Goal: Information Seeking & Learning: Learn about a topic

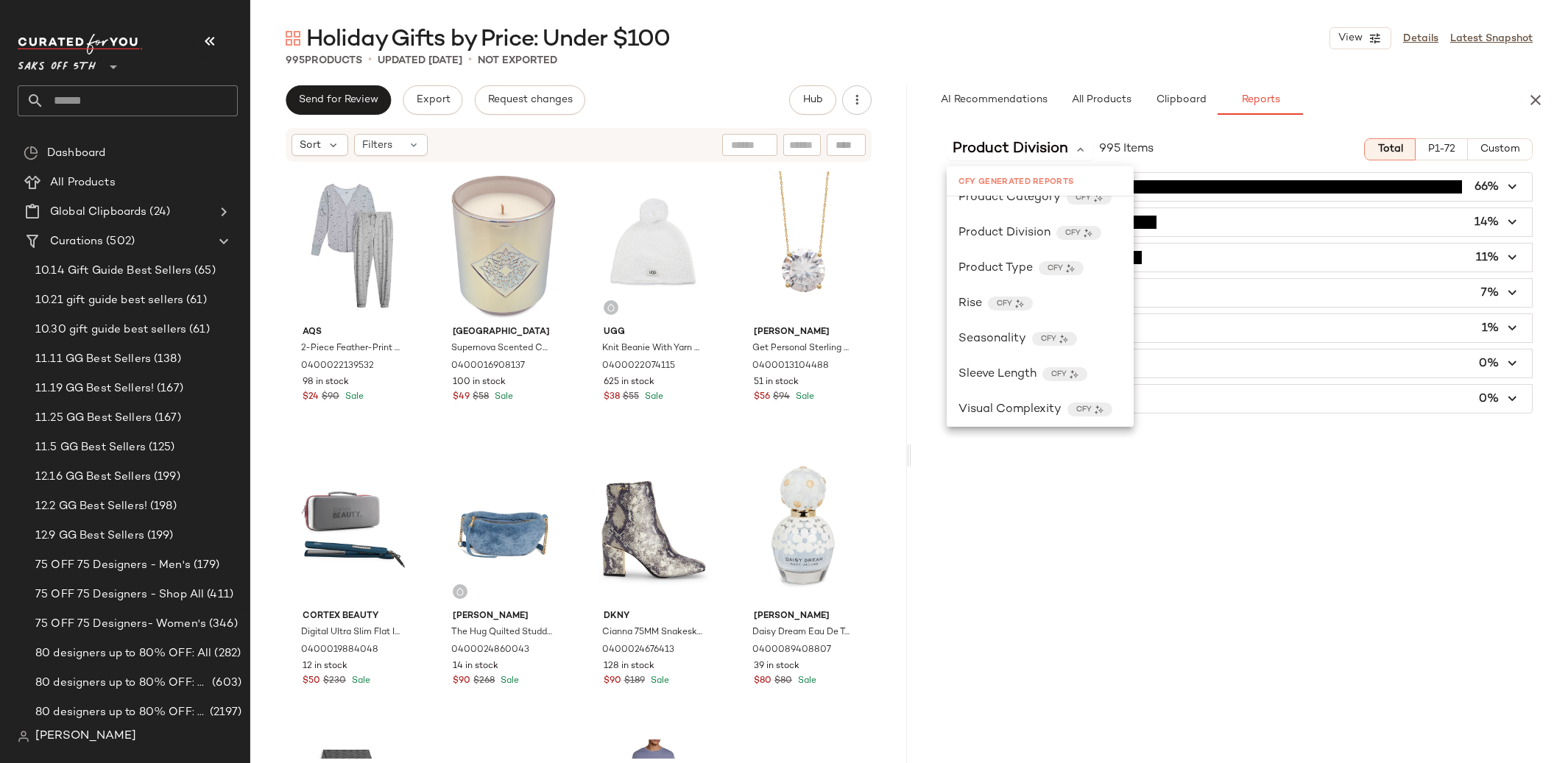
scroll to position [590, 0]
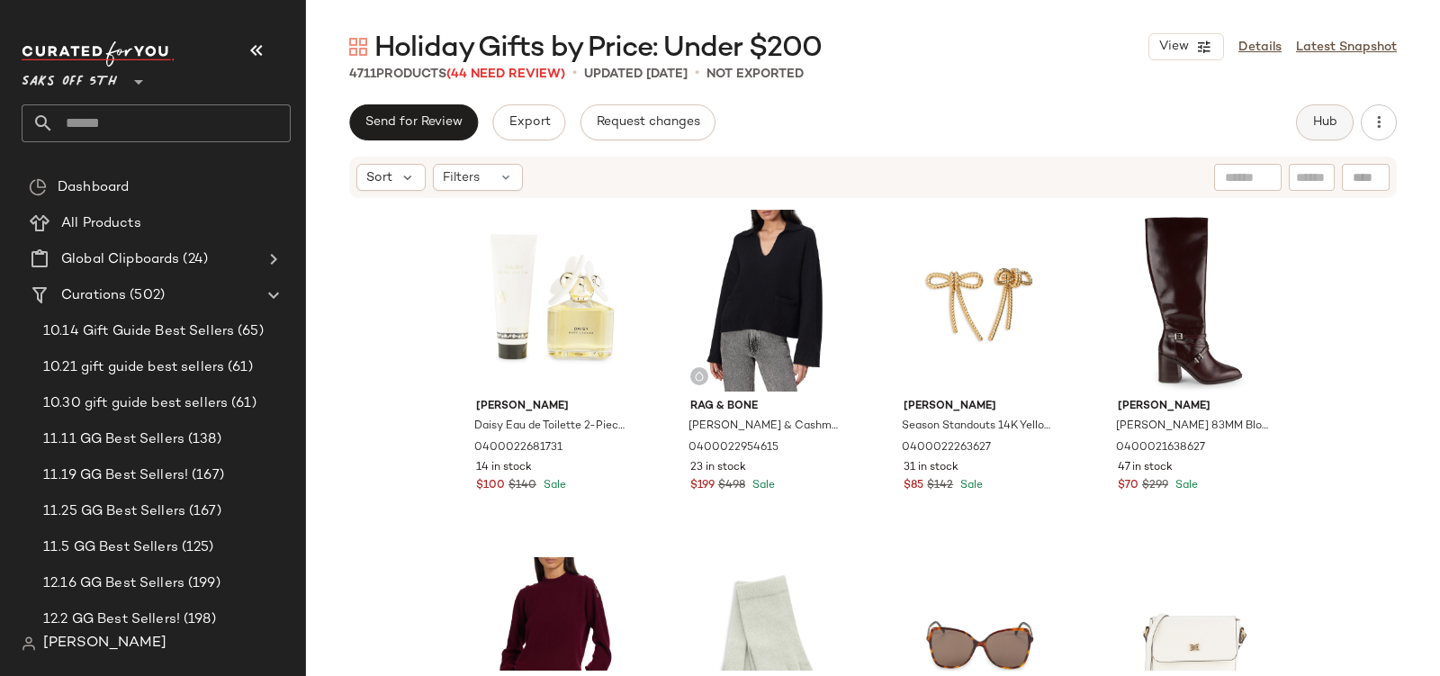
click at [1328, 122] on span "Hub" at bounding box center [1324, 122] width 25 height 14
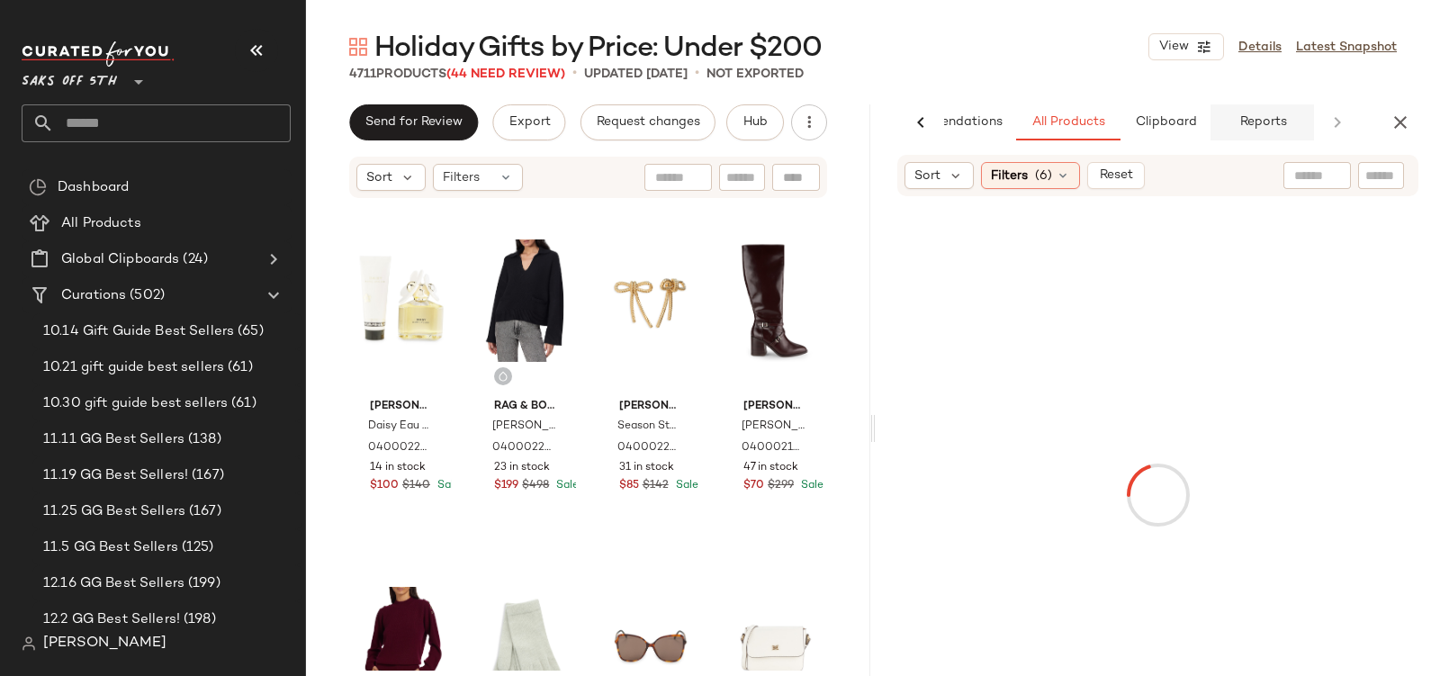
click at [1261, 125] on span "Reports" at bounding box center [1262, 122] width 48 height 14
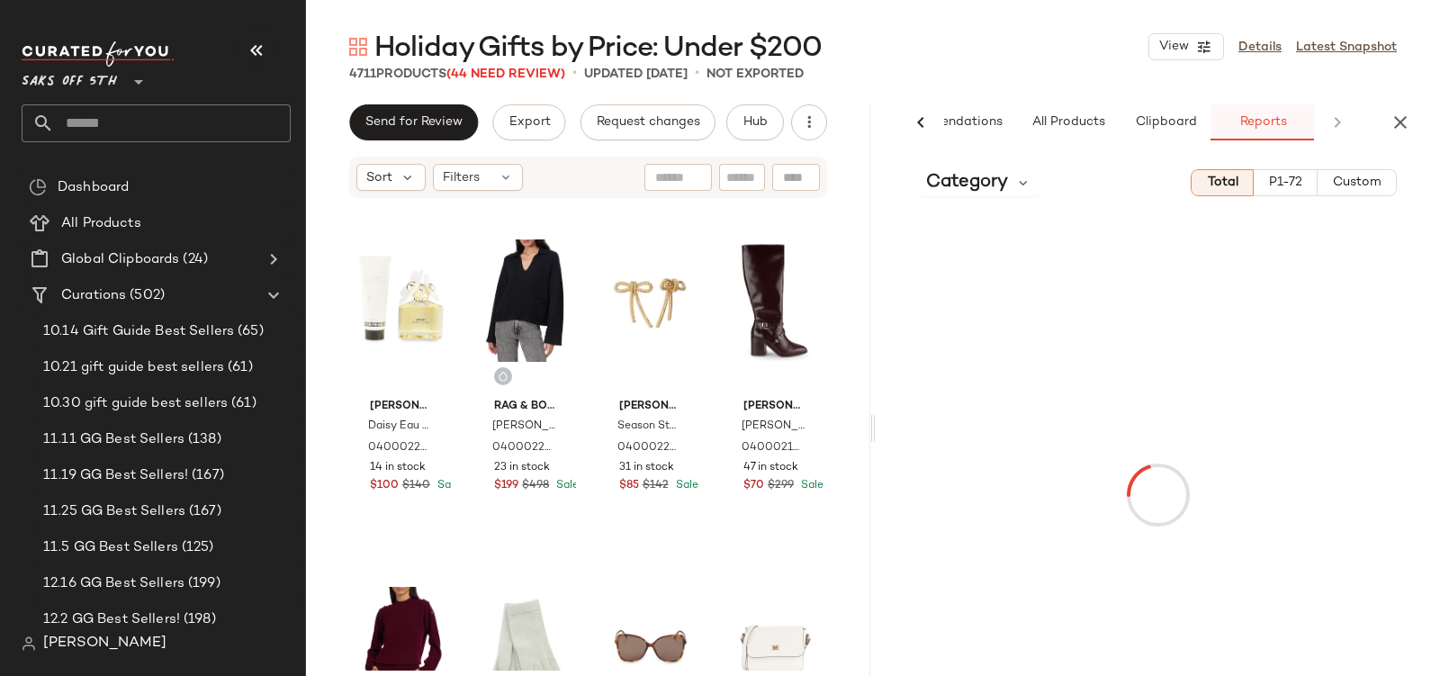
scroll to position [0, 86]
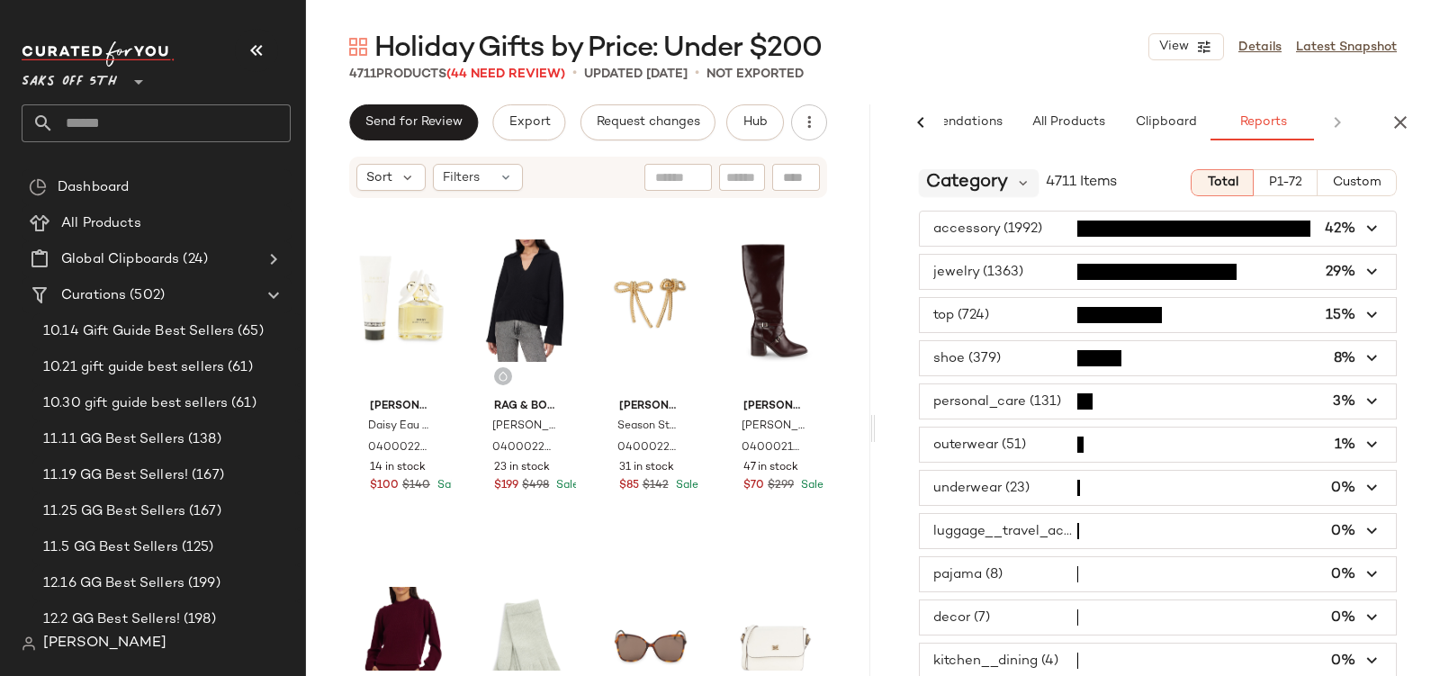
click at [1004, 188] on span "Category" at bounding box center [967, 182] width 82 height 27
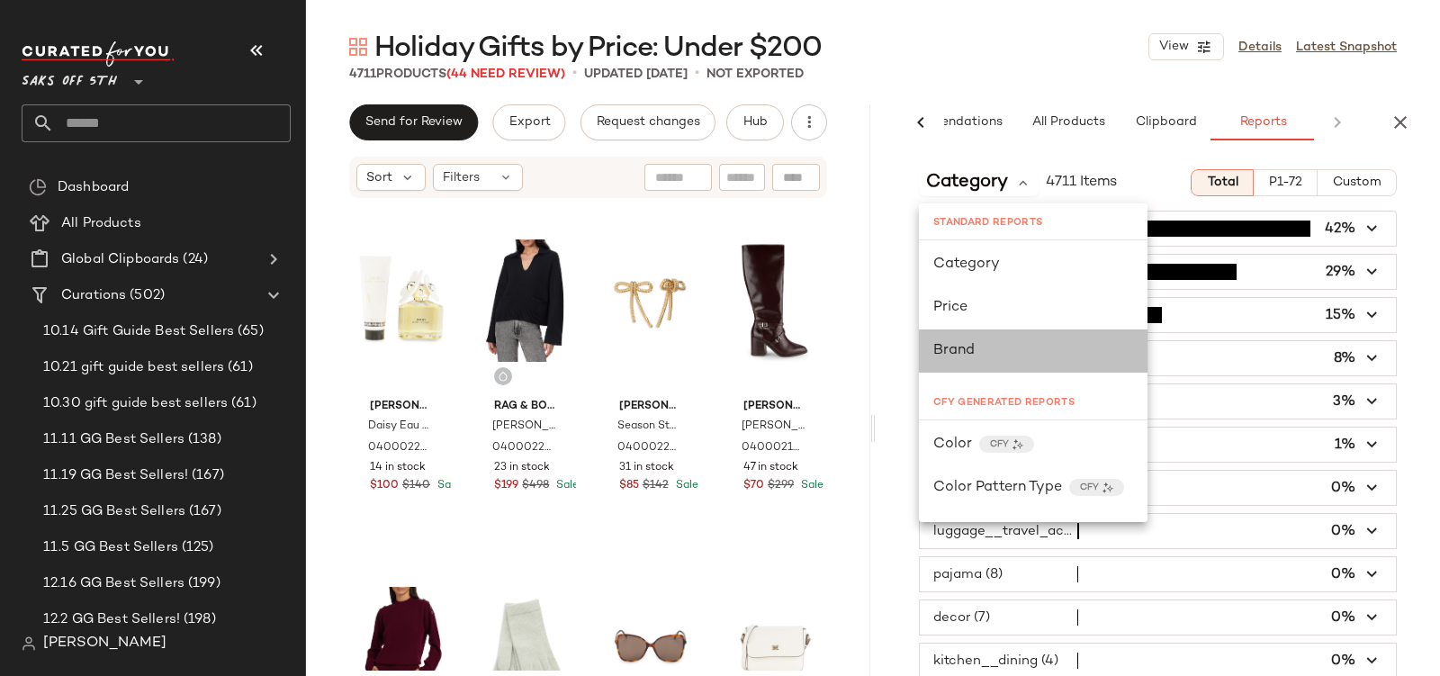
click at [957, 361] on div "Brand" at bounding box center [1033, 350] width 229 height 43
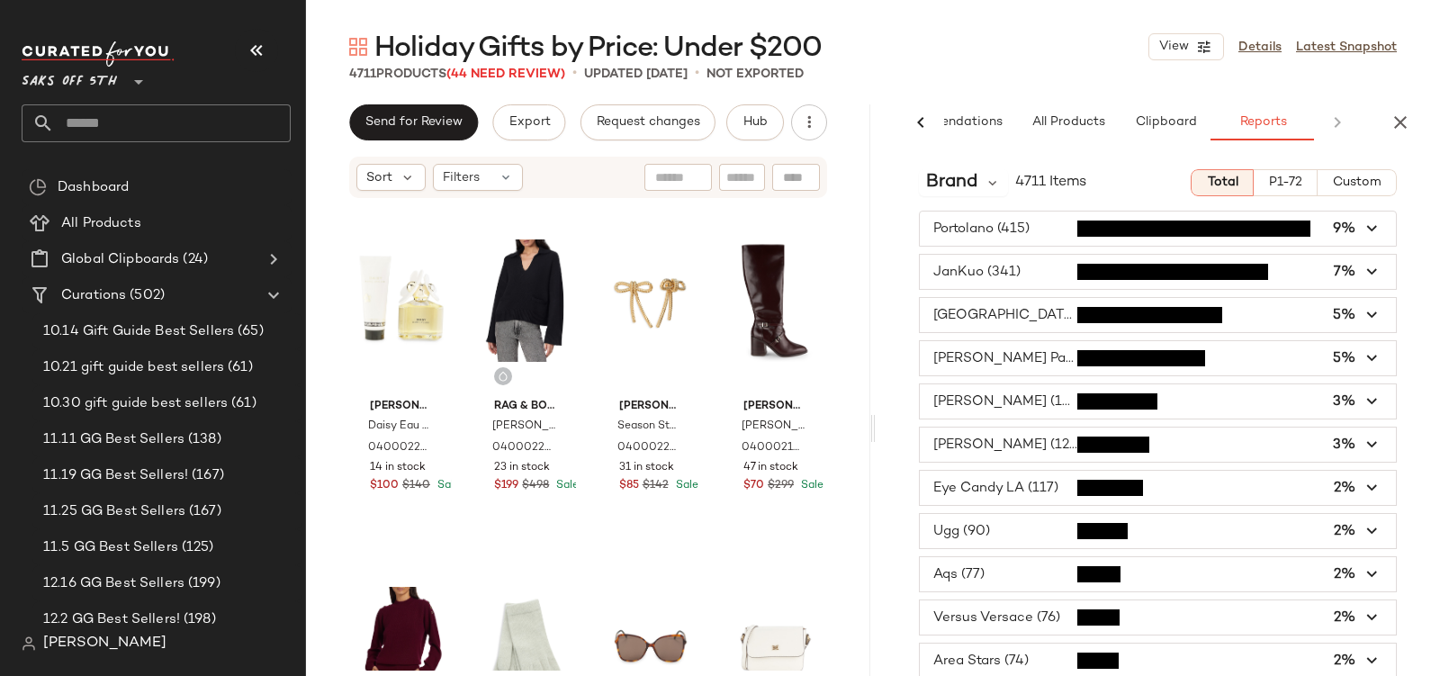
click at [910, 118] on icon at bounding box center [921, 123] width 22 height 22
click at [1261, 194] on button "P1-72" at bounding box center [1286, 182] width 64 height 27
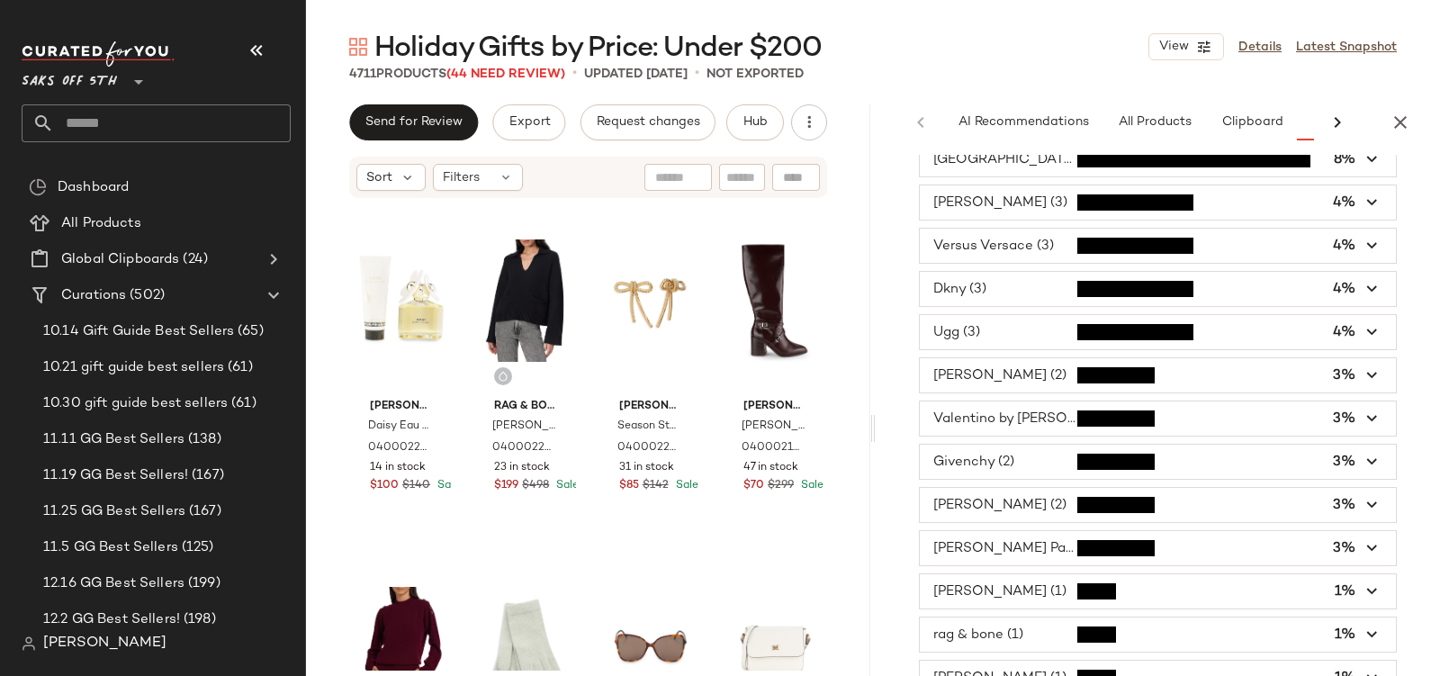
scroll to position [104, 0]
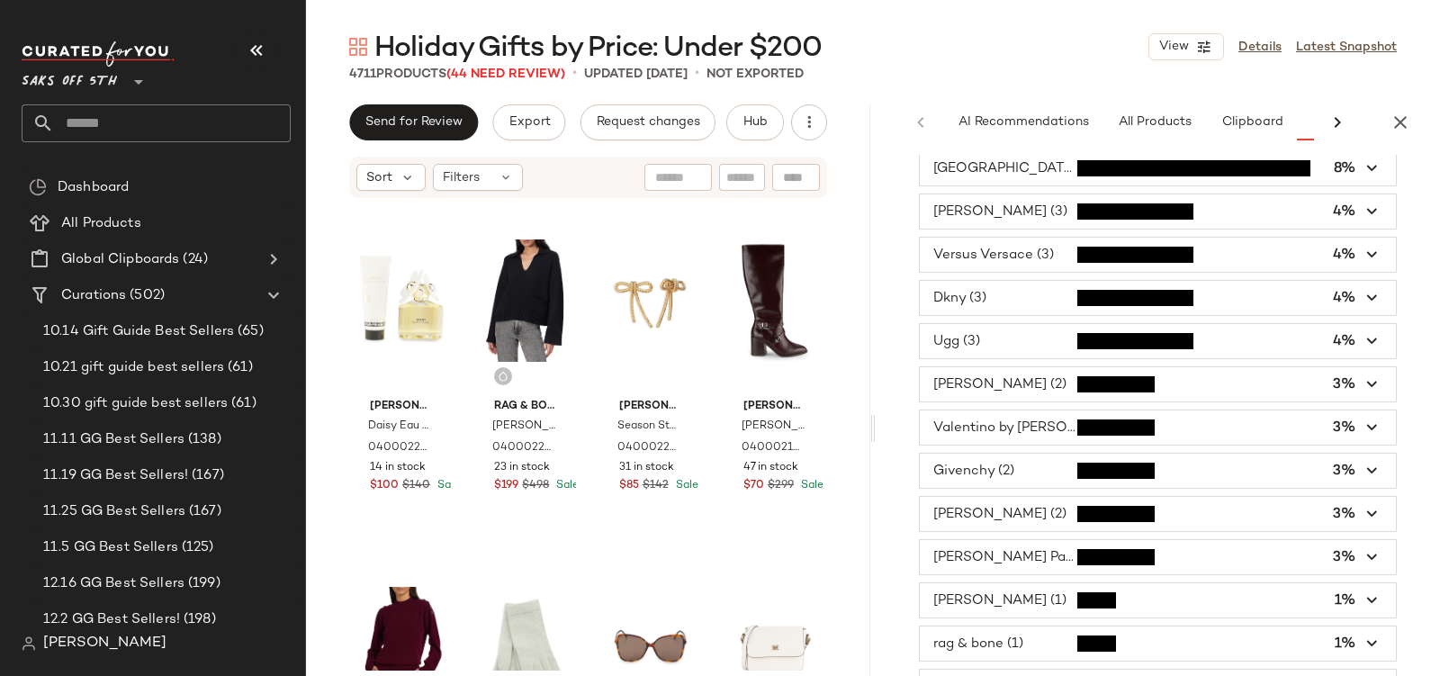
click at [983, 350] on span "button" at bounding box center [1158, 341] width 476 height 34
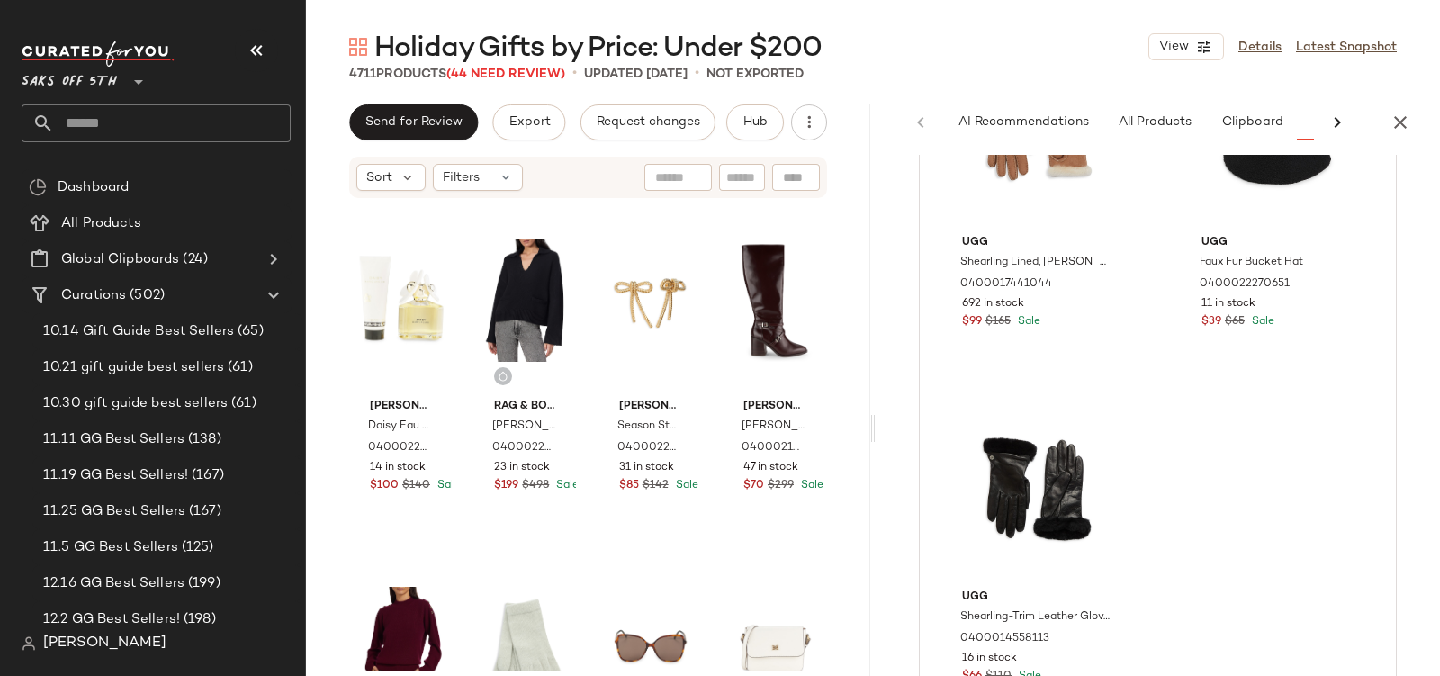
scroll to position [0, 0]
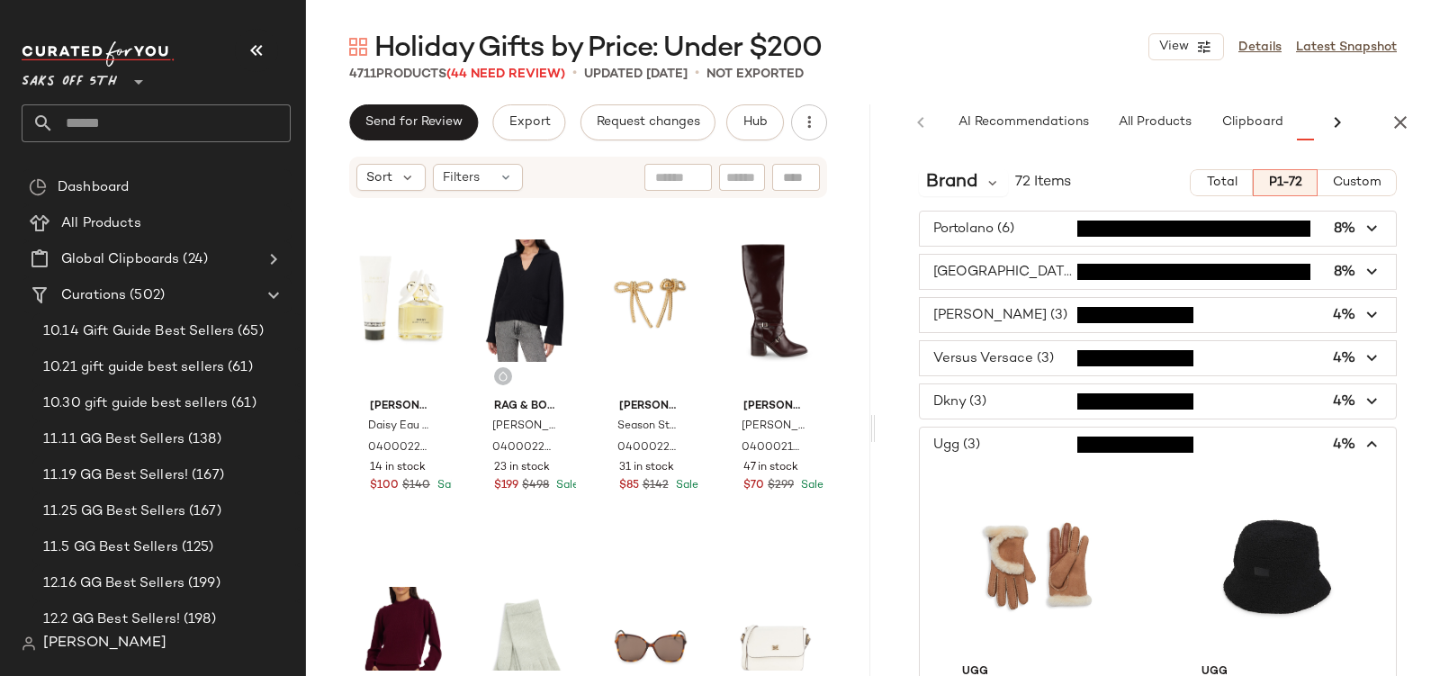
click at [981, 444] on span "button" at bounding box center [1158, 445] width 476 height 34
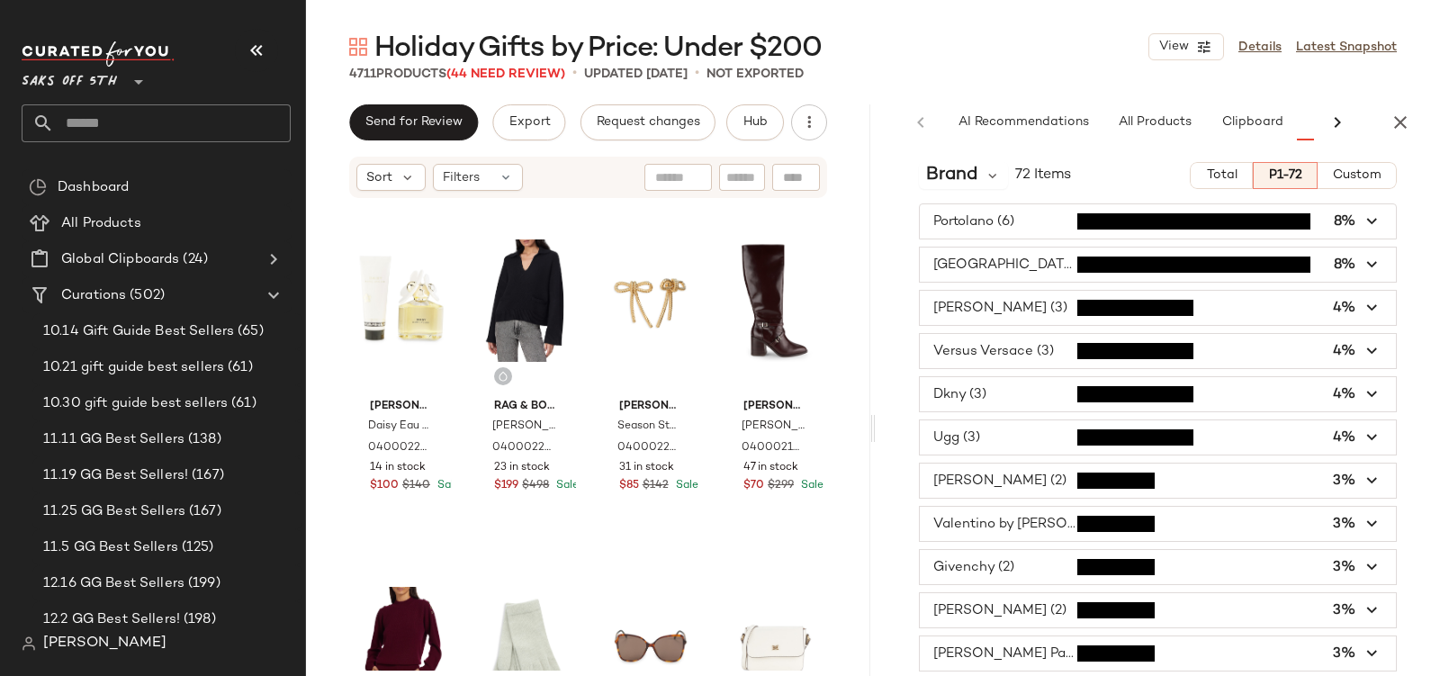
scroll to position [12, 0]
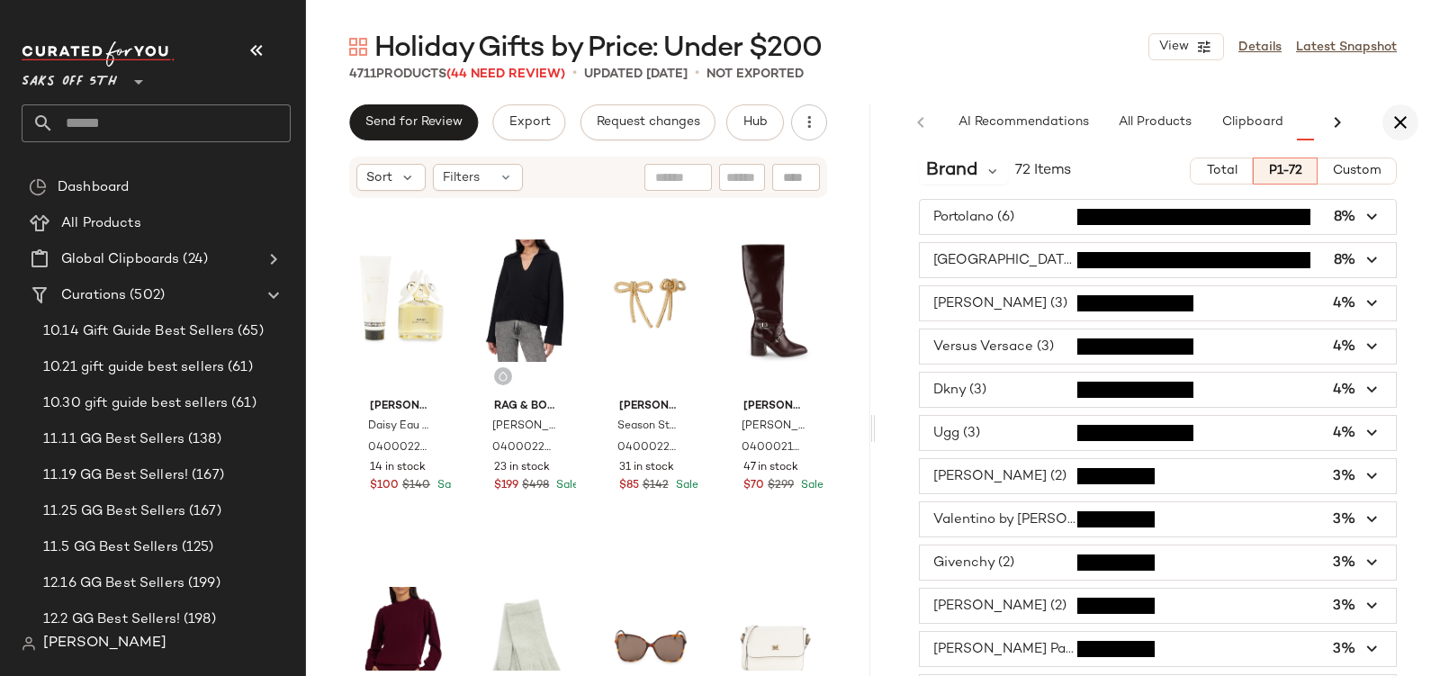
click at [1409, 129] on icon "button" at bounding box center [1401, 123] width 22 height 22
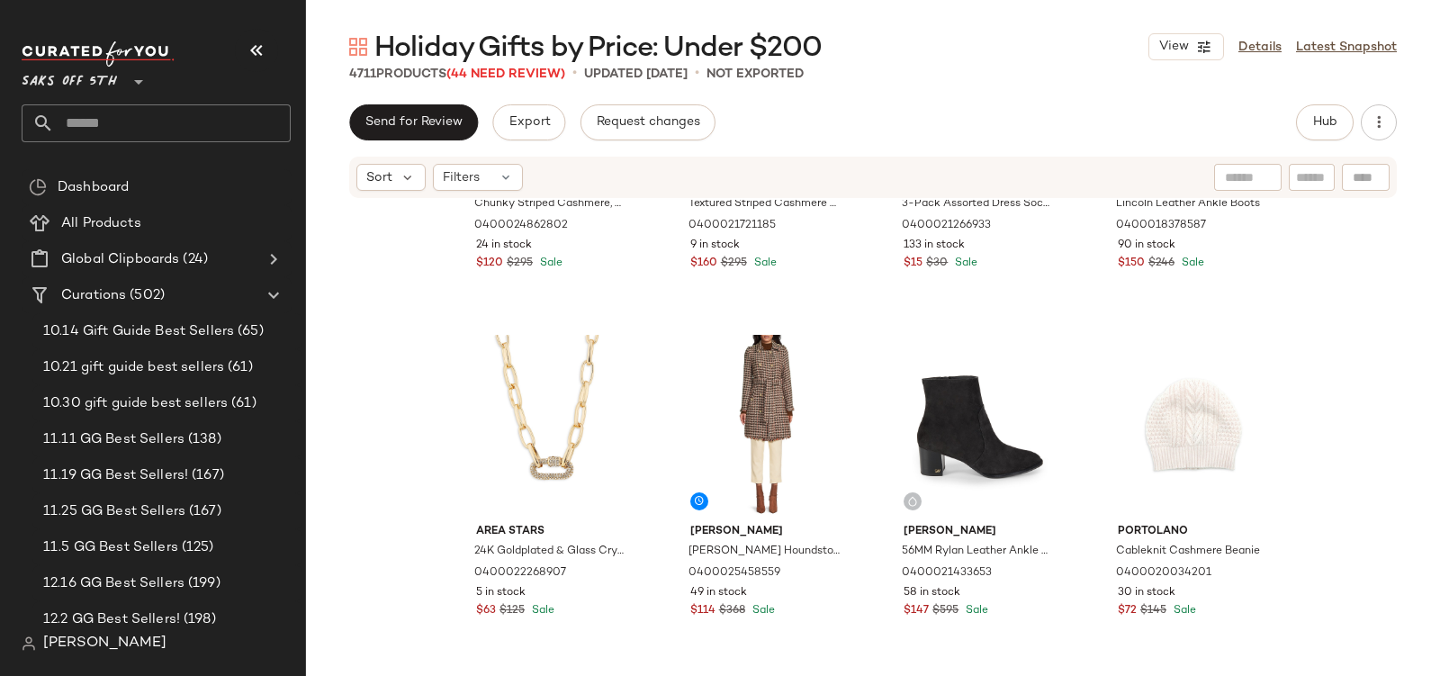
scroll to position [0, 0]
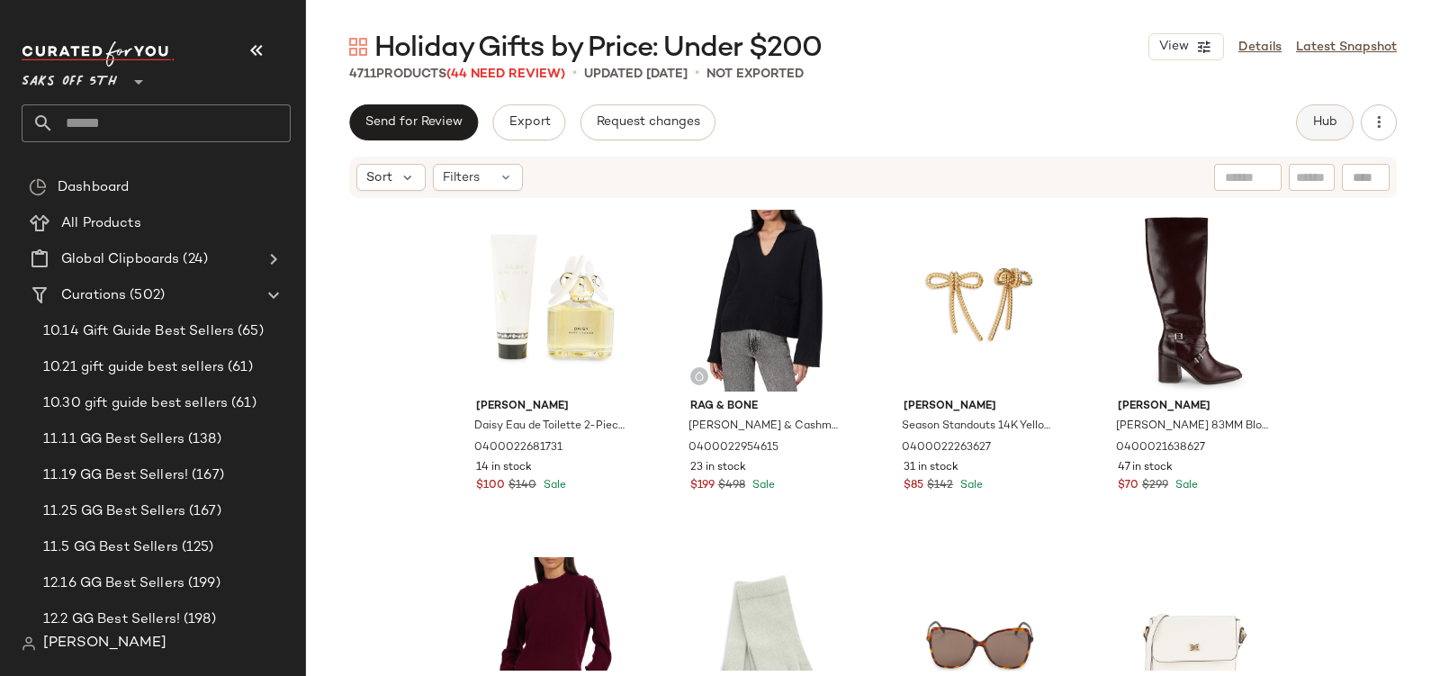
click at [1343, 121] on button "Hub" at bounding box center [1325, 122] width 58 height 36
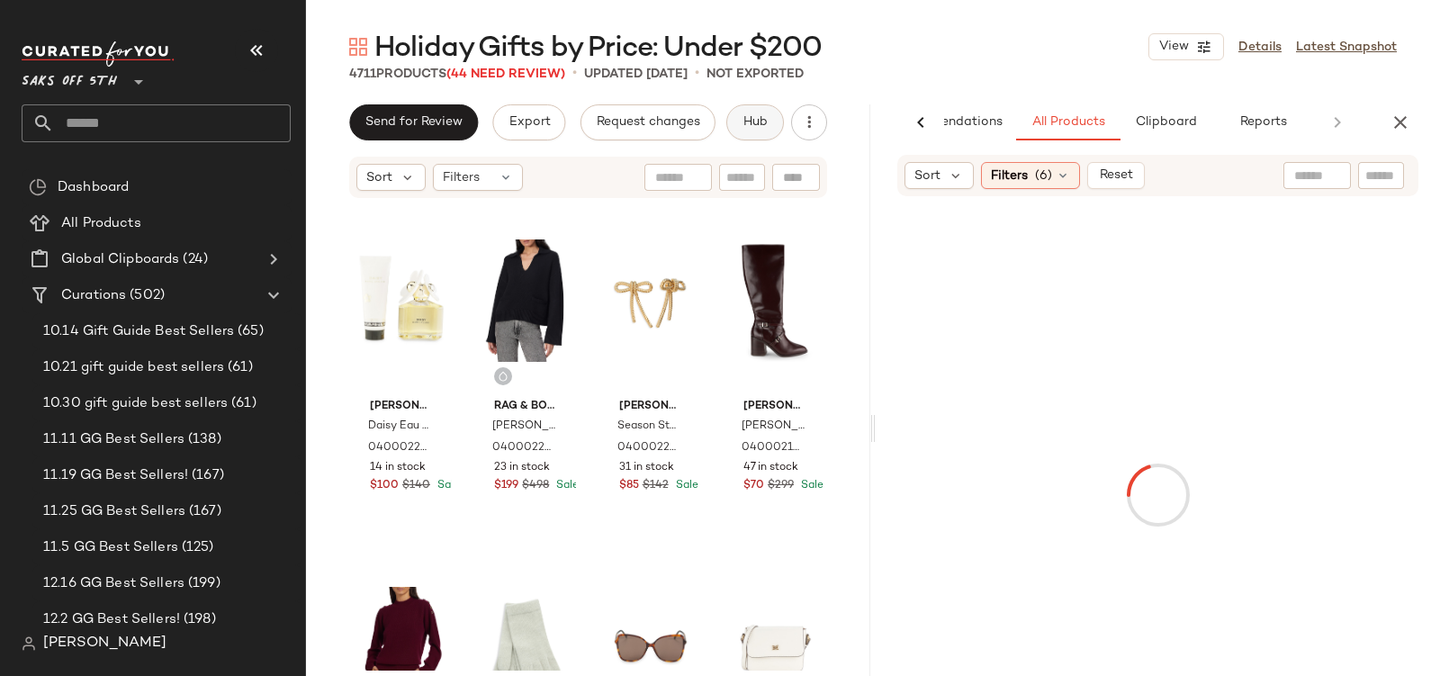
scroll to position [0, 86]
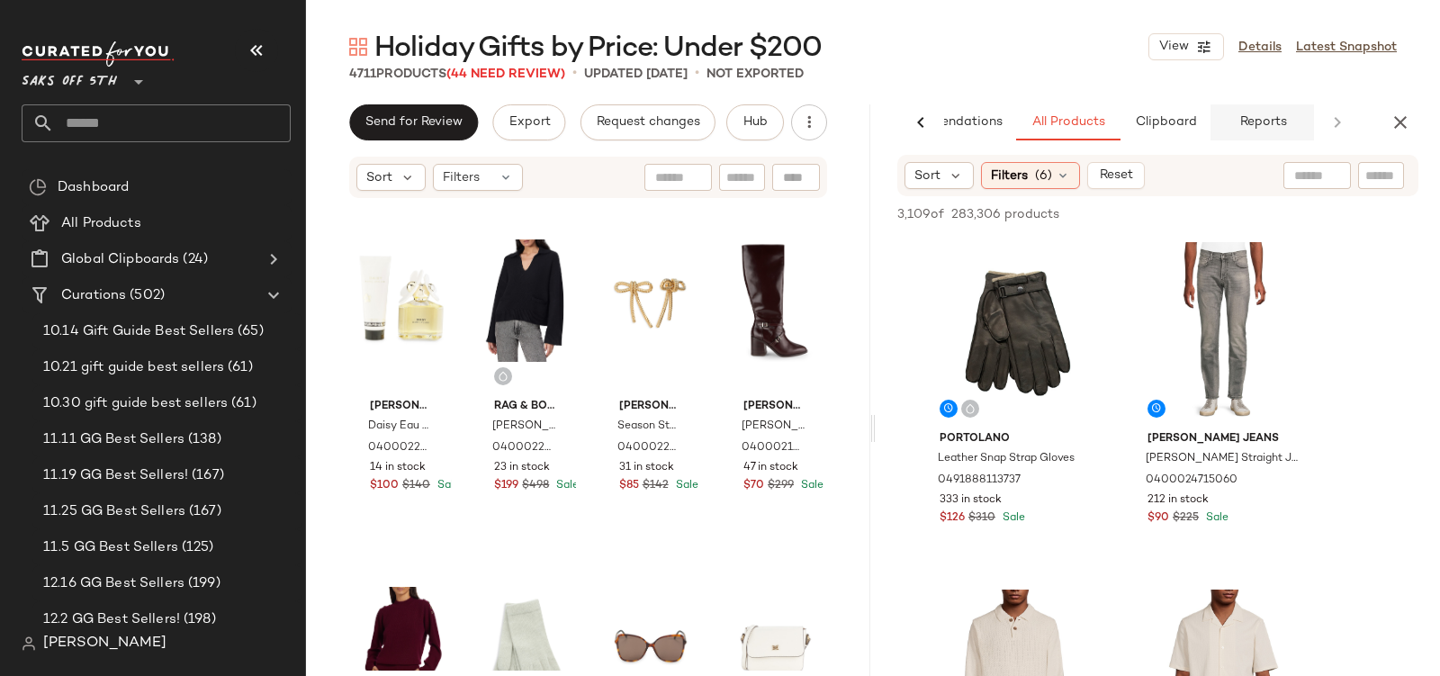
click at [1247, 116] on span "Reports" at bounding box center [1262, 122] width 48 height 14
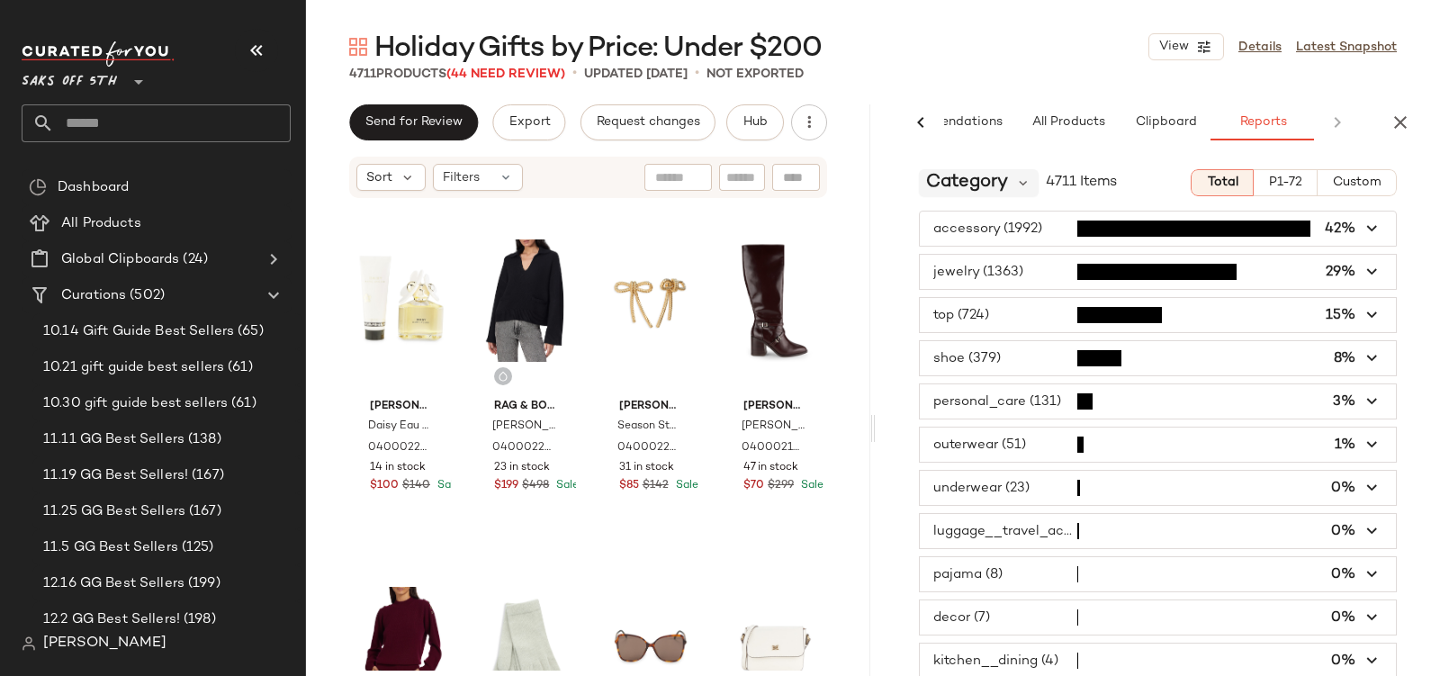
click at [963, 185] on span "Category" at bounding box center [967, 182] width 82 height 27
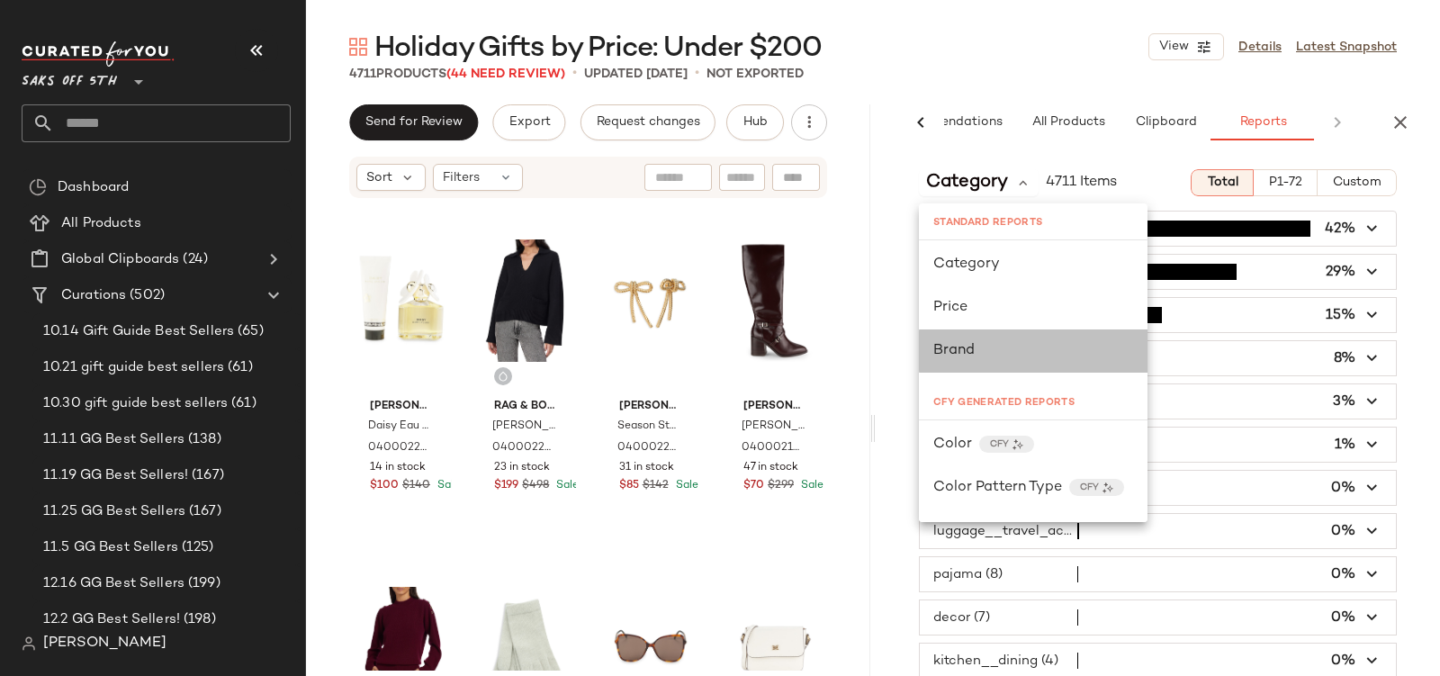
click at [958, 359] on div "Brand" at bounding box center [1033, 351] width 200 height 22
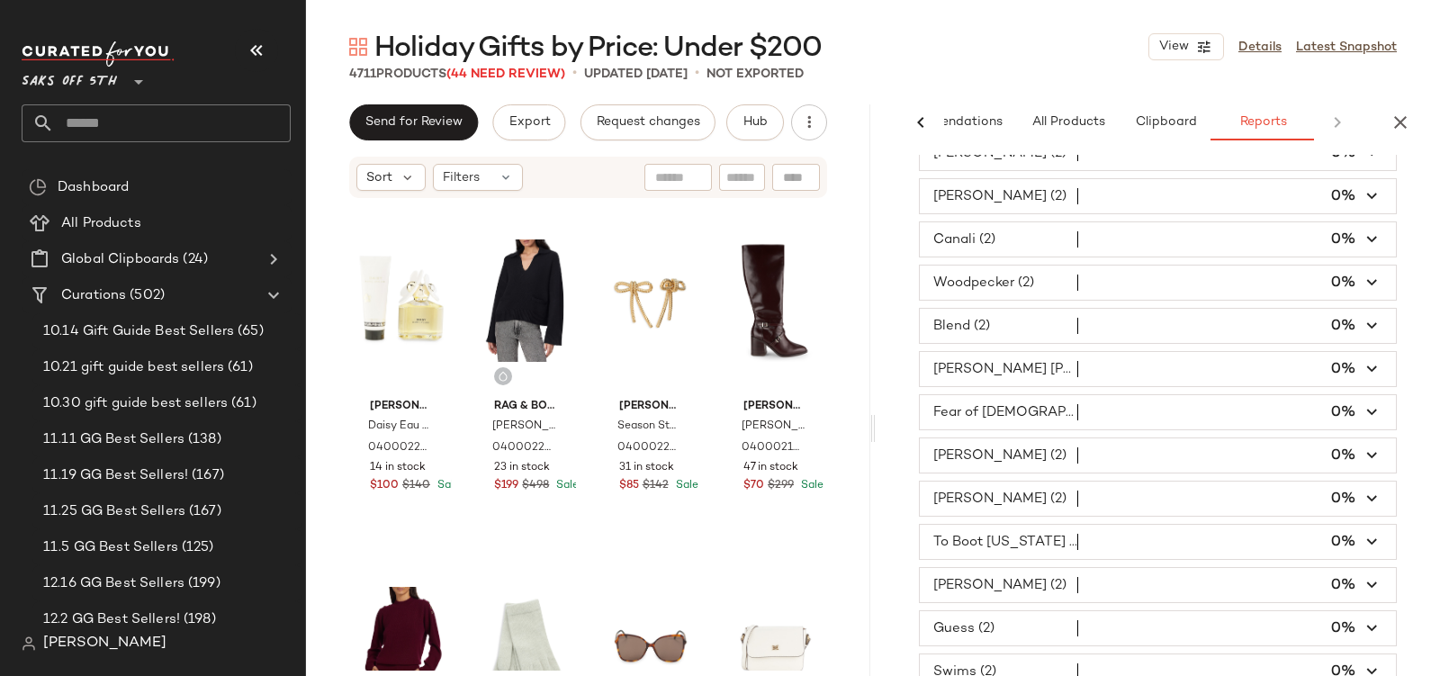
scroll to position [9274, 0]
click at [1047, 356] on span "button" at bounding box center [1158, 373] width 476 height 34
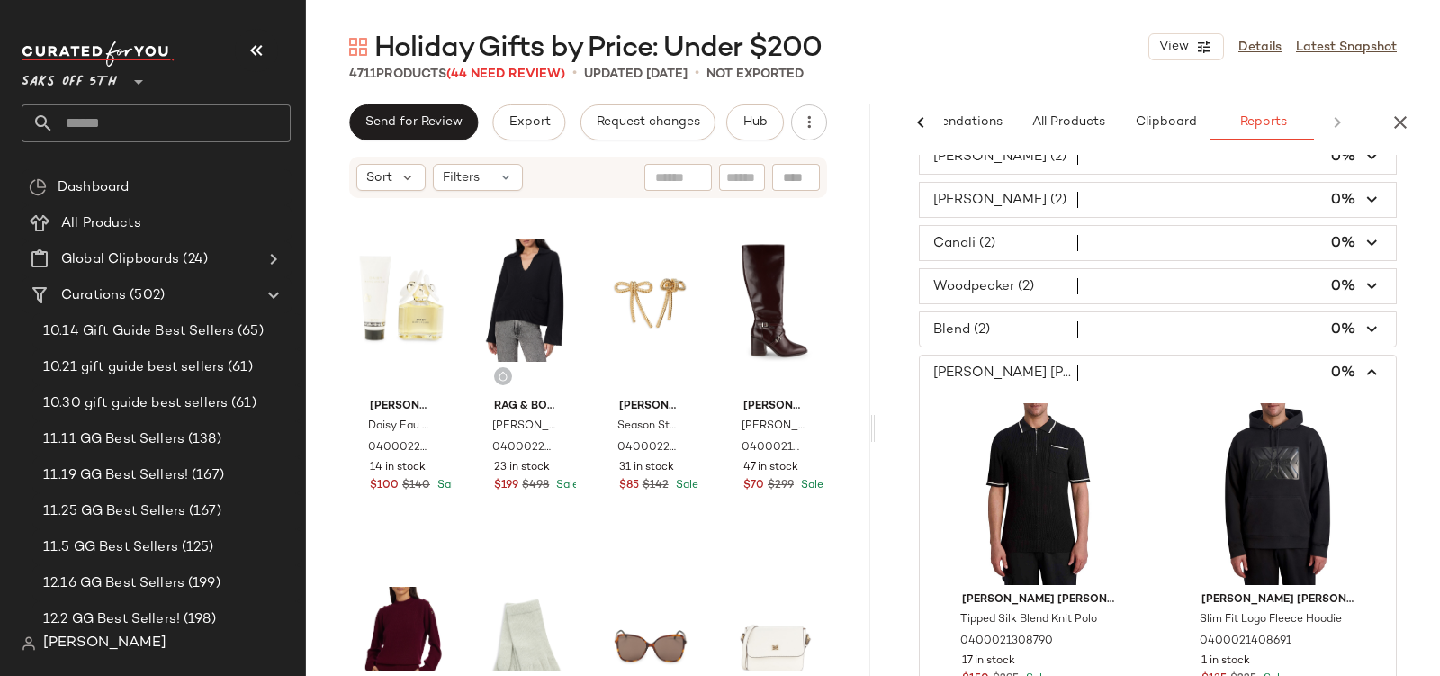
click at [1004, 356] on span "button" at bounding box center [1158, 373] width 476 height 34
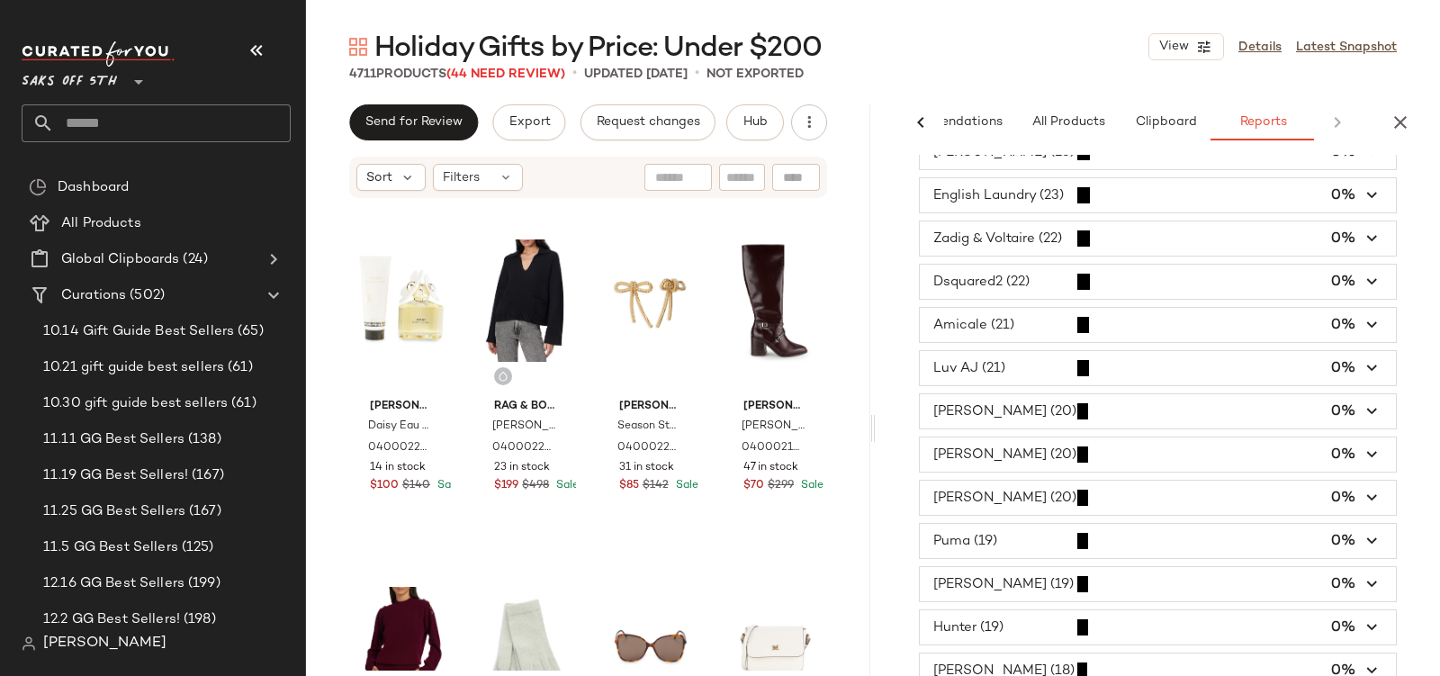
scroll to position [0, 0]
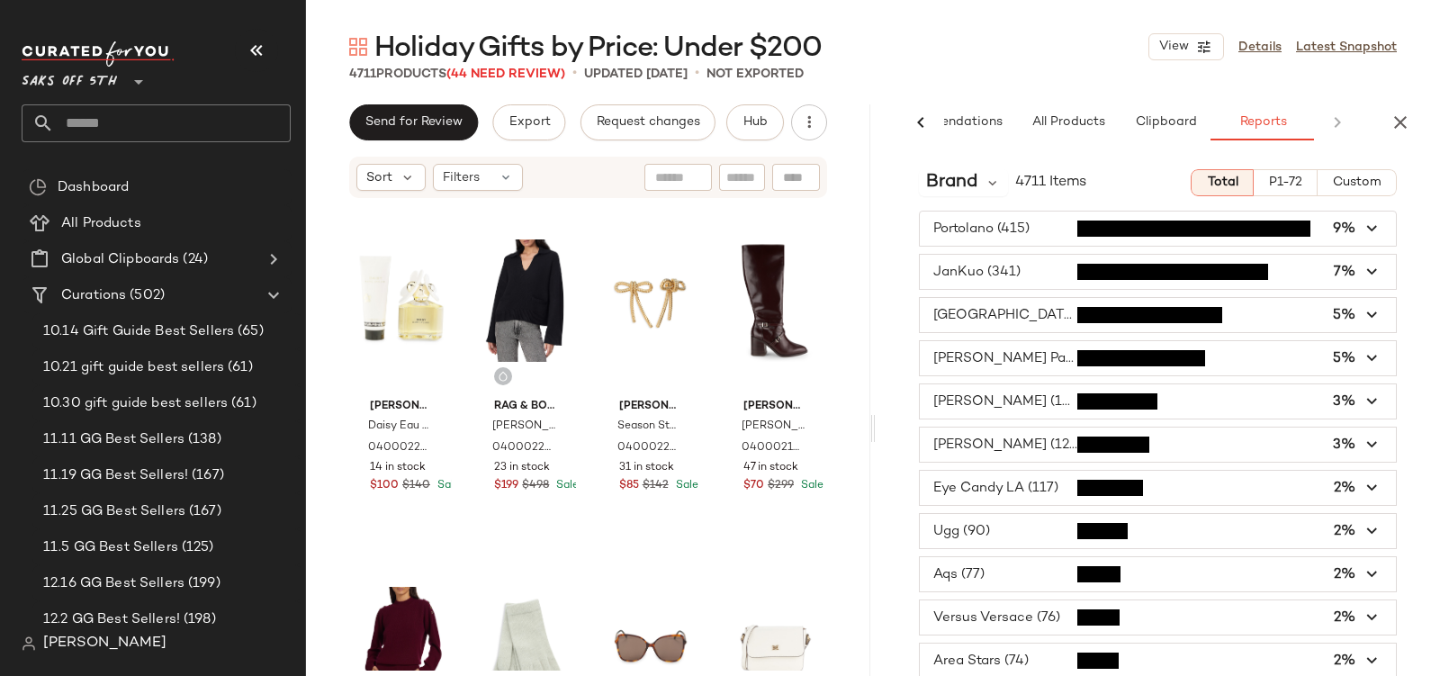
click at [1012, 365] on span "button" at bounding box center [1158, 358] width 476 height 34
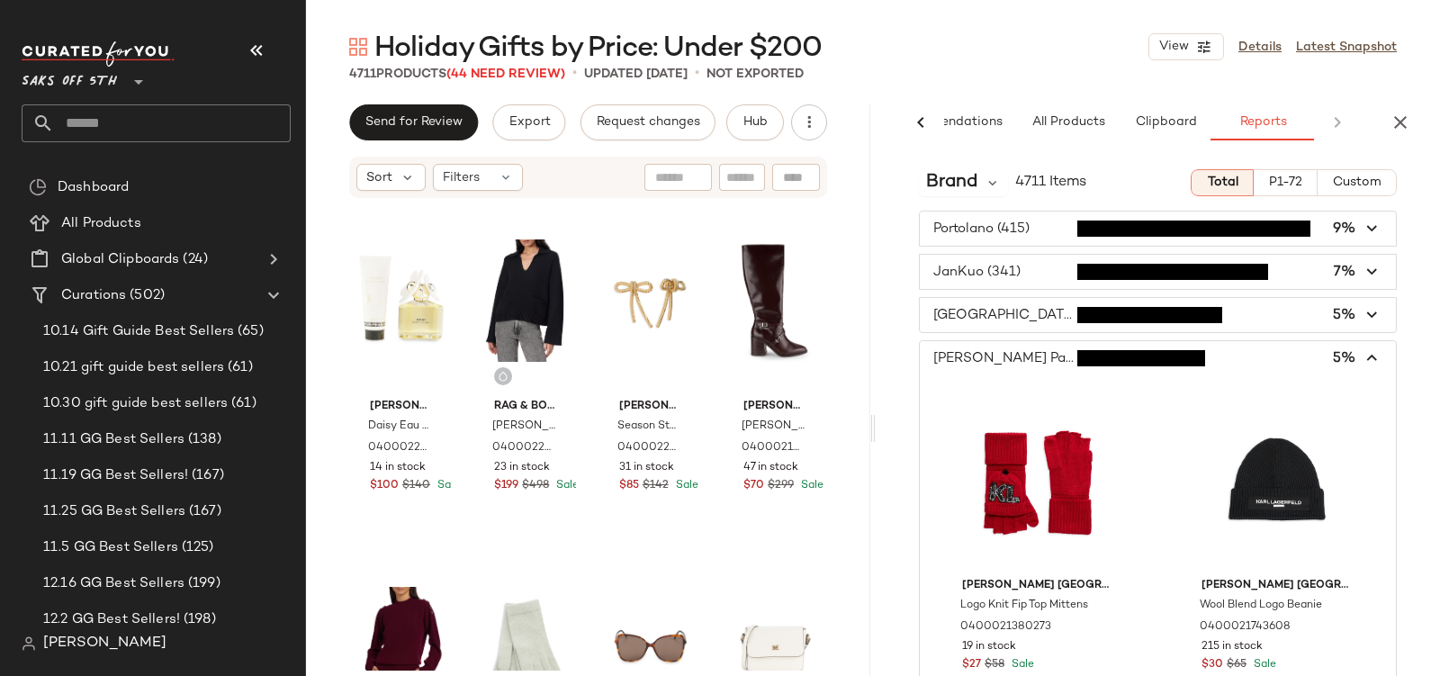
click at [1045, 367] on span "button" at bounding box center [1158, 358] width 476 height 34
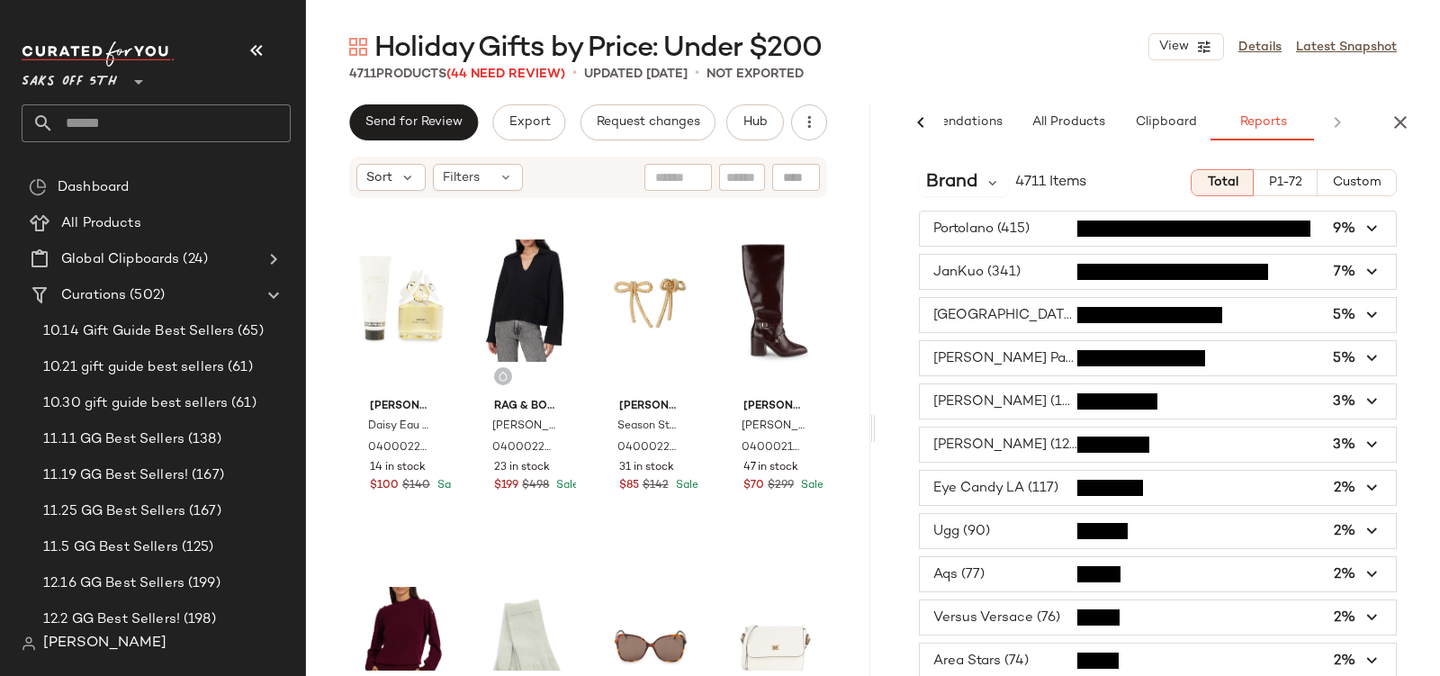
click at [1043, 366] on span "button" at bounding box center [1158, 358] width 476 height 34
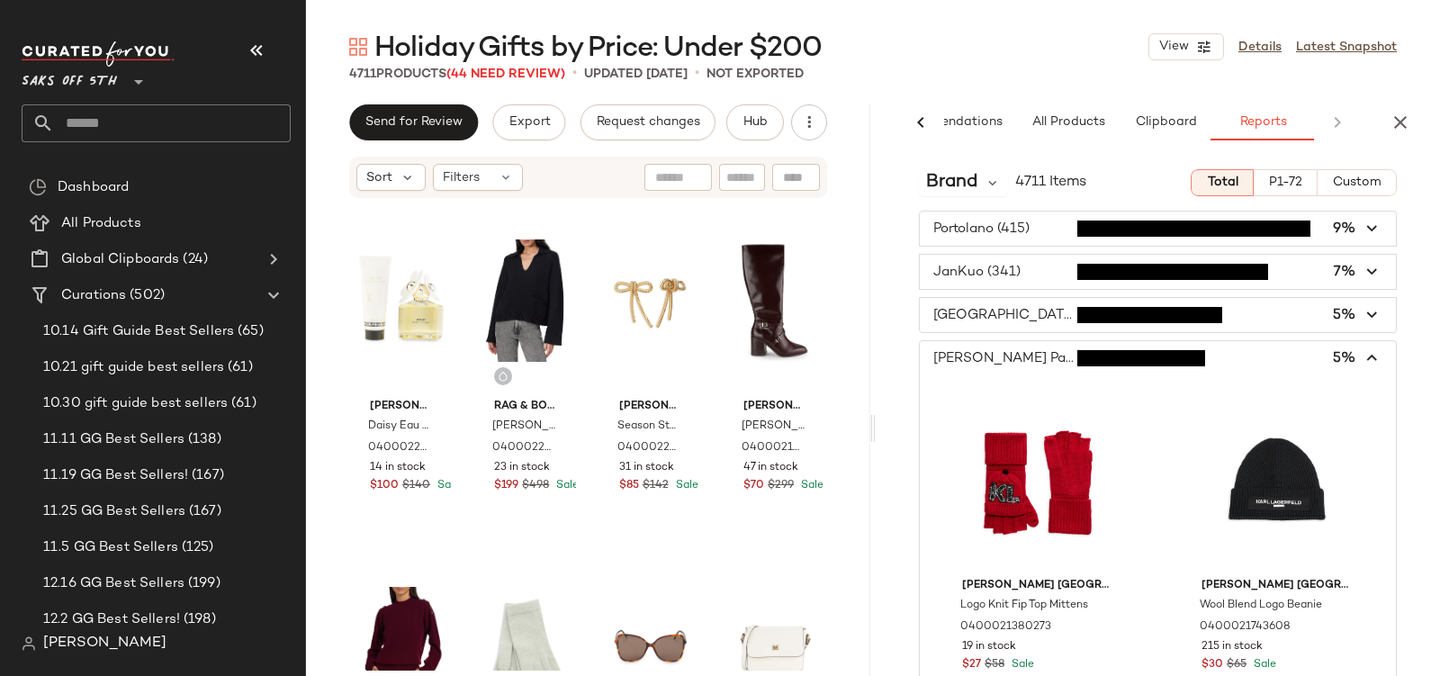
click at [1043, 366] on span "button" at bounding box center [1158, 358] width 476 height 34
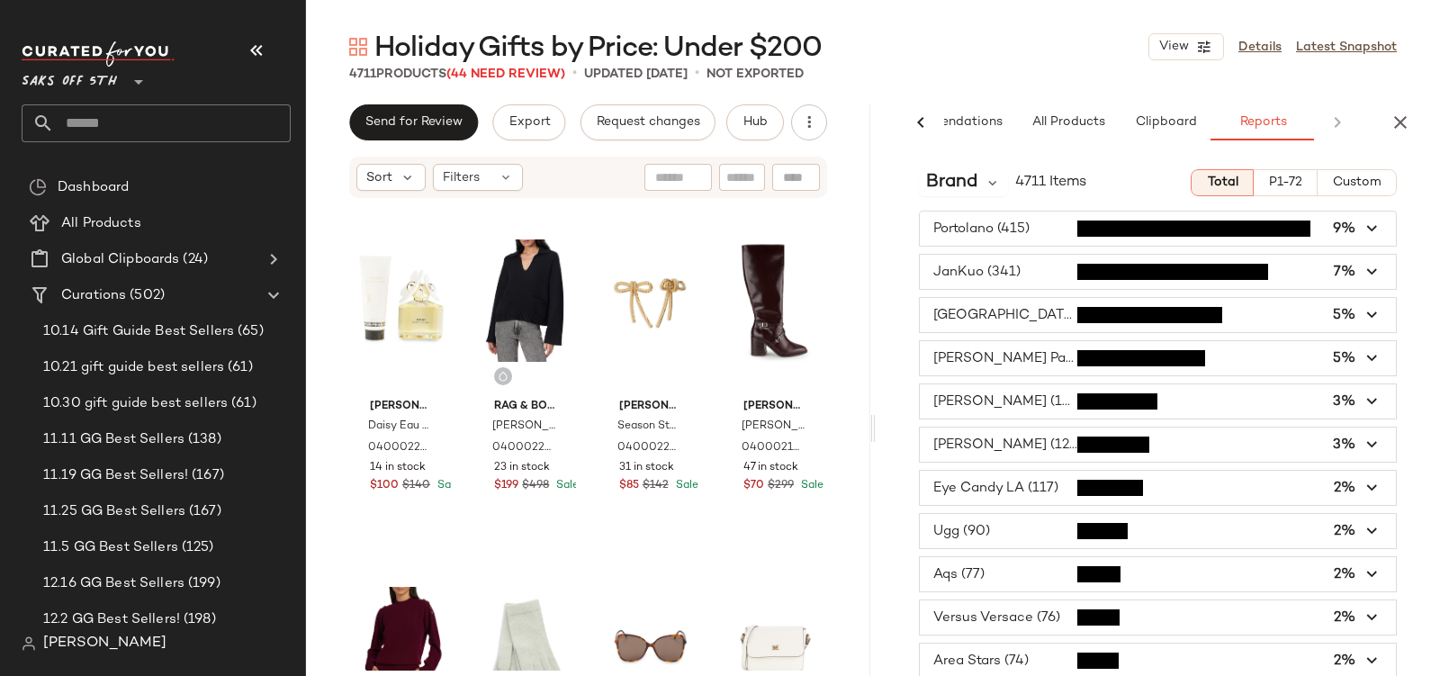
click at [977, 229] on span "button" at bounding box center [1158, 229] width 476 height 34
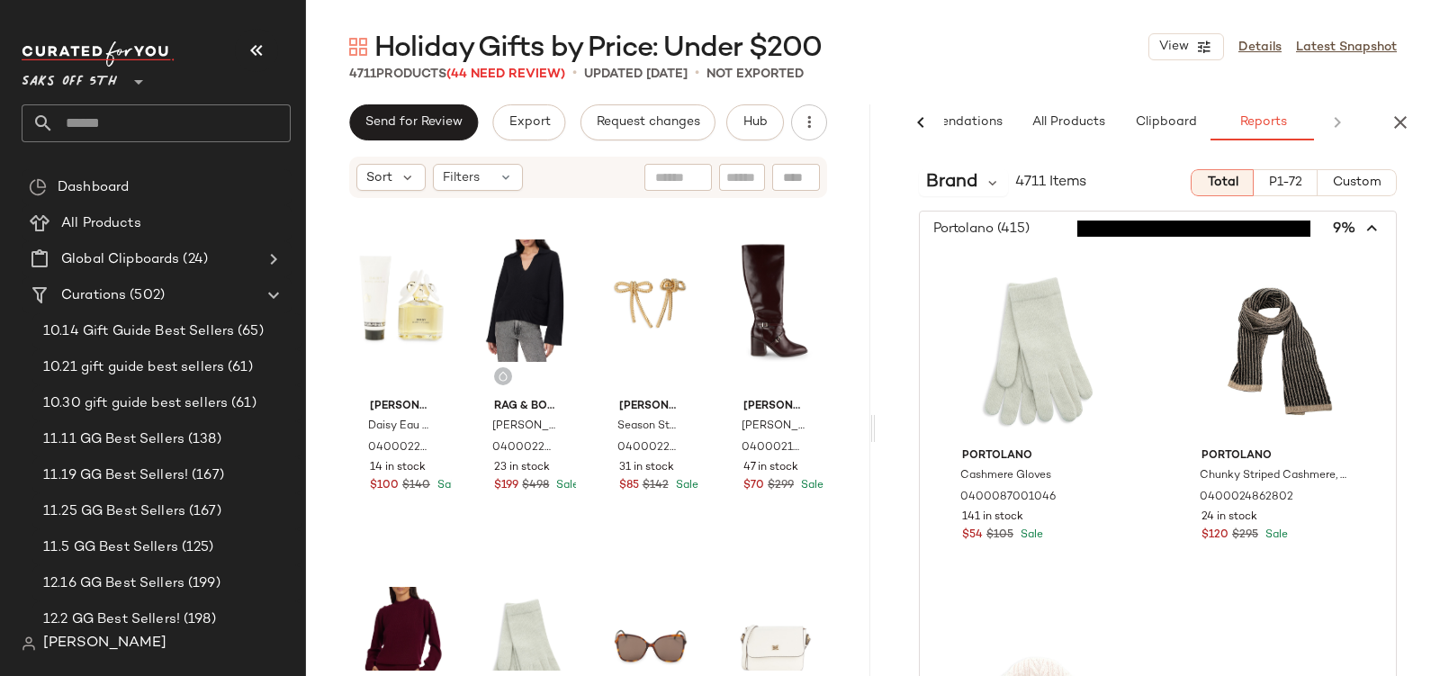
click at [977, 229] on span "button" at bounding box center [1158, 229] width 476 height 34
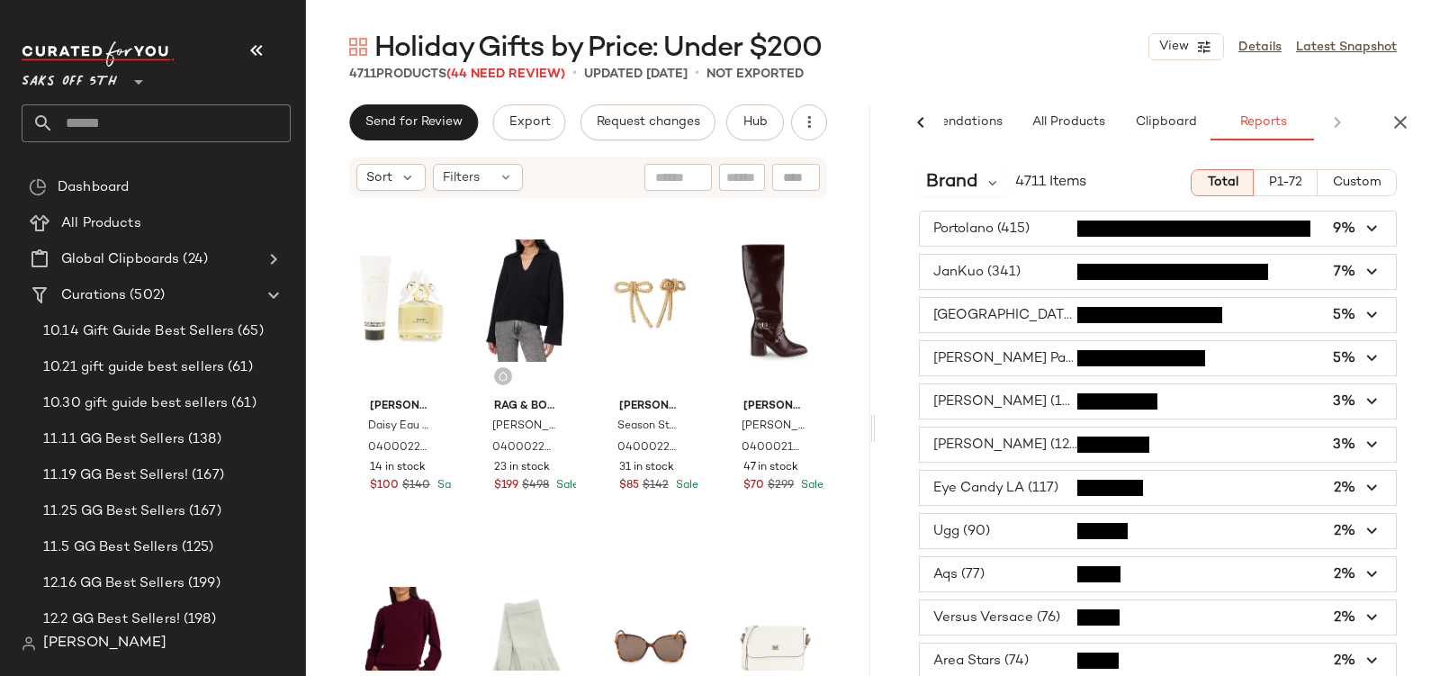
click at [997, 491] on span "button" at bounding box center [1158, 488] width 476 height 34
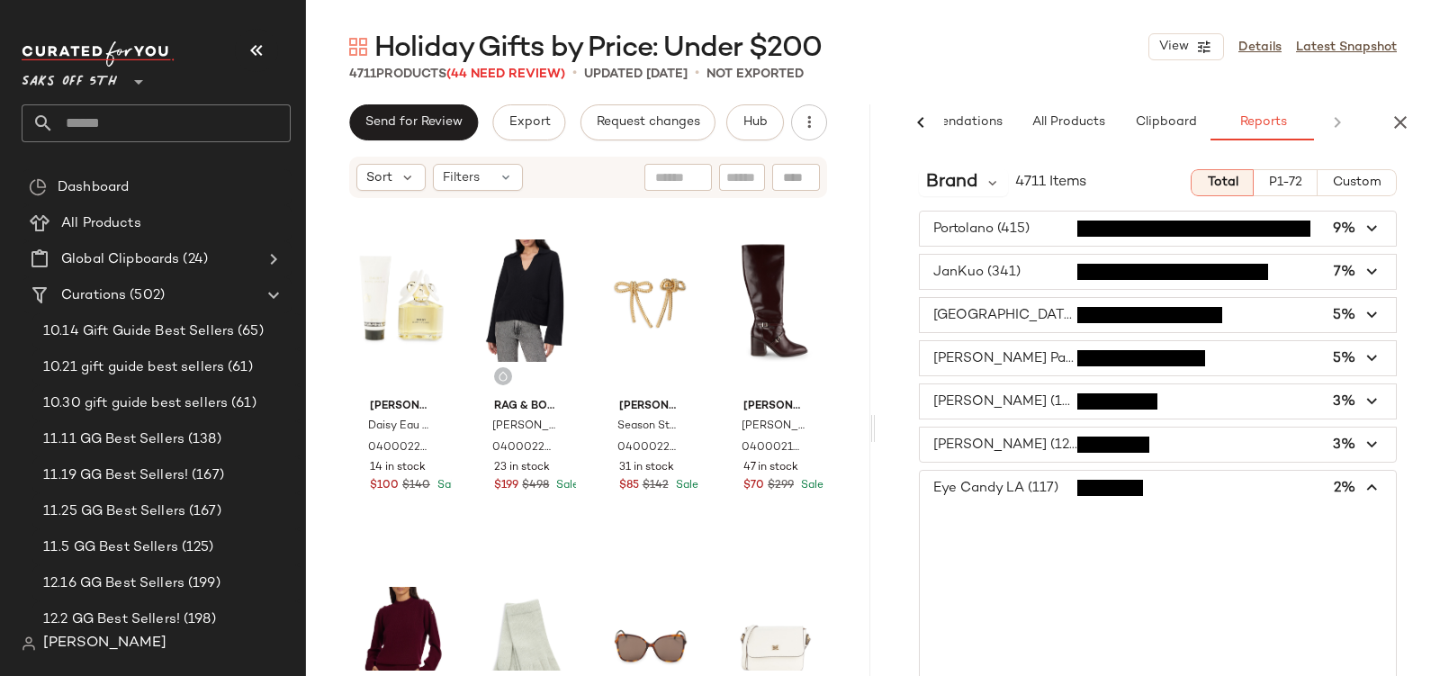
scroll to position [216, 0]
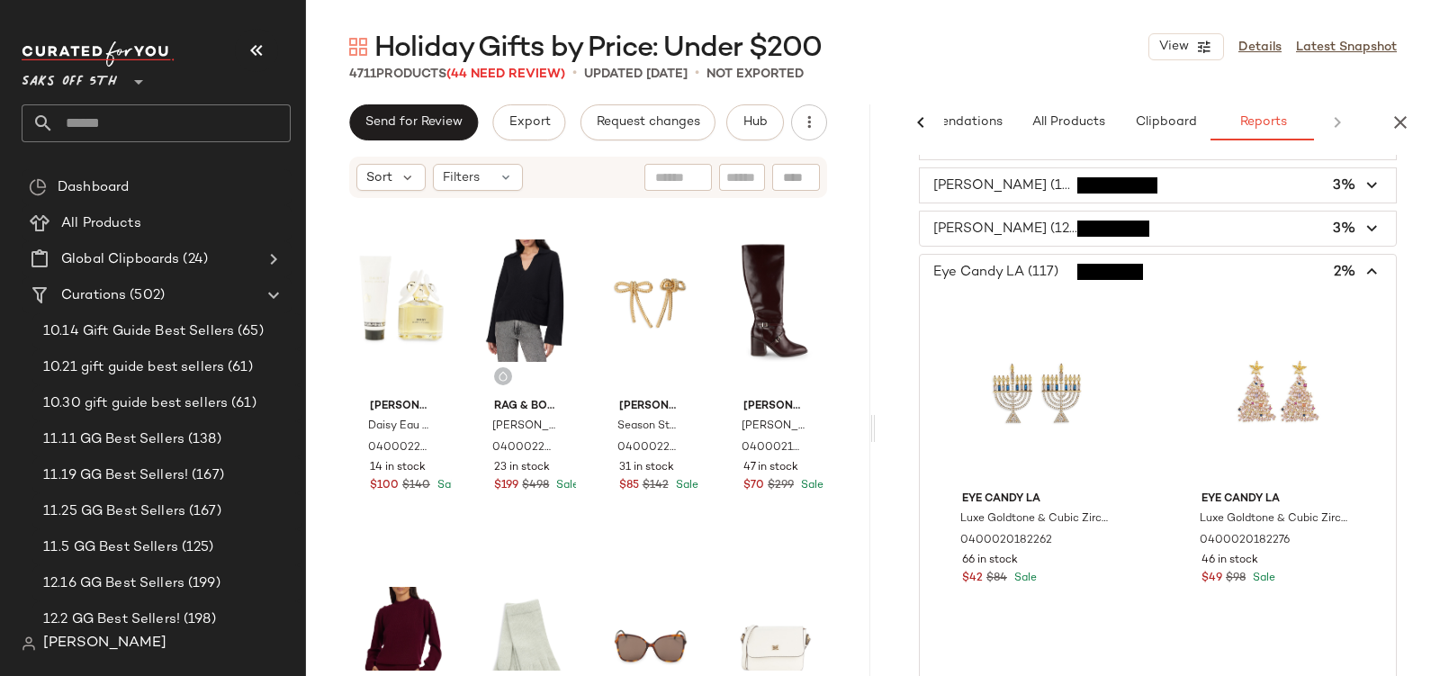
click at [1006, 267] on span "button" at bounding box center [1158, 272] width 476 height 34
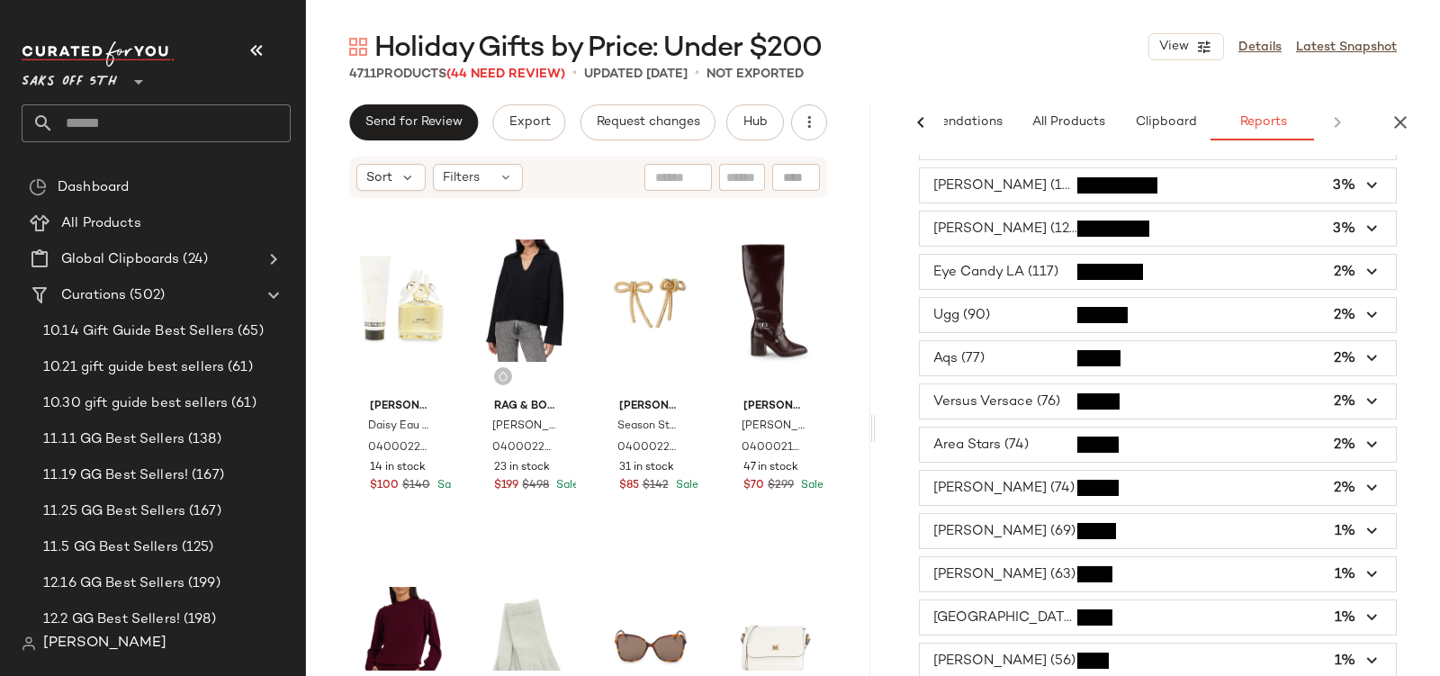
click at [972, 316] on span "button" at bounding box center [1158, 315] width 476 height 34
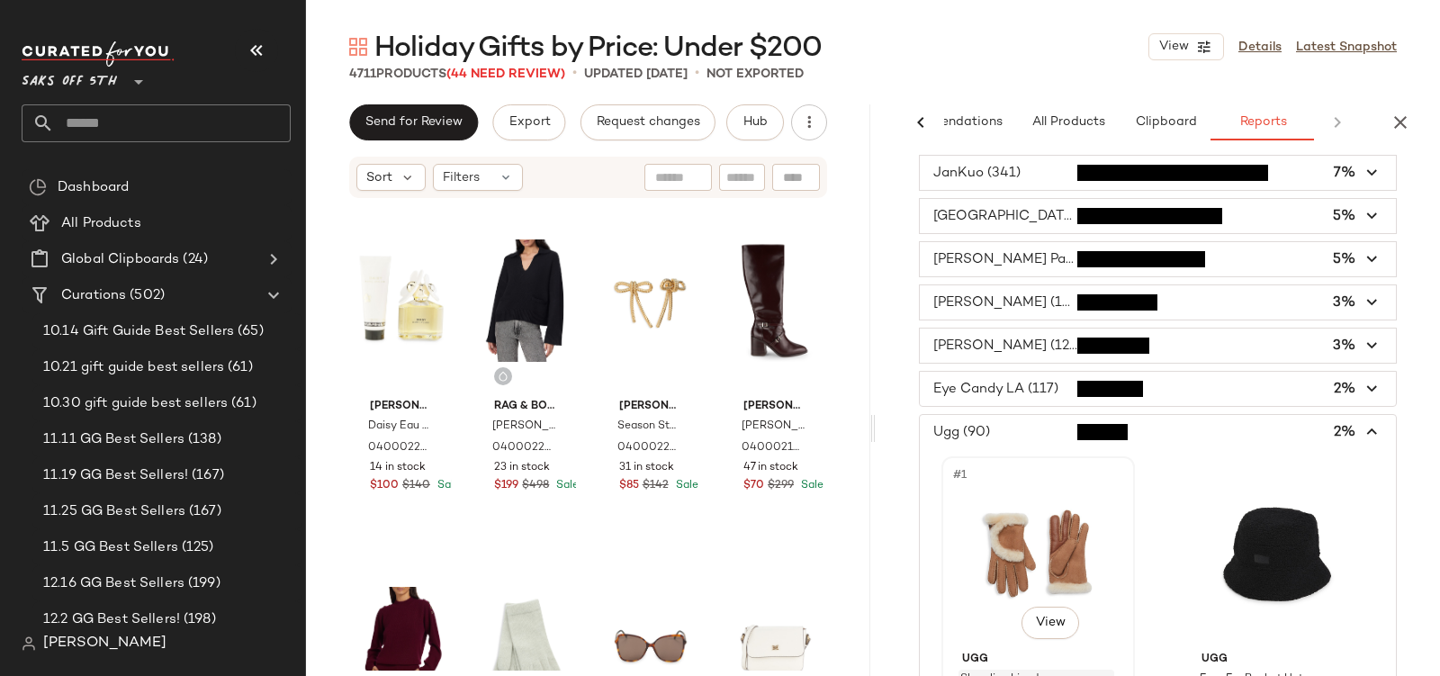
scroll to position [82, 0]
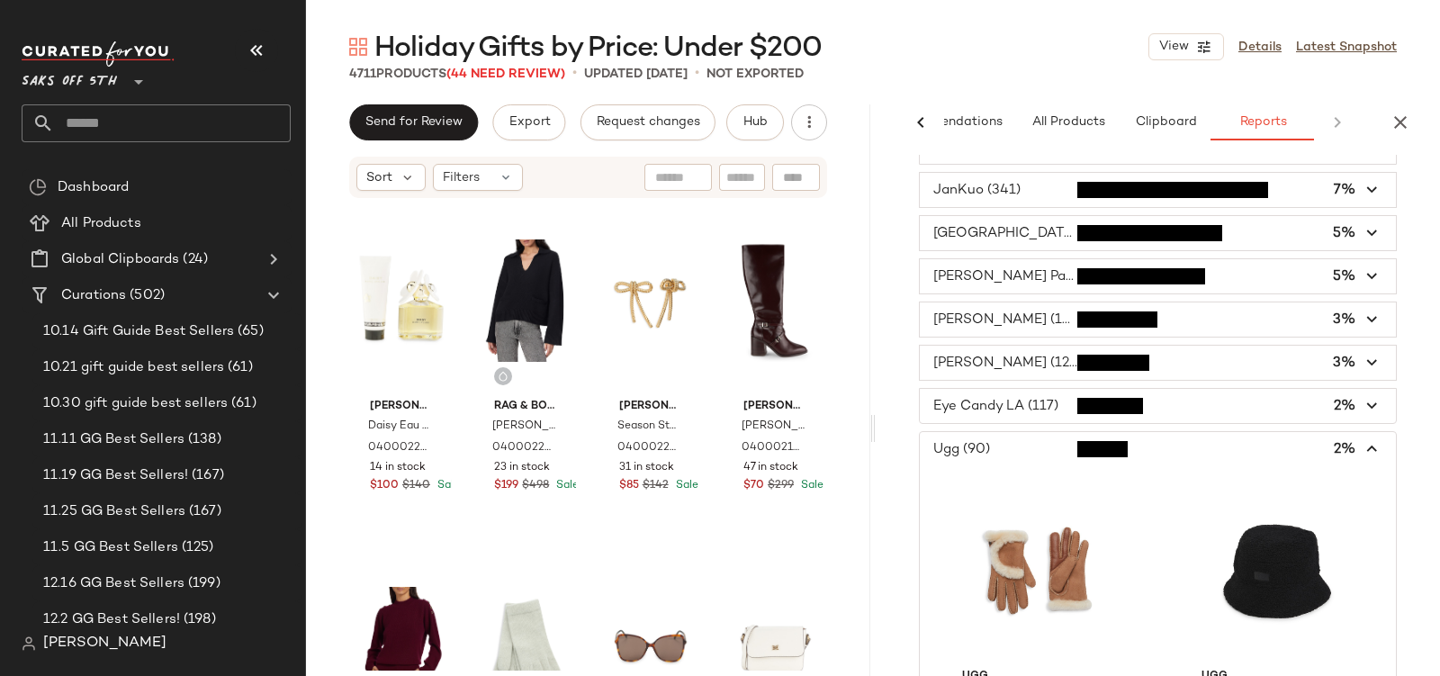
click at [956, 448] on span "button" at bounding box center [1158, 449] width 476 height 34
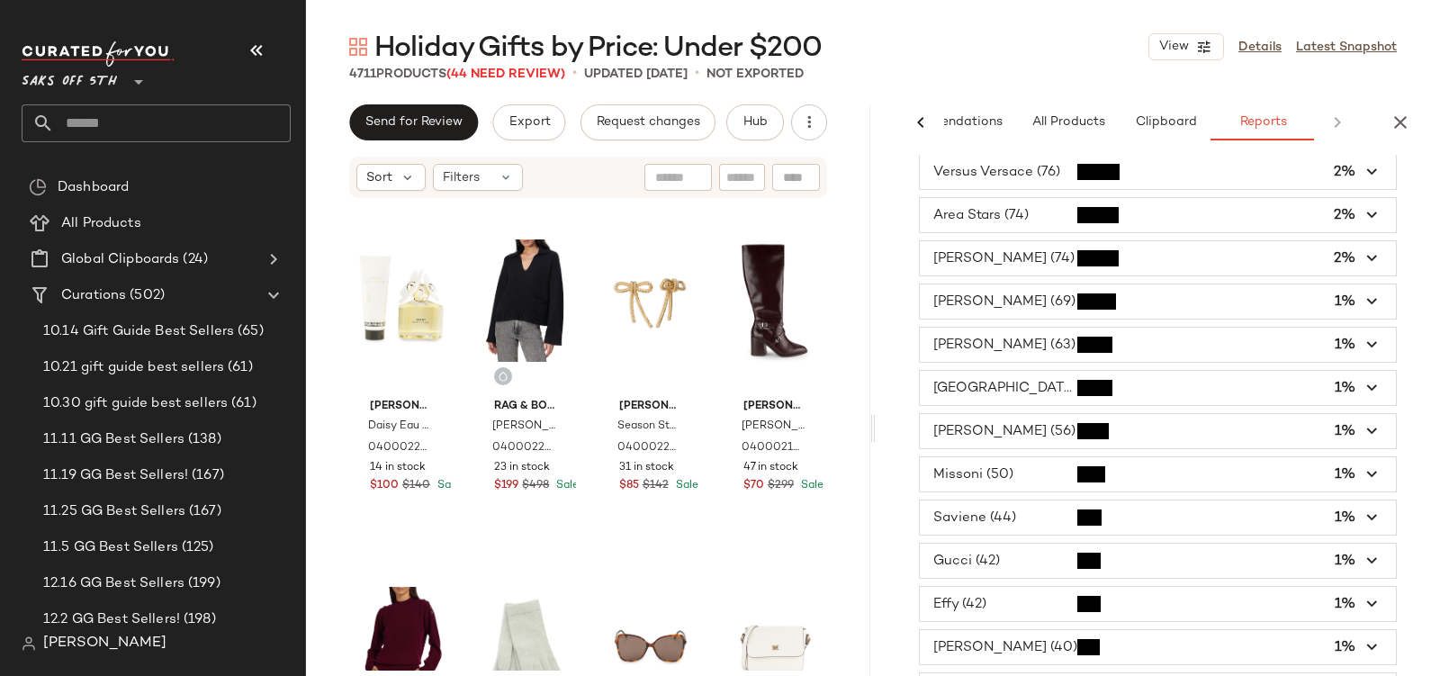
scroll to position [478, 0]
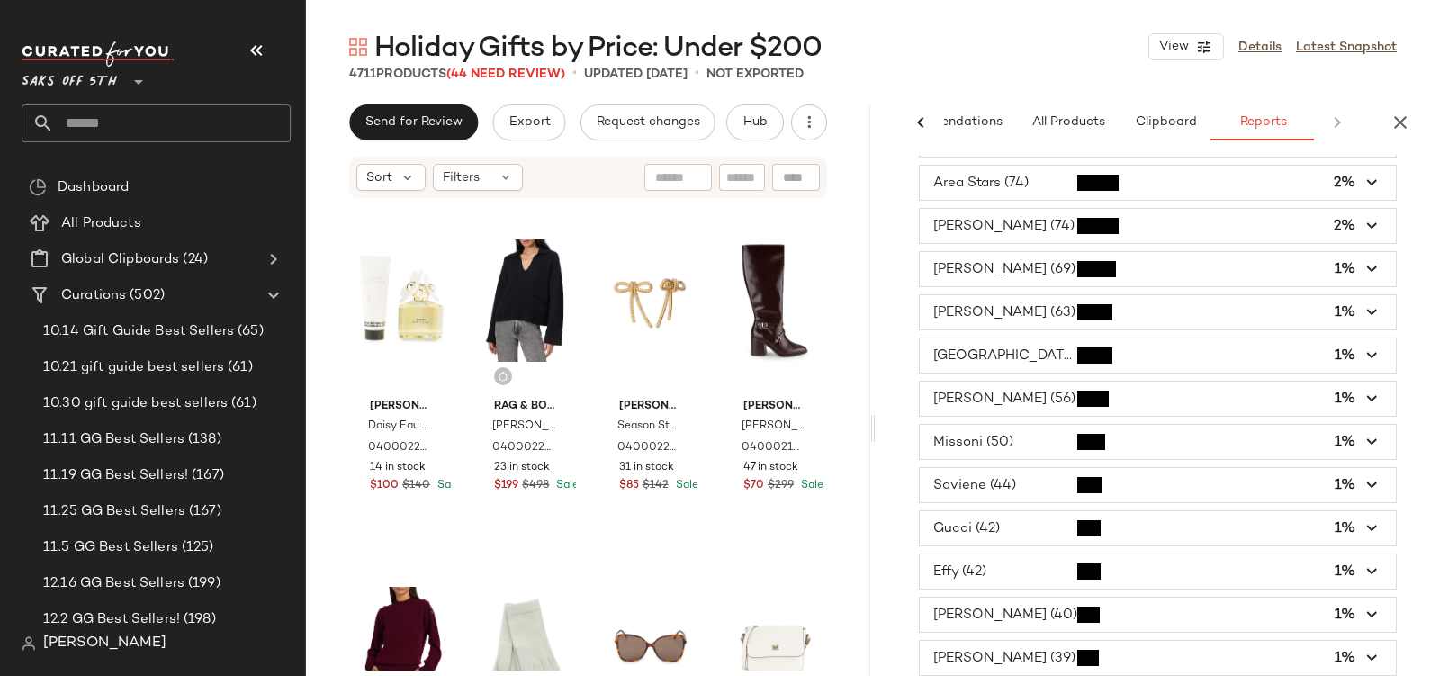
click at [965, 438] on span "button" at bounding box center [1158, 442] width 476 height 34
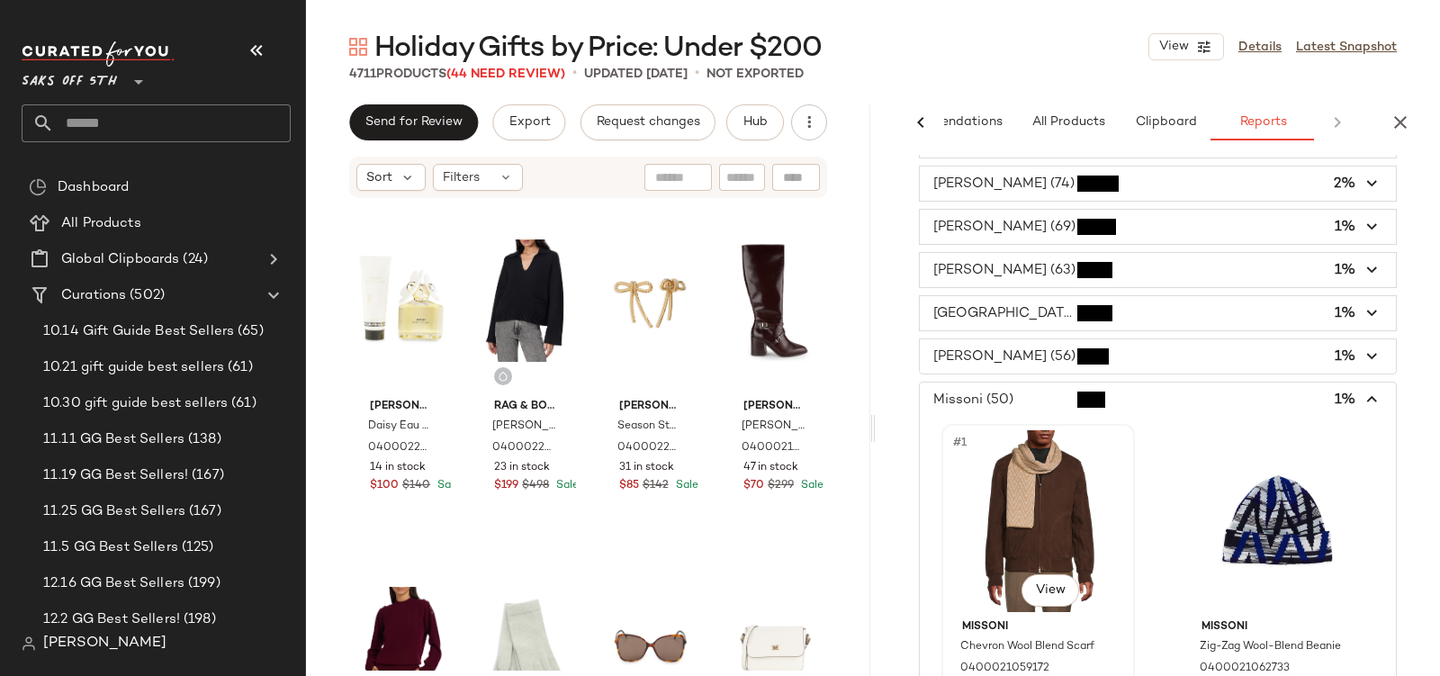
scroll to position [0, 0]
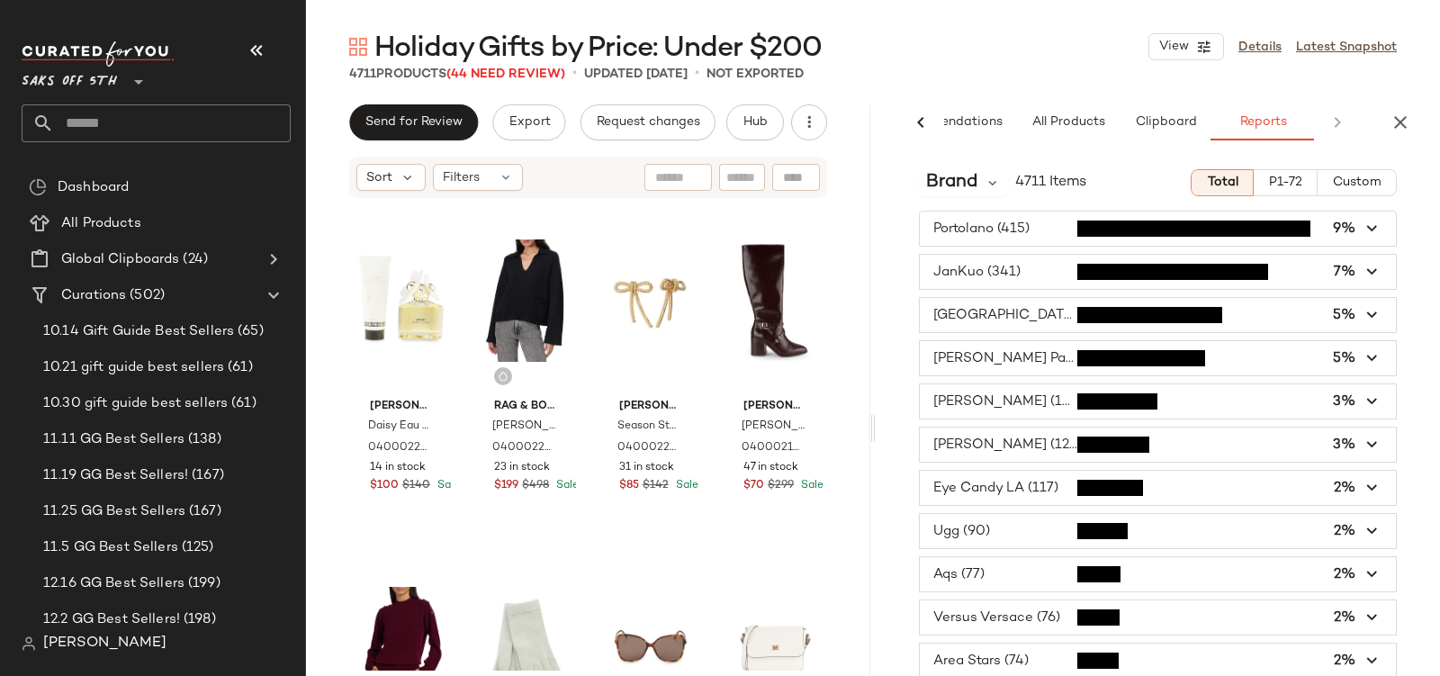
click at [1275, 167] on div "Brand 4711 Items Total P1-72 Custom Portolano (415) 9% JanKuo (341) 7% Saks Fif…" at bounding box center [1158, 453] width 564 height 597
click at [1274, 171] on button "P1-72" at bounding box center [1286, 182] width 64 height 27
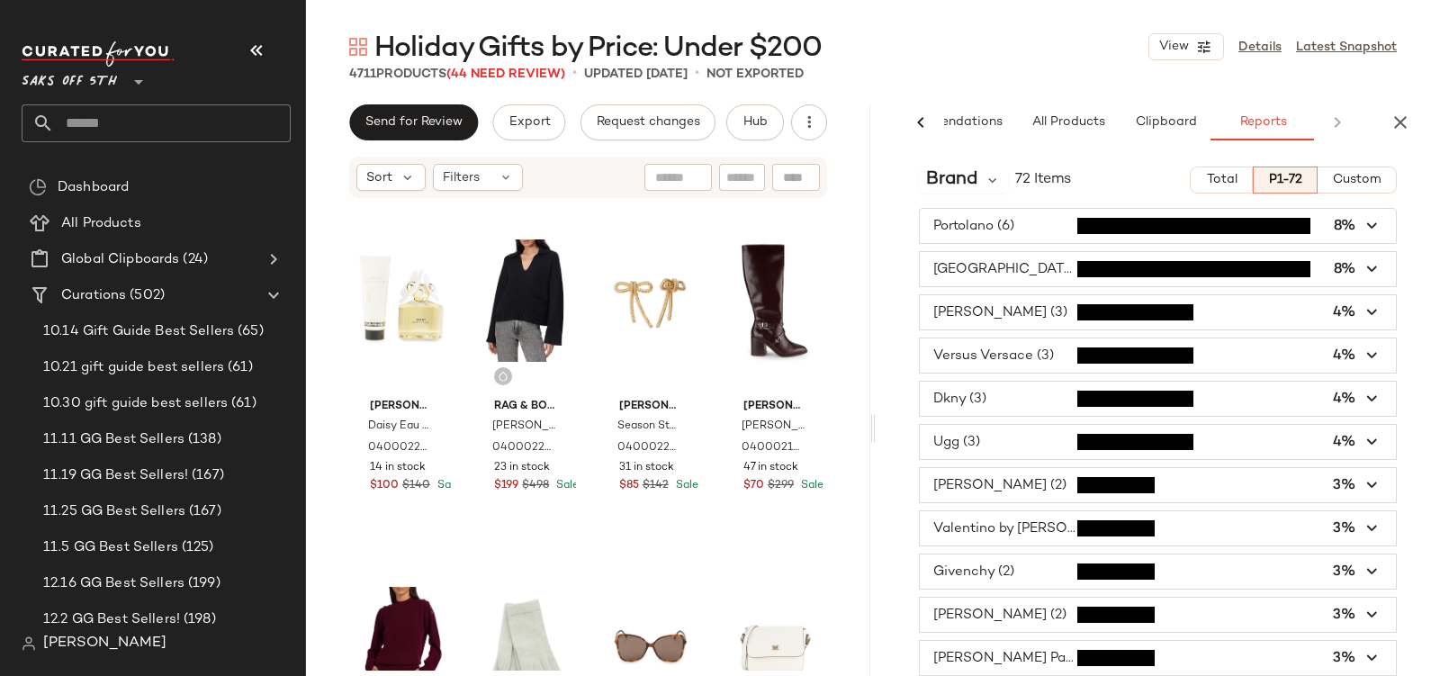
scroll to position [4, 0]
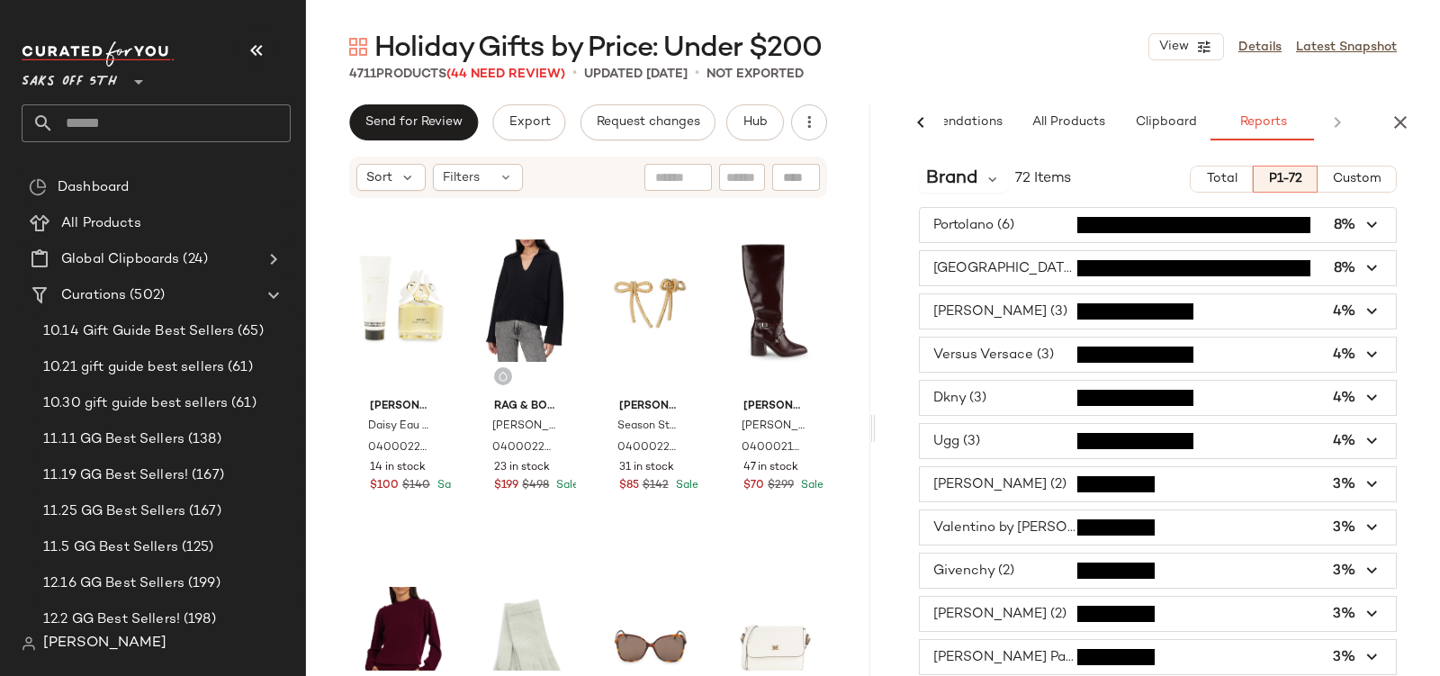
click at [990, 432] on span "button" at bounding box center [1158, 441] width 476 height 34
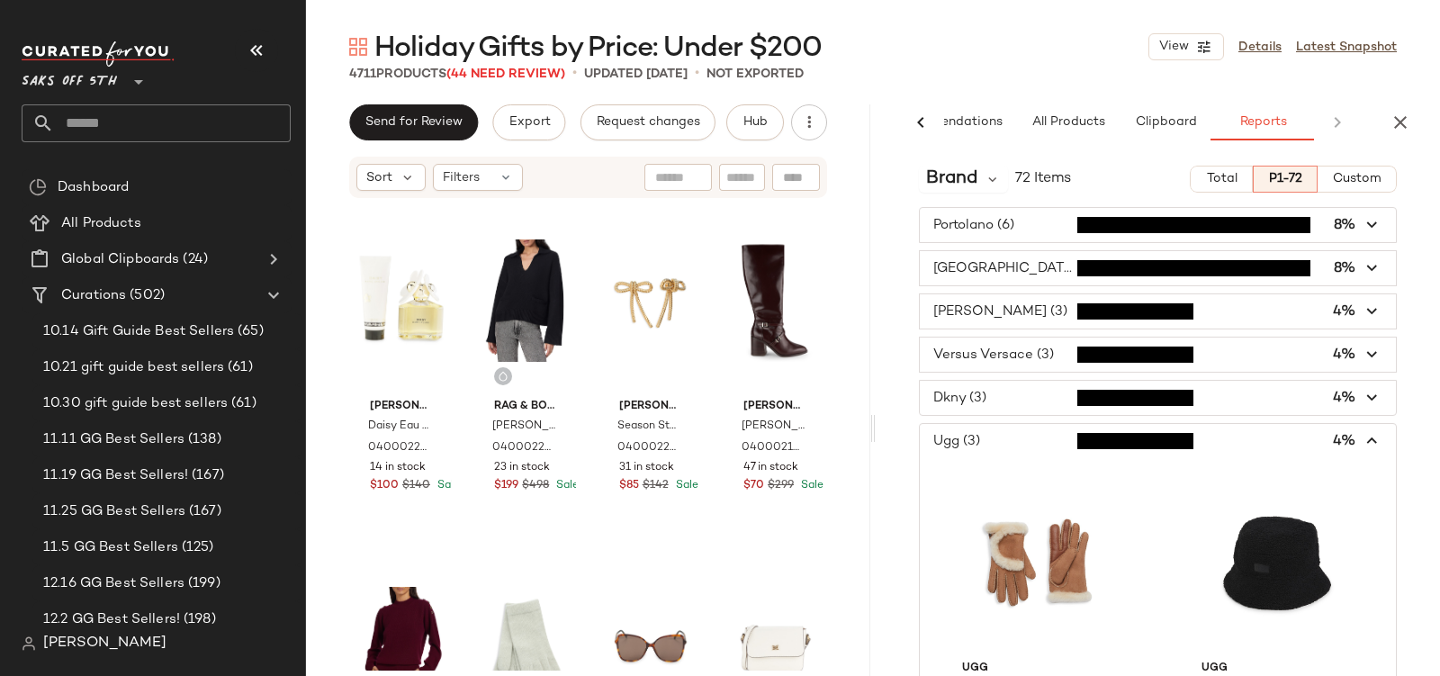
click at [990, 432] on span "button" at bounding box center [1158, 441] width 476 height 34
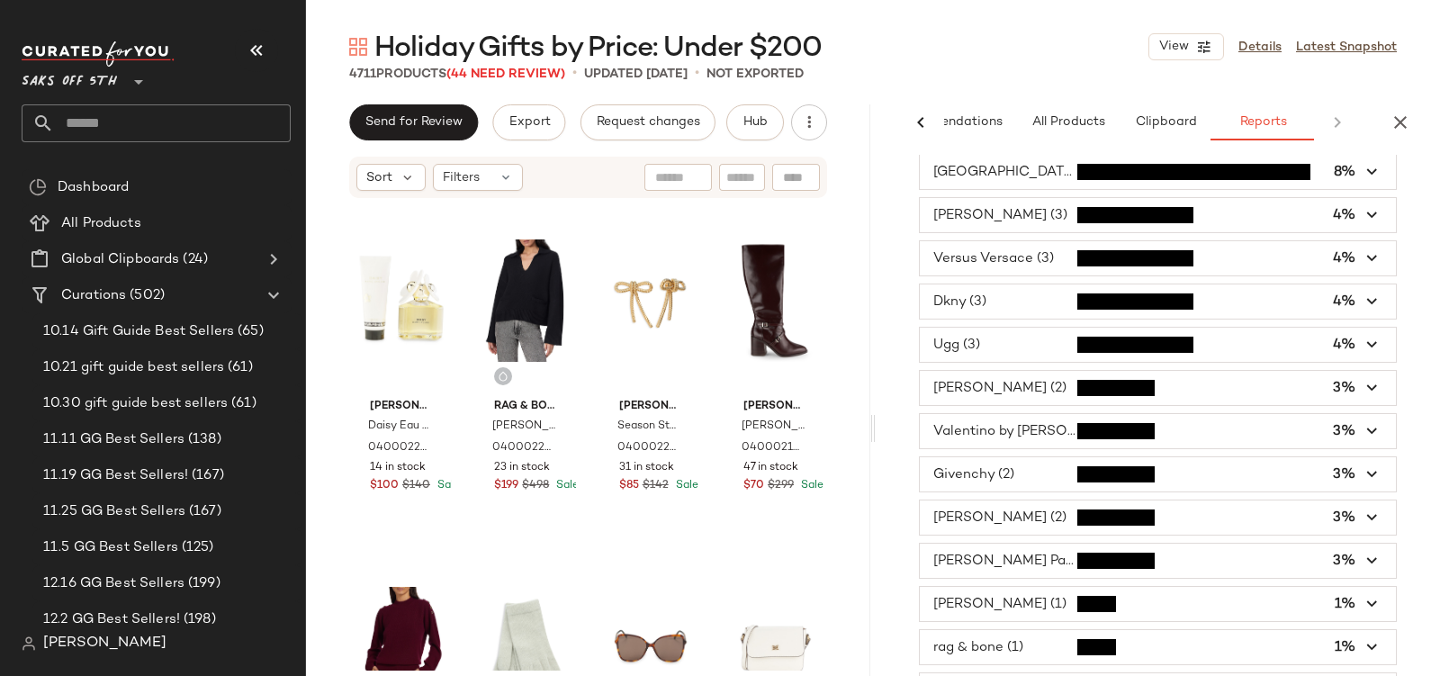
scroll to position [0, 0]
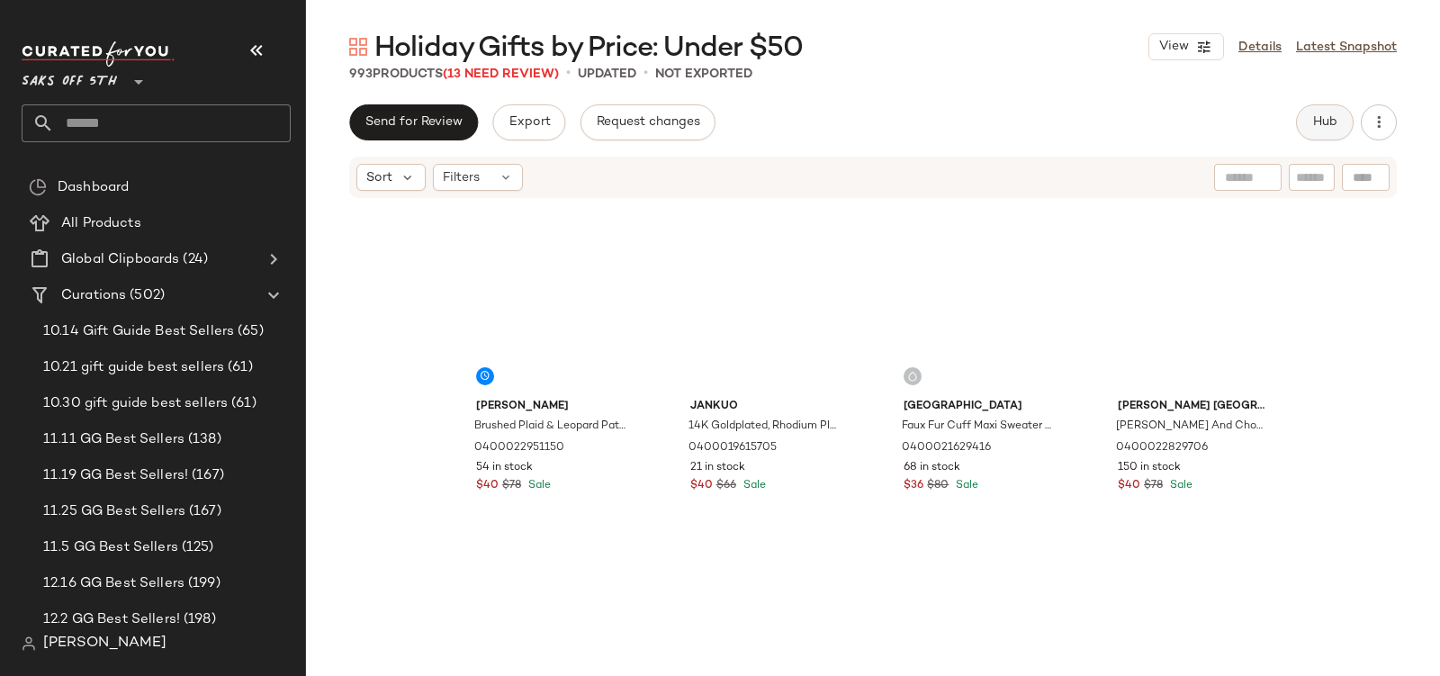
click at [1323, 113] on button "Hub" at bounding box center [1325, 122] width 58 height 36
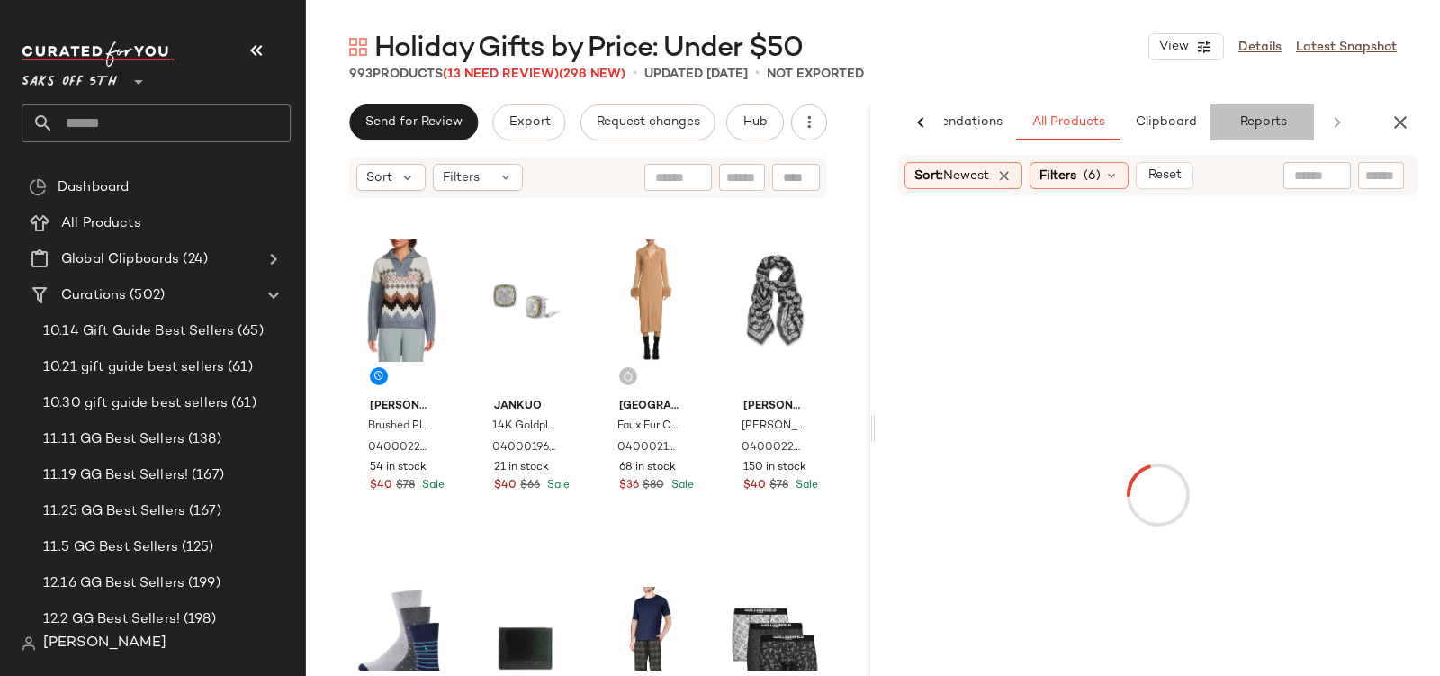
click at [1270, 121] on span "Reports" at bounding box center [1262, 122] width 48 height 14
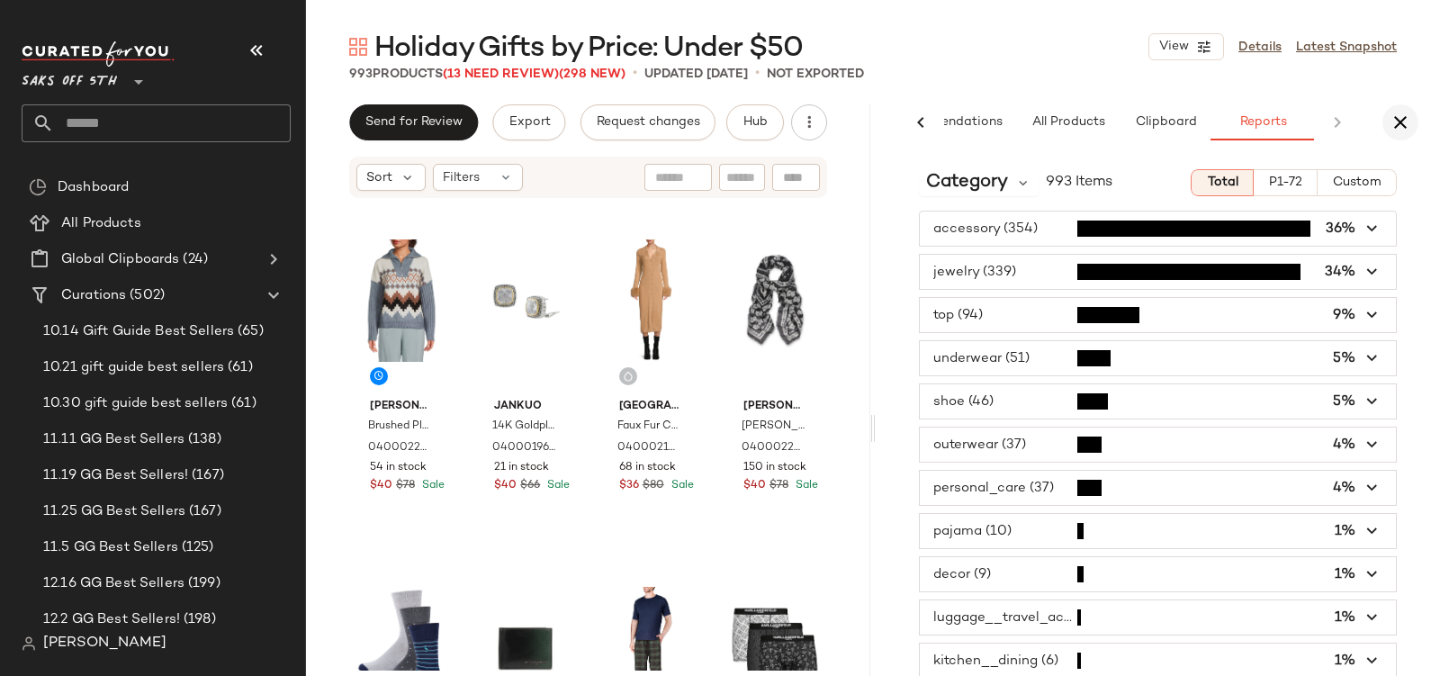
scroll to position [0, 86]
click at [1412, 119] on button "button" at bounding box center [1400, 122] width 36 height 36
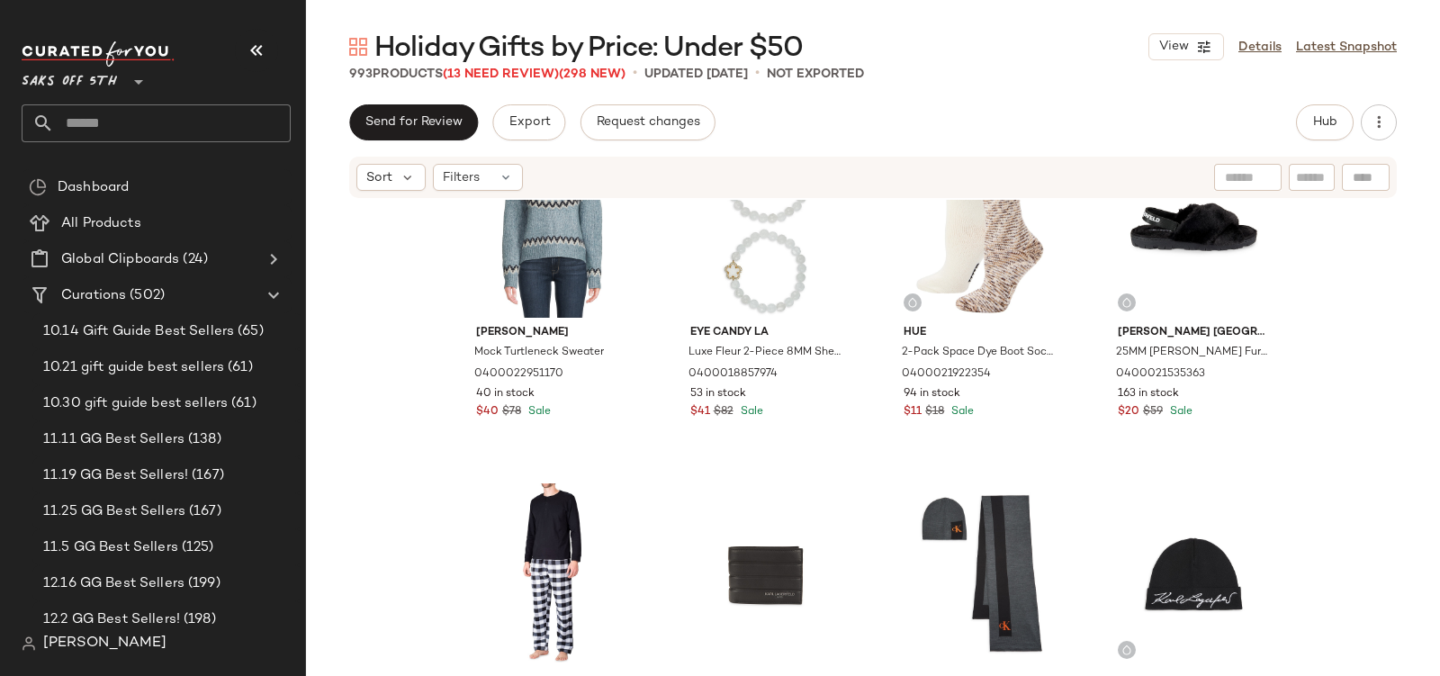
scroll to position [0, 0]
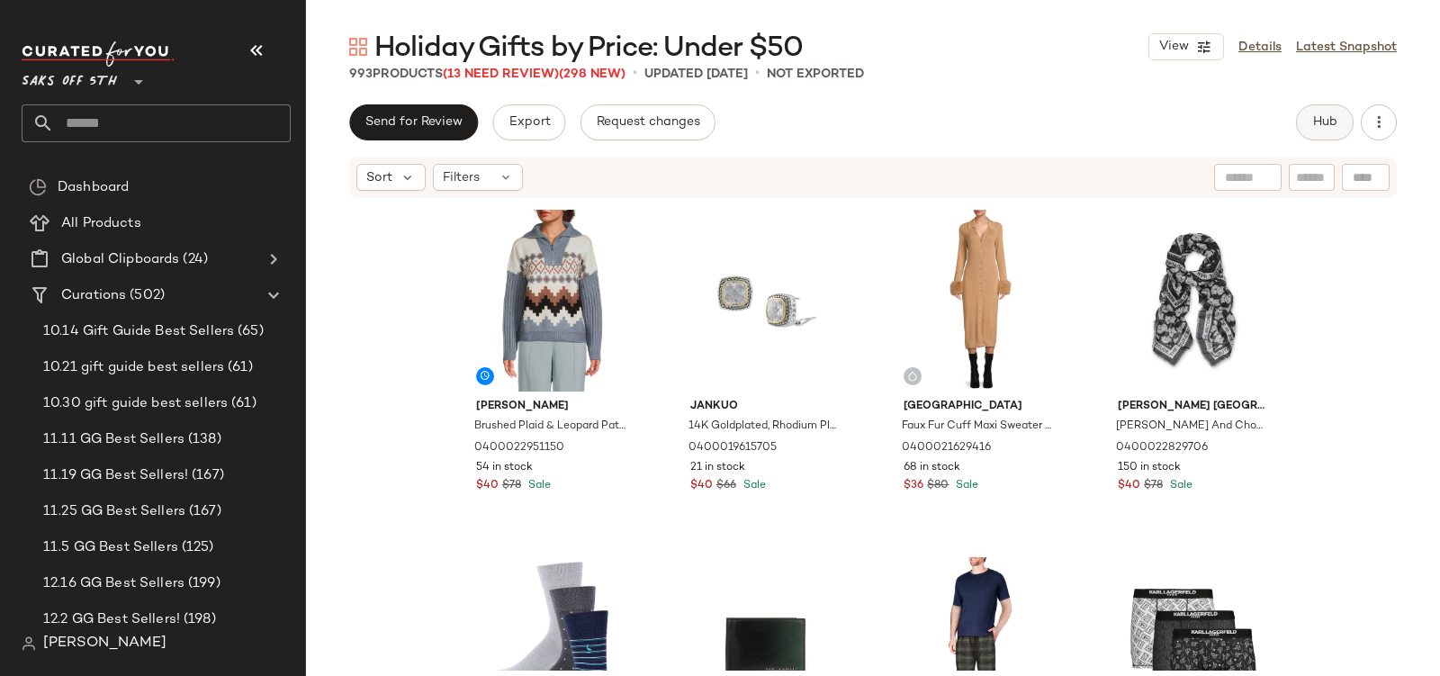
click at [1313, 125] on span "Hub" at bounding box center [1324, 122] width 25 height 14
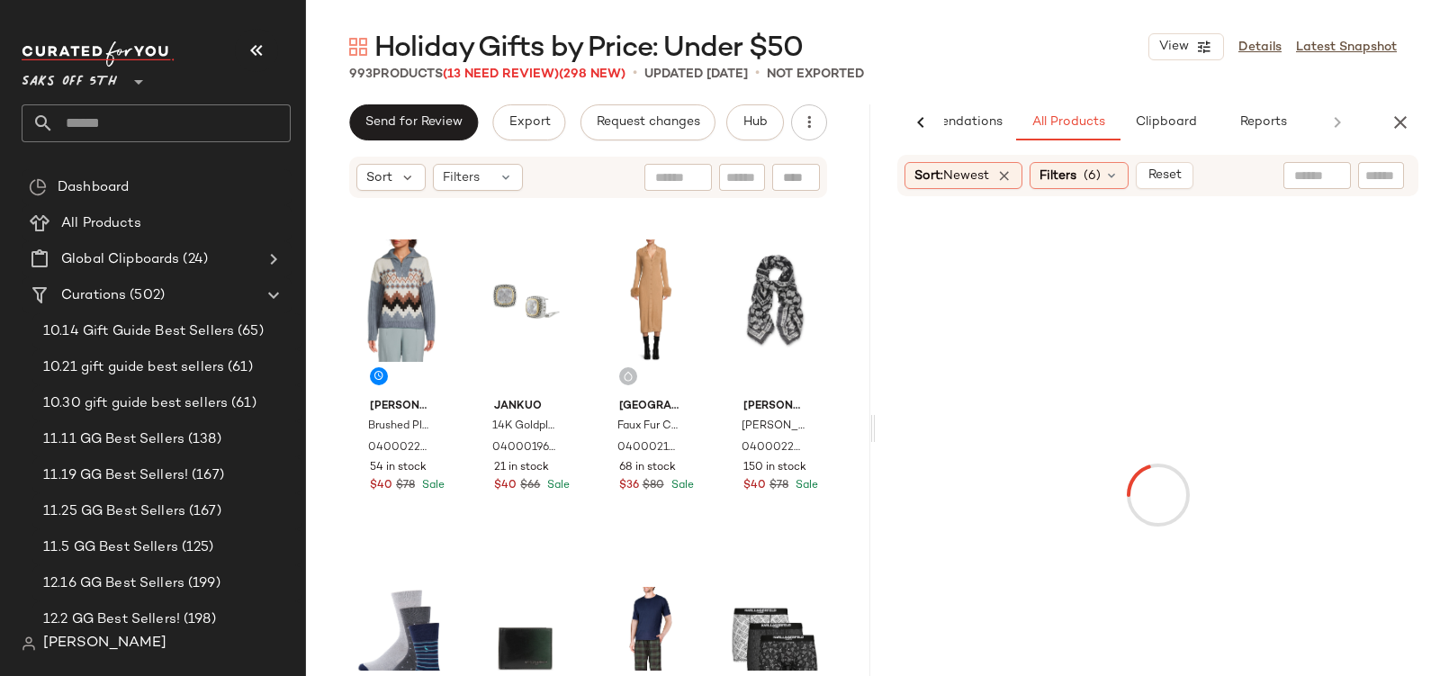
click at [1256, 123] on span "Reports" at bounding box center [1262, 122] width 48 height 14
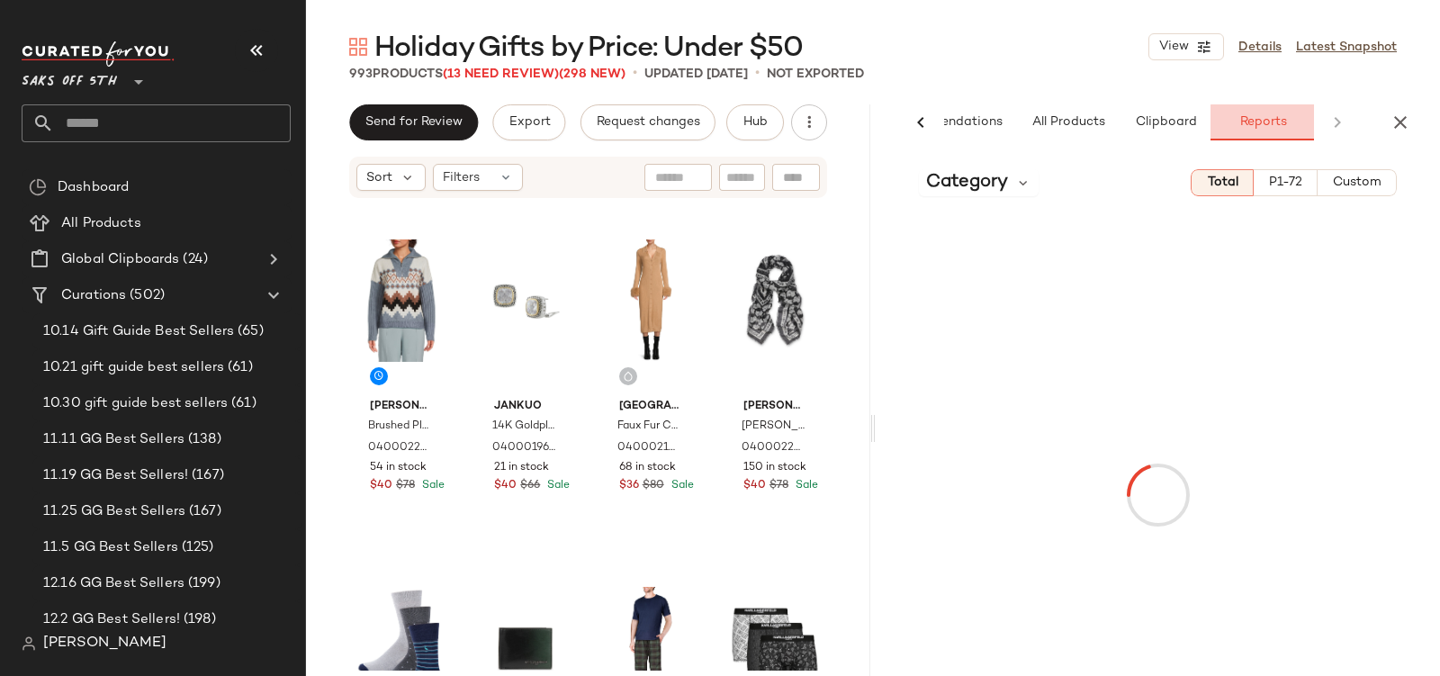
scroll to position [0, 86]
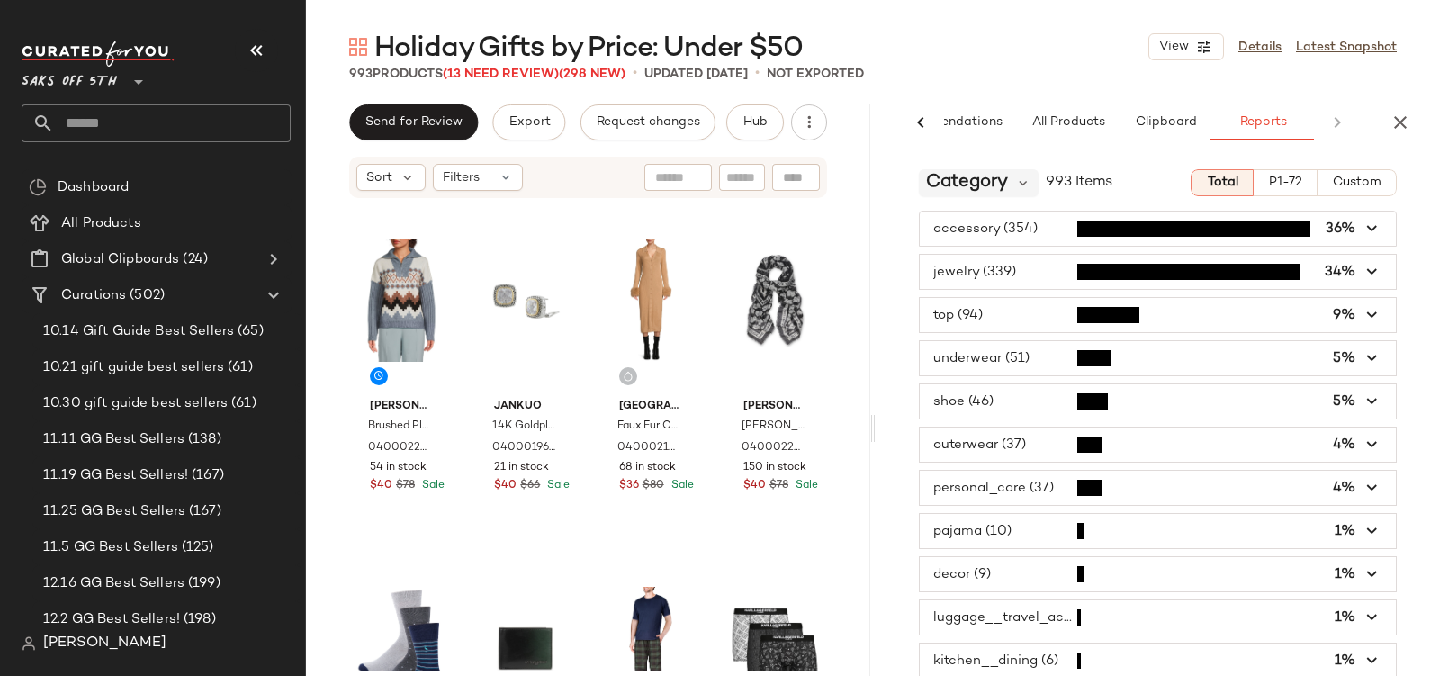
click at [982, 192] on span "Category" at bounding box center [967, 182] width 82 height 27
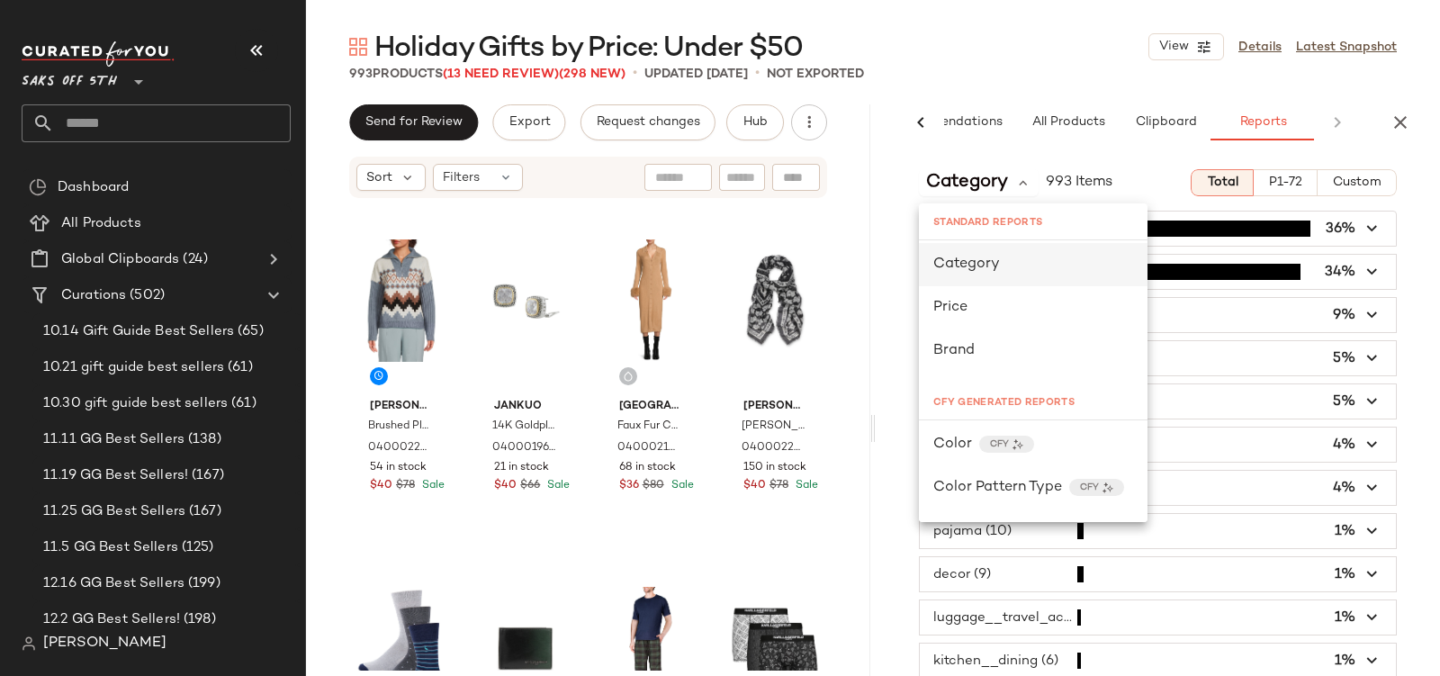
click at [997, 278] on div "Category" at bounding box center [1033, 264] width 229 height 43
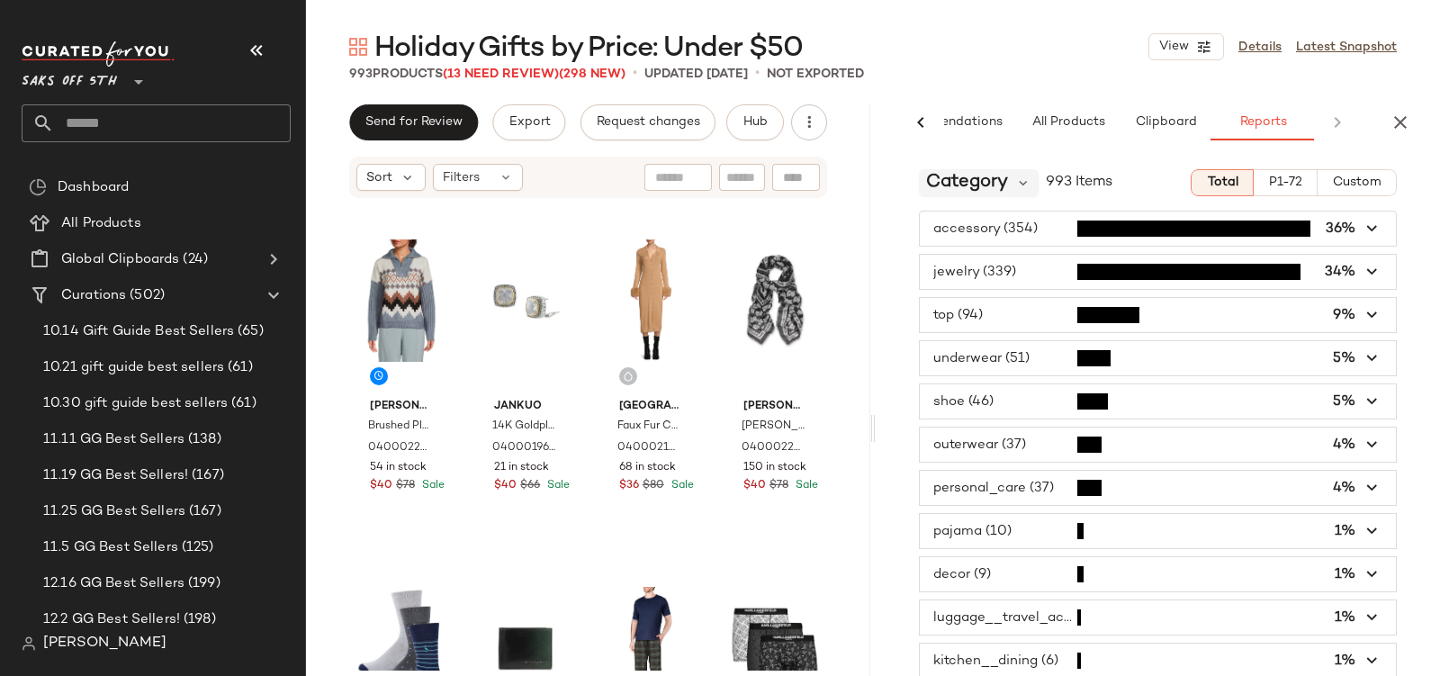
click at [943, 178] on span "Category" at bounding box center [967, 182] width 82 height 27
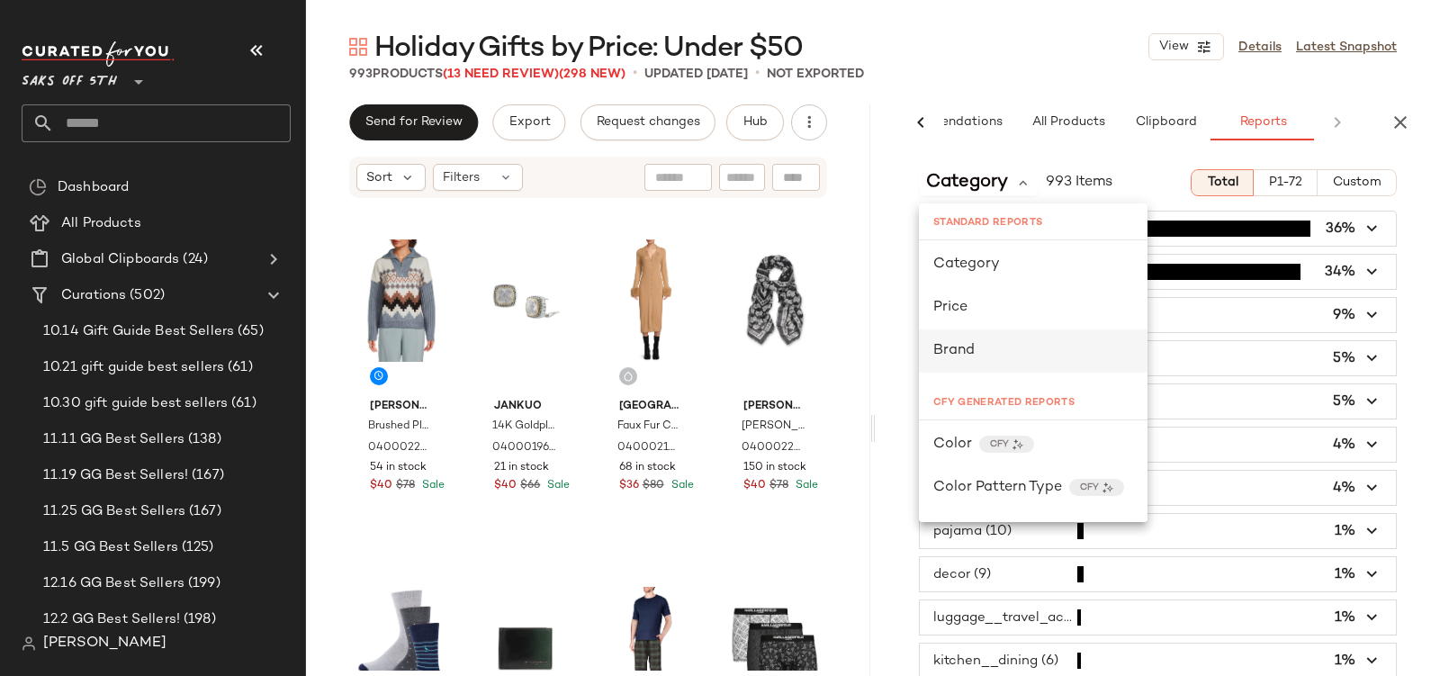
click at [980, 353] on div "Brand" at bounding box center [1033, 351] width 200 height 22
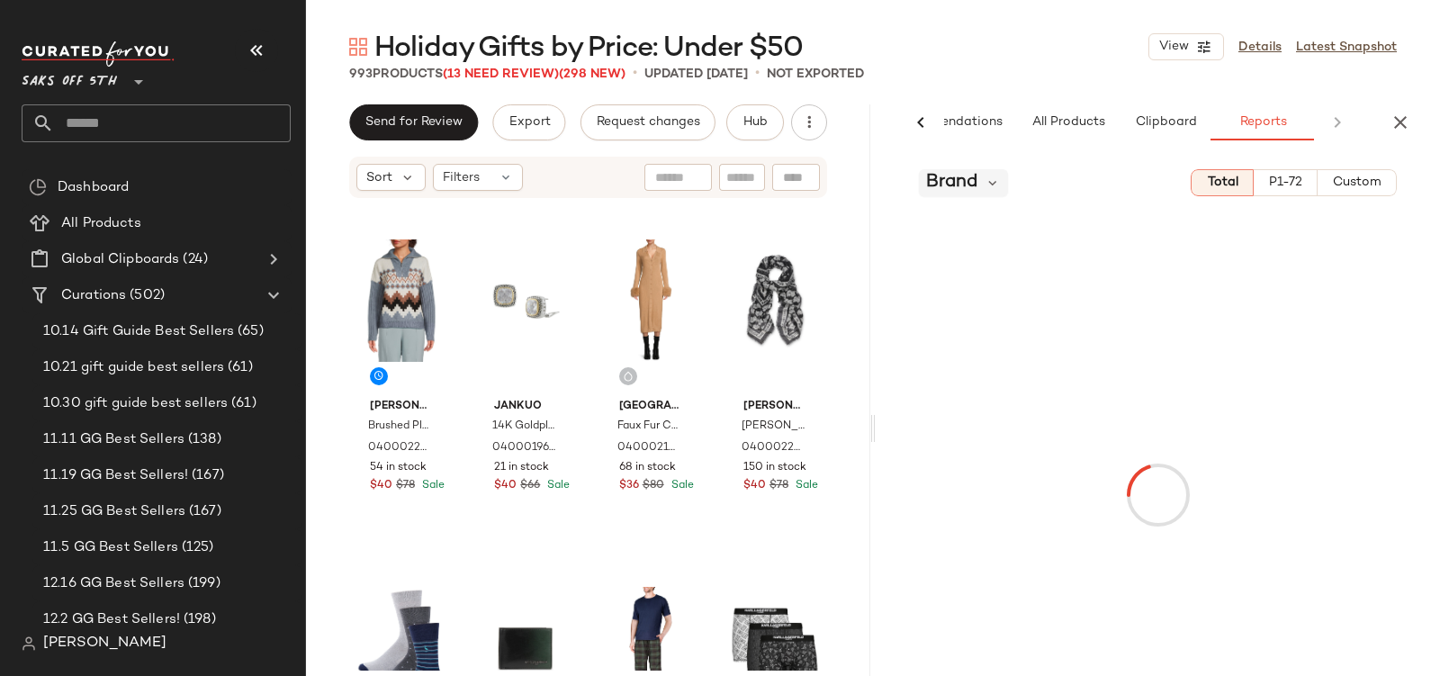
click at [979, 182] on div "Brand" at bounding box center [963, 182] width 89 height 27
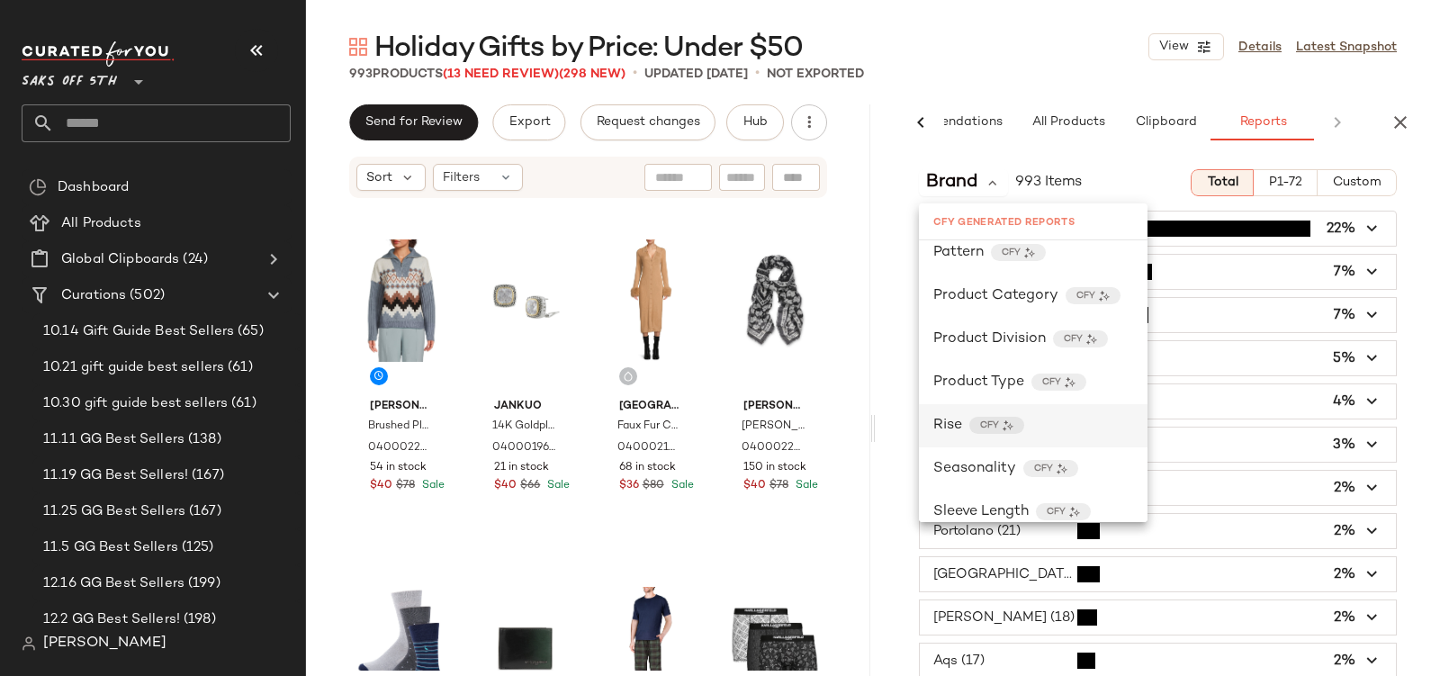
scroll to position [728, 0]
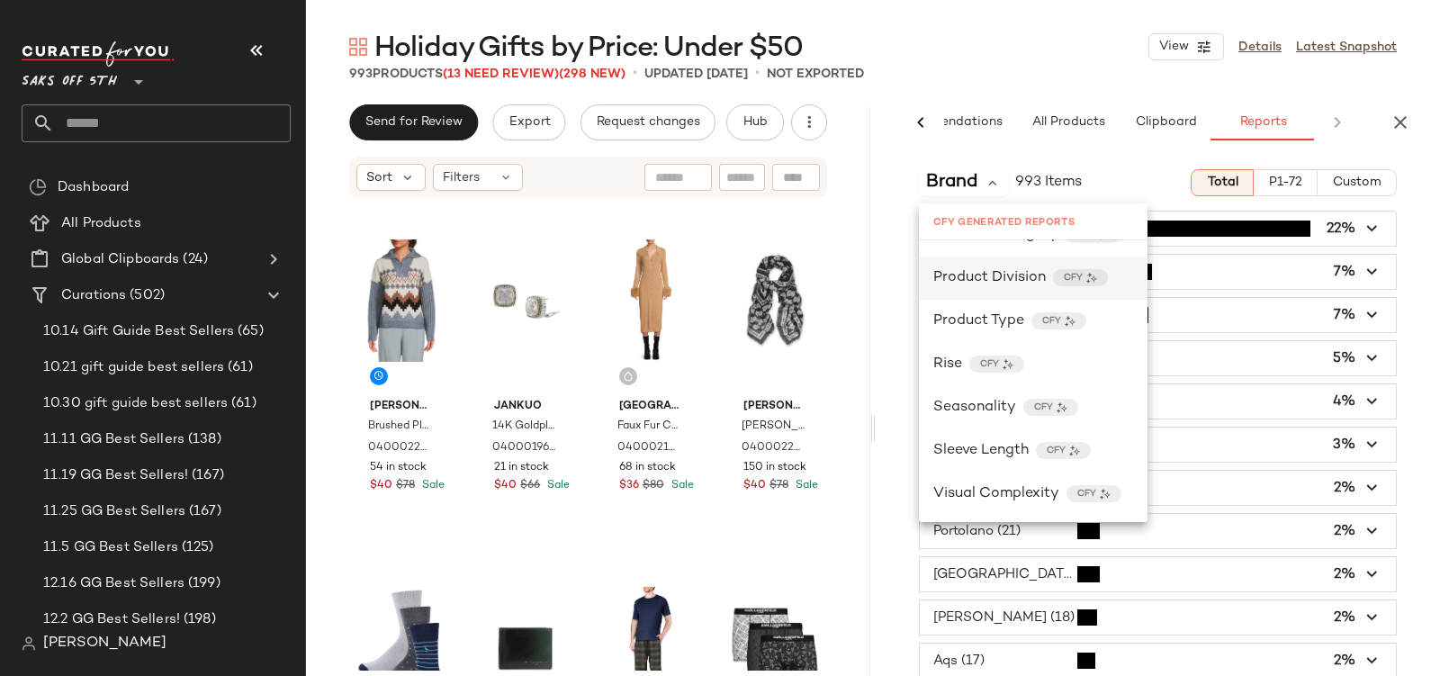
click at [968, 275] on span "Product Division" at bounding box center [989, 278] width 113 height 22
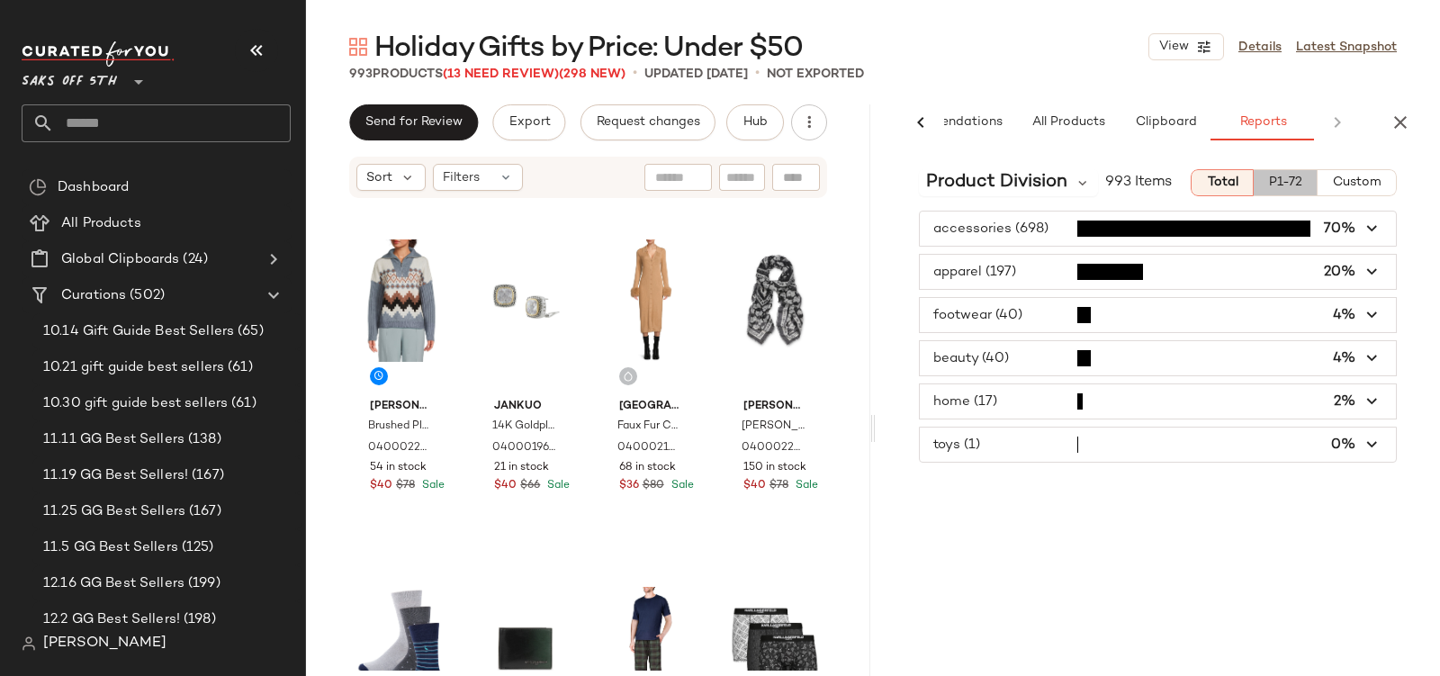
click at [1303, 174] on button "P1-72" at bounding box center [1286, 182] width 64 height 27
click at [1211, 177] on span "Total" at bounding box center [1221, 183] width 32 height 14
click at [989, 398] on span "button" at bounding box center [1158, 401] width 476 height 34
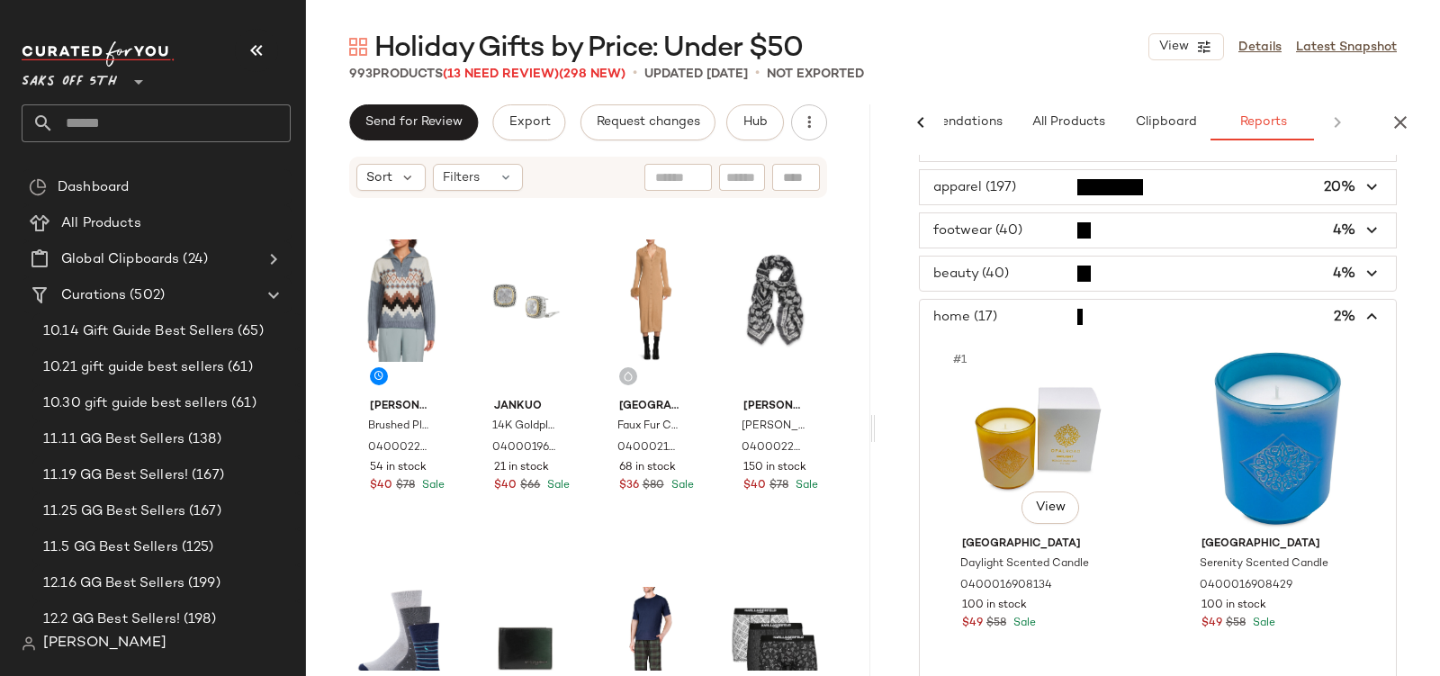
scroll to position [0, 0]
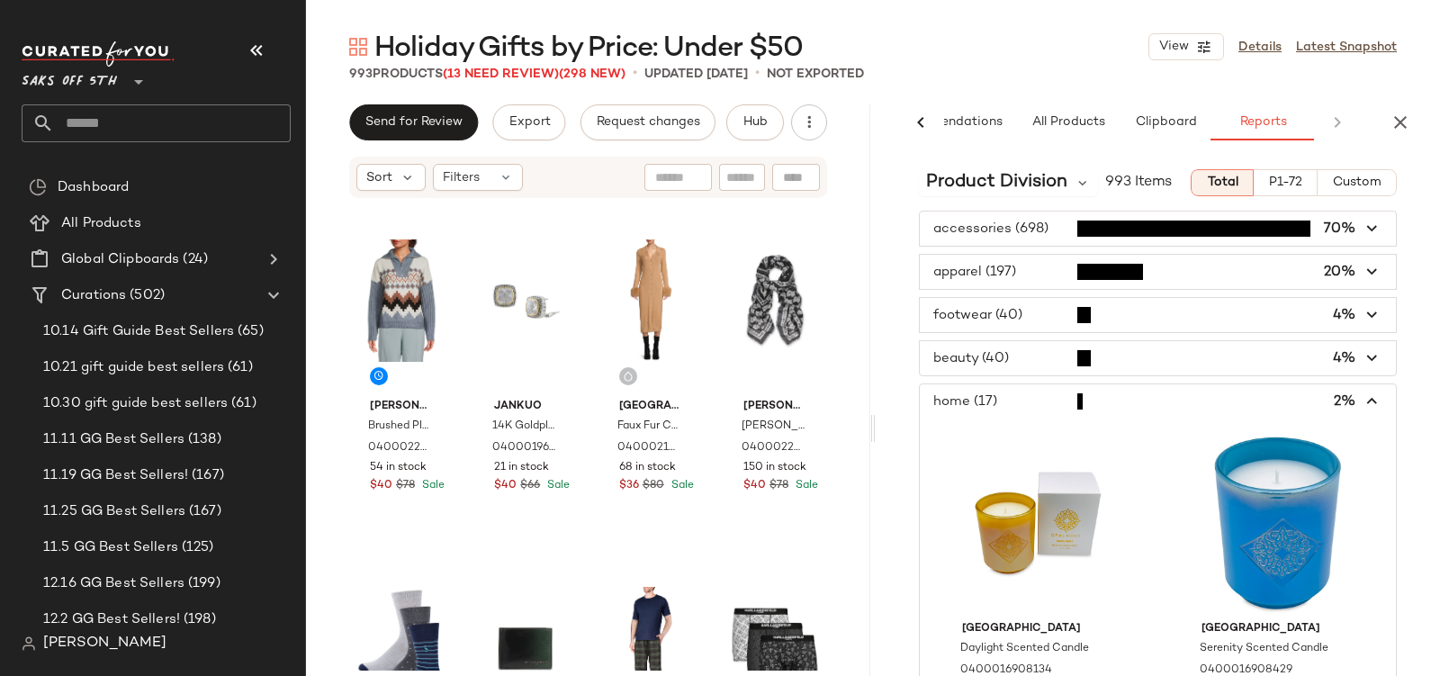
click at [973, 393] on span "button" at bounding box center [1158, 401] width 476 height 34
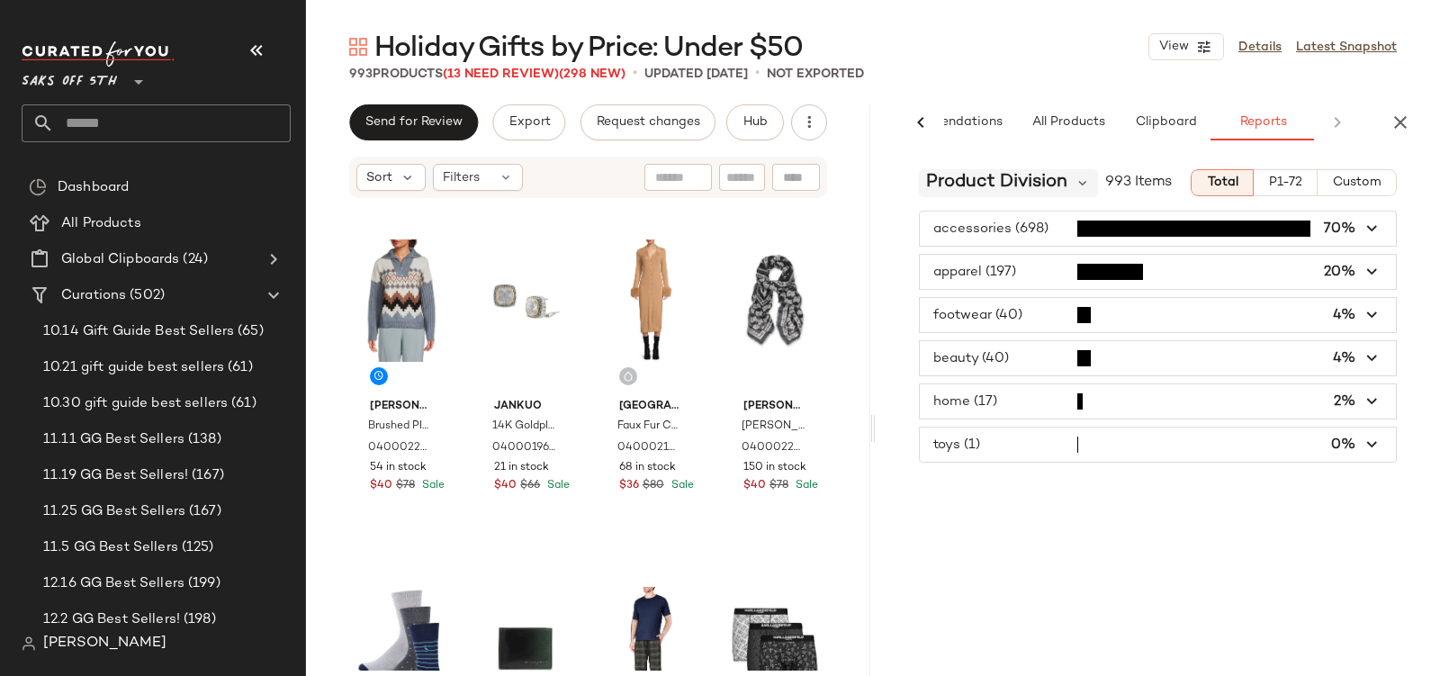
click at [971, 174] on span "Product Division" at bounding box center [996, 182] width 141 height 27
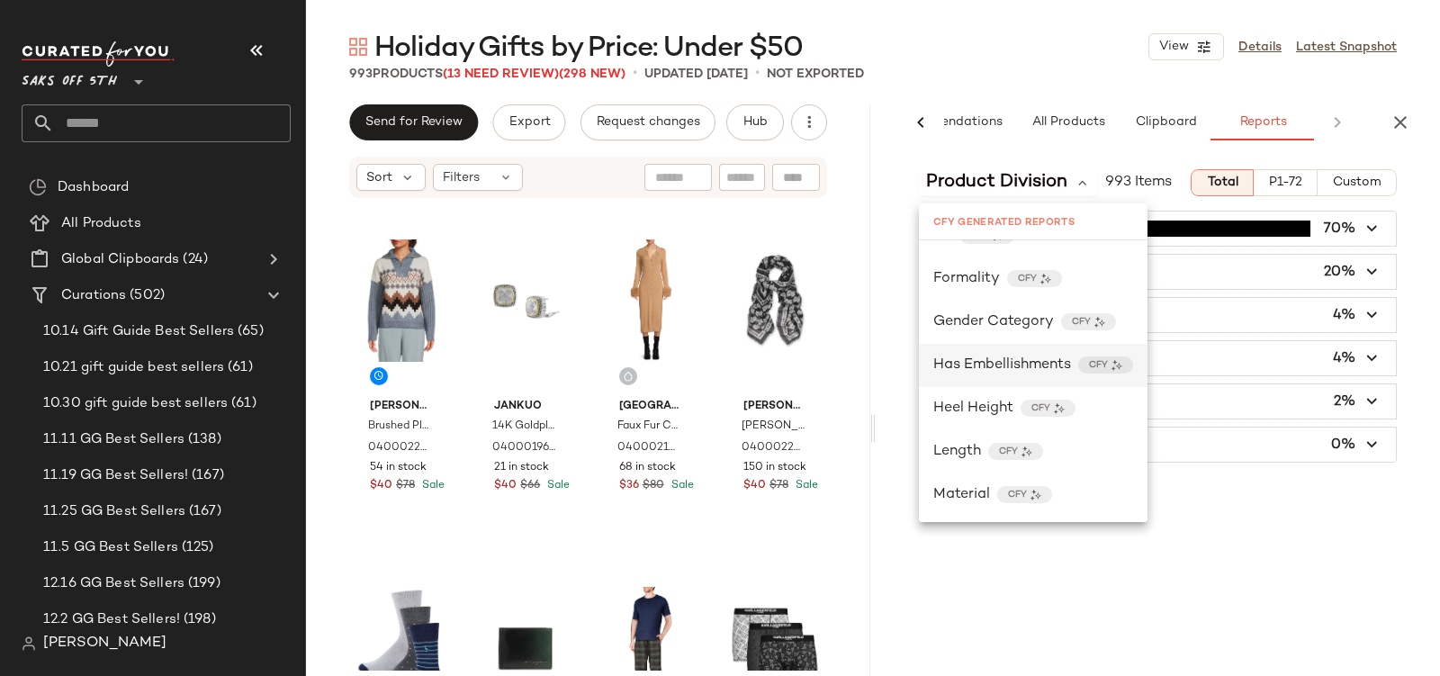
scroll to position [245, 0]
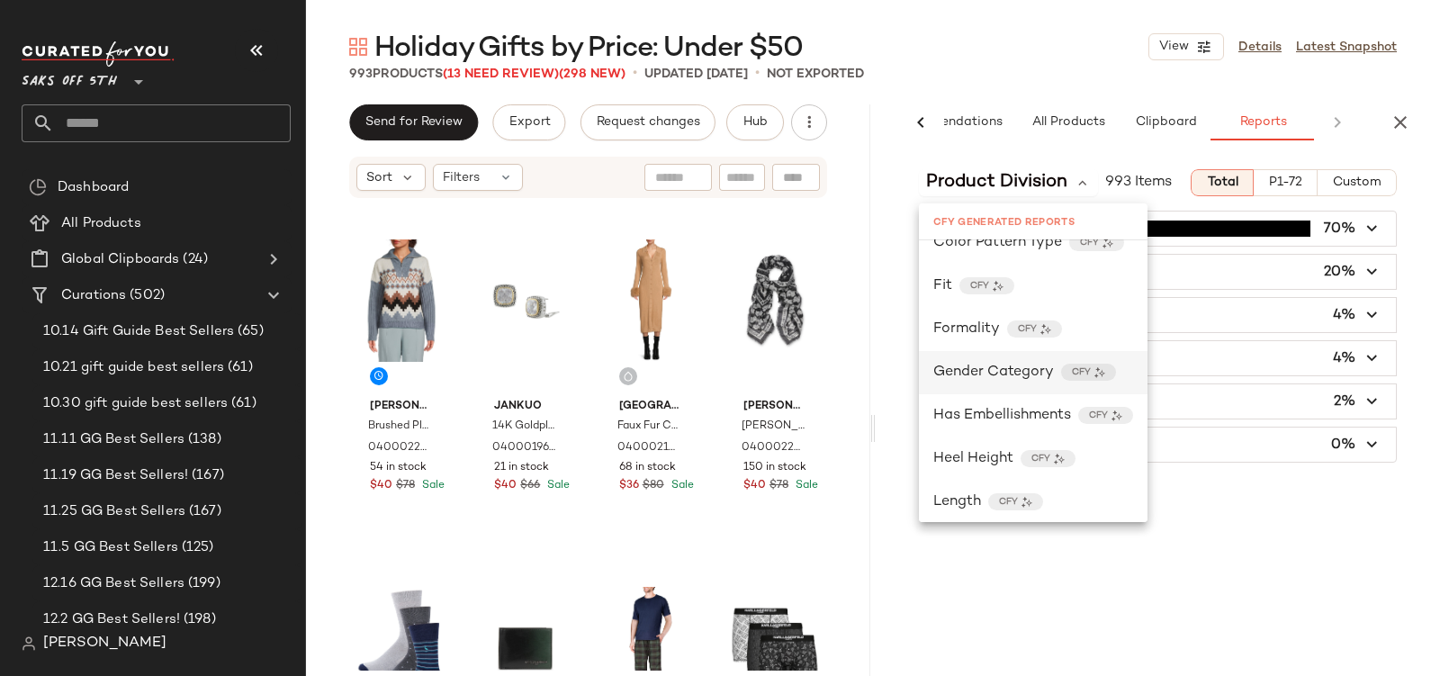
click at [982, 365] on span "Gender Category" at bounding box center [993, 373] width 121 height 22
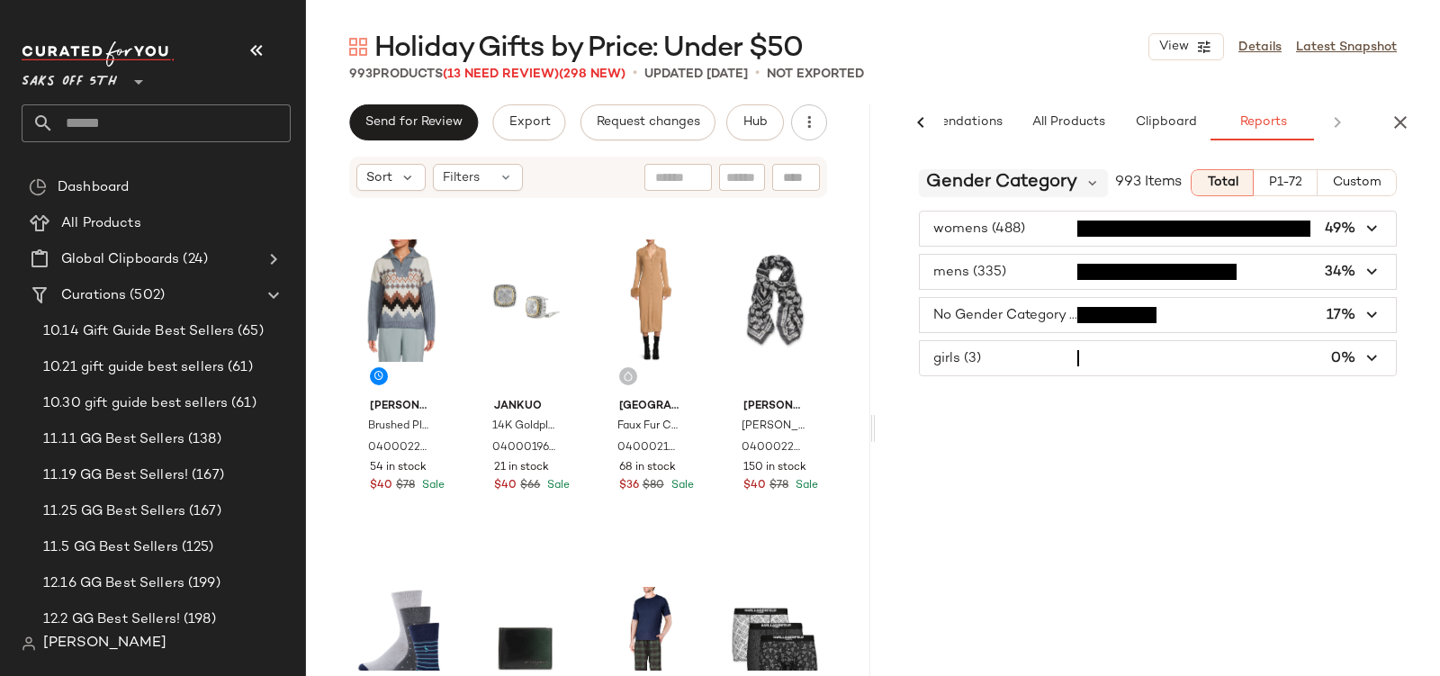
click at [942, 183] on span "Gender Category" at bounding box center [1001, 182] width 151 height 27
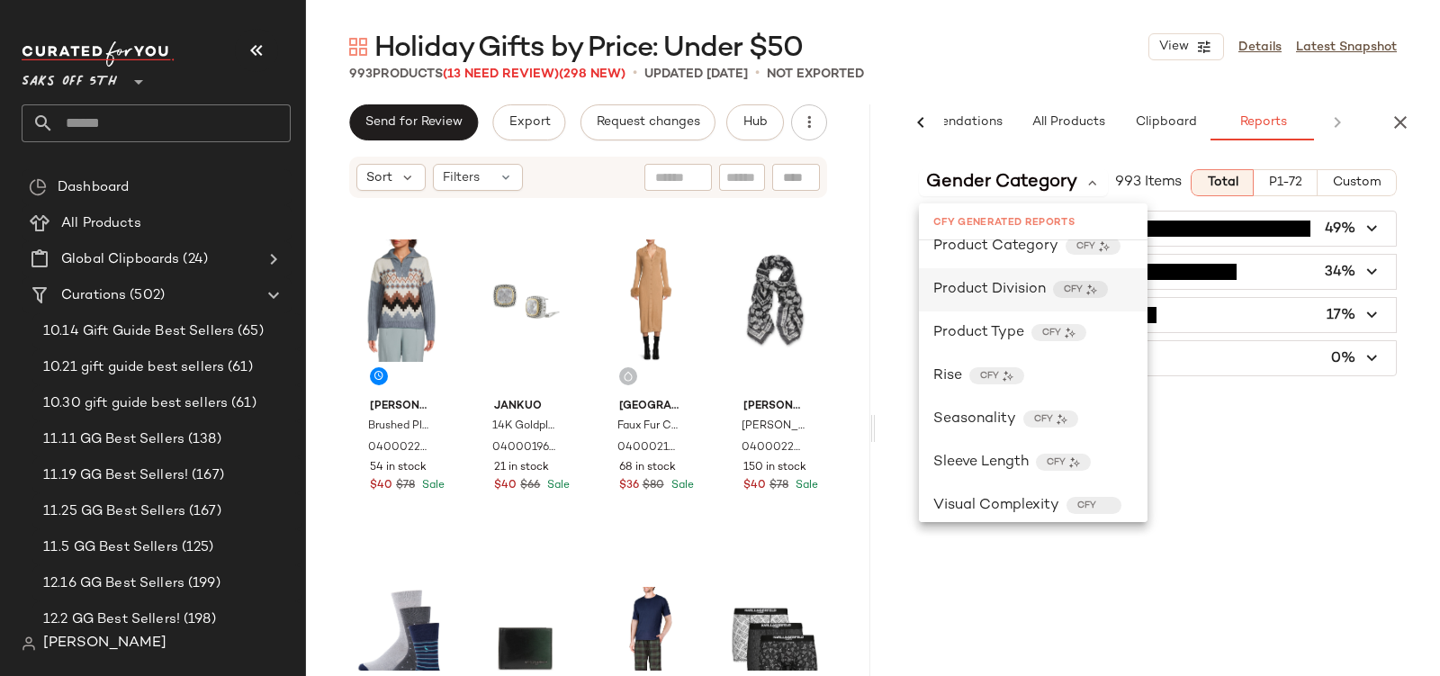
scroll to position [728, 0]
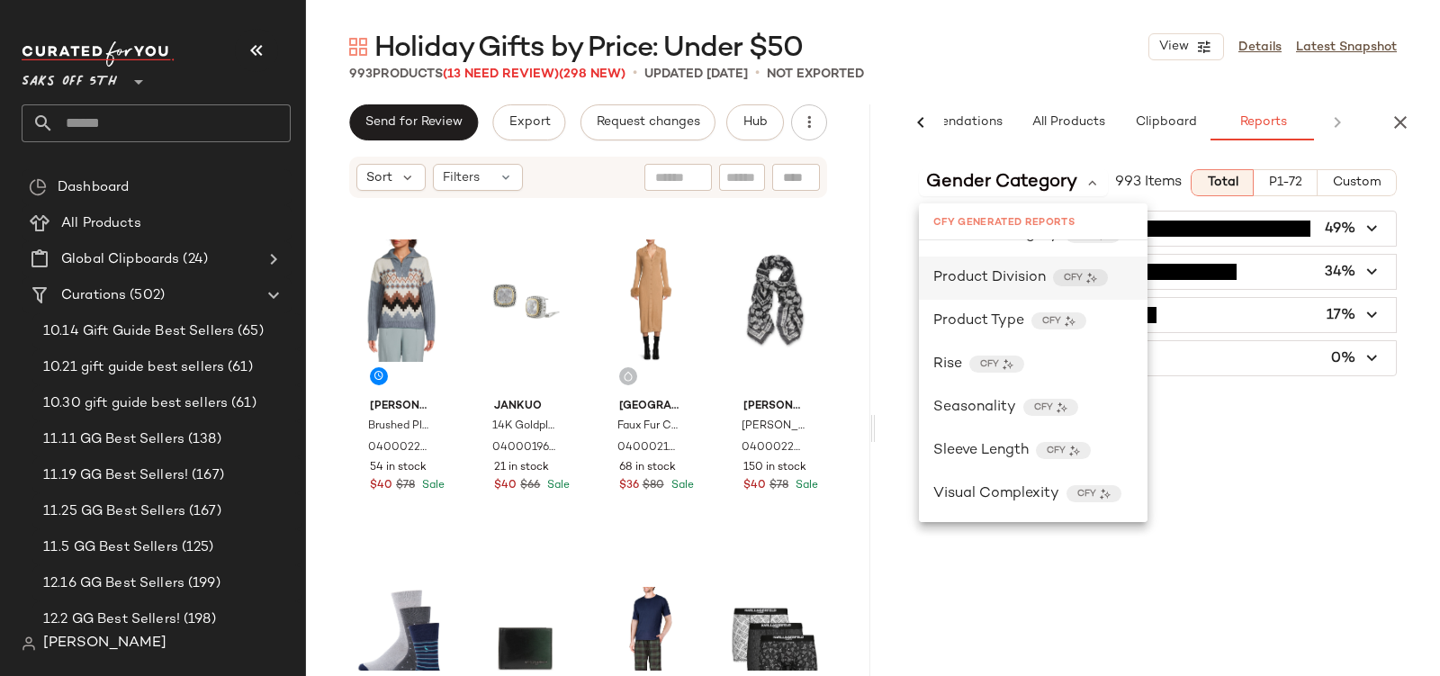
click at [990, 290] on div "Product Division CFY" at bounding box center [1033, 278] width 229 height 43
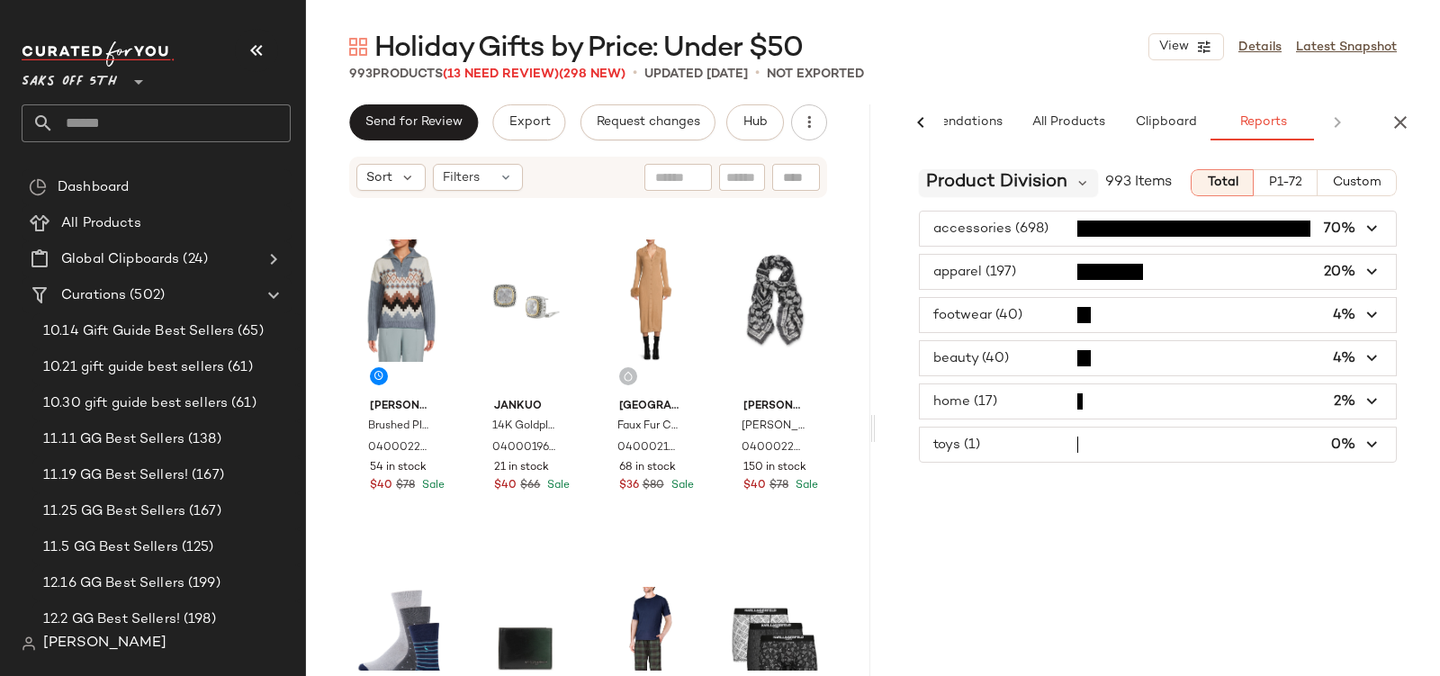
click at [989, 194] on span "Product Division" at bounding box center [996, 182] width 141 height 27
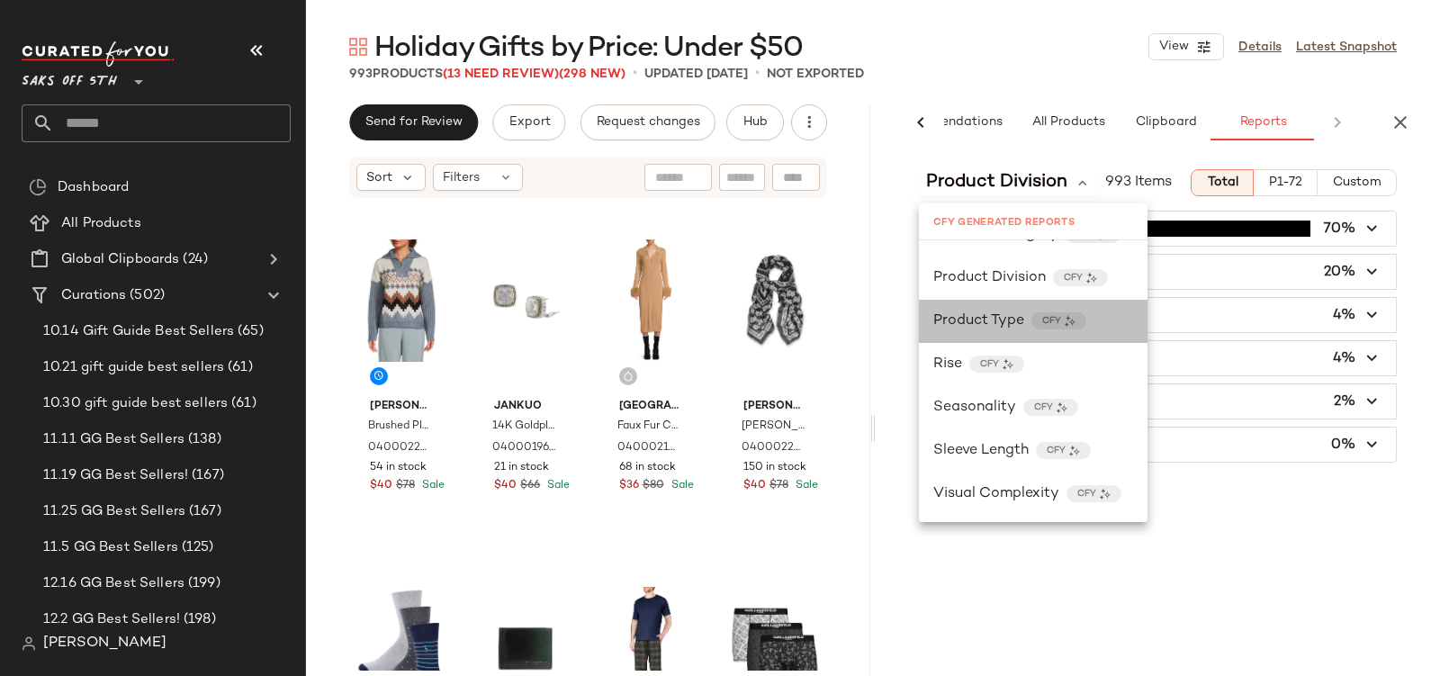
click at [955, 324] on span "Product Type" at bounding box center [978, 322] width 91 height 22
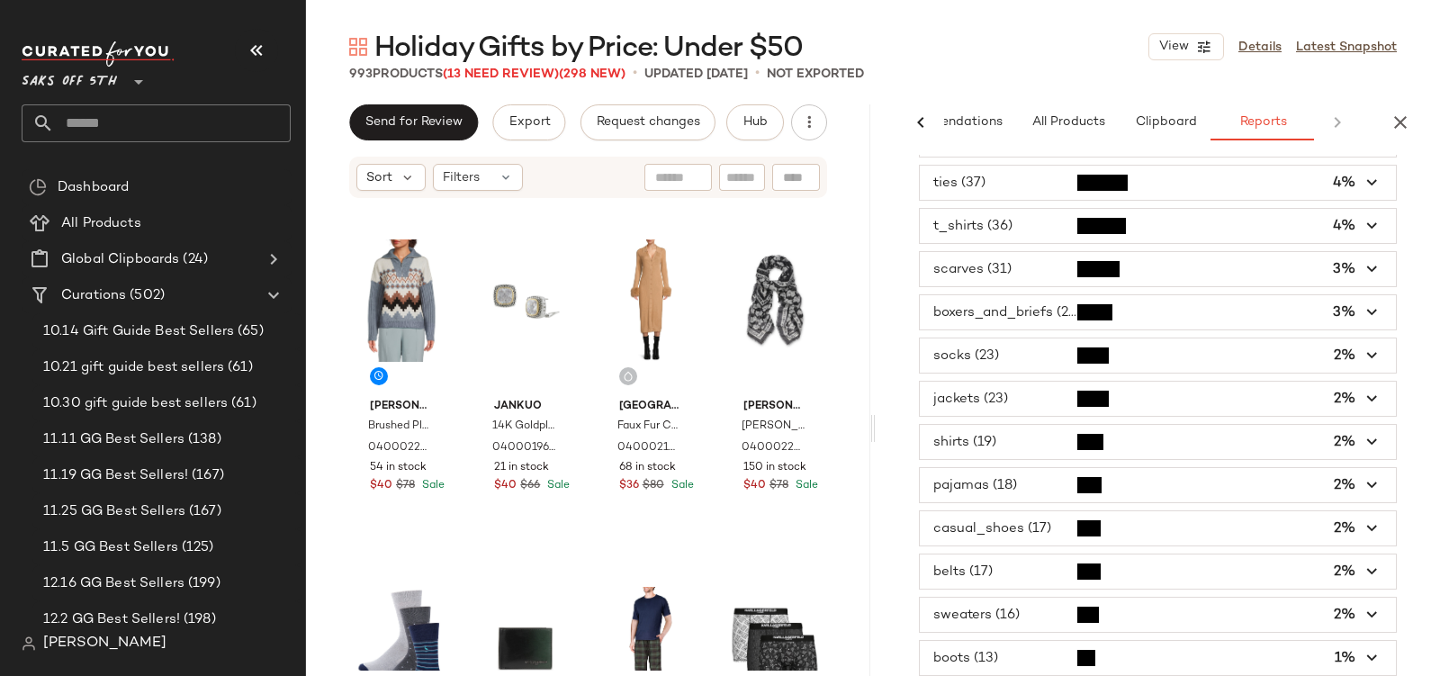
scroll to position [306, 0]
click at [971, 469] on span "button" at bounding box center [1158, 484] width 476 height 34
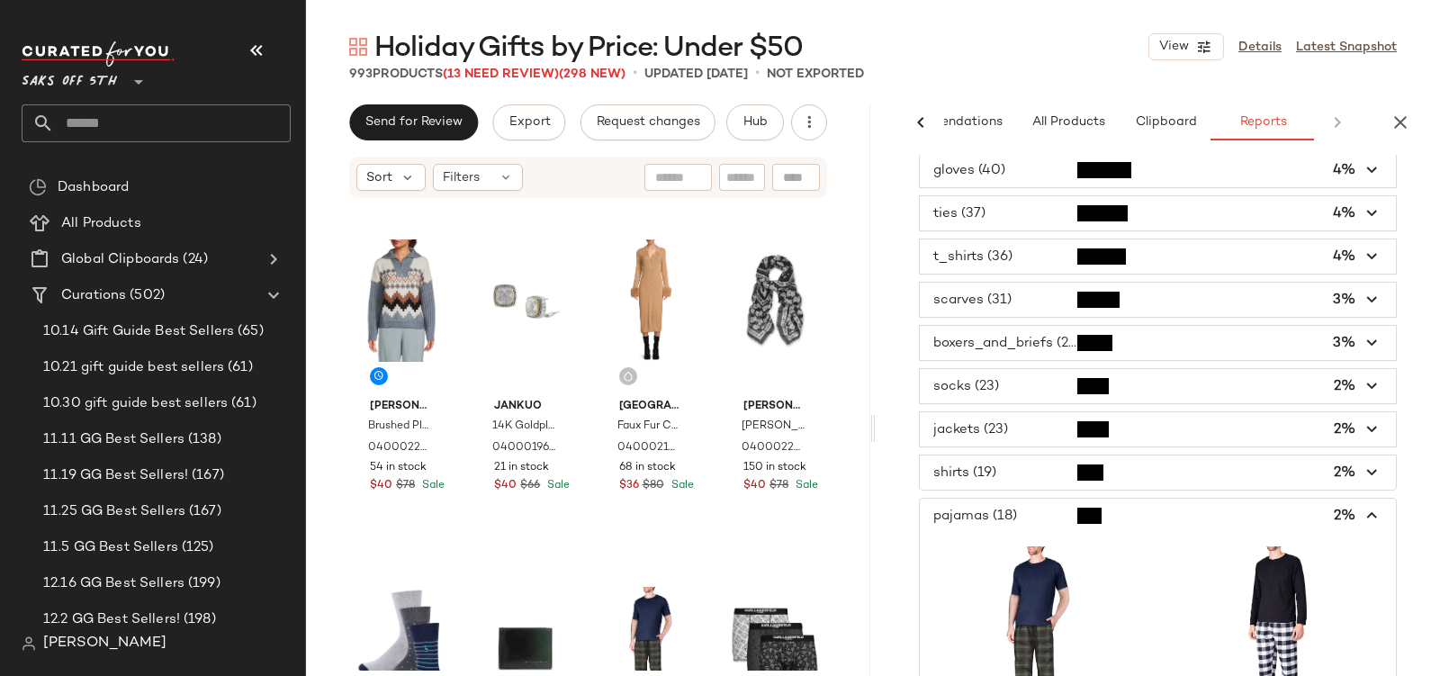
scroll to position [377, 0]
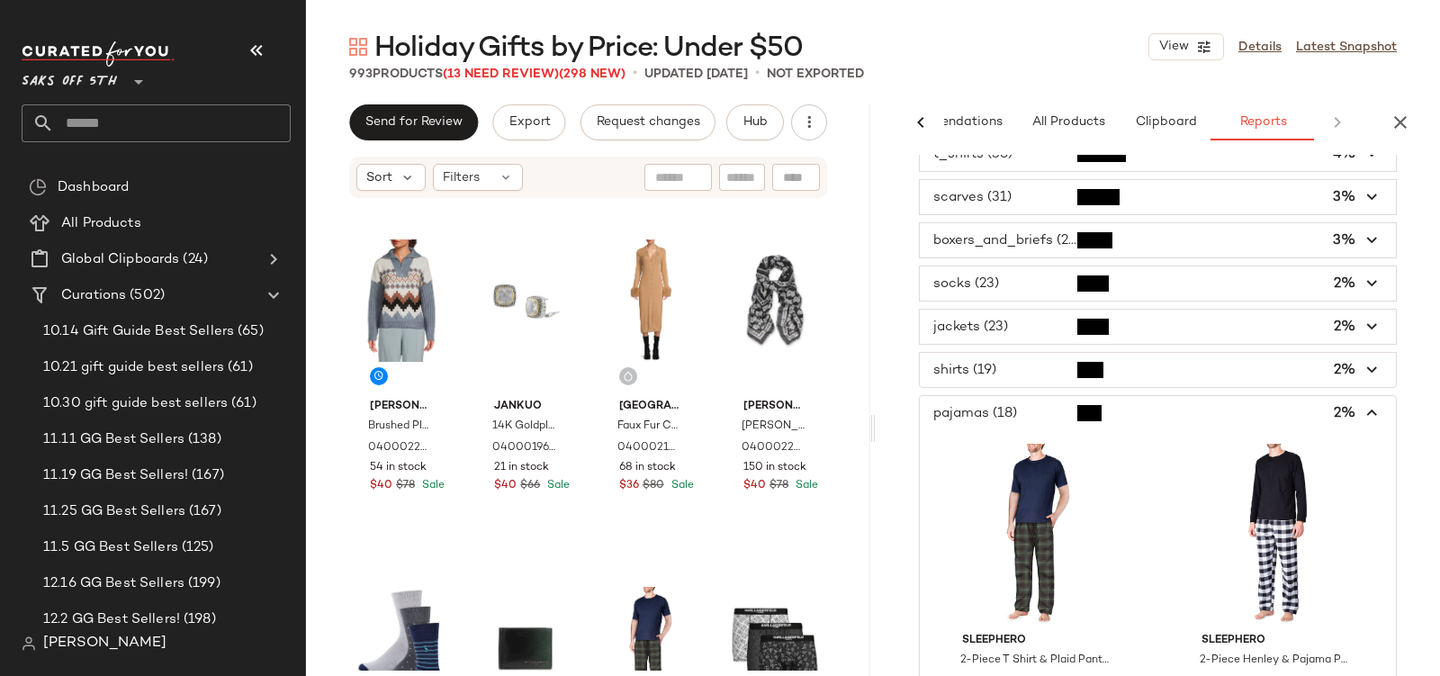
click at [963, 400] on span "button" at bounding box center [1158, 413] width 476 height 34
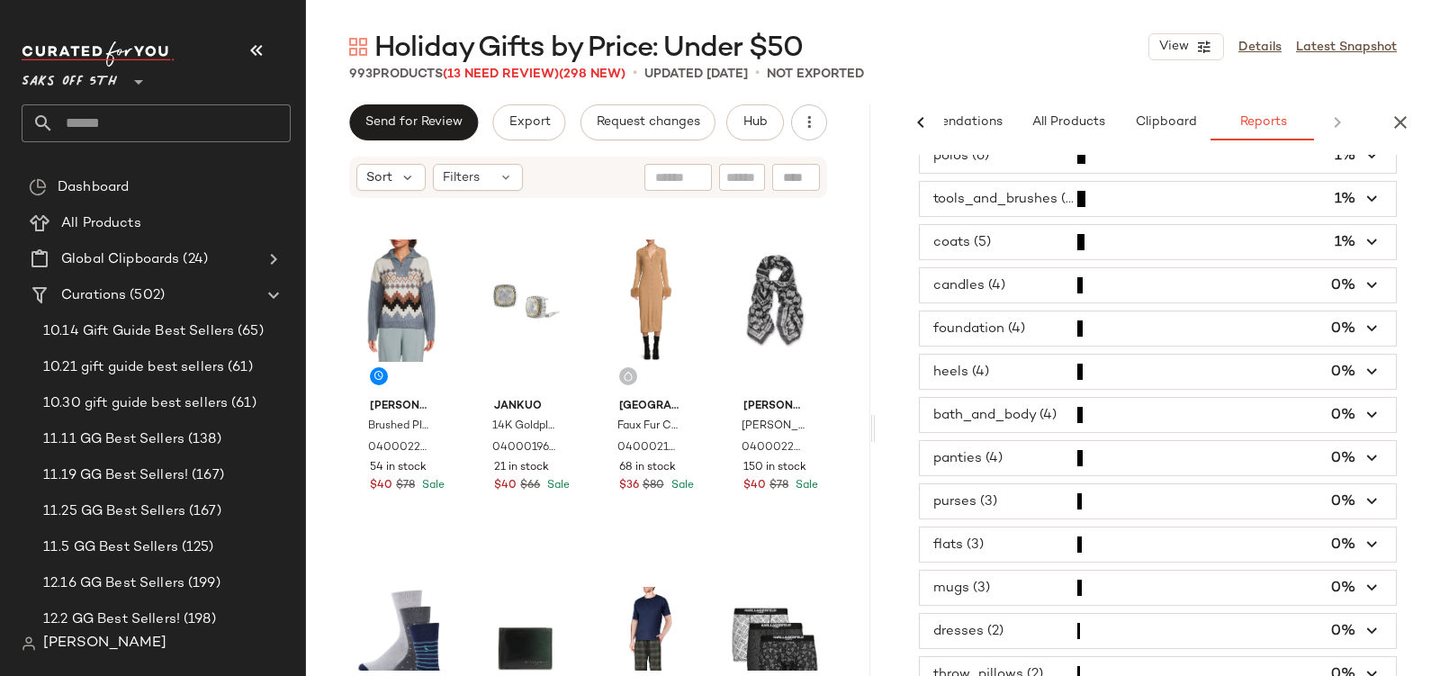
scroll to position [0, 0]
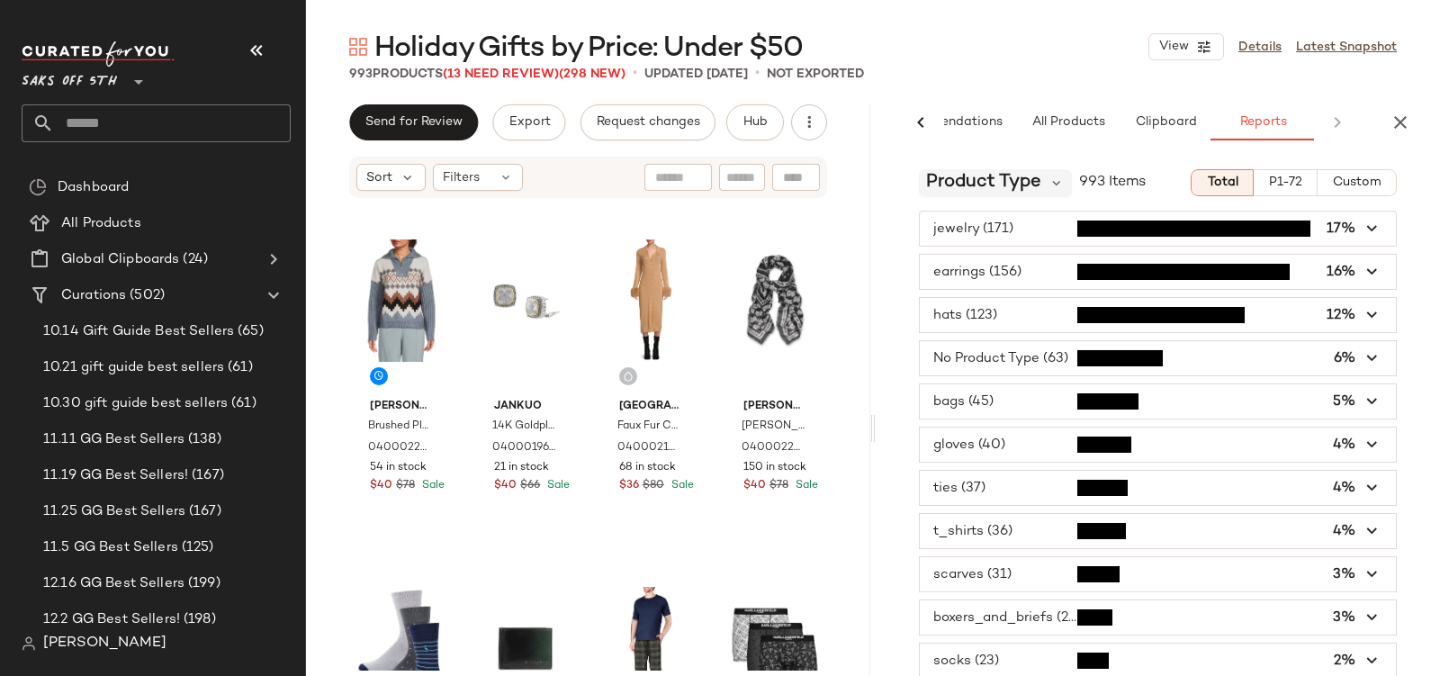
click at [997, 169] on span "Product Type" at bounding box center [983, 182] width 115 height 27
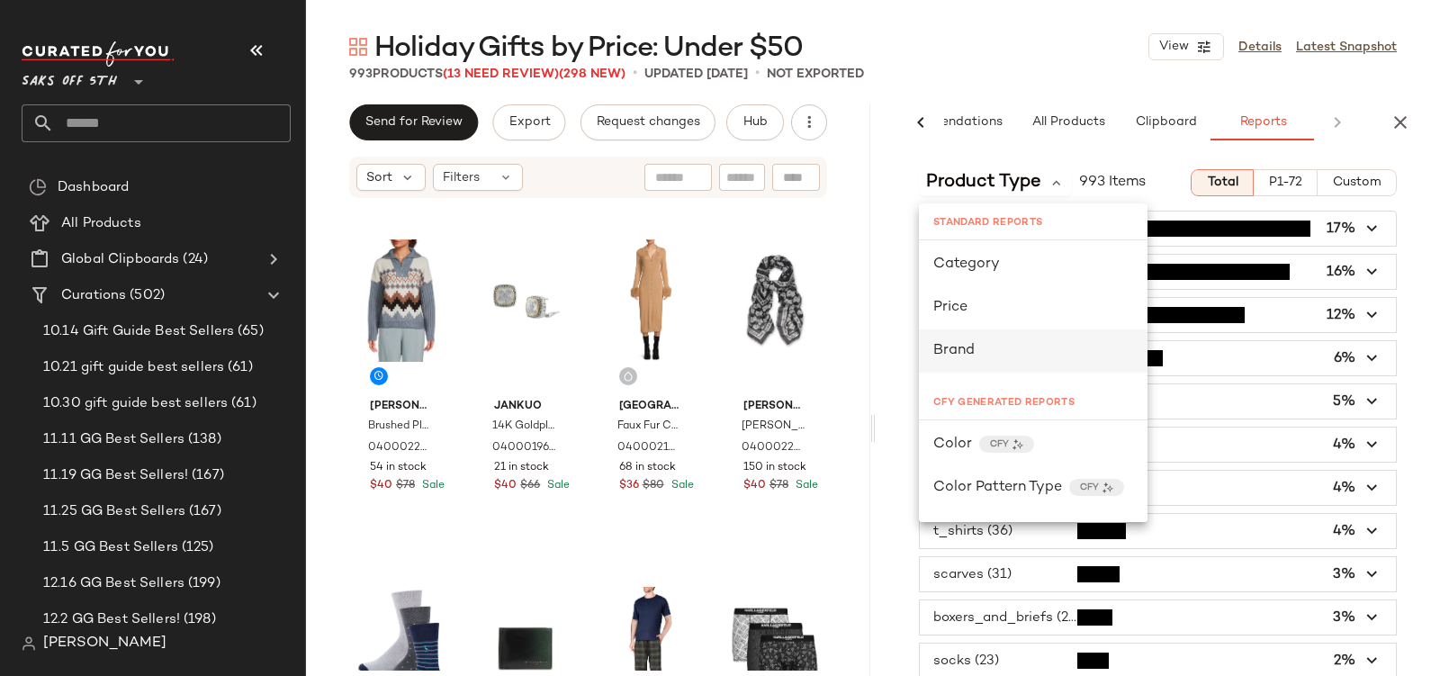
click at [962, 351] on span "Brand" at bounding box center [953, 350] width 41 height 15
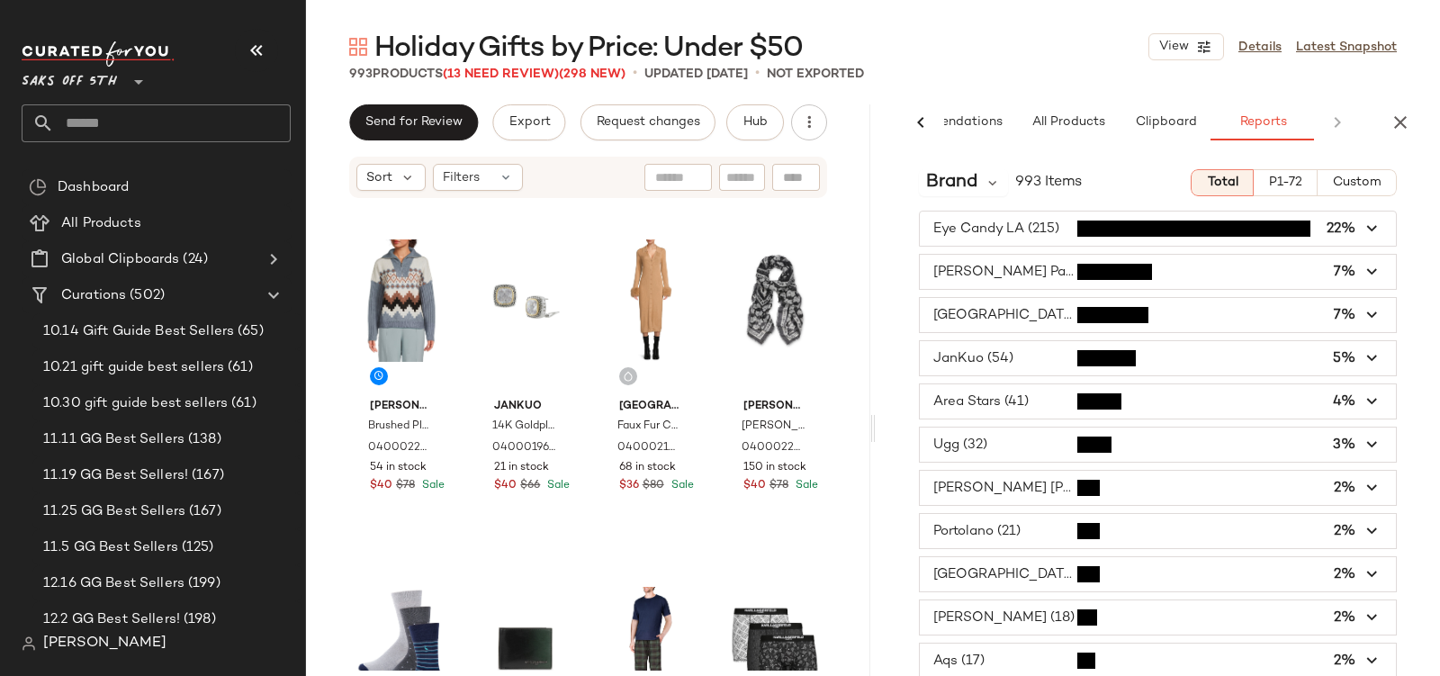
click at [1363, 226] on icon "button" at bounding box center [1373, 229] width 21 height 21
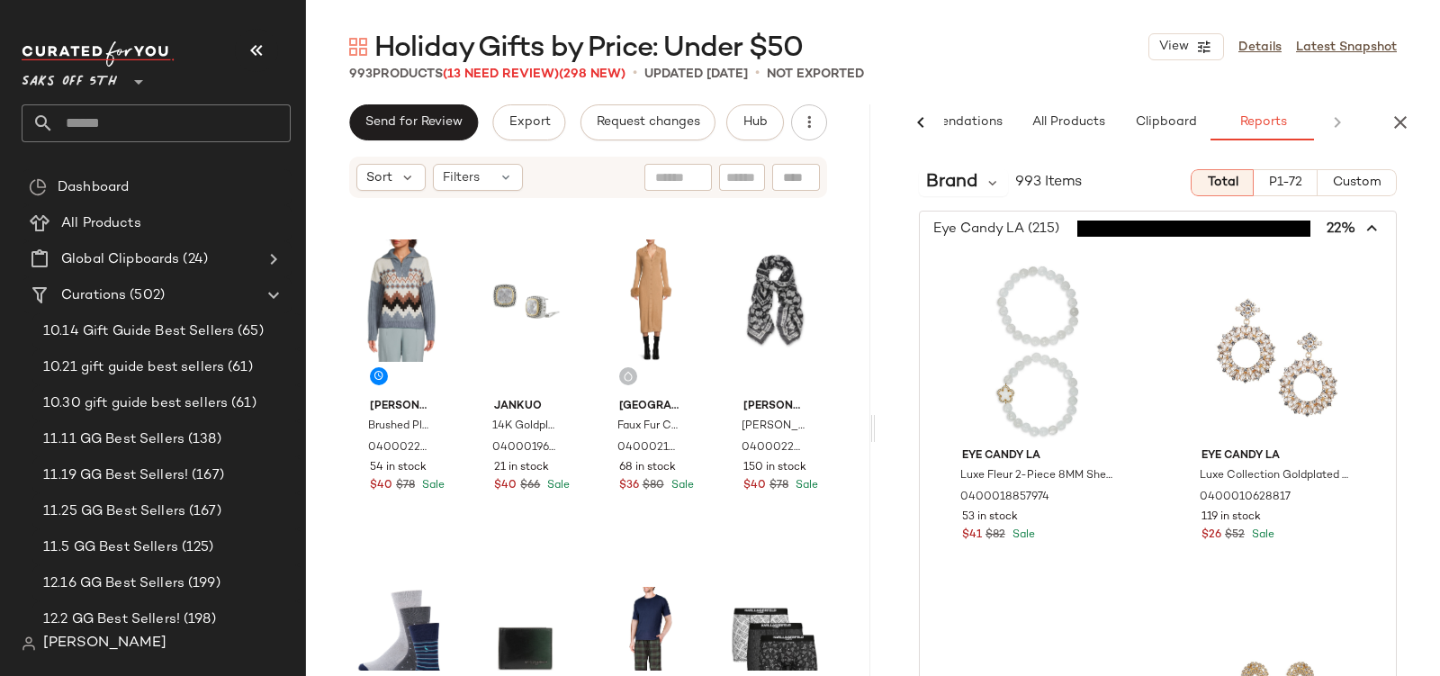
click at [1323, 220] on span "button" at bounding box center [1158, 229] width 476 height 34
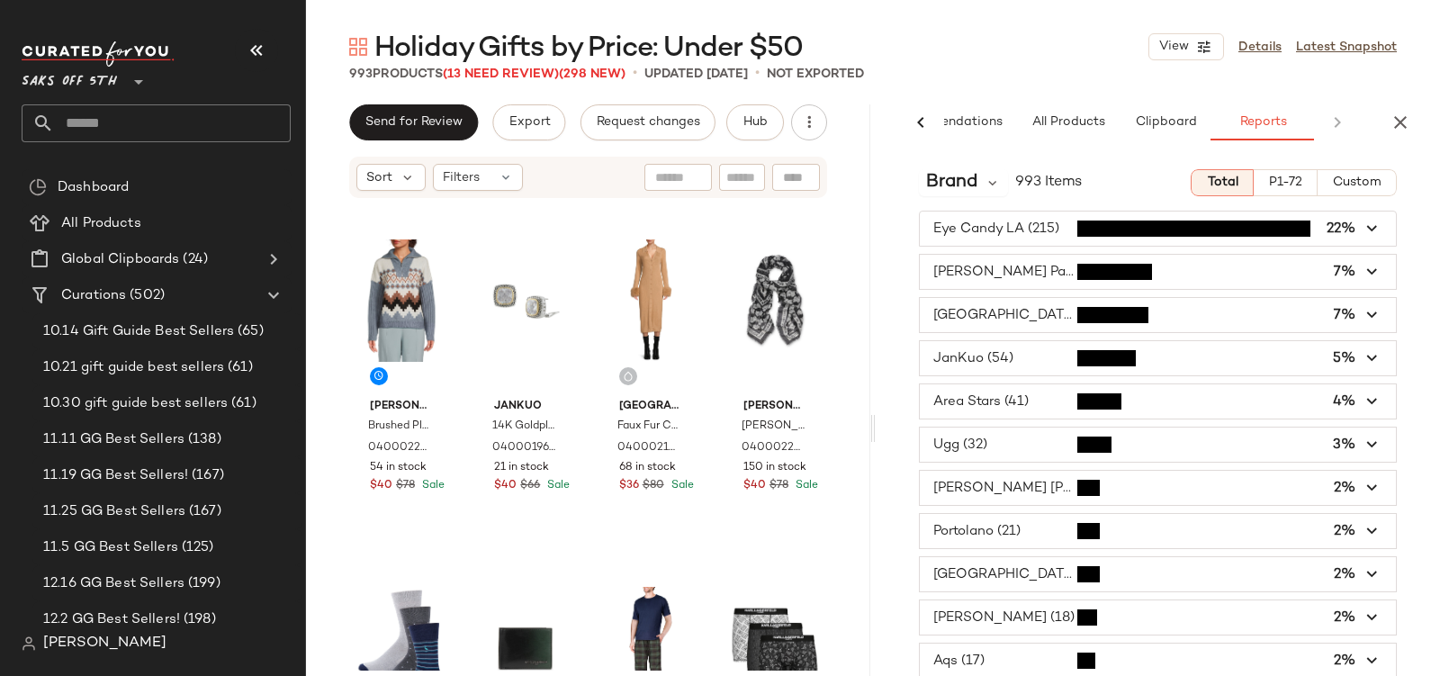
click at [946, 442] on span "button" at bounding box center [1158, 445] width 476 height 34
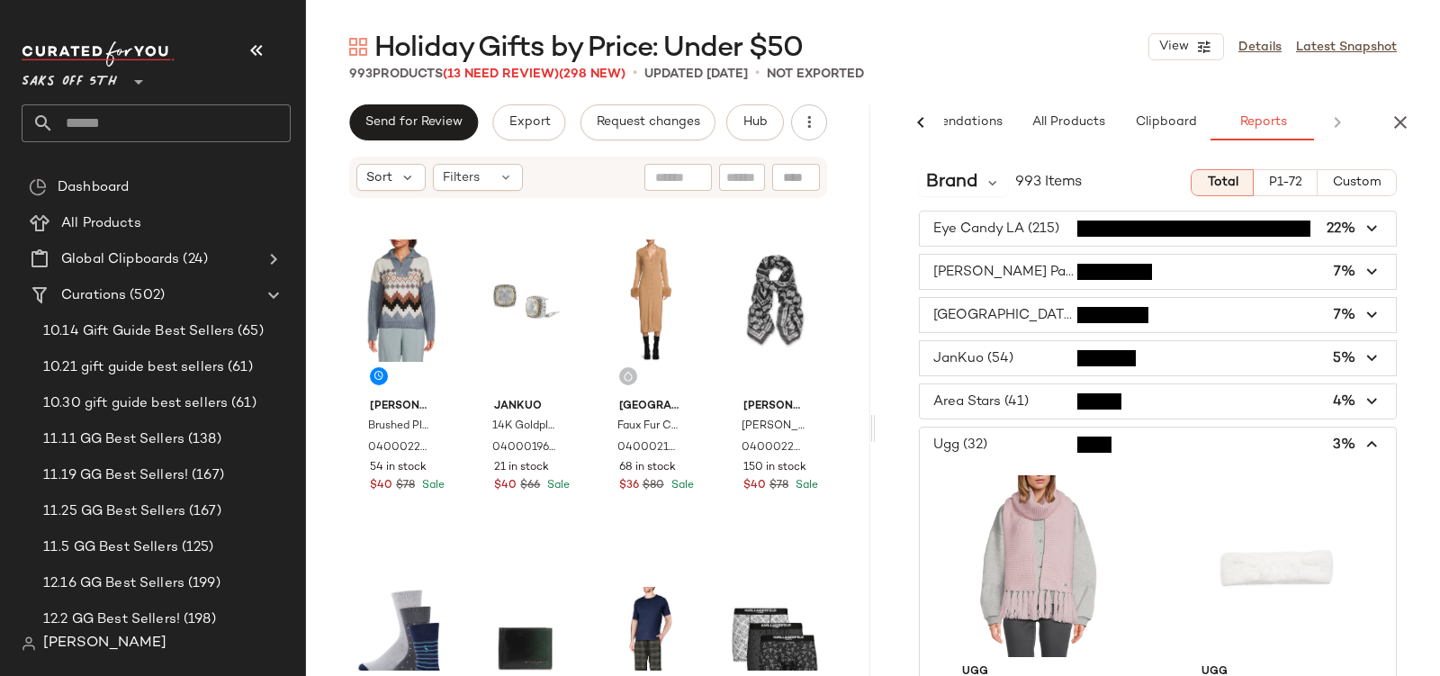
click at [1016, 447] on span "button" at bounding box center [1158, 445] width 476 height 34
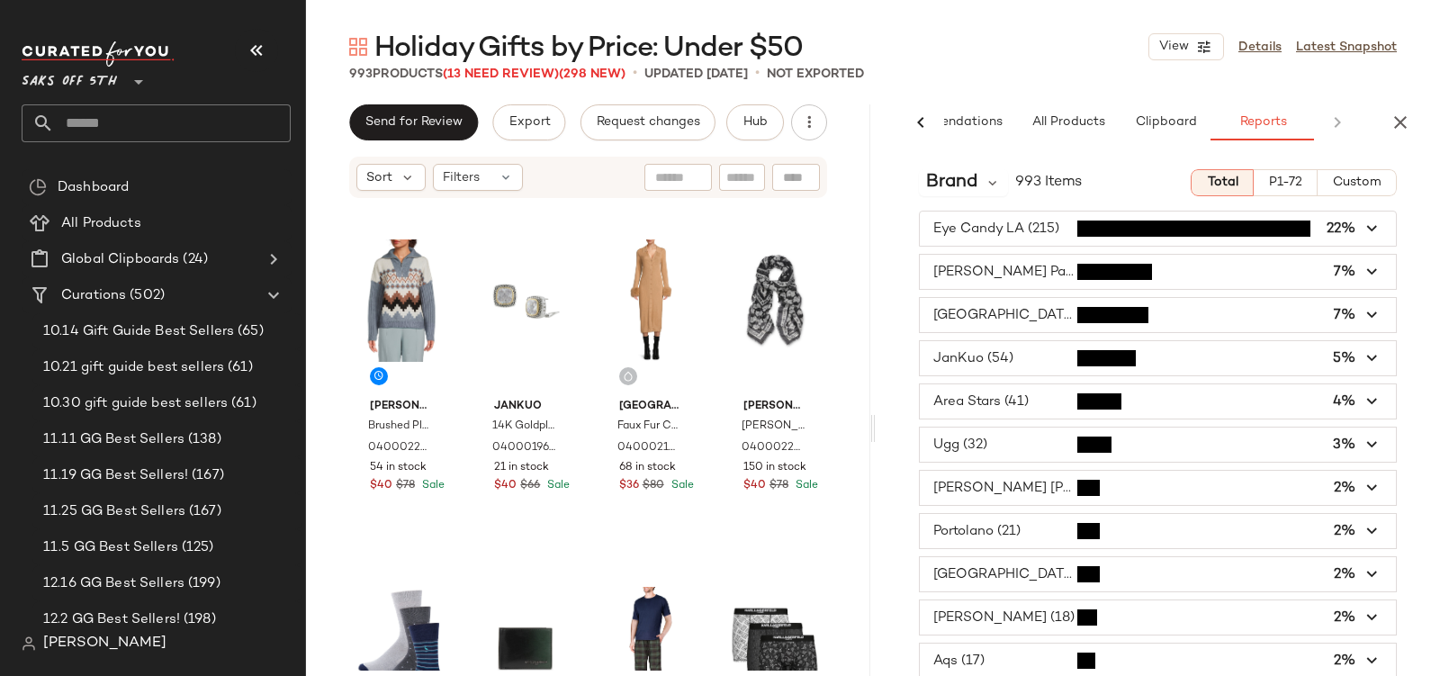
click at [1265, 169] on button "P1-72" at bounding box center [1286, 182] width 64 height 27
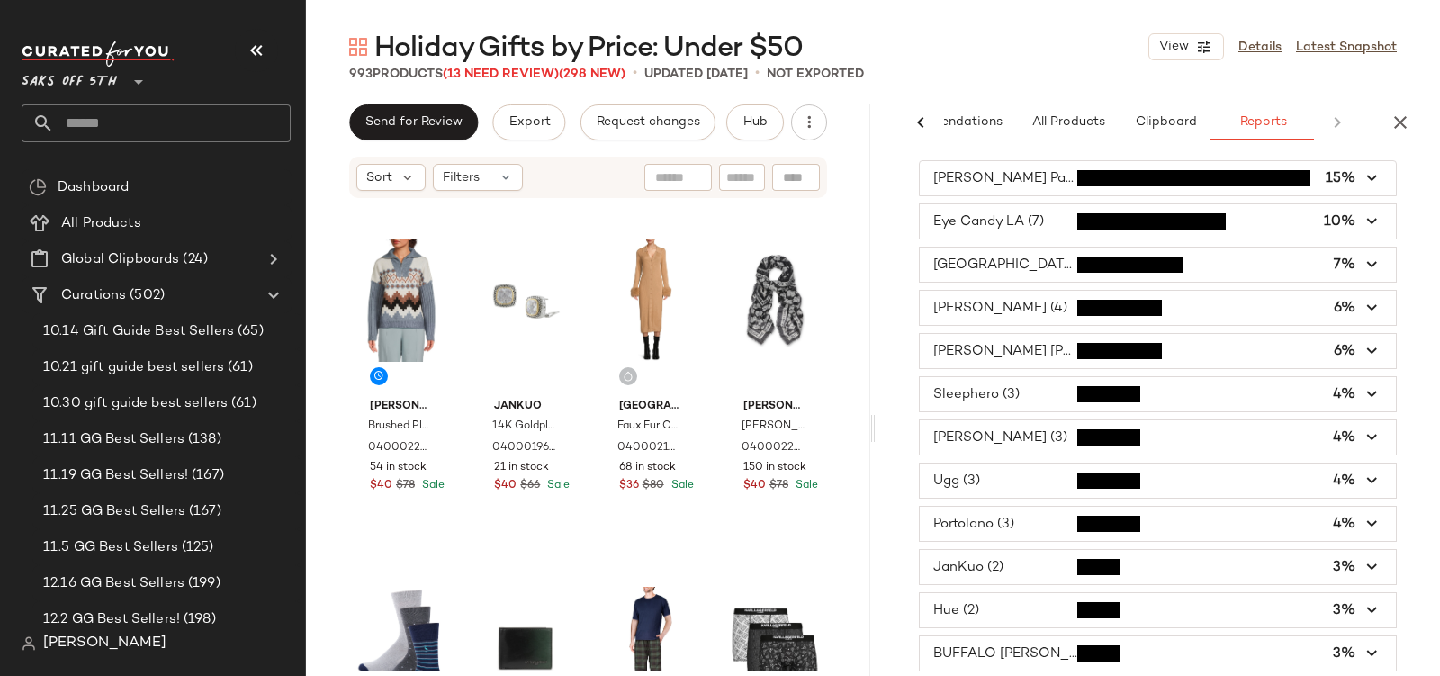
scroll to position [59, 0]
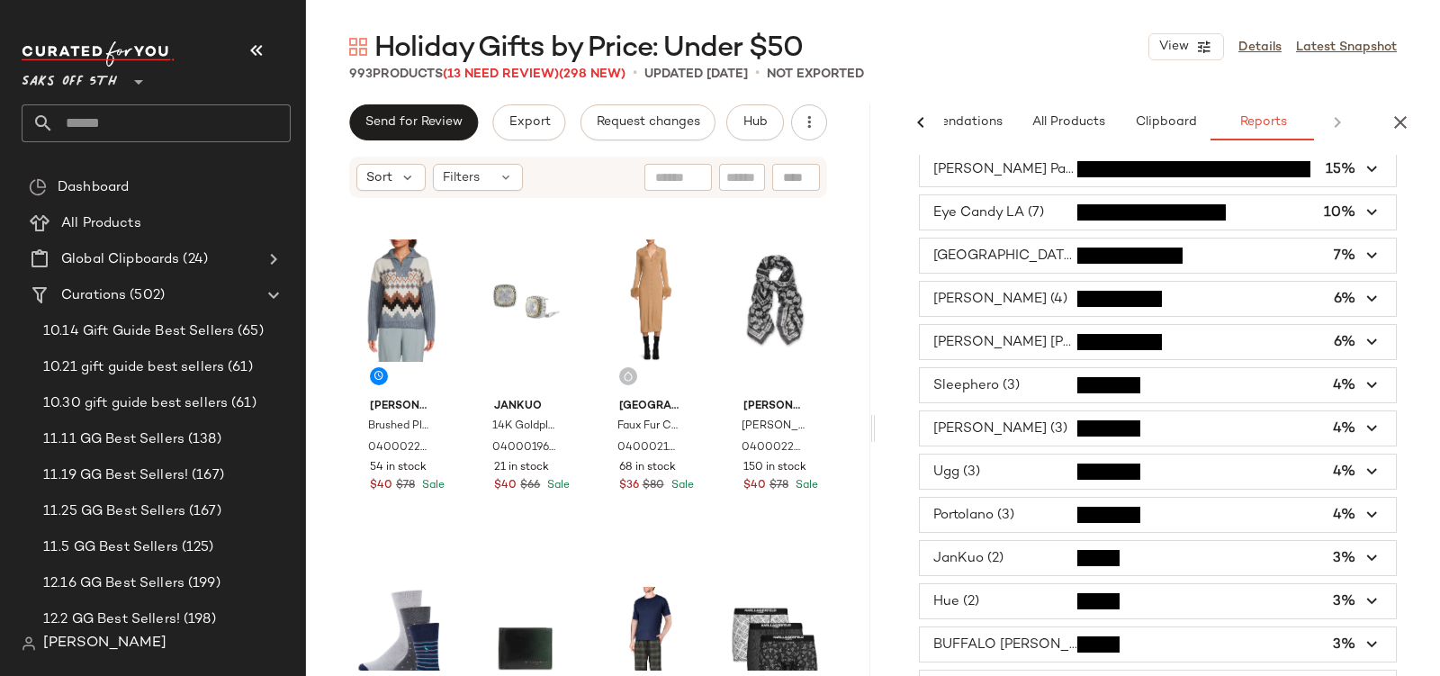
type button "P1-72"
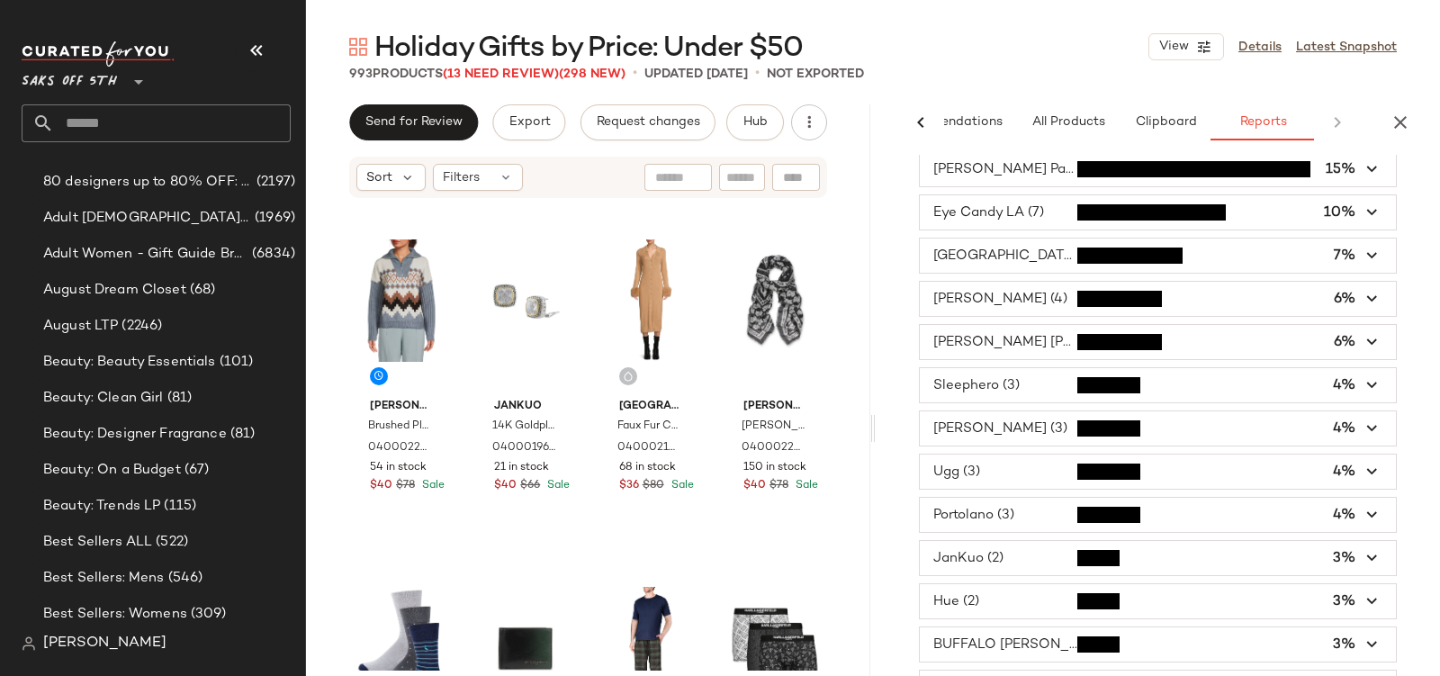
scroll to position [623, 0]
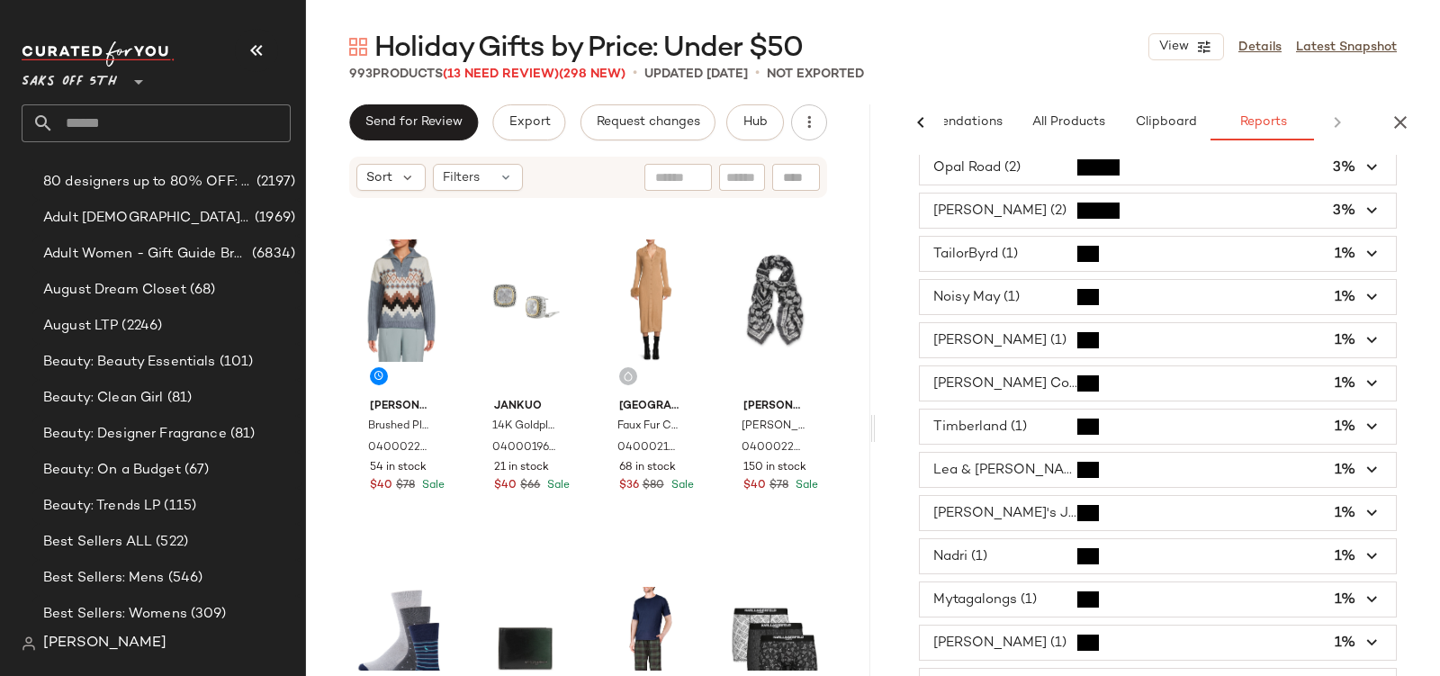
click at [1075, 455] on span "button" at bounding box center [1158, 470] width 476 height 34
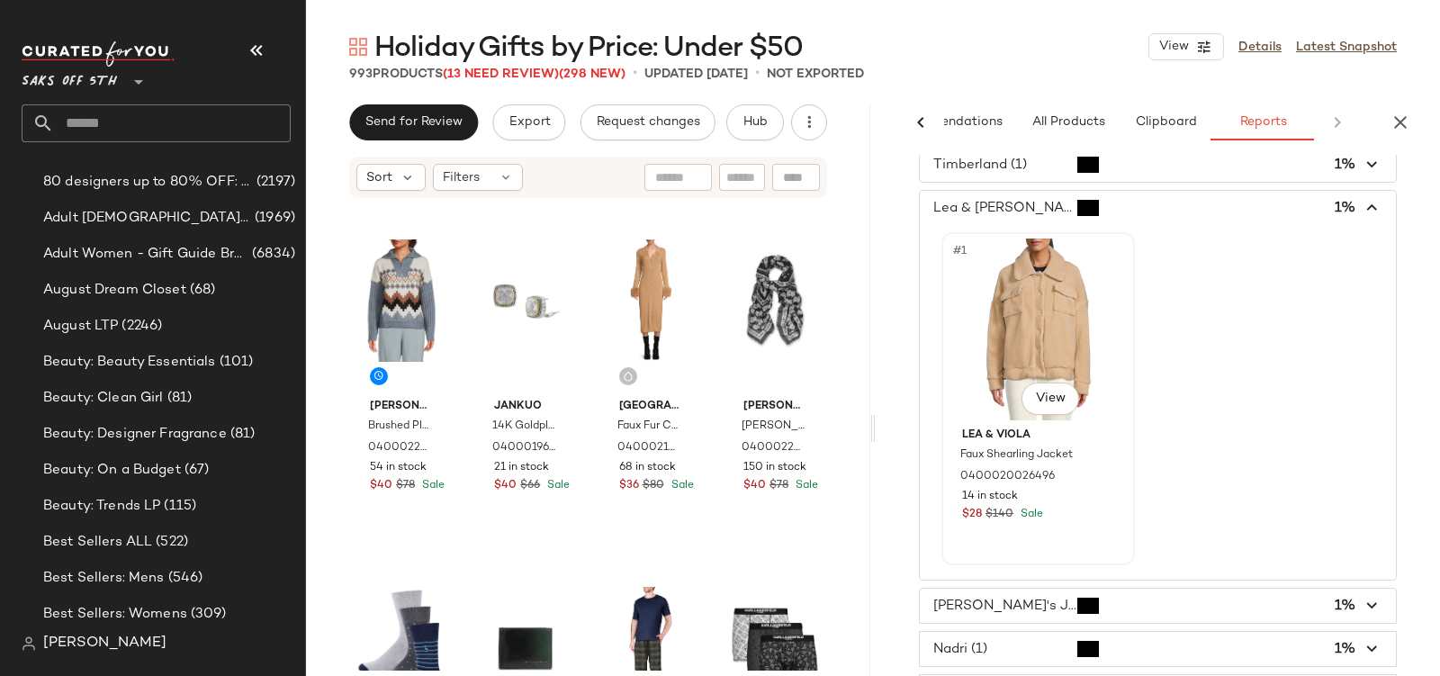
scroll to position [883, 0]
click at [1031, 193] on span "button" at bounding box center [1158, 210] width 476 height 34
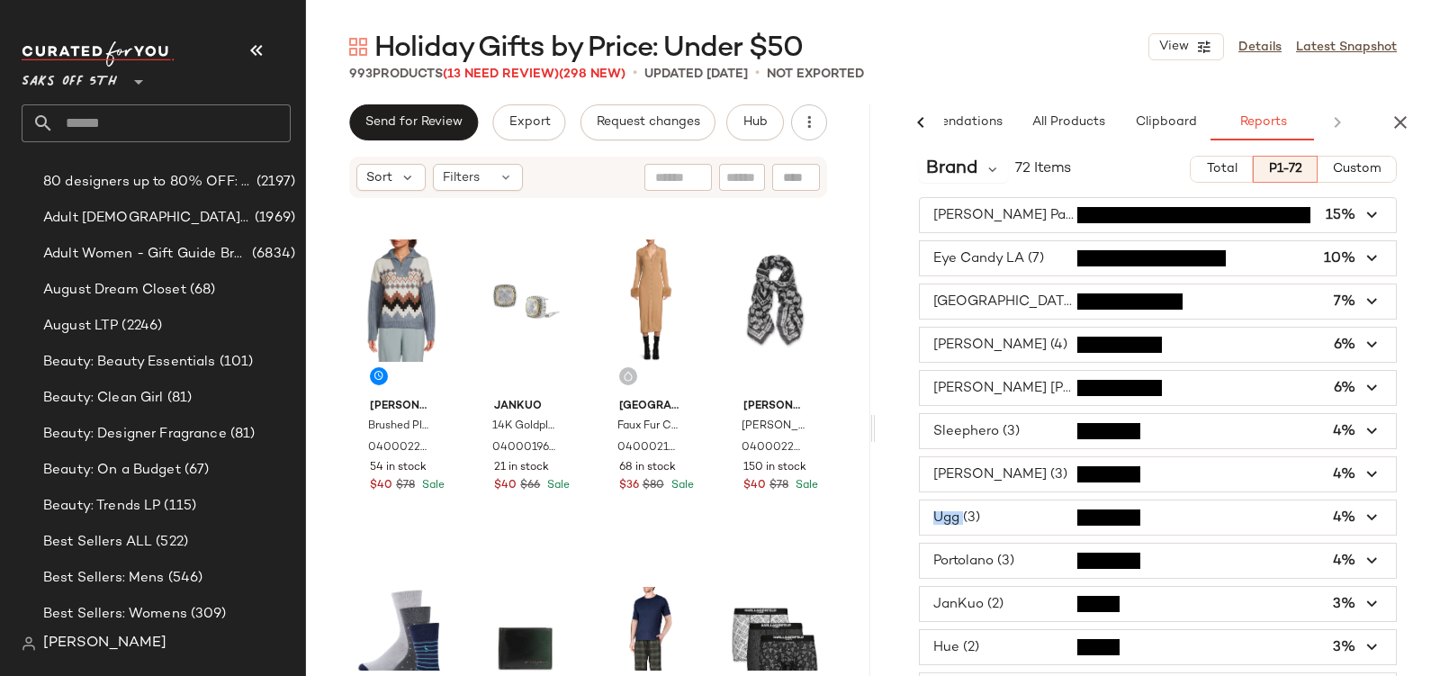
scroll to position [0, 0]
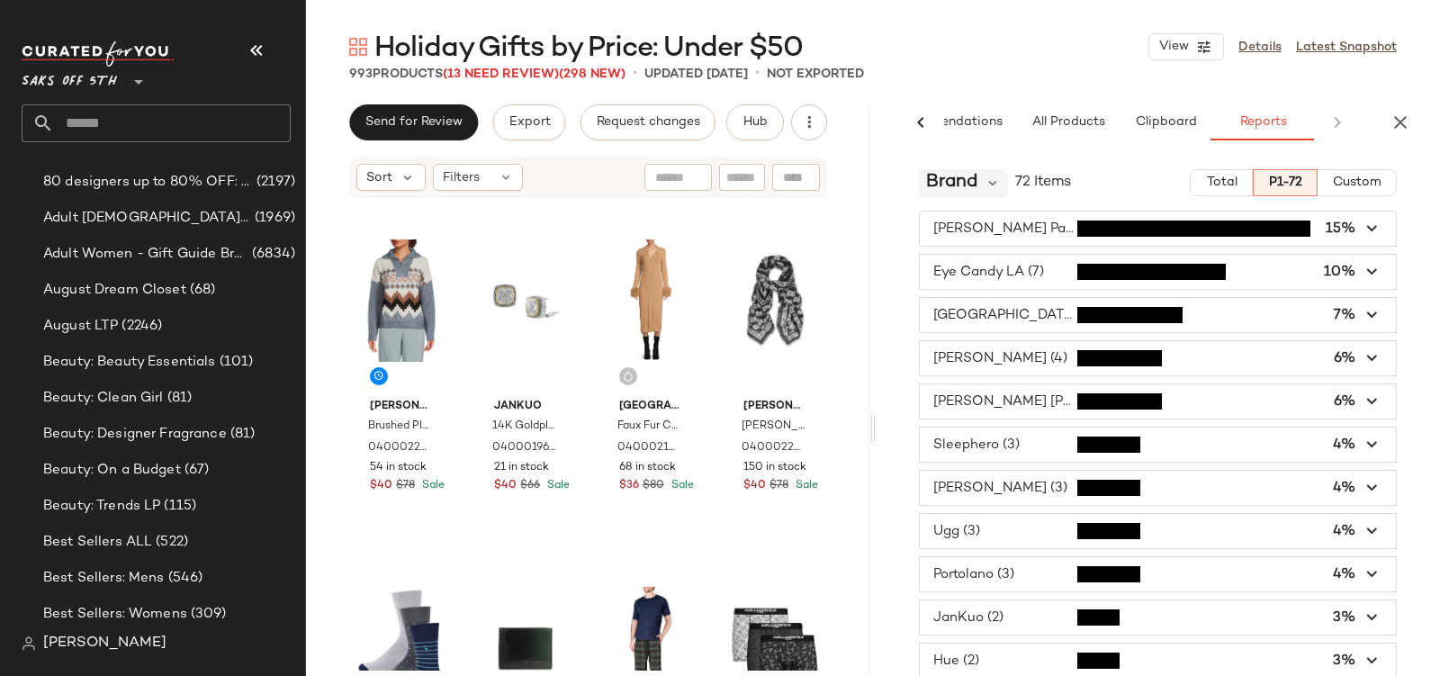
click at [970, 182] on span "Brand" at bounding box center [951, 182] width 51 height 27
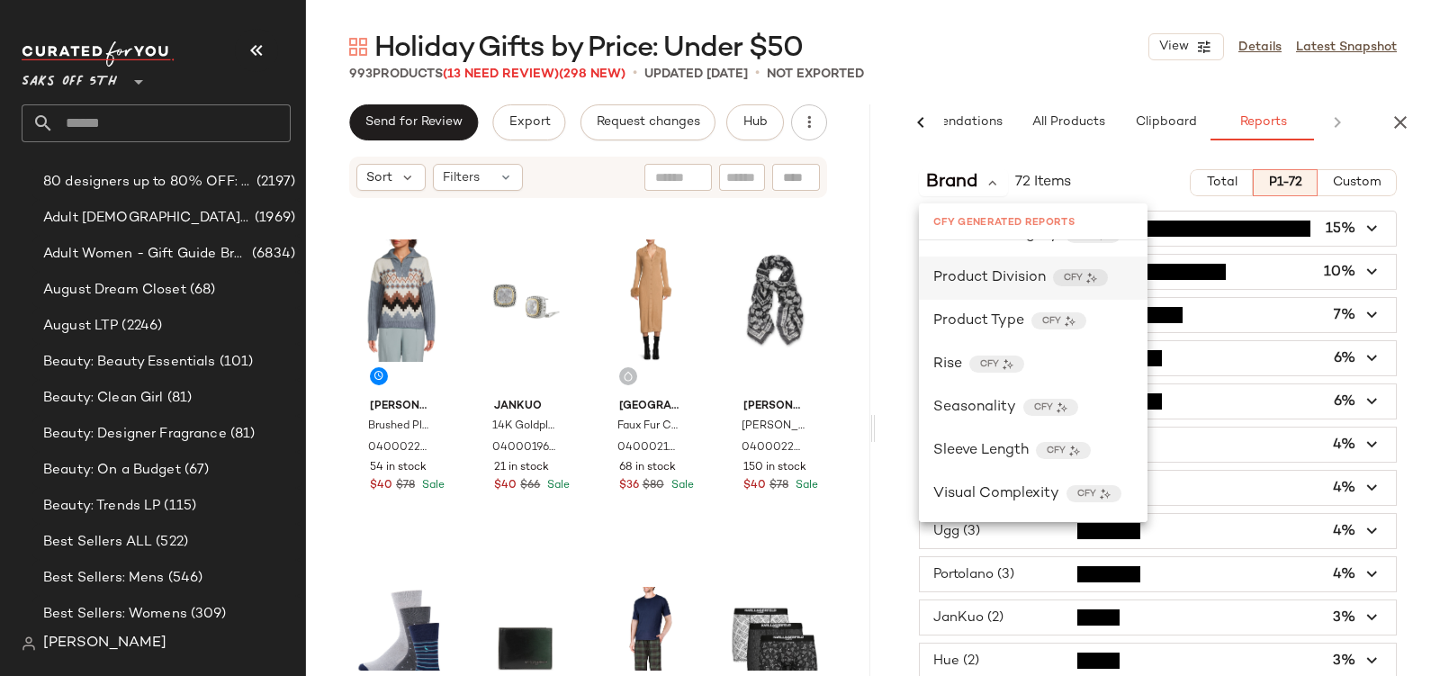
scroll to position [662, 0]
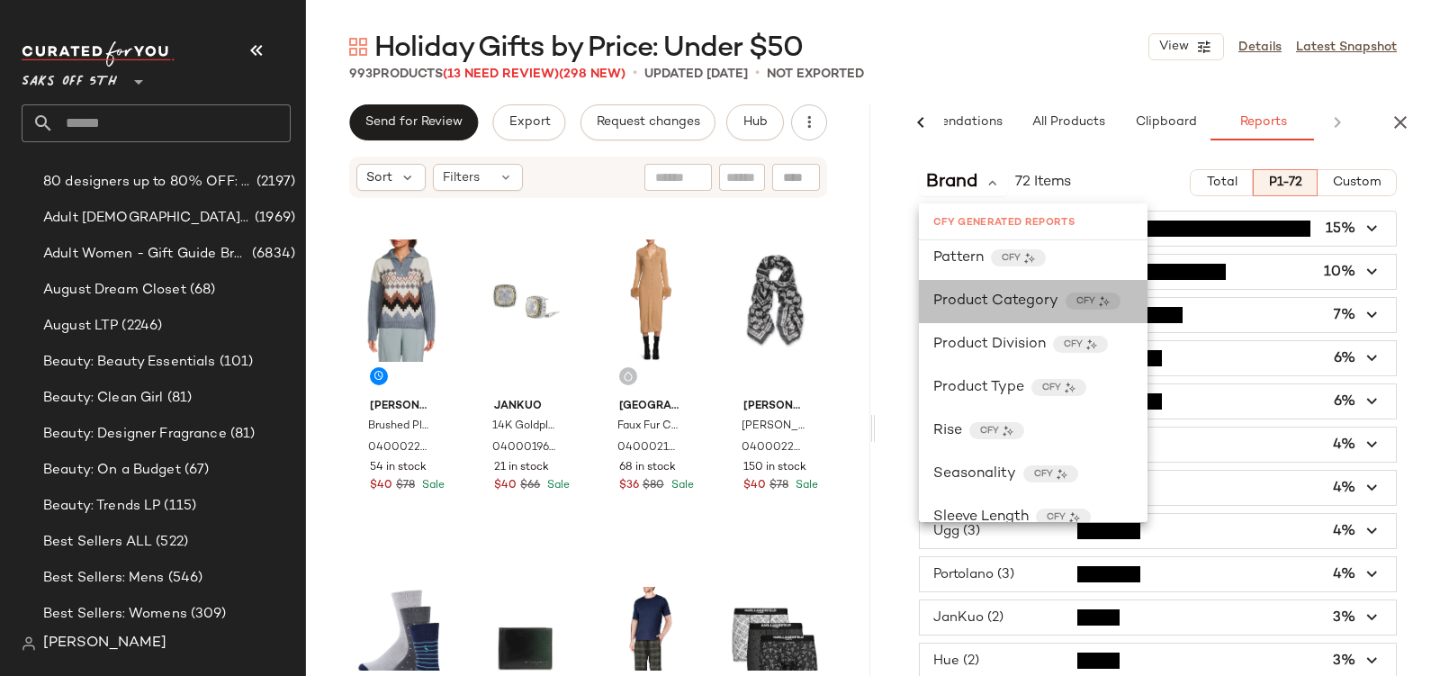
click at [1003, 301] on span "Product Category" at bounding box center [995, 302] width 125 height 22
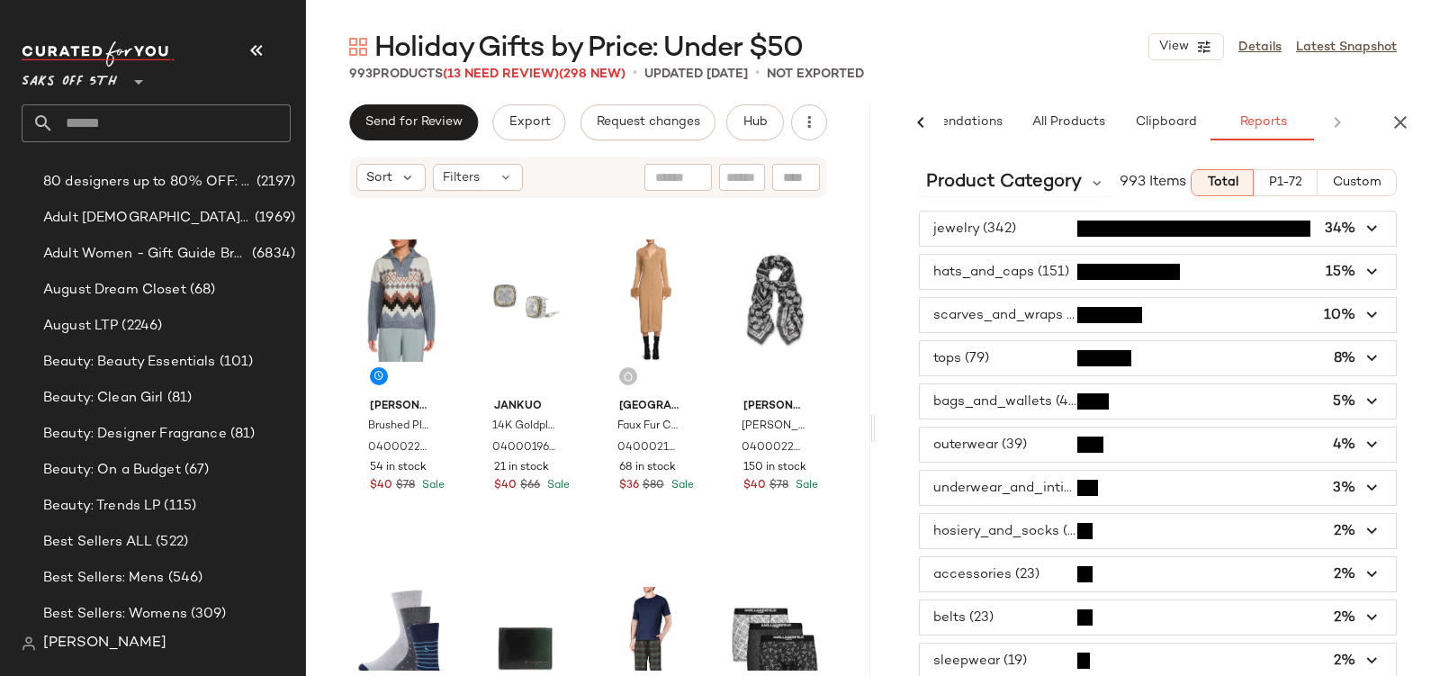
click at [1000, 289] on span "button" at bounding box center [1158, 272] width 476 height 34
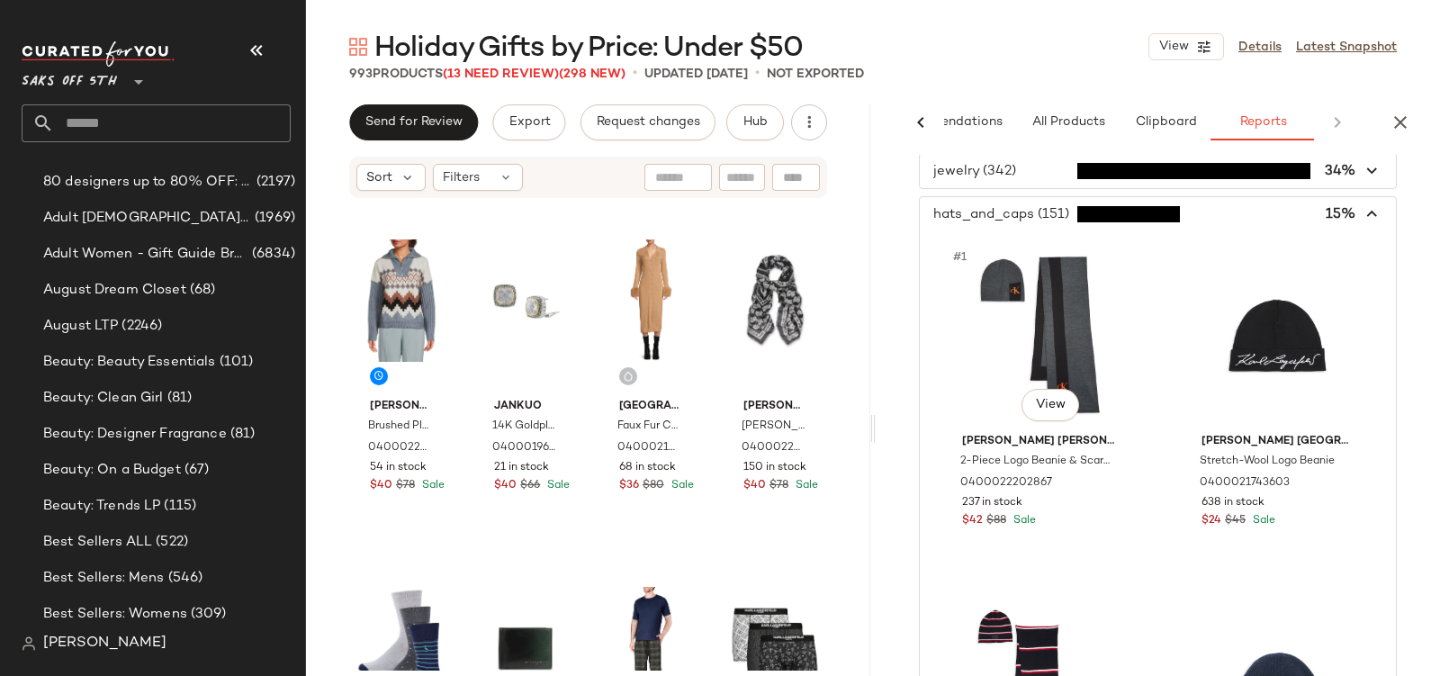
scroll to position [0, 0]
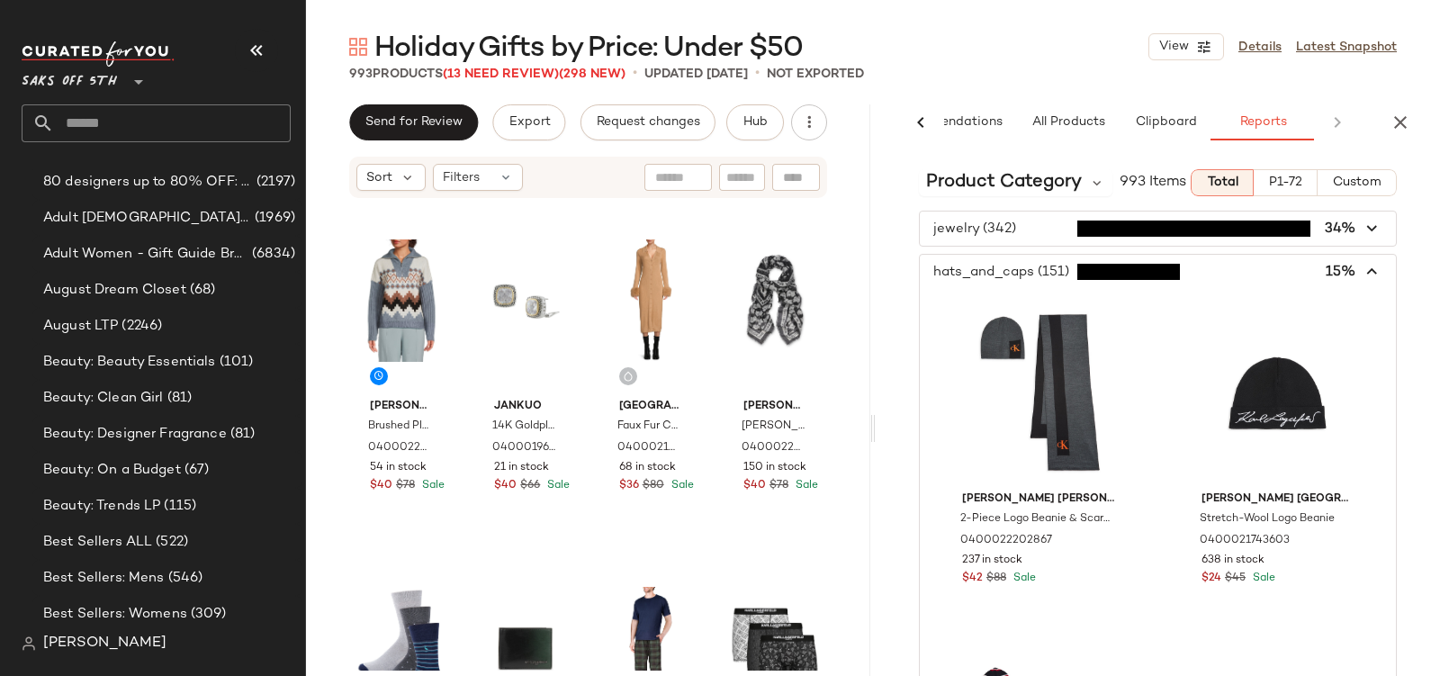
click at [1033, 274] on span "button" at bounding box center [1158, 272] width 476 height 34
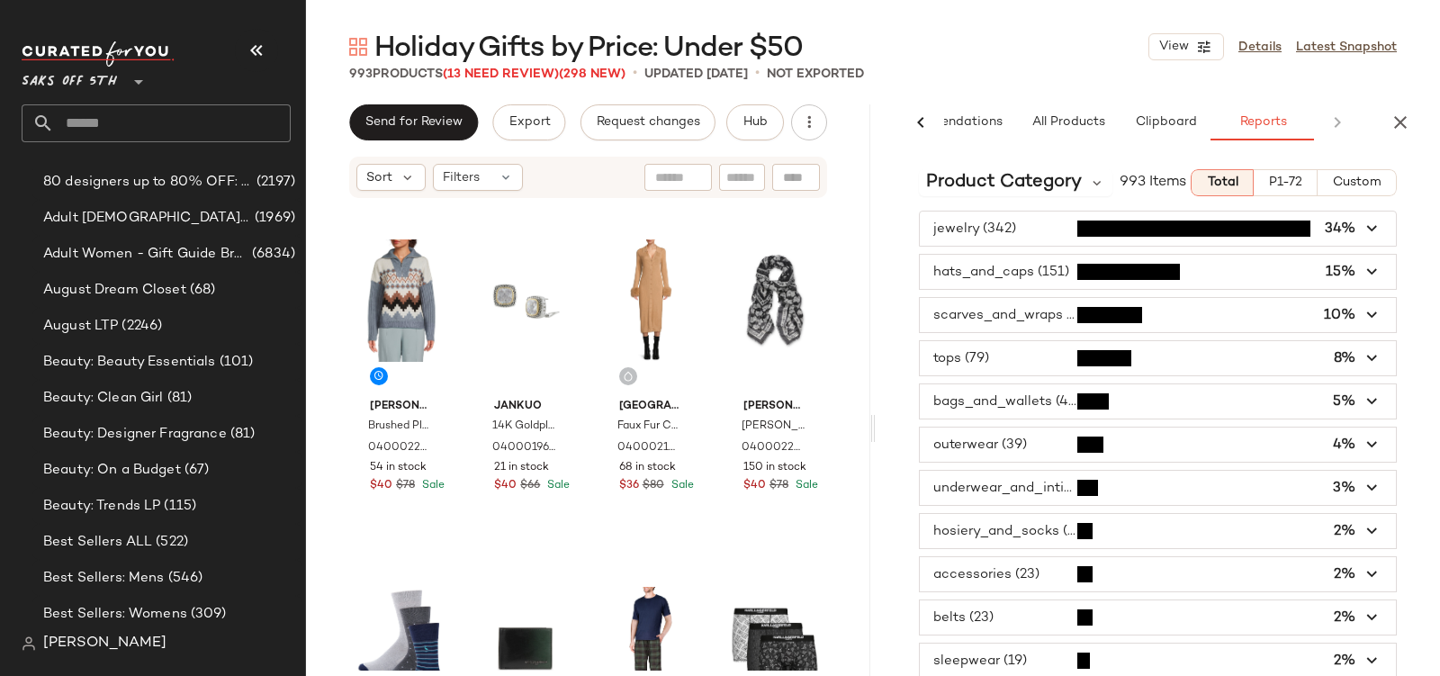
click at [1271, 190] on span "P1-72" at bounding box center [1285, 183] width 34 height 14
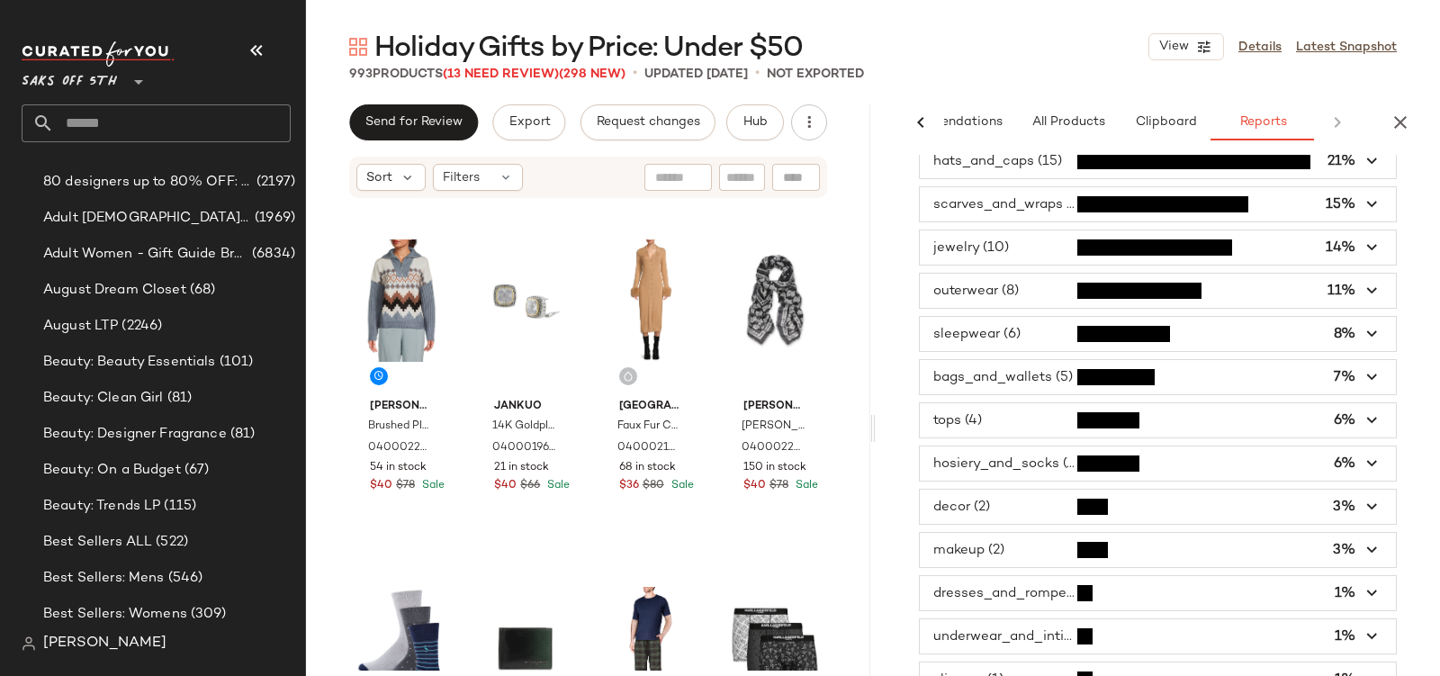
scroll to position [87, 0]
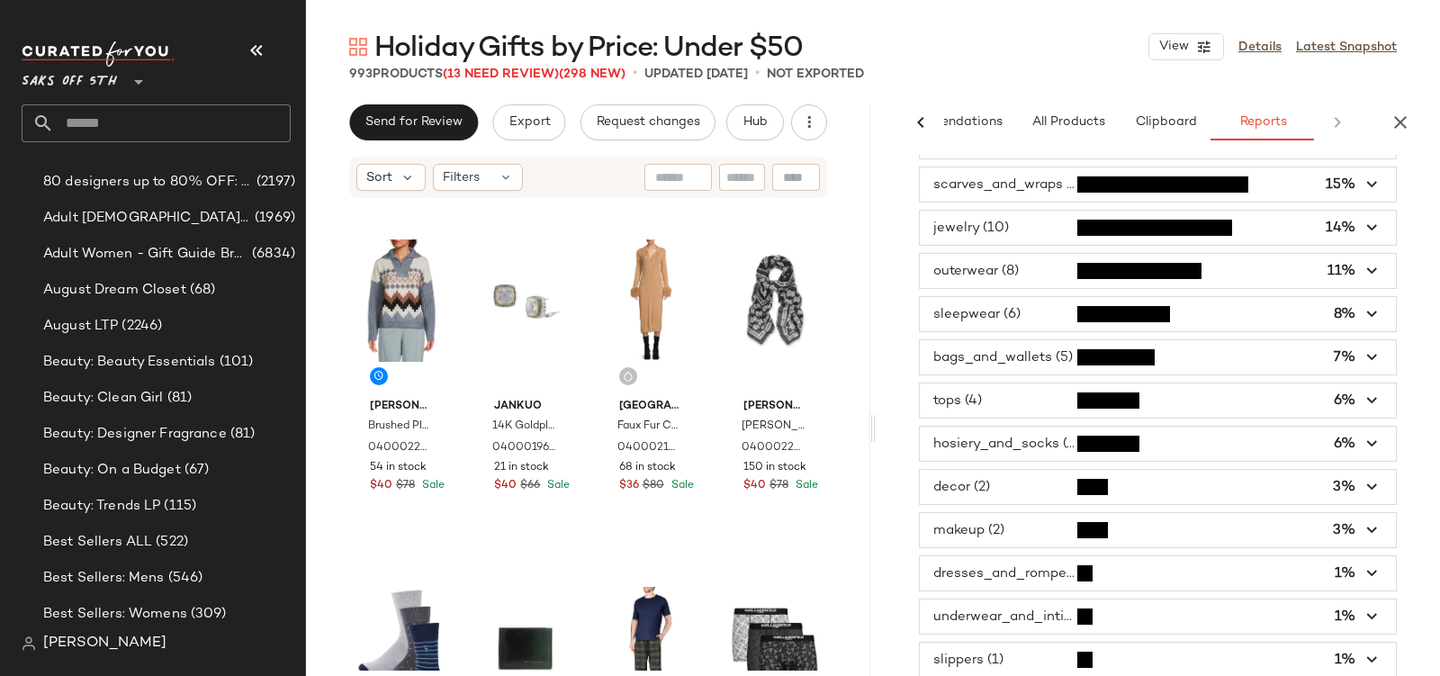
click at [1016, 643] on span "button" at bounding box center [1158, 660] width 476 height 34
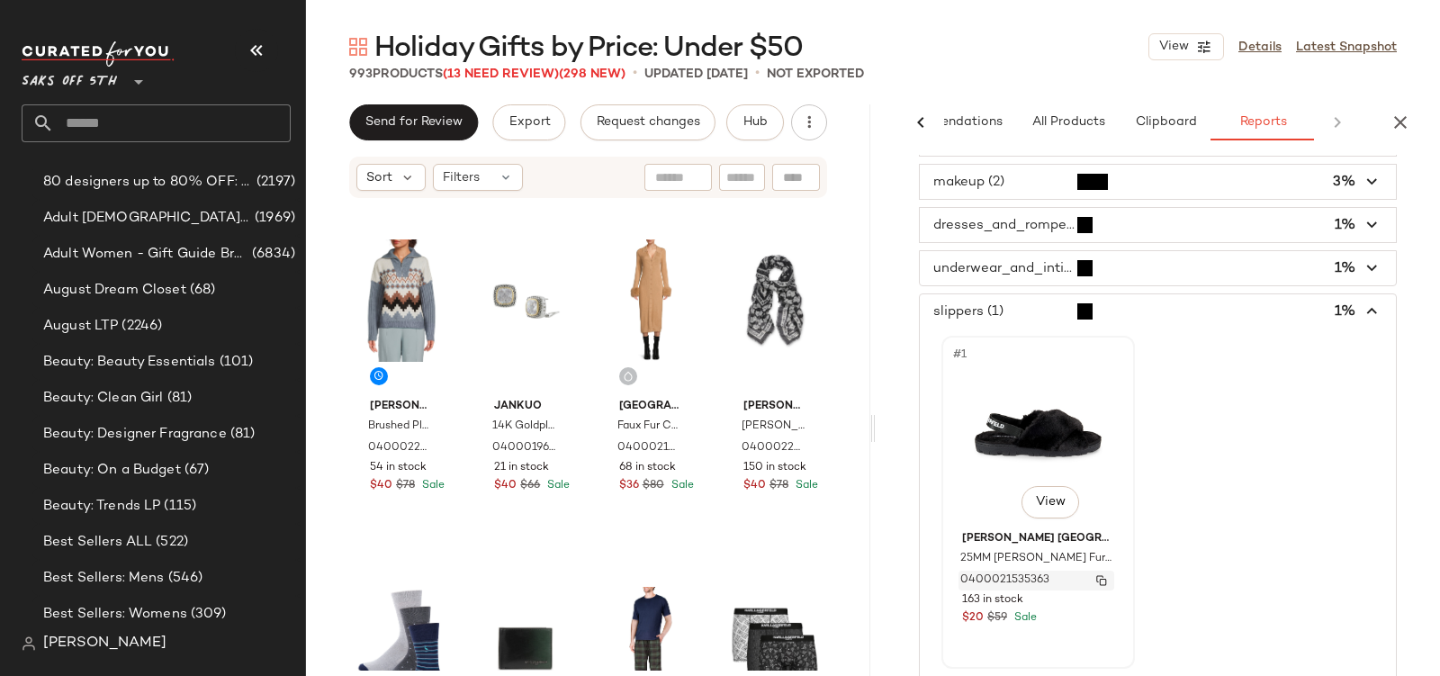
scroll to position [442, 0]
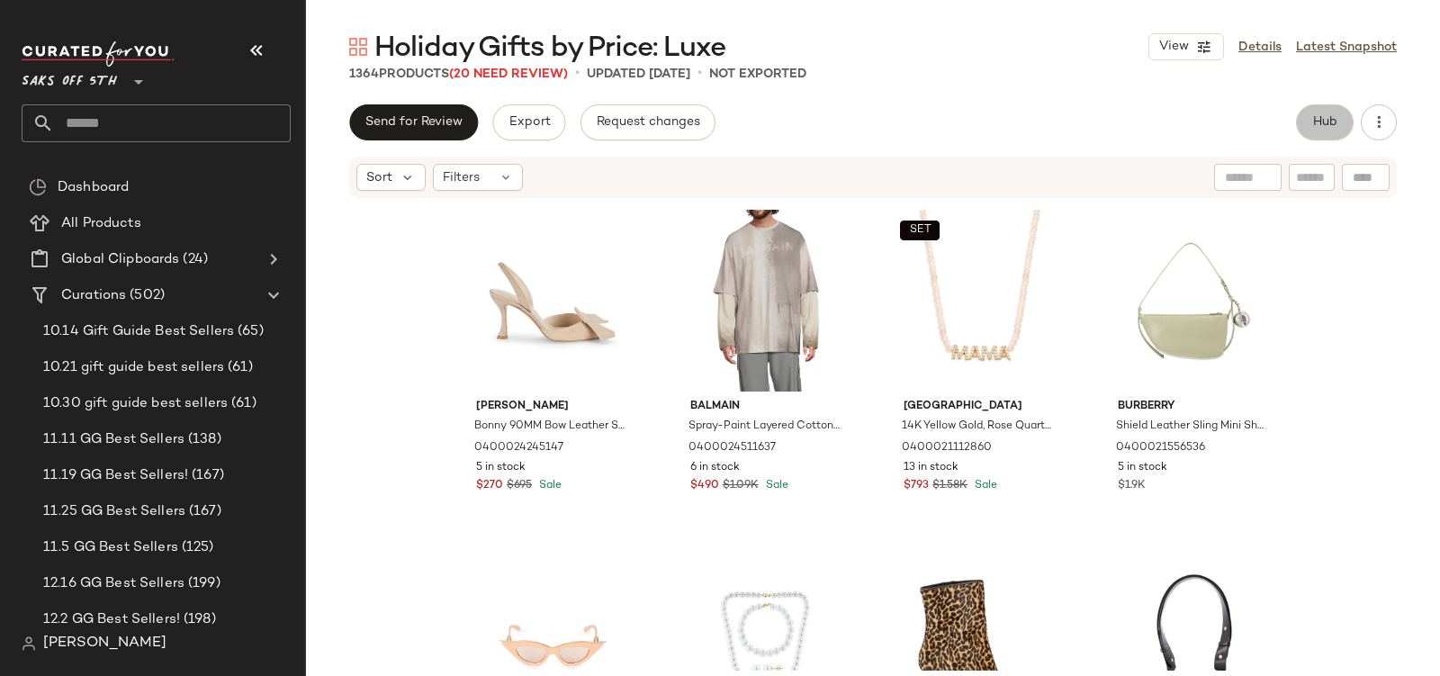
click at [1326, 132] on button "Hub" at bounding box center [1325, 122] width 58 height 36
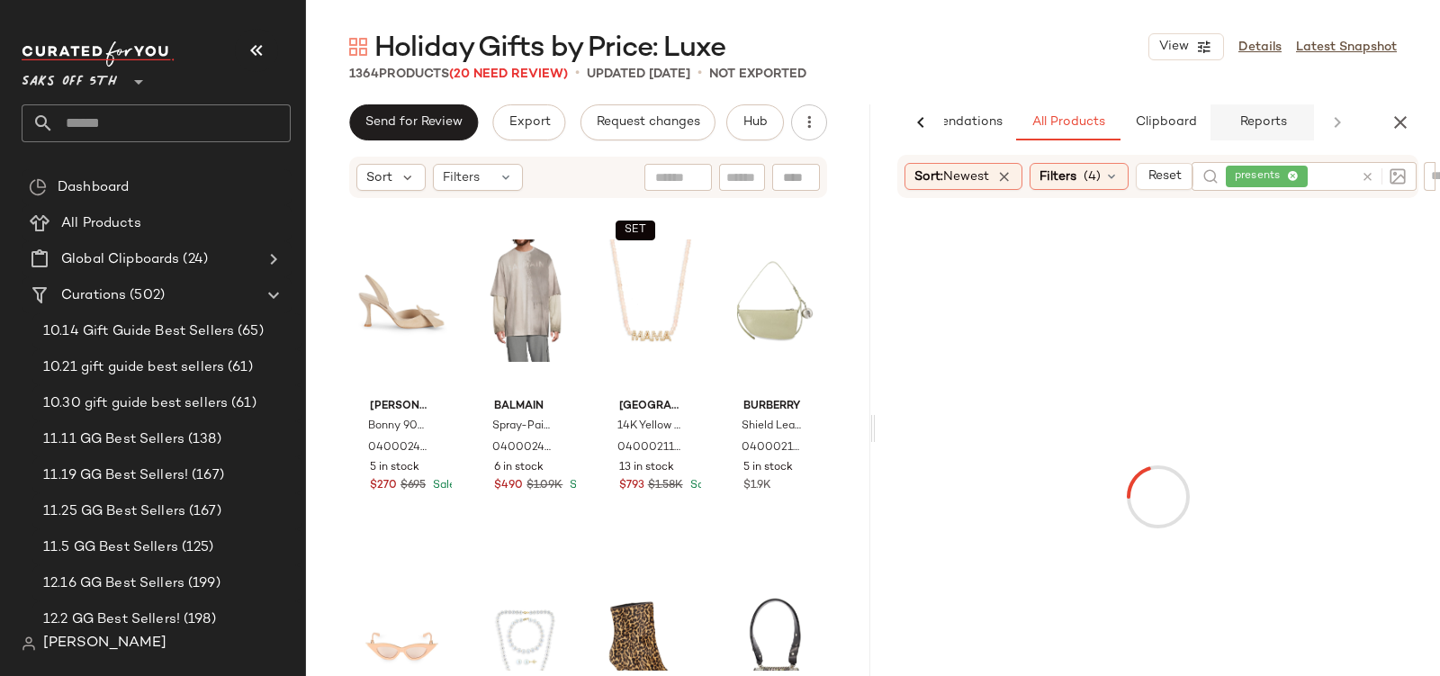
click at [1295, 129] on button "Reports" at bounding box center [1263, 122] width 104 height 36
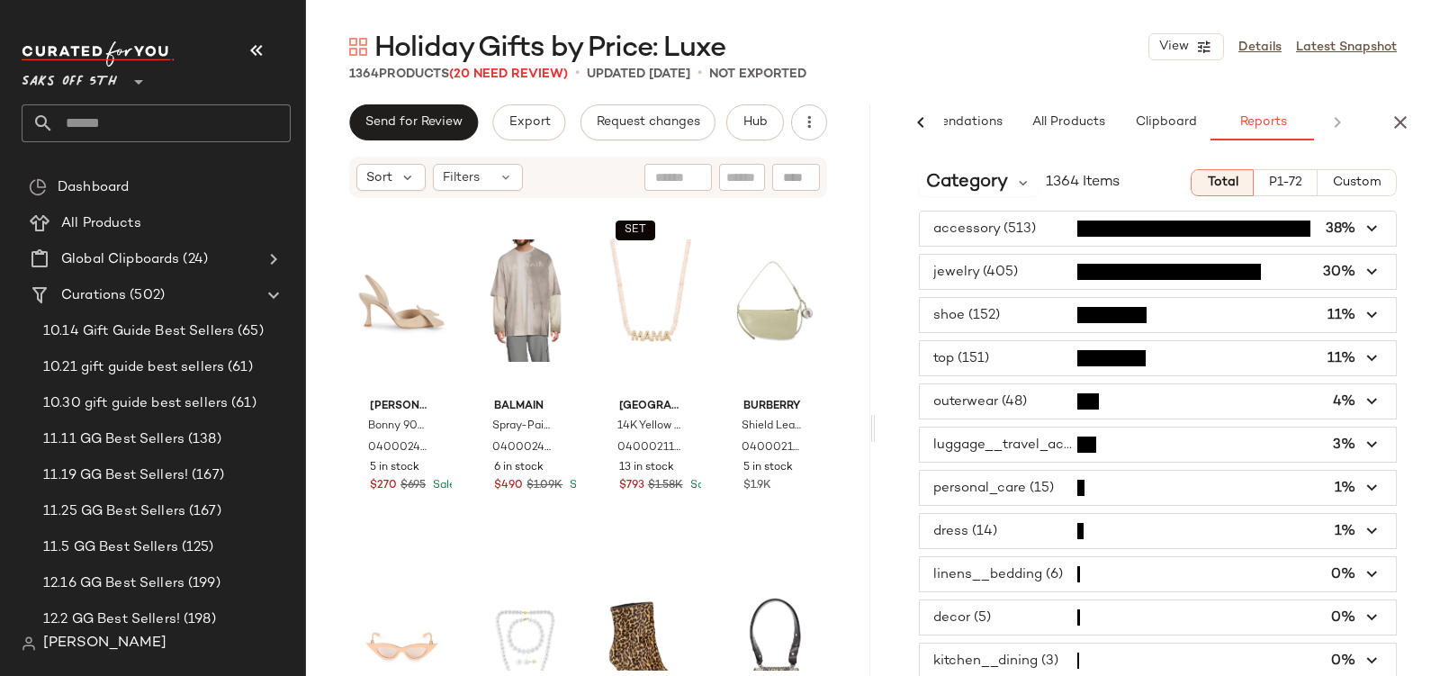
scroll to position [0, 86]
click at [1268, 185] on span "P1-72" at bounding box center [1285, 183] width 34 height 14
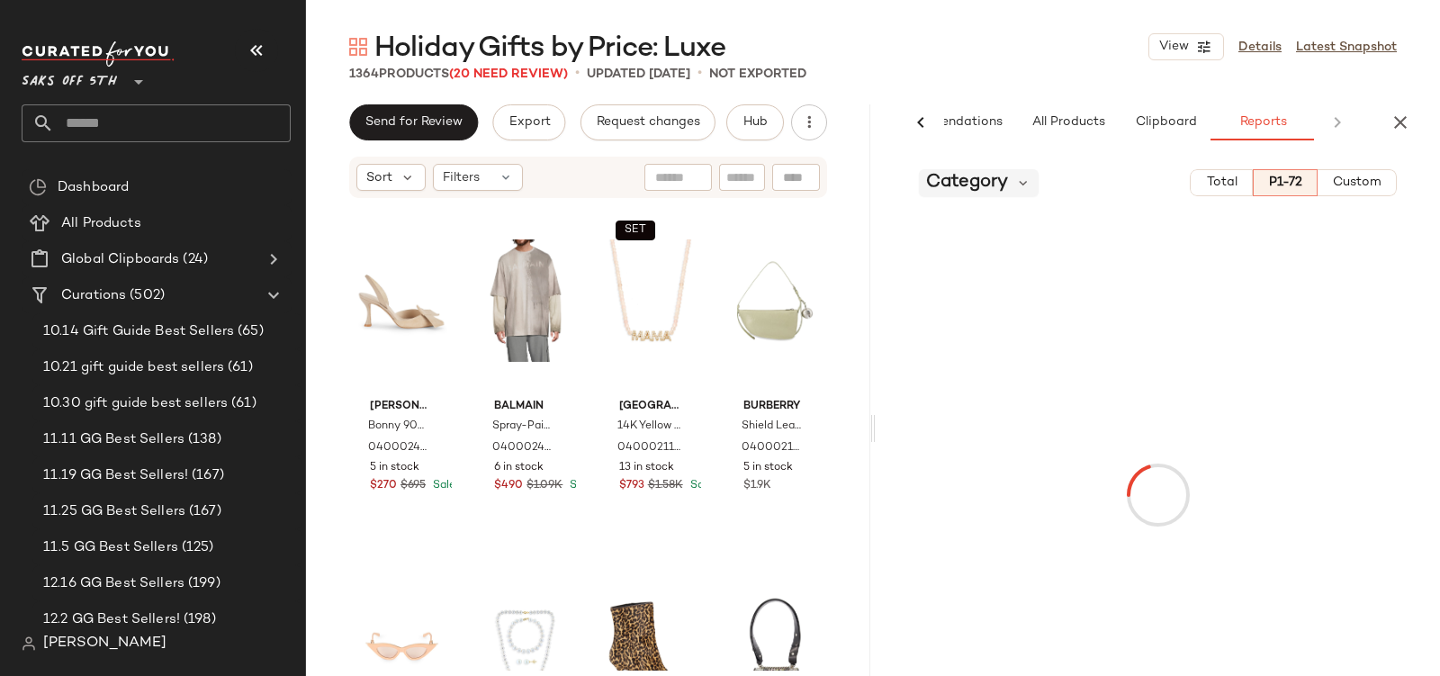
click at [1027, 191] on div "Category" at bounding box center [979, 182] width 120 height 27
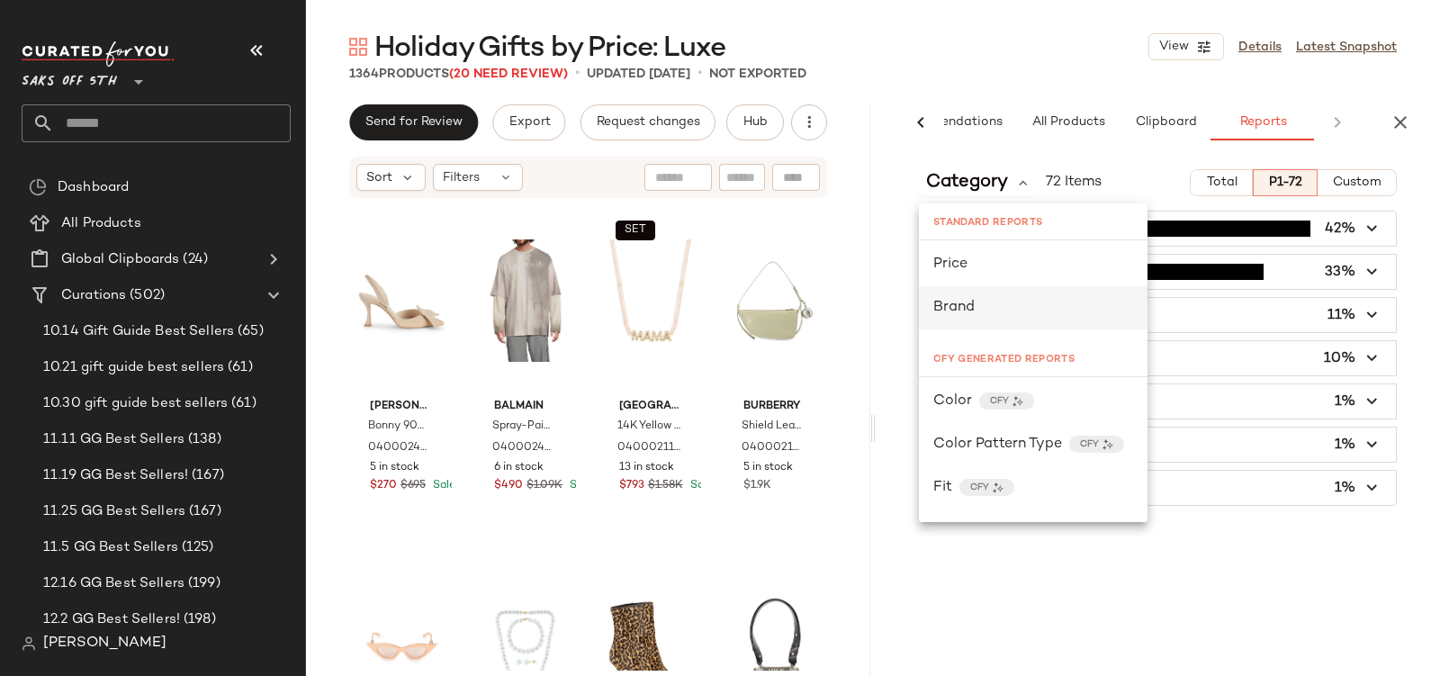
scroll to position [48, 0]
click at [960, 398] on span "Color" at bounding box center [952, 397] width 39 height 22
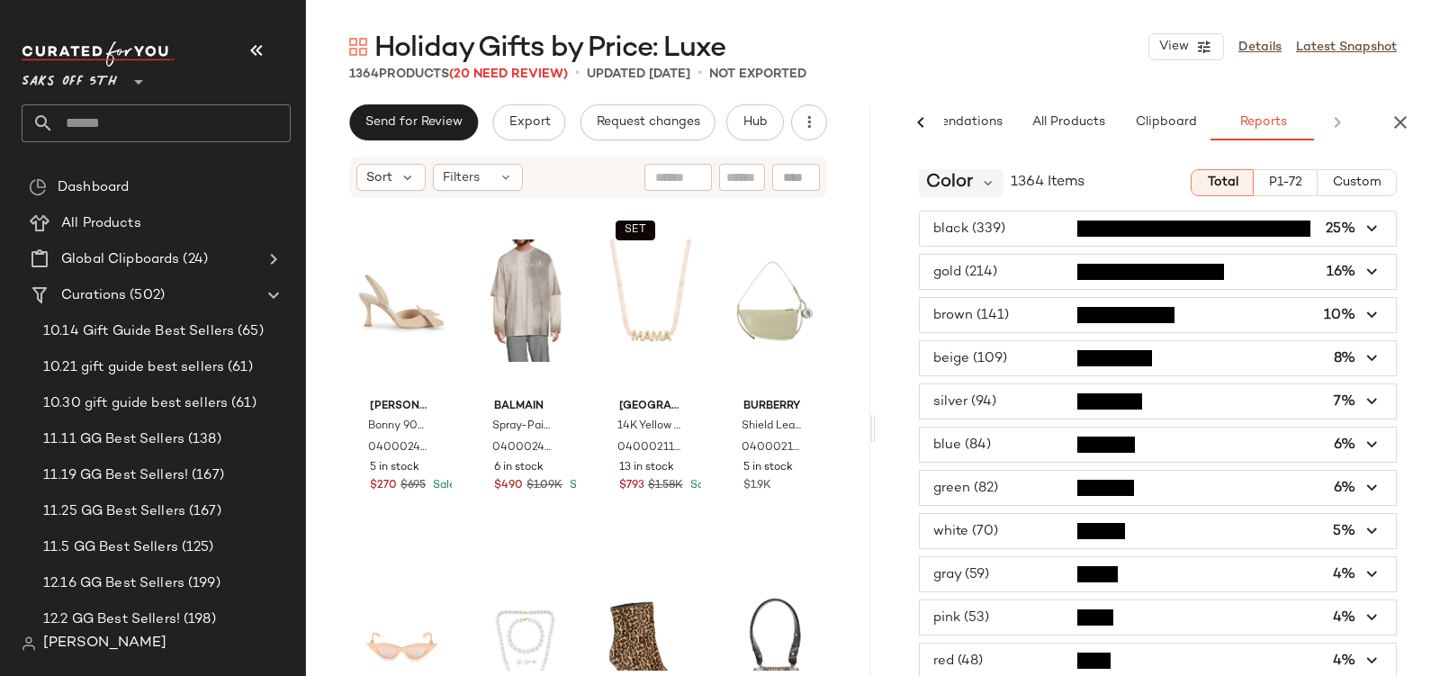
click at [952, 183] on span "Color" at bounding box center [949, 182] width 47 height 27
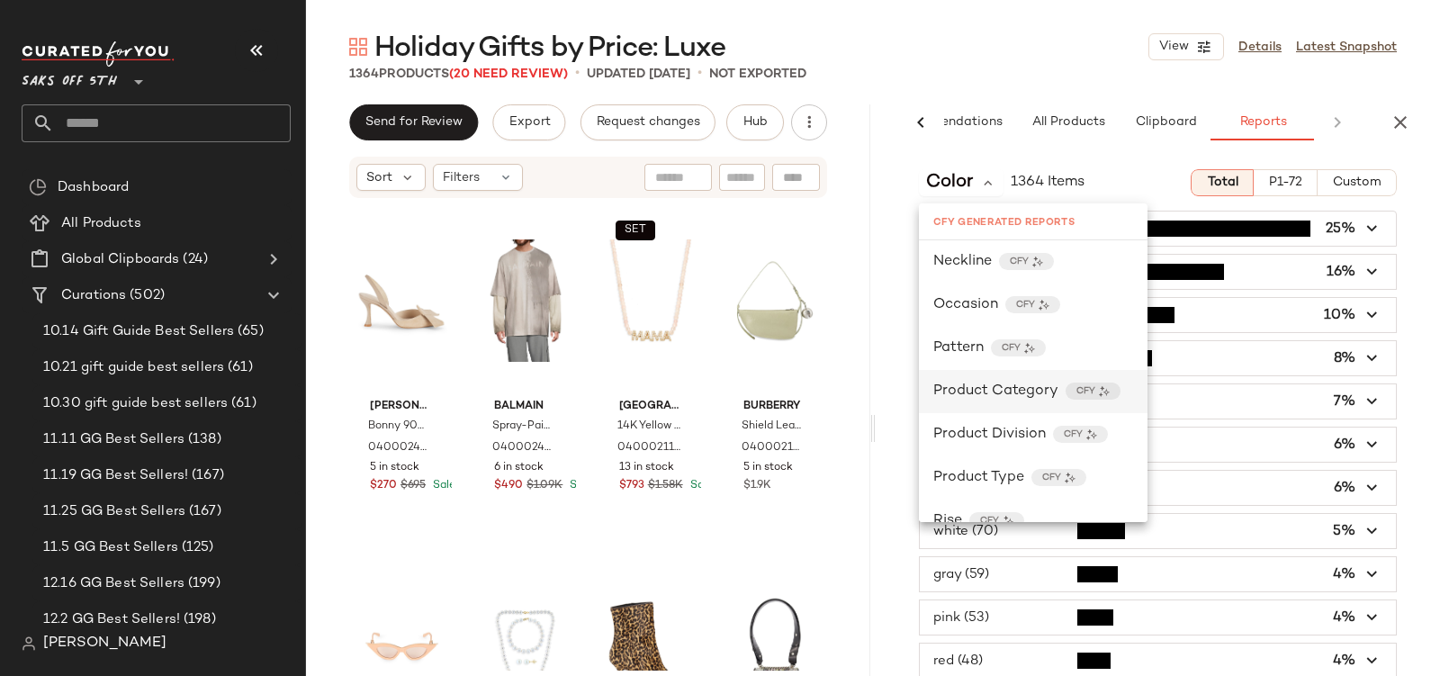
scroll to position [606, 0]
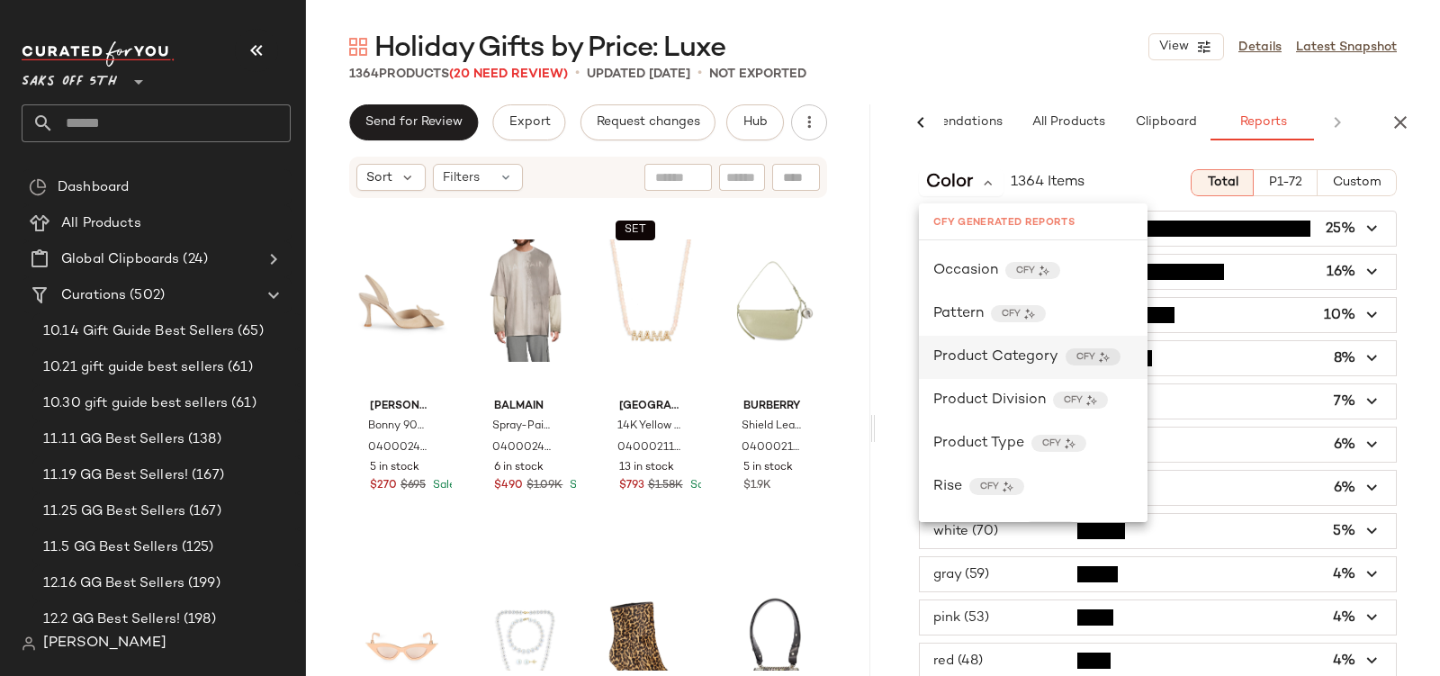
click at [963, 360] on span "Product Category" at bounding box center [995, 358] width 125 height 22
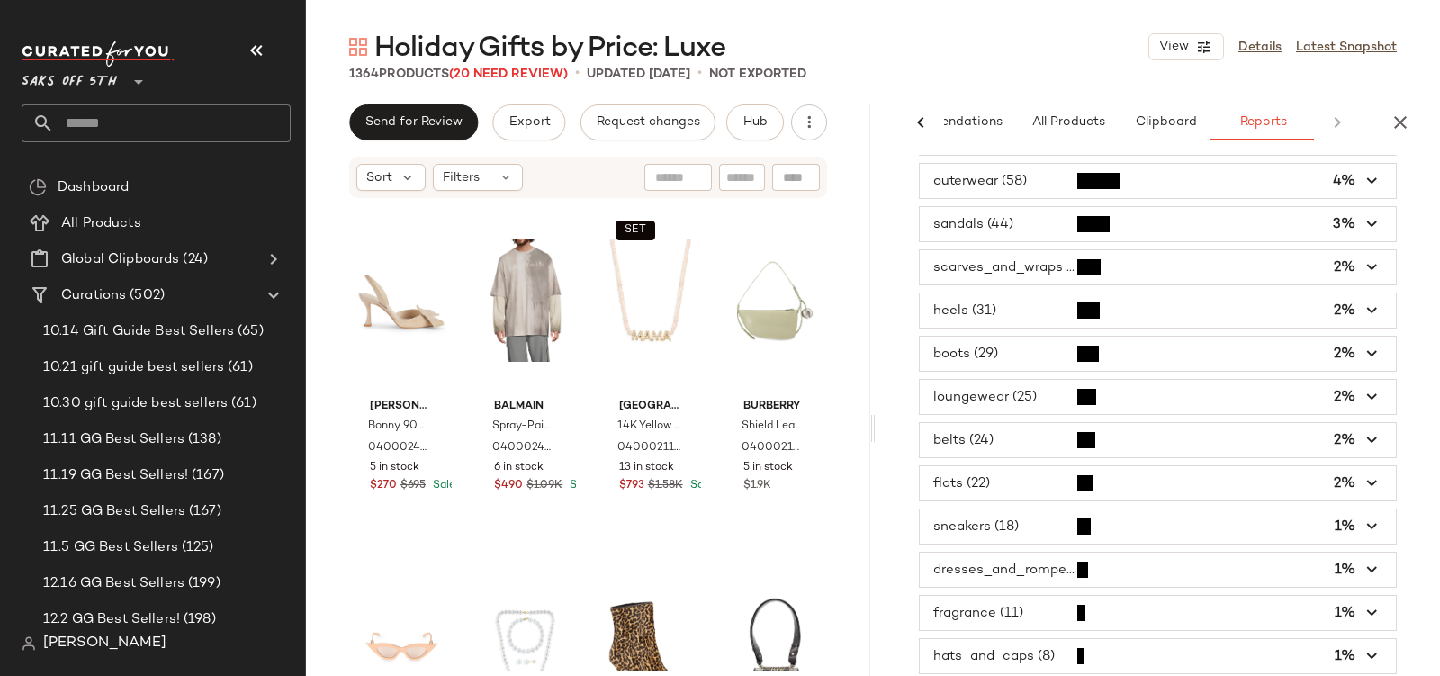
scroll to position [282, 0]
click at [960, 378] on span "button" at bounding box center [1158, 395] width 476 height 34
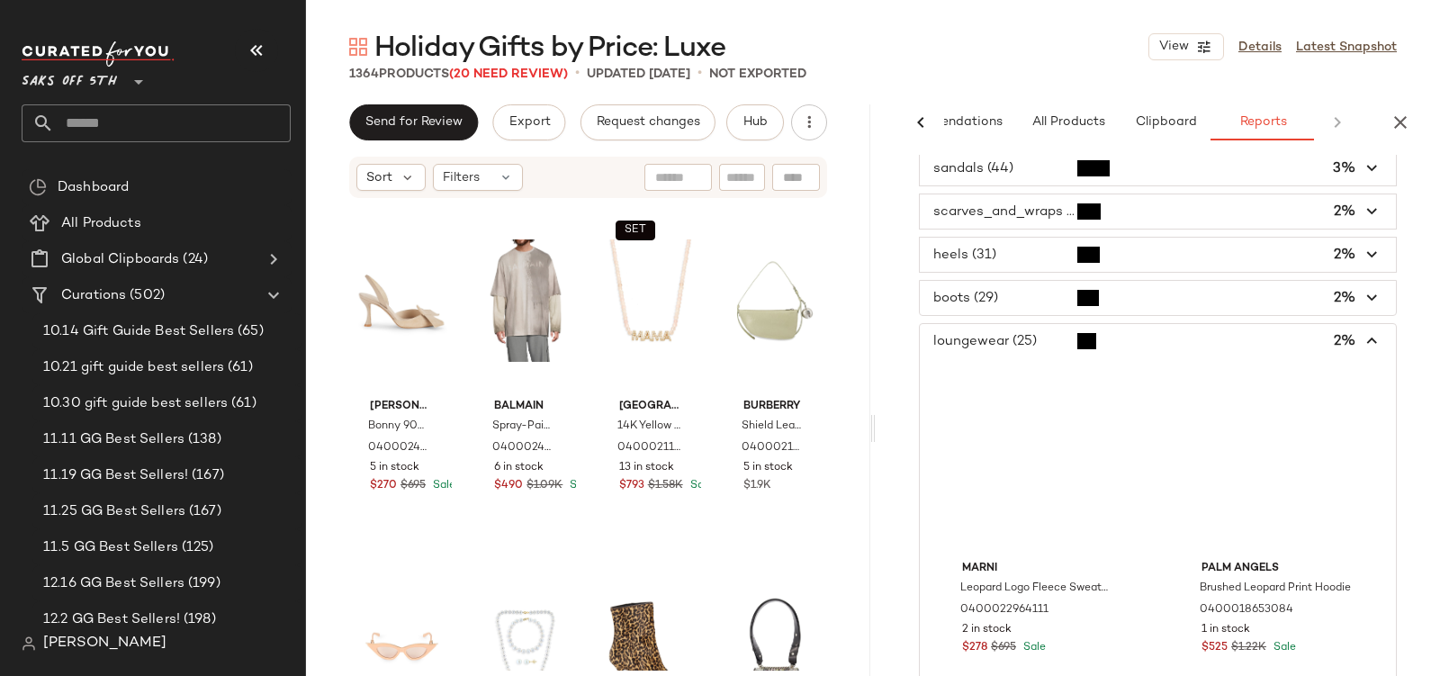
scroll to position [338, 0]
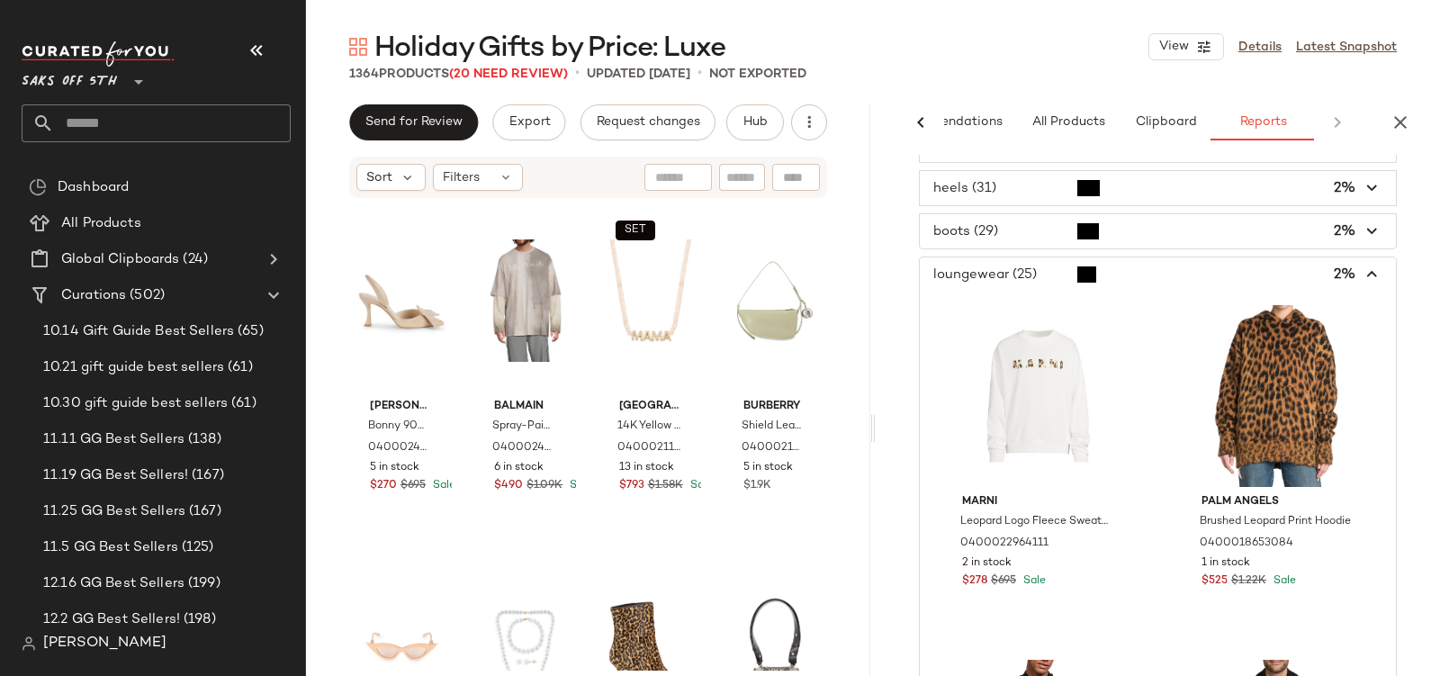
click at [1016, 276] on span "button" at bounding box center [1158, 274] width 476 height 34
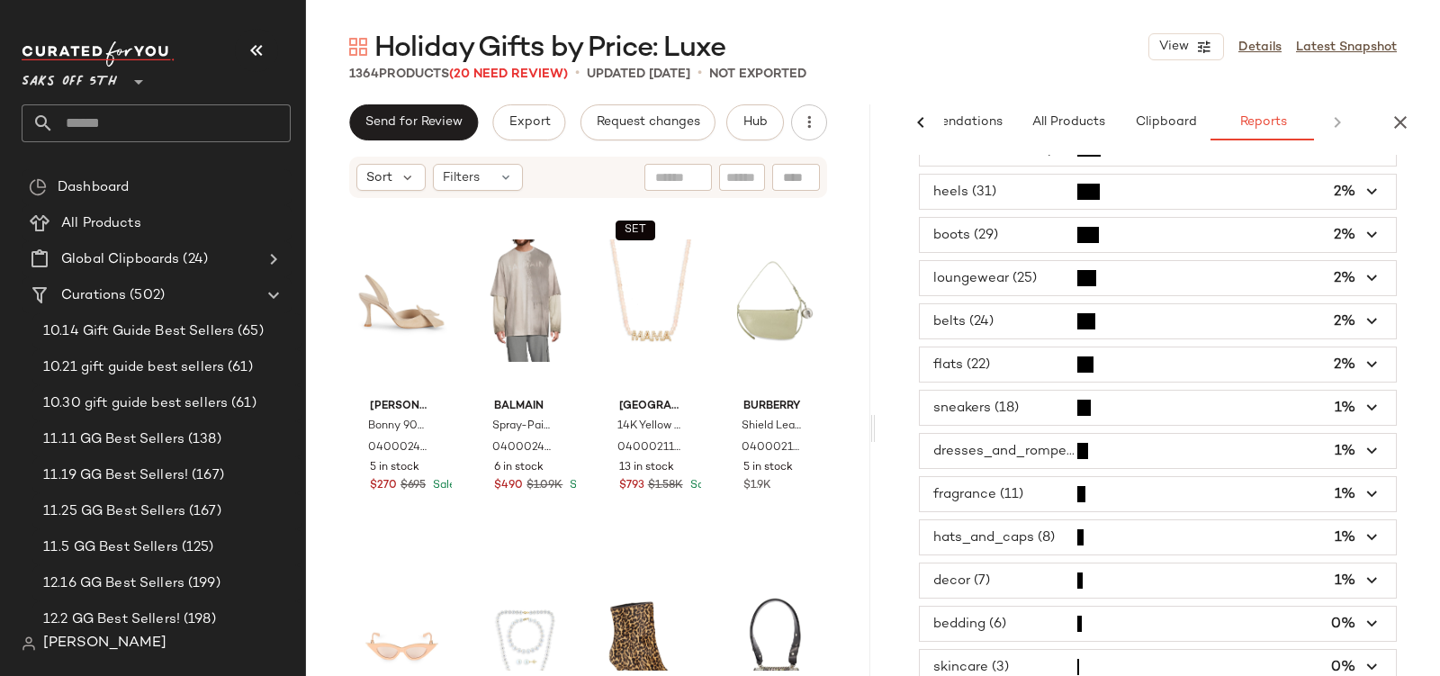
scroll to position [0, 0]
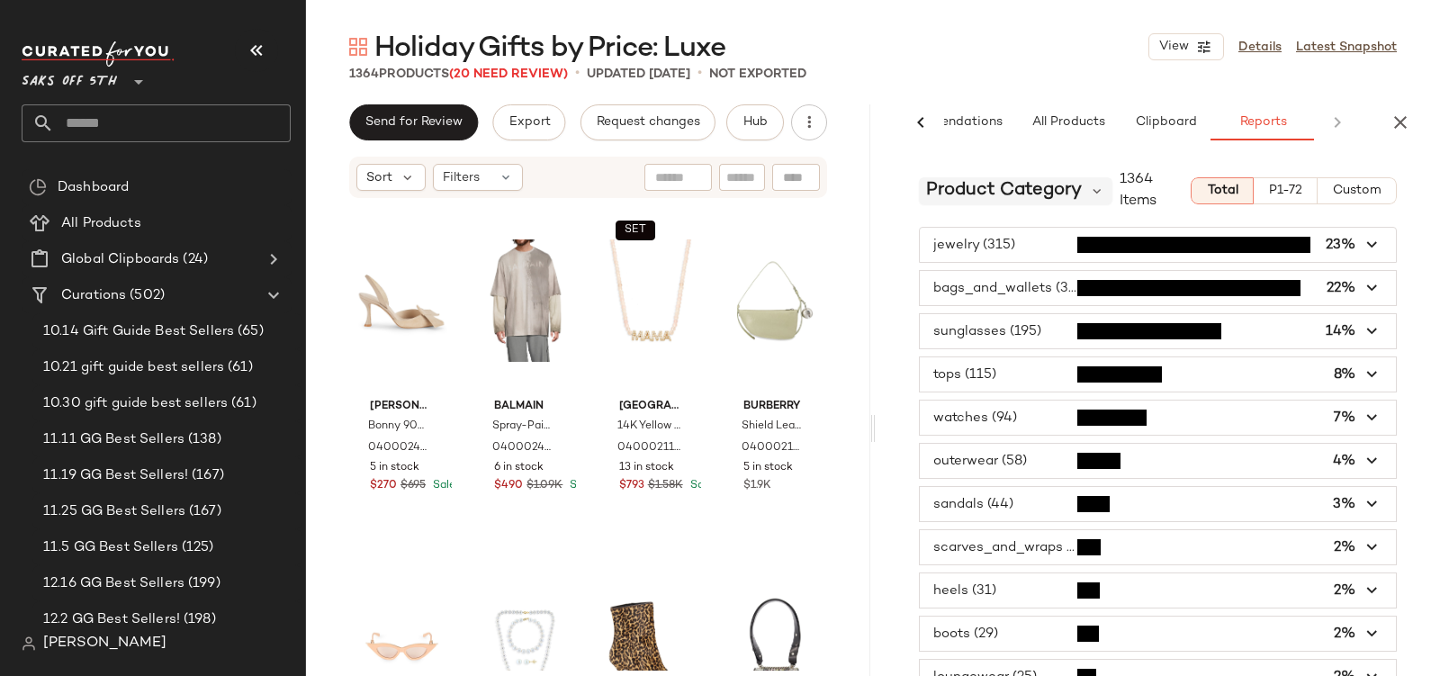
click at [952, 195] on span "Product Category" at bounding box center [1004, 190] width 156 height 27
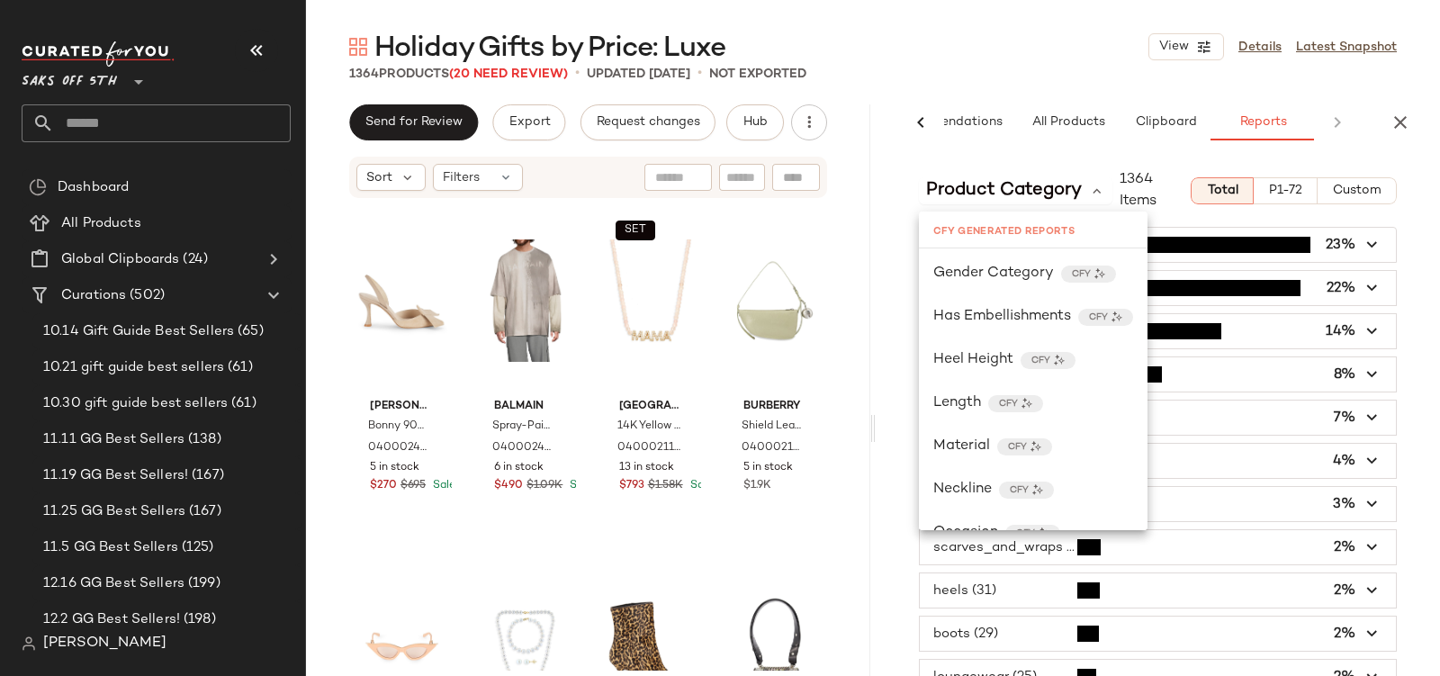
scroll to position [392, 0]
click at [983, 393] on div "Material CFY" at bounding box center [1033, 406] width 229 height 43
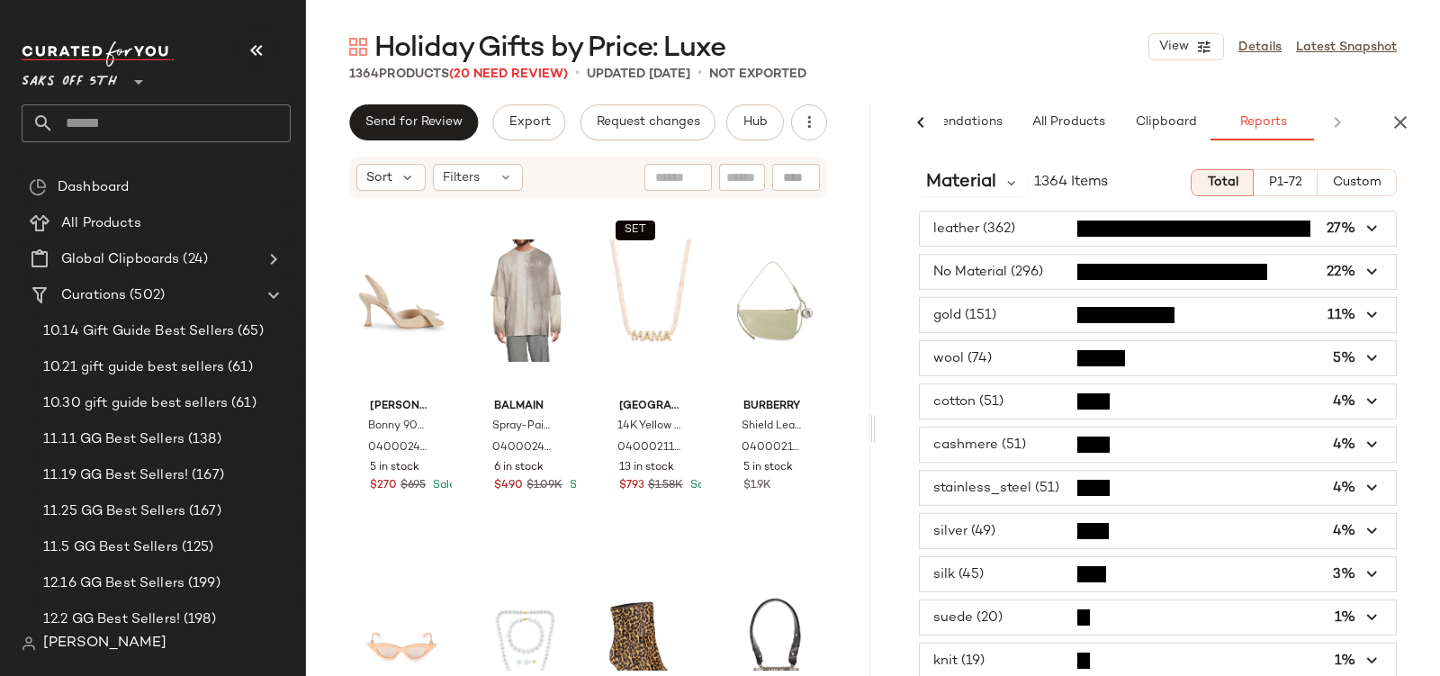
click at [974, 432] on span "button" at bounding box center [1158, 445] width 476 height 34
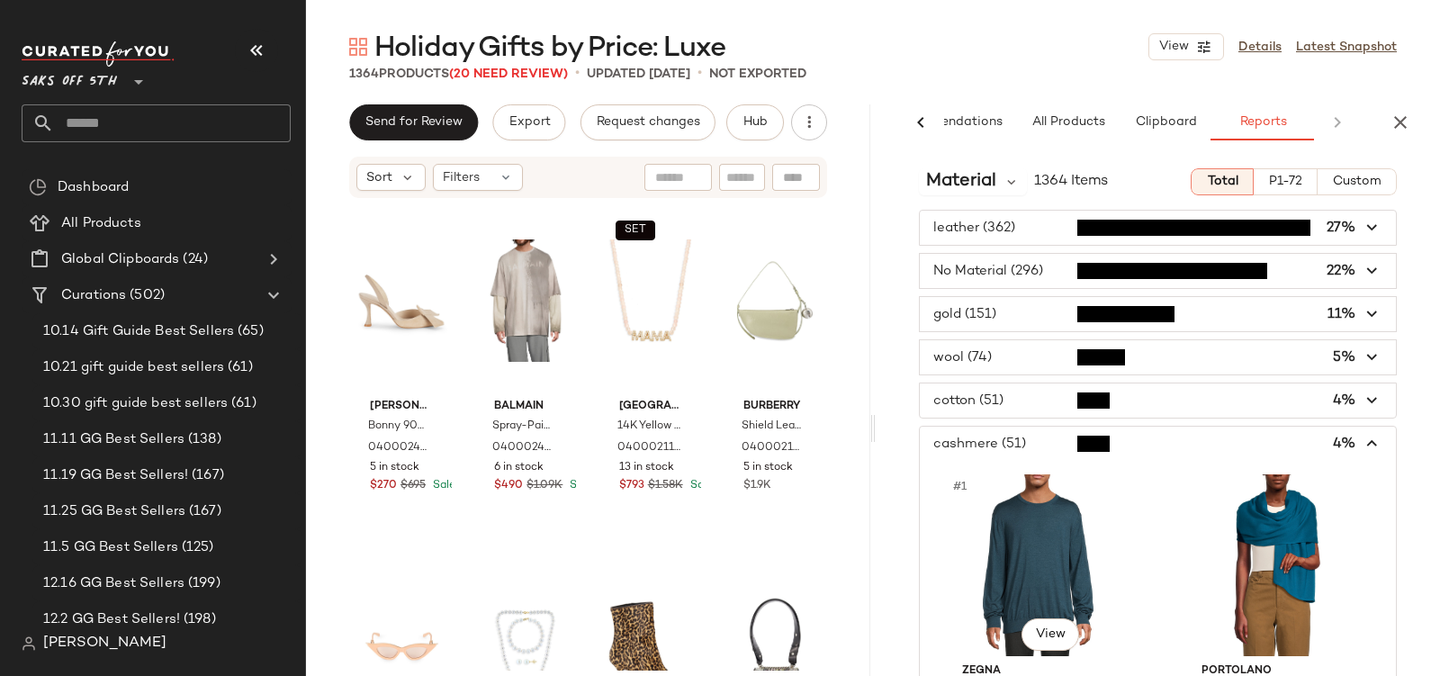
scroll to position [0, 0]
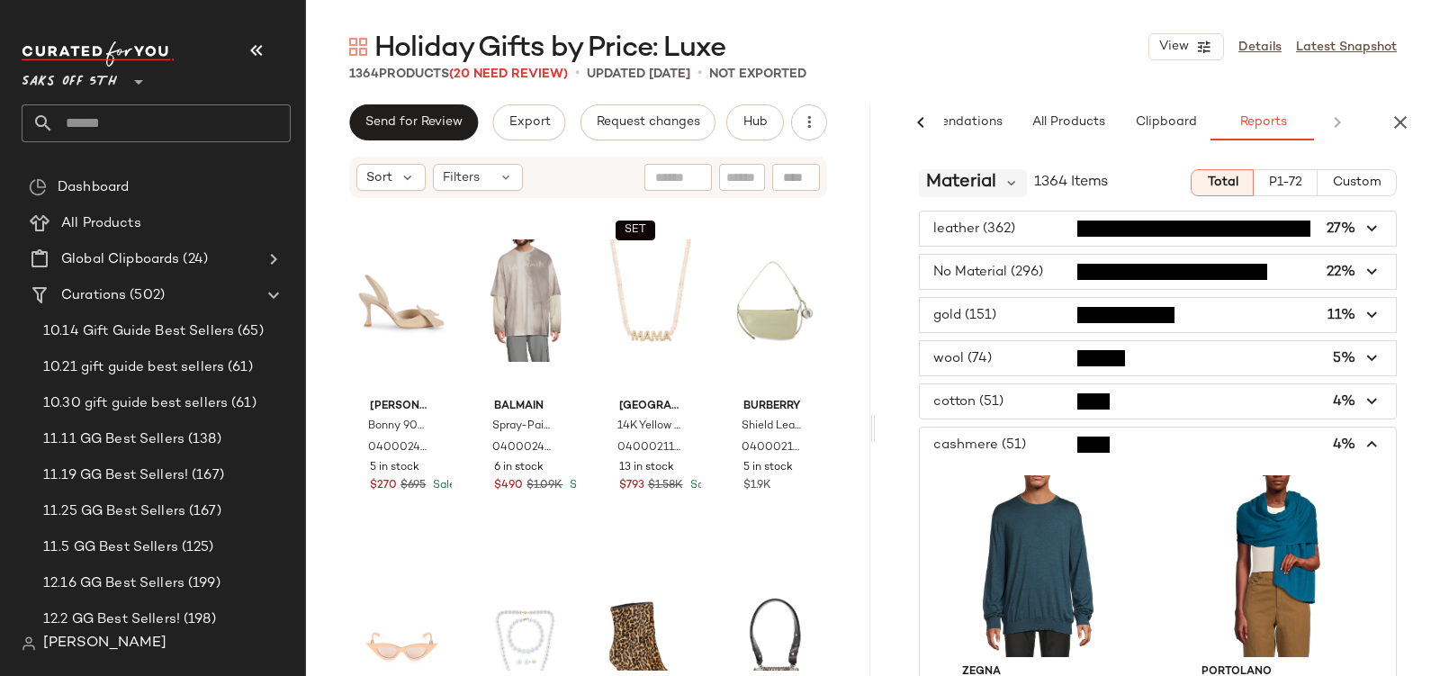
click at [992, 186] on span "Material" at bounding box center [961, 182] width 70 height 27
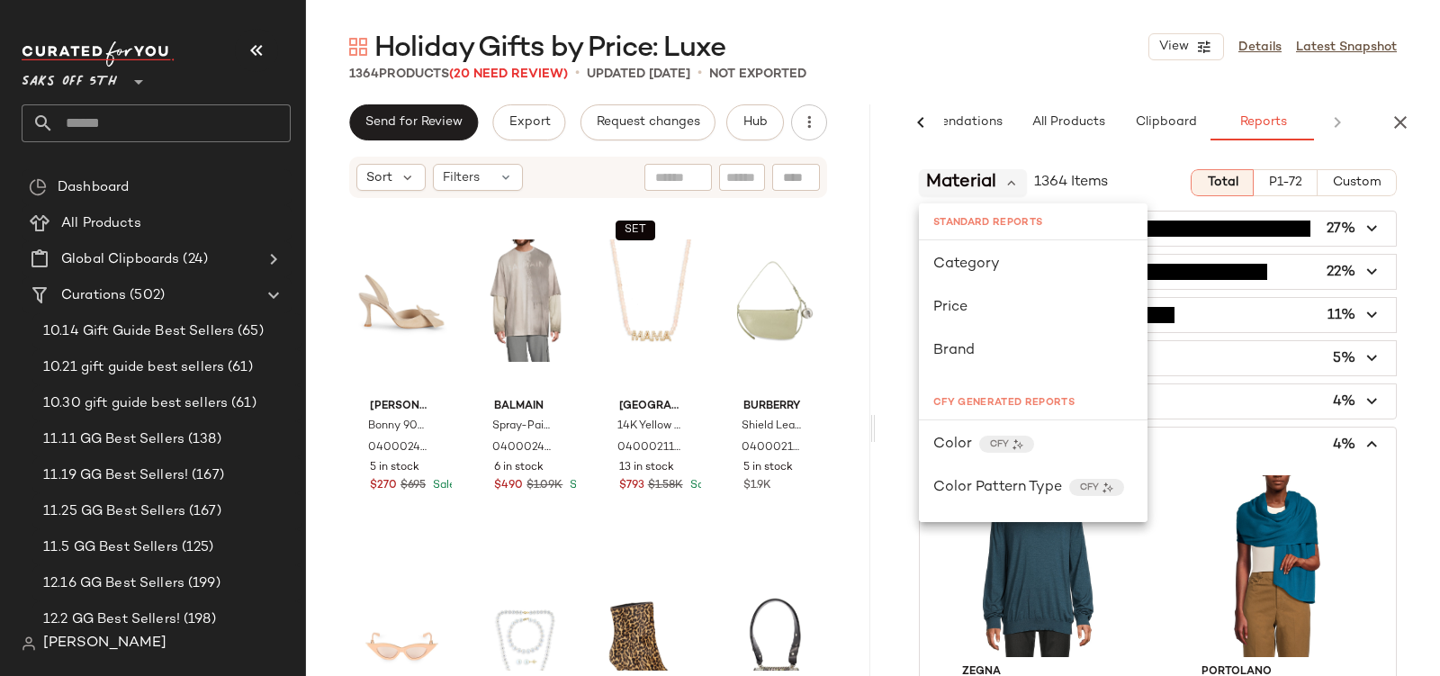
click at [992, 186] on span "Material" at bounding box center [961, 182] width 70 height 27
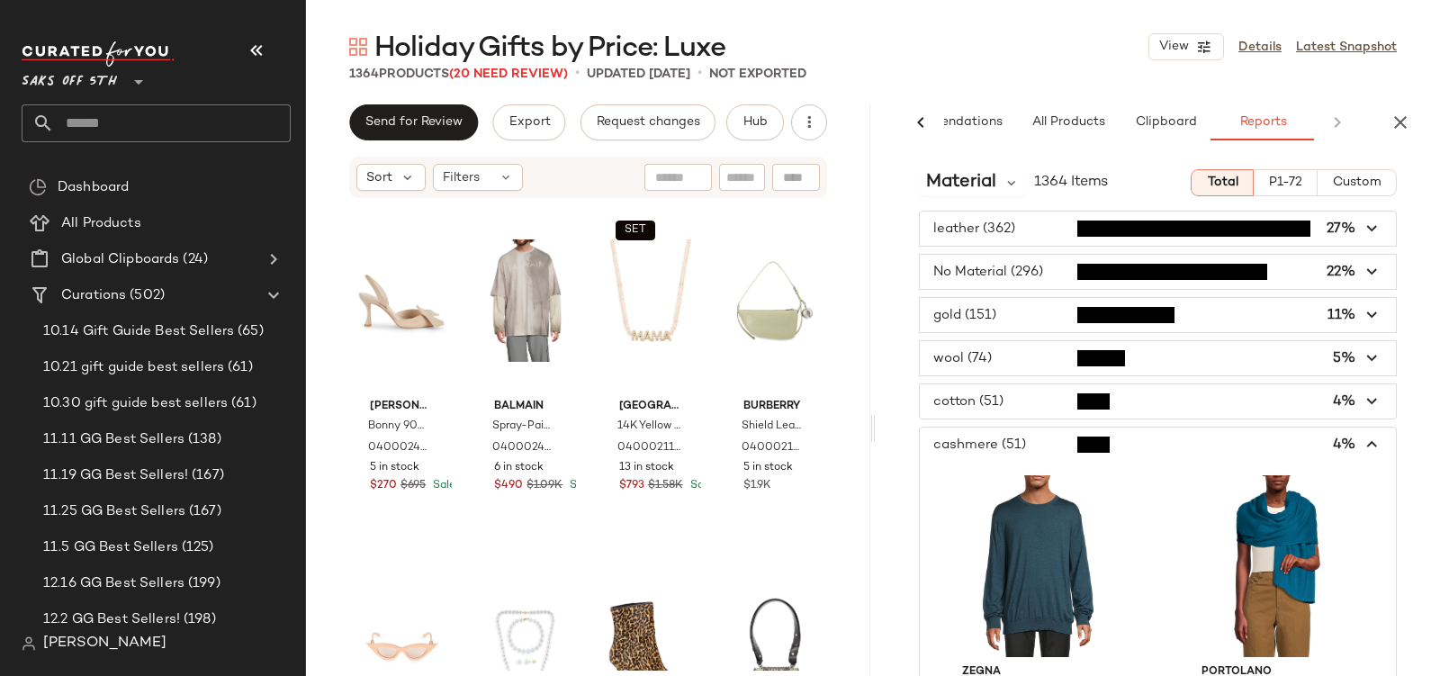
click at [948, 438] on span "button" at bounding box center [1158, 445] width 476 height 34
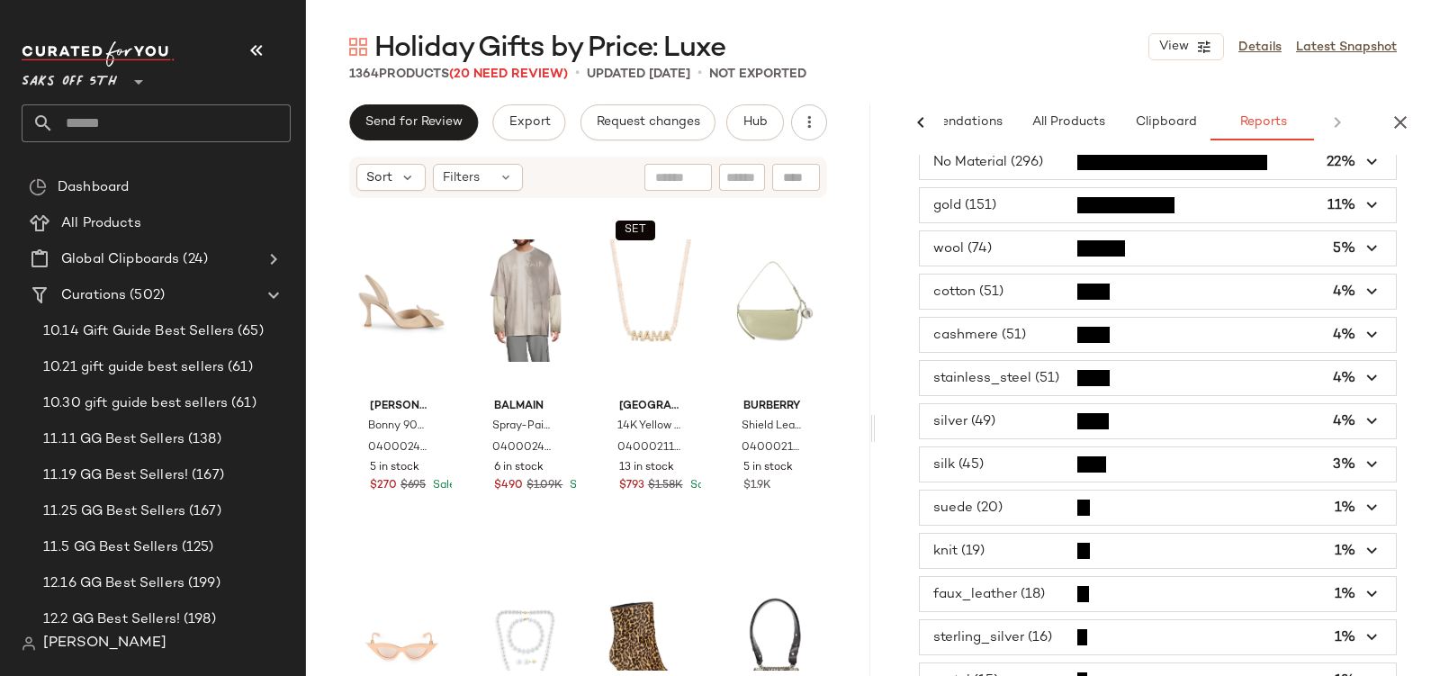
scroll to position [208, 0]
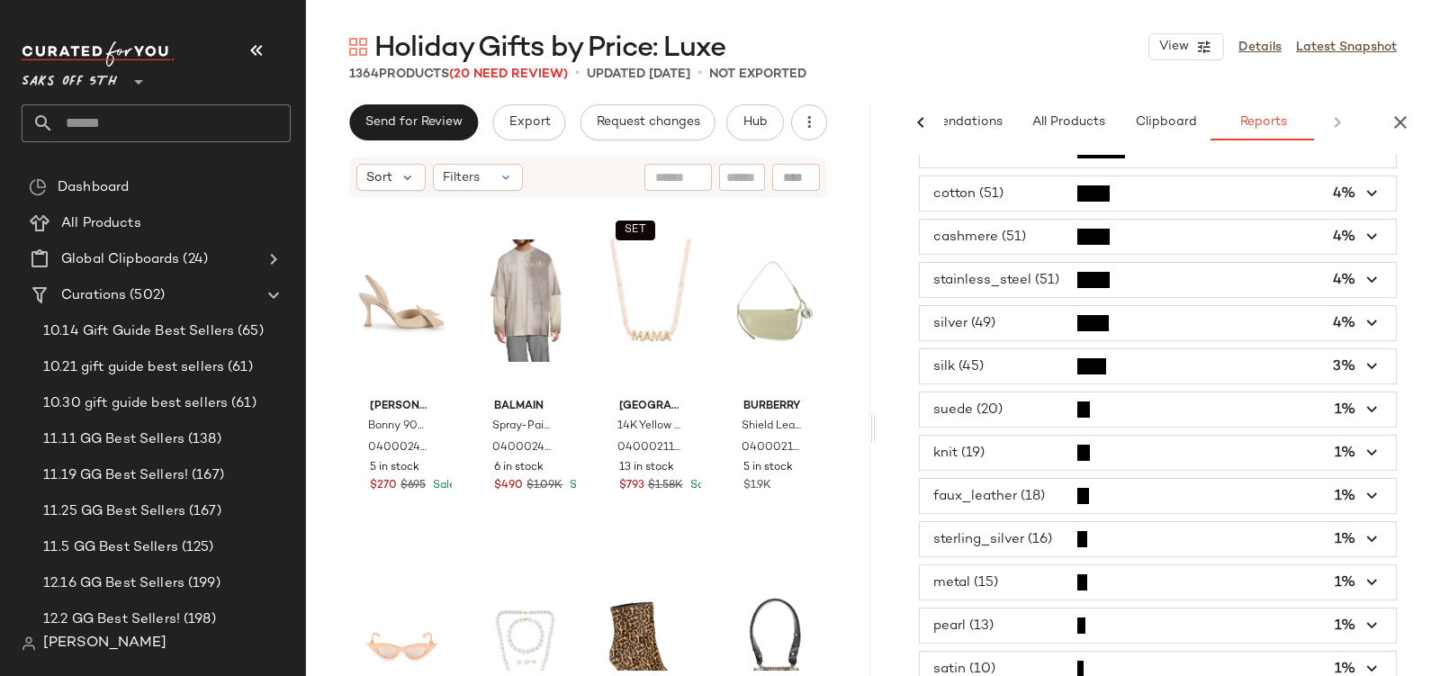
click at [986, 417] on span "button" at bounding box center [1158, 409] width 476 height 34
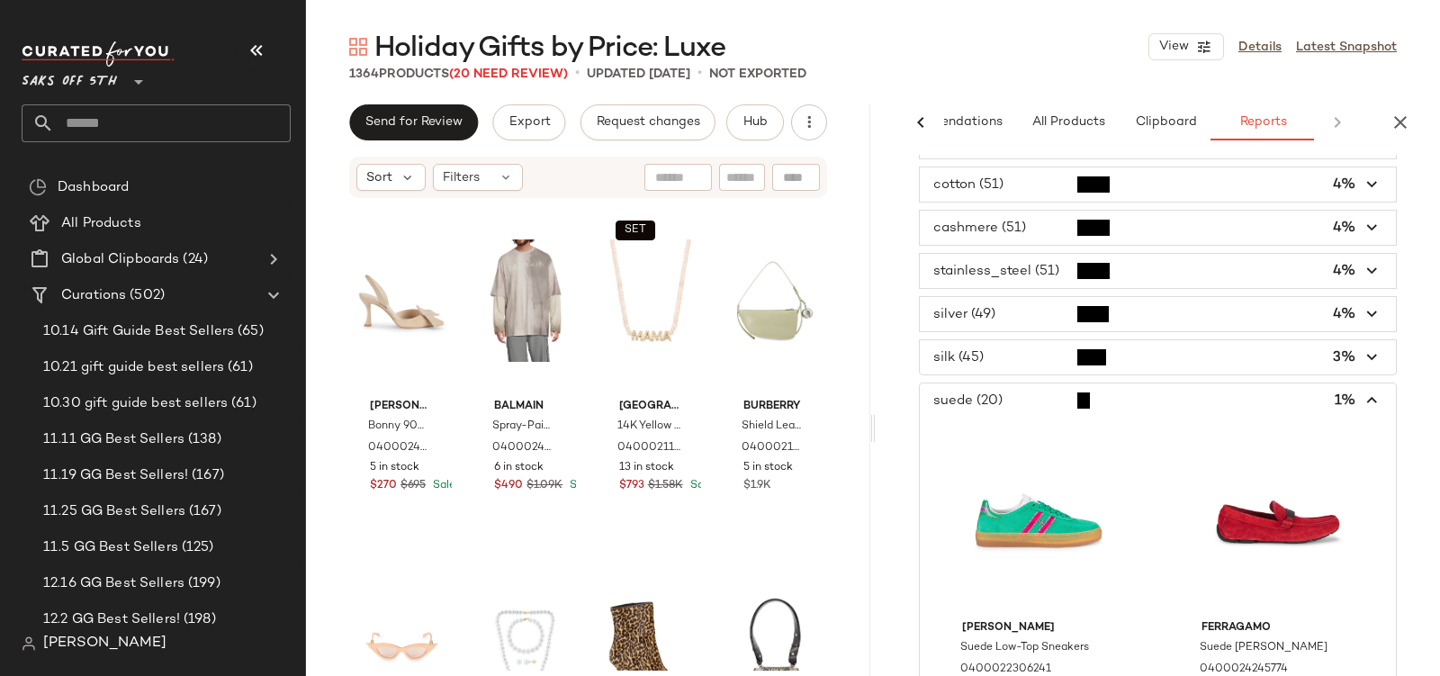
scroll to position [0, 0]
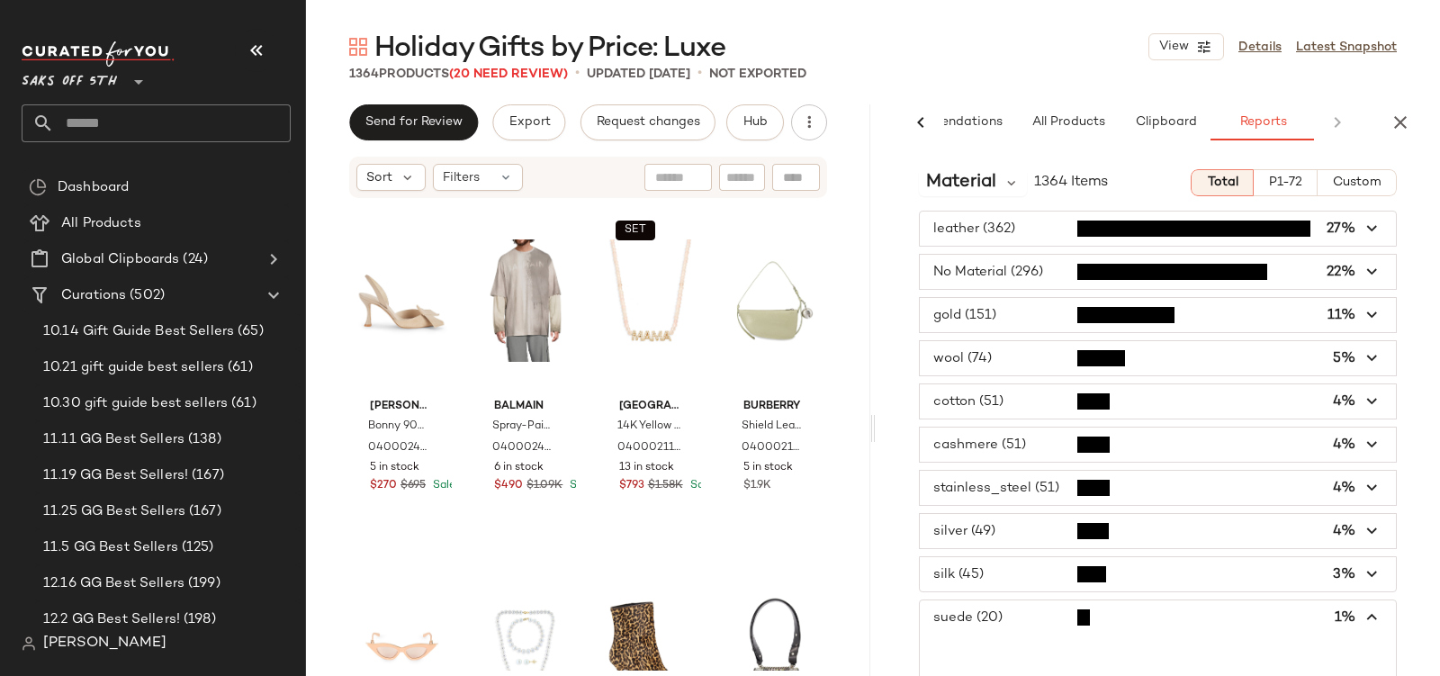
click at [1004, 607] on span "button" at bounding box center [1158, 617] width 476 height 34
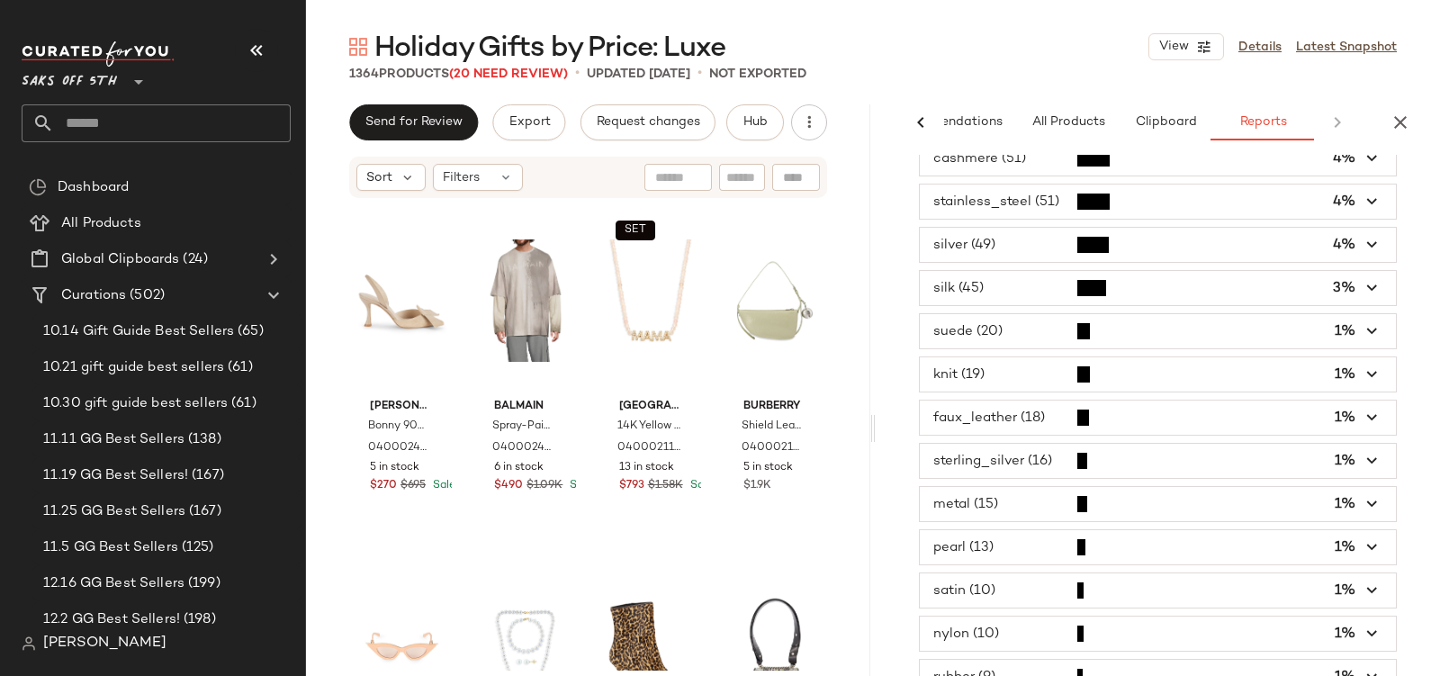
scroll to position [815, 0]
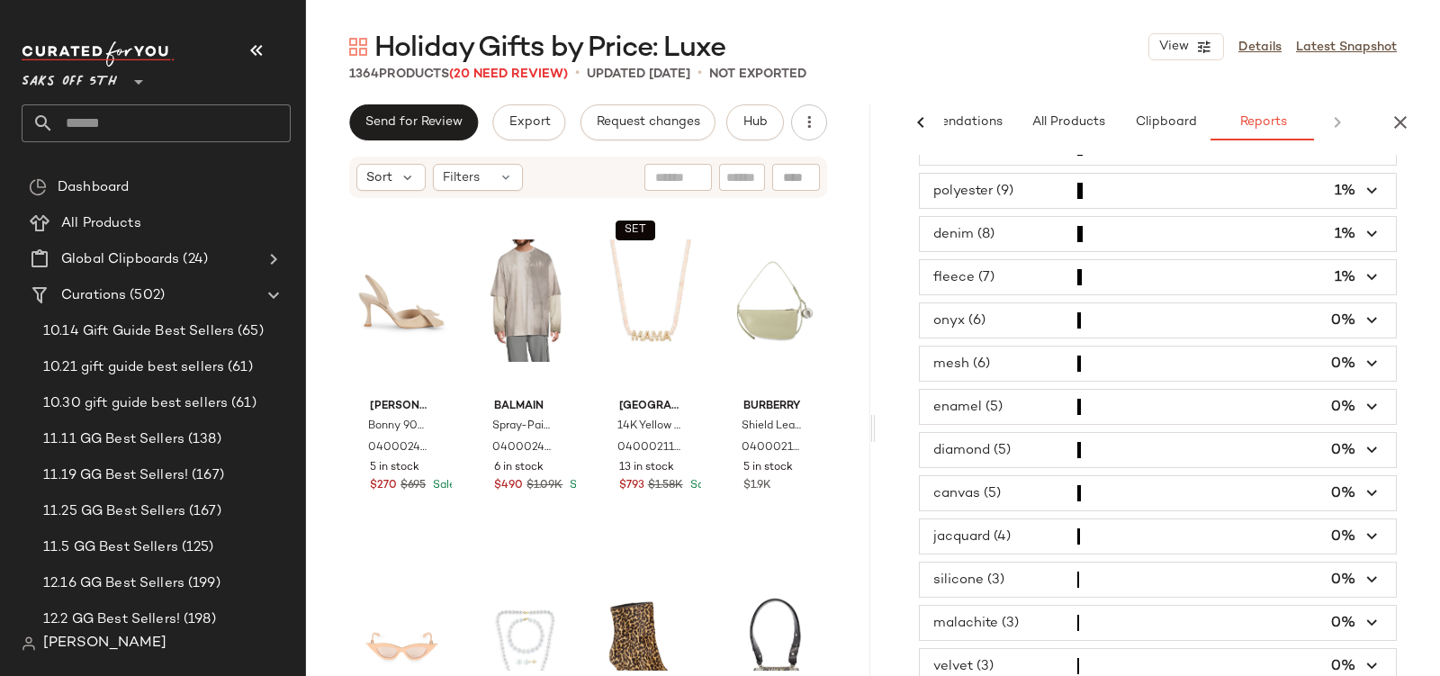
click at [999, 433] on span "button" at bounding box center [1158, 450] width 476 height 34
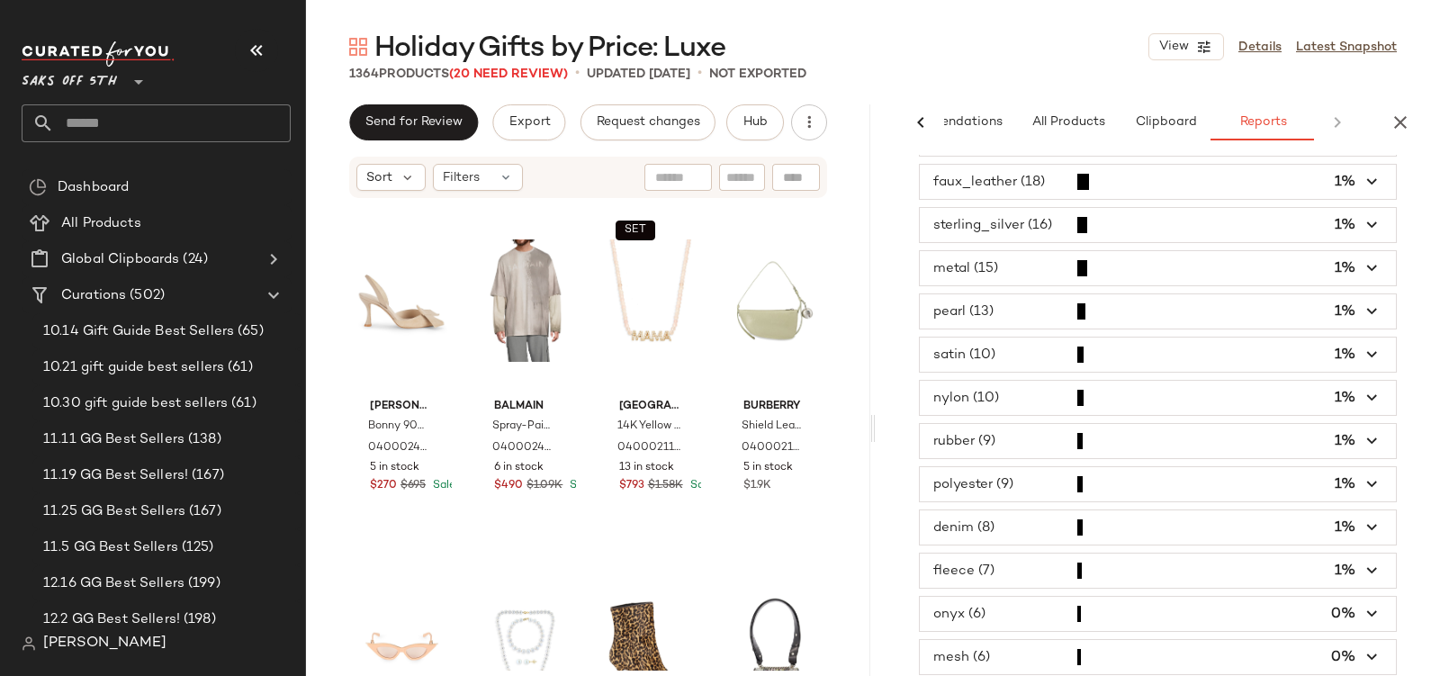
scroll to position [0, 0]
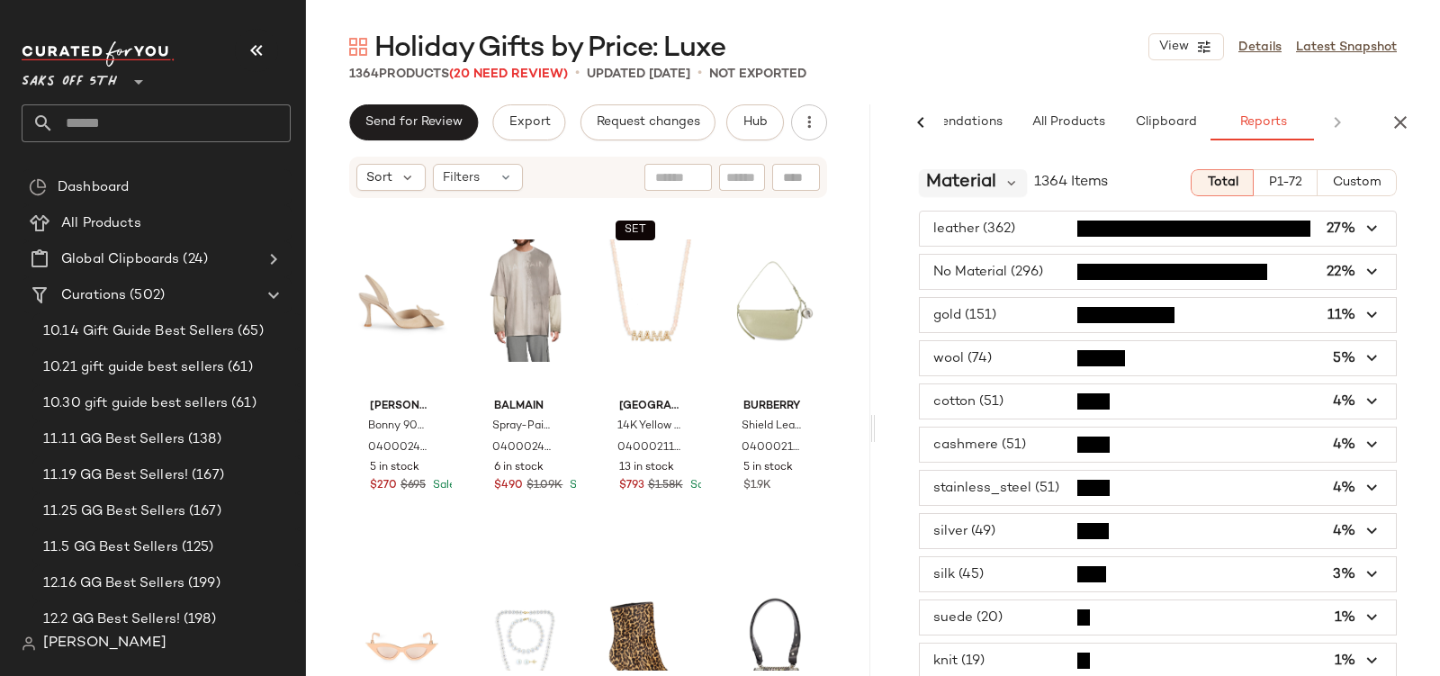
click at [968, 178] on span "Material" at bounding box center [961, 182] width 70 height 27
click at [975, 176] on span "Material" at bounding box center [961, 182] width 70 height 27
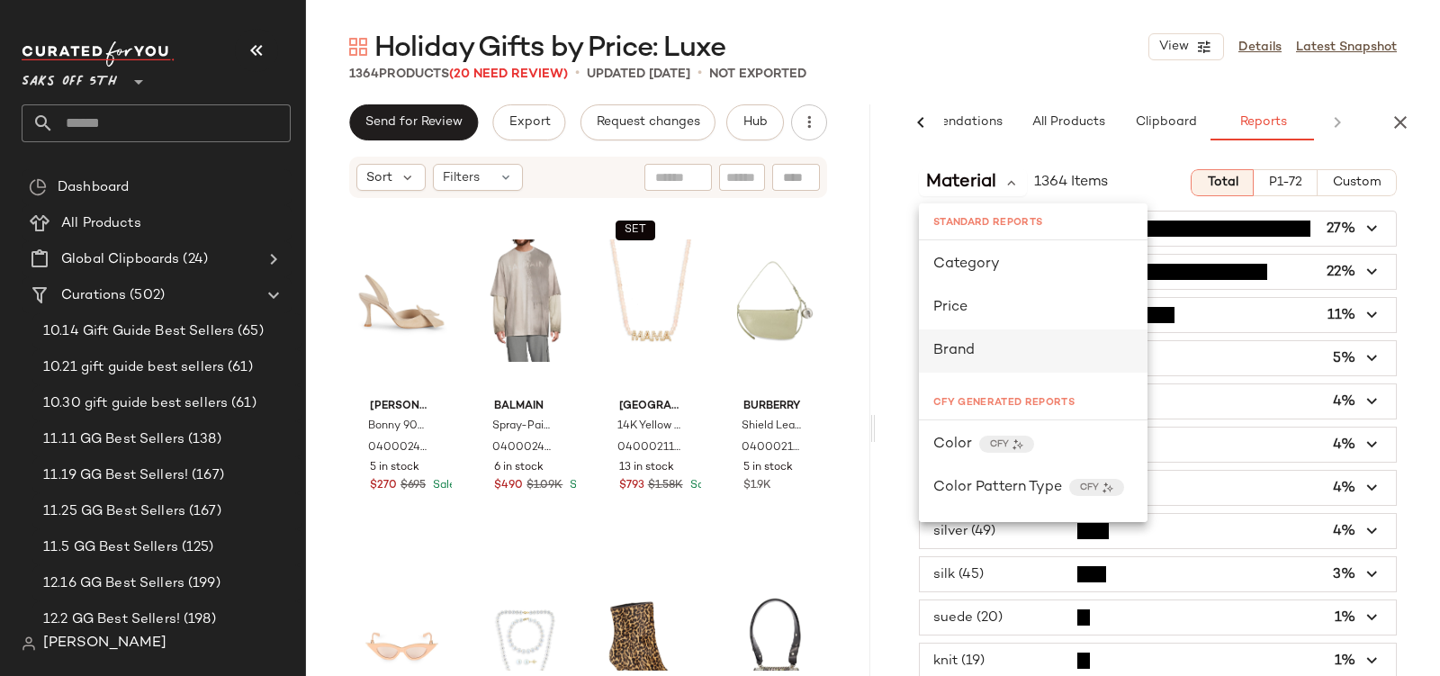
click at [960, 347] on span "Brand" at bounding box center [953, 350] width 41 height 15
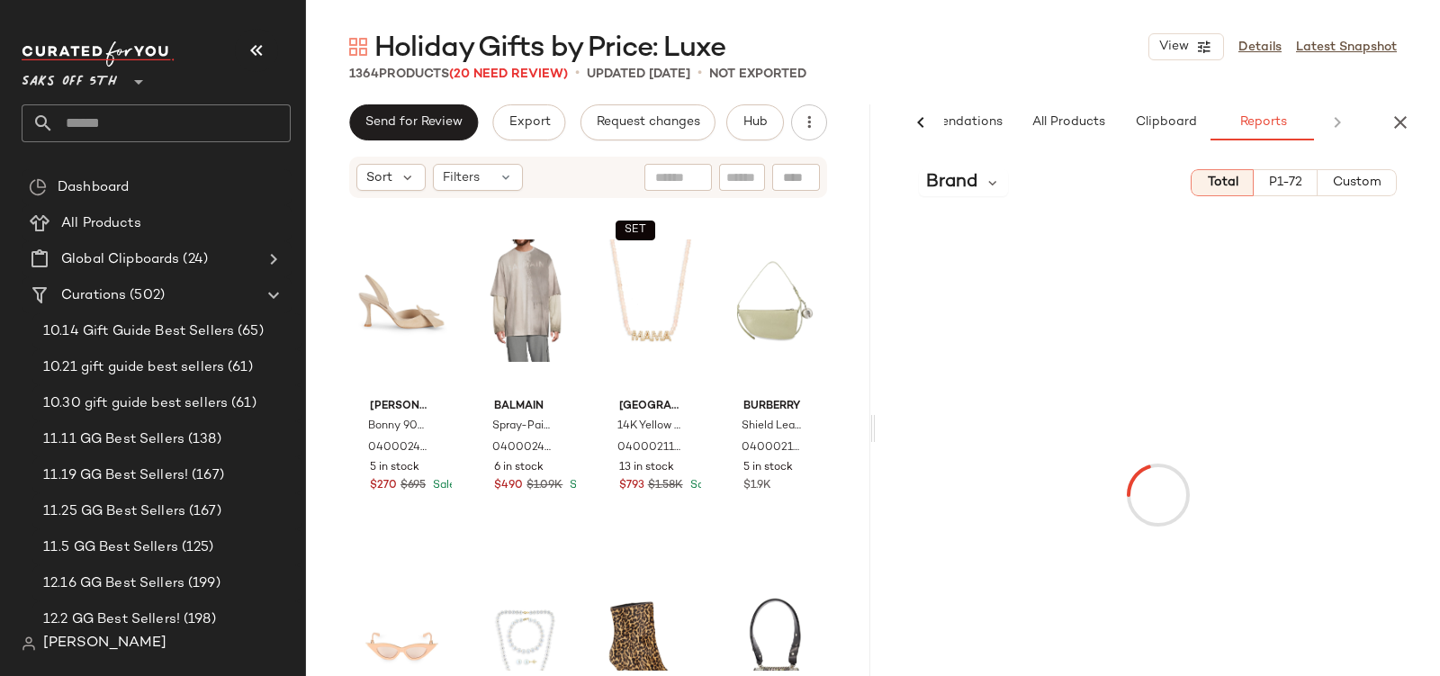
click at [1283, 178] on span "P1-72" at bounding box center [1285, 183] width 34 height 14
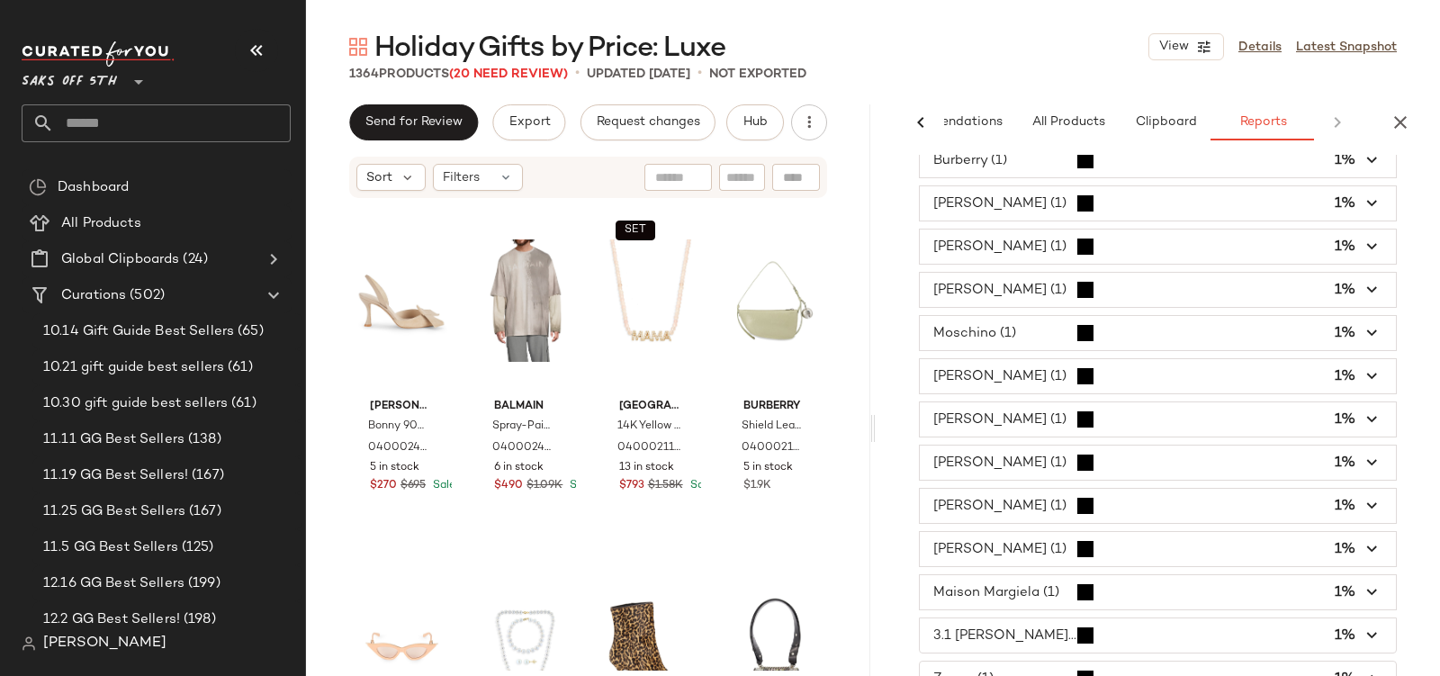
scroll to position [991, 0]
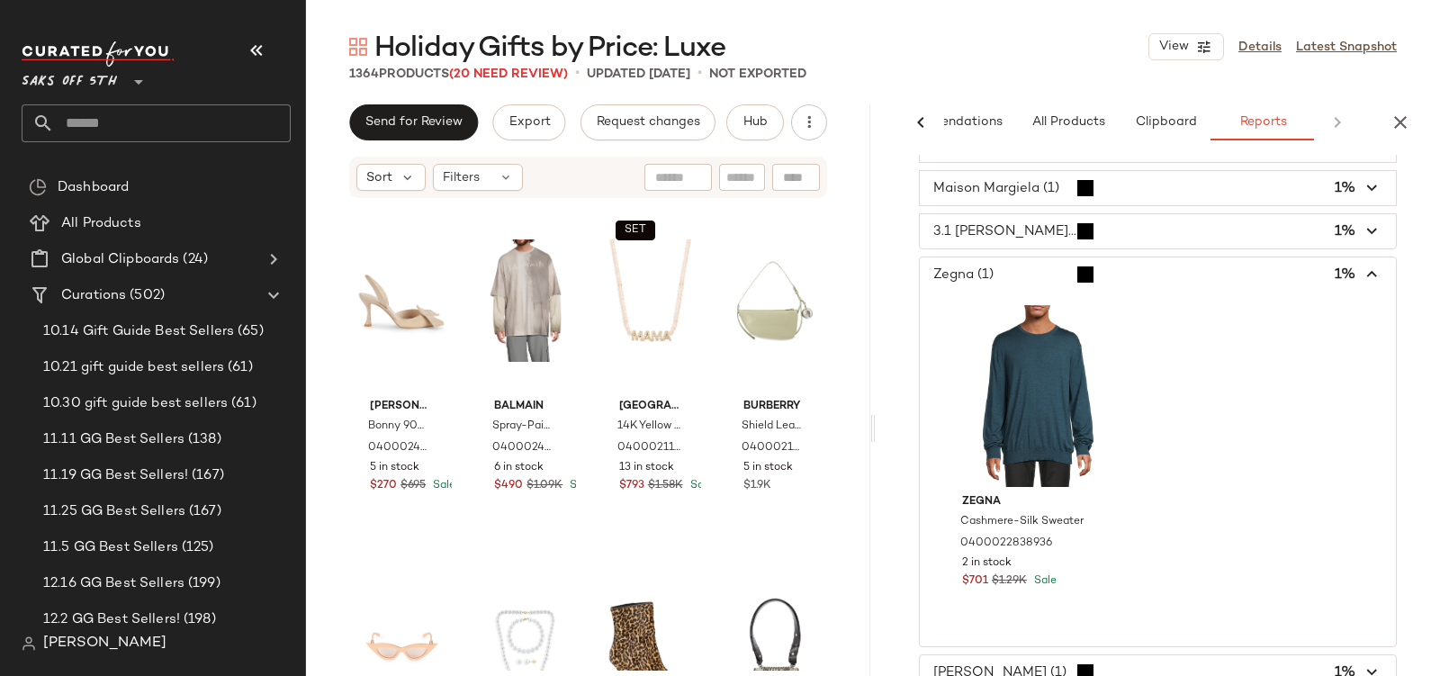
click at [980, 262] on span "button" at bounding box center [1158, 274] width 476 height 34
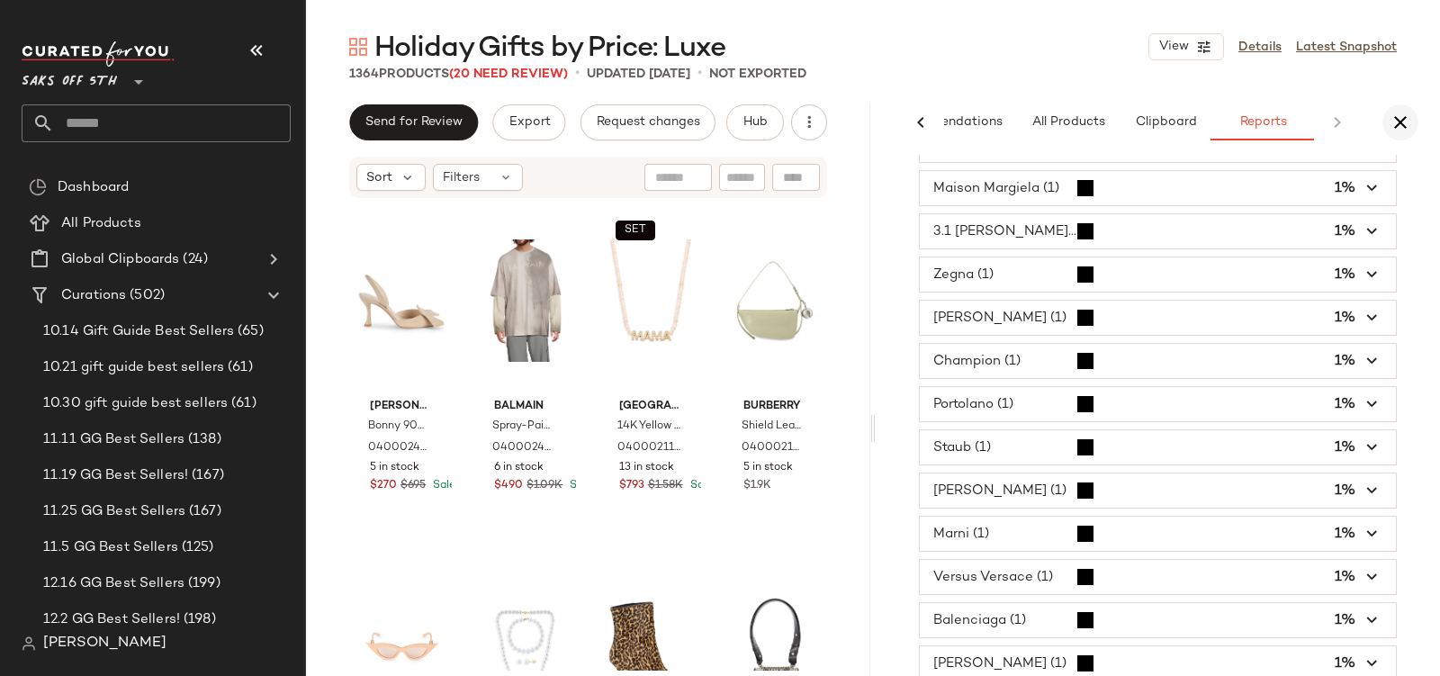
click at [1403, 117] on icon "button" at bounding box center [1401, 123] width 22 height 22
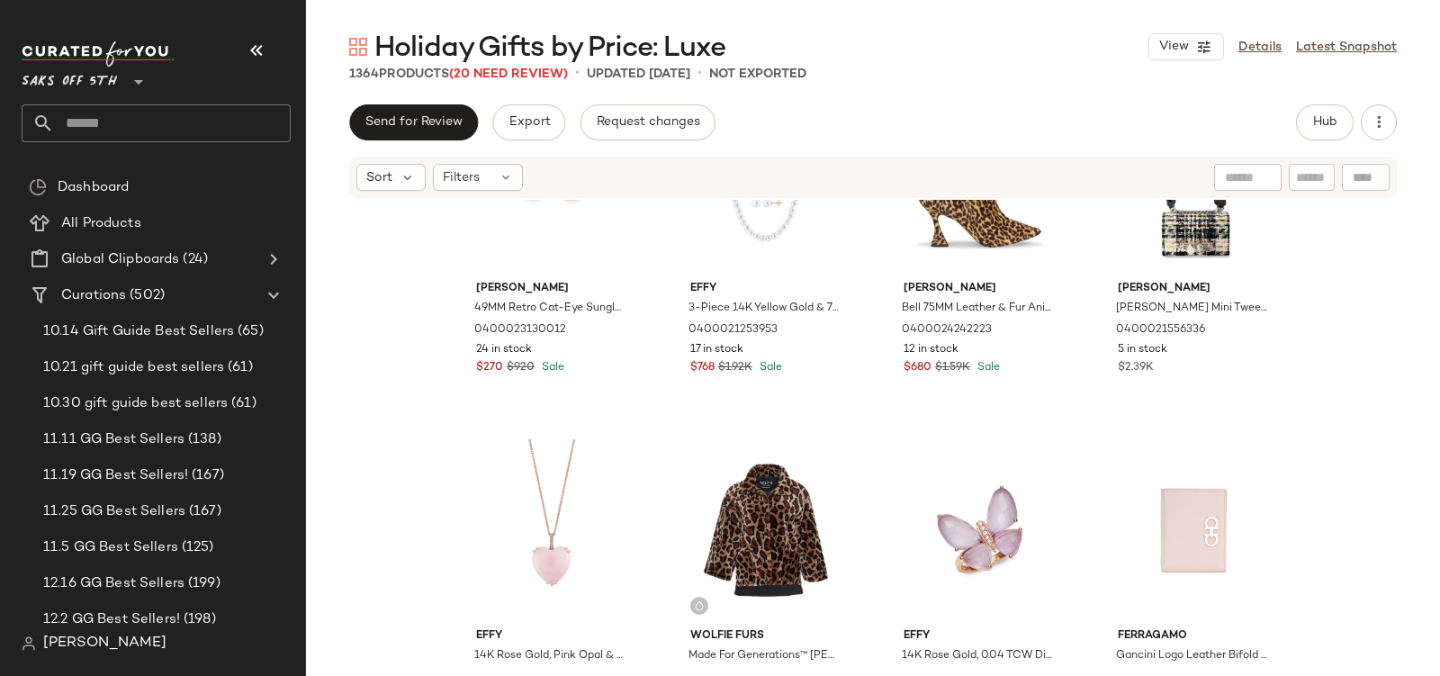
scroll to position [0, 0]
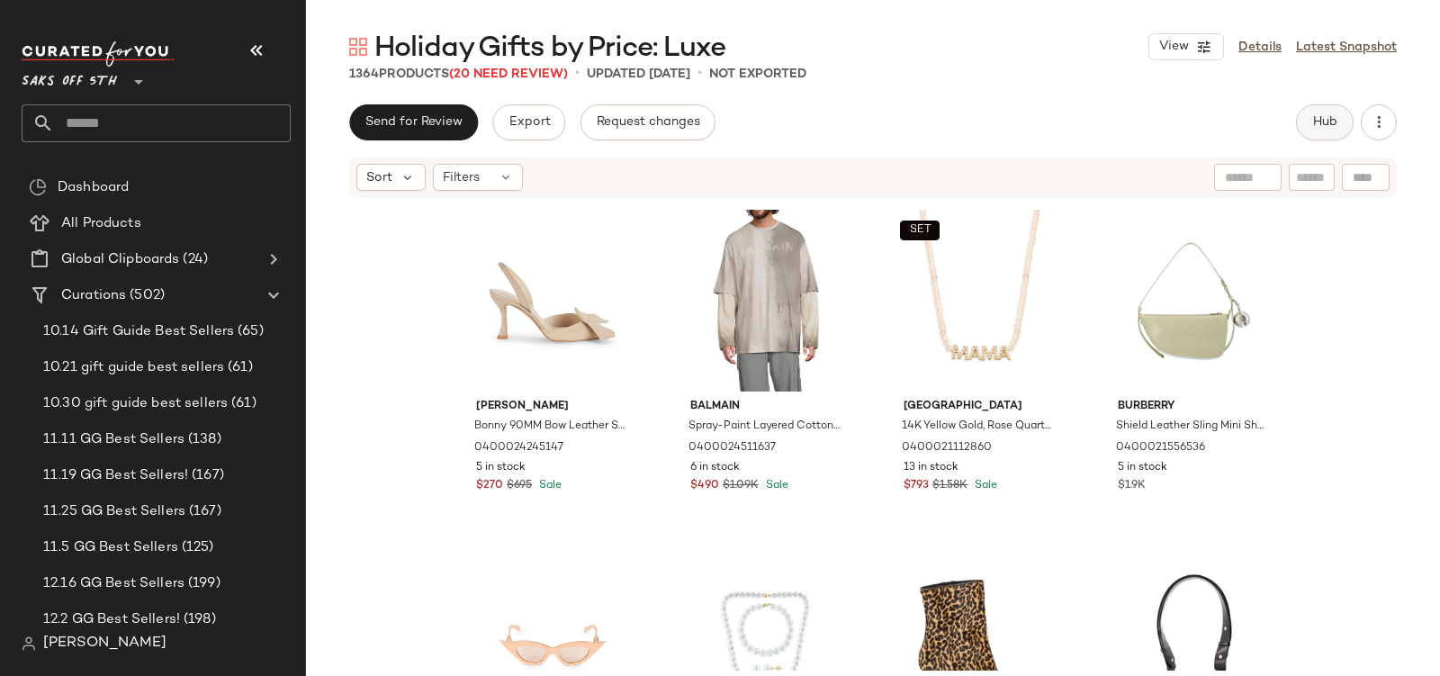
click at [1337, 115] on span "Hub" at bounding box center [1324, 122] width 25 height 14
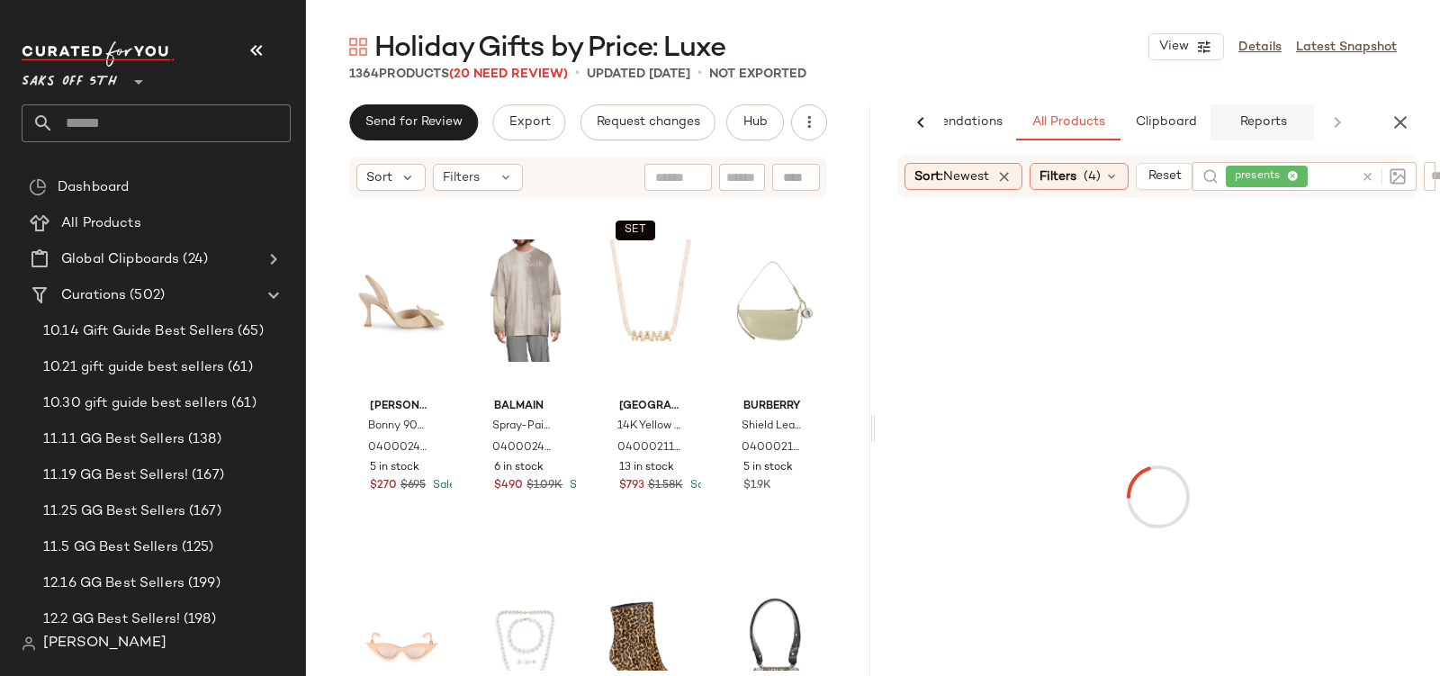
click at [1271, 131] on button "Reports" at bounding box center [1263, 122] width 104 height 36
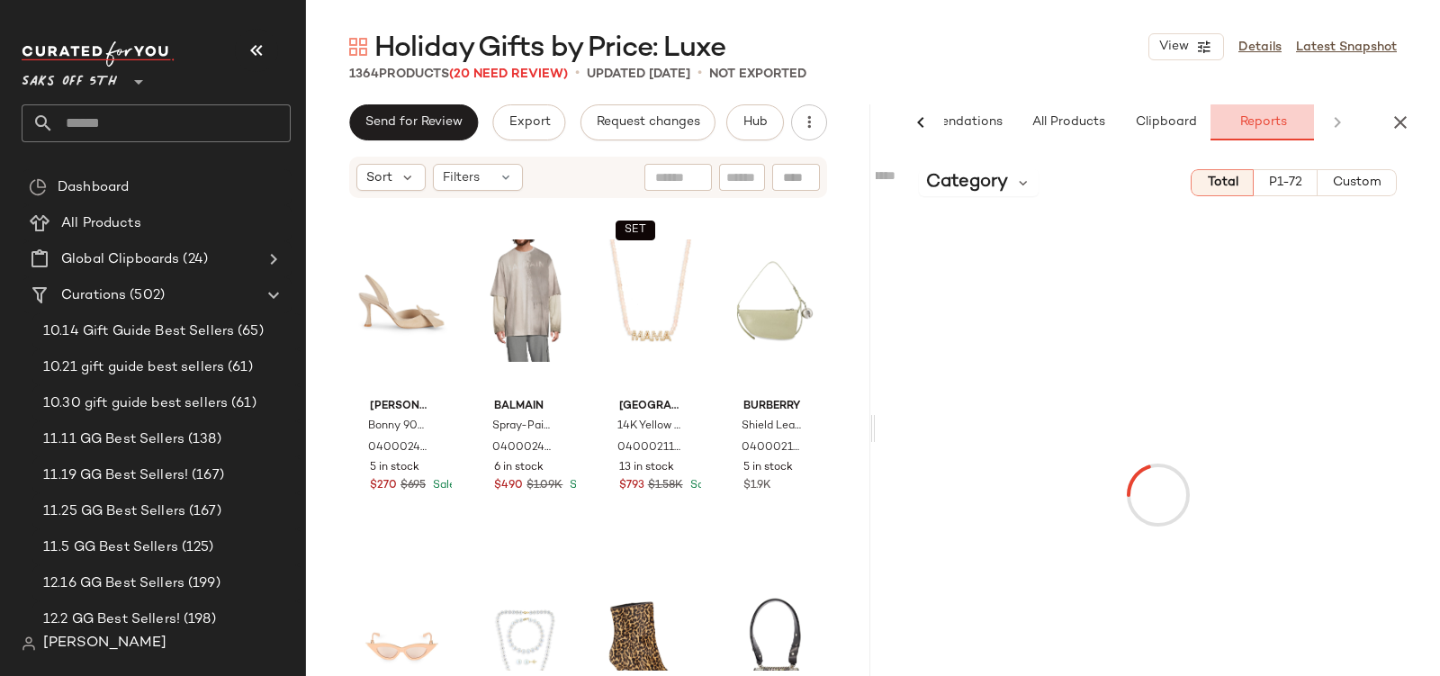
scroll to position [0, 86]
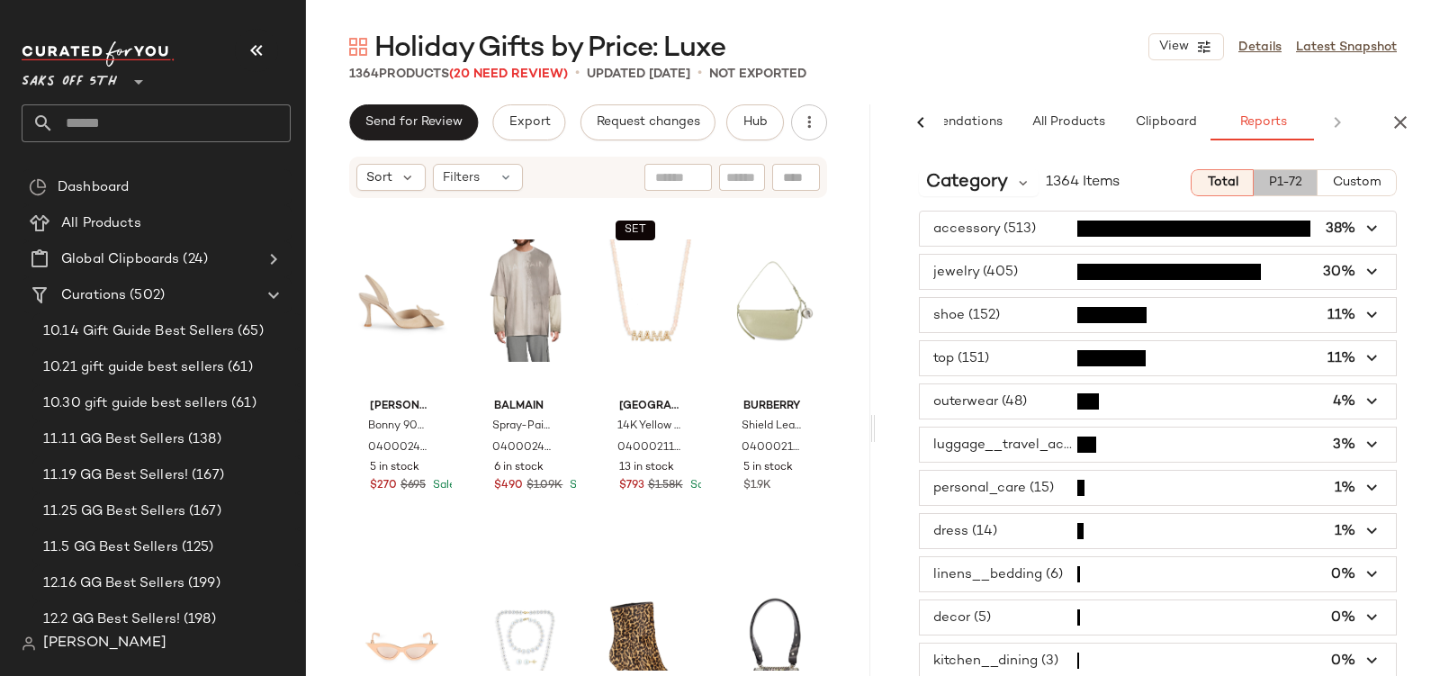
click at [1291, 186] on span "P1-72" at bounding box center [1285, 183] width 34 height 14
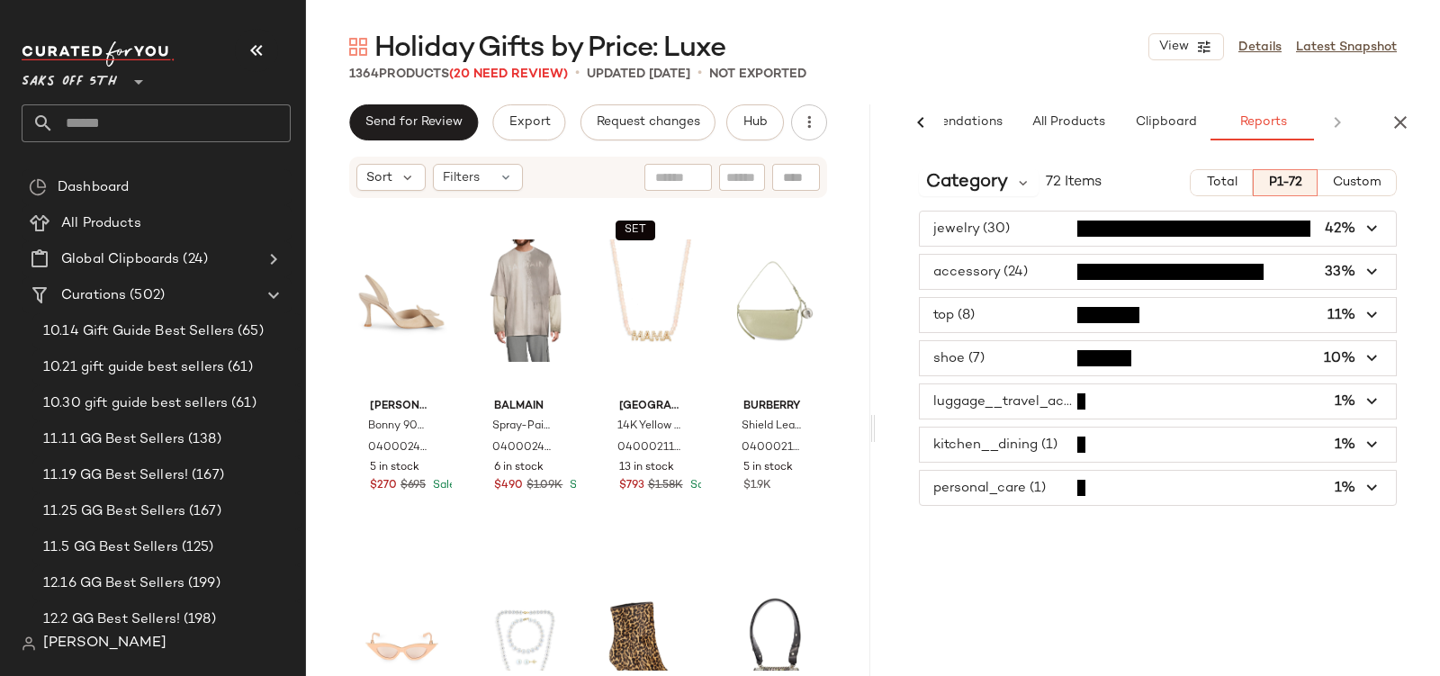
click at [961, 245] on span "button" at bounding box center [1158, 229] width 476 height 34
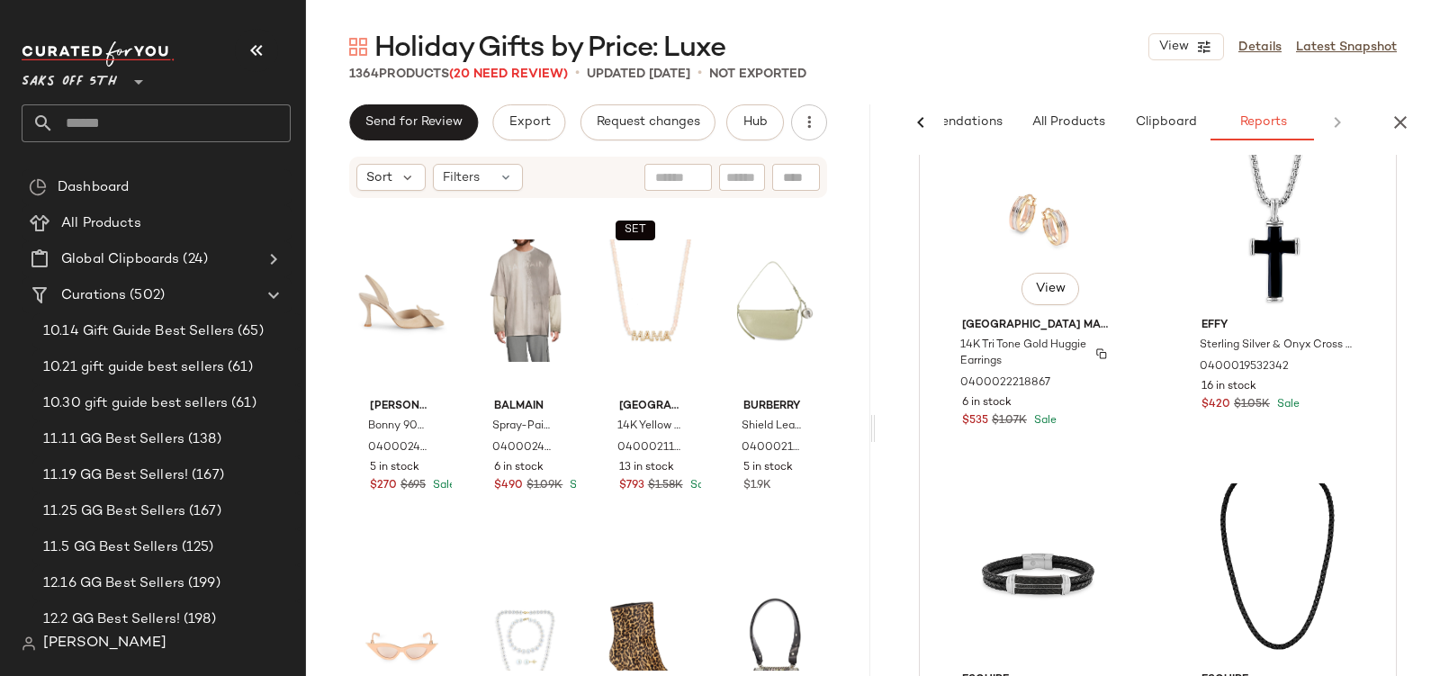
scroll to position [0, 0]
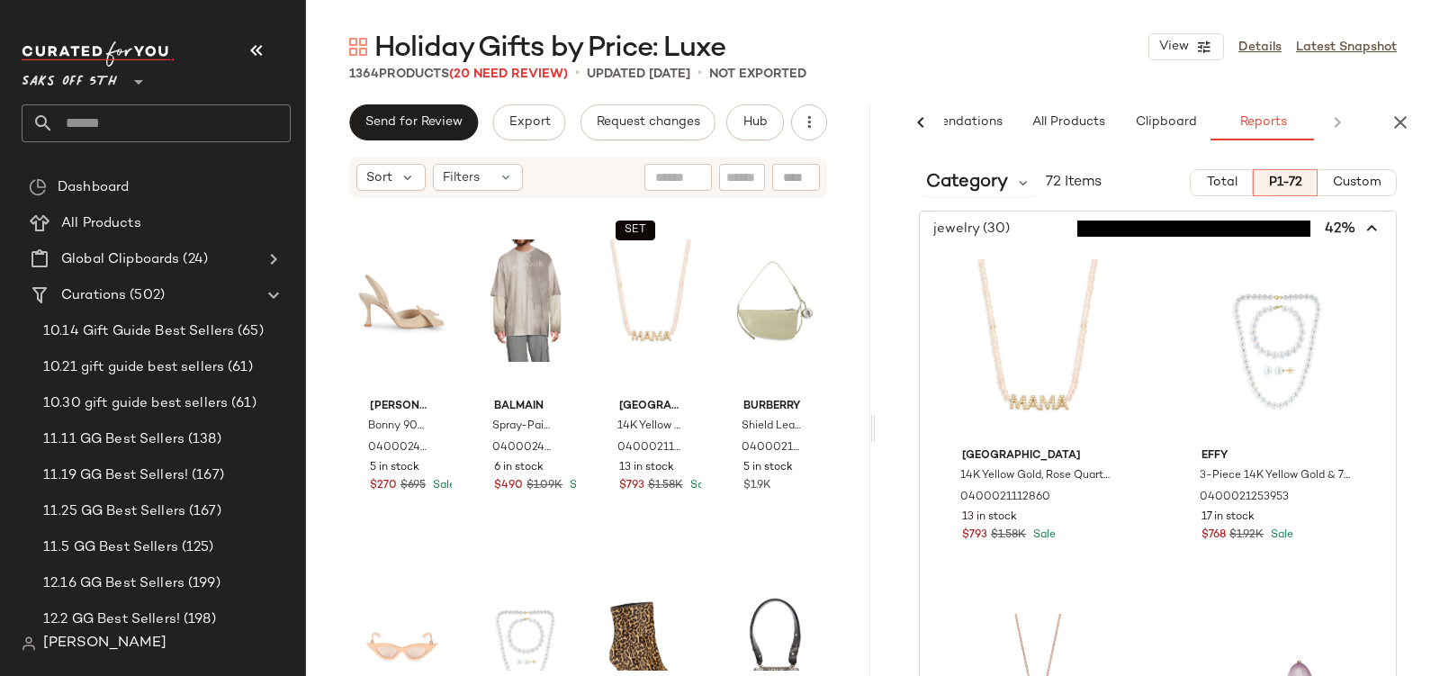
click at [983, 231] on span "button" at bounding box center [1158, 229] width 476 height 34
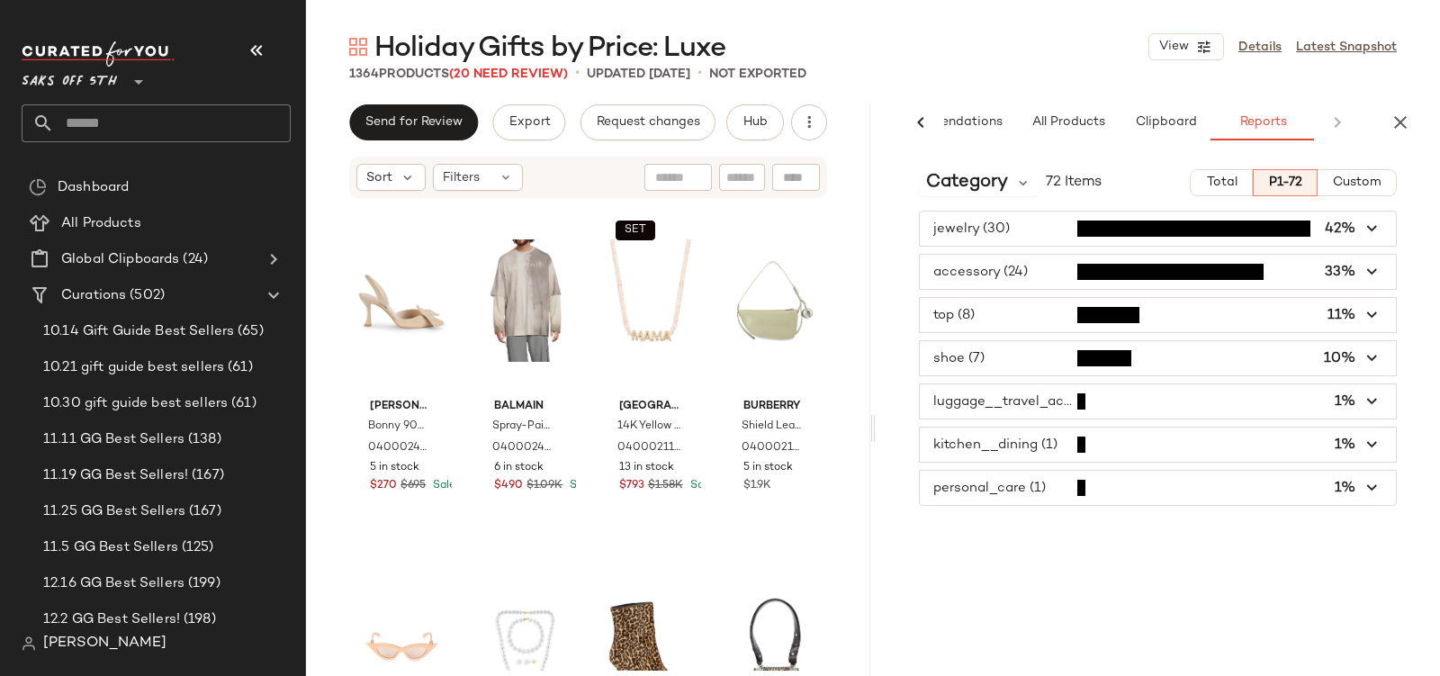
click at [962, 314] on span "button" at bounding box center [1158, 315] width 476 height 34
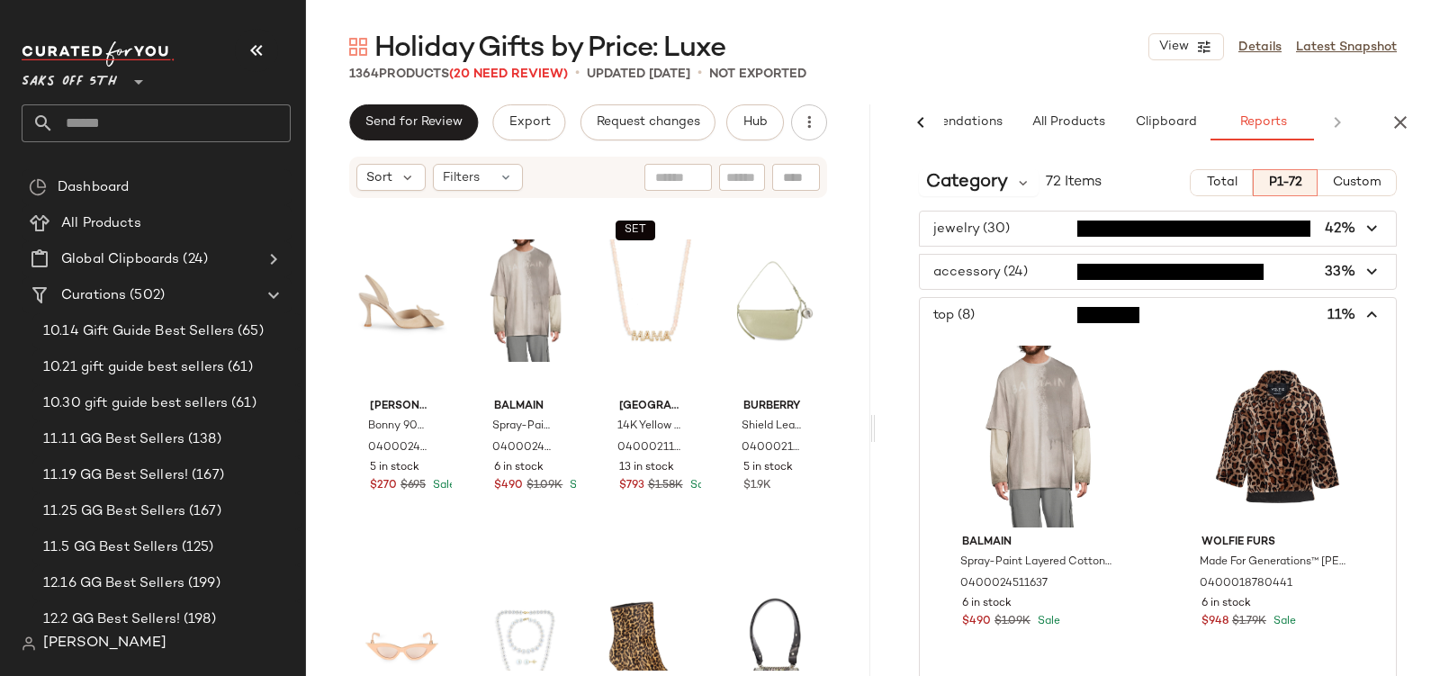
click at [1002, 303] on span "button" at bounding box center [1158, 315] width 476 height 34
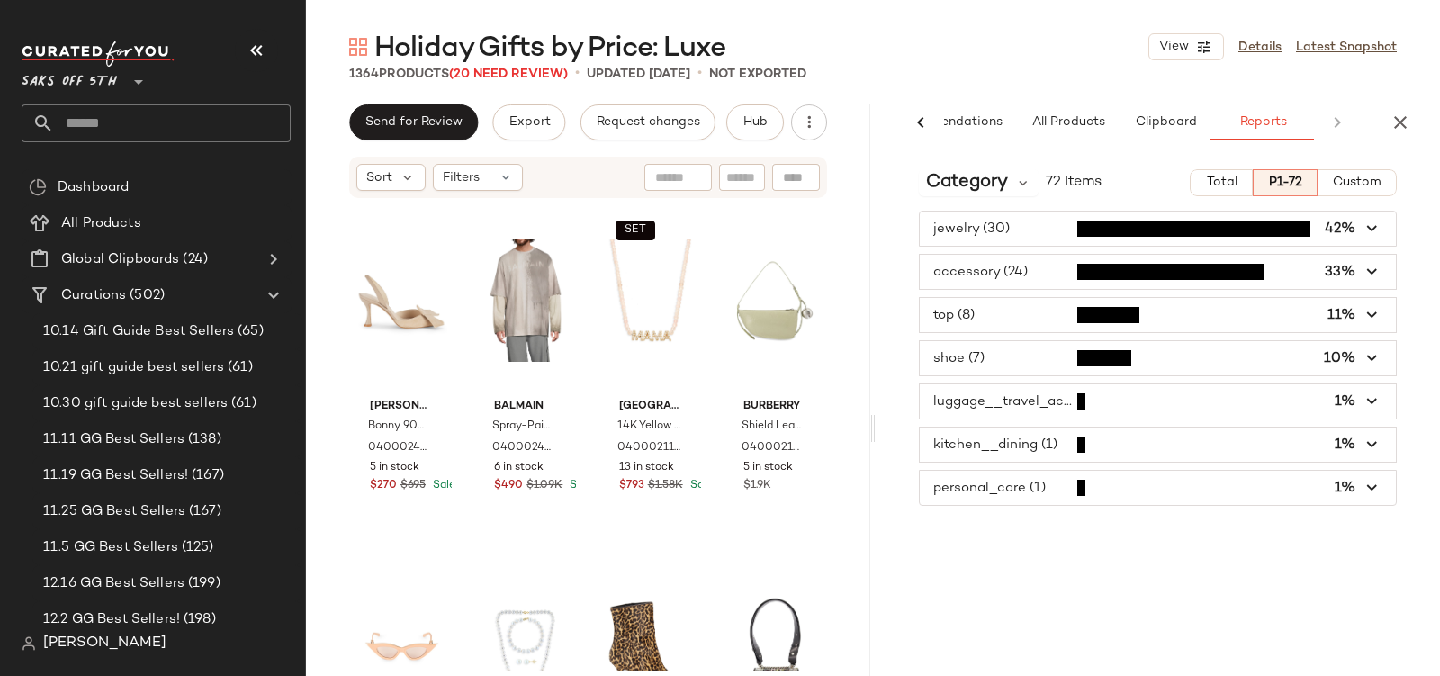
click at [971, 350] on span "button" at bounding box center [1158, 358] width 476 height 34
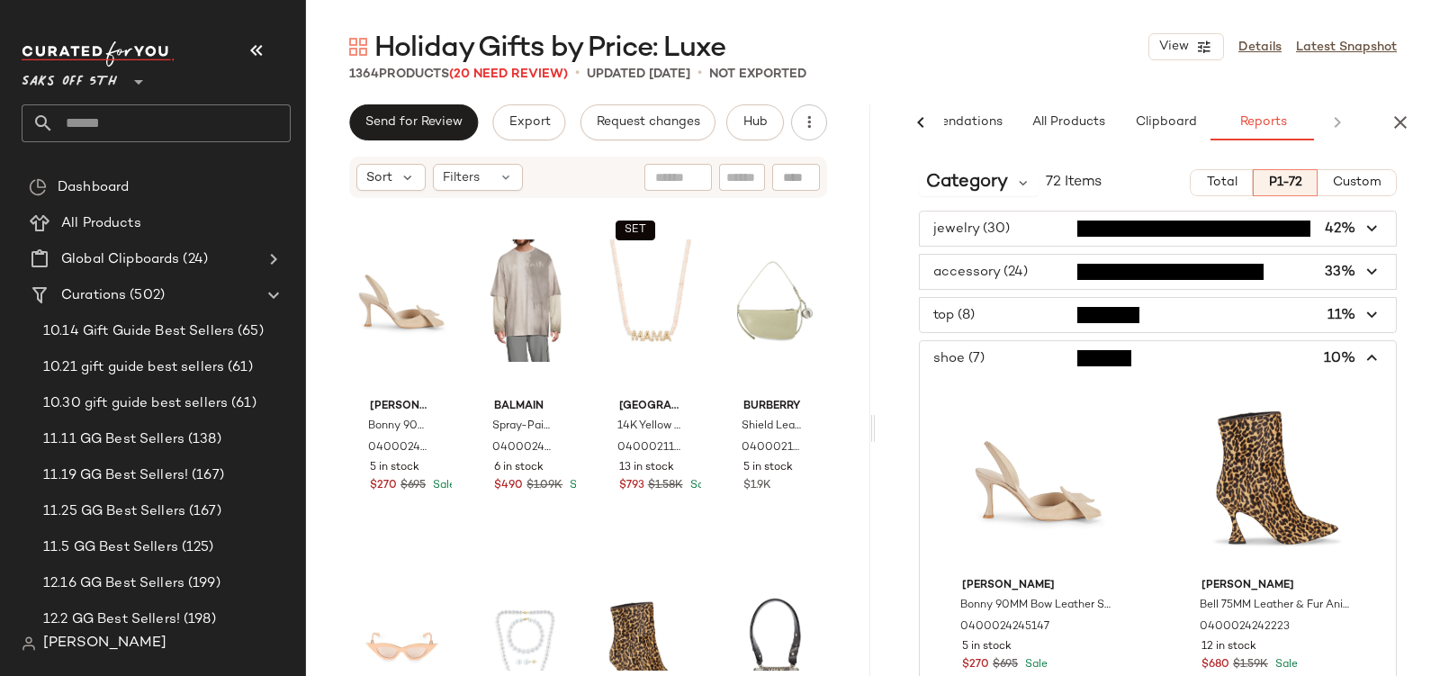
click at [984, 359] on span "button" at bounding box center [1158, 358] width 476 height 34
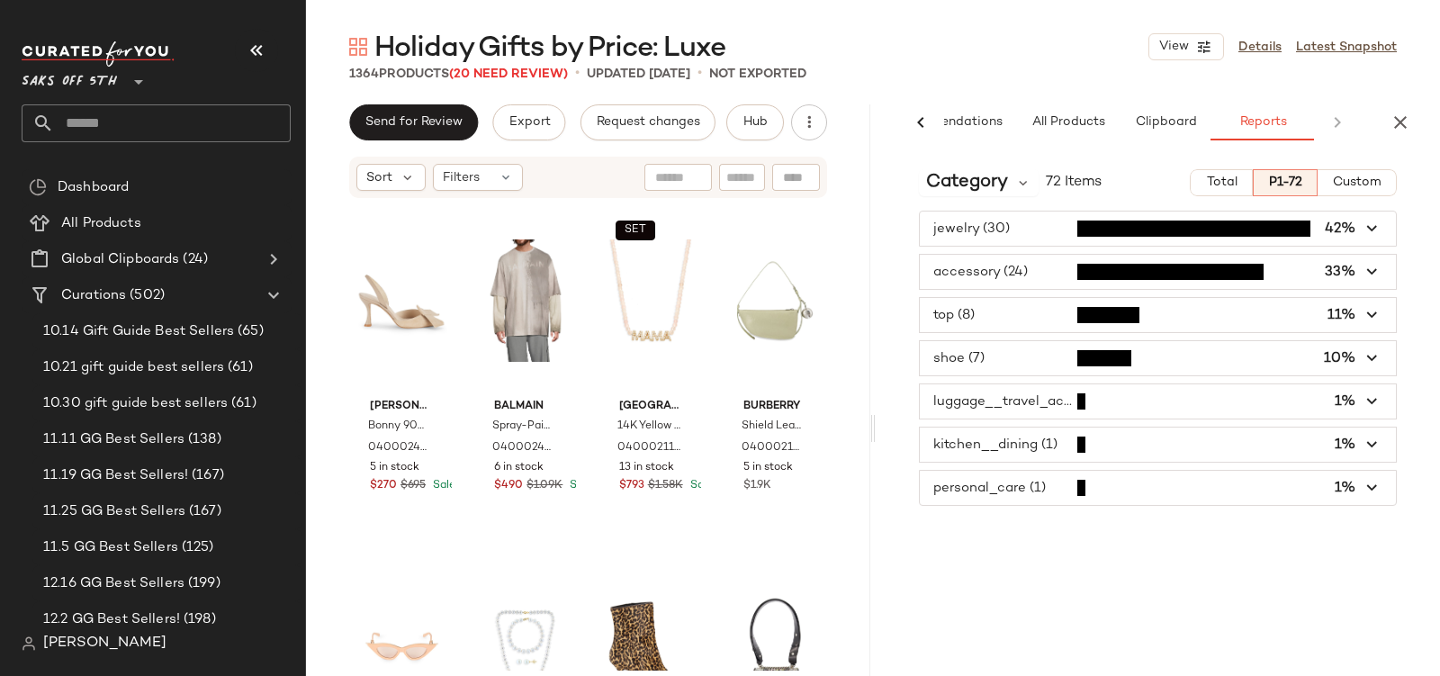
click at [980, 406] on span "button" at bounding box center [1158, 401] width 476 height 34
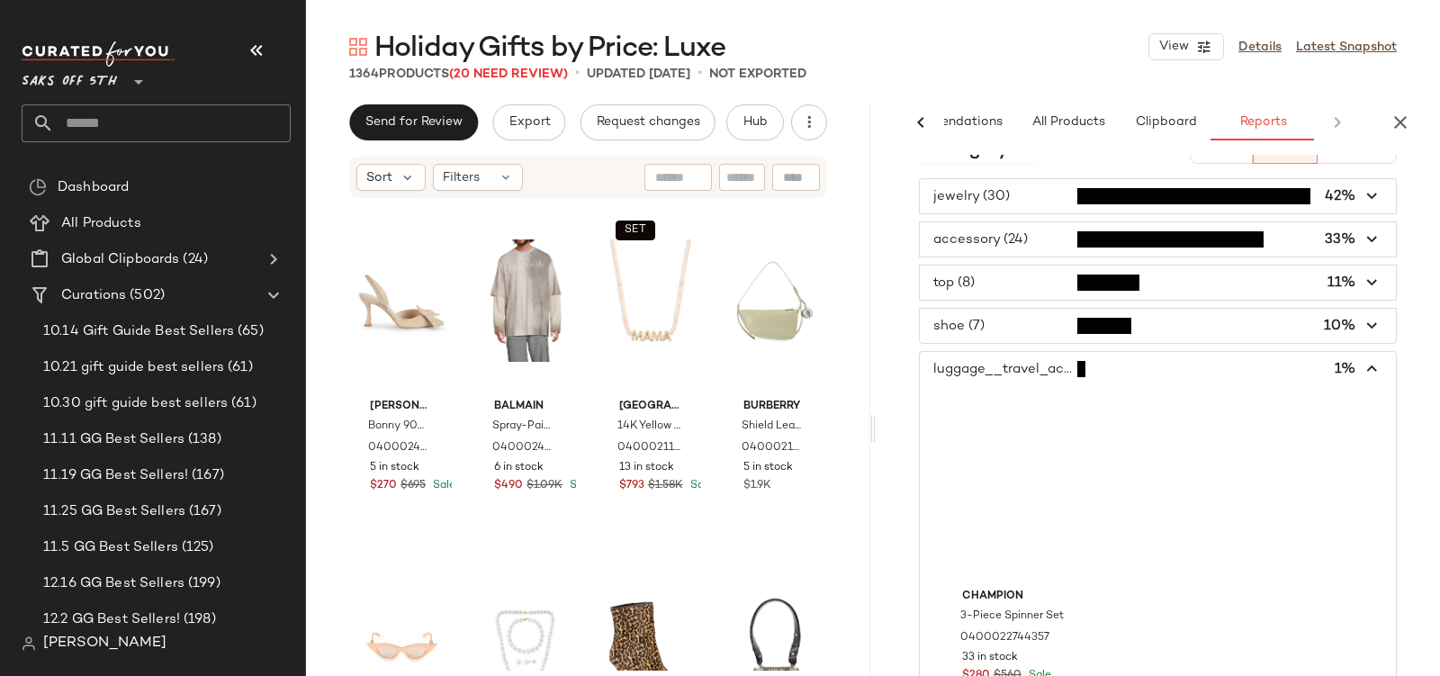
scroll to position [78, 0]
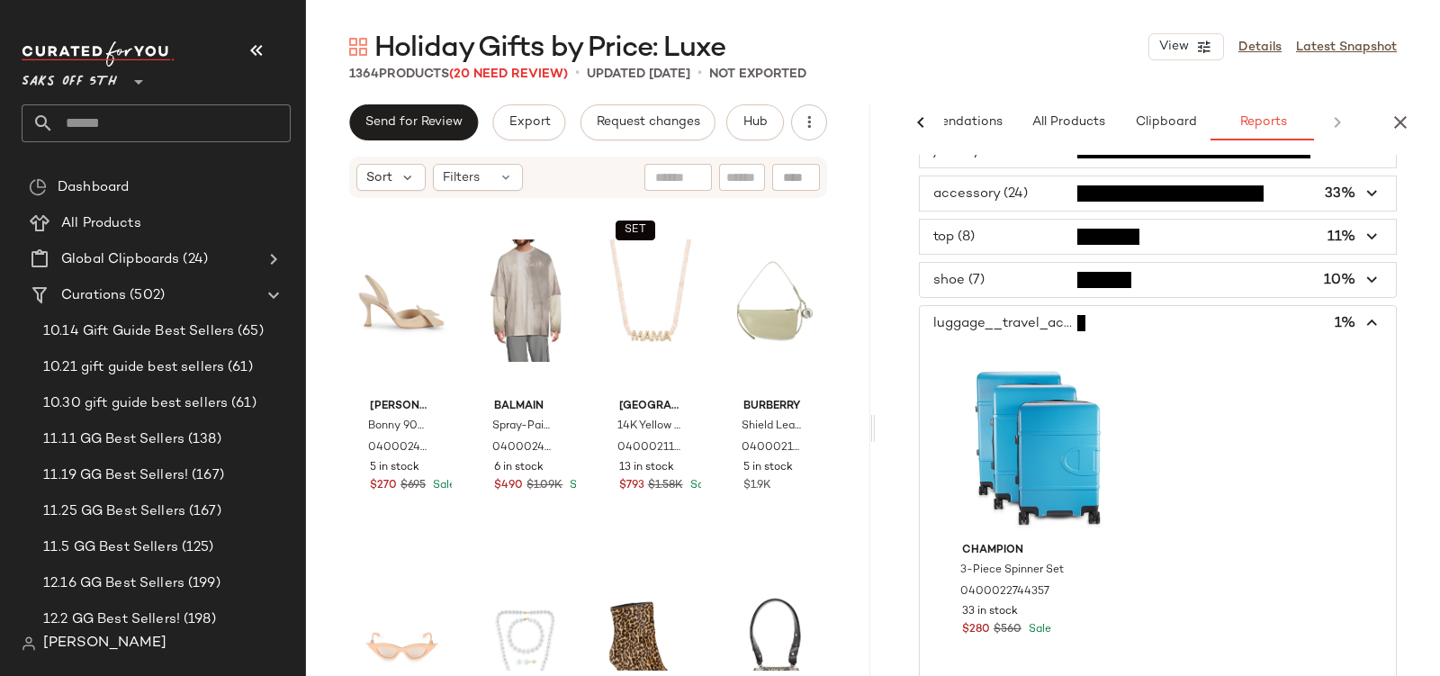
click at [1000, 308] on span "button" at bounding box center [1158, 323] width 476 height 34
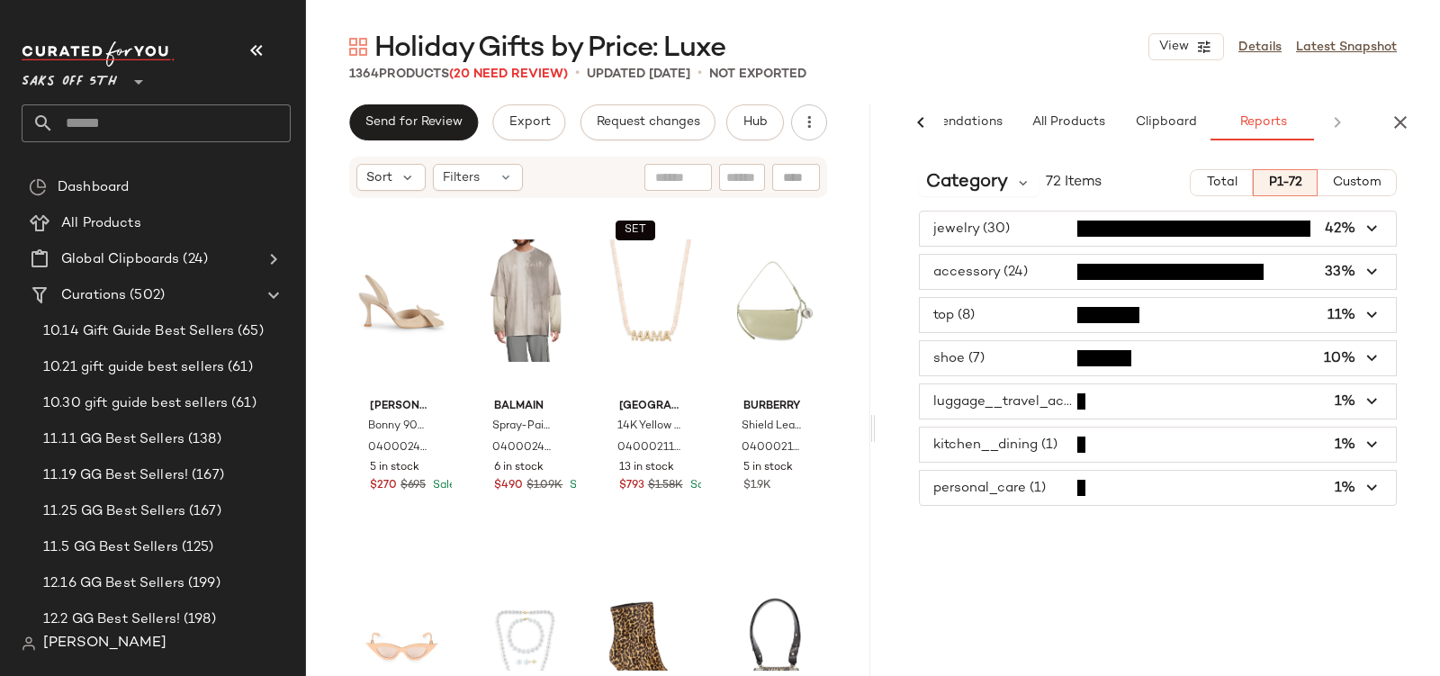
scroll to position [0, 0]
click at [979, 432] on span "button" at bounding box center [1158, 445] width 476 height 34
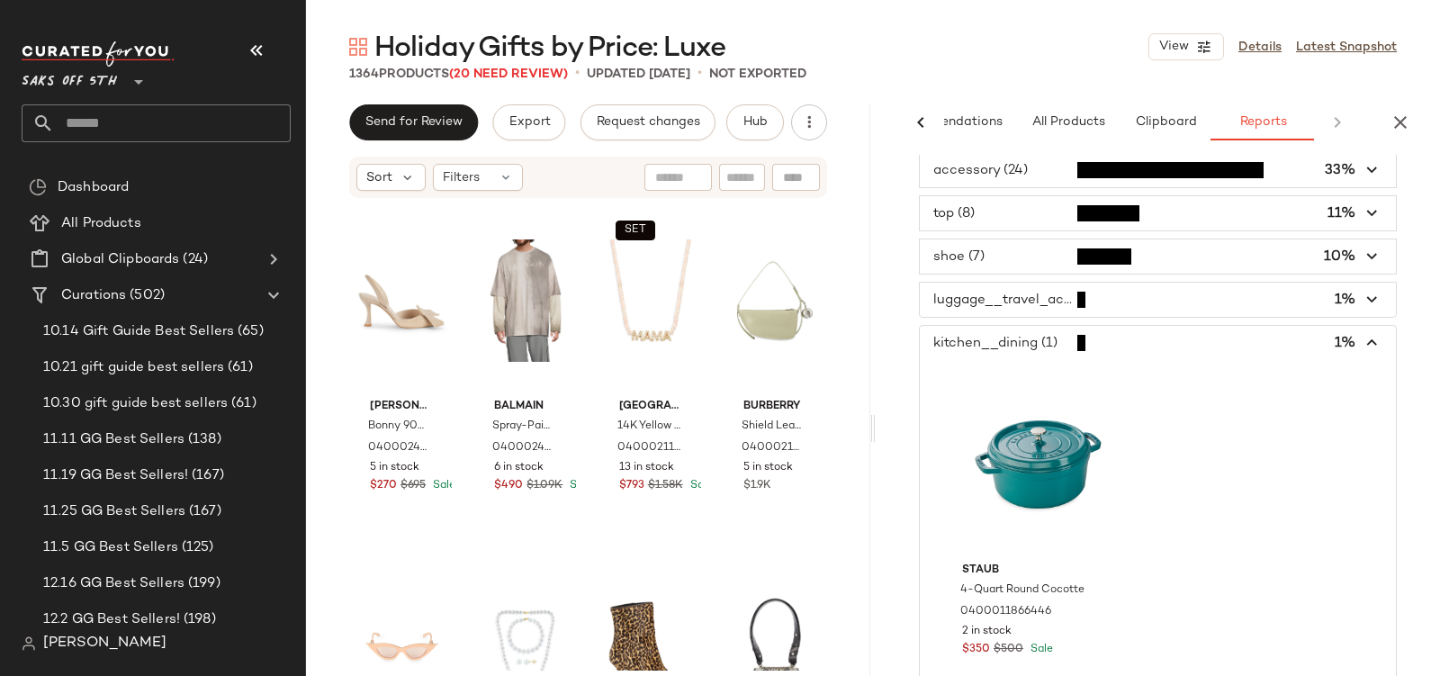
scroll to position [103, 0]
click at [1003, 332] on span "button" at bounding box center [1158, 342] width 476 height 34
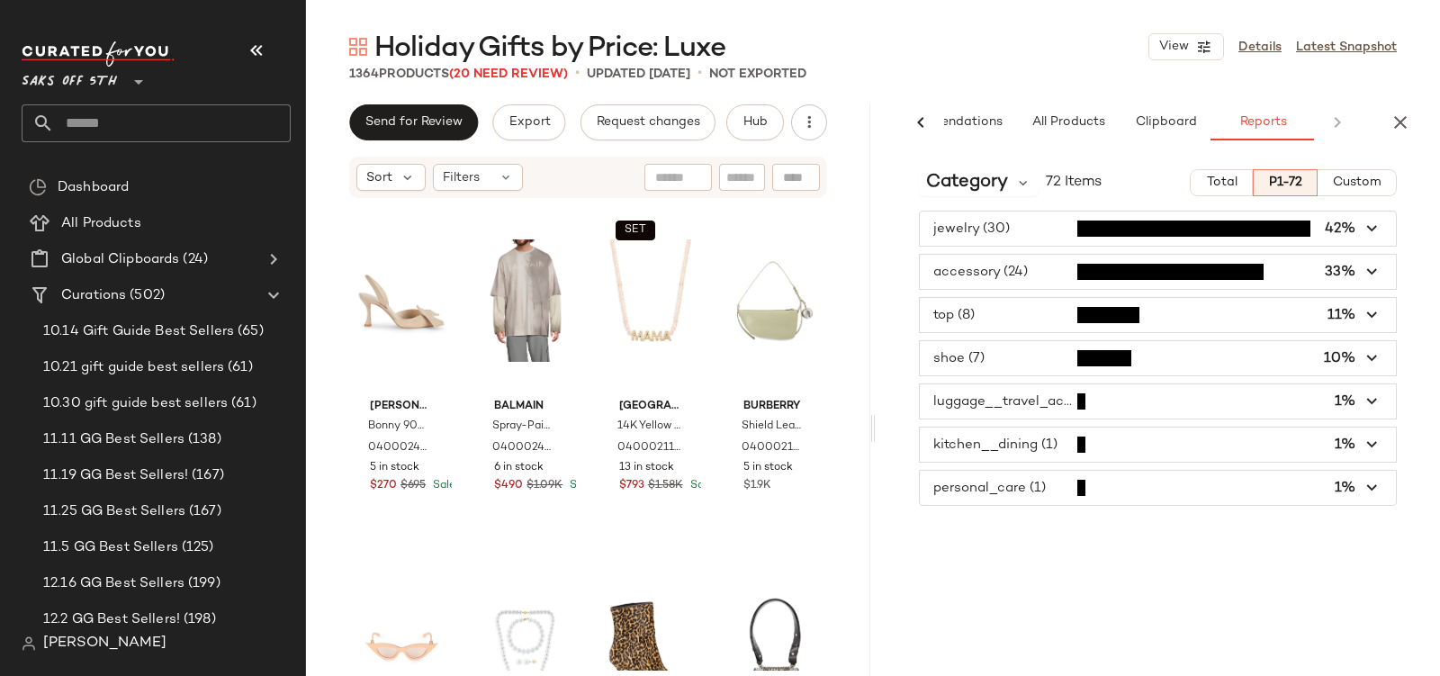
scroll to position [0, 0]
click at [967, 494] on span "button" at bounding box center [1158, 488] width 476 height 34
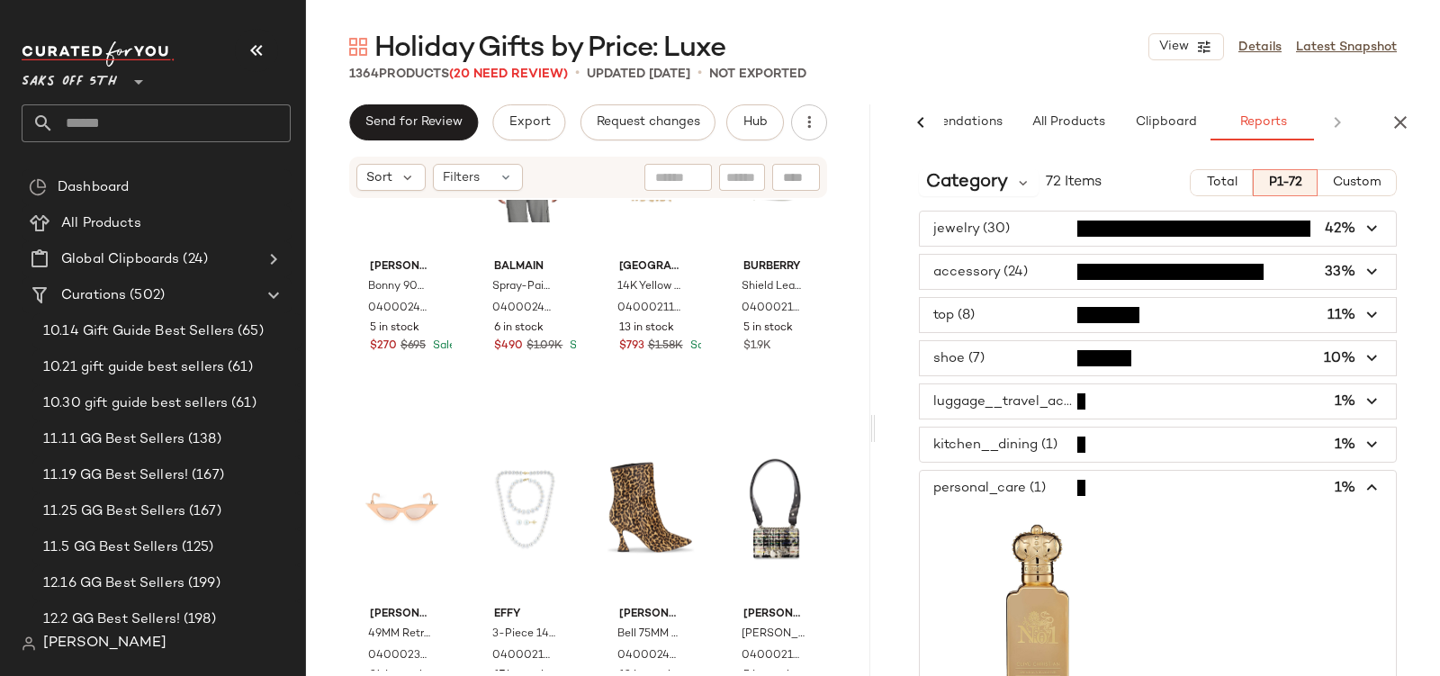
scroll to position [141, 0]
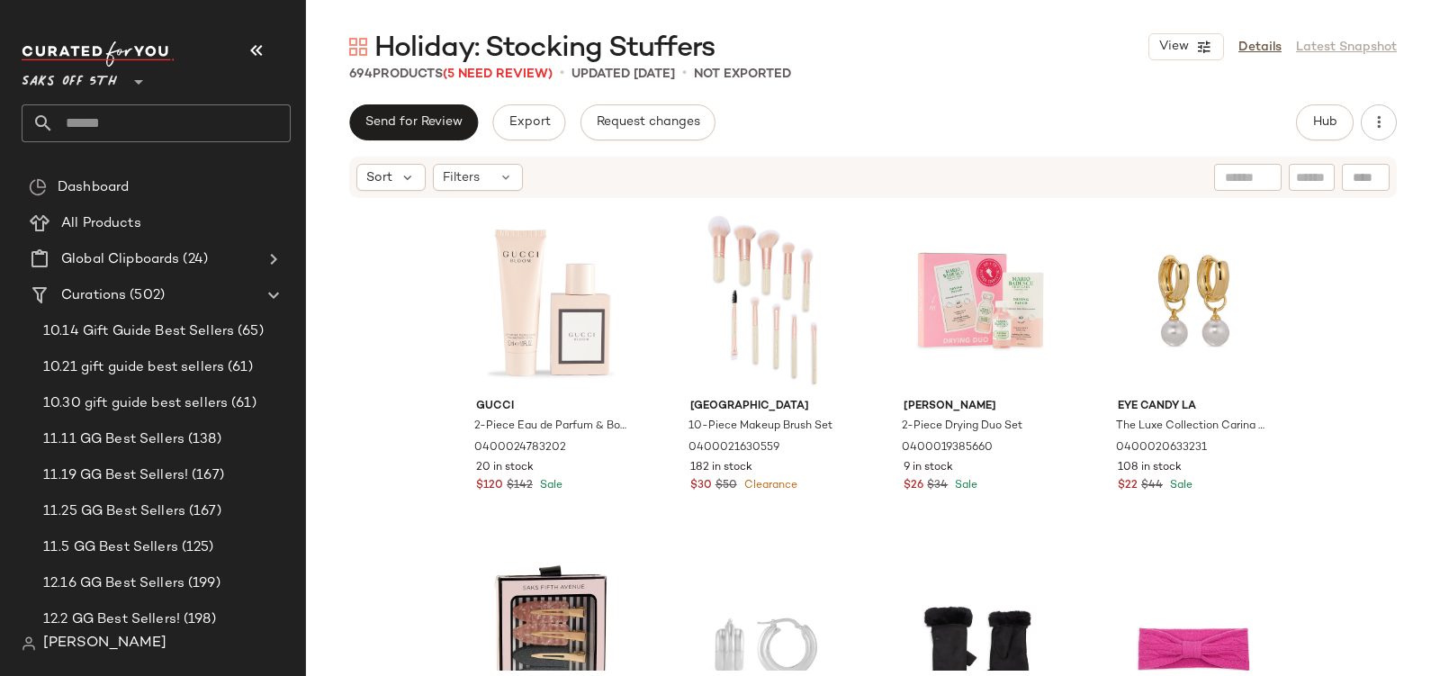
click at [1296, 113] on div "Hub" at bounding box center [1325, 122] width 58 height 36
click at [1301, 113] on button "Hub" at bounding box center [1325, 122] width 58 height 36
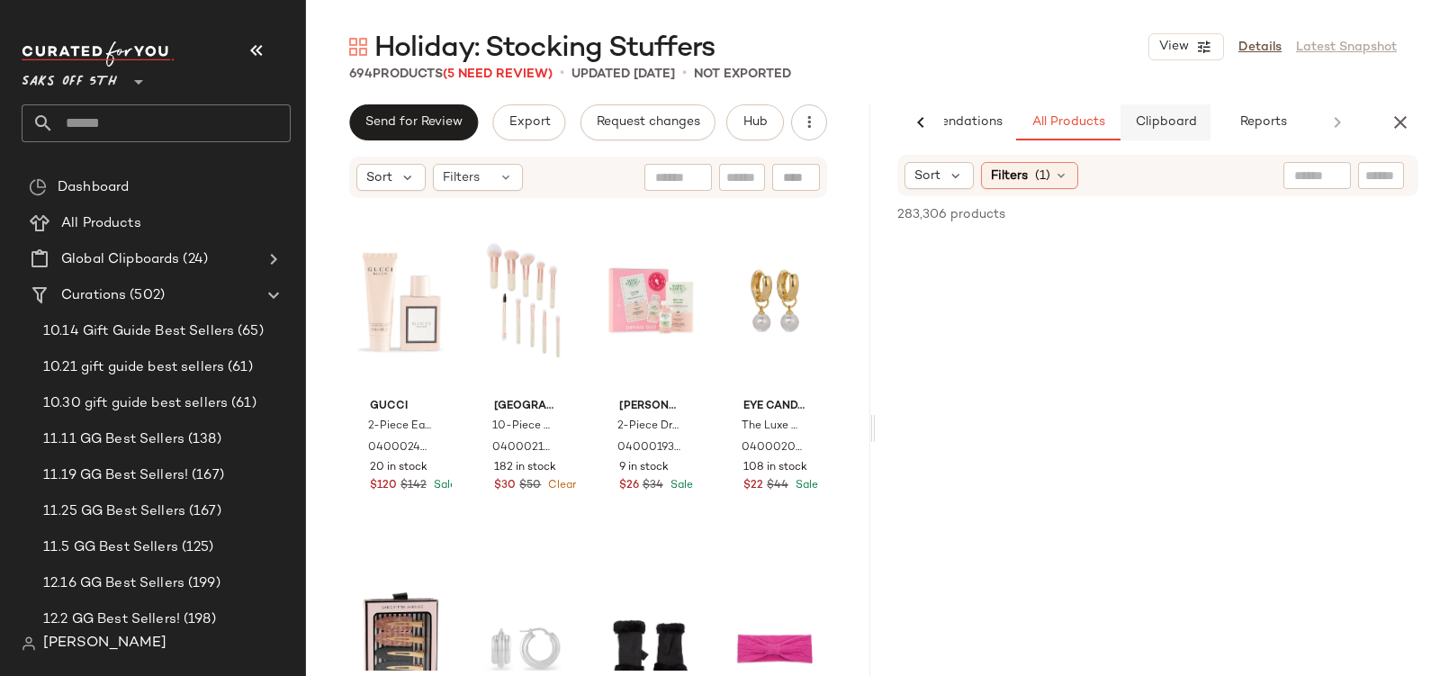
scroll to position [0, 86]
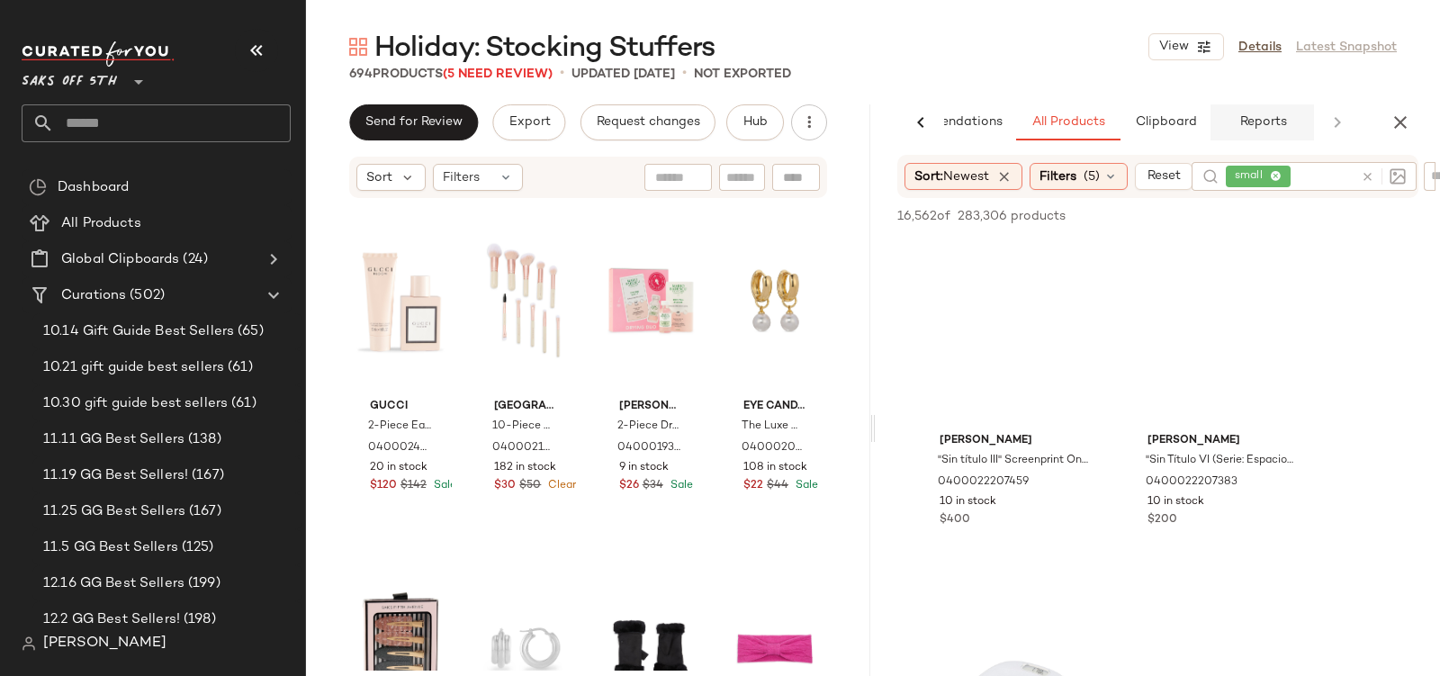
click at [1279, 116] on span "Reports" at bounding box center [1262, 122] width 48 height 14
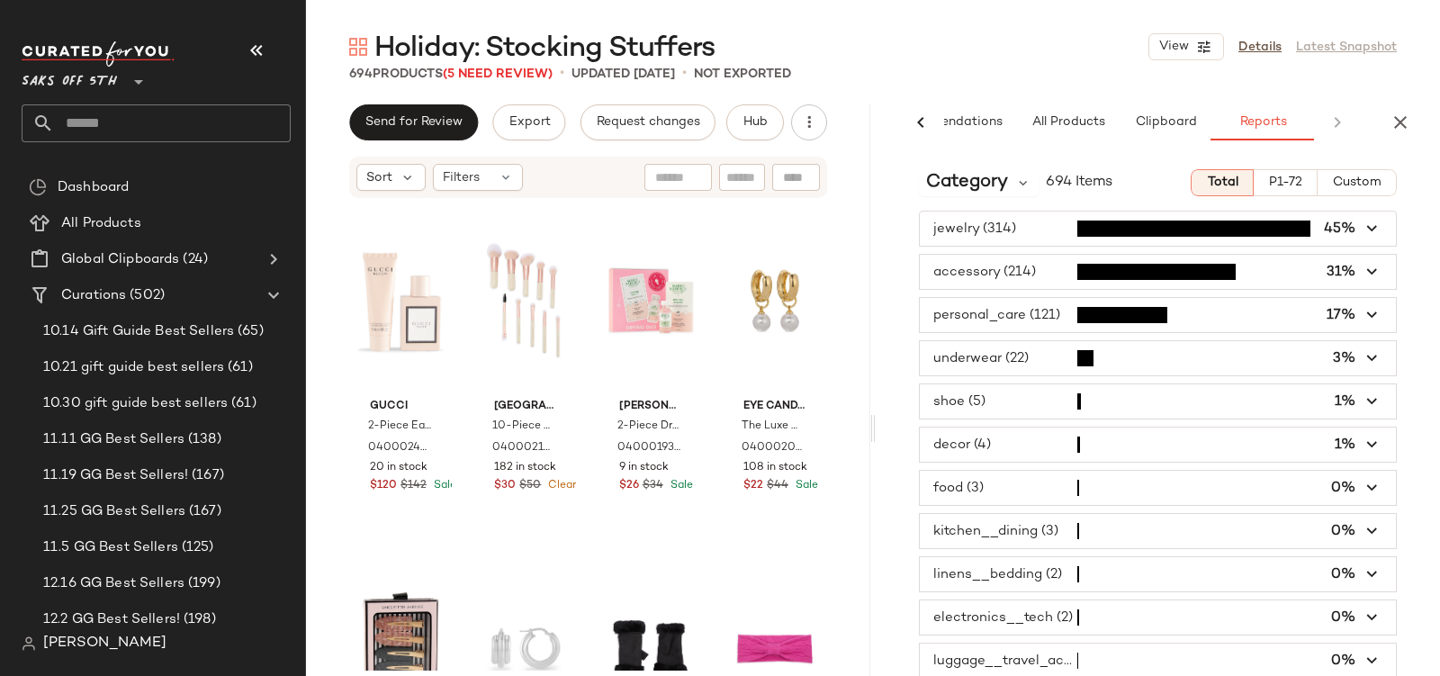
click at [961, 202] on div "Category 694 Items Total P1-72 Custom jewelry (314) 45% accessory (214) 31% per…" at bounding box center [1158, 453] width 564 height 597
click at [963, 192] on span "Category" at bounding box center [967, 182] width 82 height 27
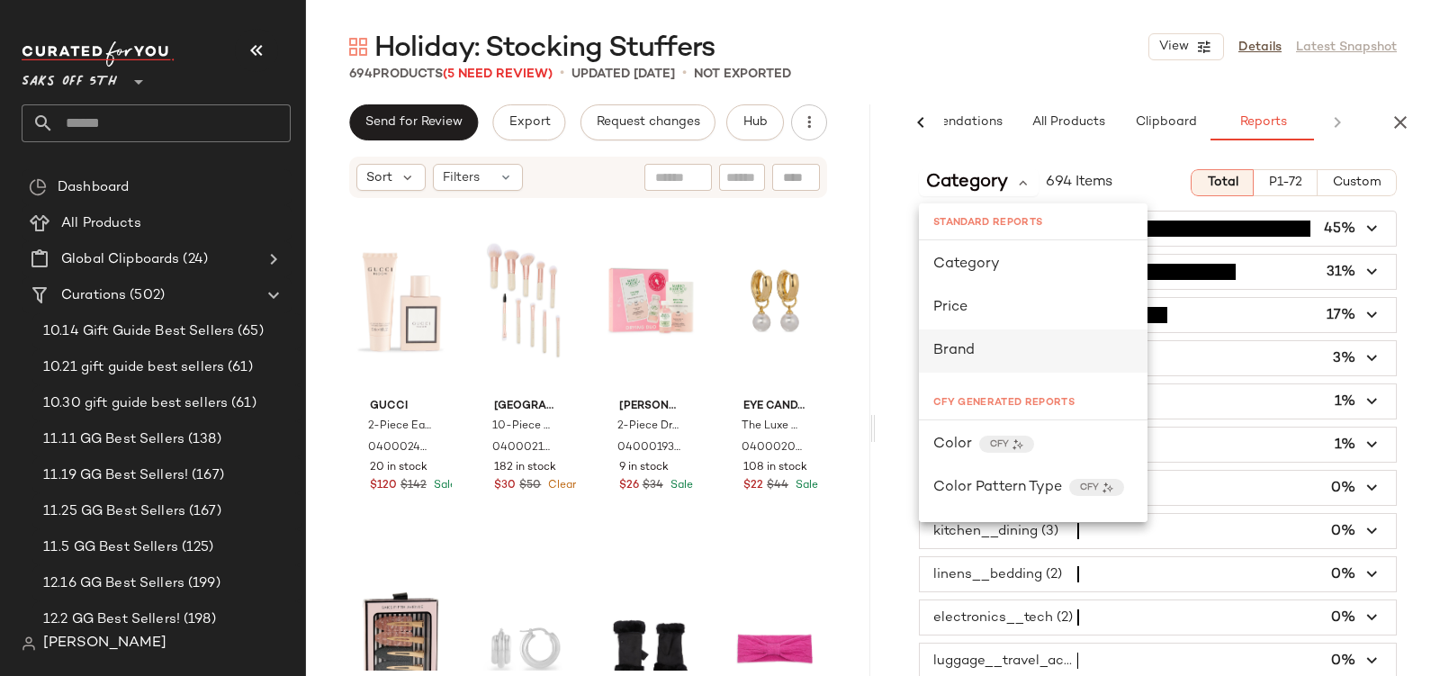
click at [968, 343] on span "Brand" at bounding box center [953, 350] width 41 height 15
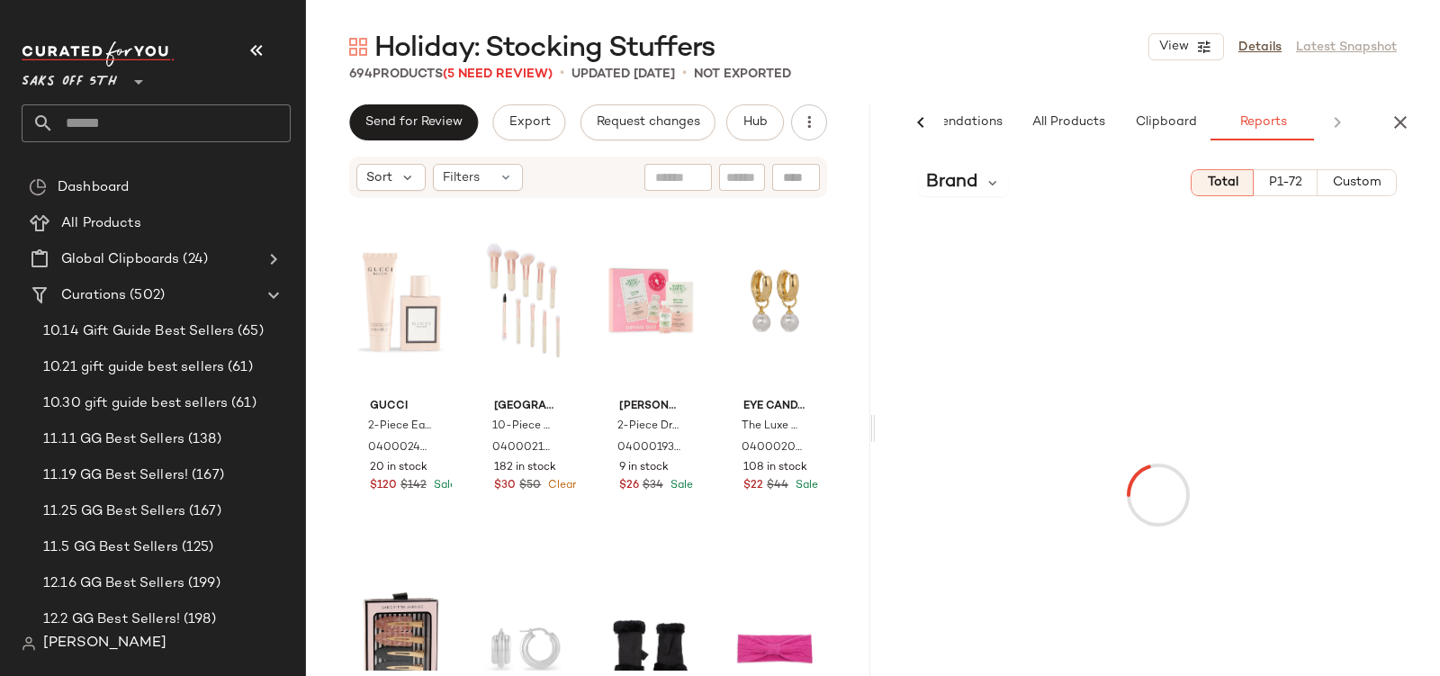
click at [1291, 182] on span "P1-72" at bounding box center [1285, 183] width 34 height 14
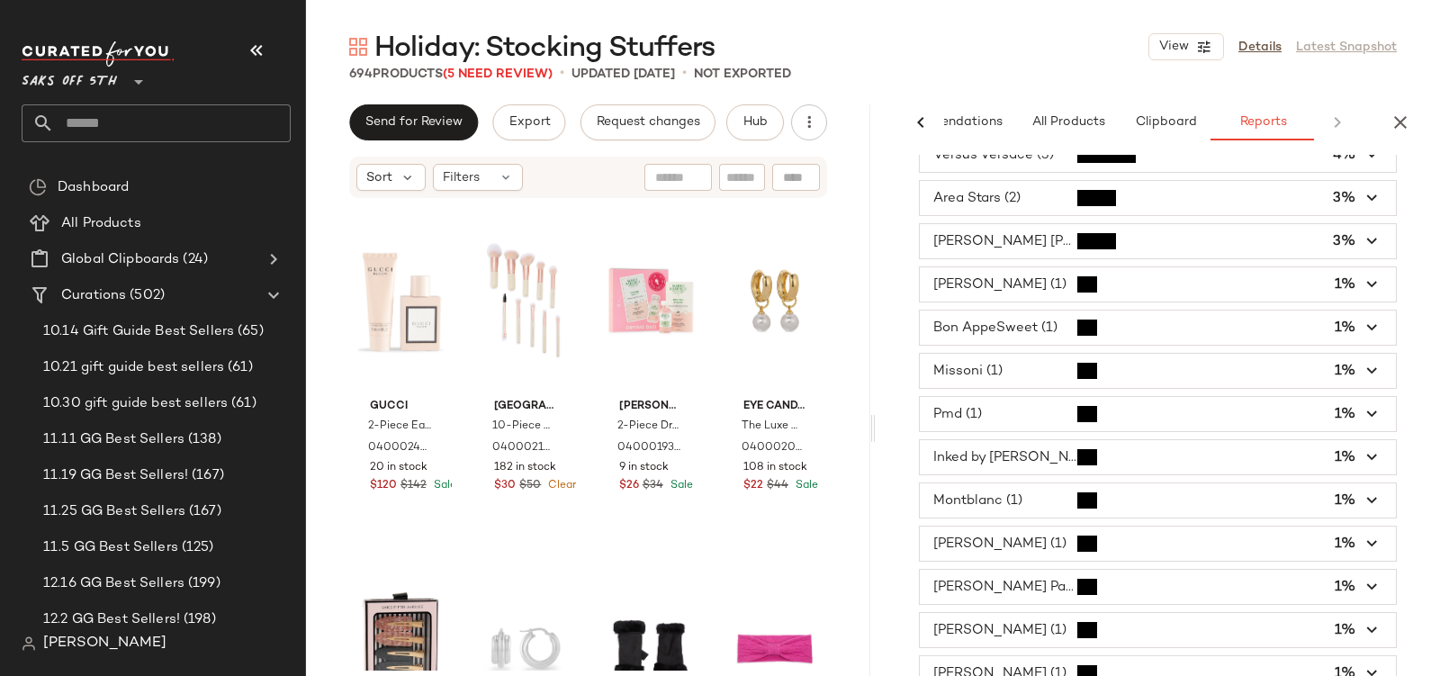
scroll to position [464, 0]
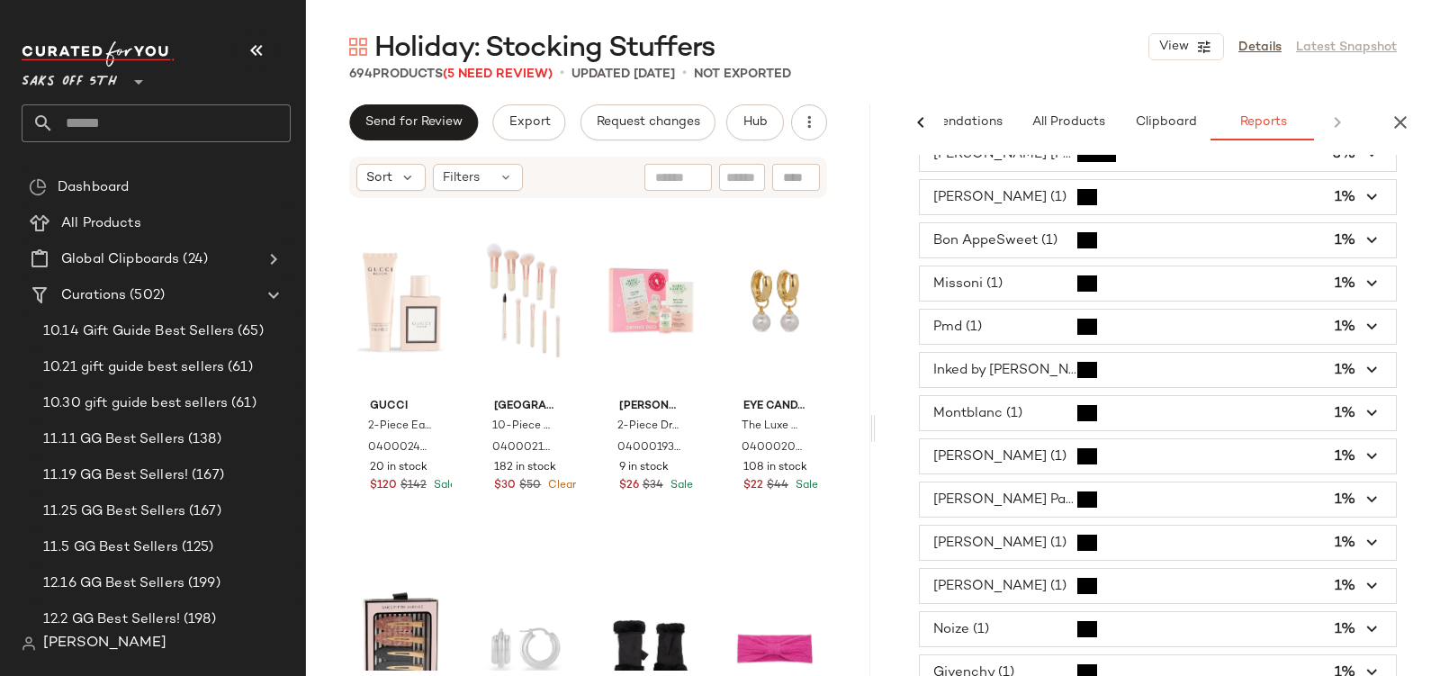
click at [963, 185] on span "button" at bounding box center [1158, 197] width 476 height 34
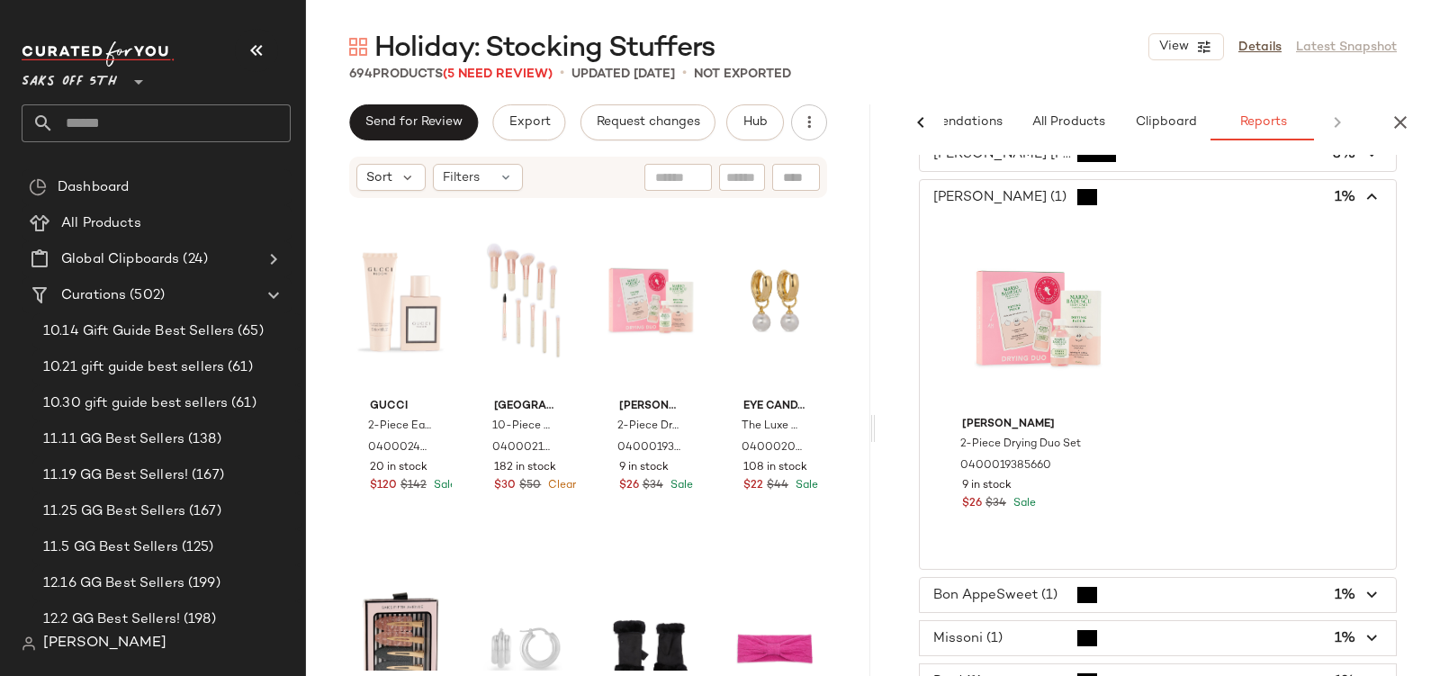
click at [976, 190] on span "button" at bounding box center [1158, 197] width 476 height 34
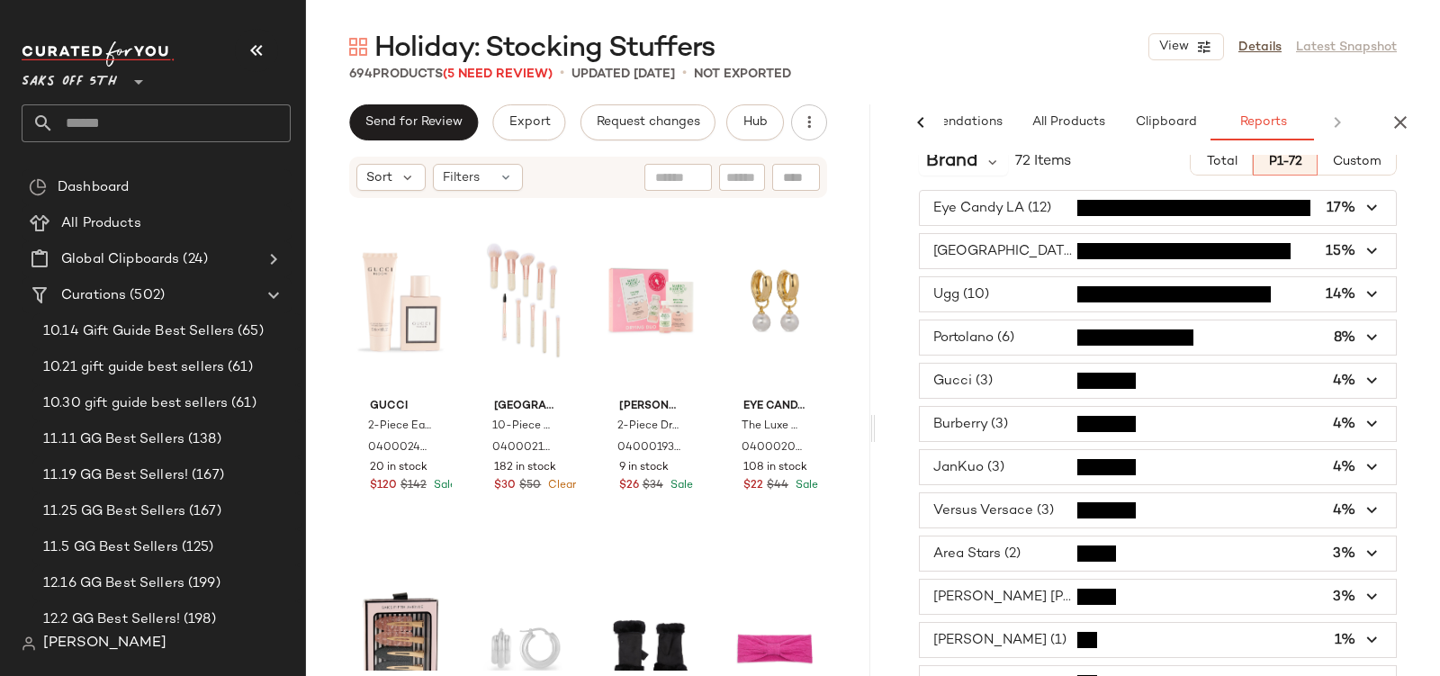
scroll to position [0, 0]
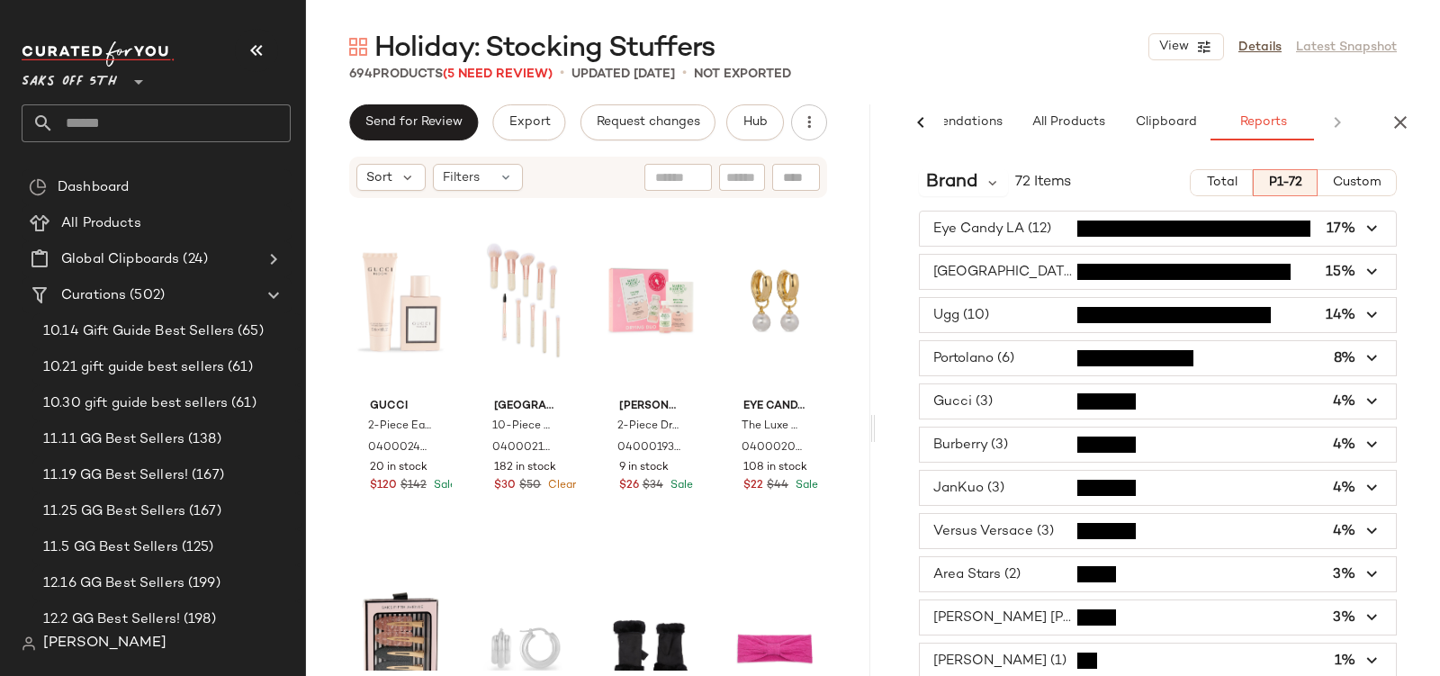
click at [1220, 188] on span "Total" at bounding box center [1221, 183] width 32 height 14
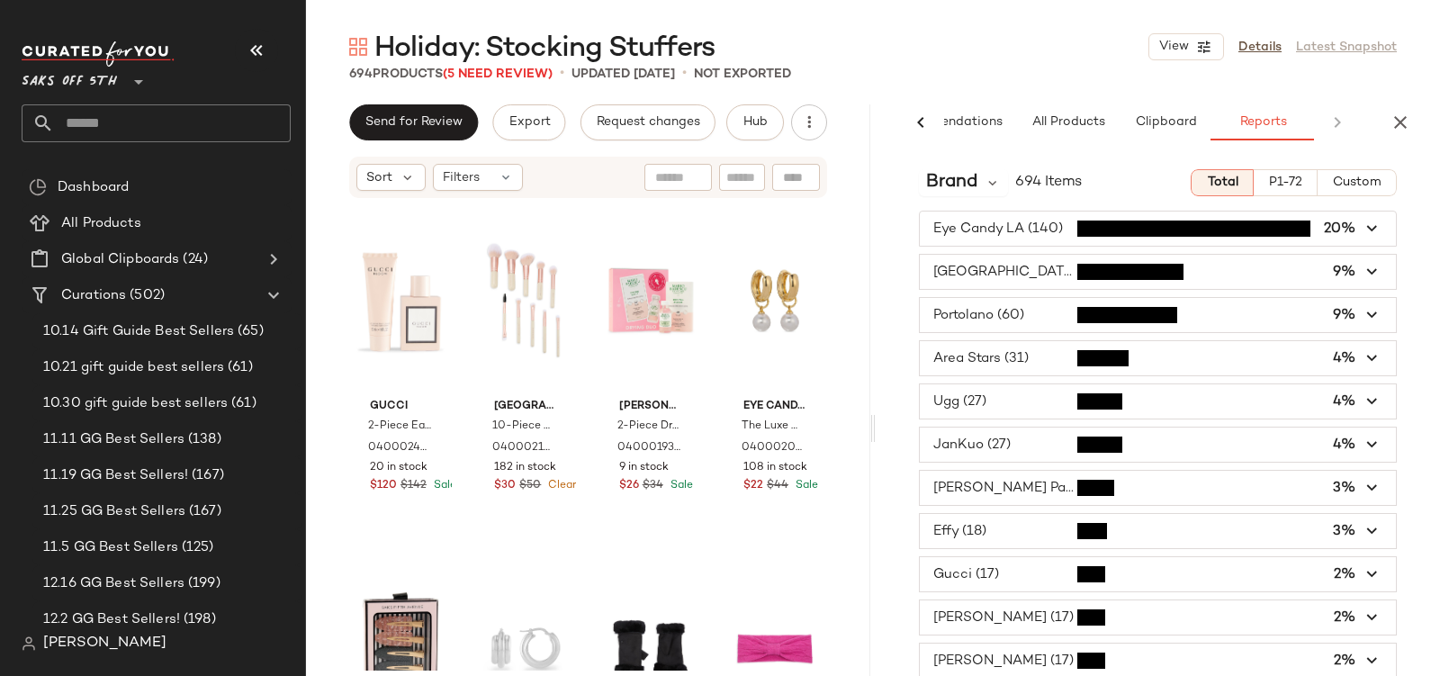
type button "Total"
click at [1268, 188] on span "P1-72" at bounding box center [1285, 183] width 34 height 14
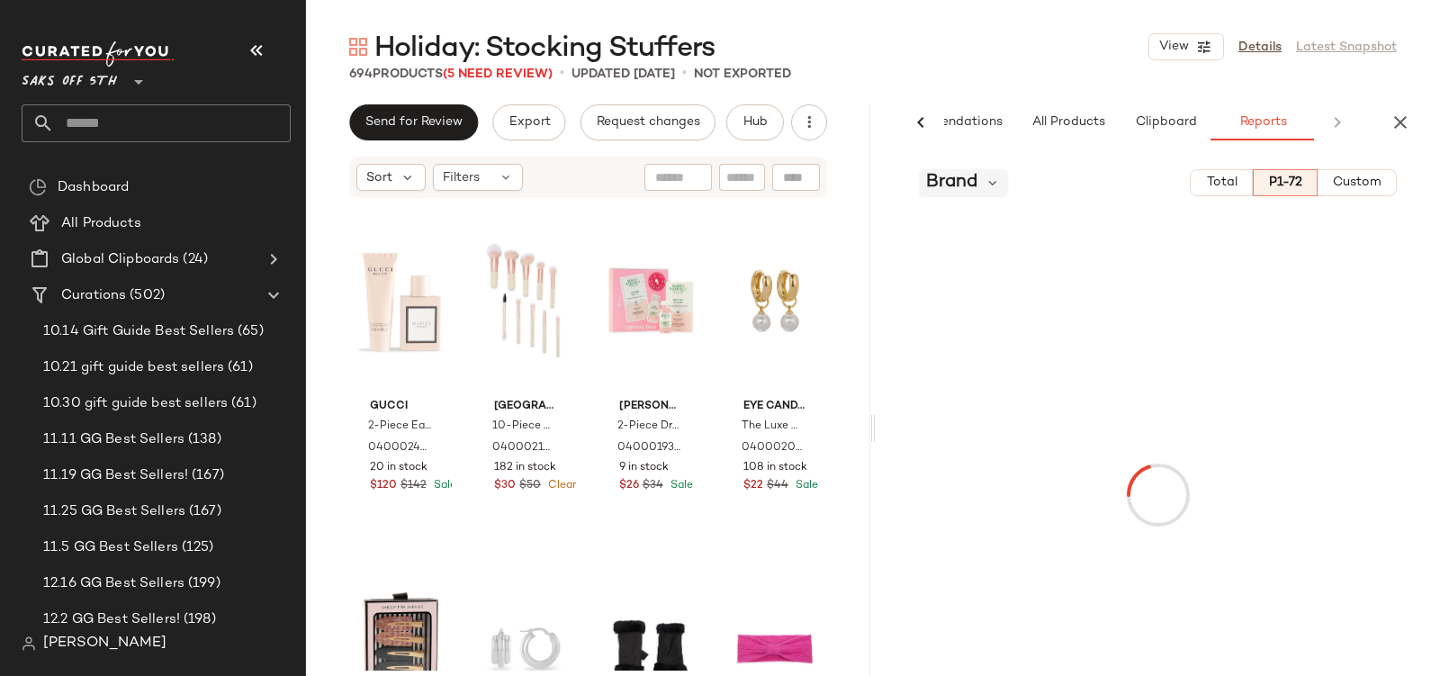
click at [959, 169] on span "Brand" at bounding box center [951, 182] width 51 height 27
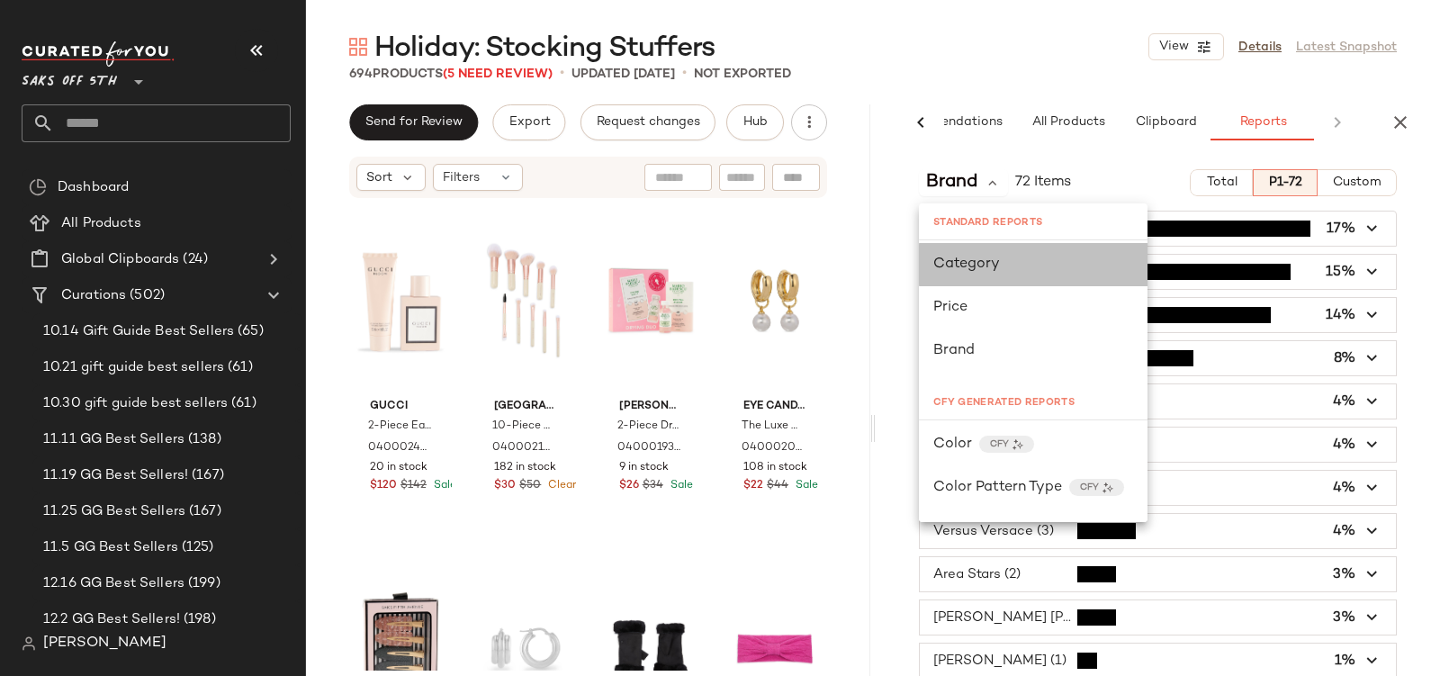
click at [962, 261] on span "Category" at bounding box center [966, 264] width 67 height 15
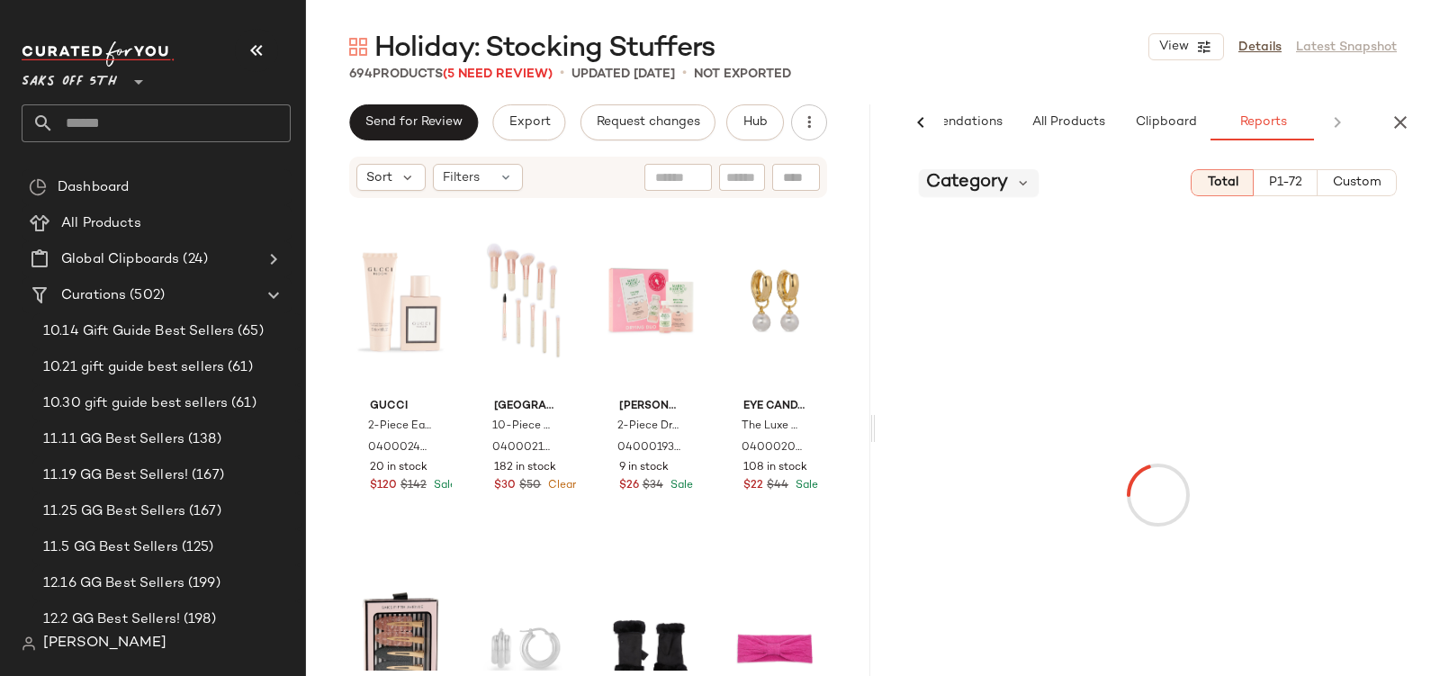
click at [959, 172] on span "Category" at bounding box center [967, 182] width 82 height 27
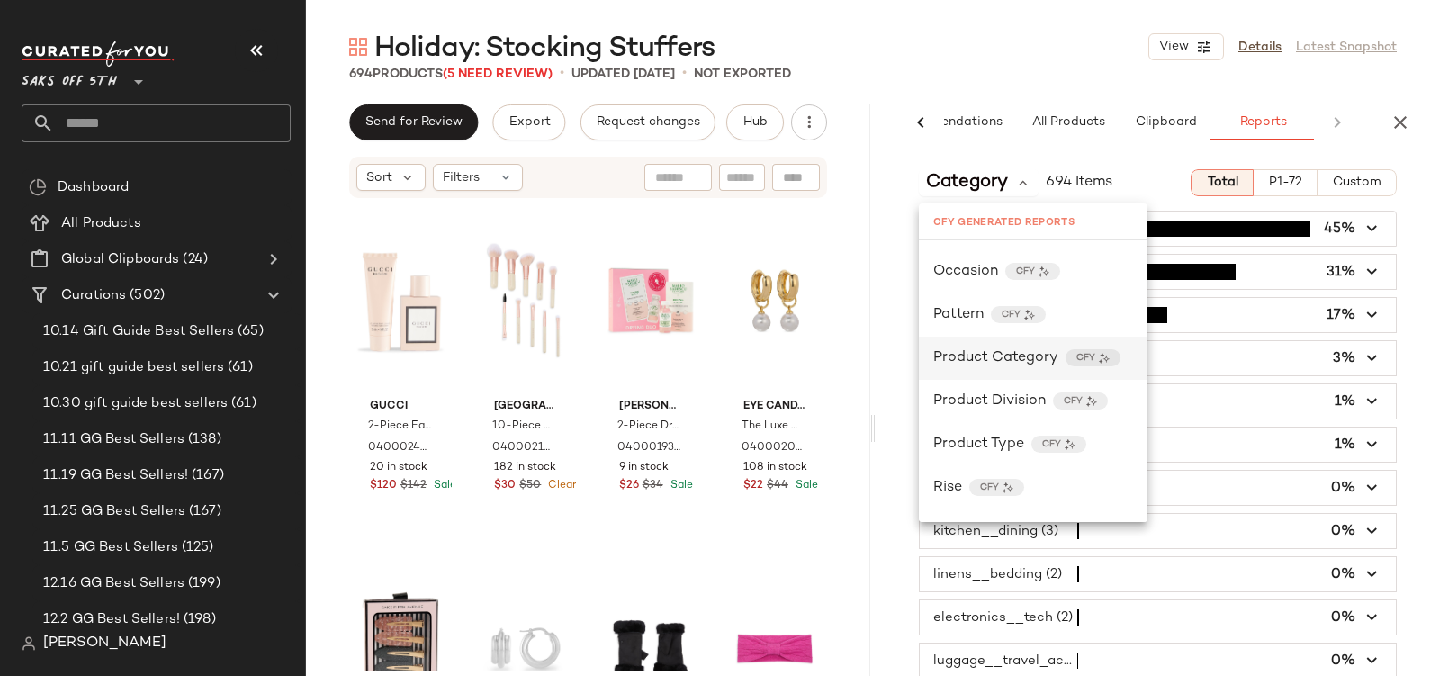
scroll to position [728, 0]
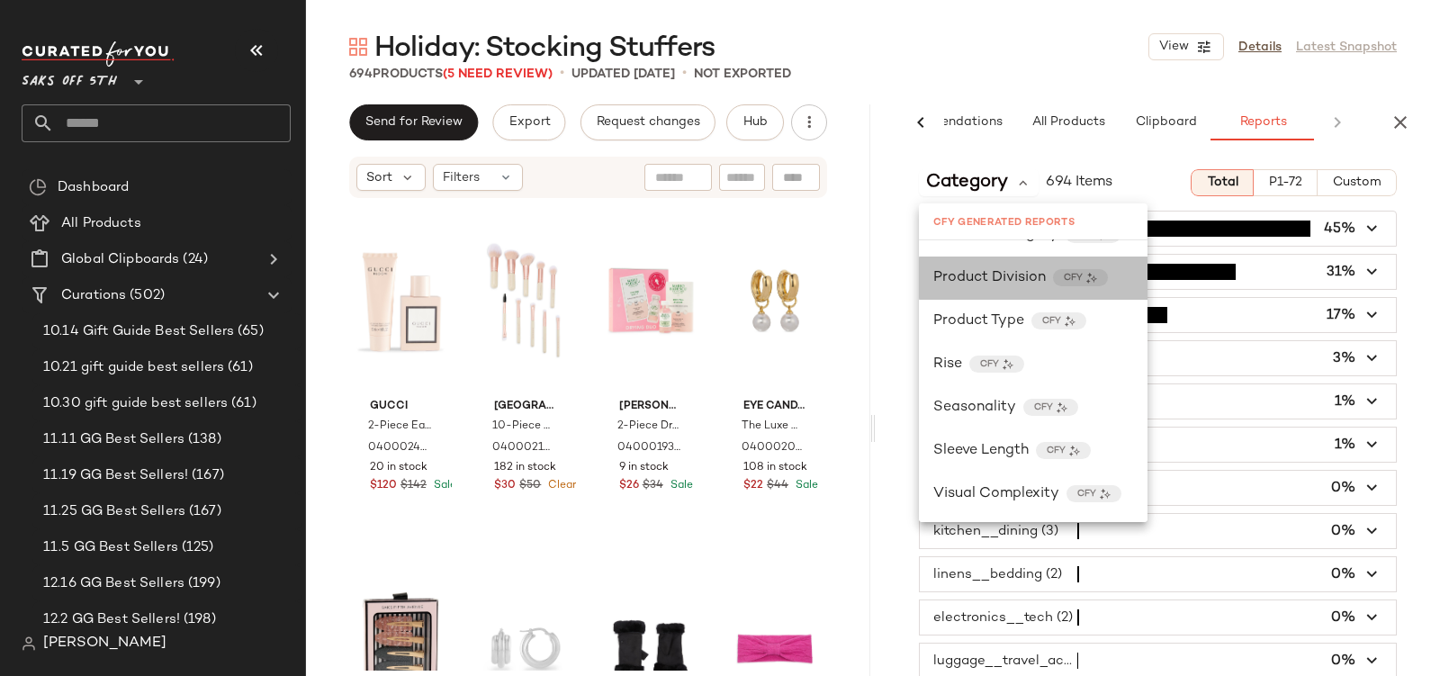
click at [987, 279] on span "Product Division" at bounding box center [989, 278] width 113 height 22
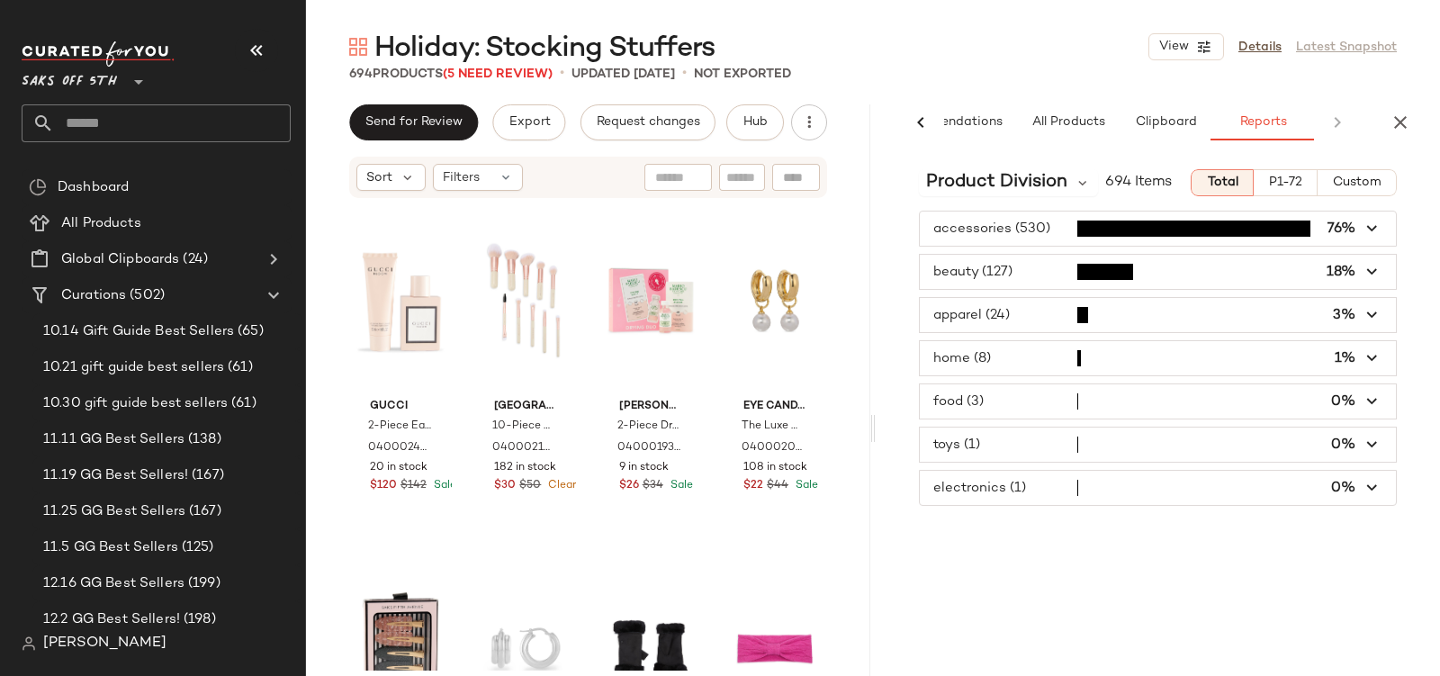
click at [964, 392] on span "button" at bounding box center [1158, 401] width 476 height 34
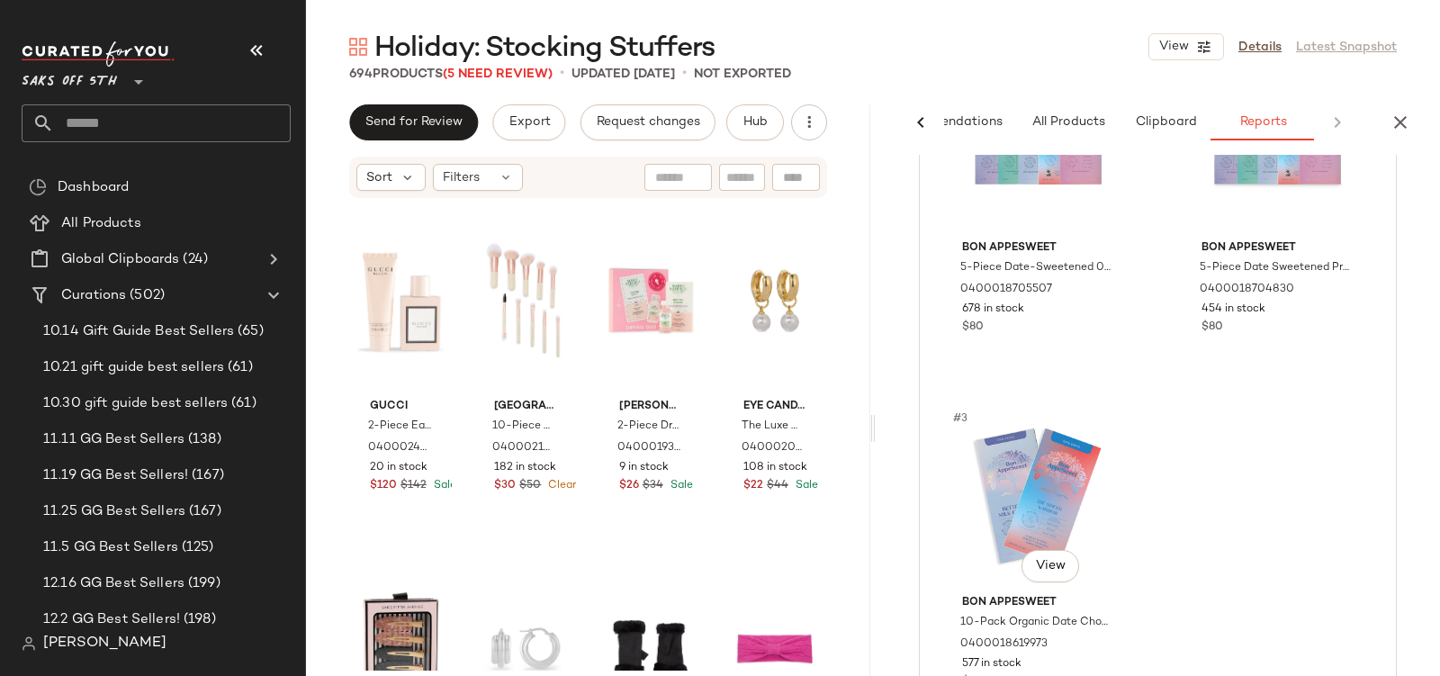
scroll to position [6, 0]
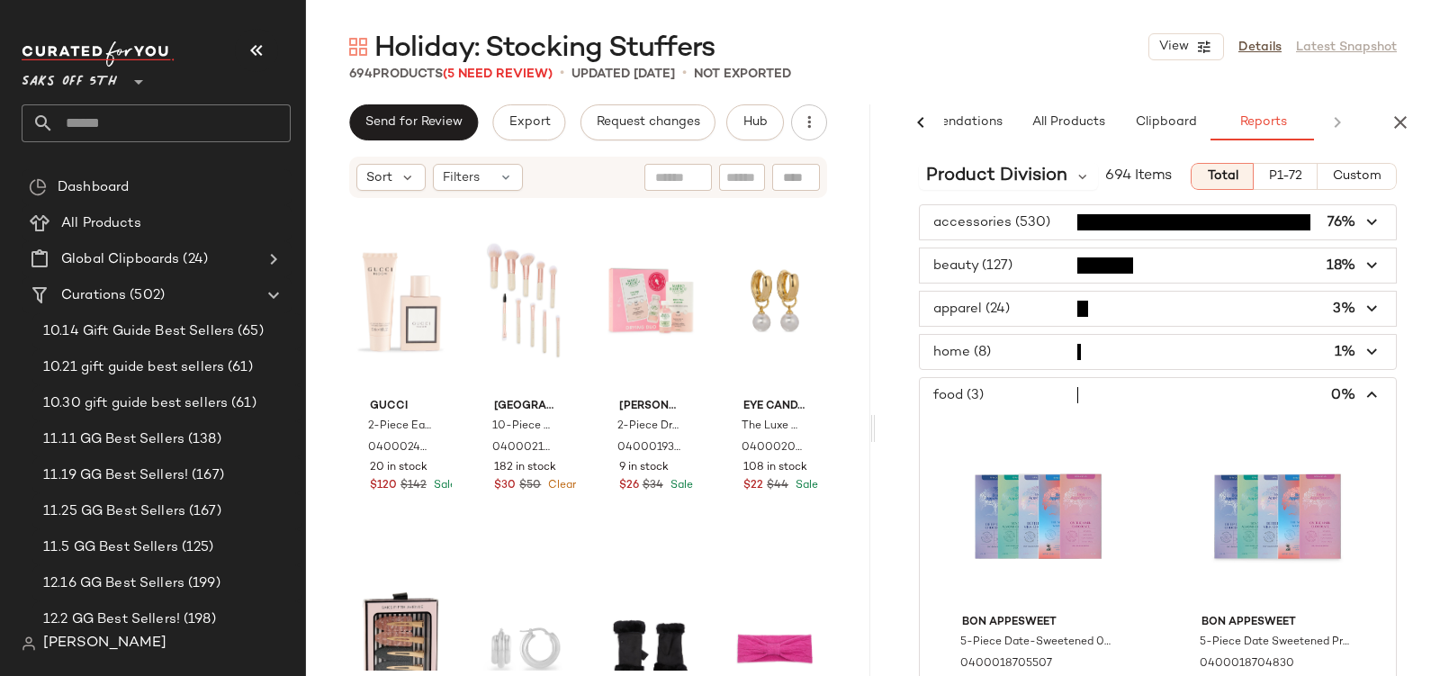
click at [969, 378] on span "button" at bounding box center [1158, 395] width 476 height 34
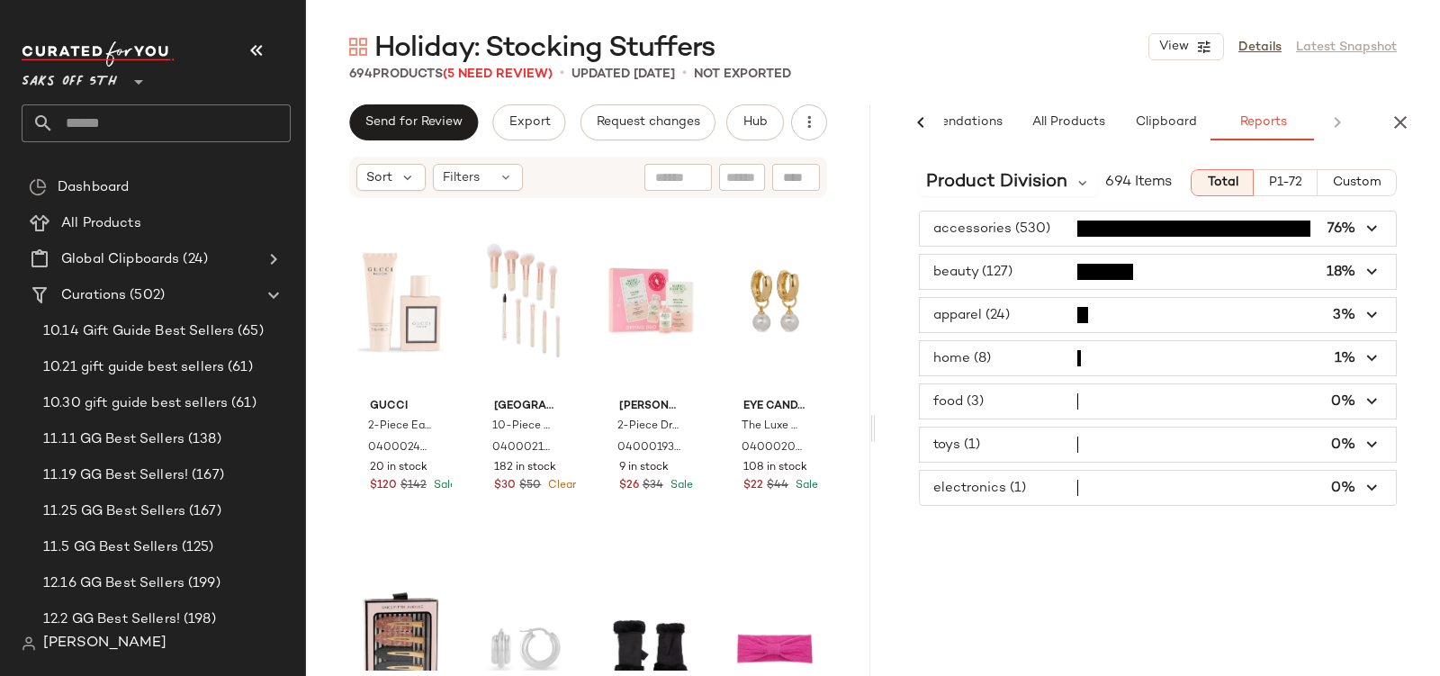
scroll to position [0, 0]
click at [1408, 122] on icon "button" at bounding box center [1401, 123] width 22 height 22
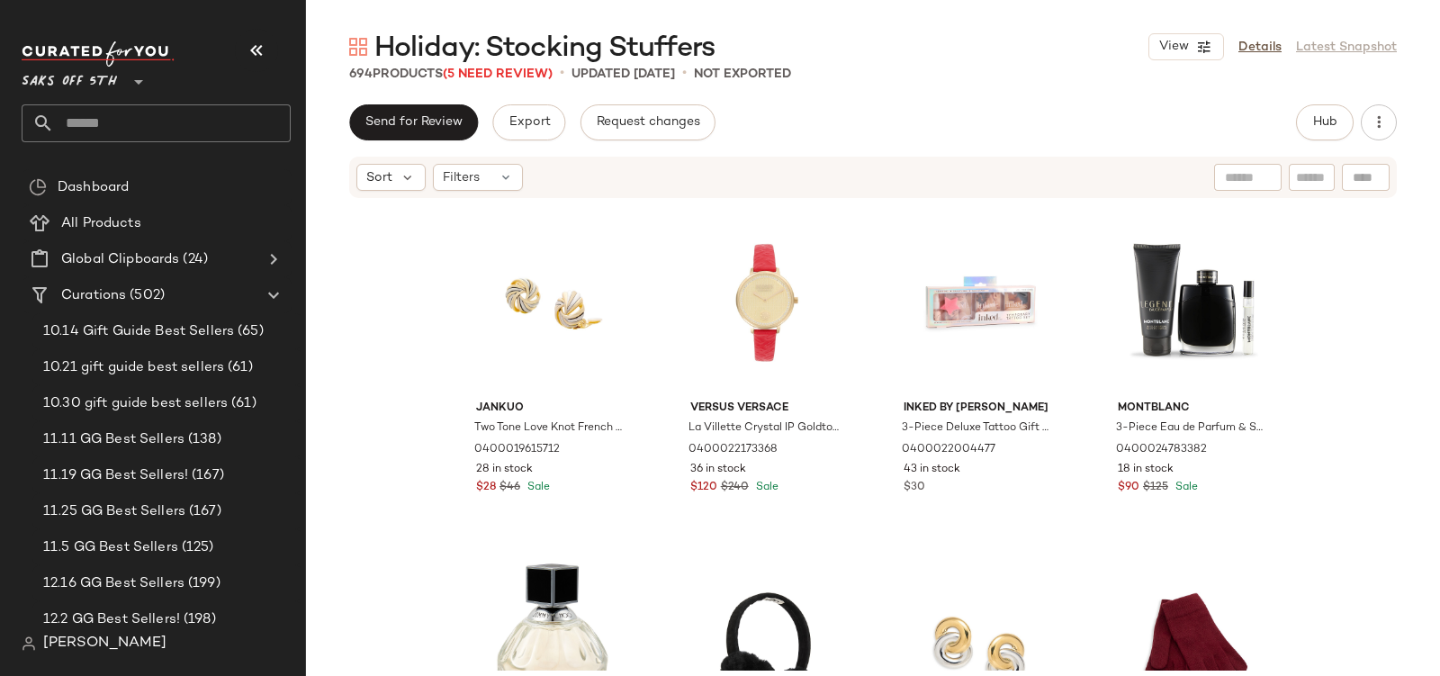
scroll to position [2158, 0]
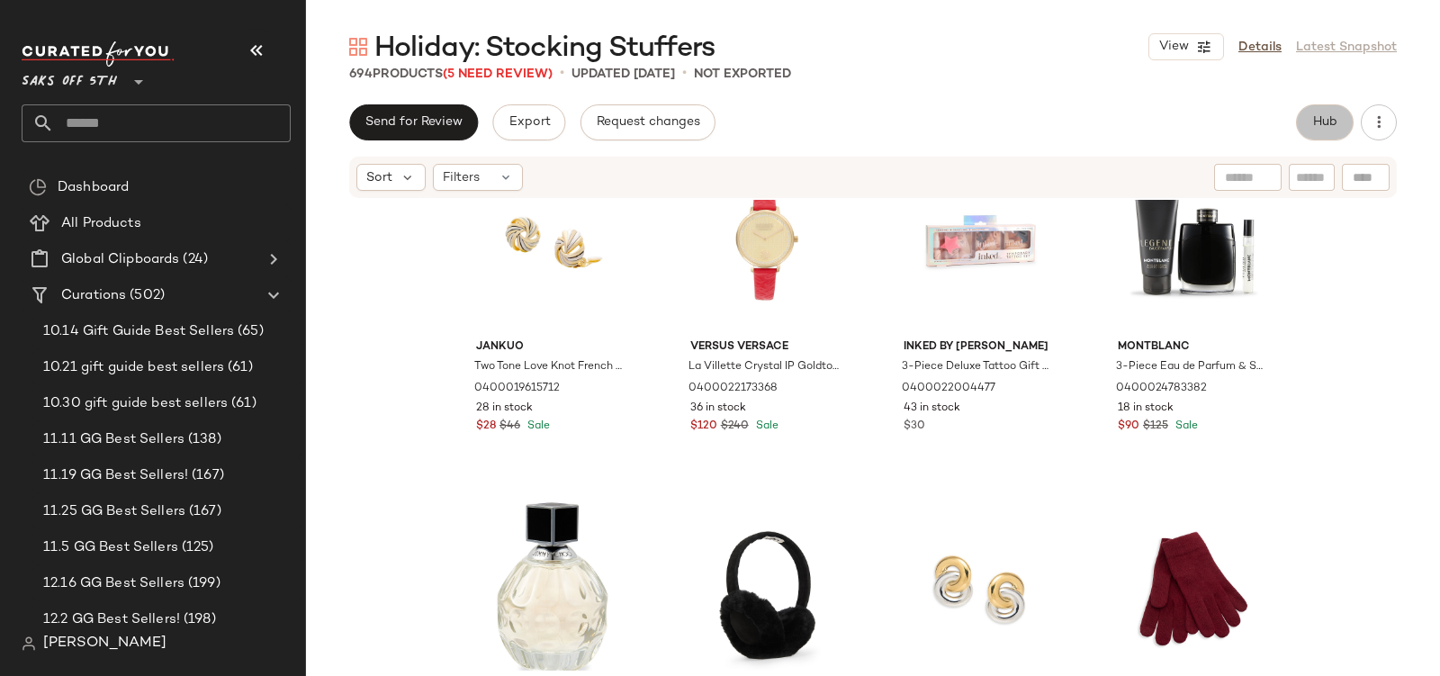
click at [1312, 113] on button "Hub" at bounding box center [1325, 122] width 58 height 36
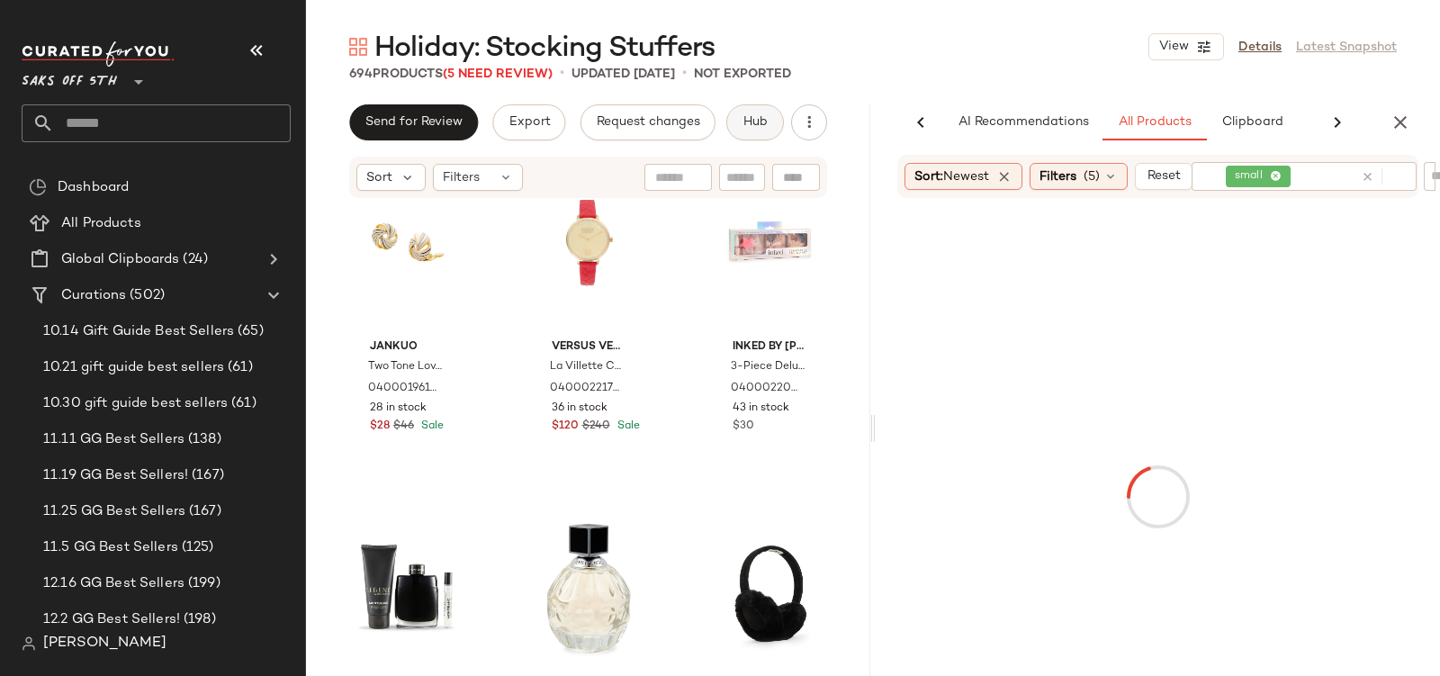
scroll to position [0, 86]
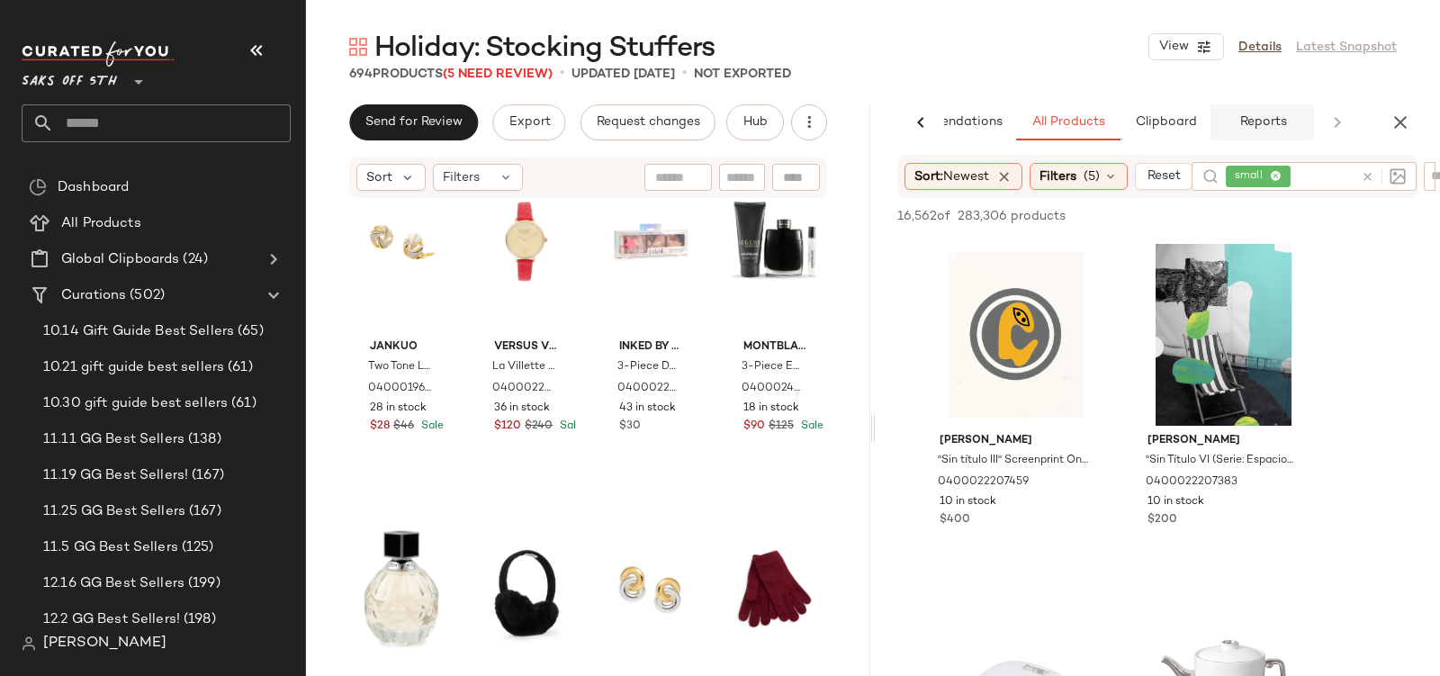
click at [1251, 121] on span "Reports" at bounding box center [1262, 122] width 48 height 14
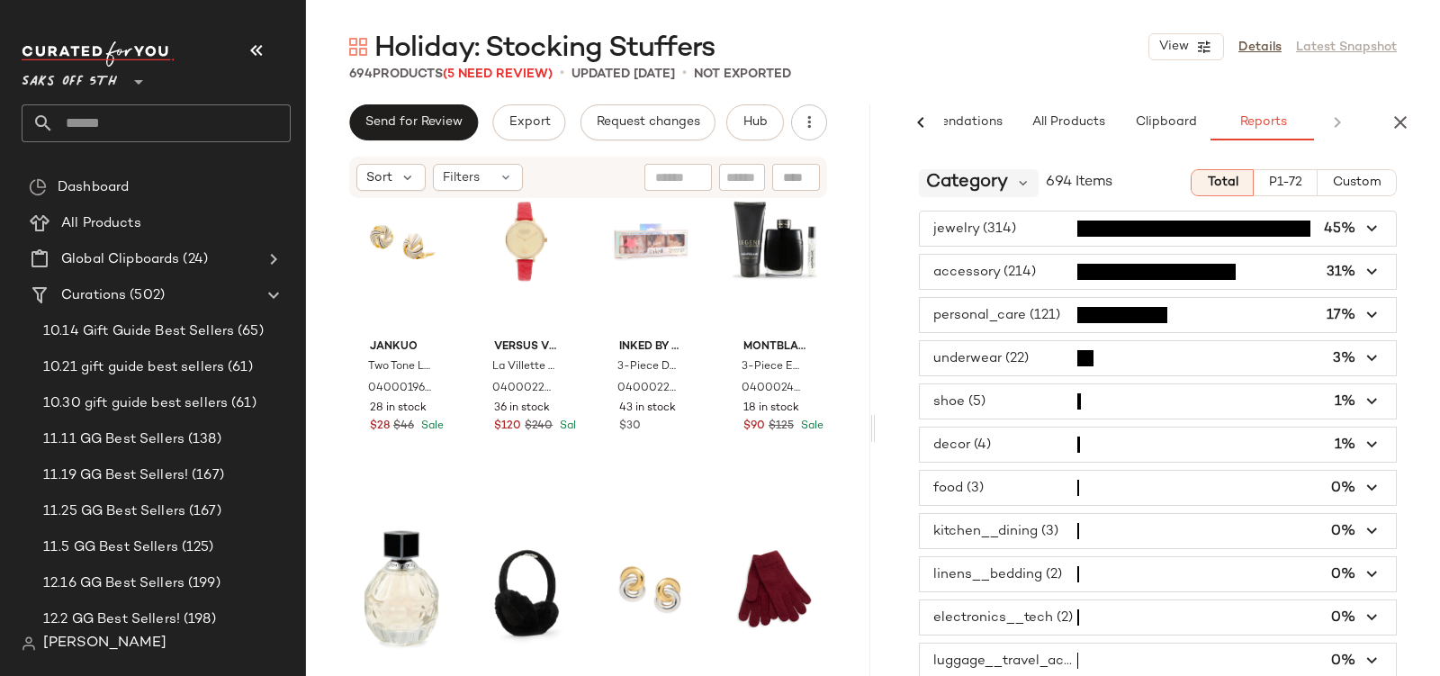
click at [970, 191] on span "Category" at bounding box center [967, 182] width 82 height 27
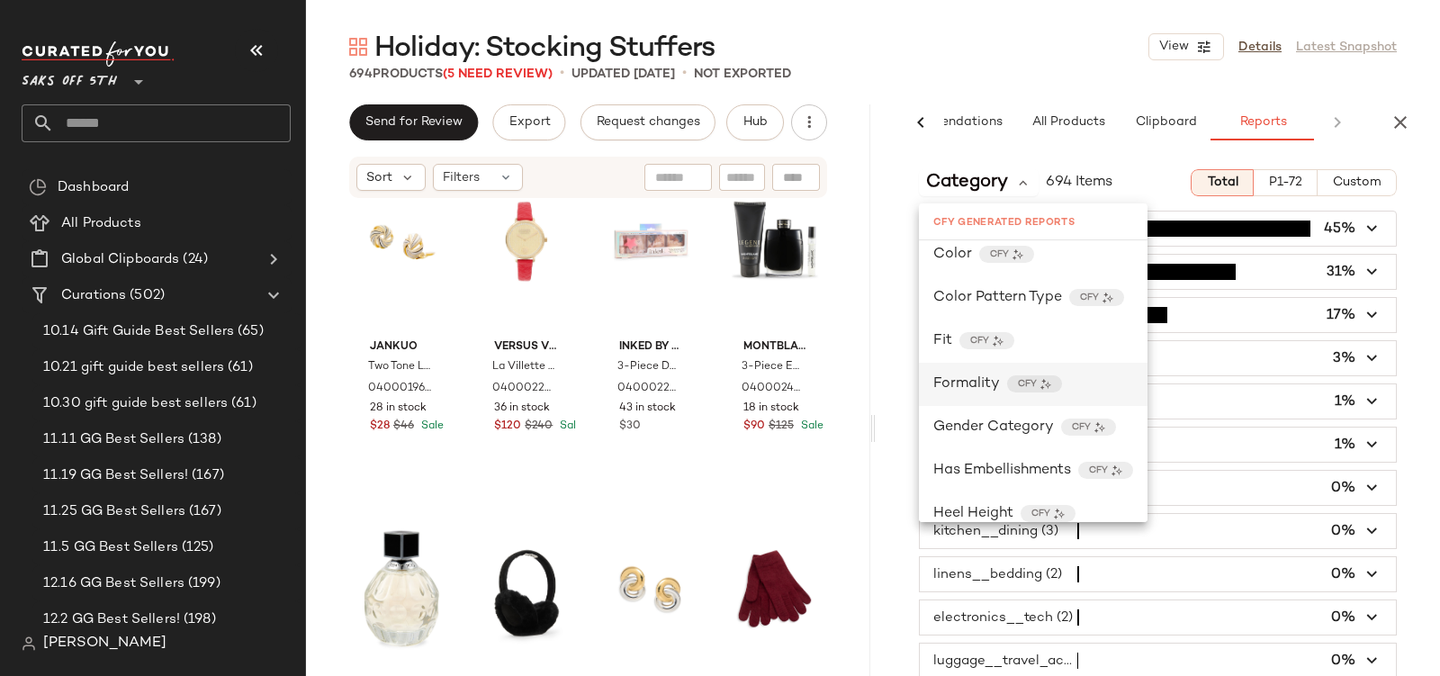
scroll to position [192, 0]
click at [969, 419] on span "Gender Category" at bounding box center [993, 426] width 121 height 22
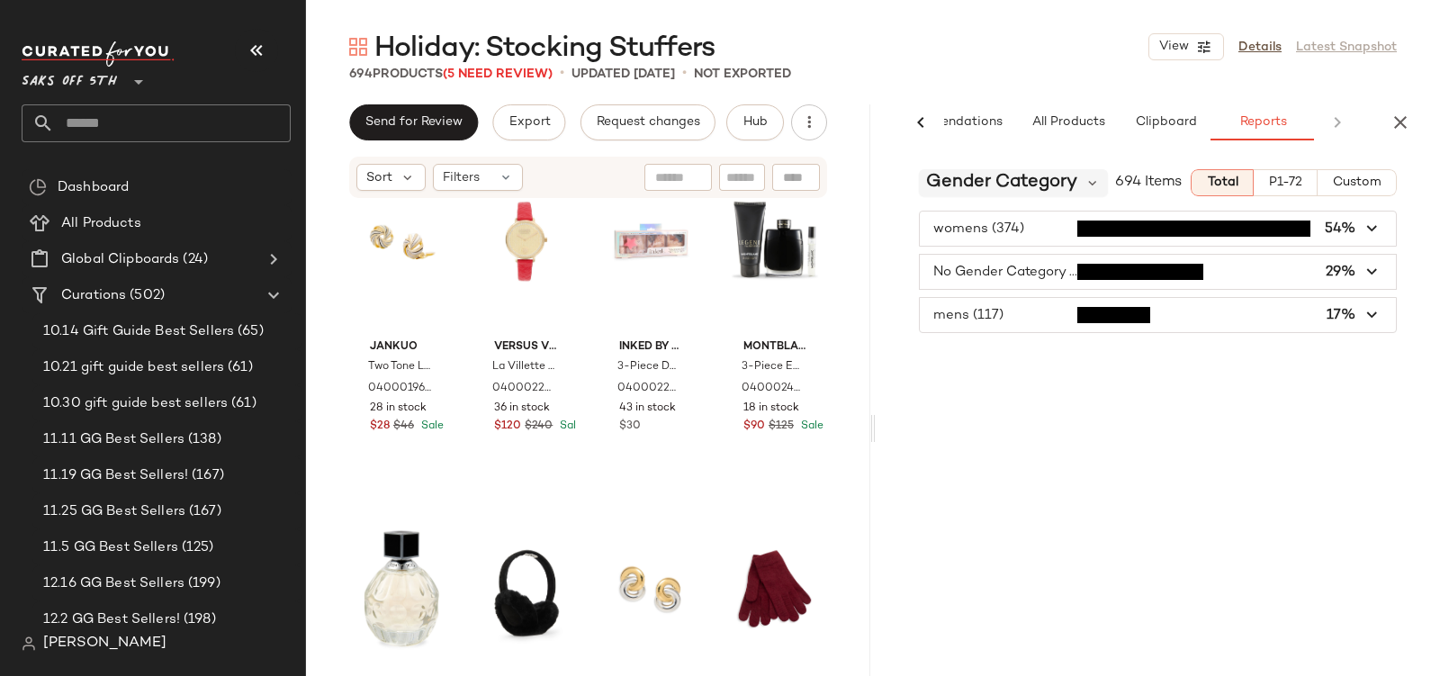
click at [965, 177] on span "Gender Category" at bounding box center [1001, 182] width 151 height 27
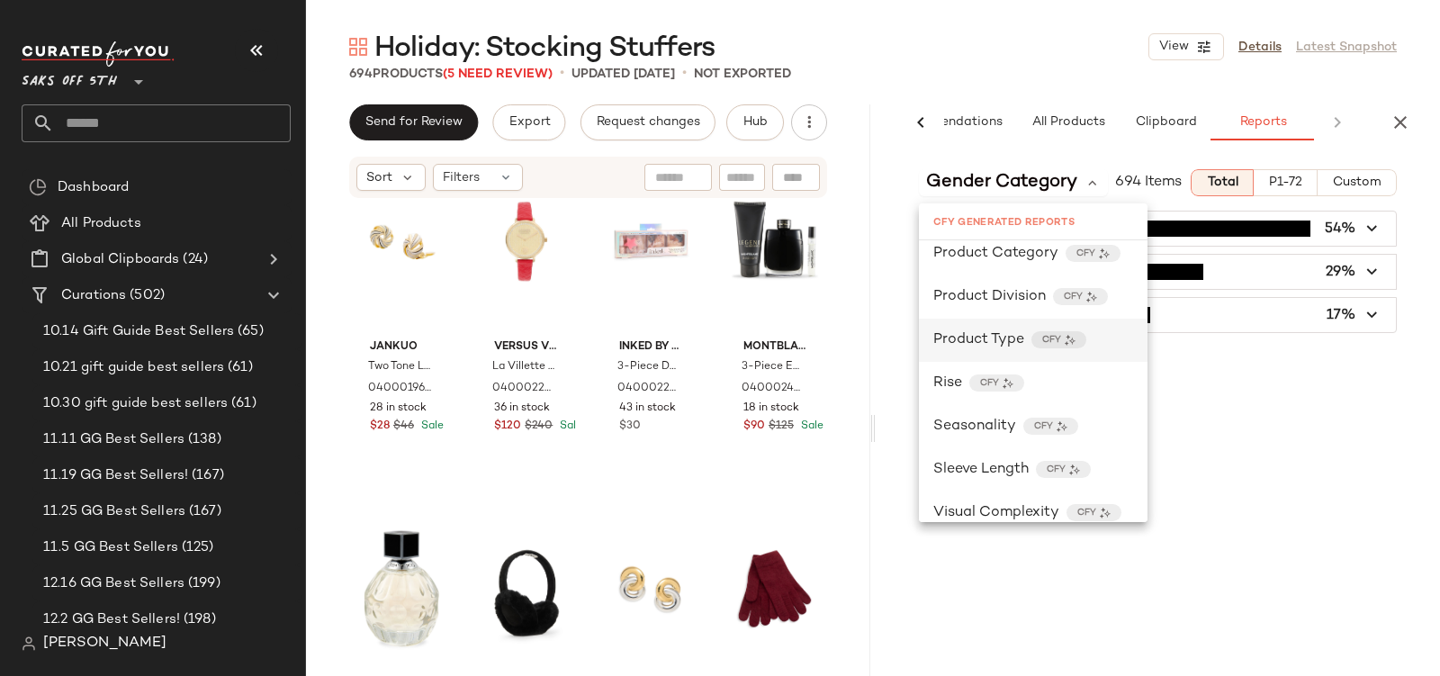
scroll to position [708, 0]
click at [956, 330] on span "Product Type" at bounding box center [978, 341] width 91 height 22
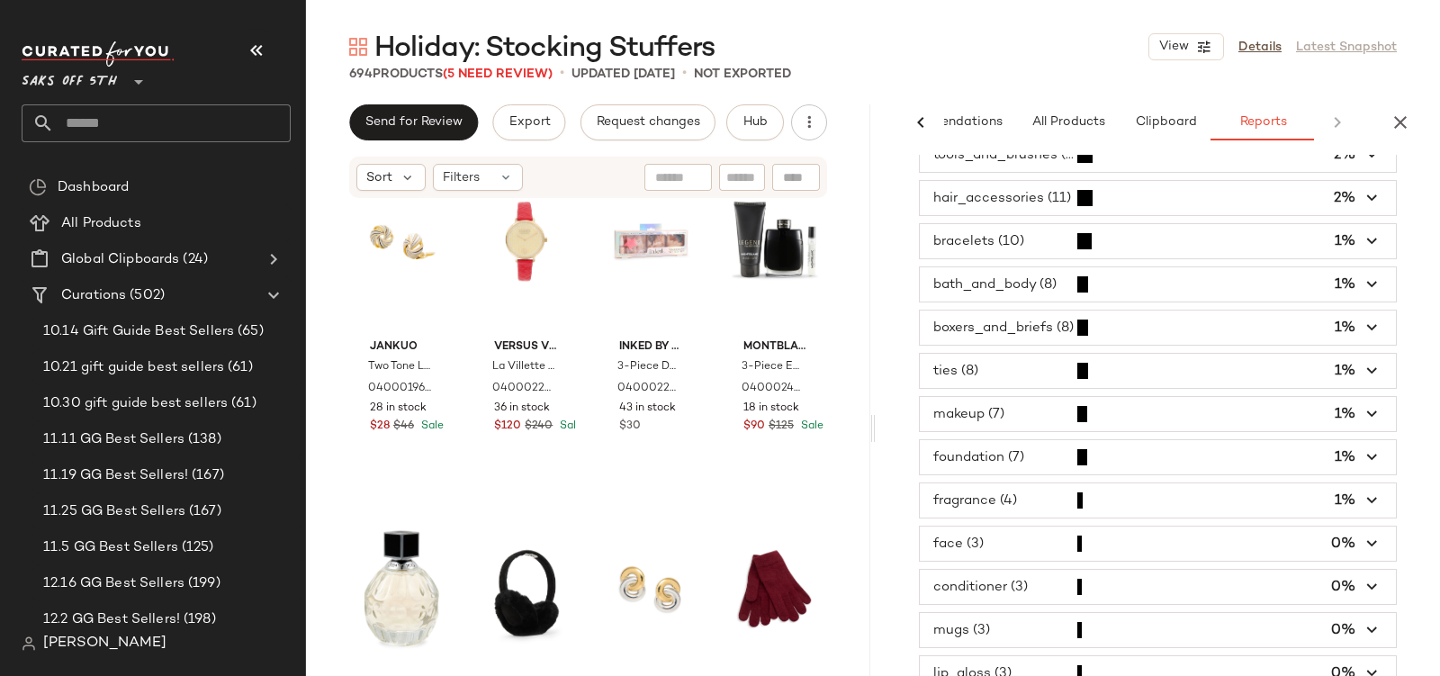
scroll to position [510, 0]
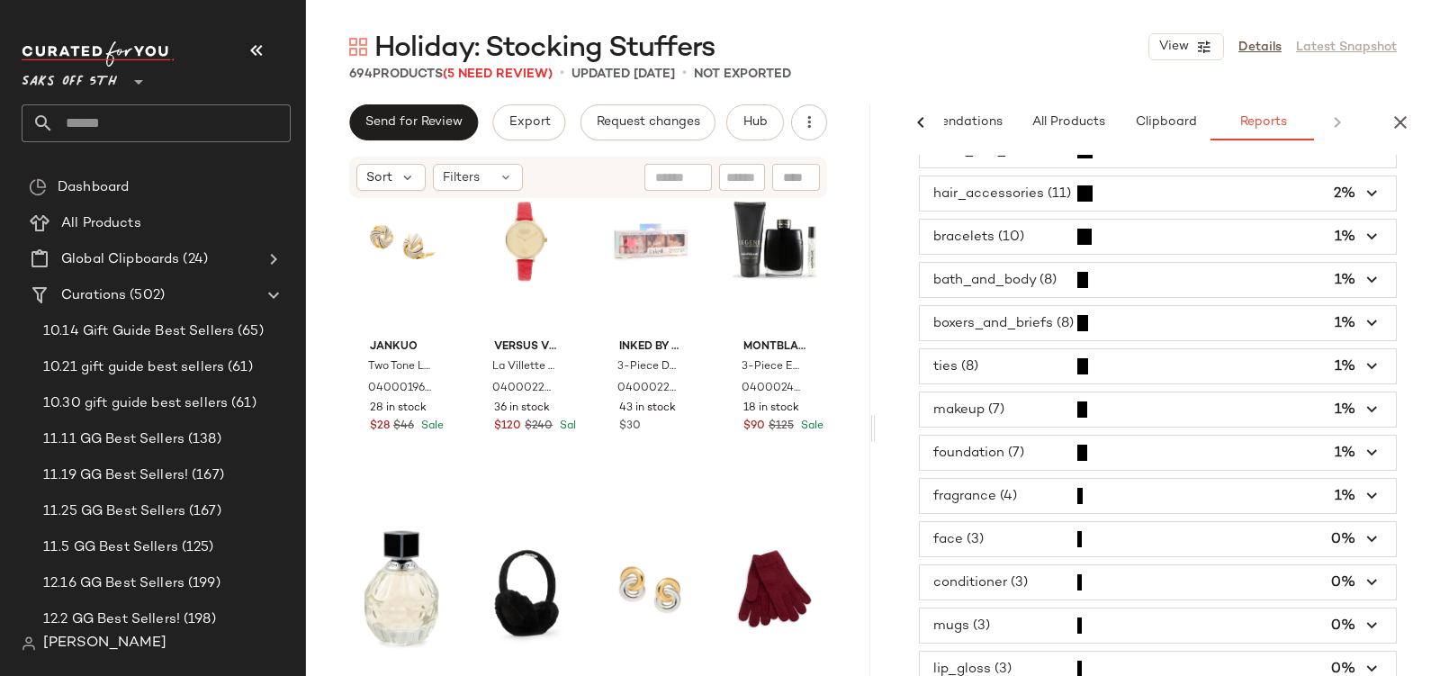
click at [971, 479] on span "button" at bounding box center [1158, 496] width 476 height 34
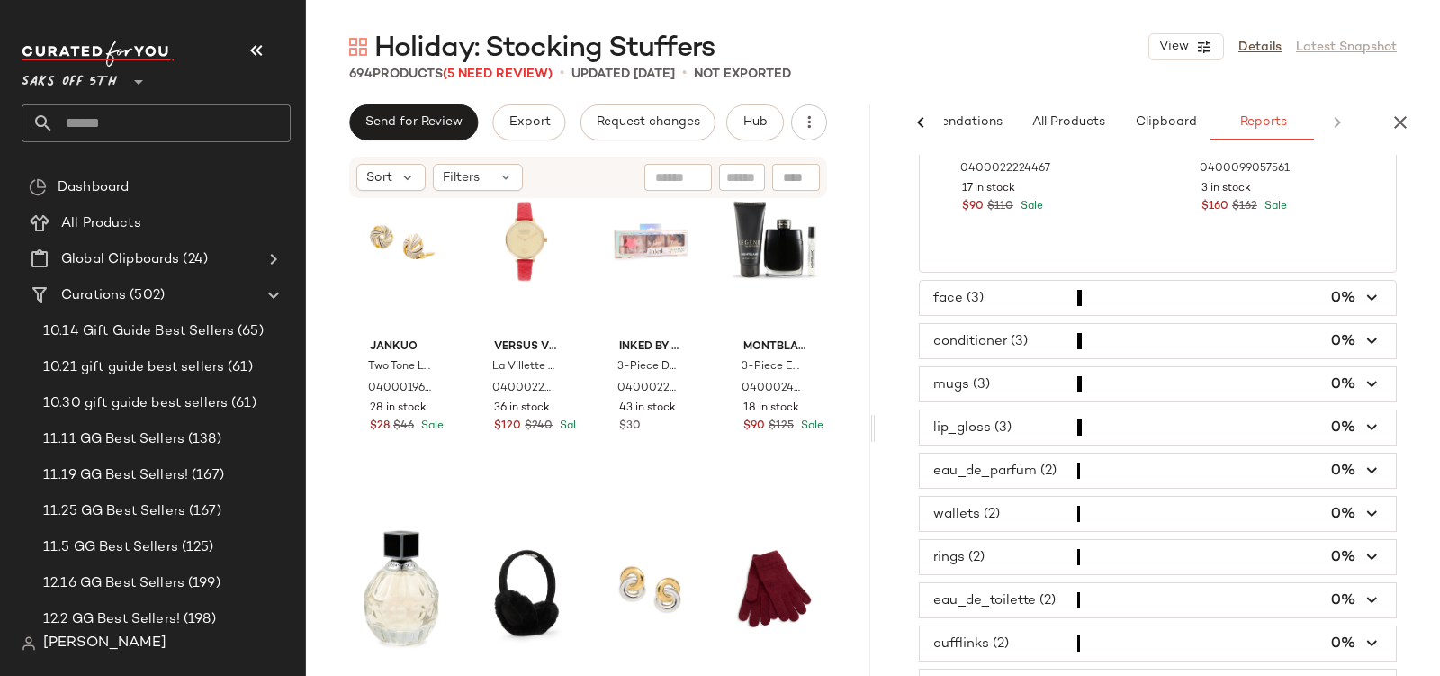
scroll to position [1547, 0]
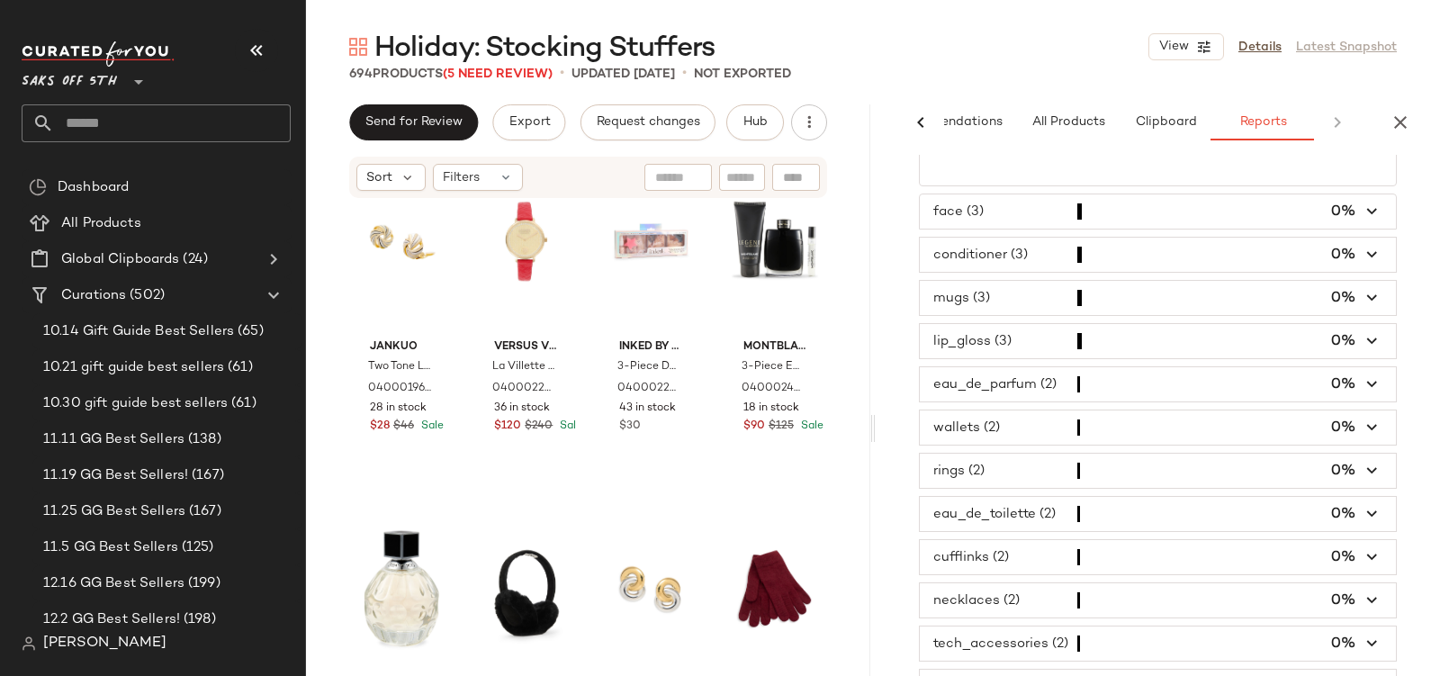
click at [980, 410] on span "button" at bounding box center [1158, 427] width 476 height 34
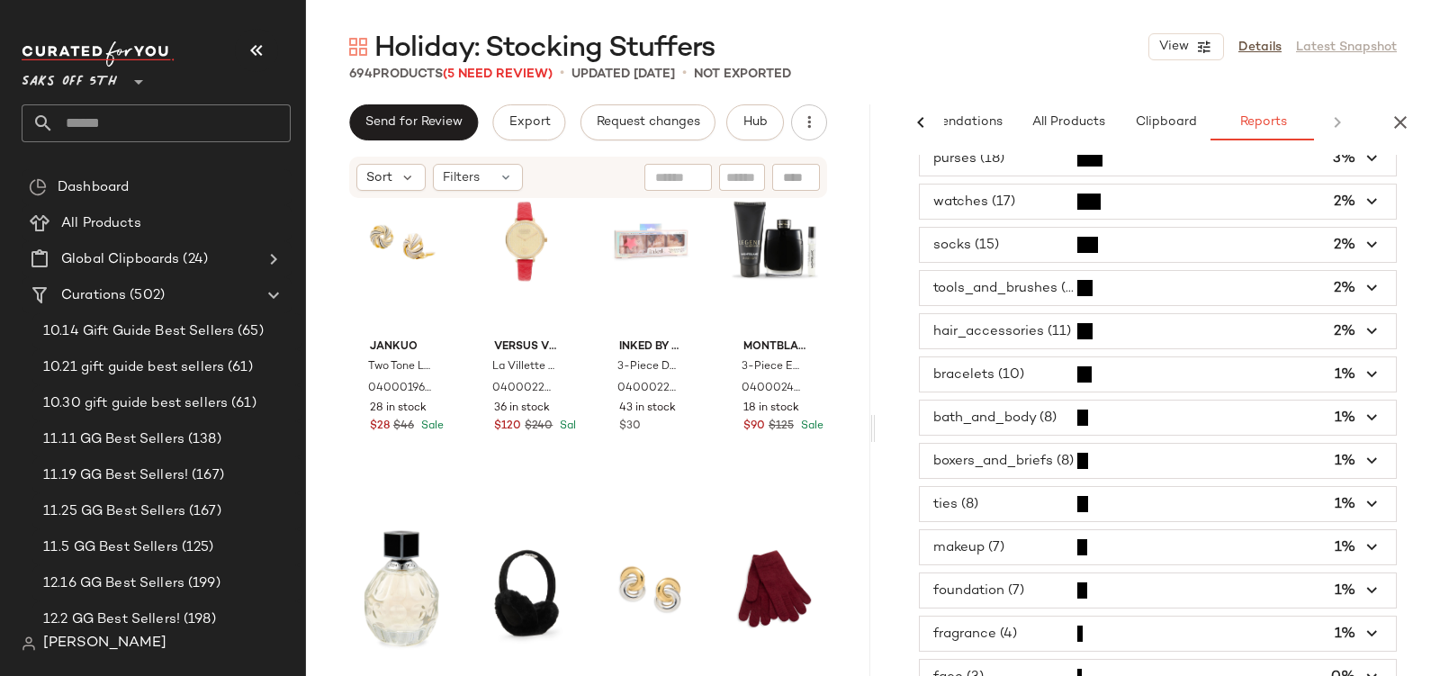
scroll to position [0, 0]
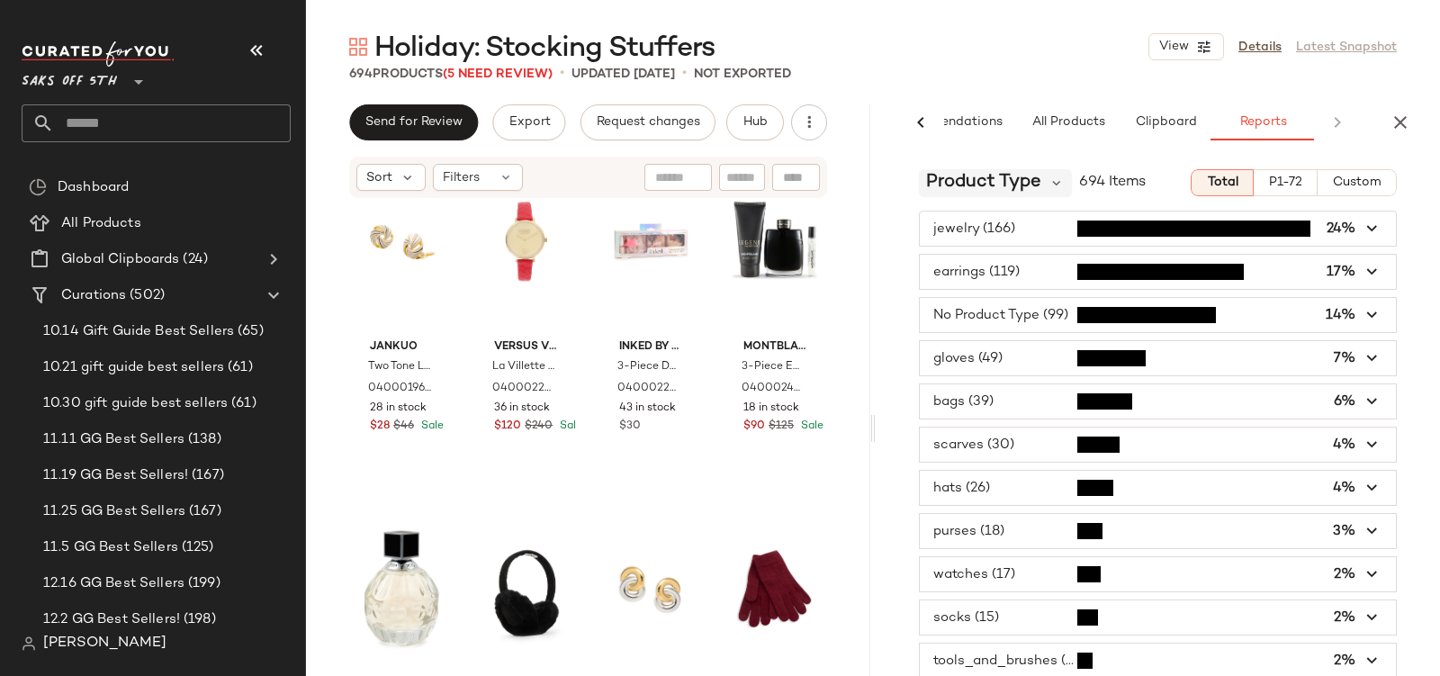
click at [977, 190] on span "Product Type" at bounding box center [983, 182] width 115 height 27
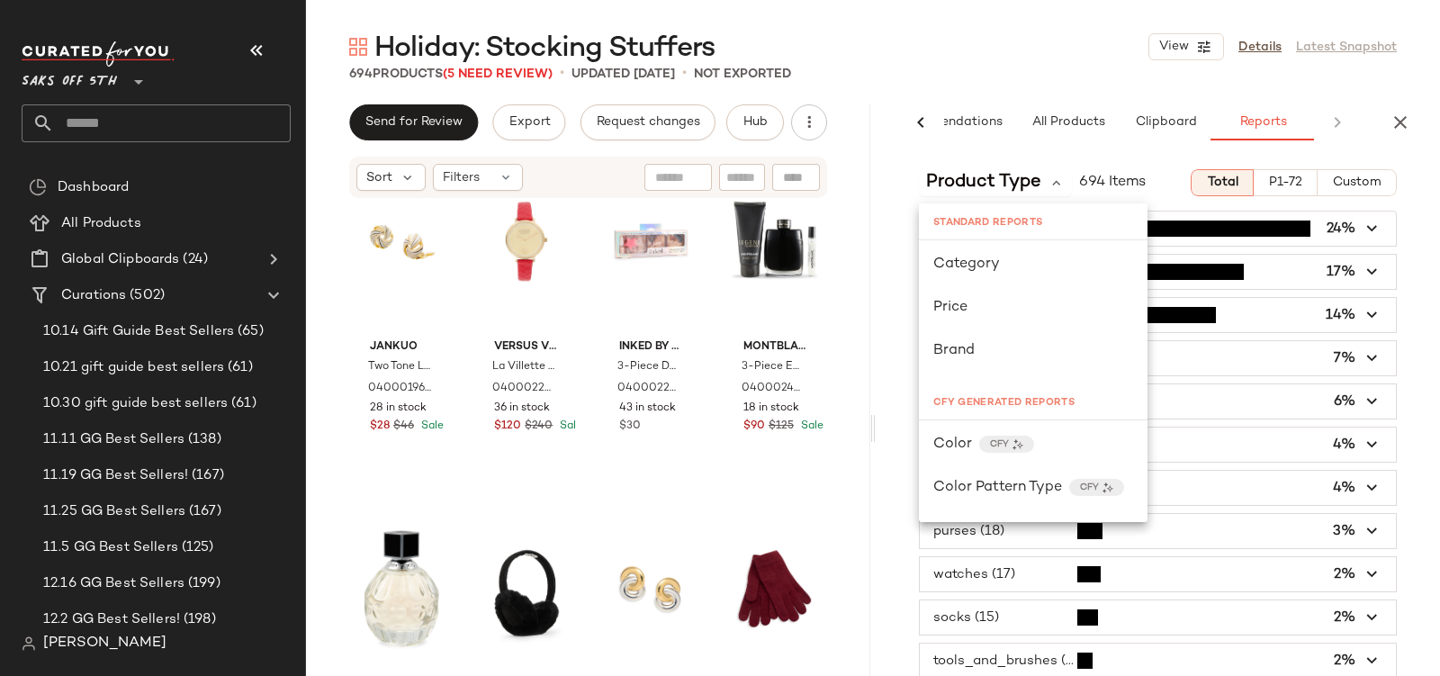
click at [946, 26] on main "Holiday: Stocking Stuffers View Details Latest Snapshot 694 Products (5 Need Re…" at bounding box center [720, 338] width 1440 height 676
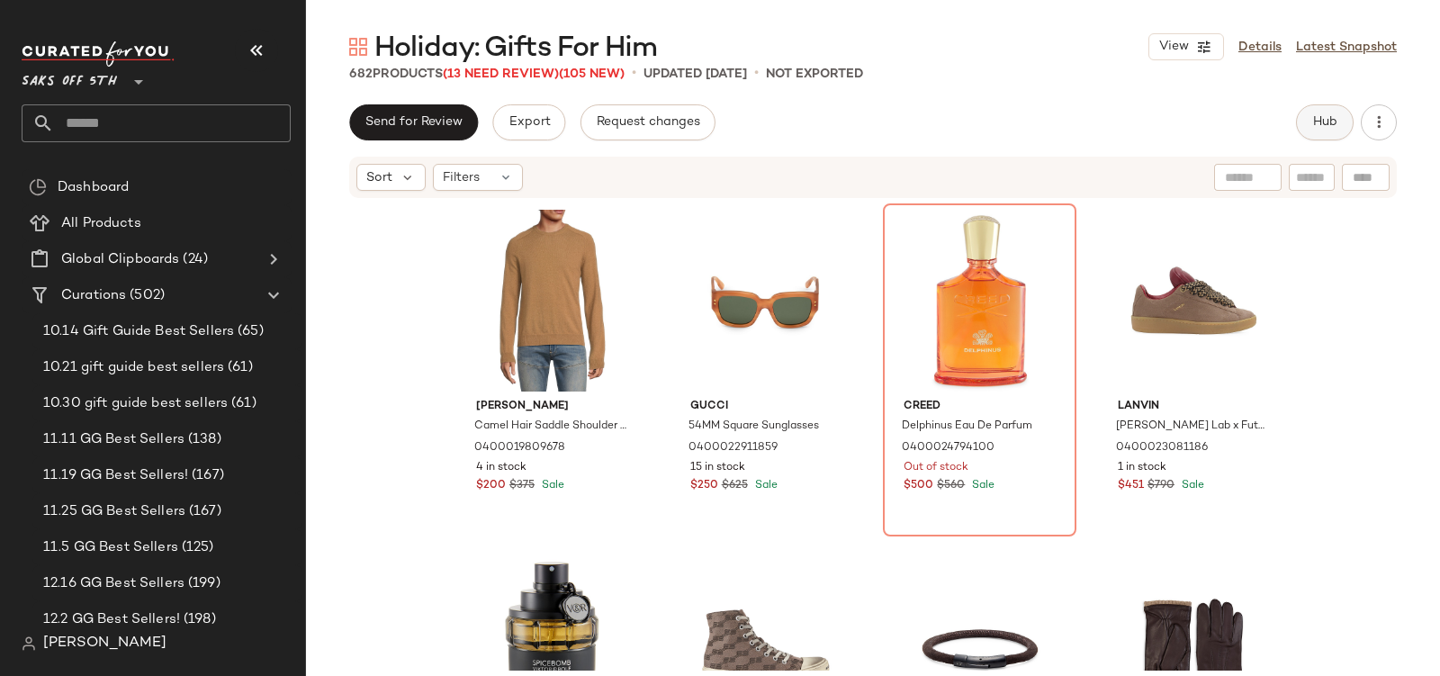
click at [1327, 132] on button "Hub" at bounding box center [1325, 122] width 58 height 36
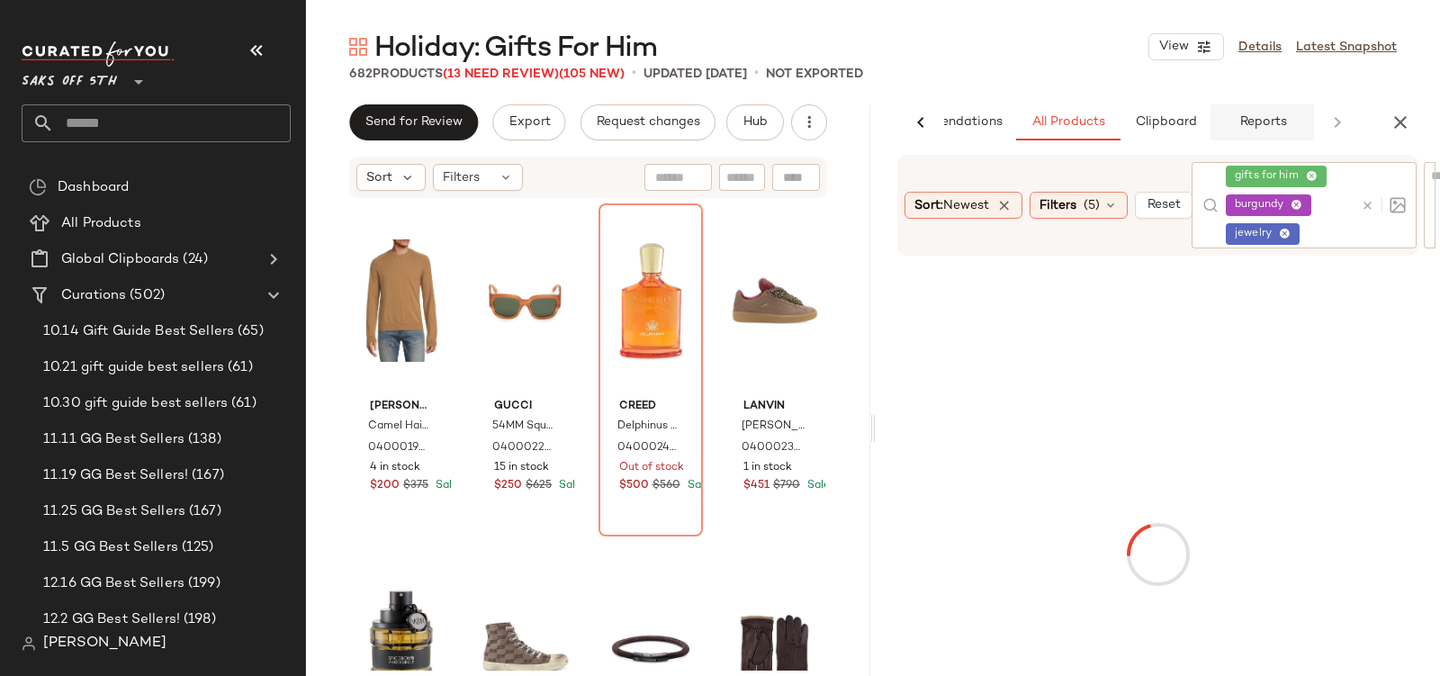
click at [1274, 129] on span "Reports" at bounding box center [1262, 122] width 48 height 14
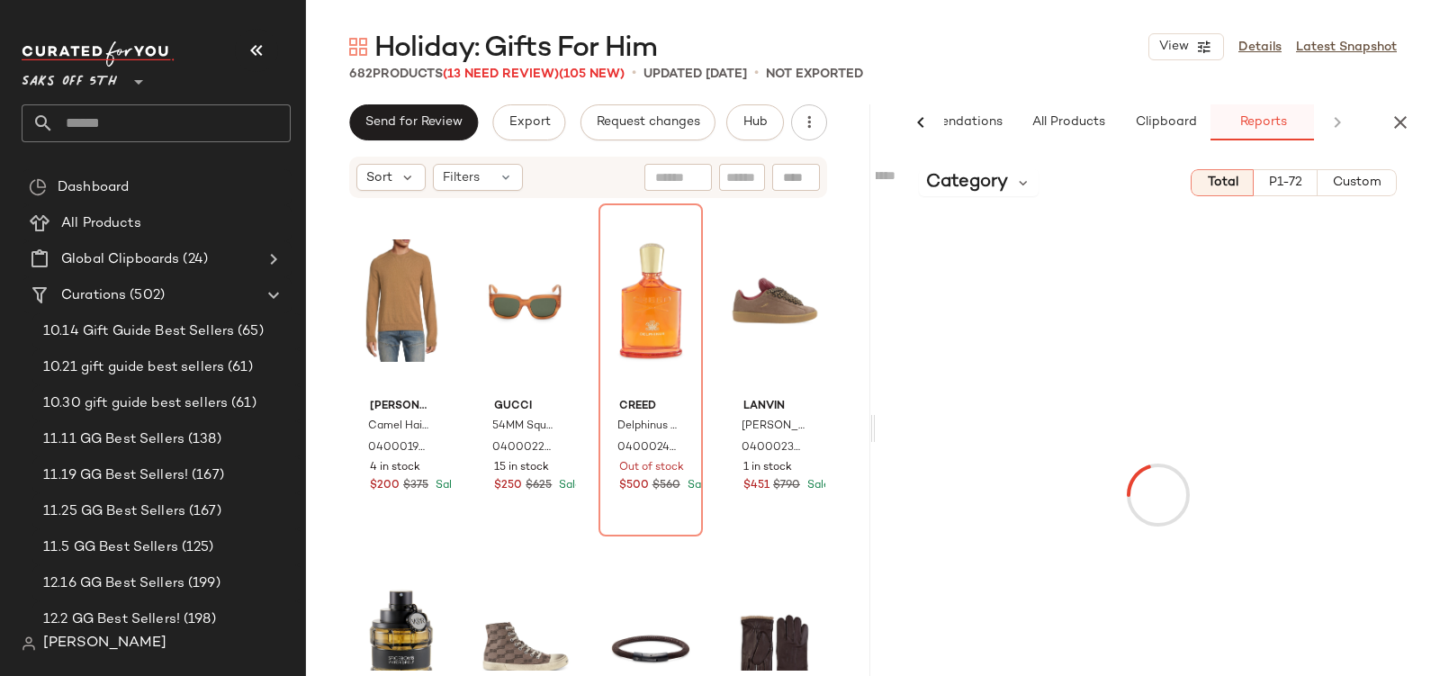
scroll to position [0, 86]
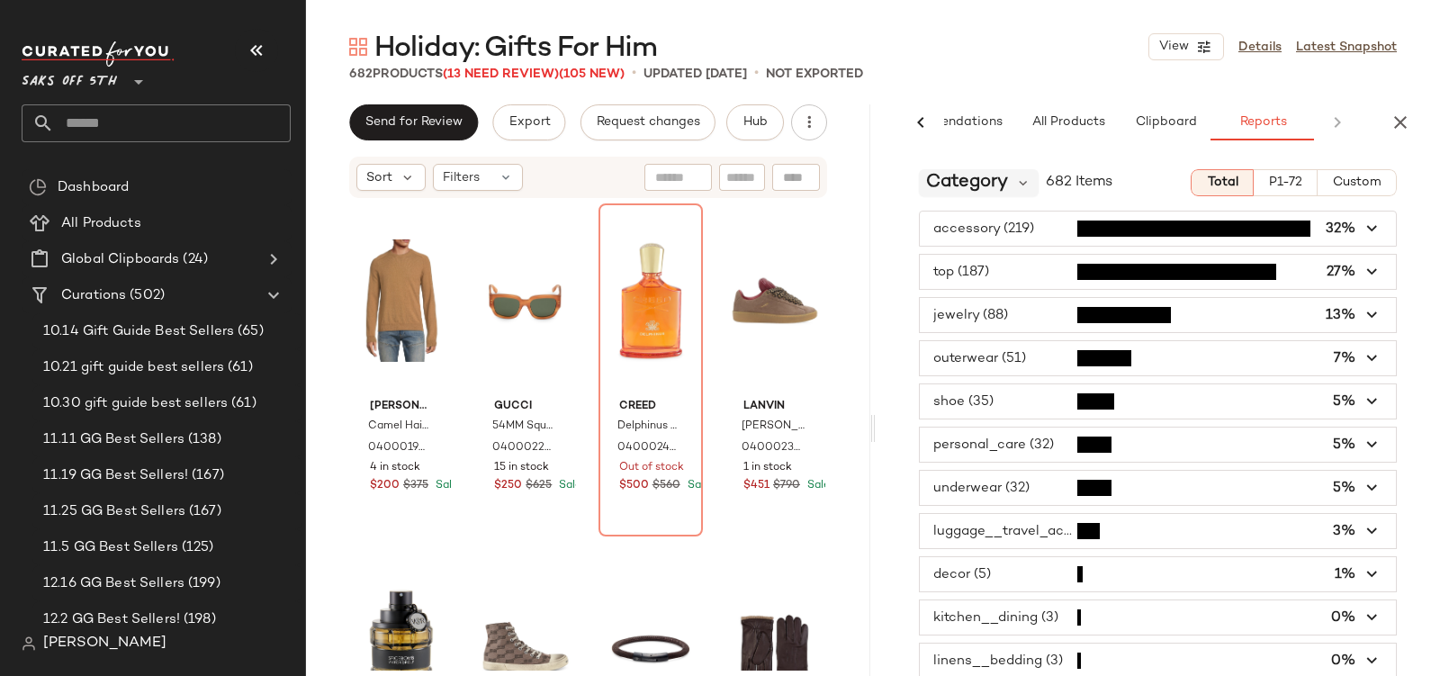
click at [951, 186] on span "Category" at bounding box center [967, 182] width 82 height 27
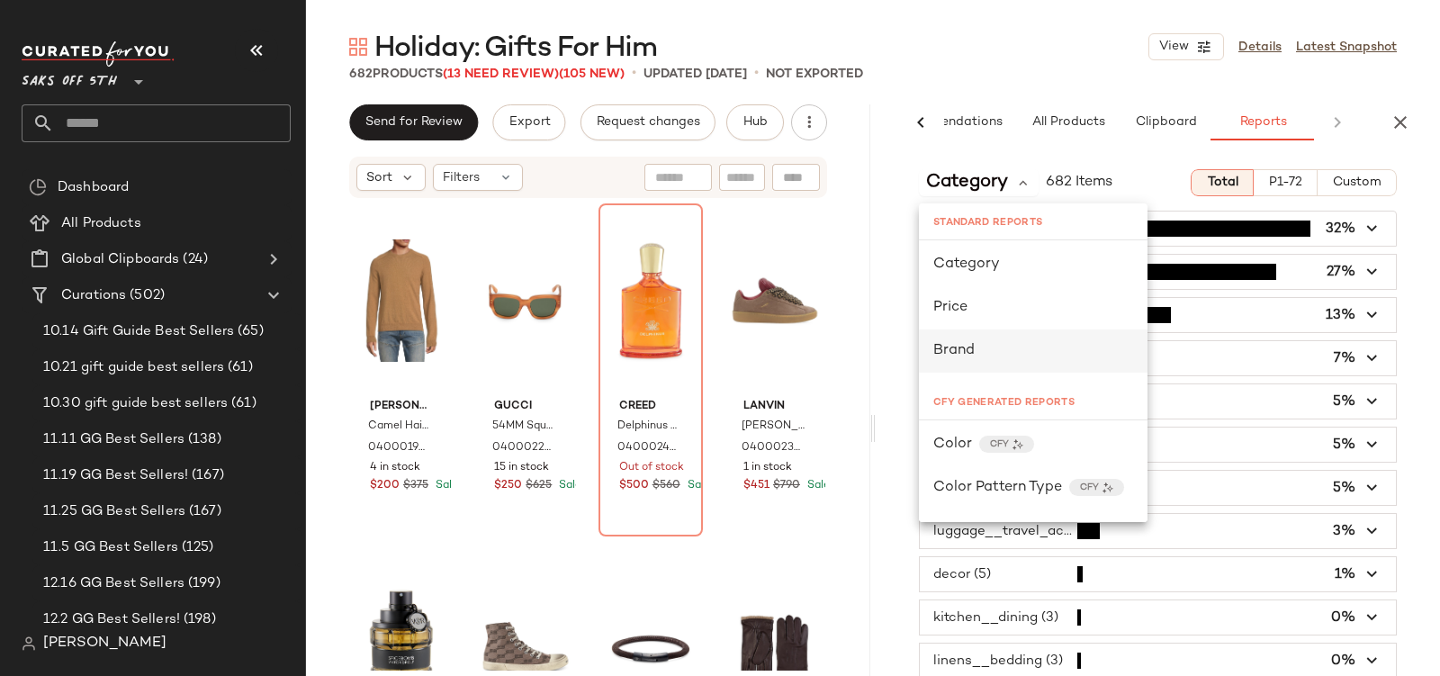
click at [959, 340] on div "Brand" at bounding box center [1033, 351] width 200 height 22
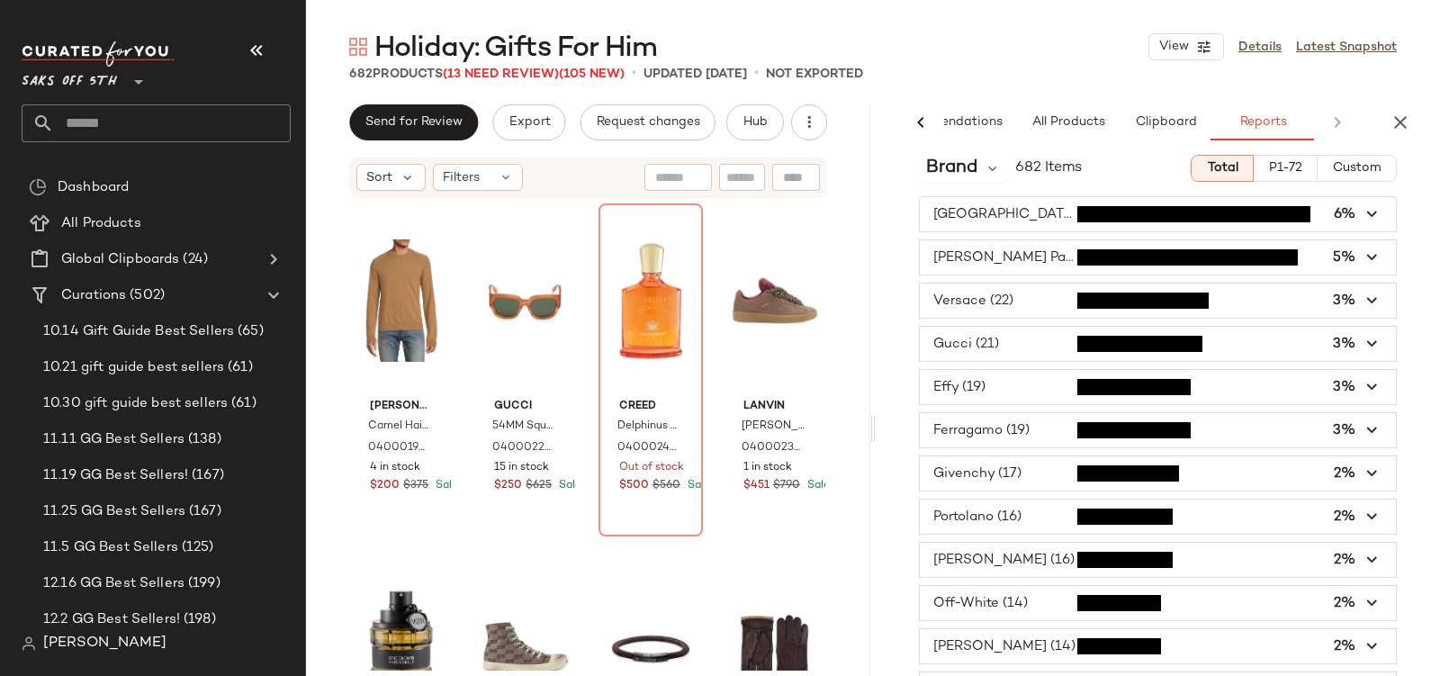
scroll to position [15, 0]
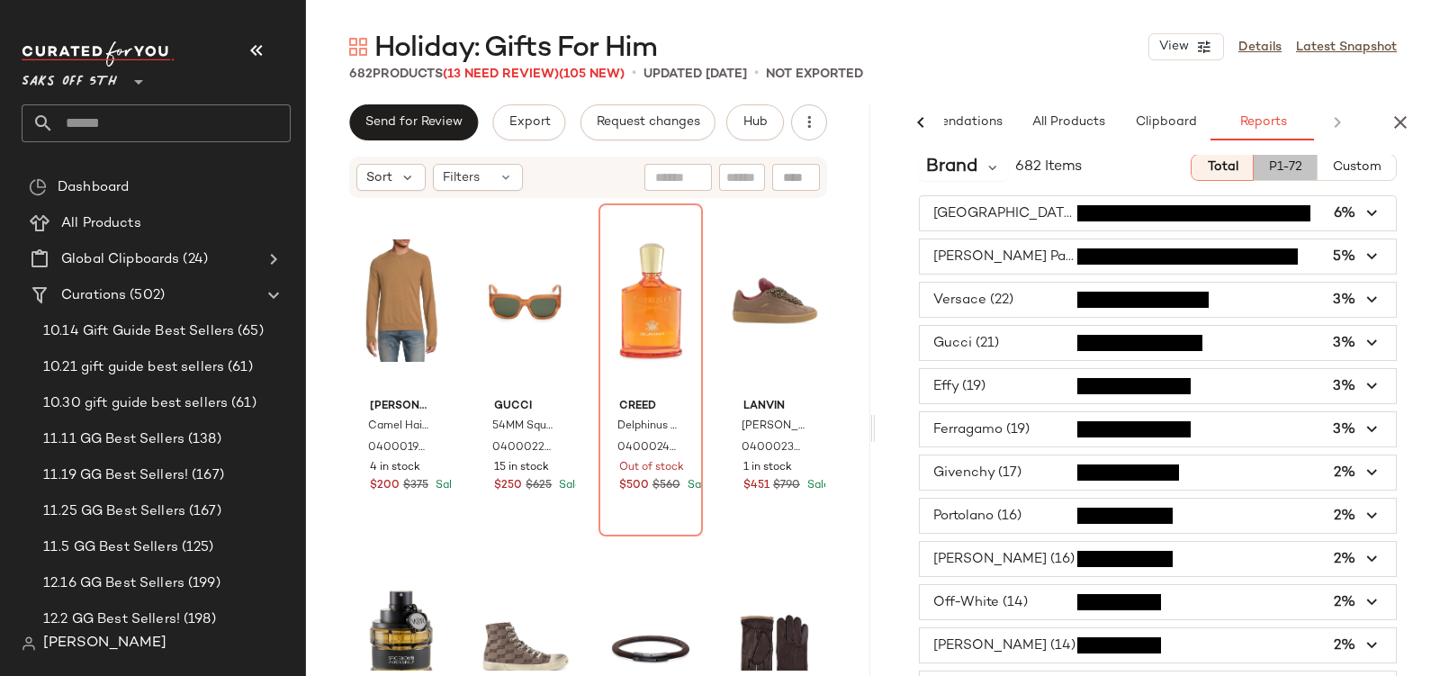
click at [1254, 171] on button "P1-72" at bounding box center [1286, 167] width 64 height 27
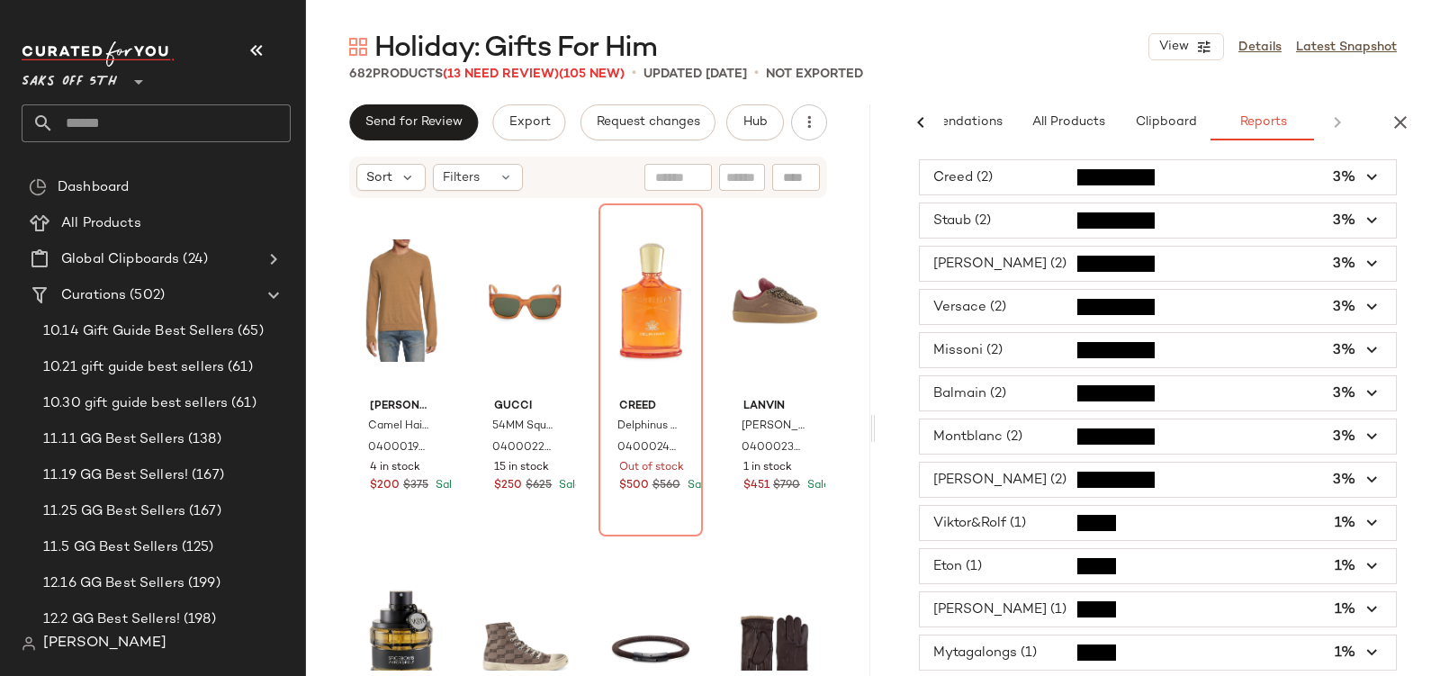
scroll to position [0, 0]
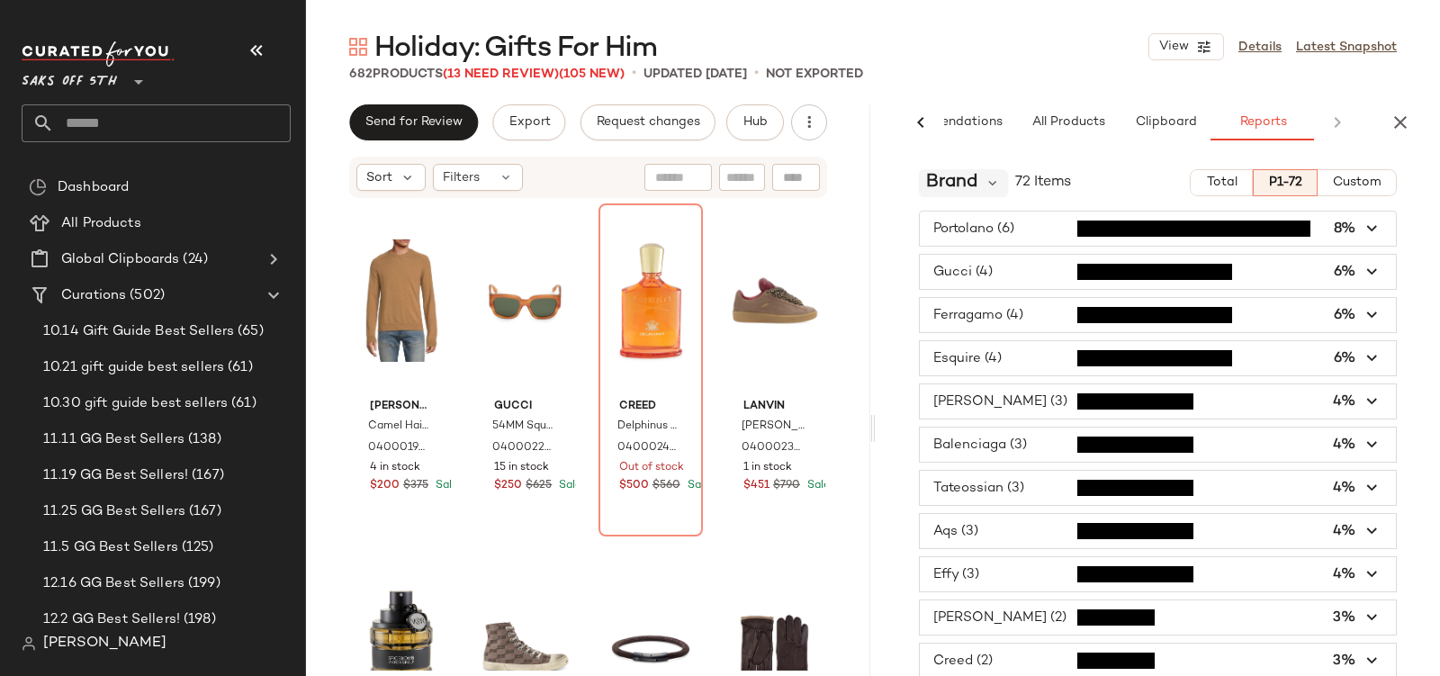
click at [934, 185] on span "Brand" at bounding box center [951, 182] width 51 height 27
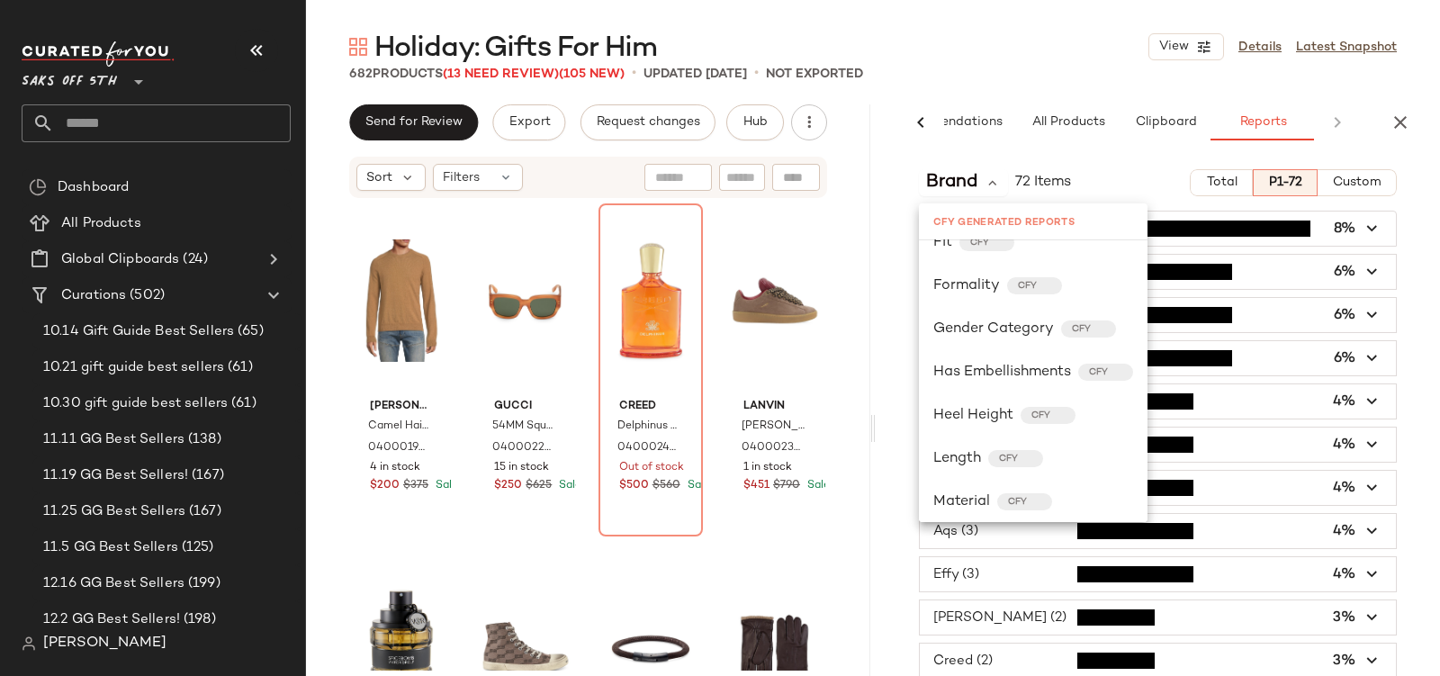
scroll to position [728, 0]
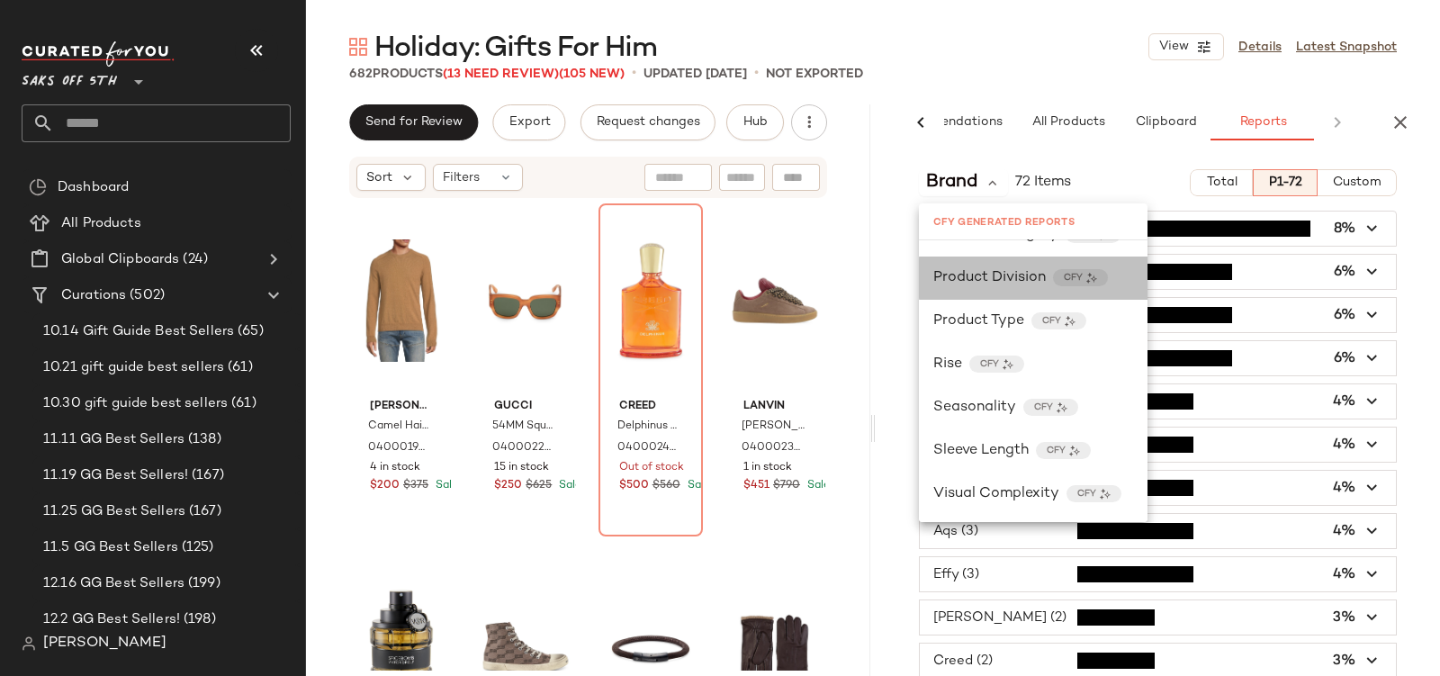
click at [985, 286] on span "Product Division" at bounding box center [989, 278] width 113 height 22
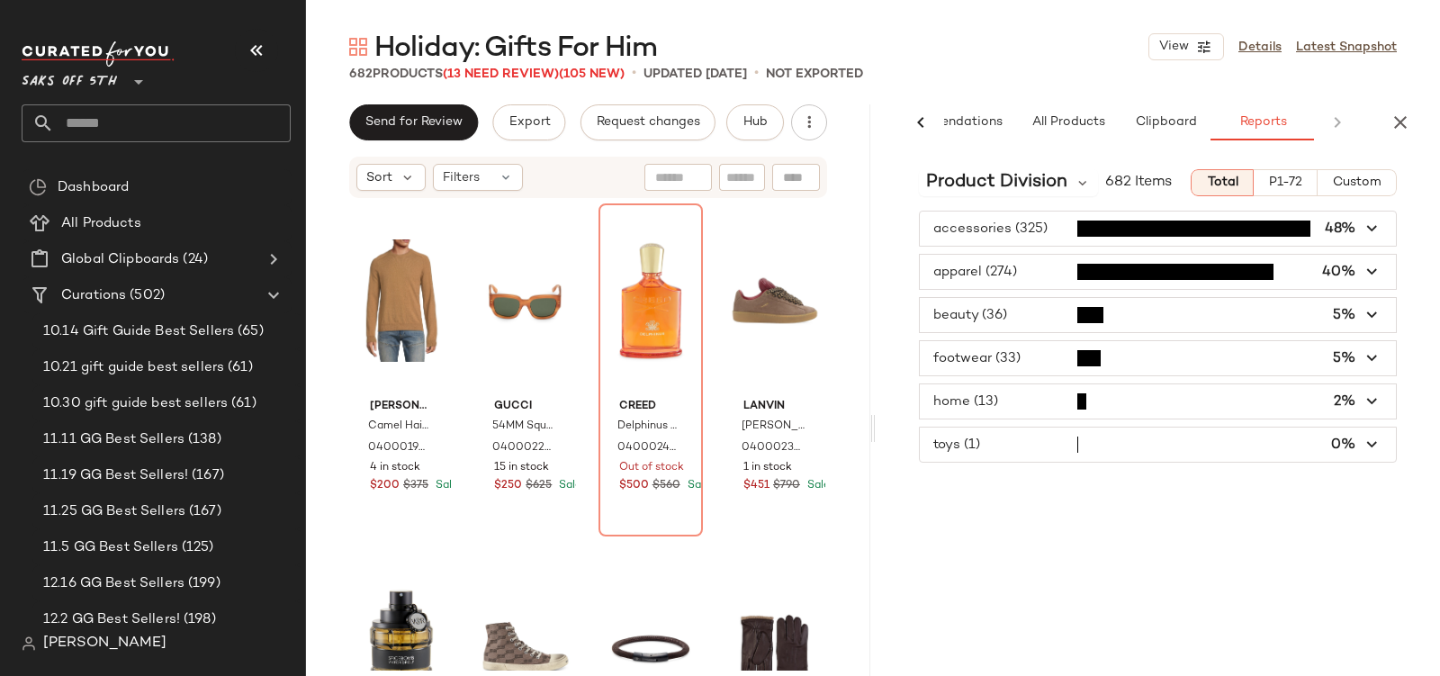
click at [1286, 182] on span "P1-72" at bounding box center [1285, 183] width 34 height 14
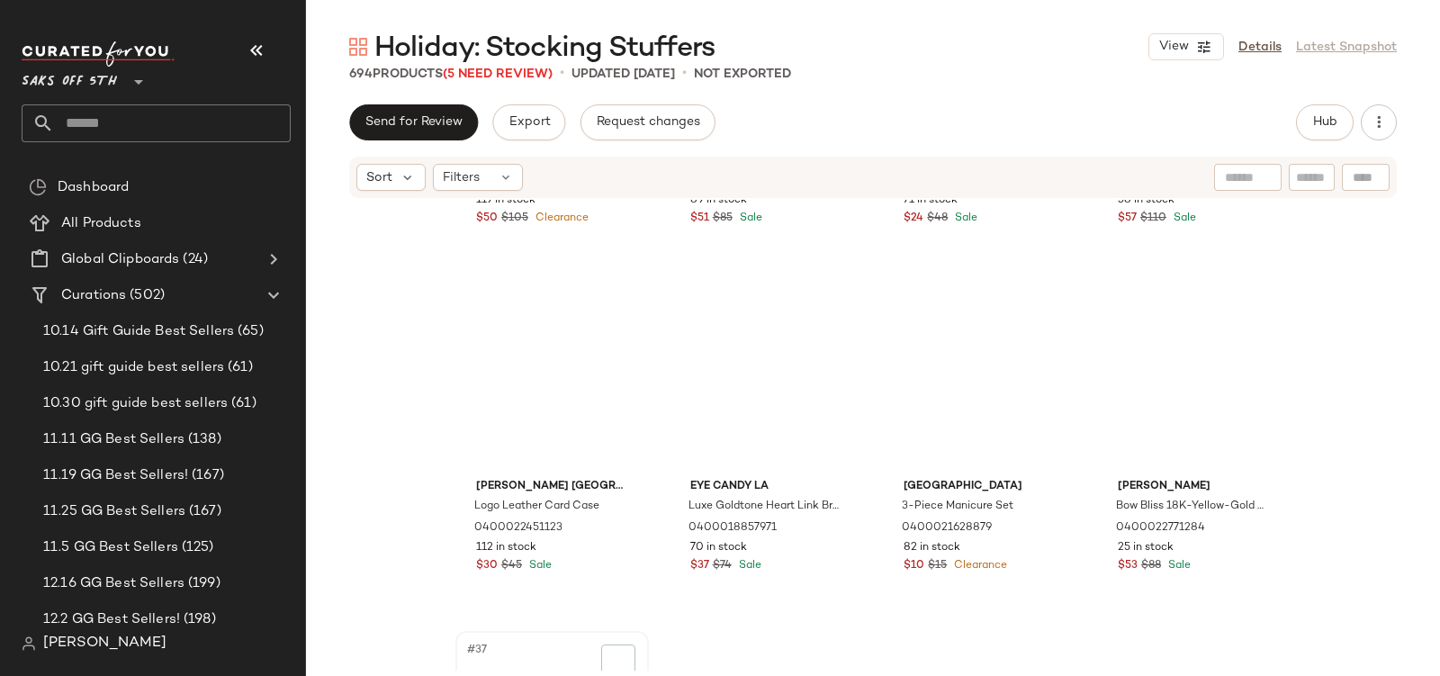
scroll to position [3002, 0]
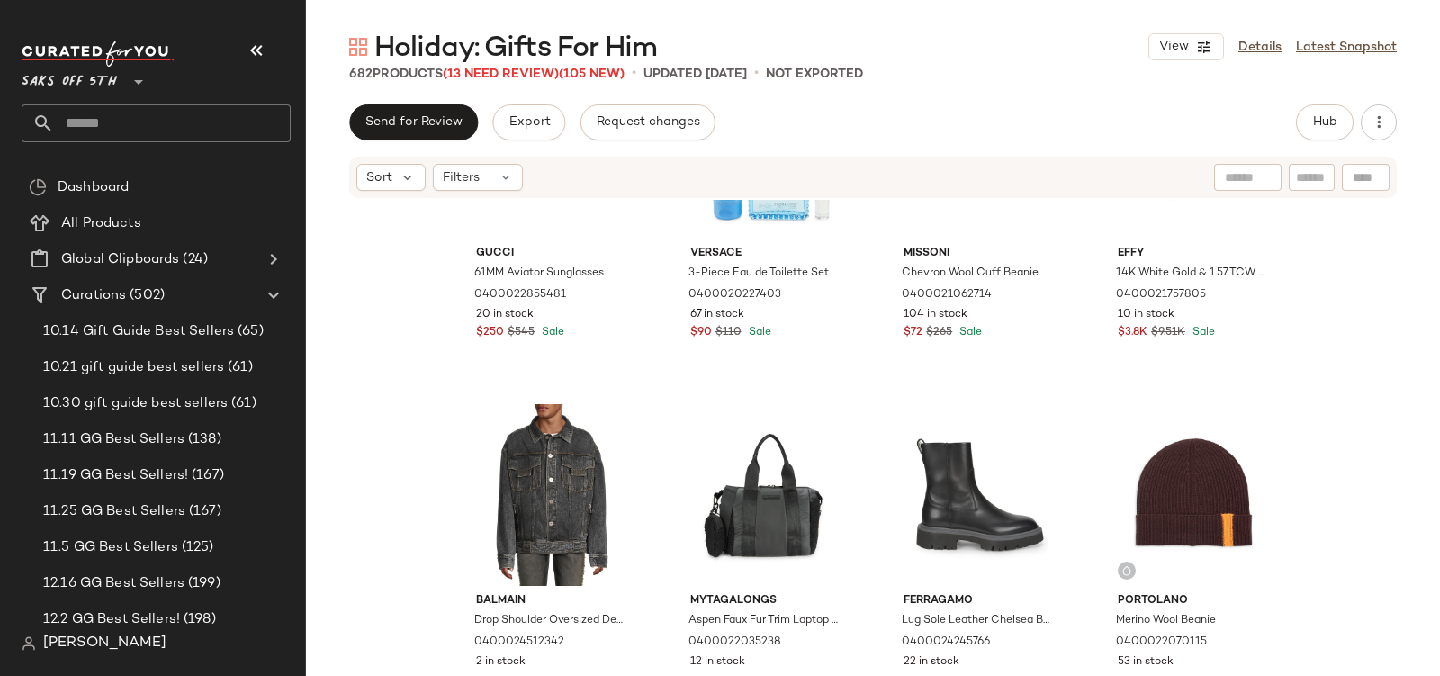
scroll to position [2077, 0]
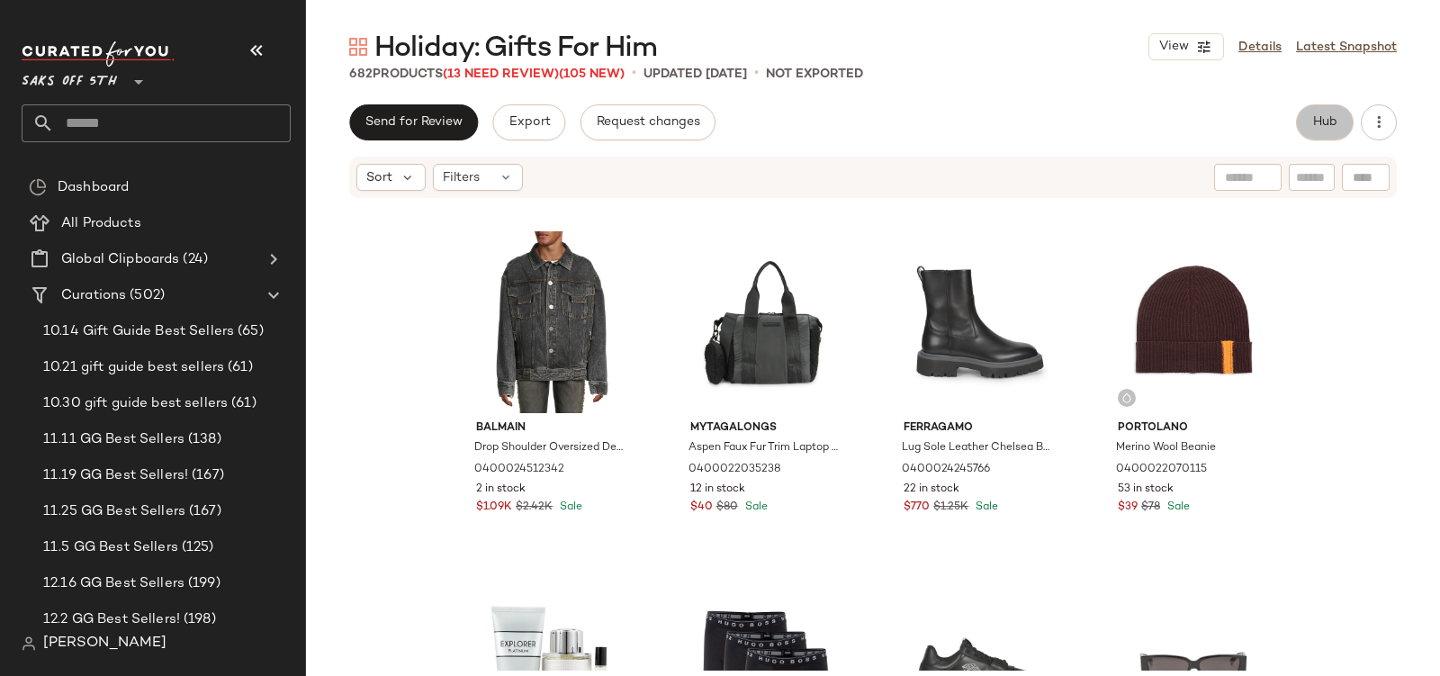
click at [1312, 128] on span "Hub" at bounding box center [1324, 122] width 25 height 14
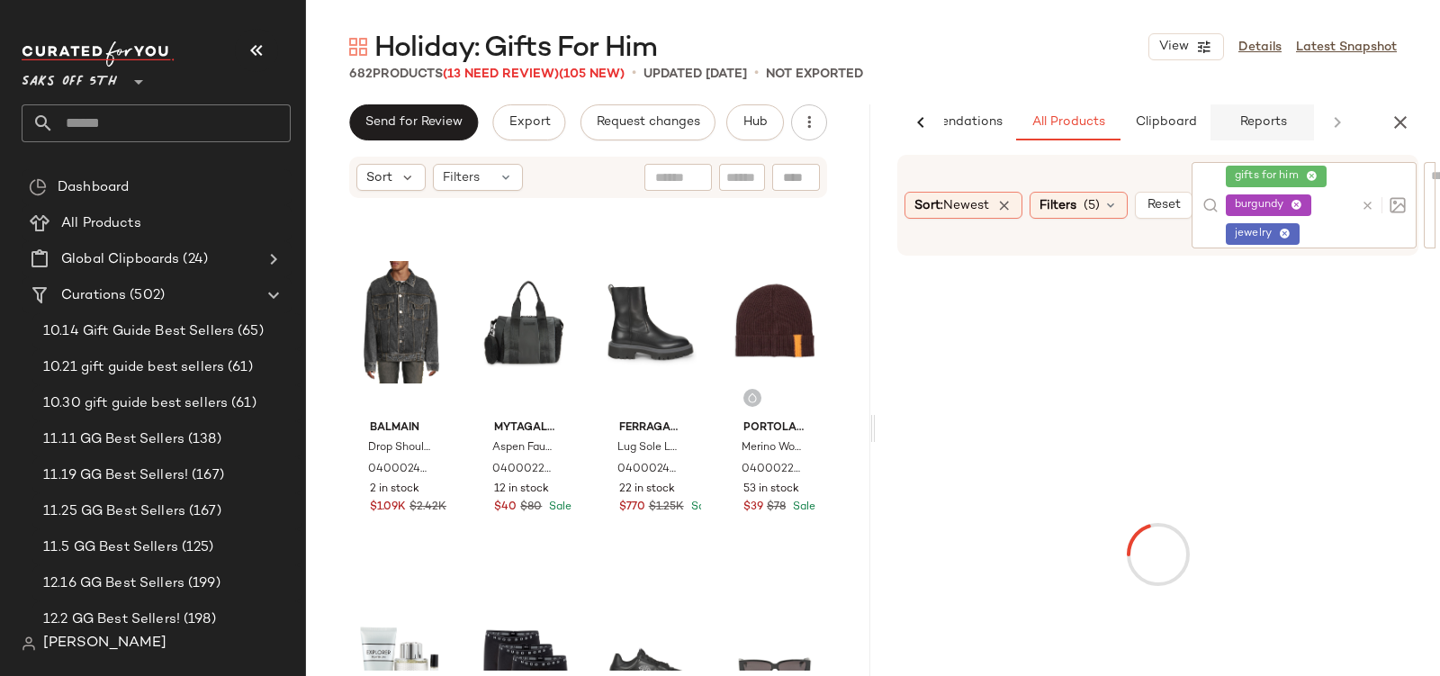
click at [1259, 129] on span "Reports" at bounding box center [1262, 122] width 48 height 14
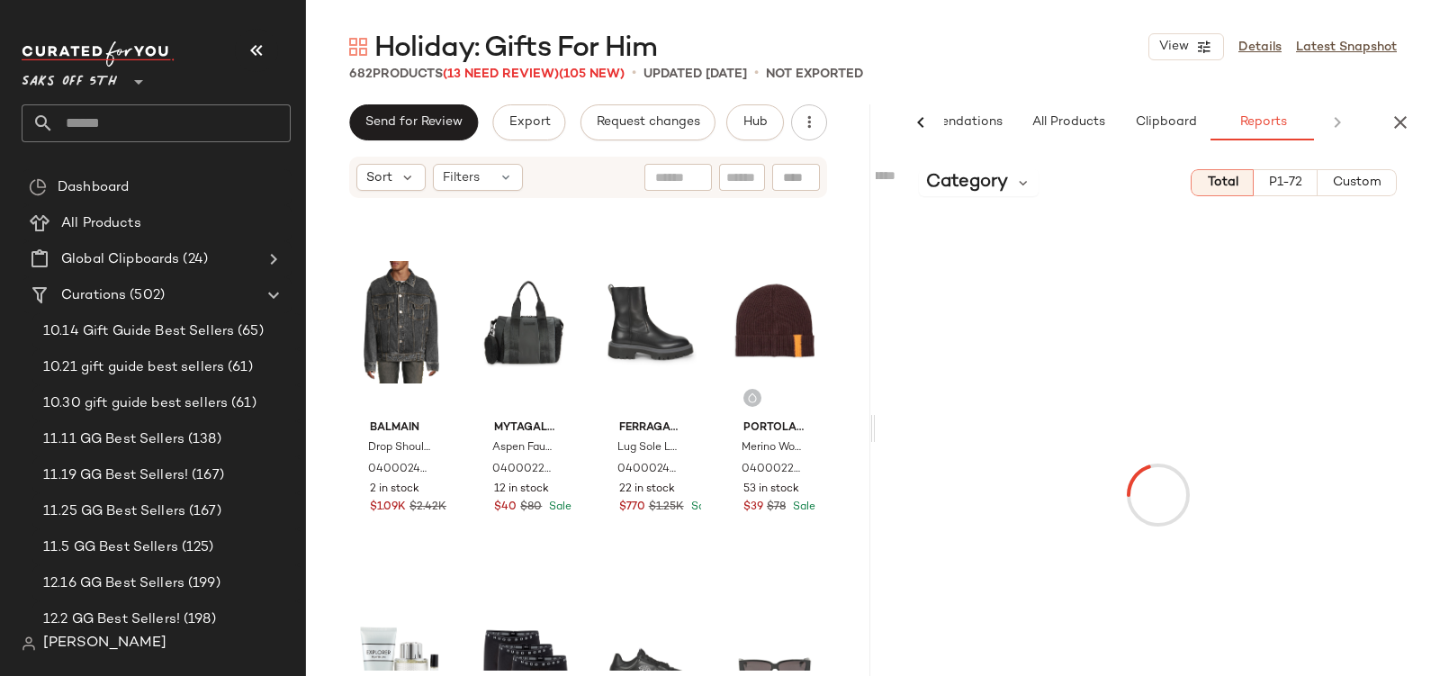
scroll to position [0, 86]
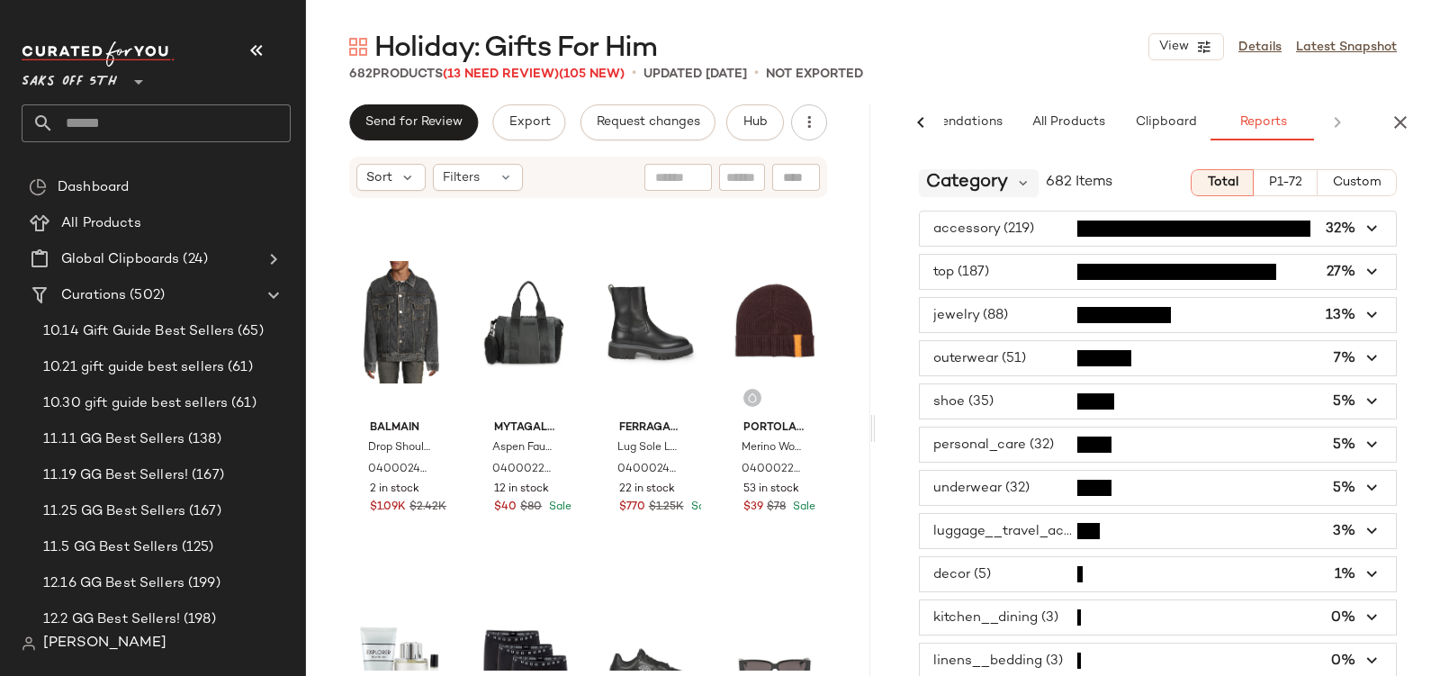
click at [955, 181] on span "Category" at bounding box center [967, 182] width 82 height 27
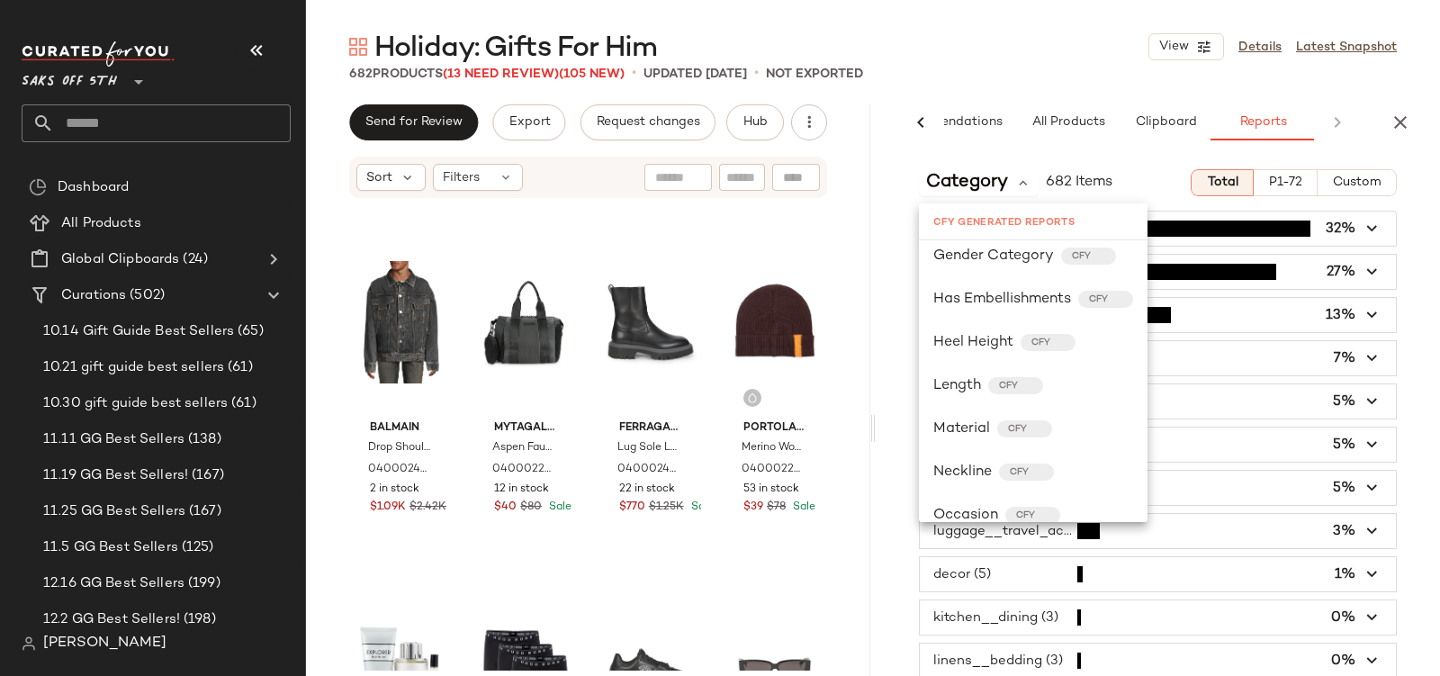
scroll to position [728, 0]
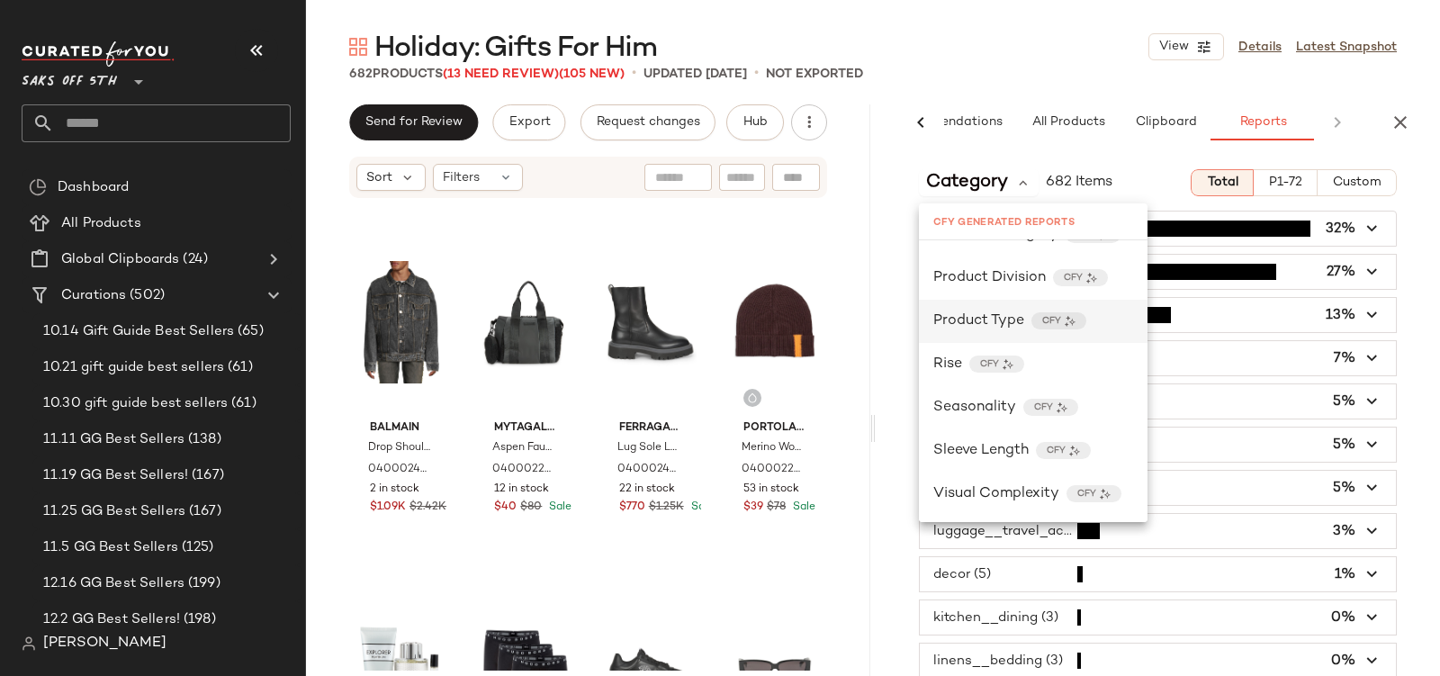
click at [962, 333] on div "Product Type CFY" at bounding box center [1033, 321] width 229 height 43
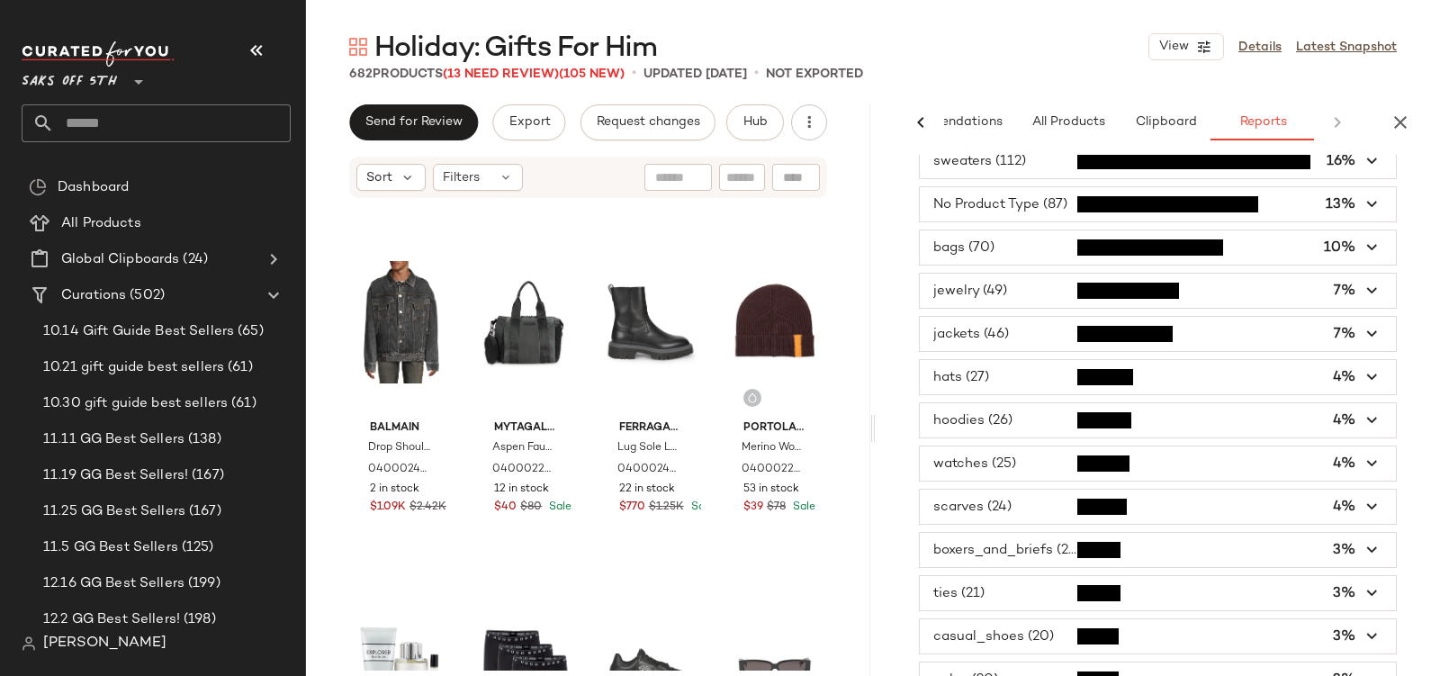
scroll to position [68, 0]
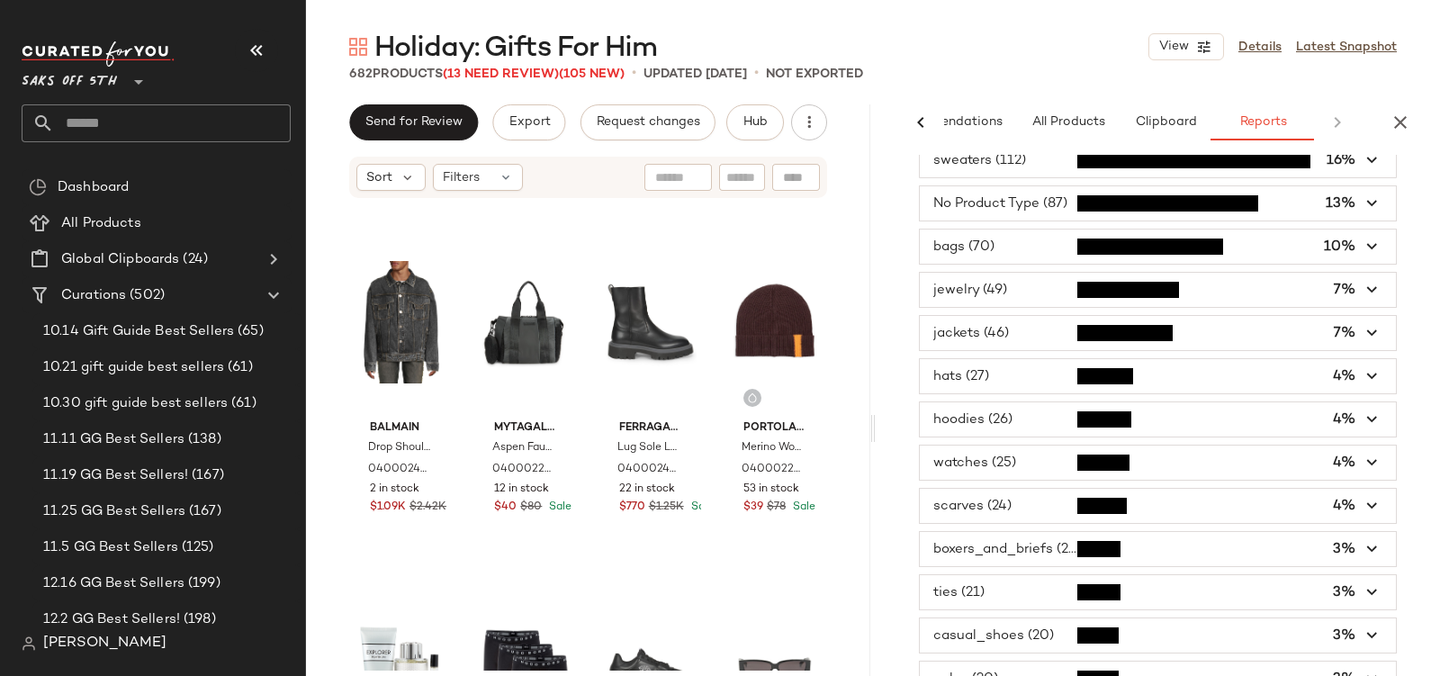
click at [976, 461] on span "button" at bounding box center [1158, 463] width 476 height 34
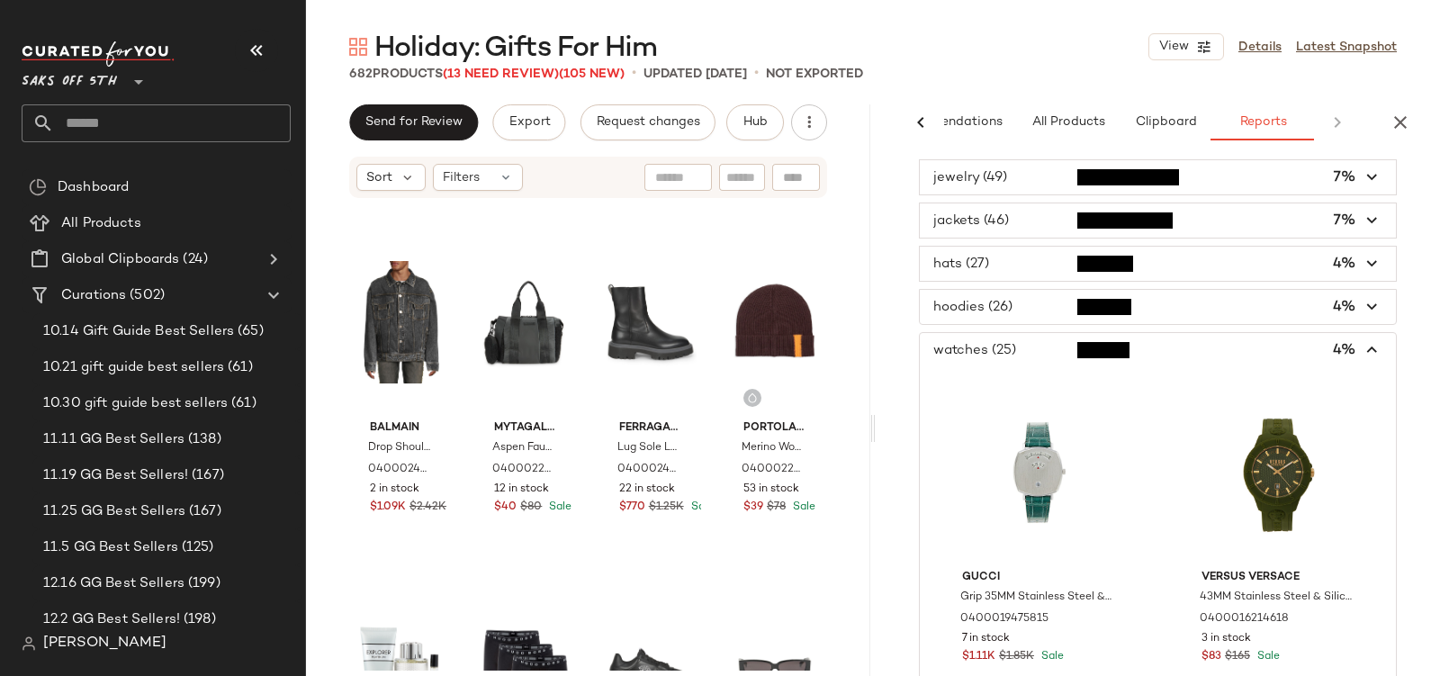
scroll to position [168, 0]
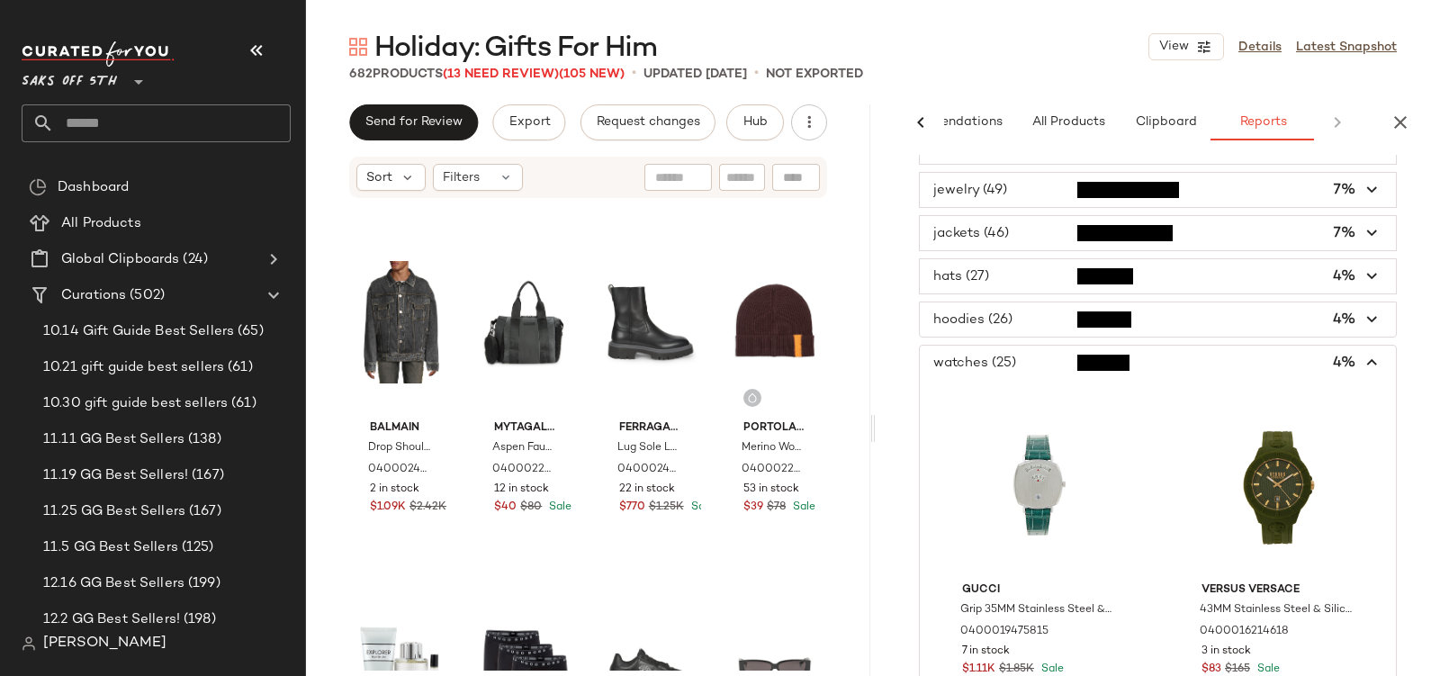
click at [995, 347] on span "button" at bounding box center [1158, 363] width 476 height 34
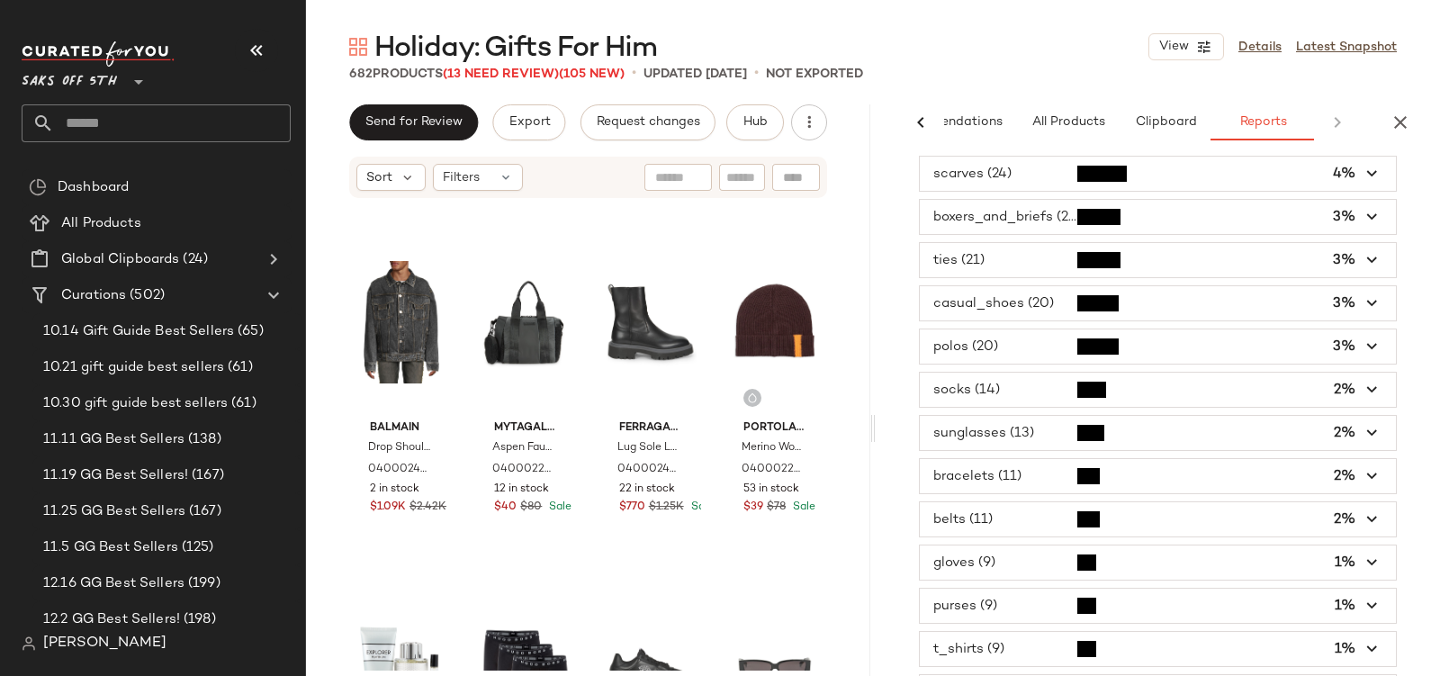
scroll to position [410, 0]
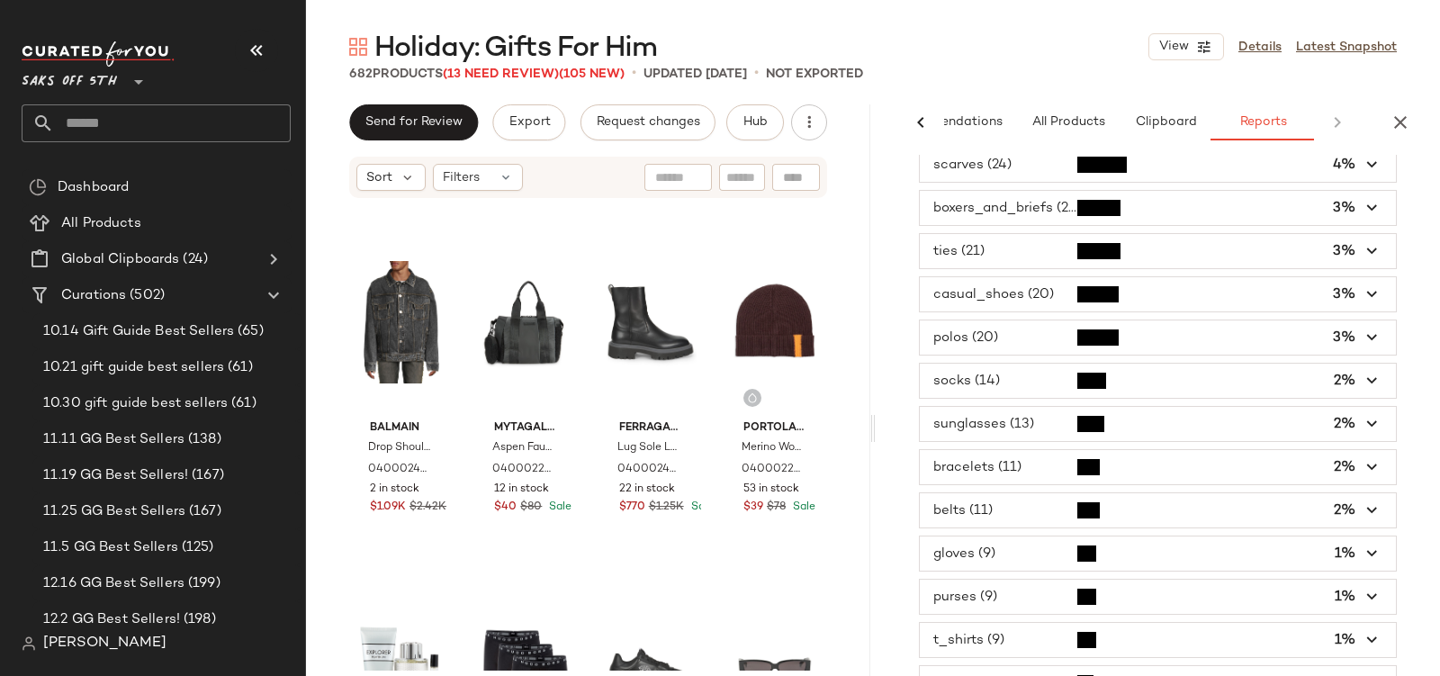
click at [1023, 407] on span "button" at bounding box center [1158, 424] width 476 height 34
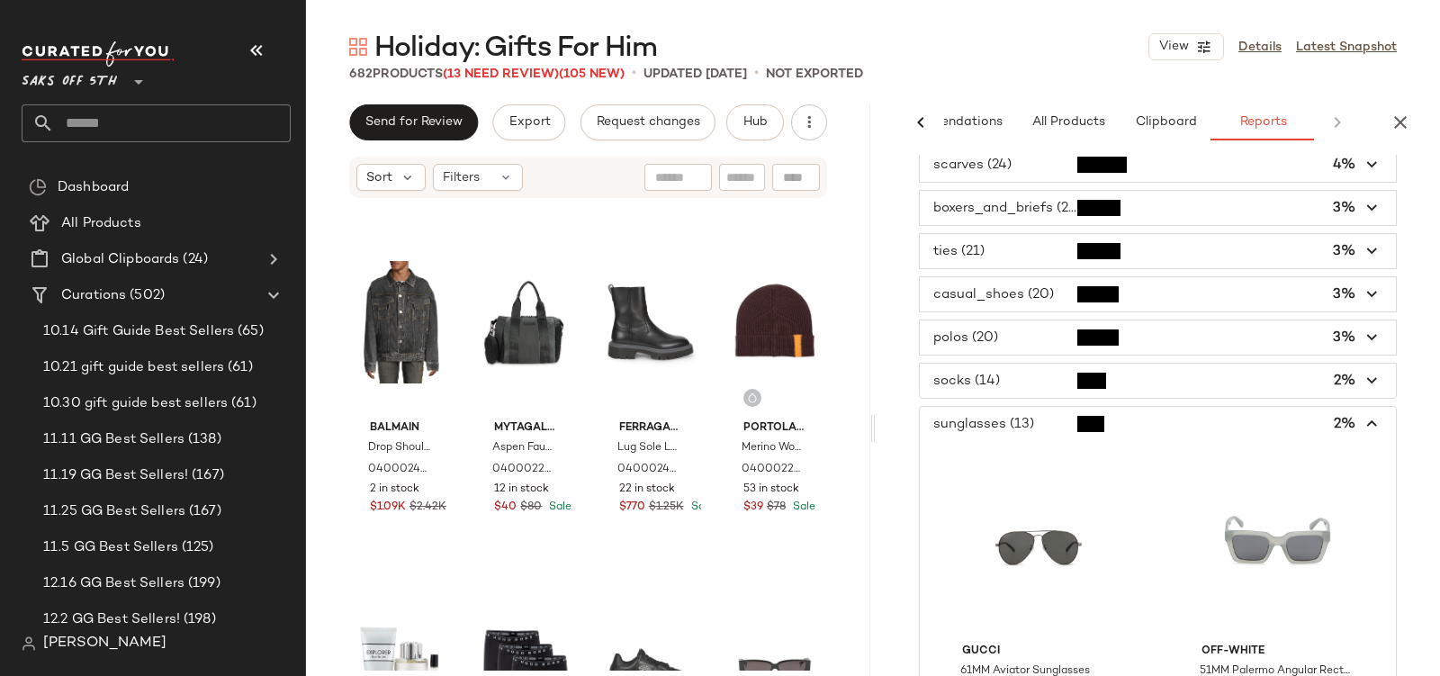
click at [1023, 407] on span "button" at bounding box center [1158, 424] width 476 height 34
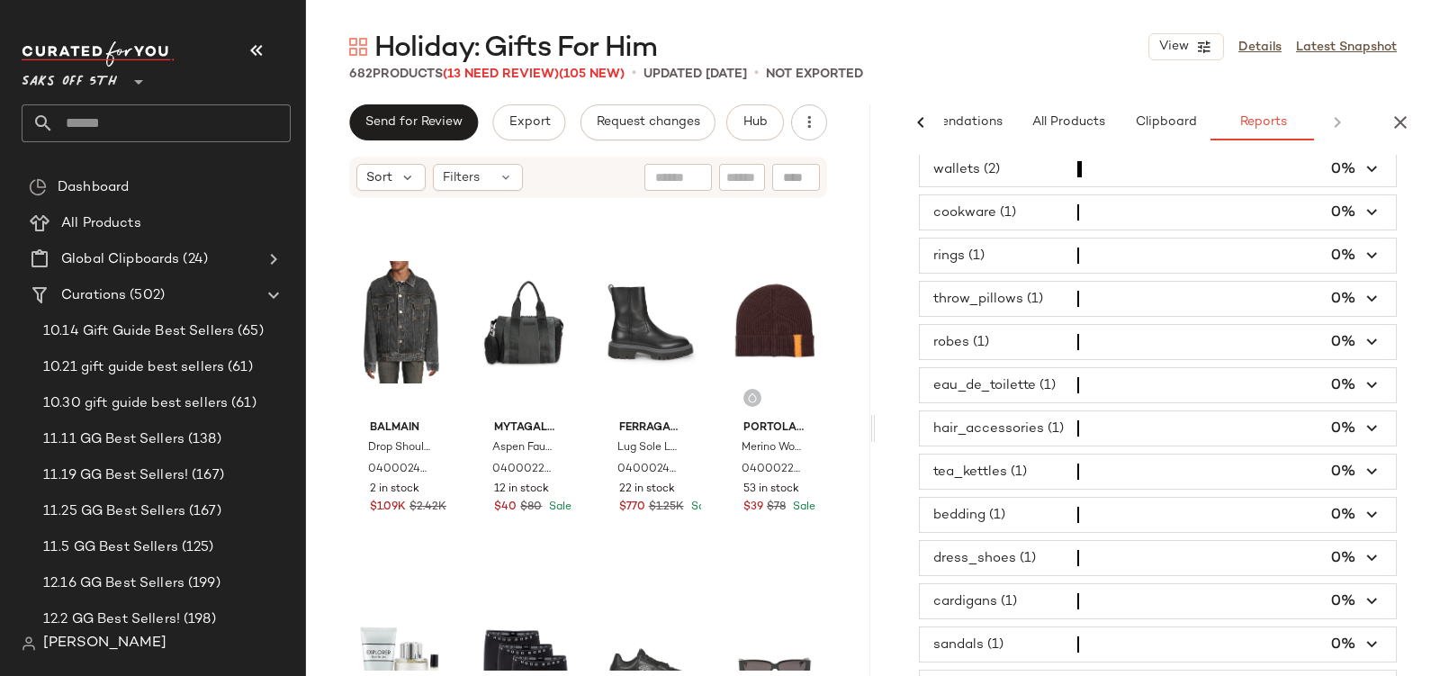
scroll to position [1294, 0]
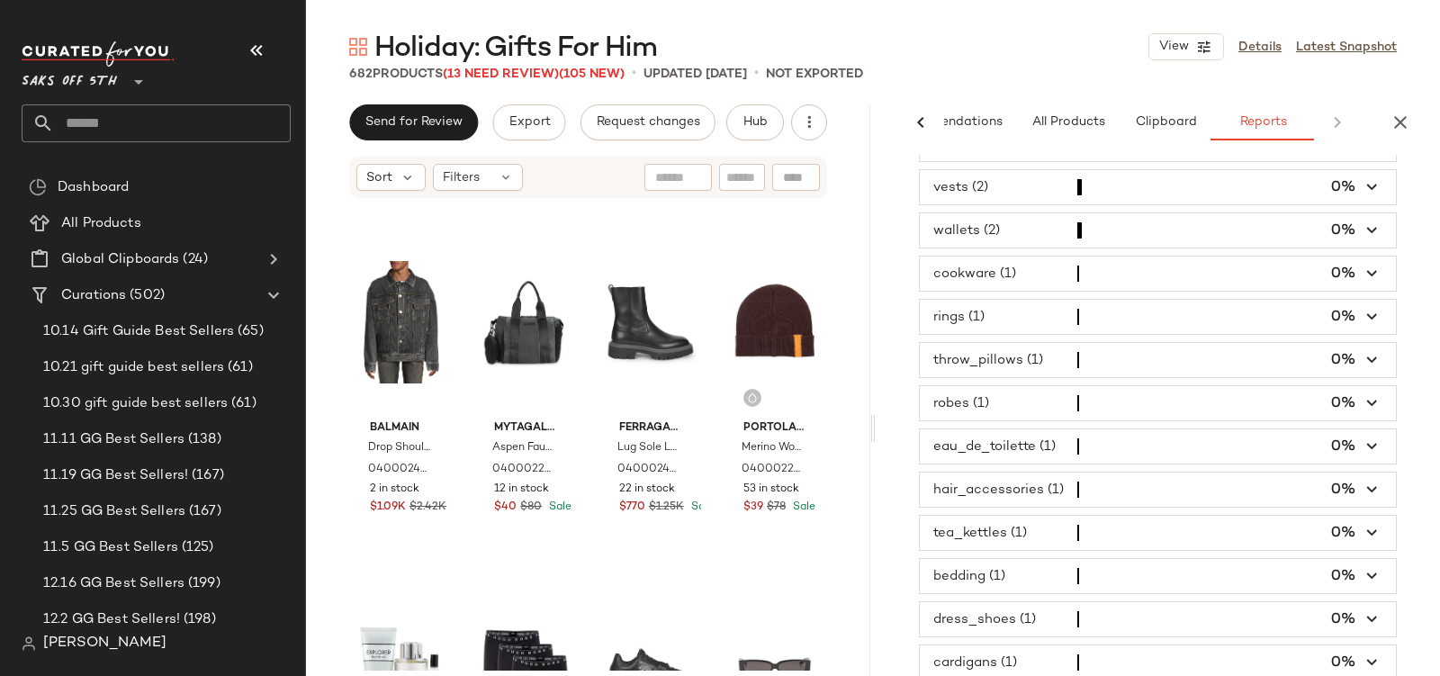
click at [968, 386] on span "button" at bounding box center [1158, 403] width 476 height 34
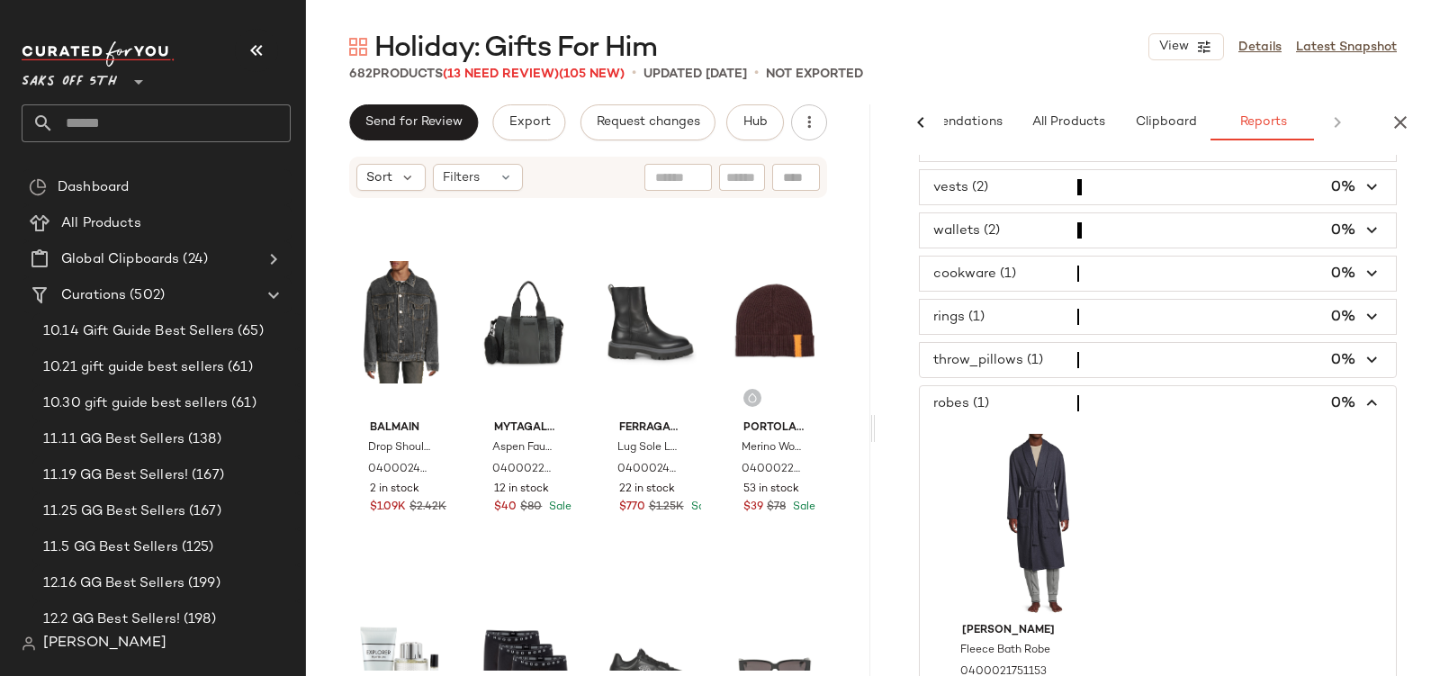
click at [968, 343] on span "button" at bounding box center [1158, 360] width 476 height 34
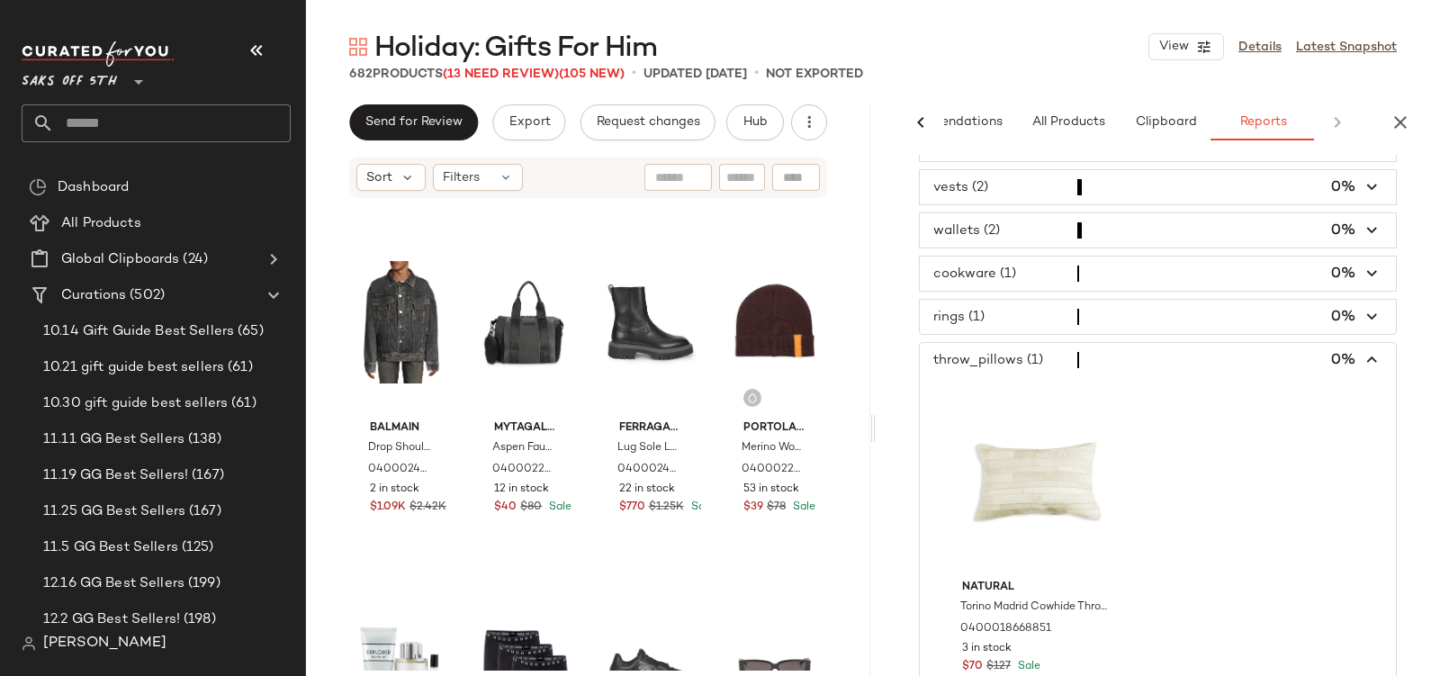
click at [944, 343] on span "button" at bounding box center [1158, 360] width 476 height 34
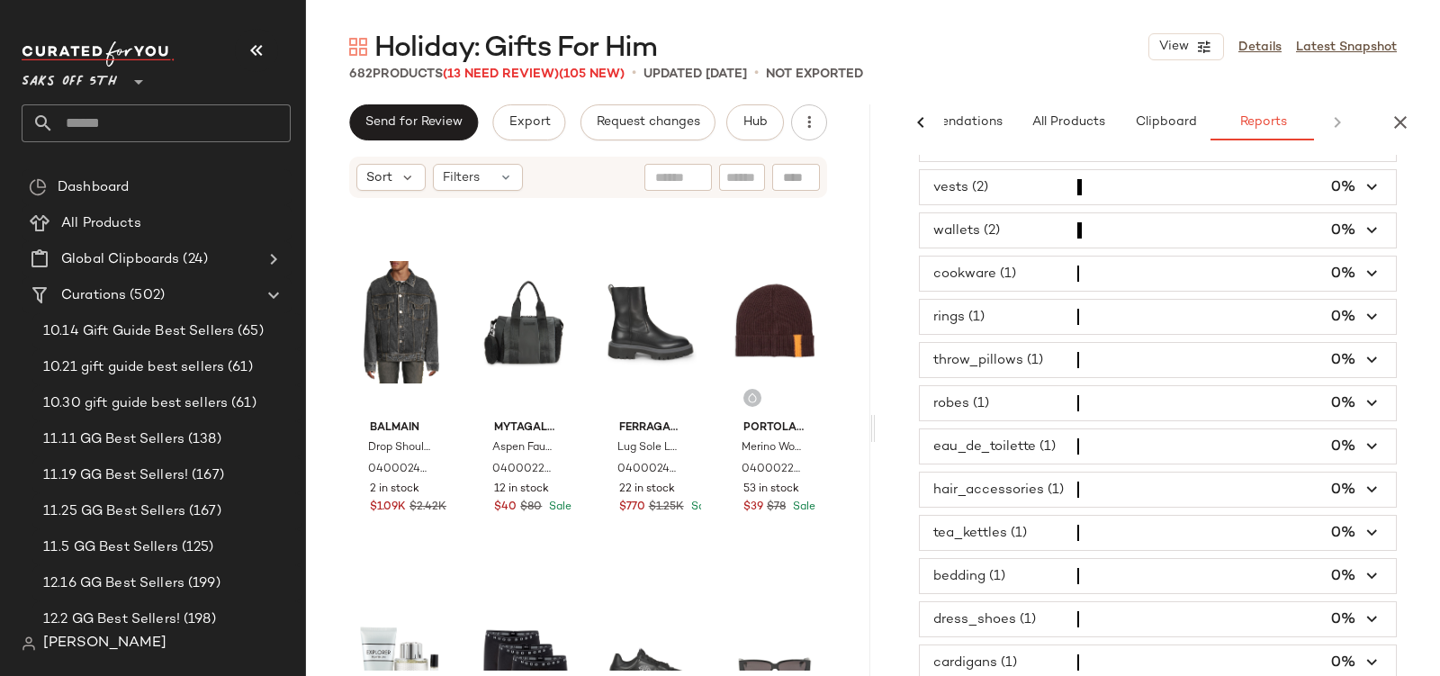
click at [939, 386] on span "button" at bounding box center [1158, 403] width 476 height 34
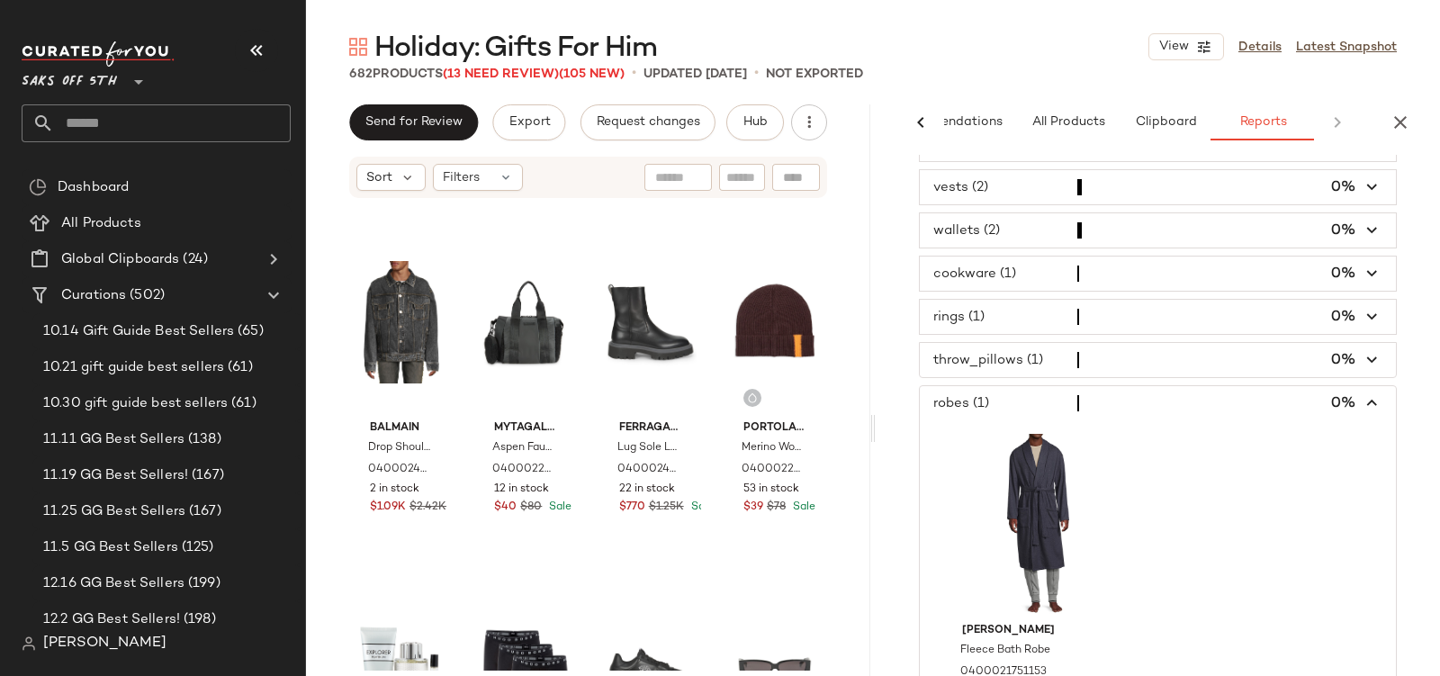
click at [939, 386] on span "button" at bounding box center [1158, 403] width 476 height 34
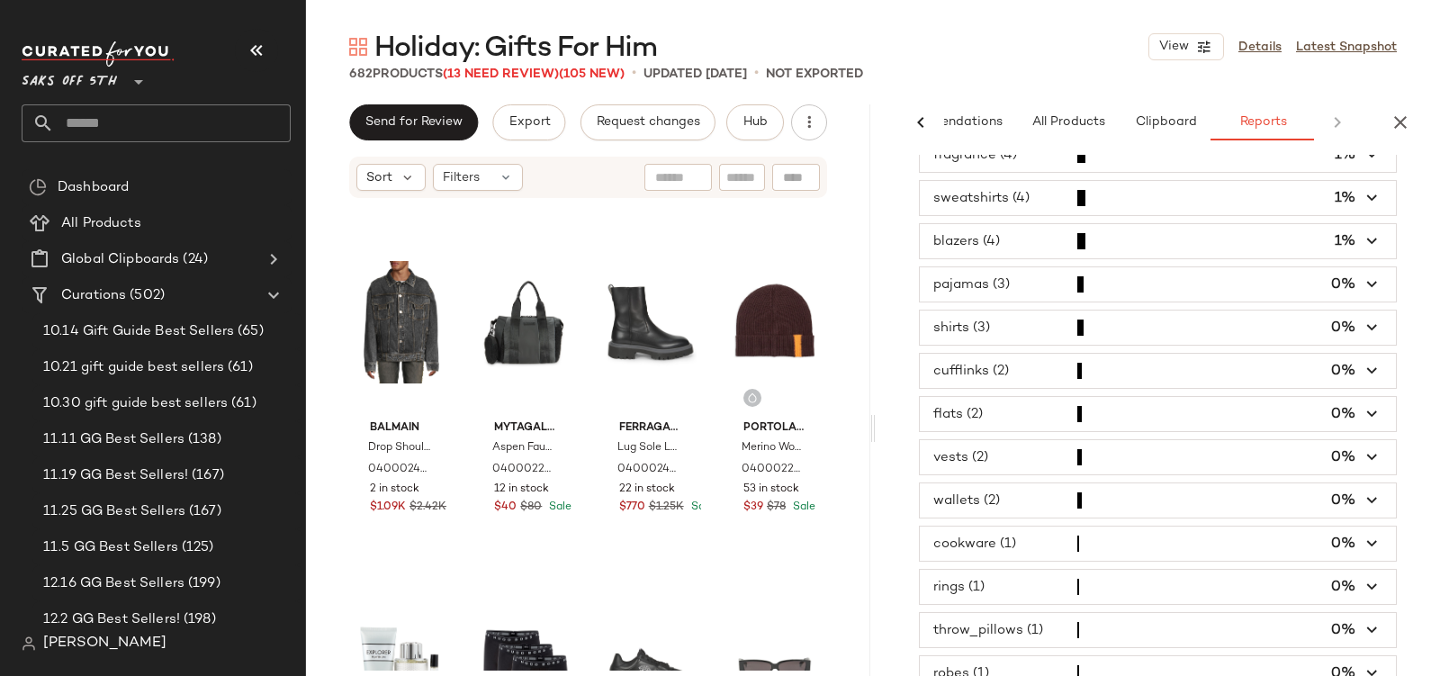
scroll to position [959, 0]
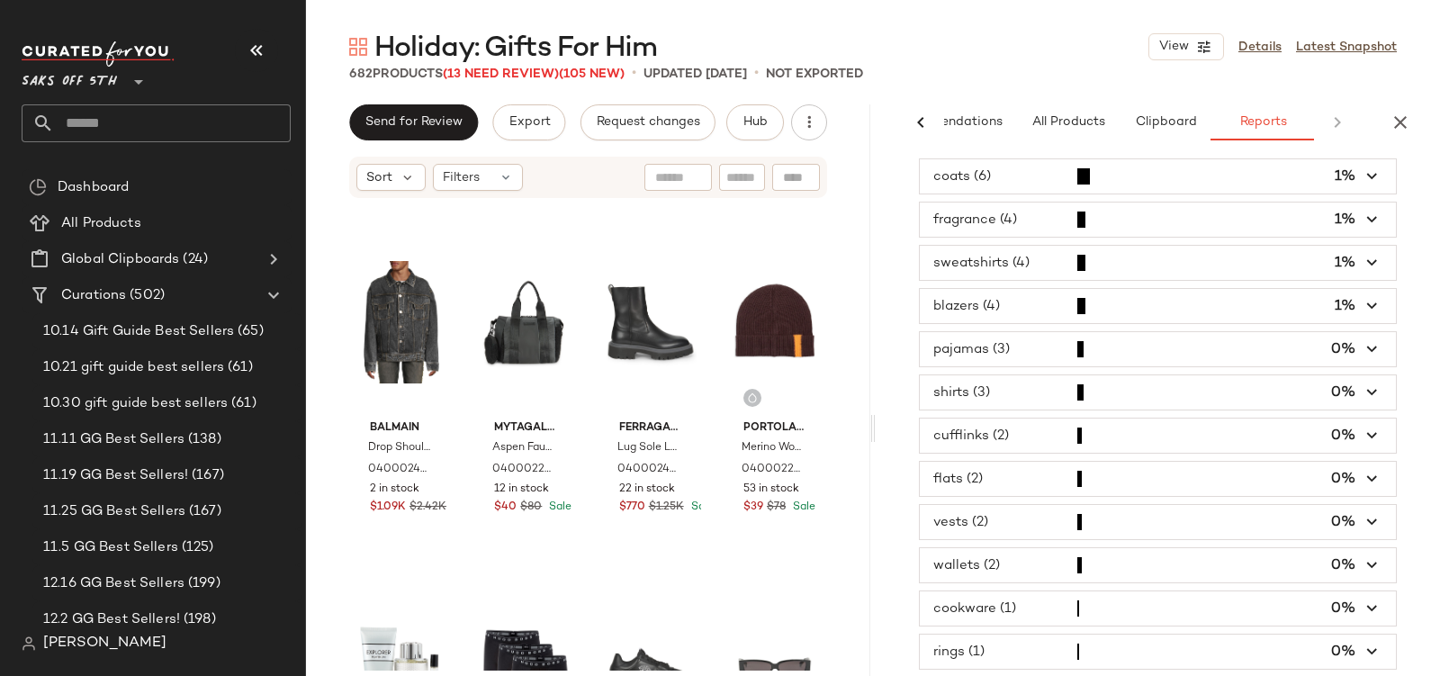
click at [1030, 332] on span "button" at bounding box center [1158, 349] width 476 height 34
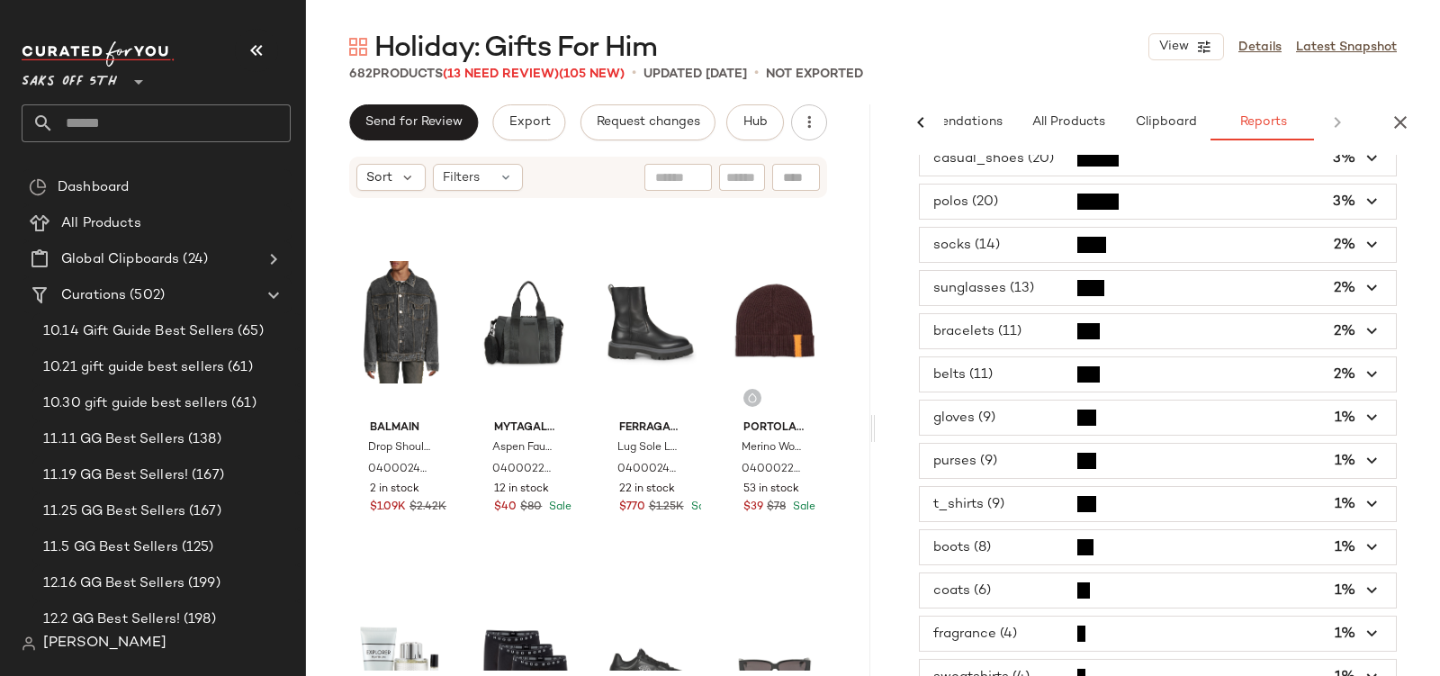
scroll to position [544, 0]
click at [1049, 618] on span "button" at bounding box center [1158, 635] width 476 height 34
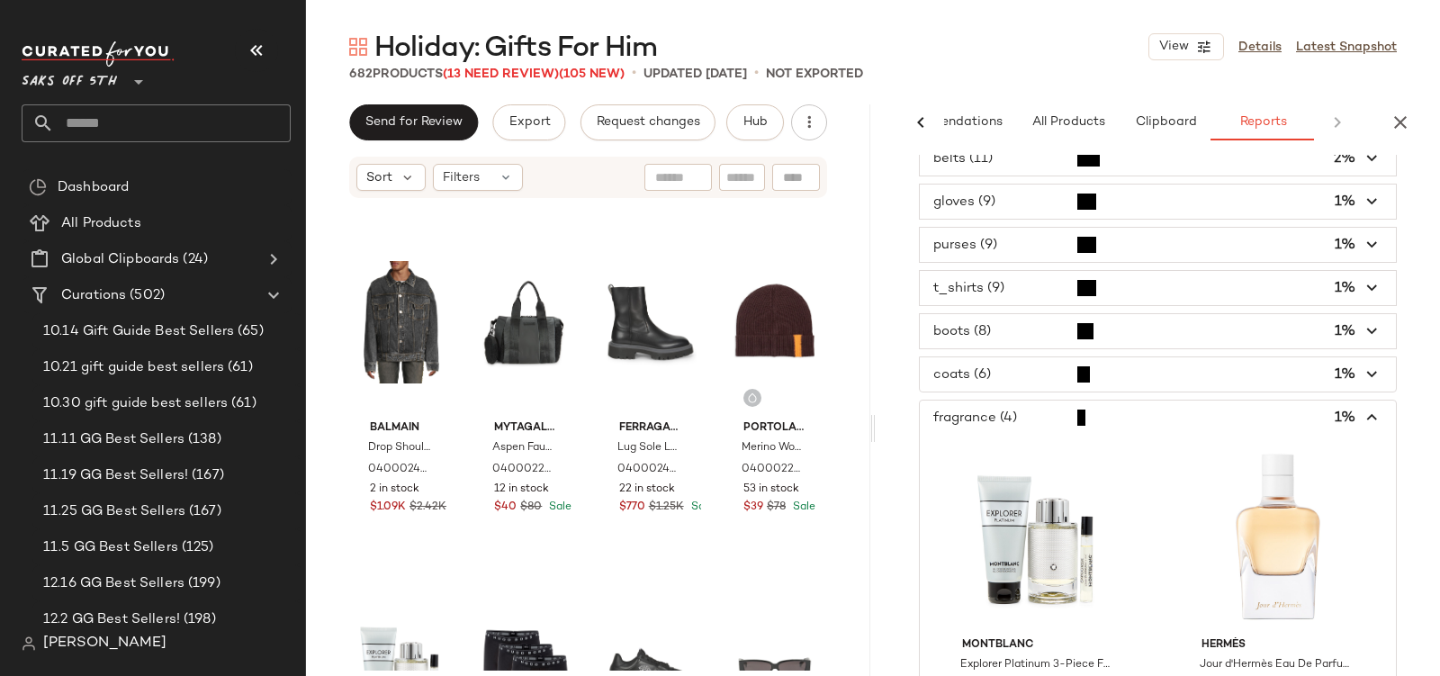
scroll to position [760, 0]
click at [954, 402] on span "button" at bounding box center [1158, 419] width 476 height 34
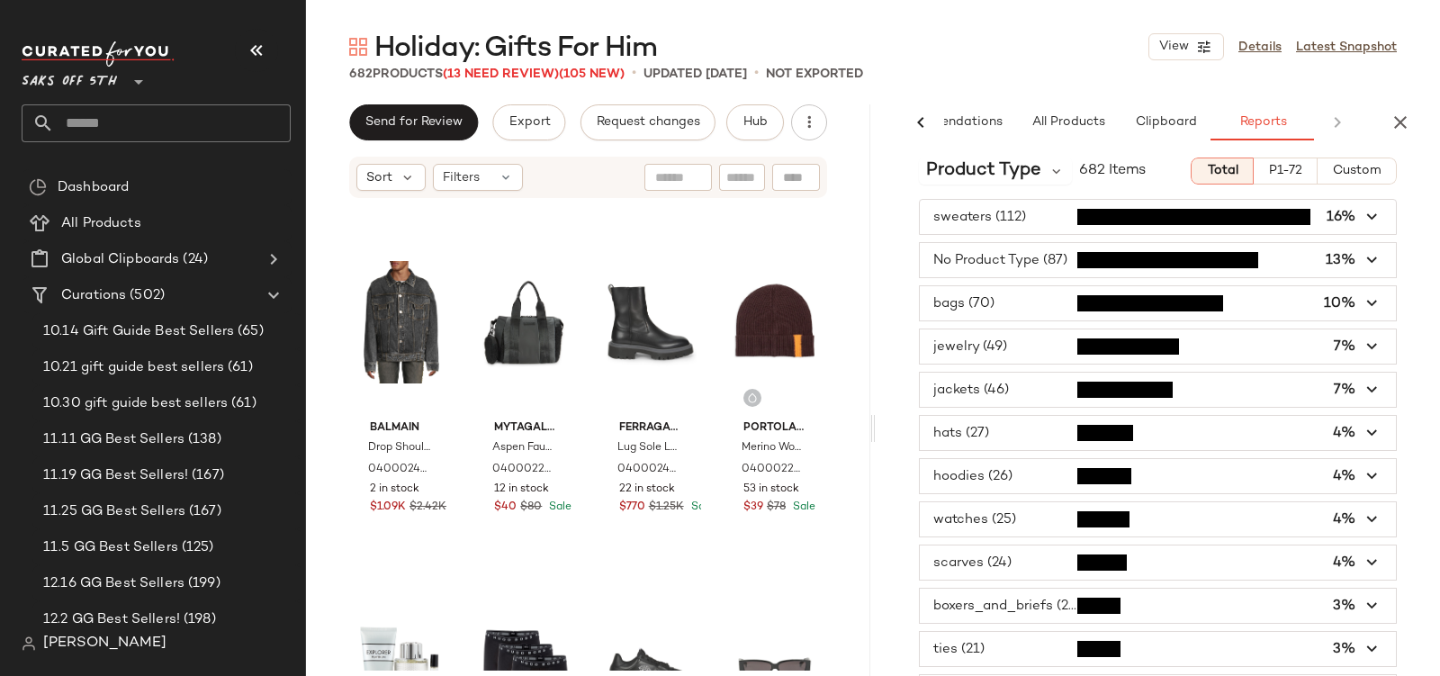
scroll to position [12, 0]
click at [970, 262] on span "button" at bounding box center [1158, 260] width 476 height 34
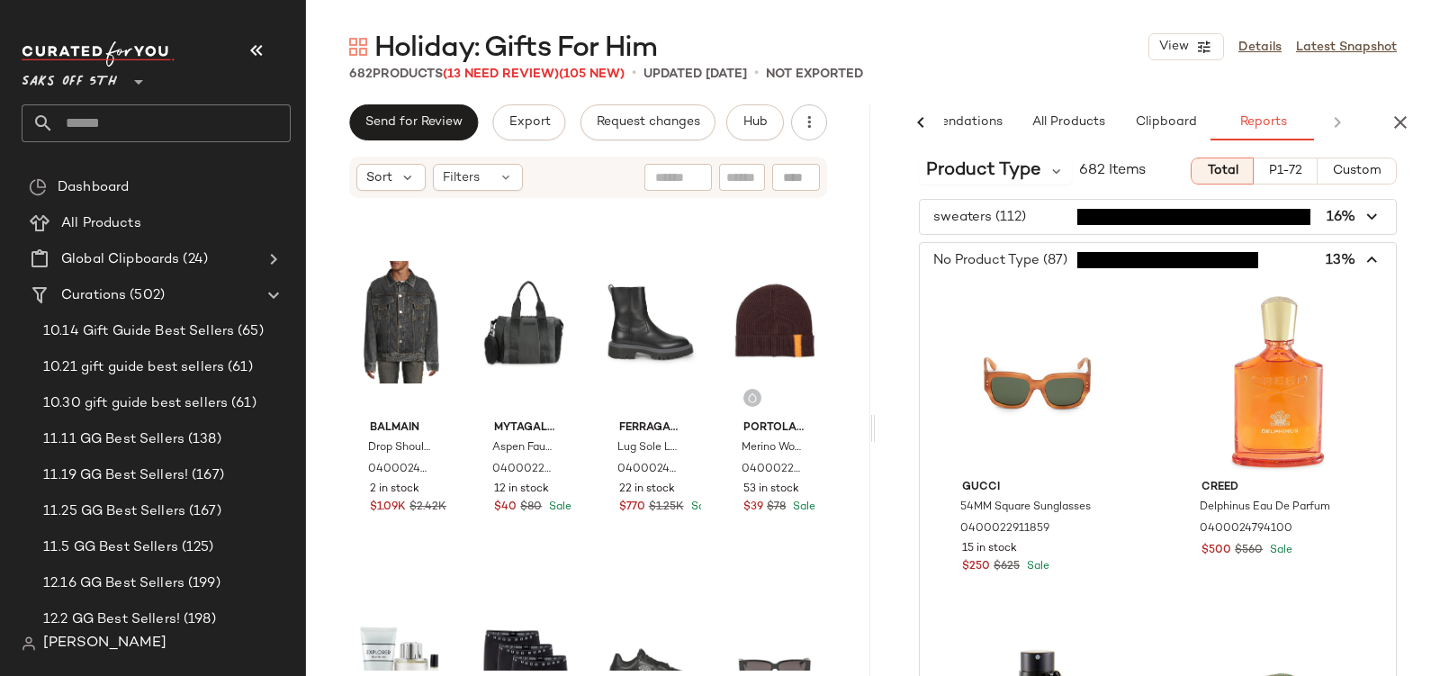
click at [970, 255] on span "button" at bounding box center [1158, 260] width 476 height 34
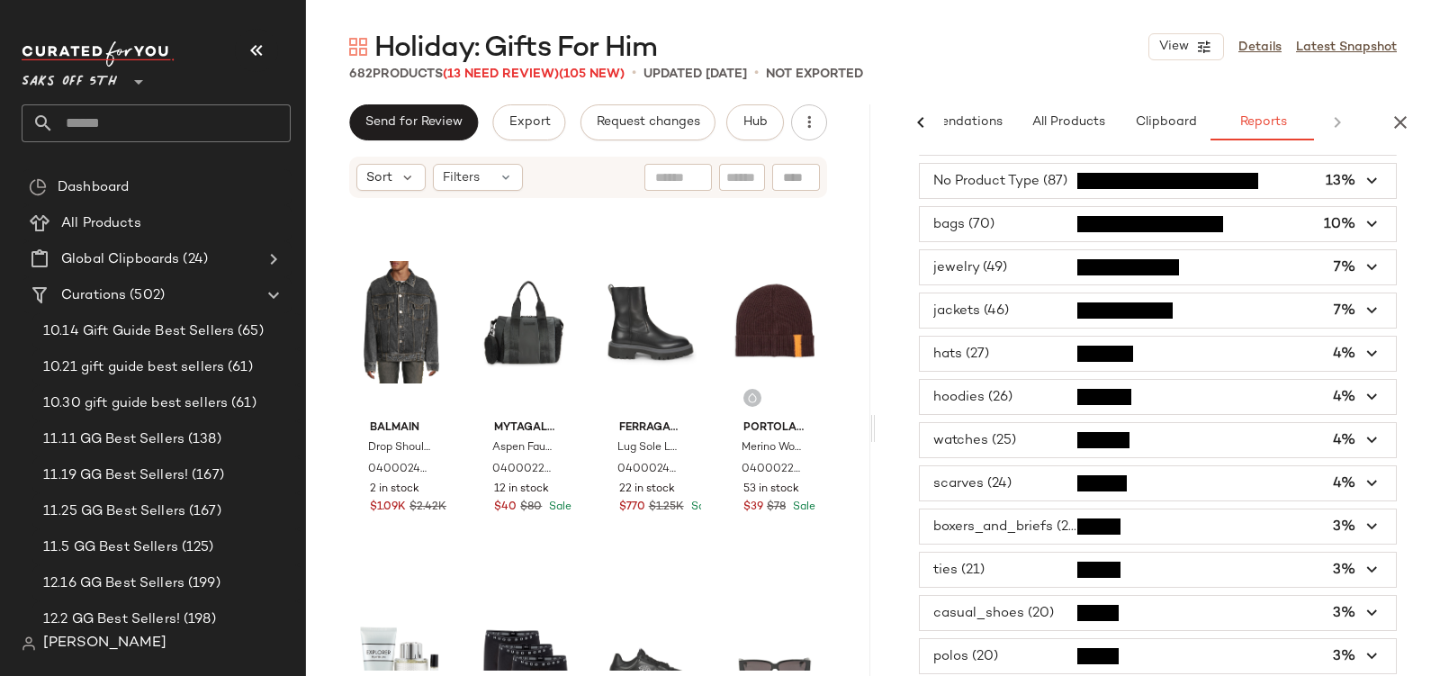
scroll to position [419, 0]
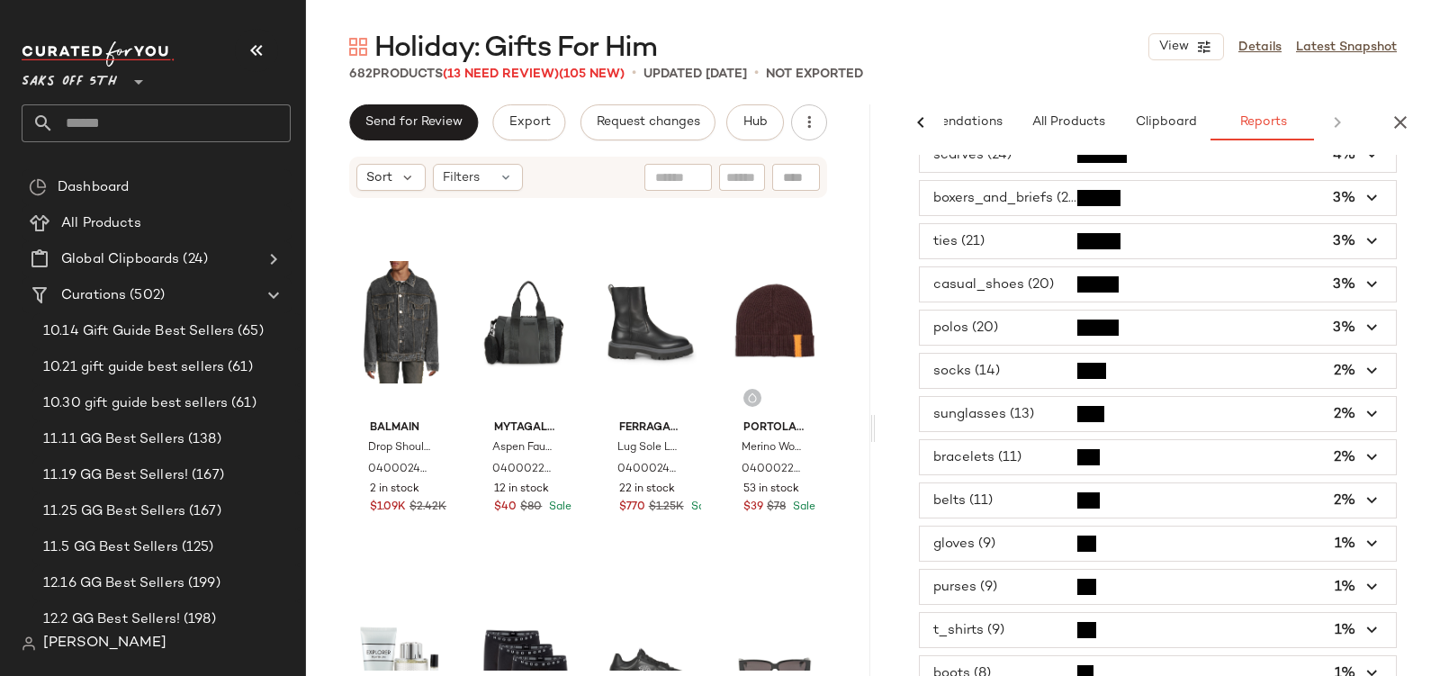
click at [1035, 270] on span "button" at bounding box center [1158, 284] width 476 height 34
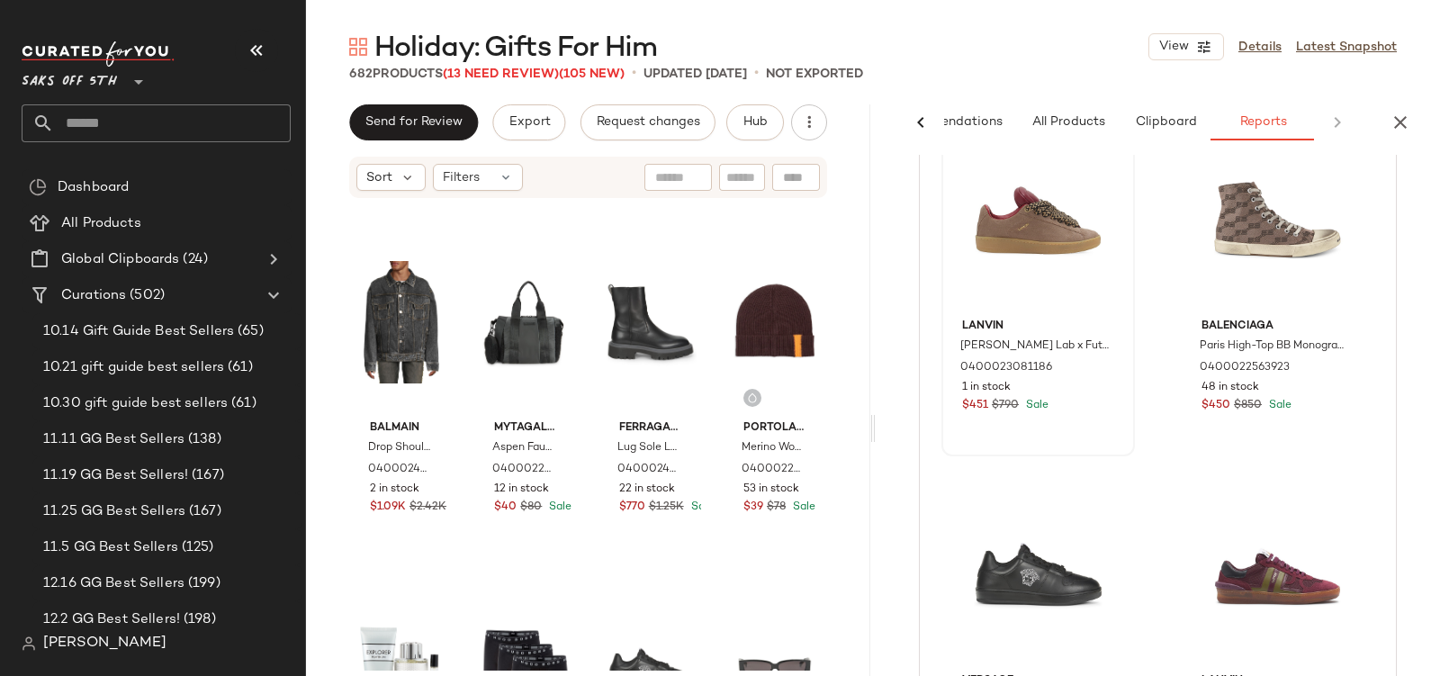
scroll to position [464, 0]
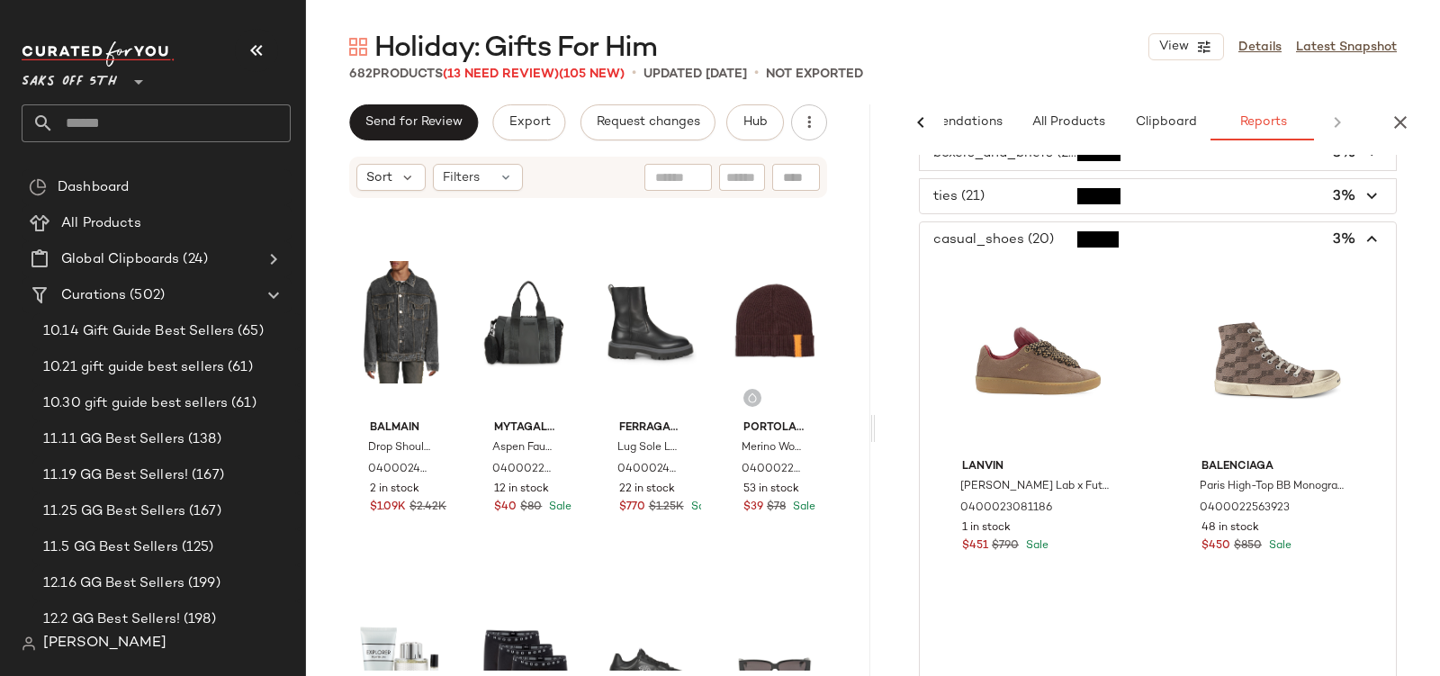
click at [1341, 224] on span "button" at bounding box center [1158, 239] width 476 height 34
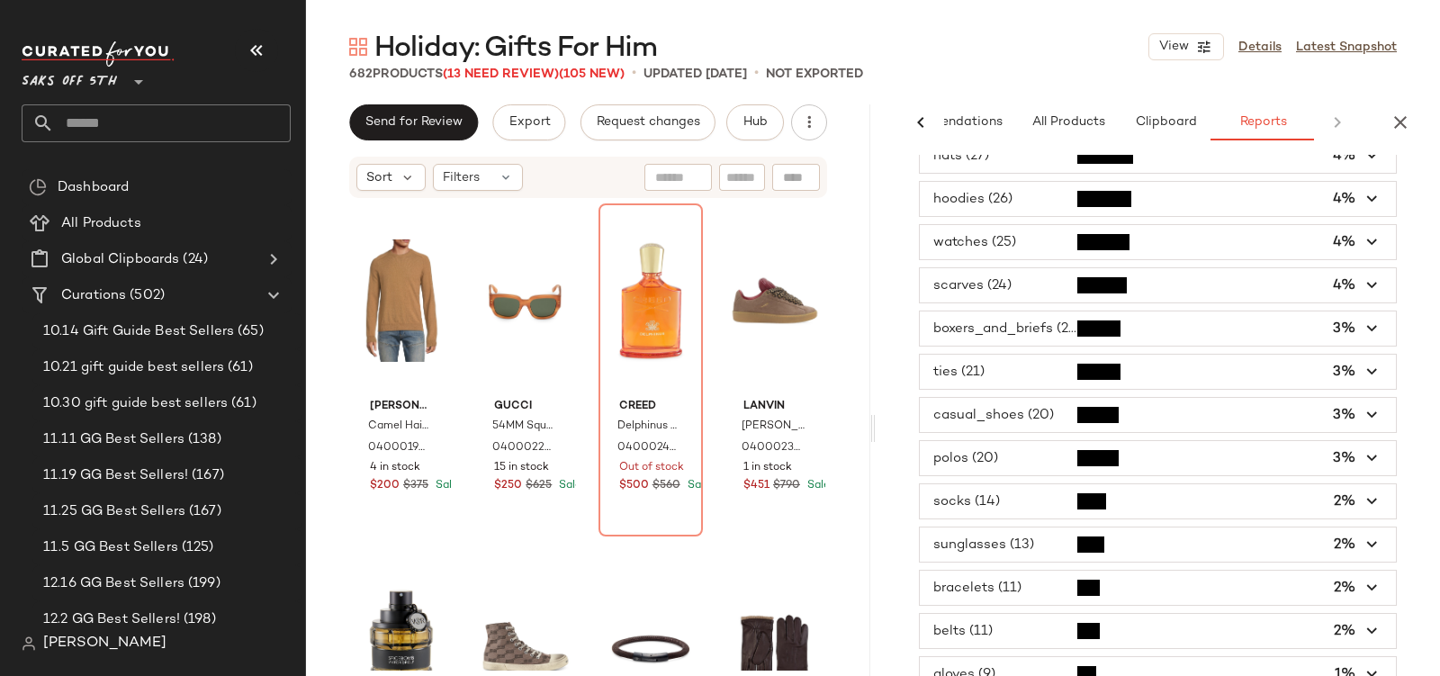
scroll to position [0, 0]
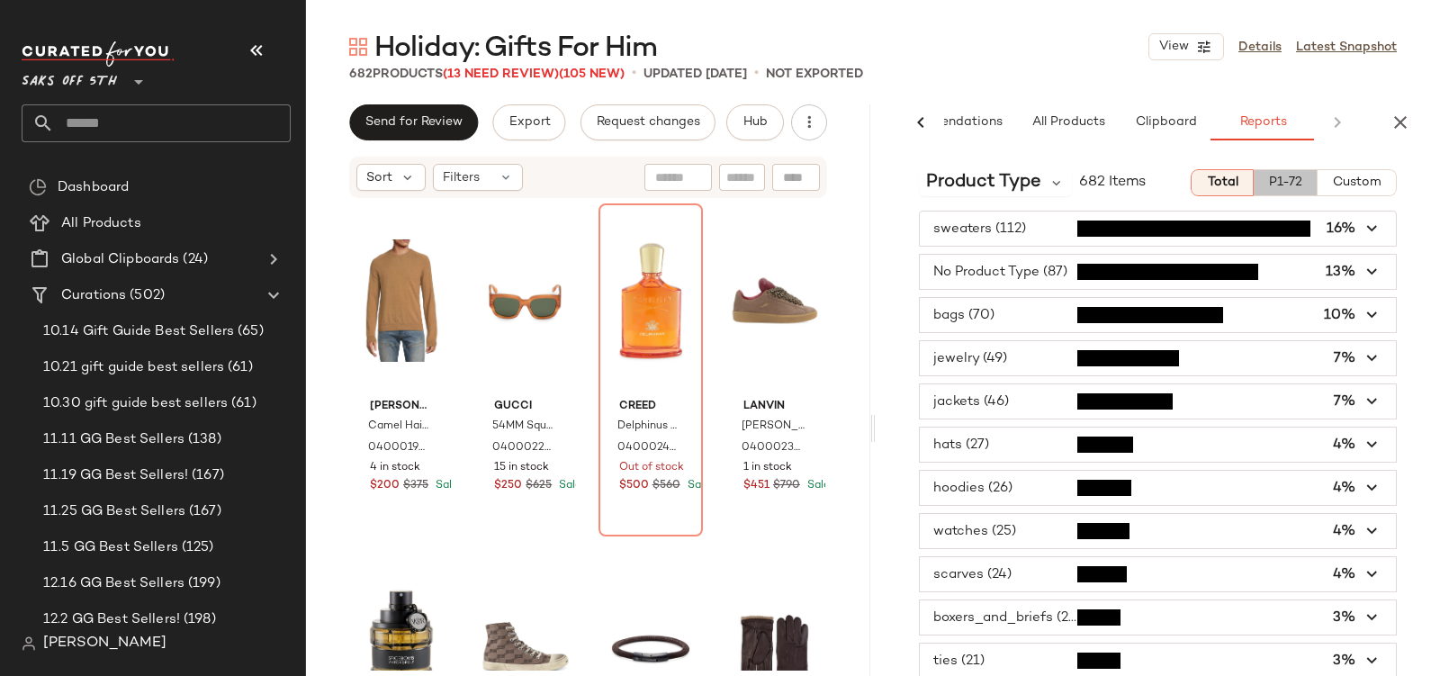
click at [1275, 179] on span "P1-72" at bounding box center [1285, 183] width 34 height 14
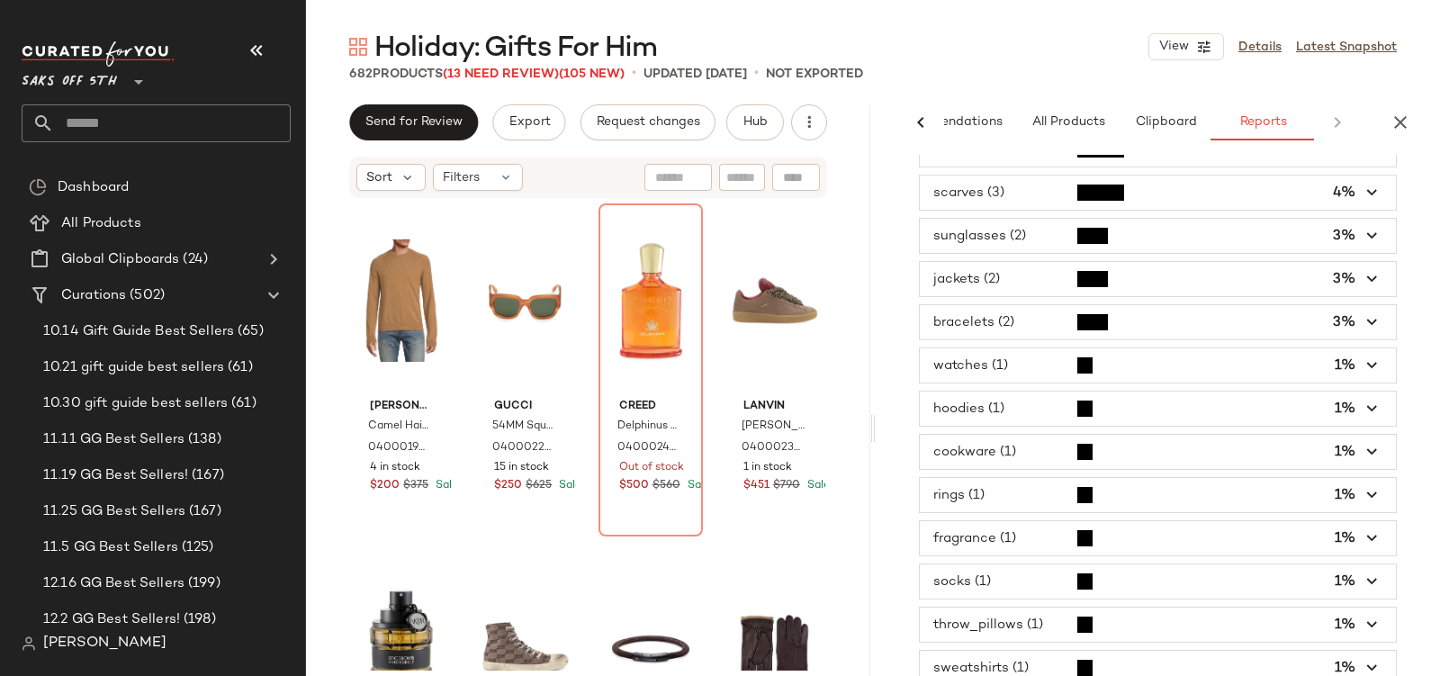
scroll to position [426, 0]
click at [985, 650] on span "button" at bounding box center [1158, 667] width 476 height 34
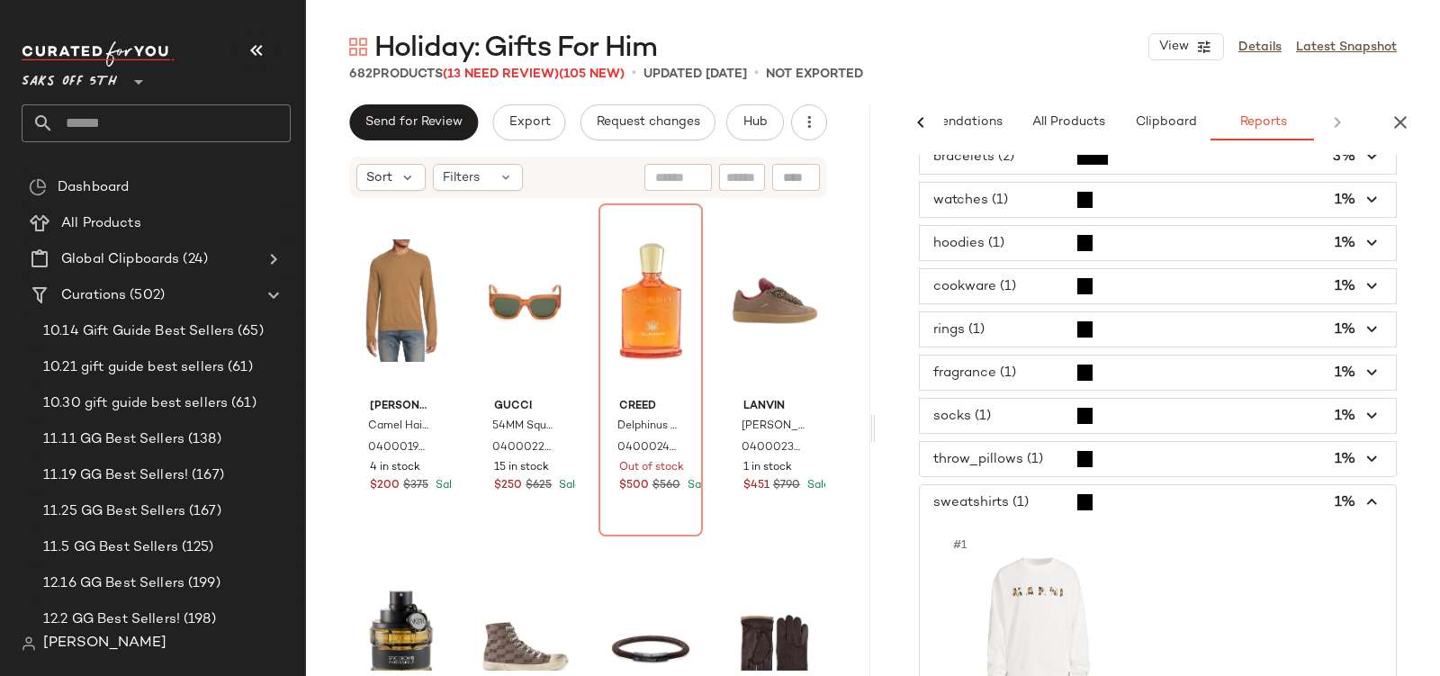
scroll to position [338, 0]
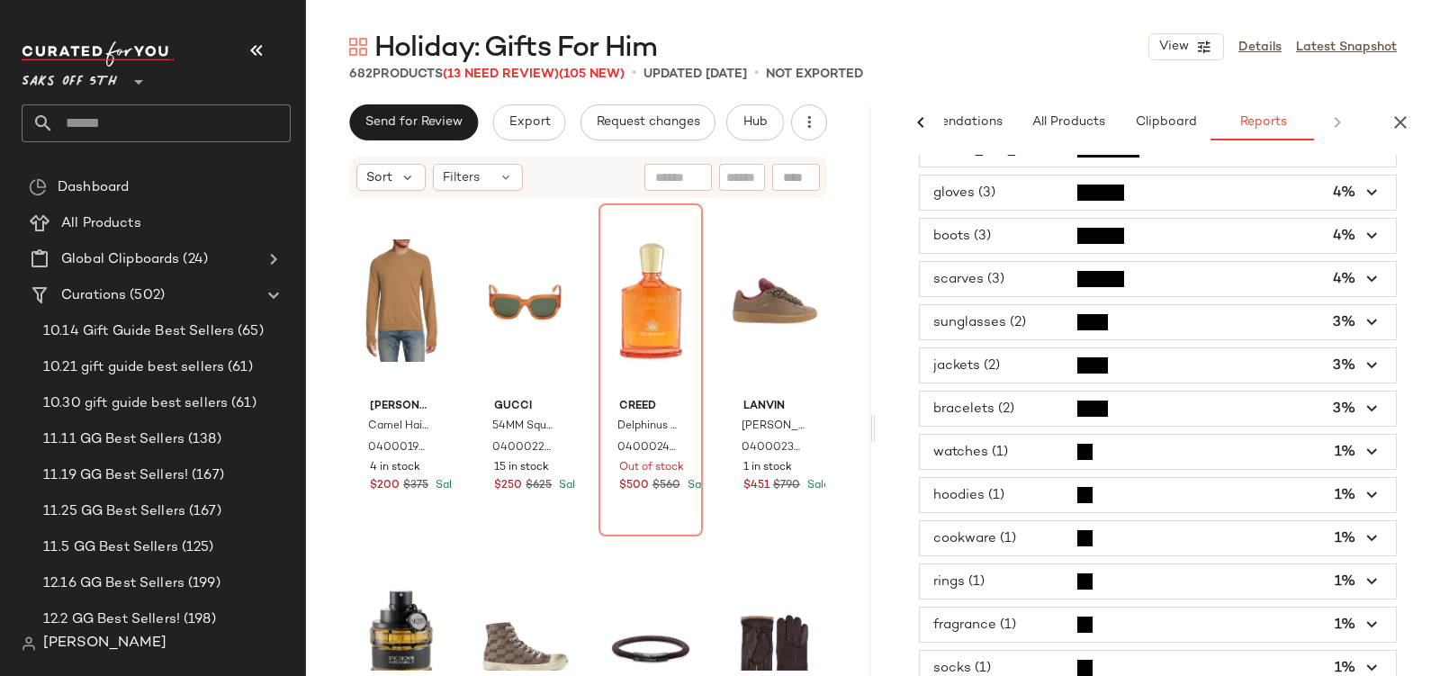
click at [1007, 348] on span "button" at bounding box center [1158, 365] width 476 height 34
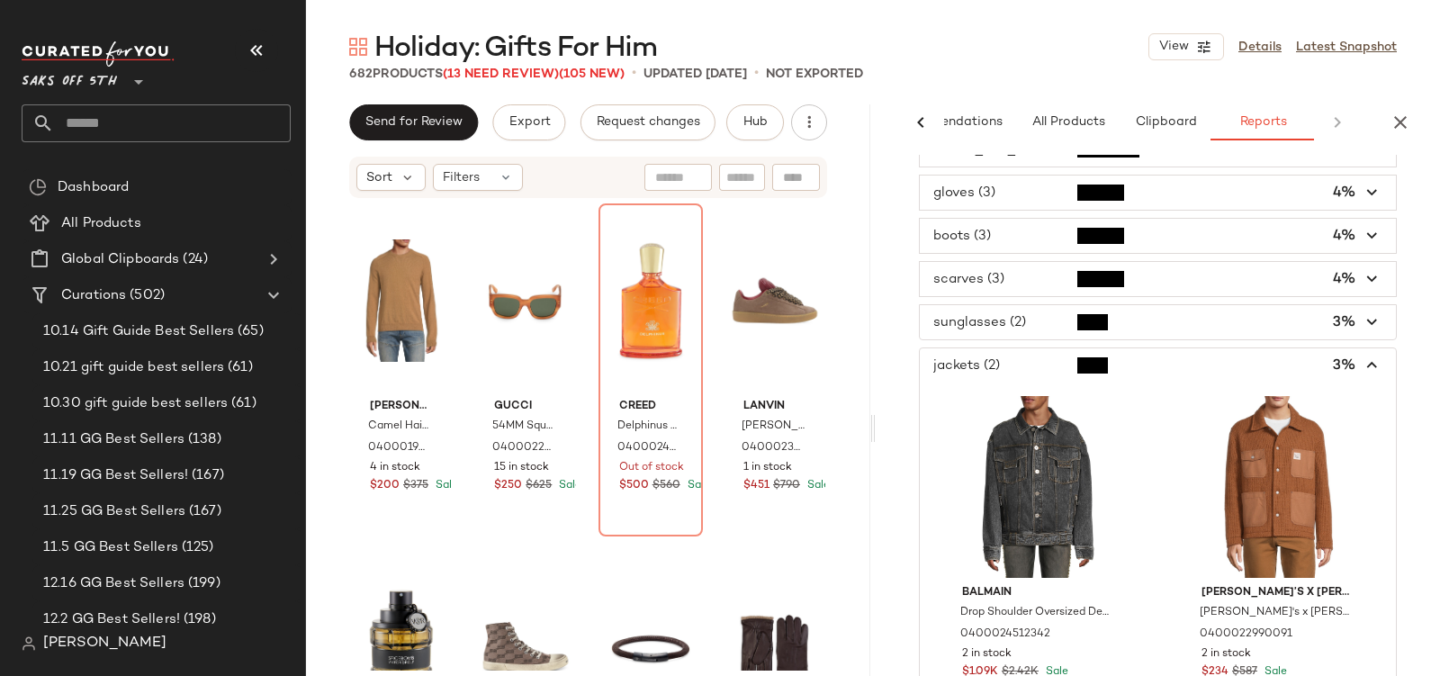
click at [1002, 323] on span "button" at bounding box center [1158, 322] width 476 height 34
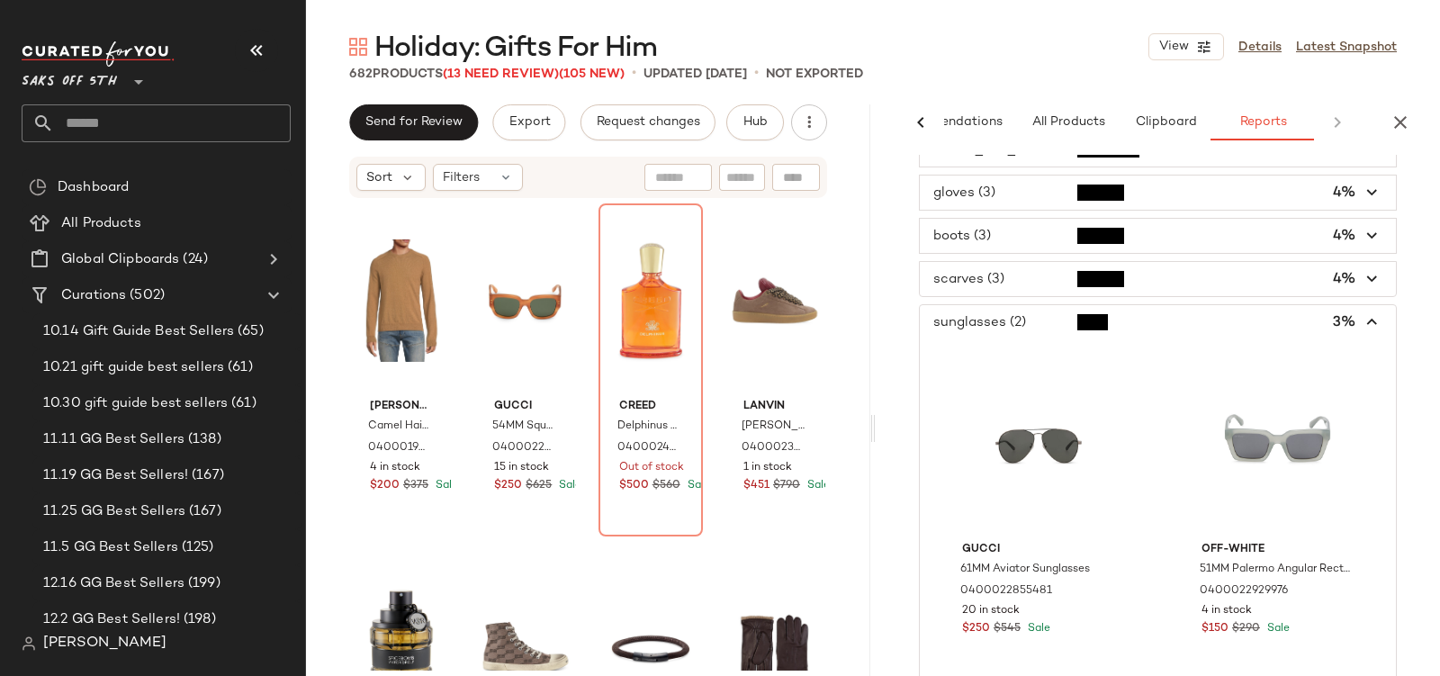
click at [1045, 265] on span "button" at bounding box center [1158, 279] width 476 height 34
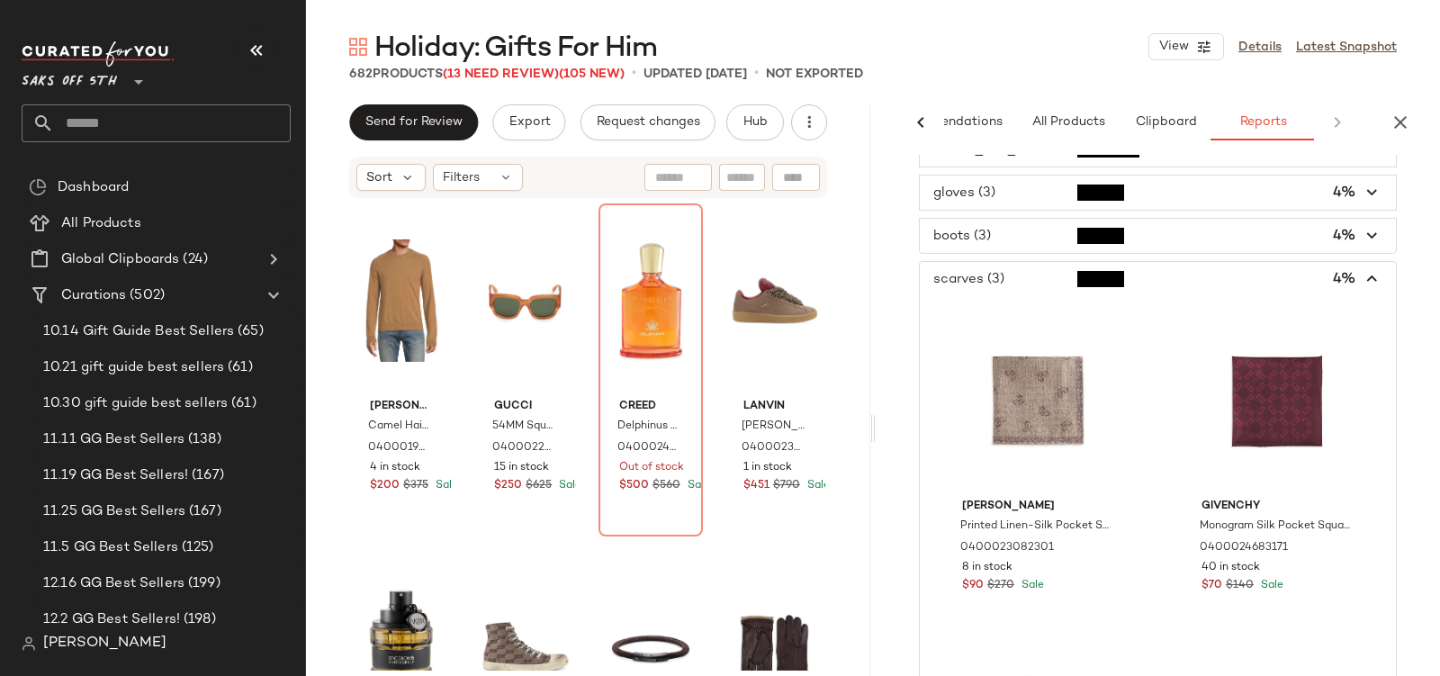
click at [1038, 239] on span "button" at bounding box center [1158, 236] width 476 height 34
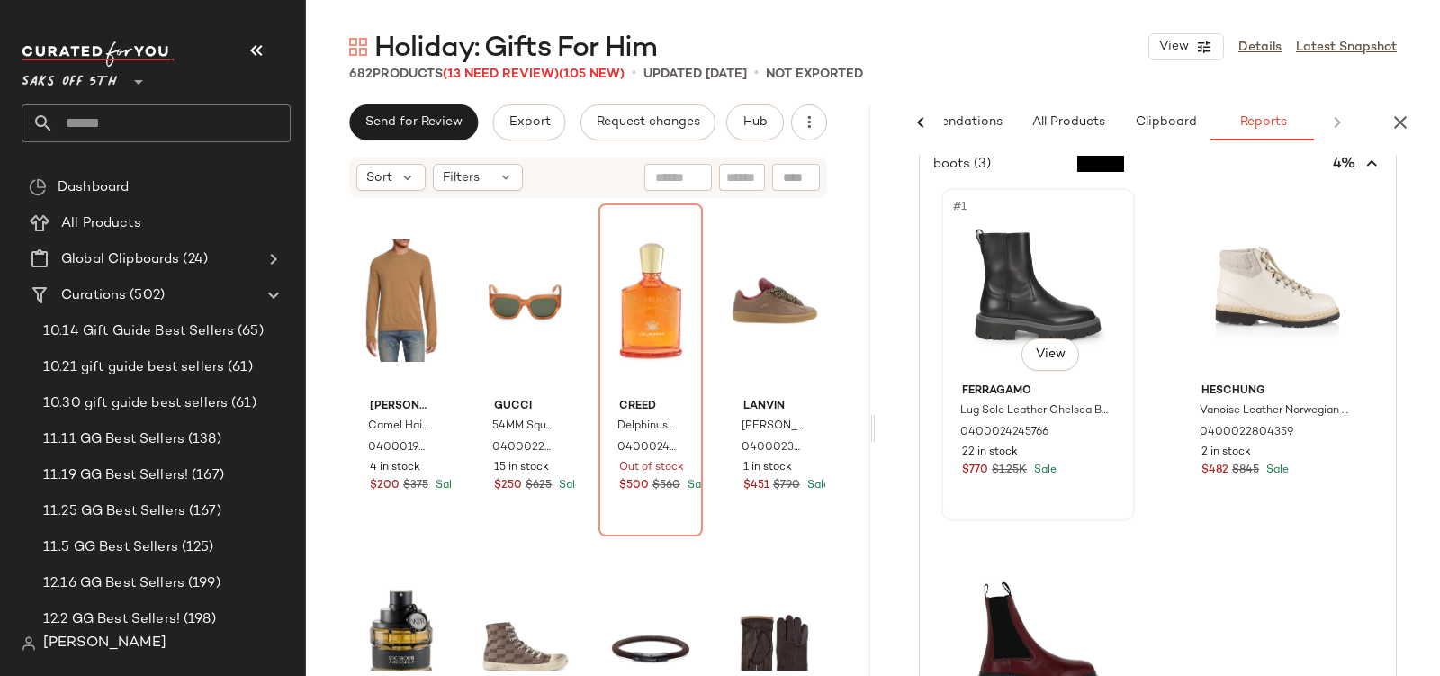
scroll to position [88, 0]
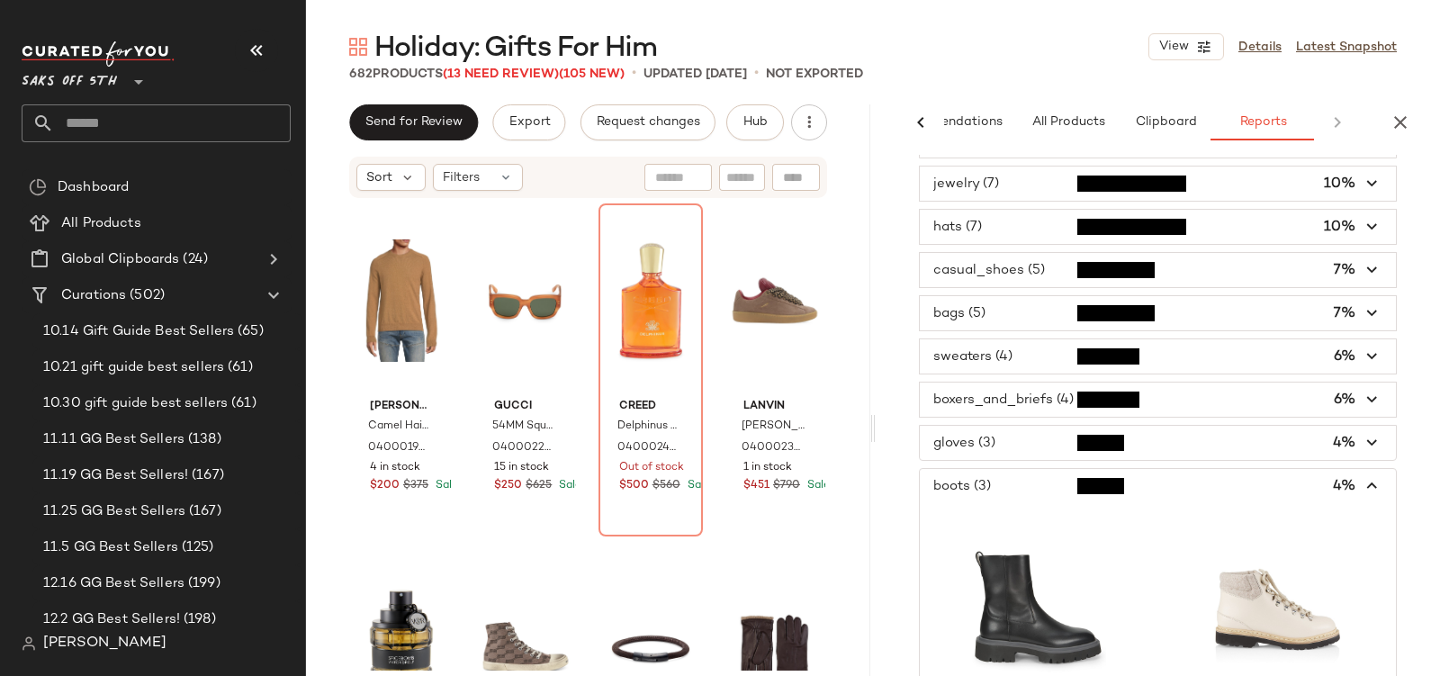
click at [986, 346] on span "button" at bounding box center [1158, 356] width 476 height 34
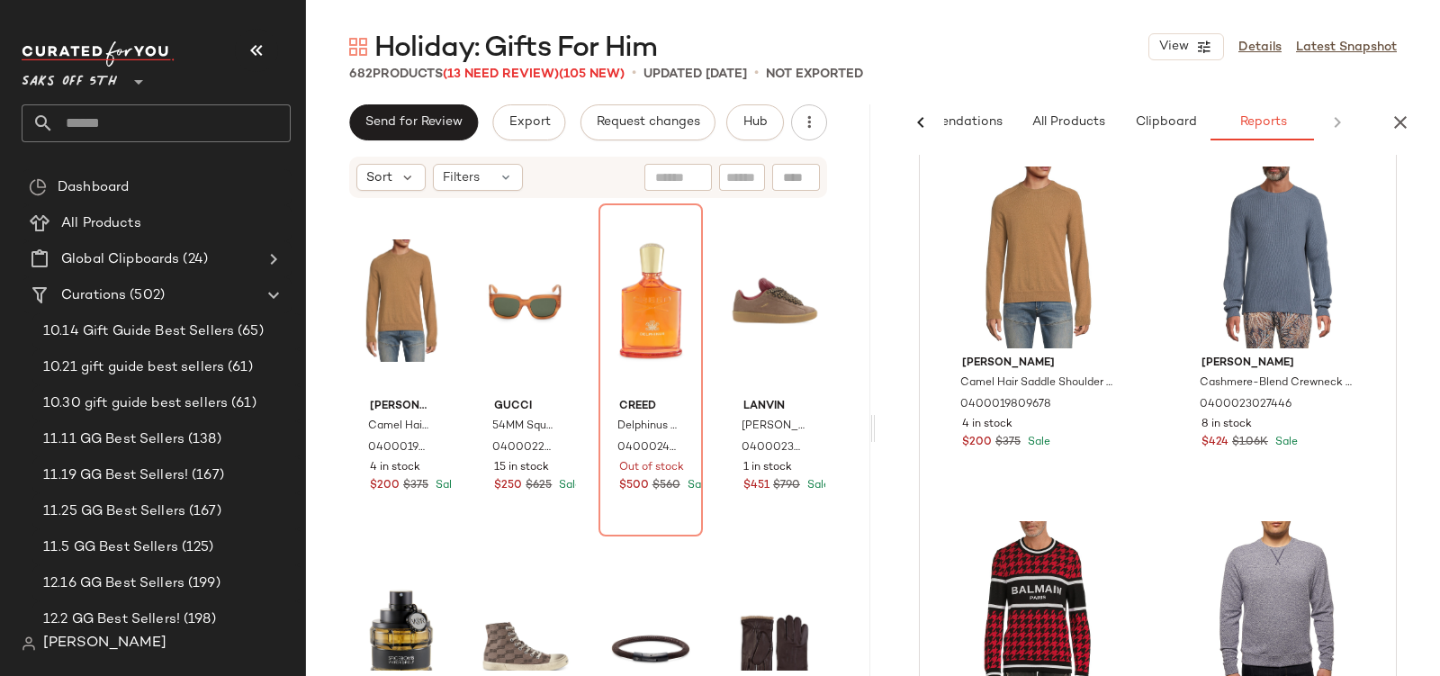
scroll to position [0, 0]
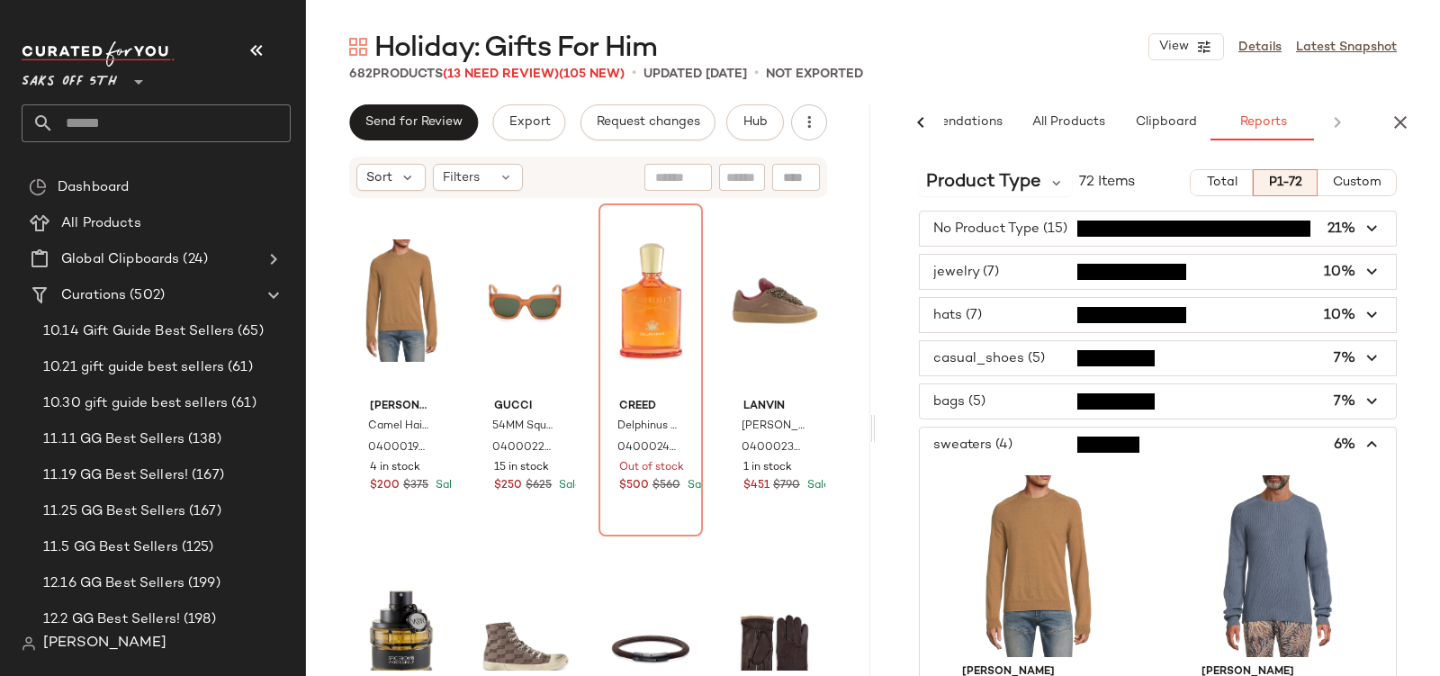
click at [977, 429] on span "button" at bounding box center [1158, 445] width 476 height 34
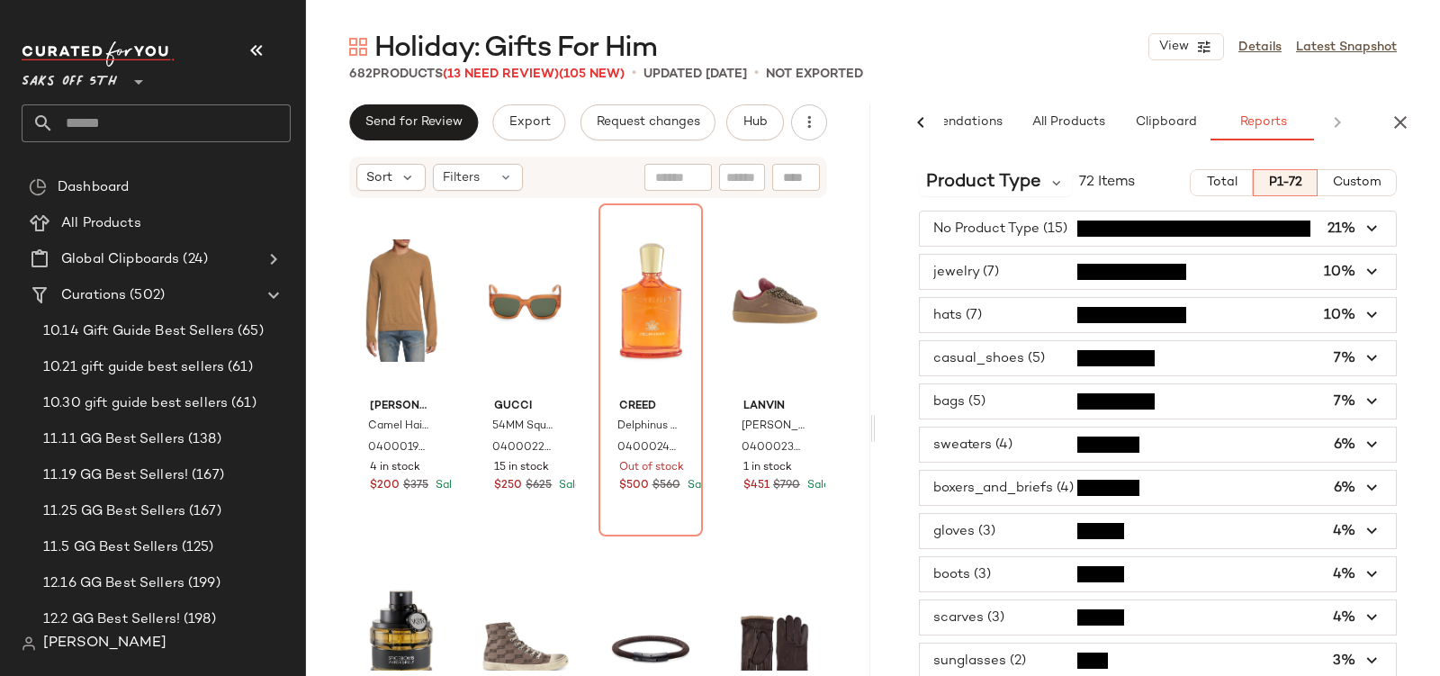
click at [964, 308] on span "button" at bounding box center [1158, 315] width 476 height 34
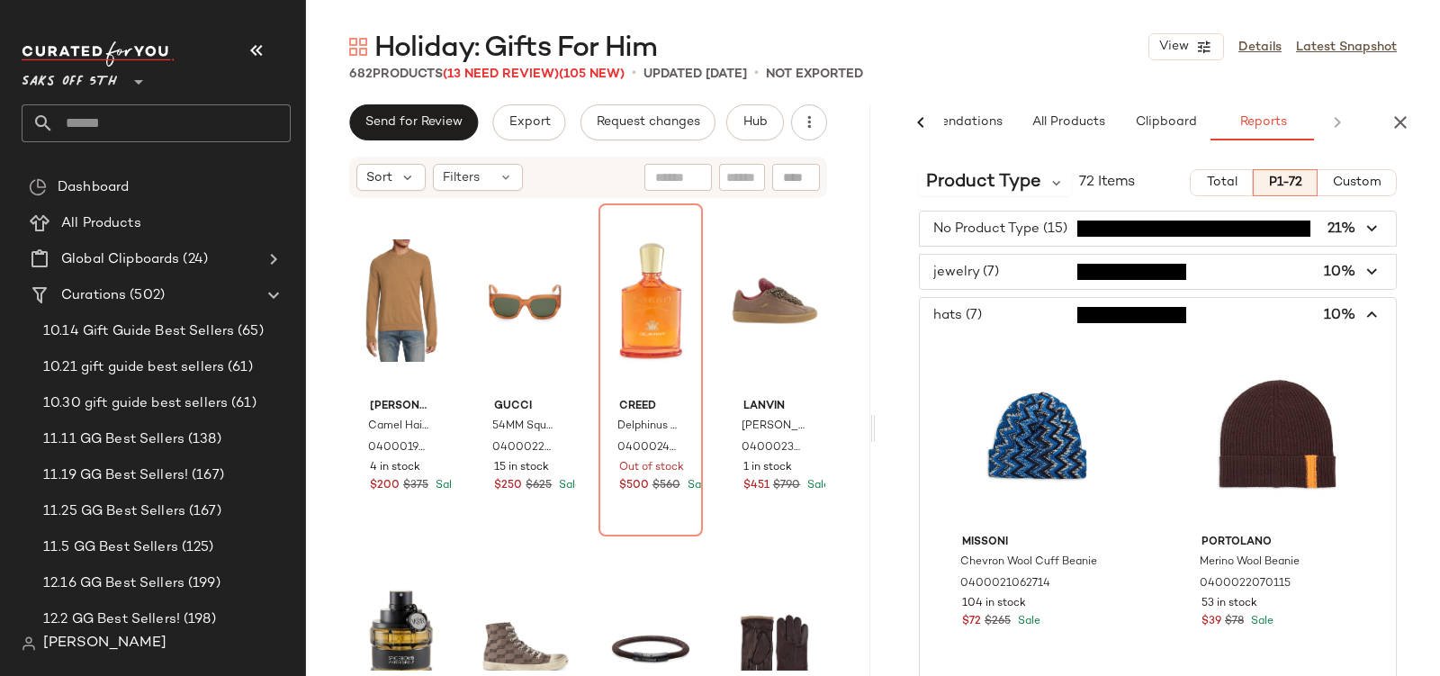
click at [986, 305] on span "button" at bounding box center [1158, 315] width 476 height 34
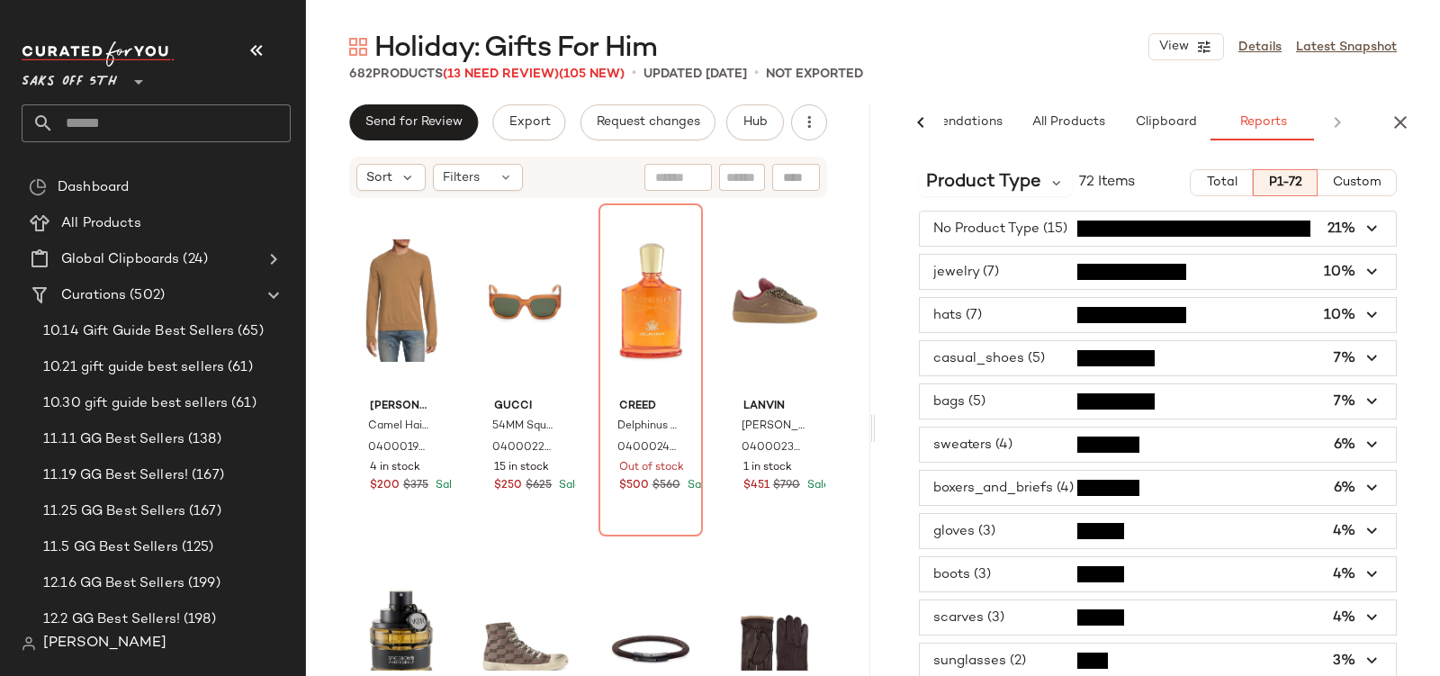
click at [1205, 185] on span "Total" at bounding box center [1221, 183] width 32 height 14
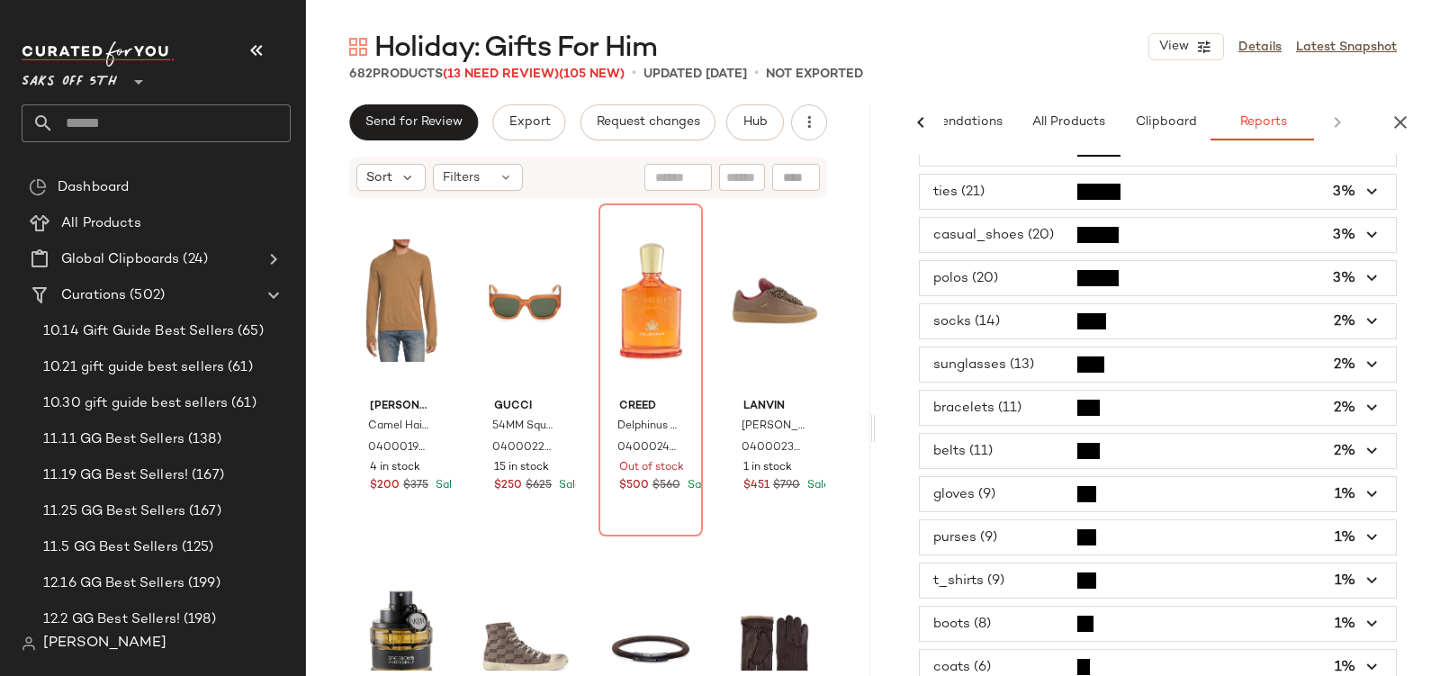
scroll to position [471, 0]
click at [1006, 265] on span "button" at bounding box center [1158, 276] width 476 height 34
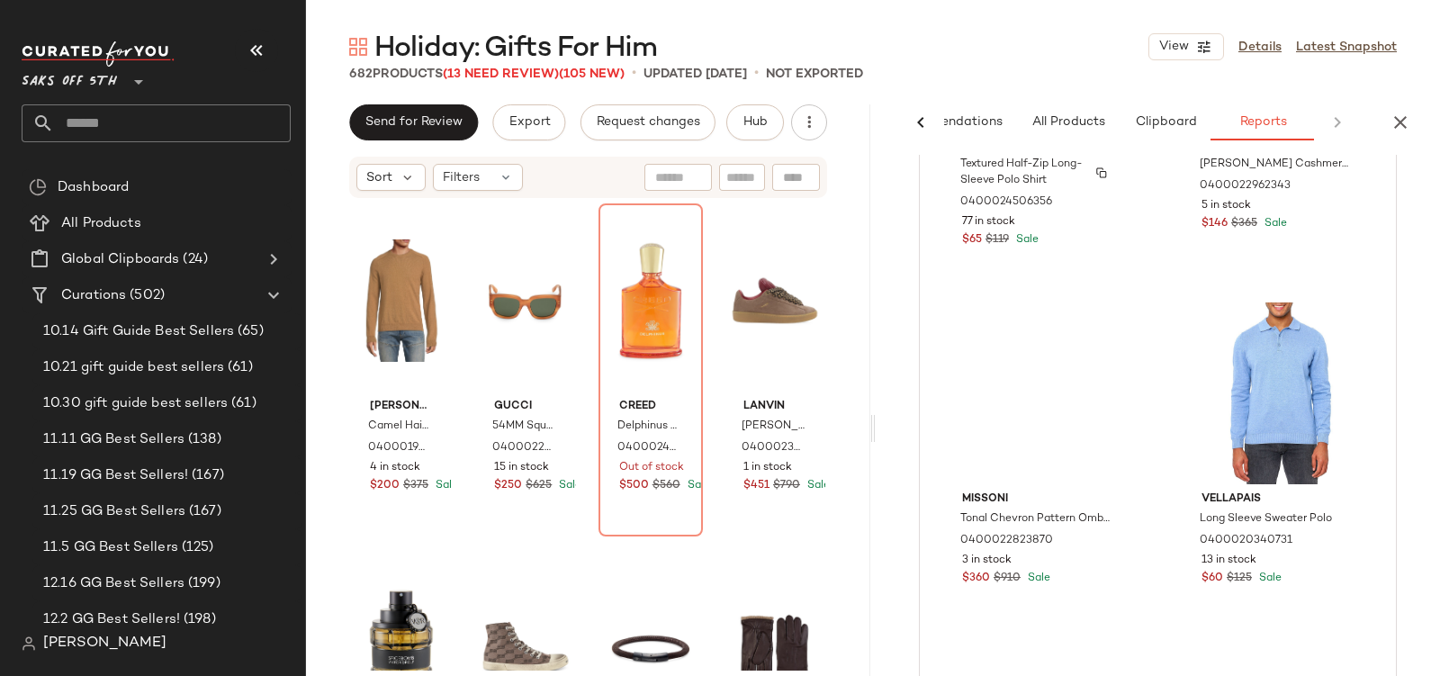
scroll to position [1651, 0]
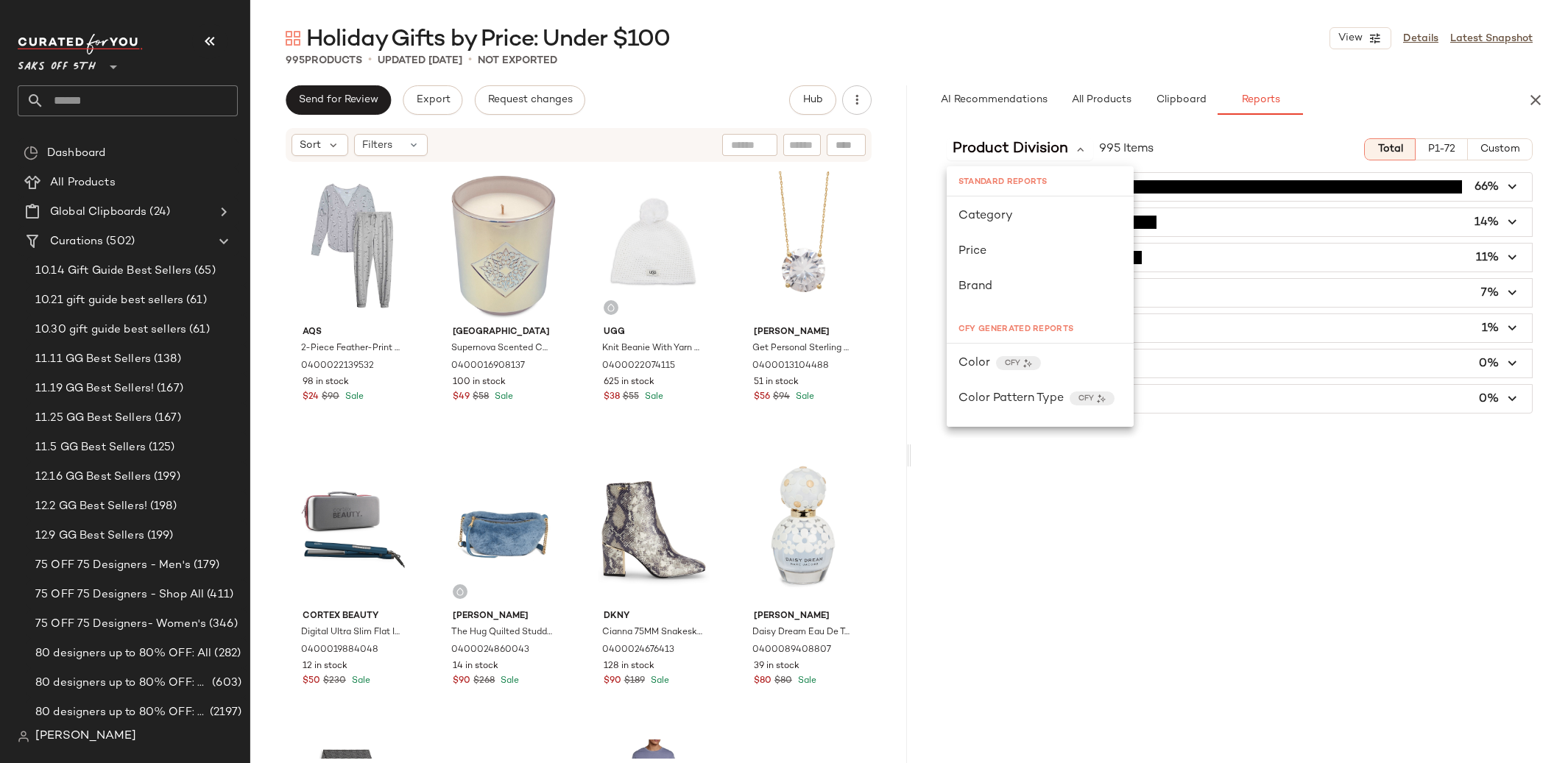
scroll to position [590, 0]
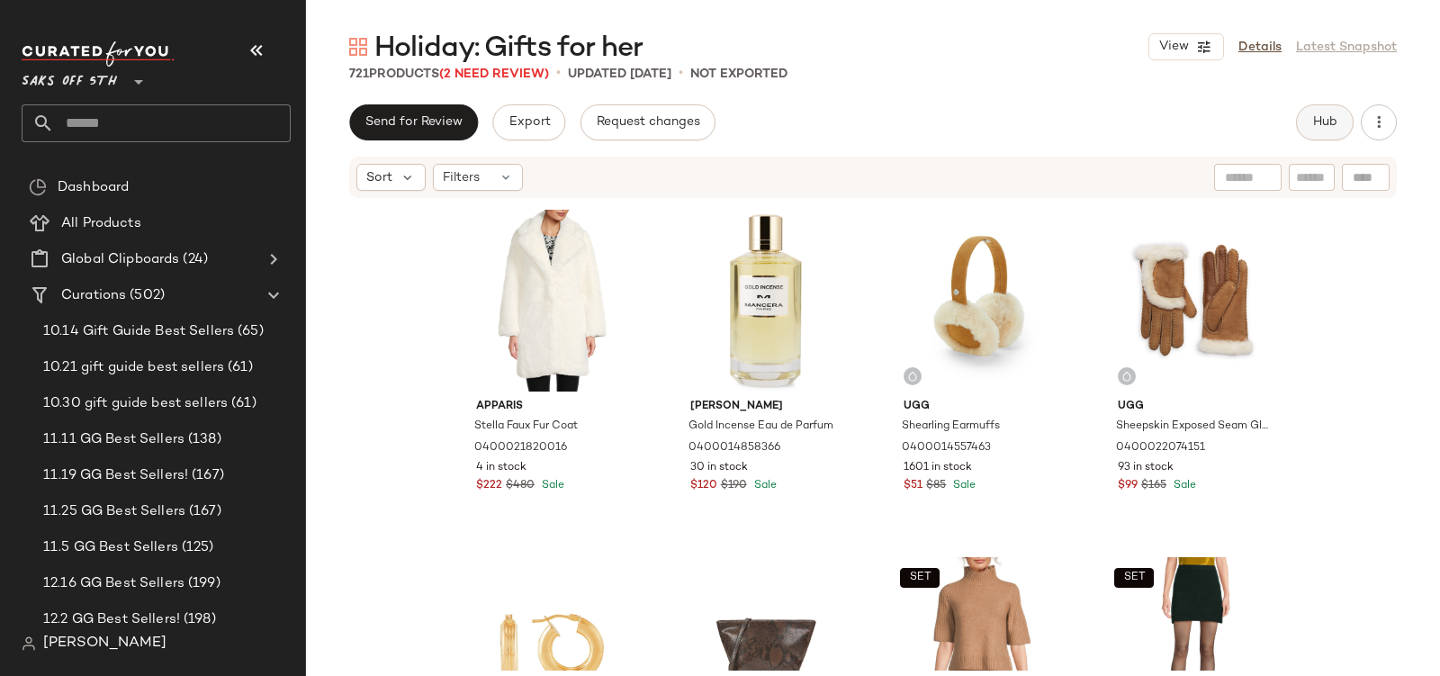
click at [1321, 124] on span "Hub" at bounding box center [1324, 122] width 25 height 14
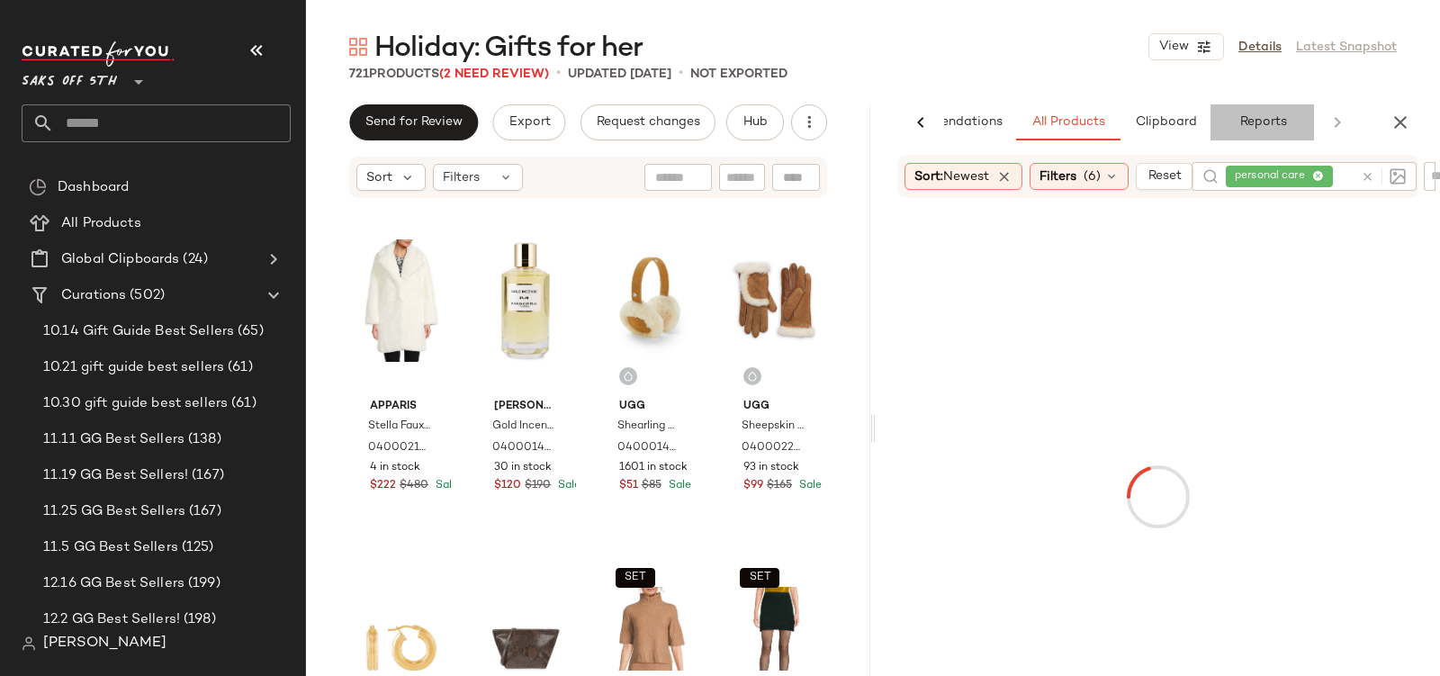
click at [1233, 119] on button "Reports" at bounding box center [1263, 122] width 104 height 36
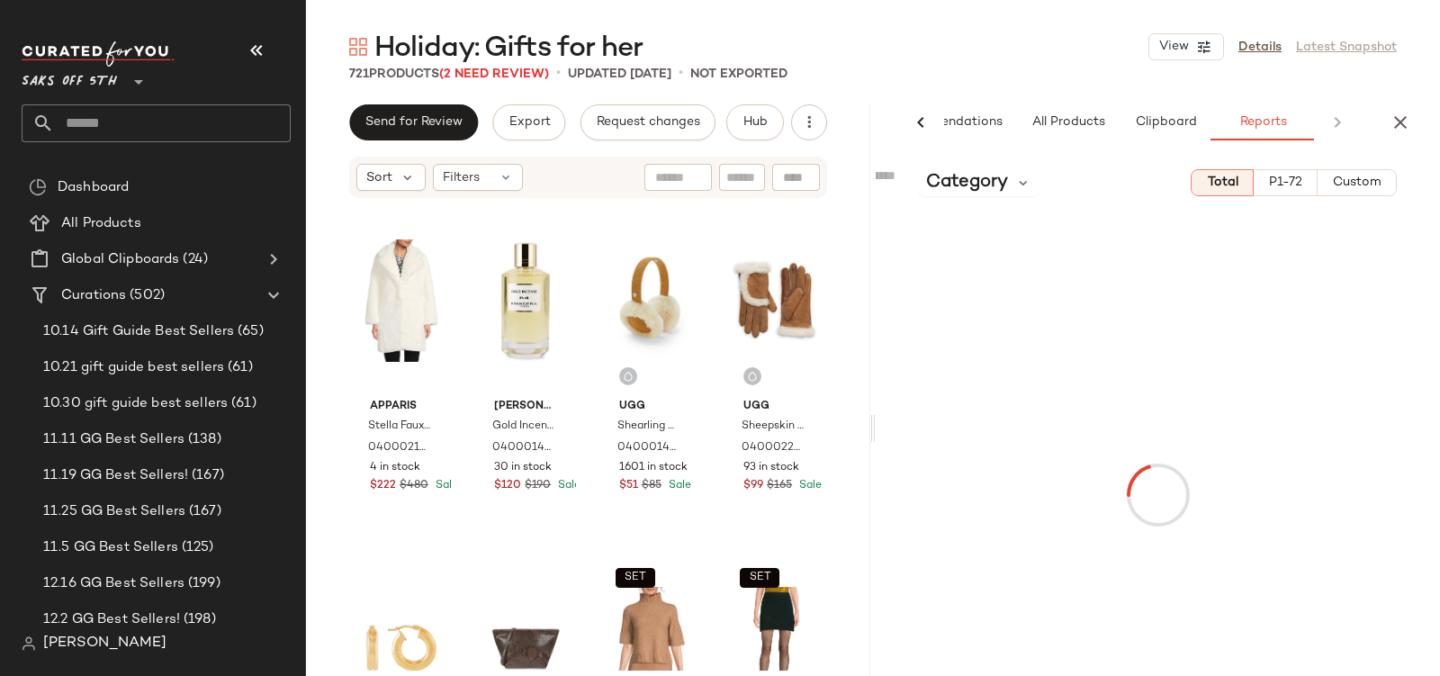
scroll to position [0, 86]
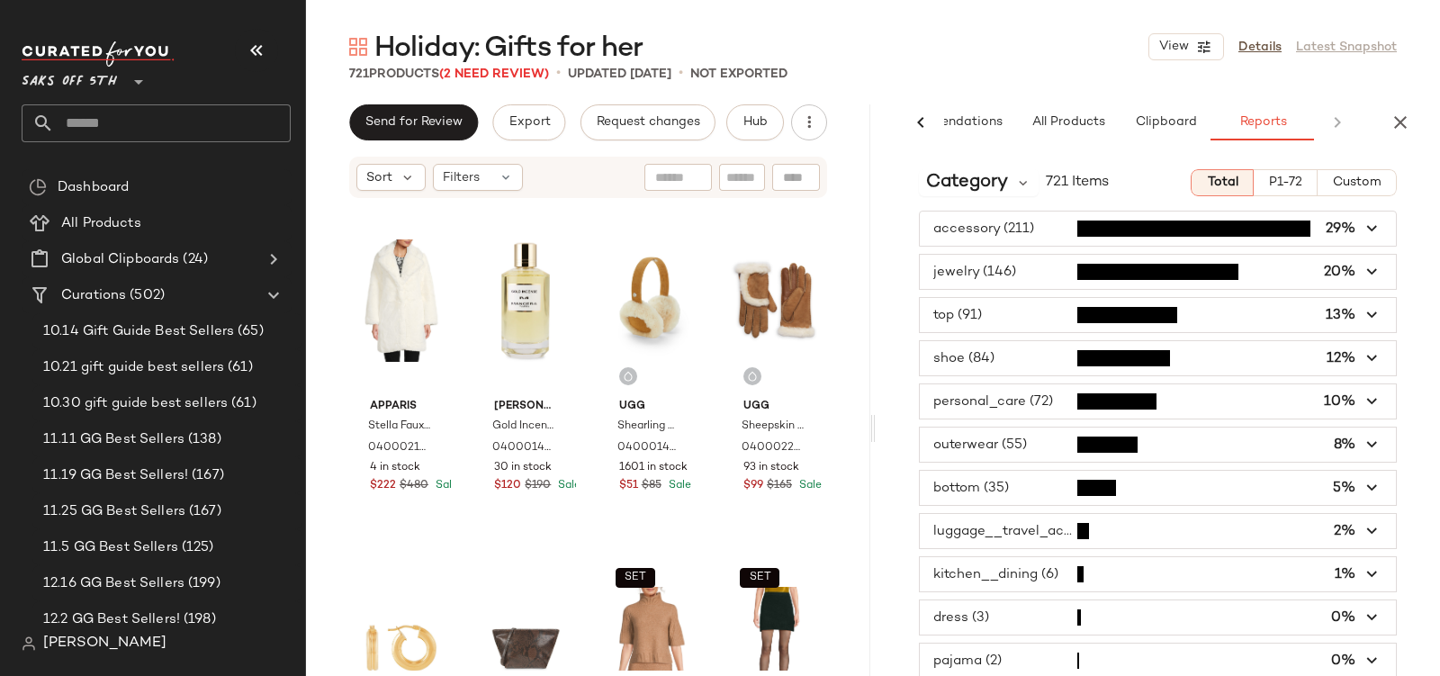
click at [1290, 179] on span "P1-72" at bounding box center [1285, 183] width 34 height 14
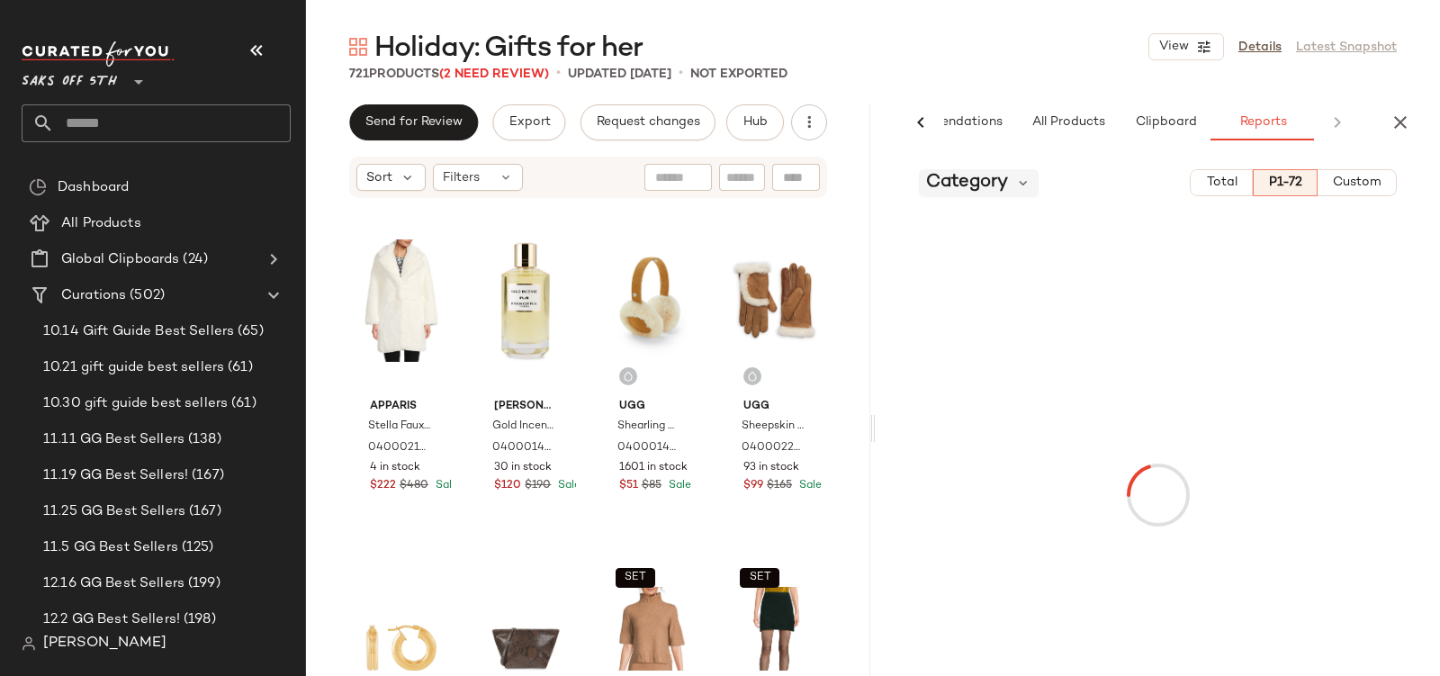
click at [995, 191] on span "Category" at bounding box center [967, 182] width 82 height 27
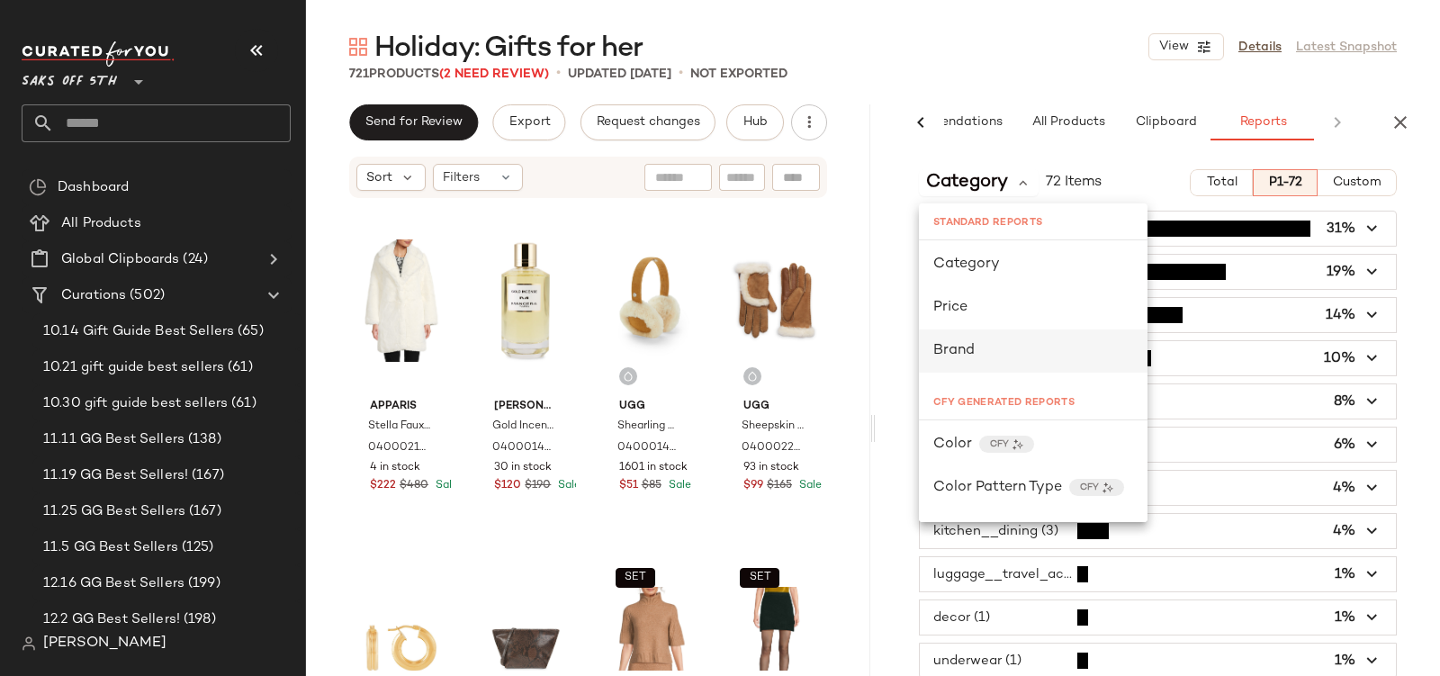
click at [959, 347] on span "Brand" at bounding box center [953, 350] width 41 height 15
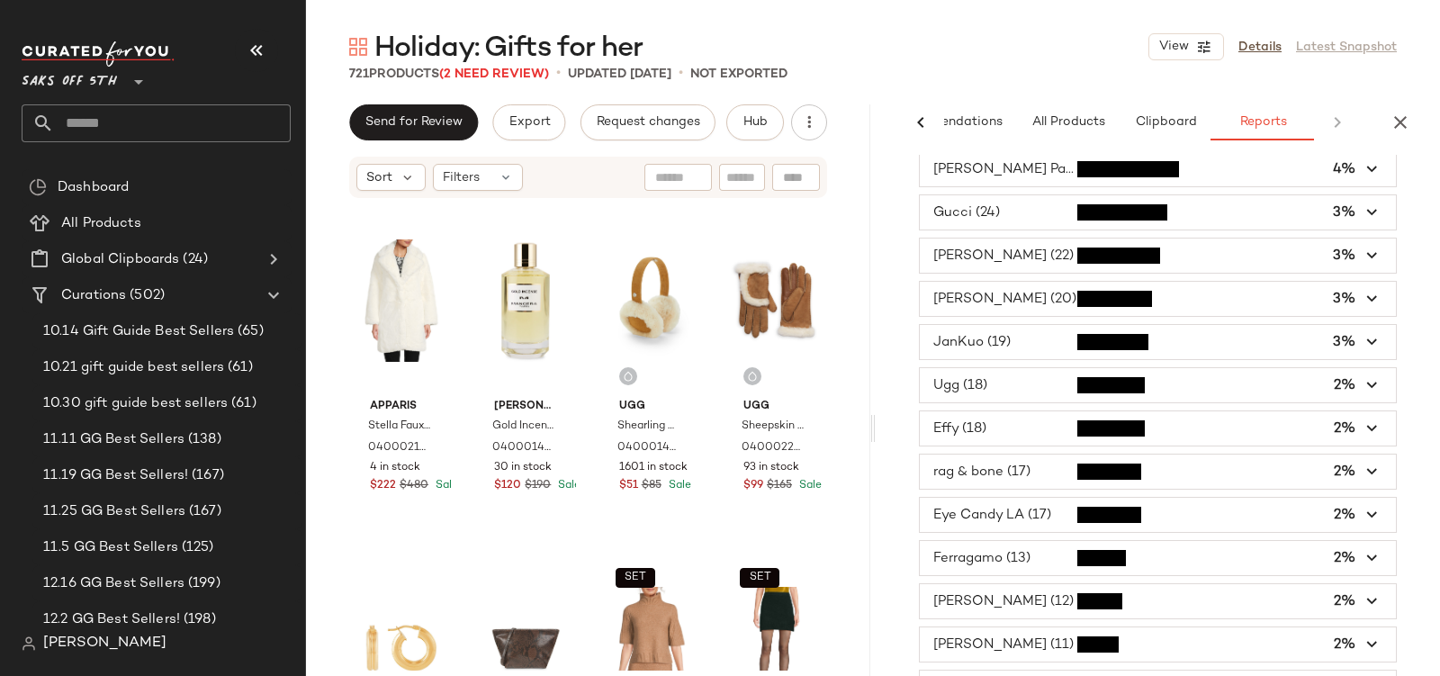
scroll to position [150, 0]
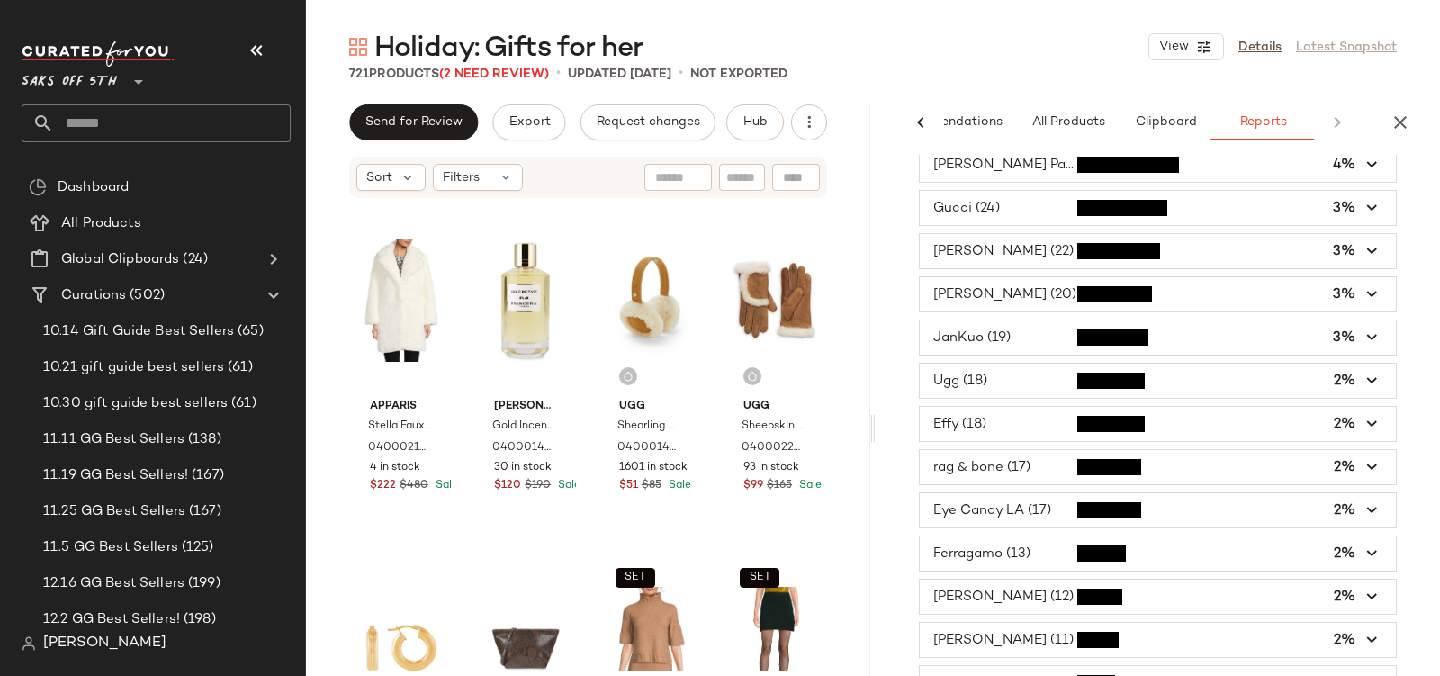
click at [961, 364] on span "button" at bounding box center [1158, 381] width 476 height 34
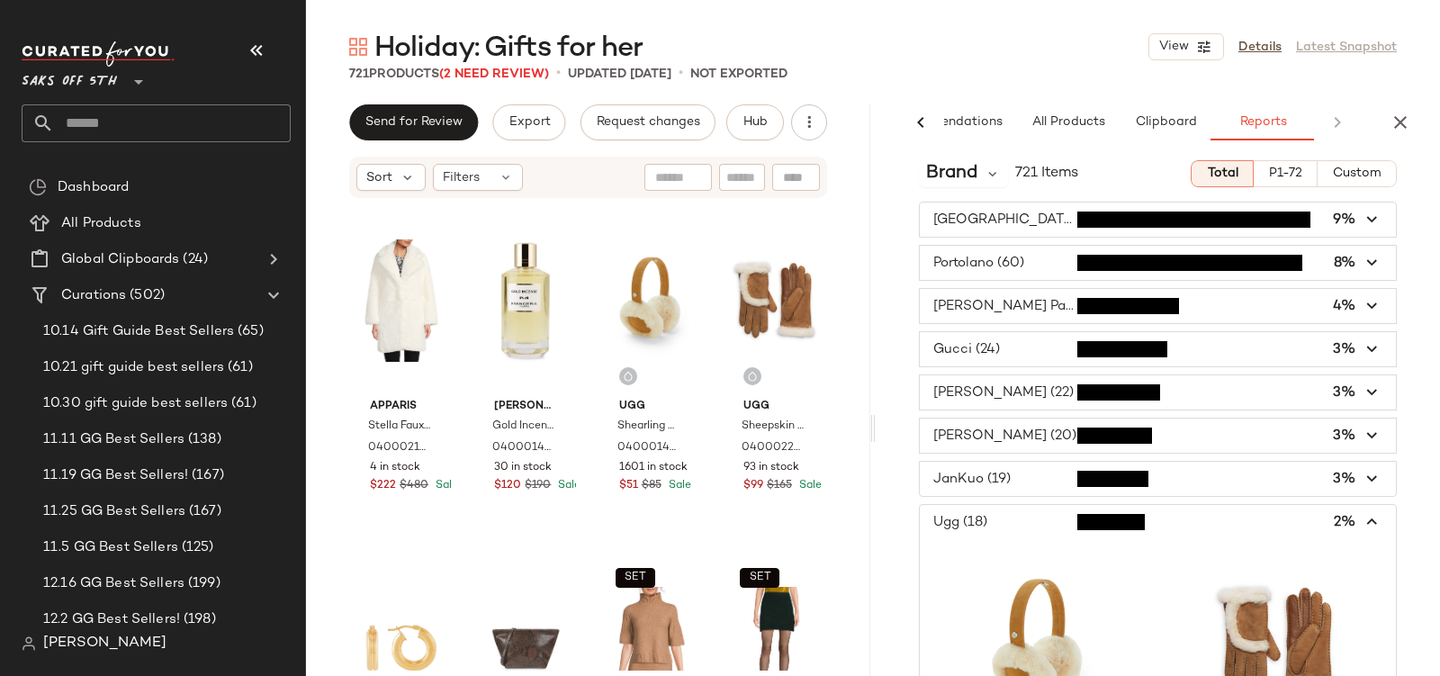
scroll to position [0, 0]
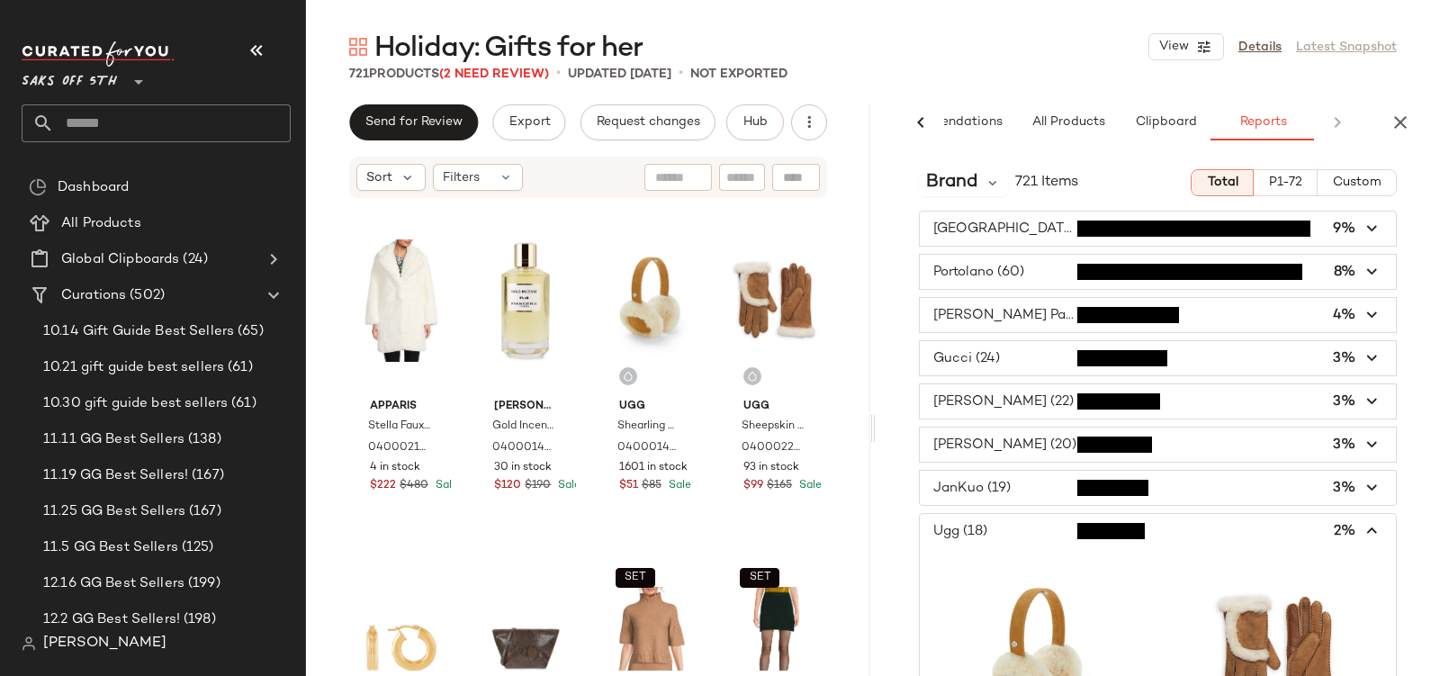
click at [982, 514] on span "button" at bounding box center [1158, 531] width 476 height 34
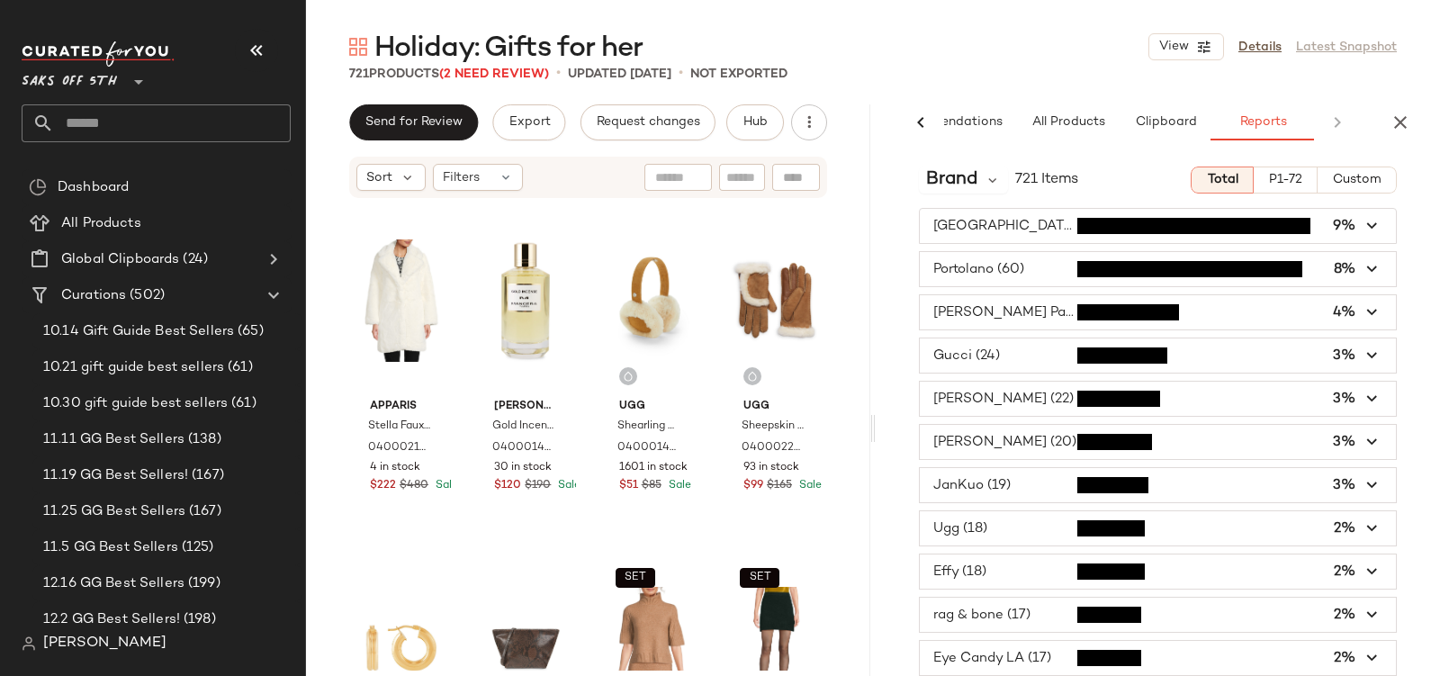
scroll to position [4, 0]
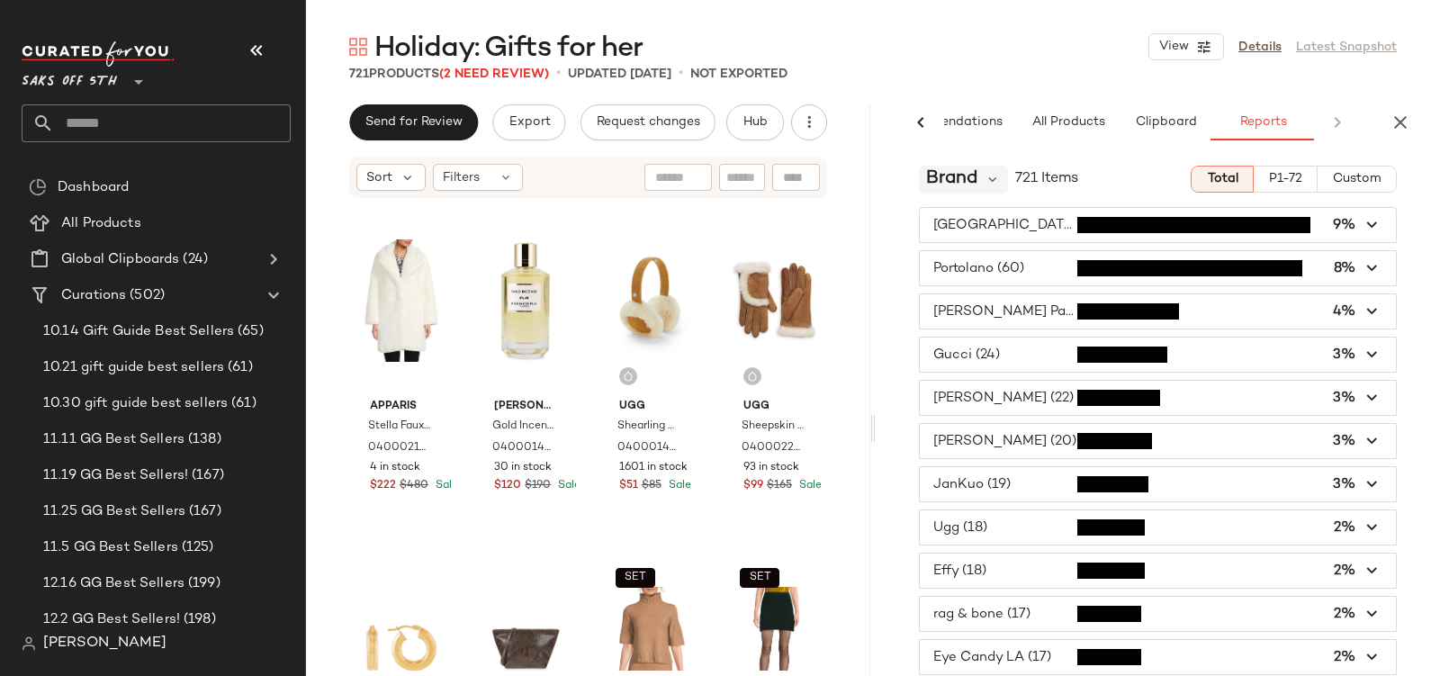
click at [974, 174] on span "Brand" at bounding box center [951, 179] width 51 height 27
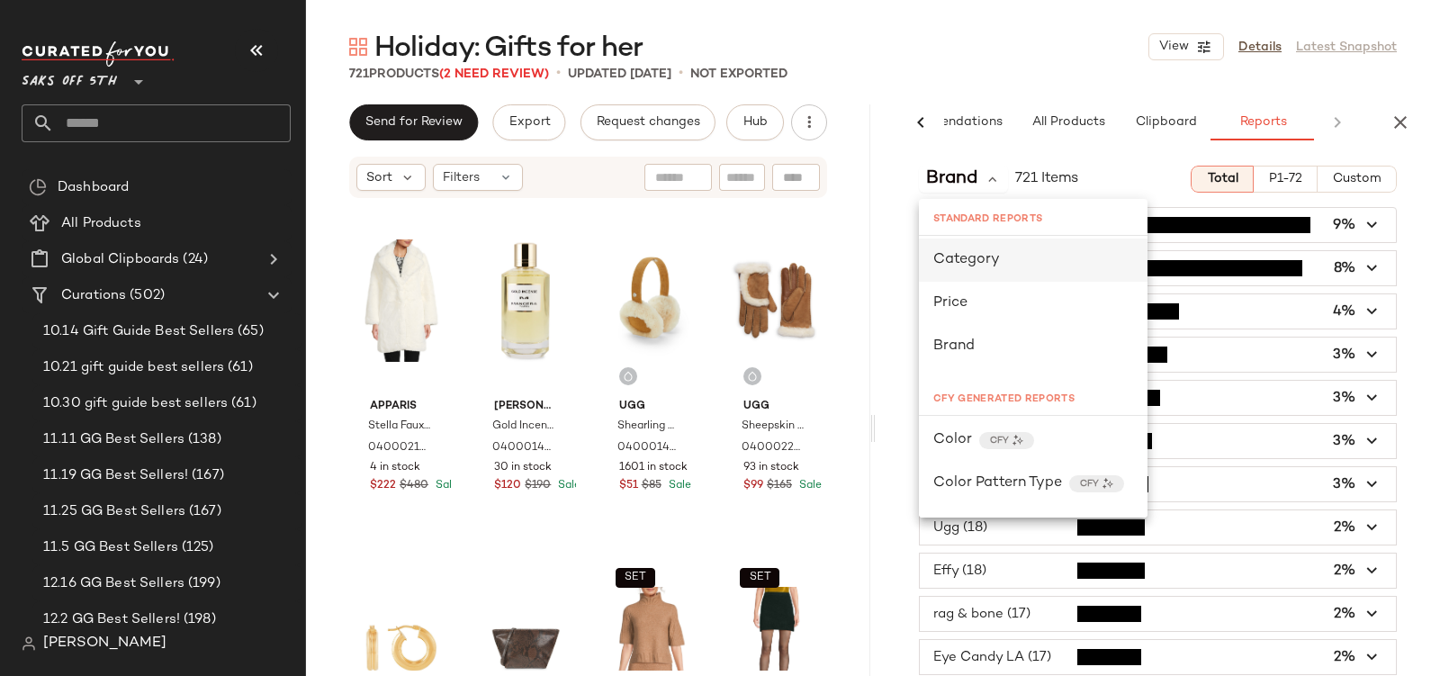
click at [973, 266] on span "Category" at bounding box center [966, 259] width 67 height 15
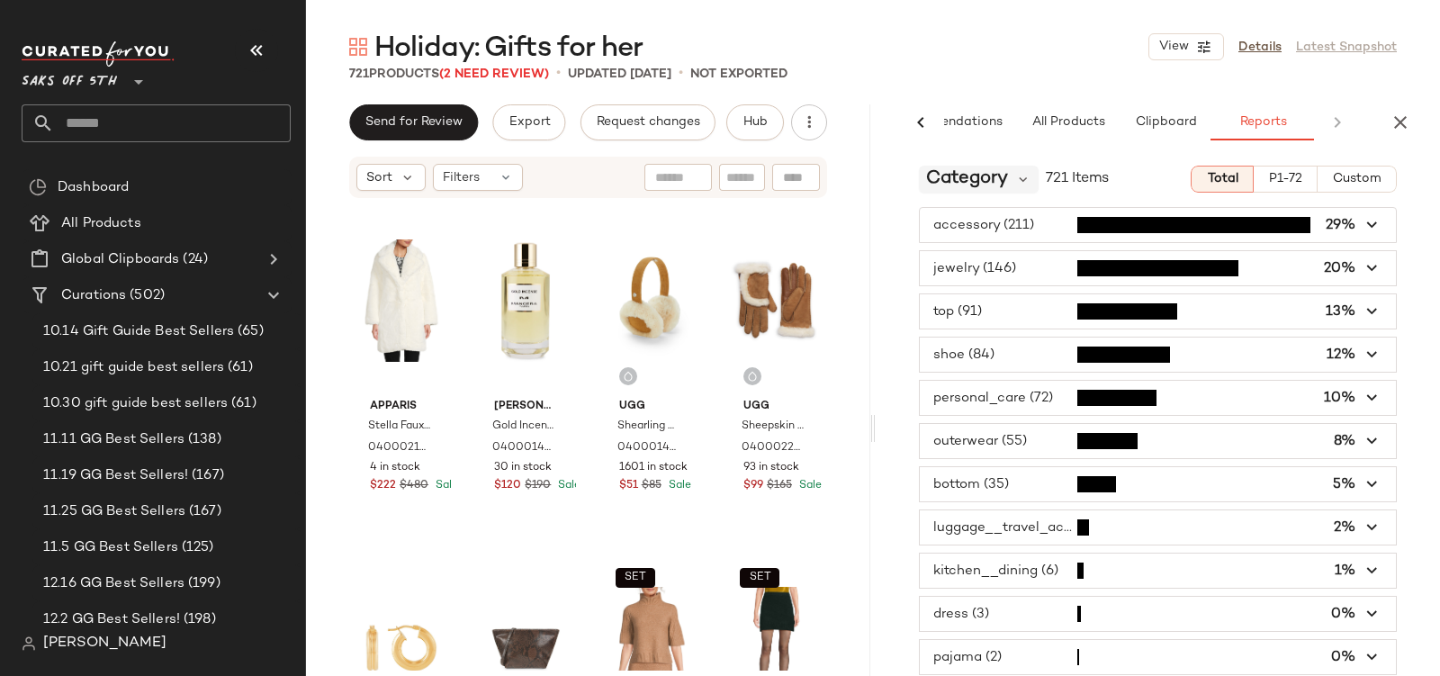
scroll to position [18, 0]
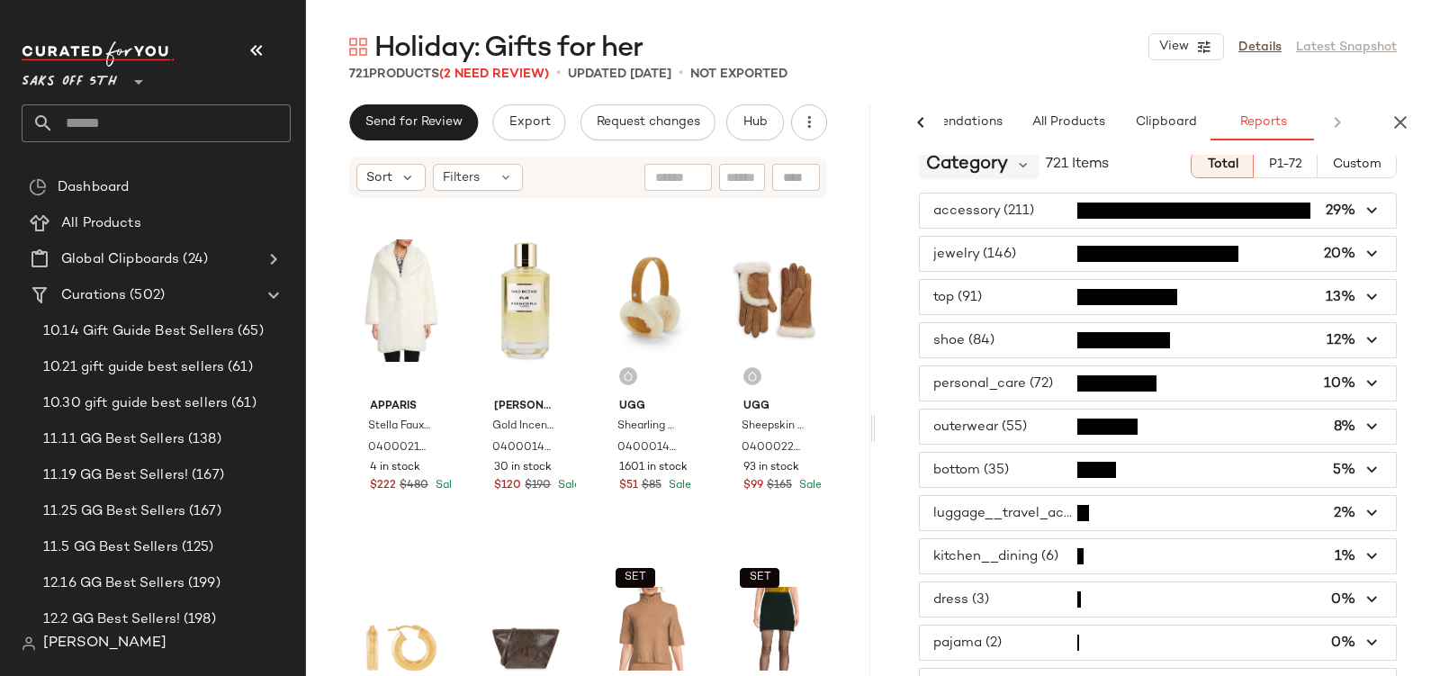
click at [968, 176] on span "Category" at bounding box center [967, 164] width 82 height 27
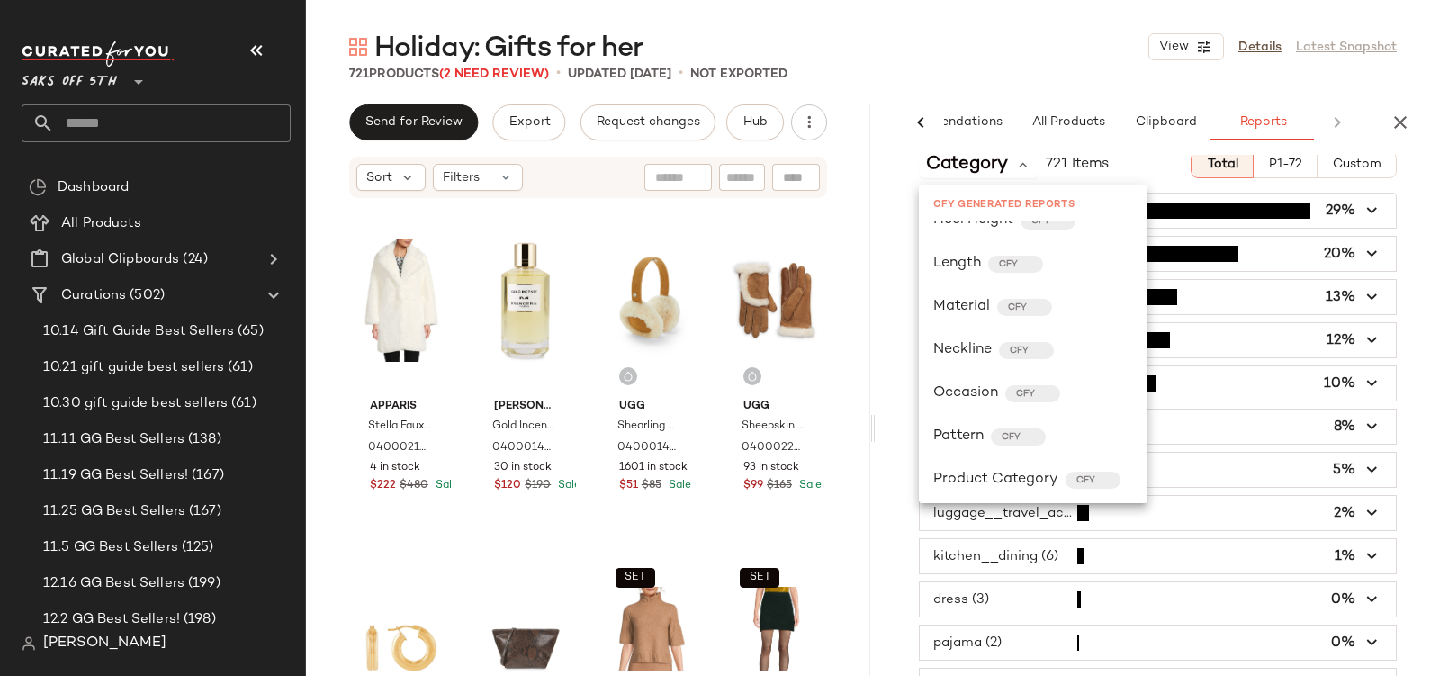
scroll to position [728, 0]
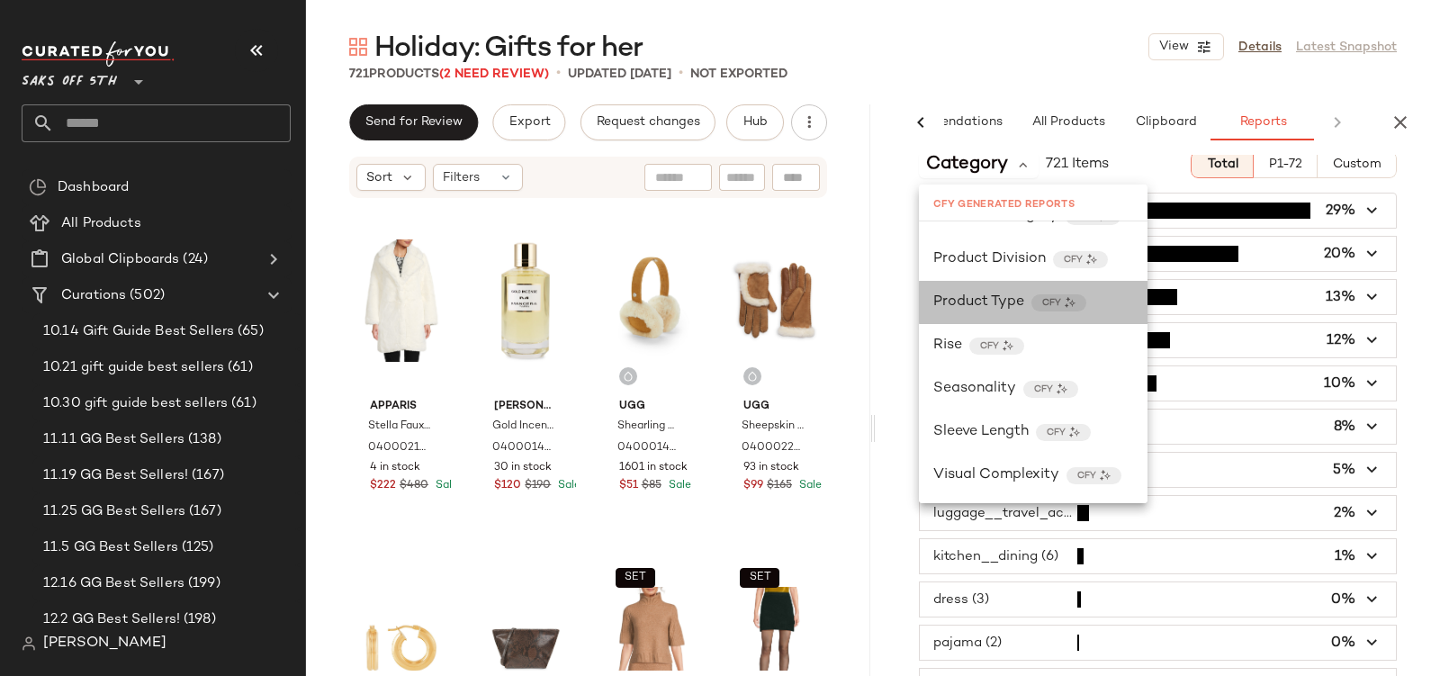
click at [977, 303] on span "Product Type" at bounding box center [978, 303] width 91 height 22
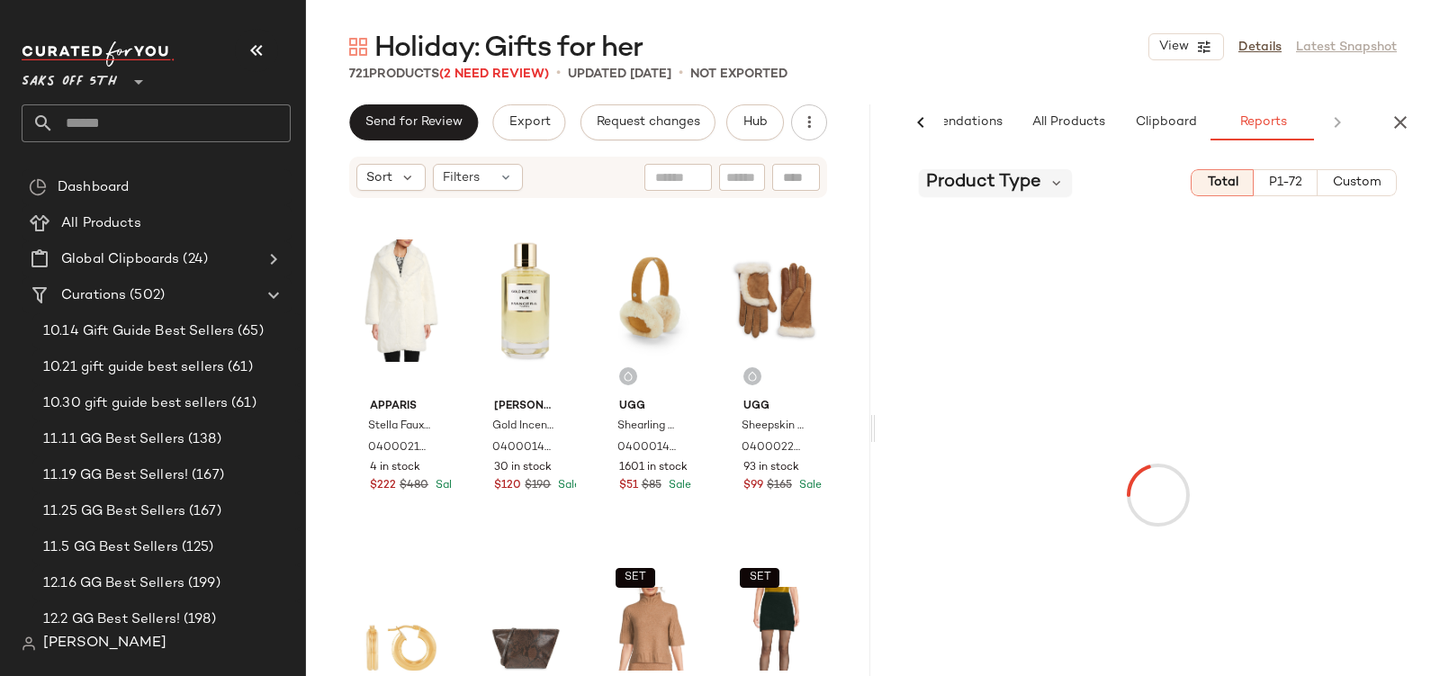
scroll to position [32, 0]
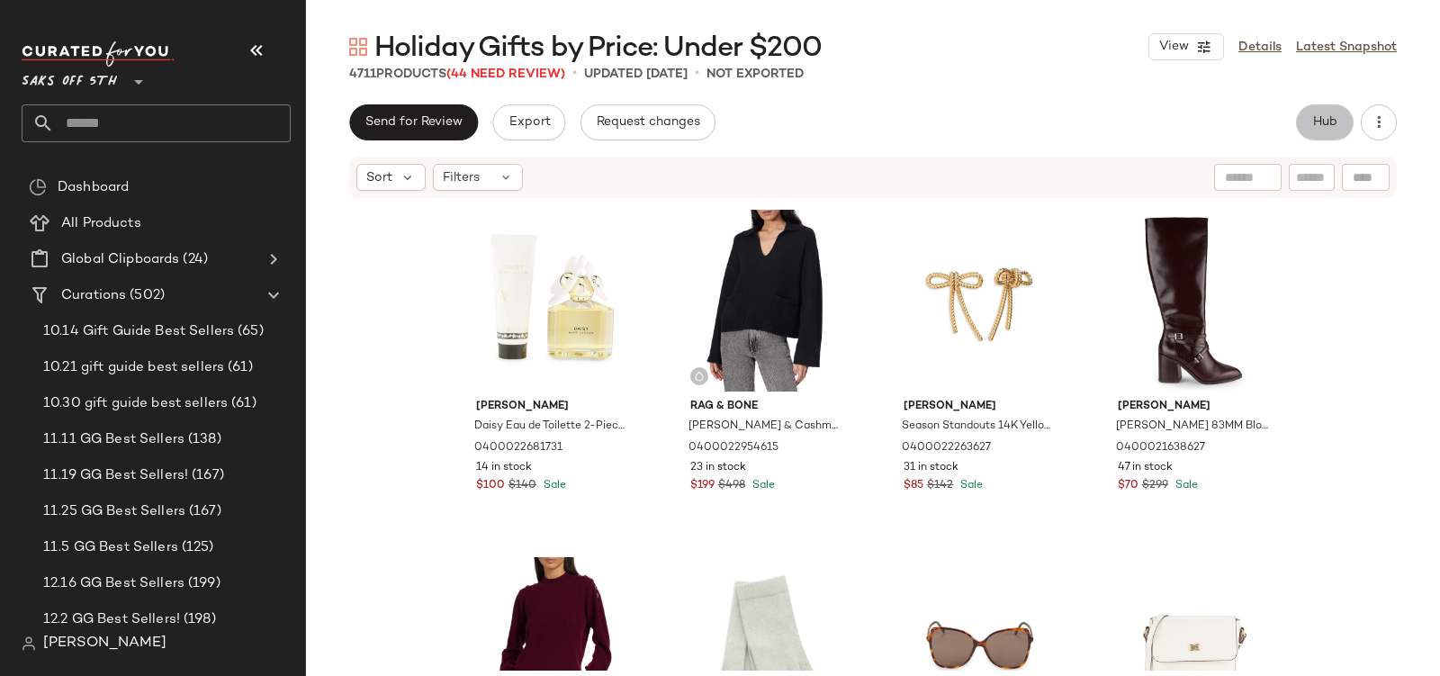
click at [1313, 126] on span "Hub" at bounding box center [1324, 122] width 25 height 14
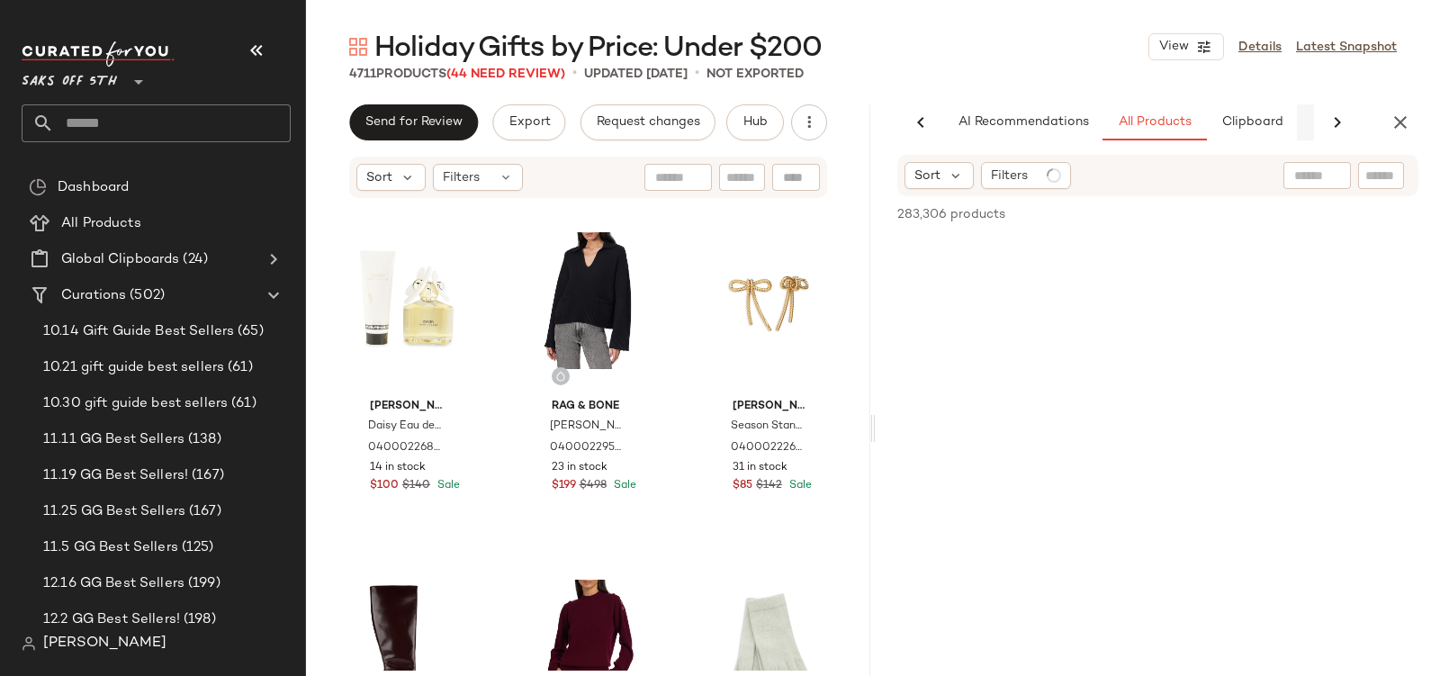
scroll to position [0, 86]
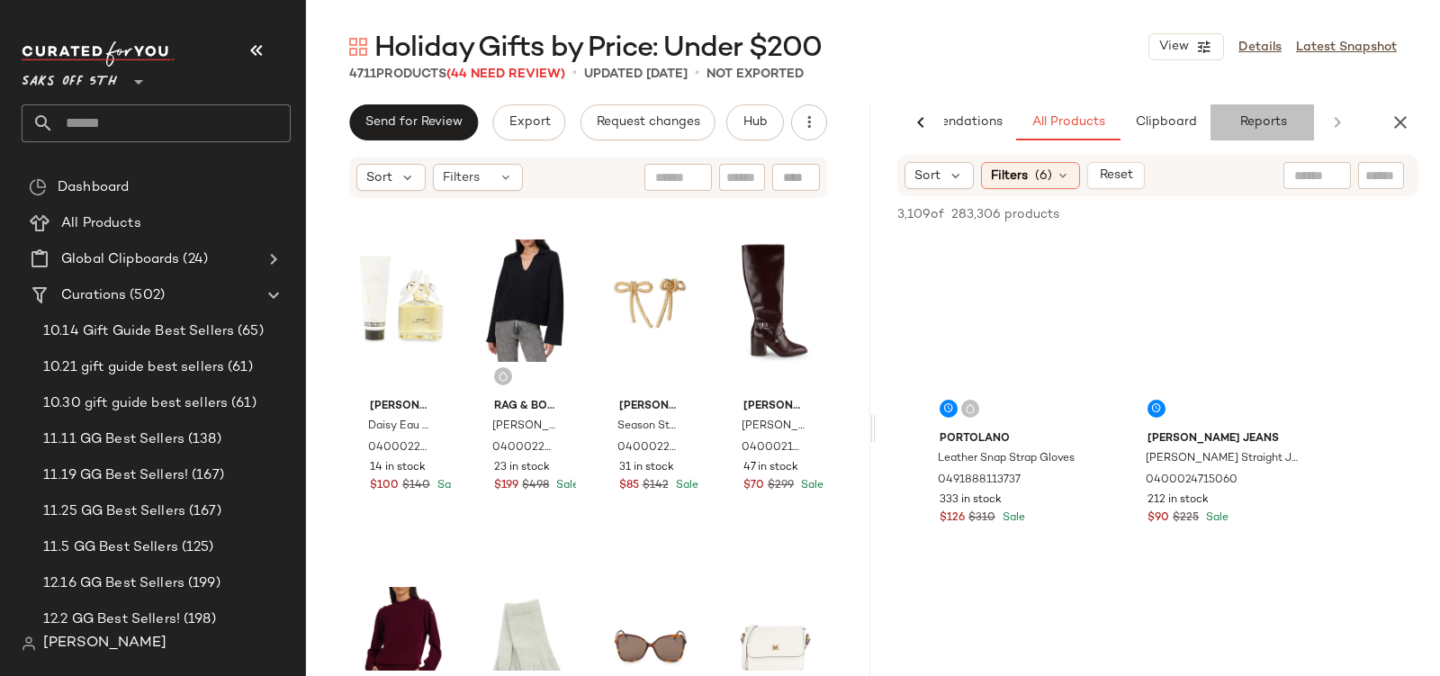
click at [1257, 117] on span "Reports" at bounding box center [1262, 122] width 48 height 14
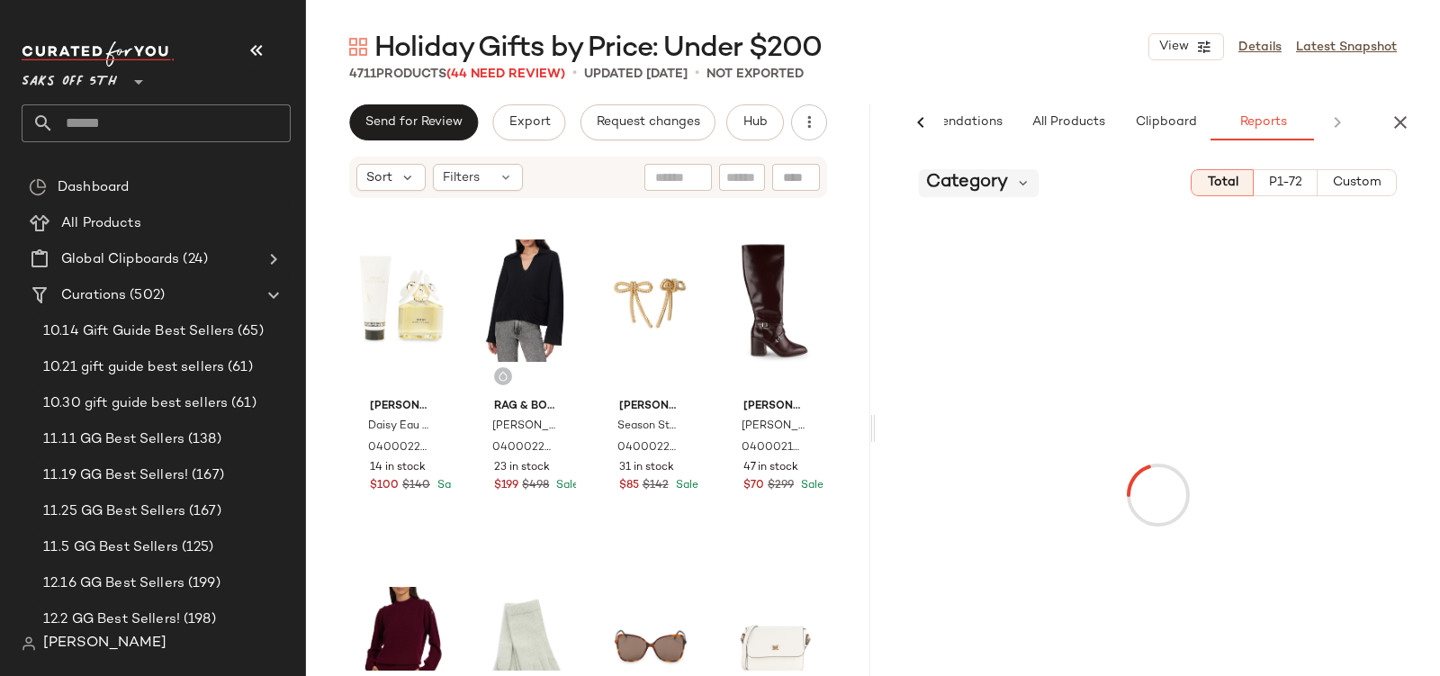
click at [942, 182] on span "Category" at bounding box center [967, 182] width 82 height 27
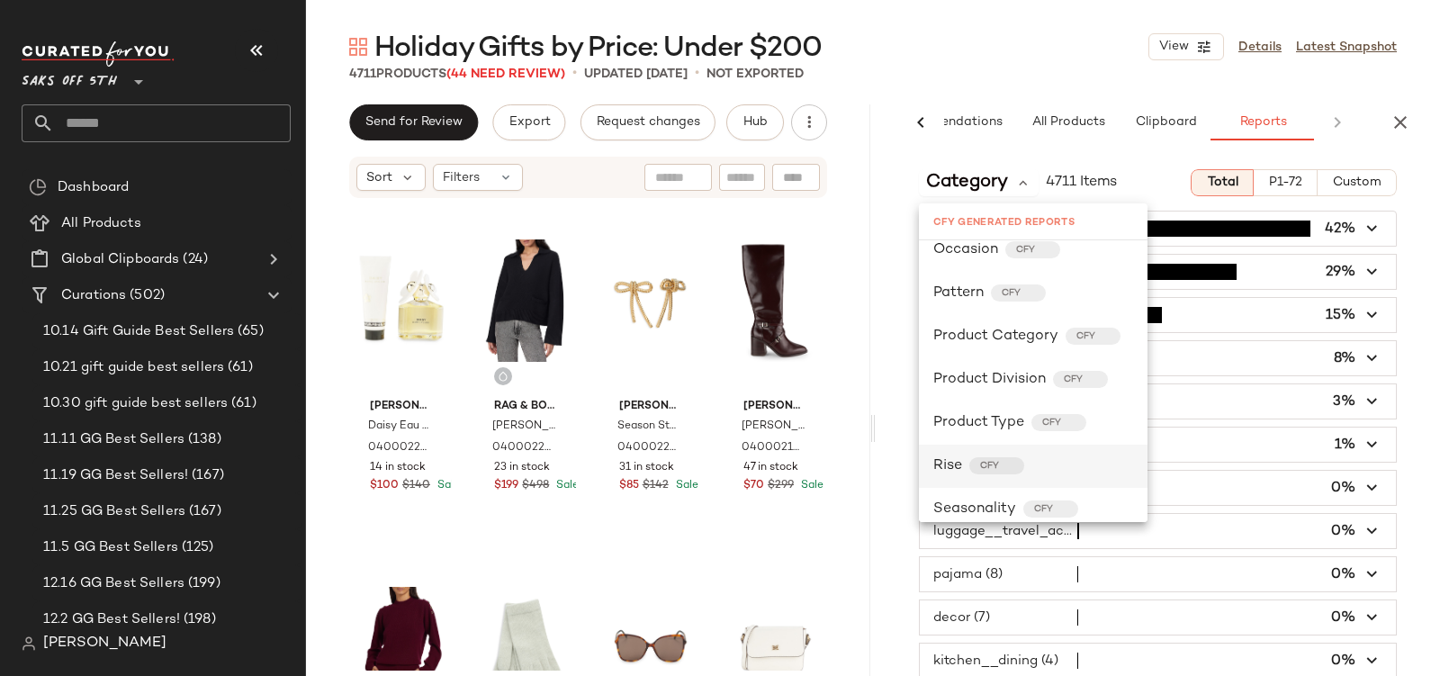
scroll to position [728, 0]
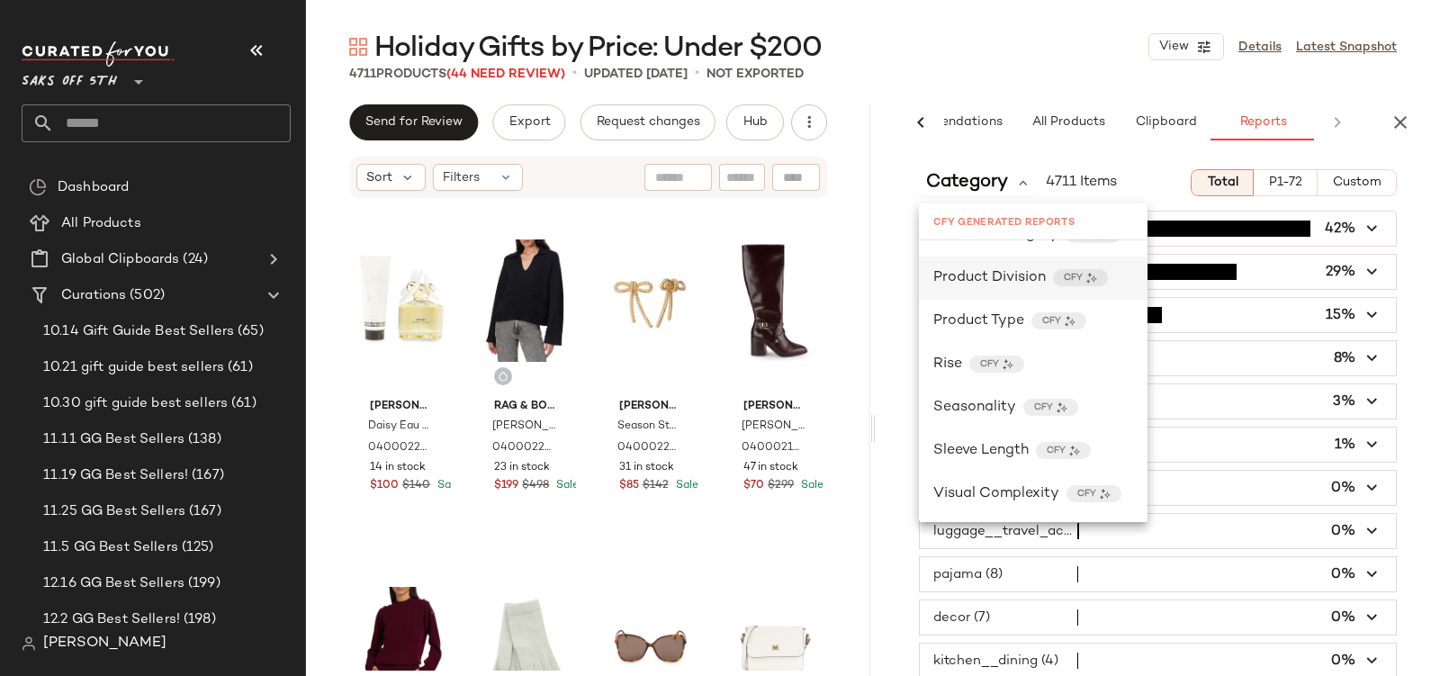
click at [984, 292] on div "Product Division CFY" at bounding box center [1033, 278] width 229 height 43
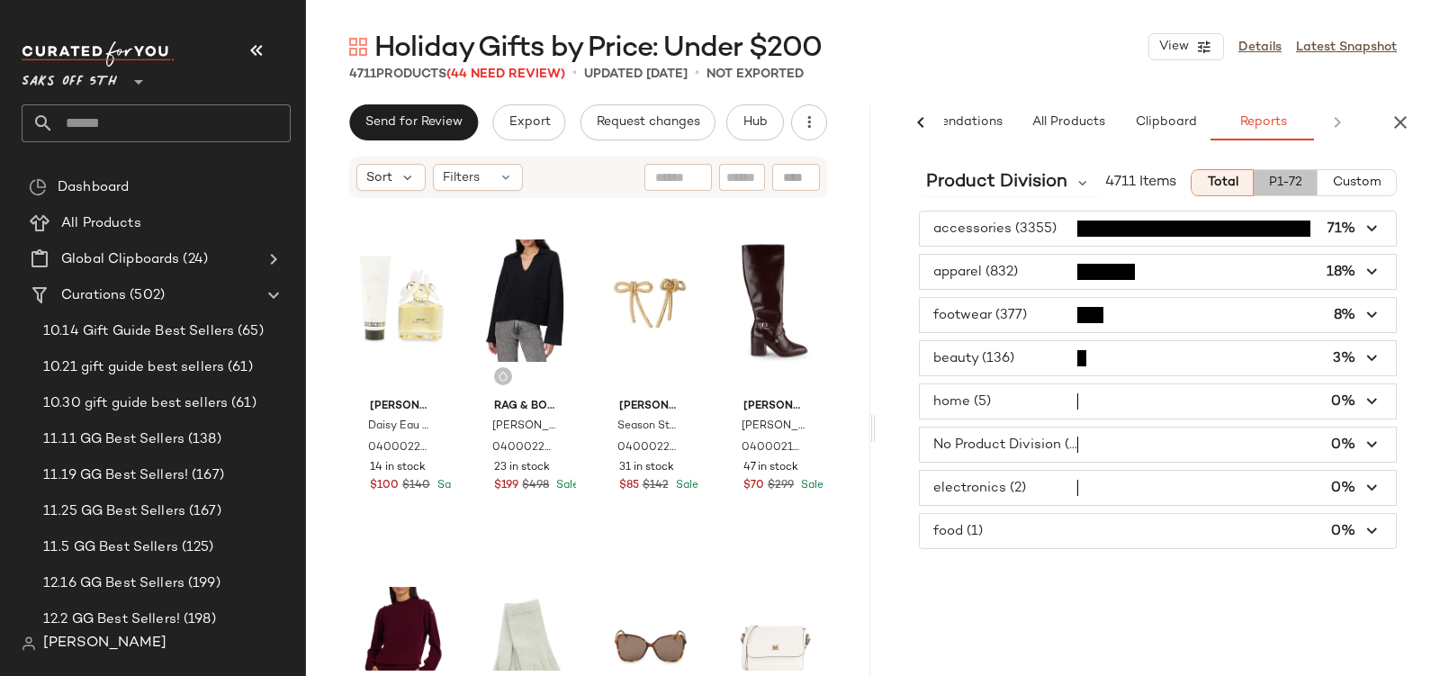
click at [1265, 183] on button "P1-72" at bounding box center [1286, 182] width 64 height 27
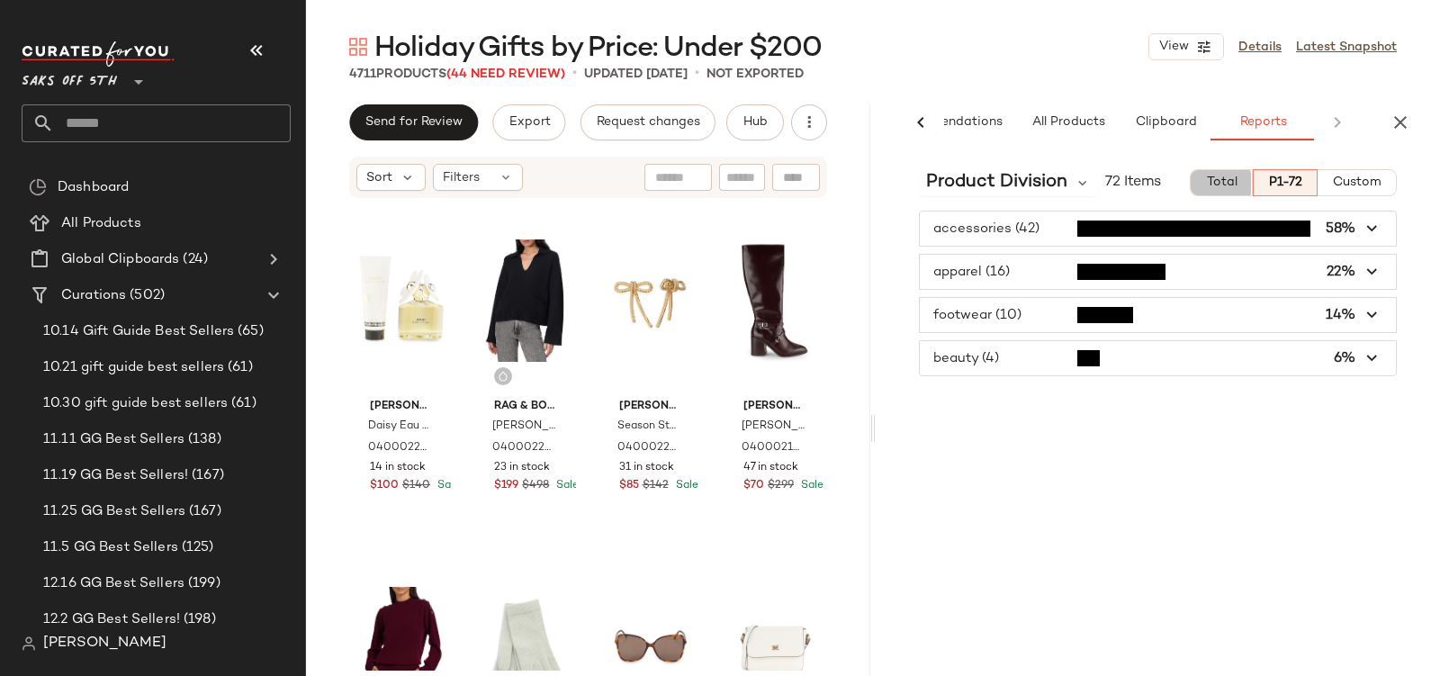
click at [1209, 179] on span "Total" at bounding box center [1221, 183] width 32 height 14
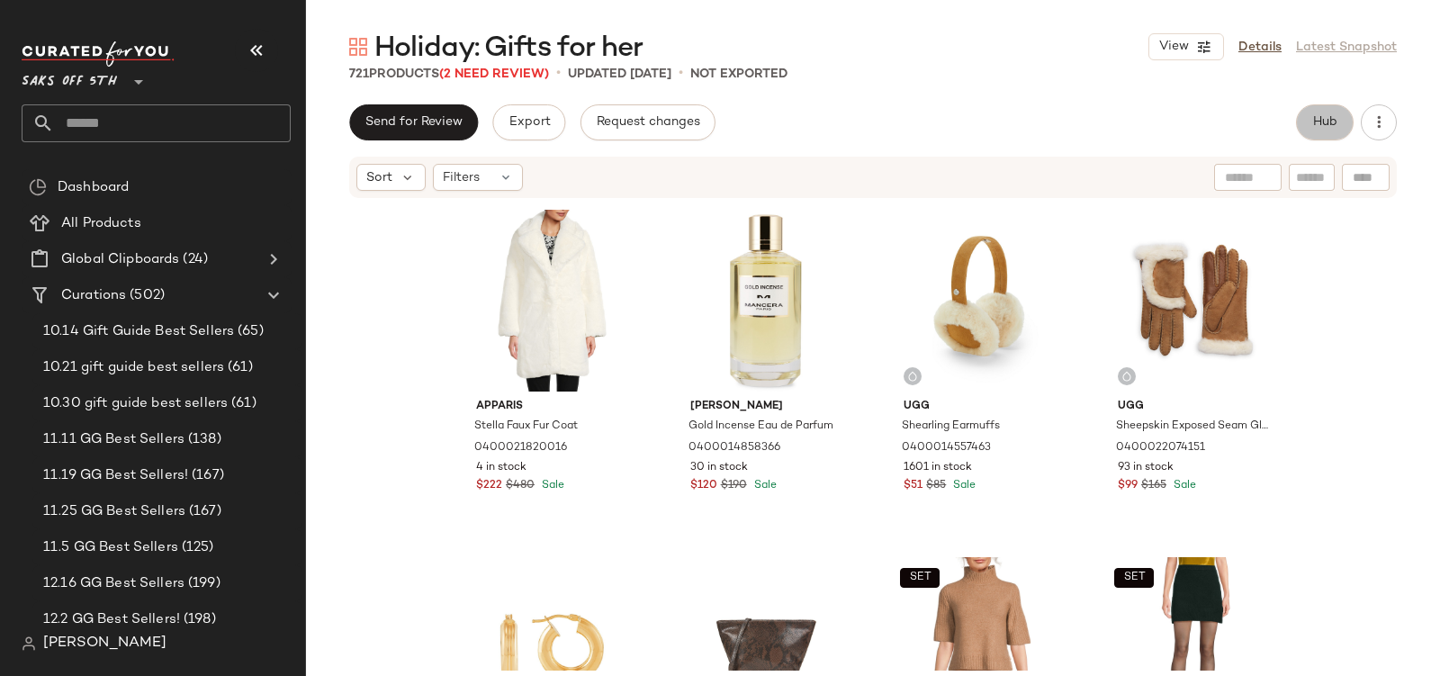
click at [1322, 112] on button "Hub" at bounding box center [1325, 122] width 58 height 36
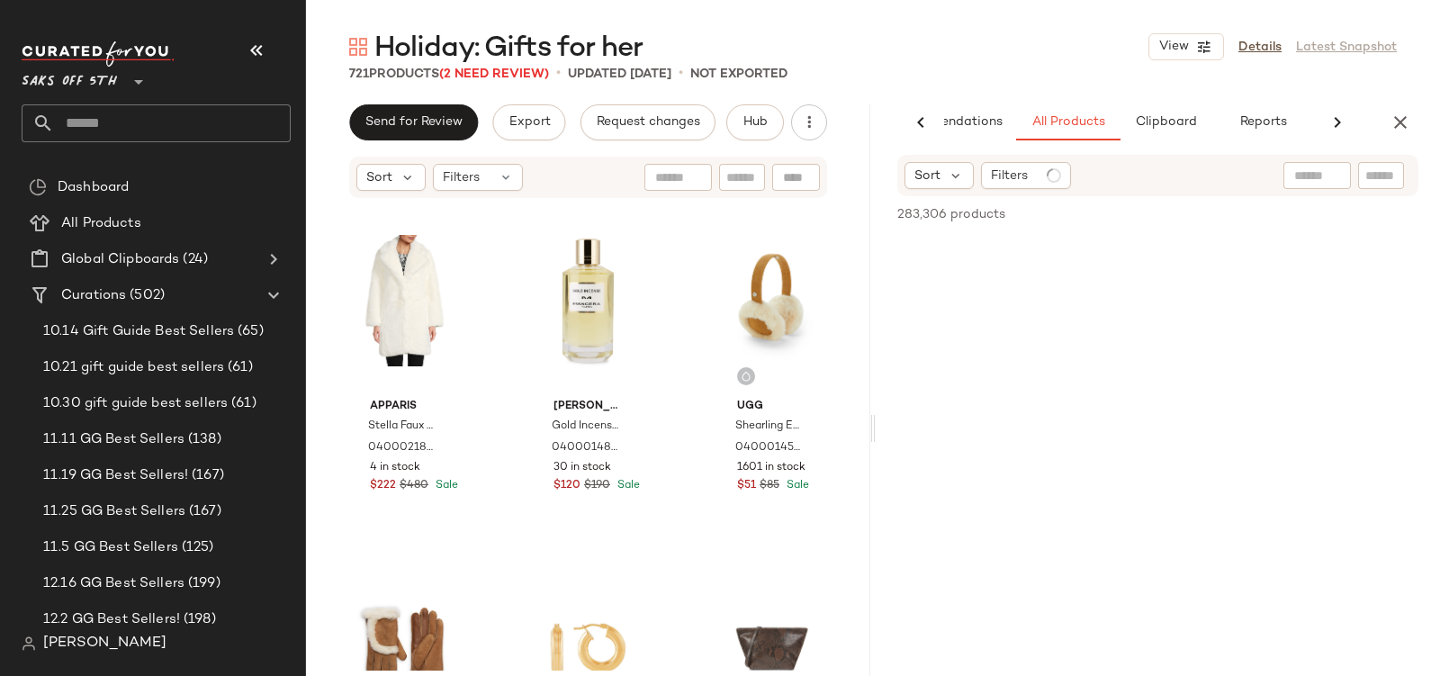
scroll to position [0, 86]
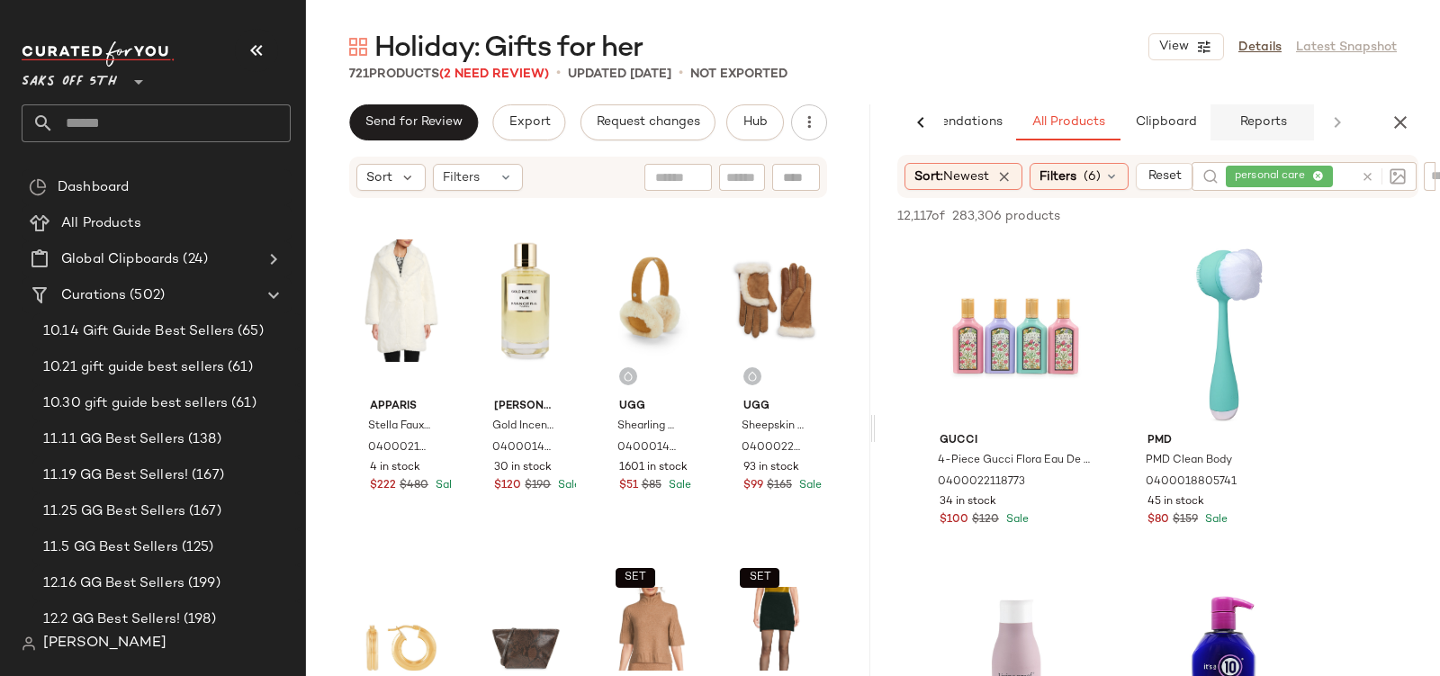
click at [1268, 120] on span "Reports" at bounding box center [1262, 122] width 48 height 14
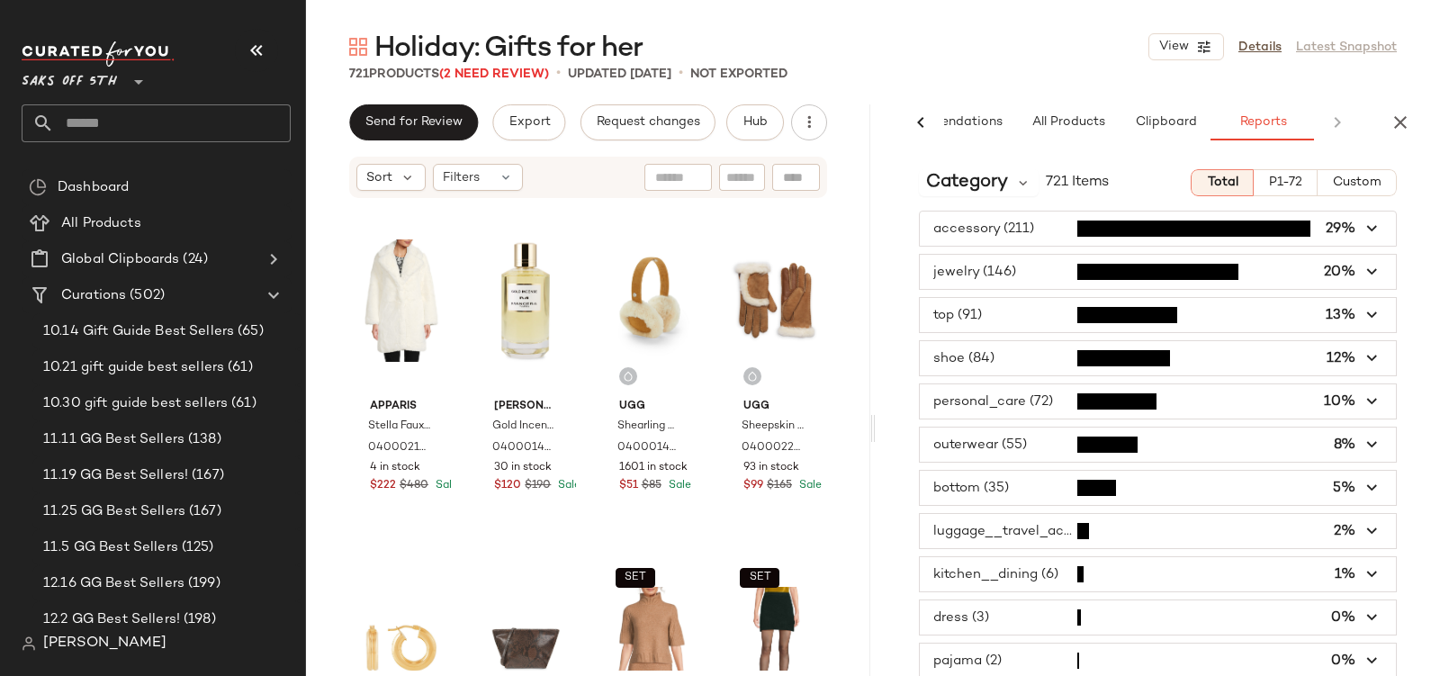
click at [1276, 184] on span "P1-72" at bounding box center [1285, 183] width 34 height 14
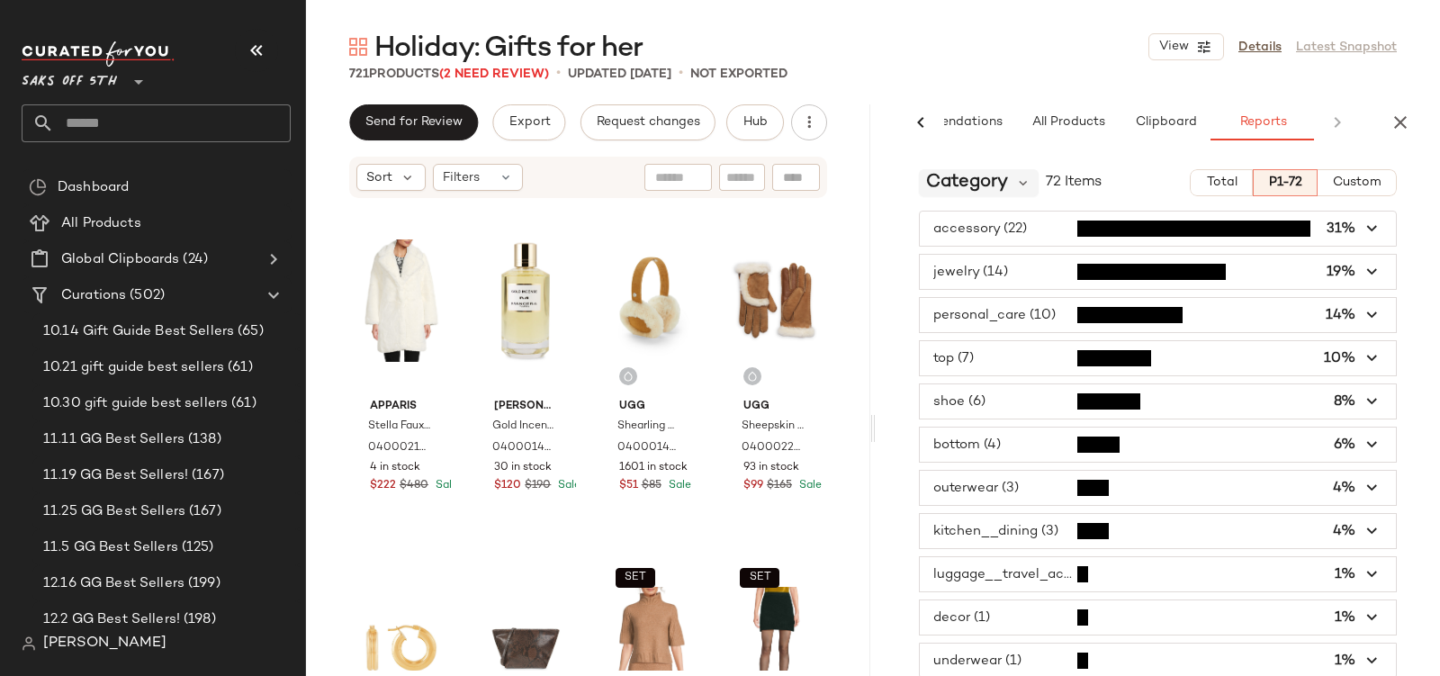
click at [1008, 182] on div "Category" at bounding box center [979, 182] width 120 height 27
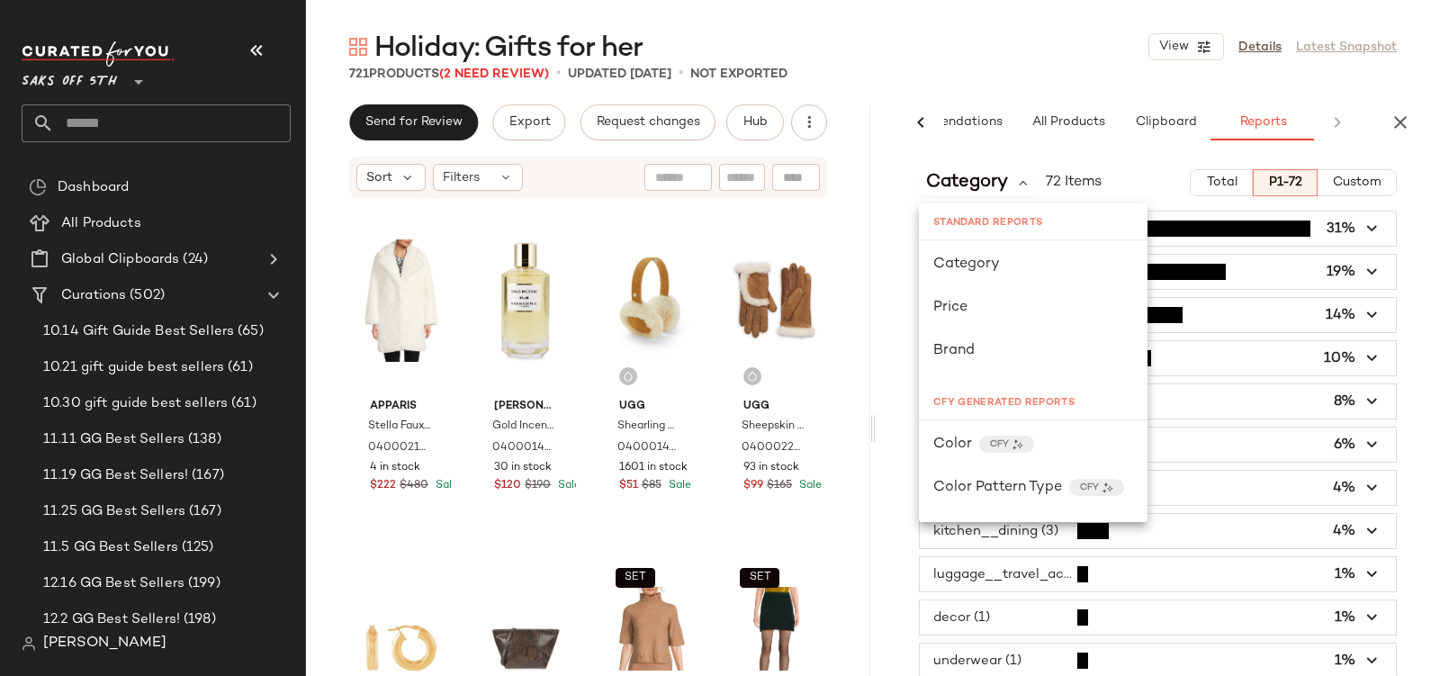
scroll to position [728, 0]
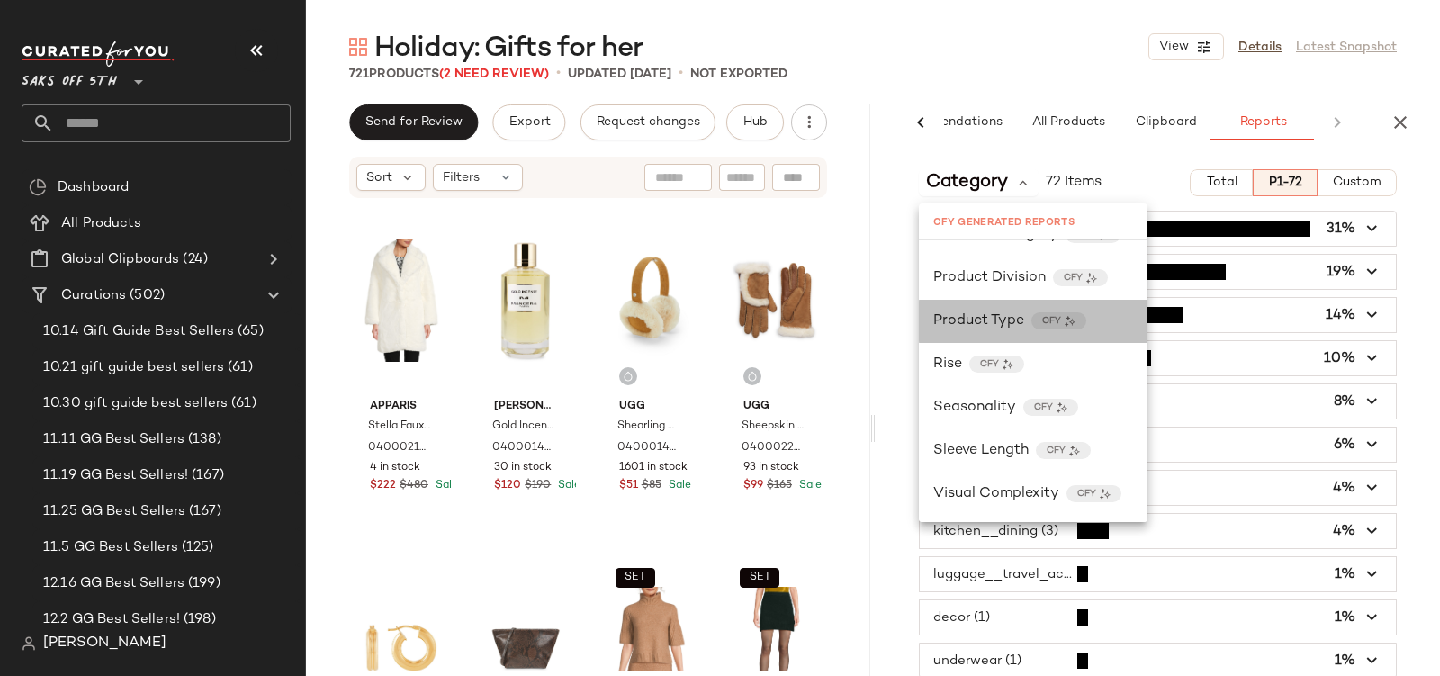
click at [981, 327] on span "Product Type" at bounding box center [978, 322] width 91 height 22
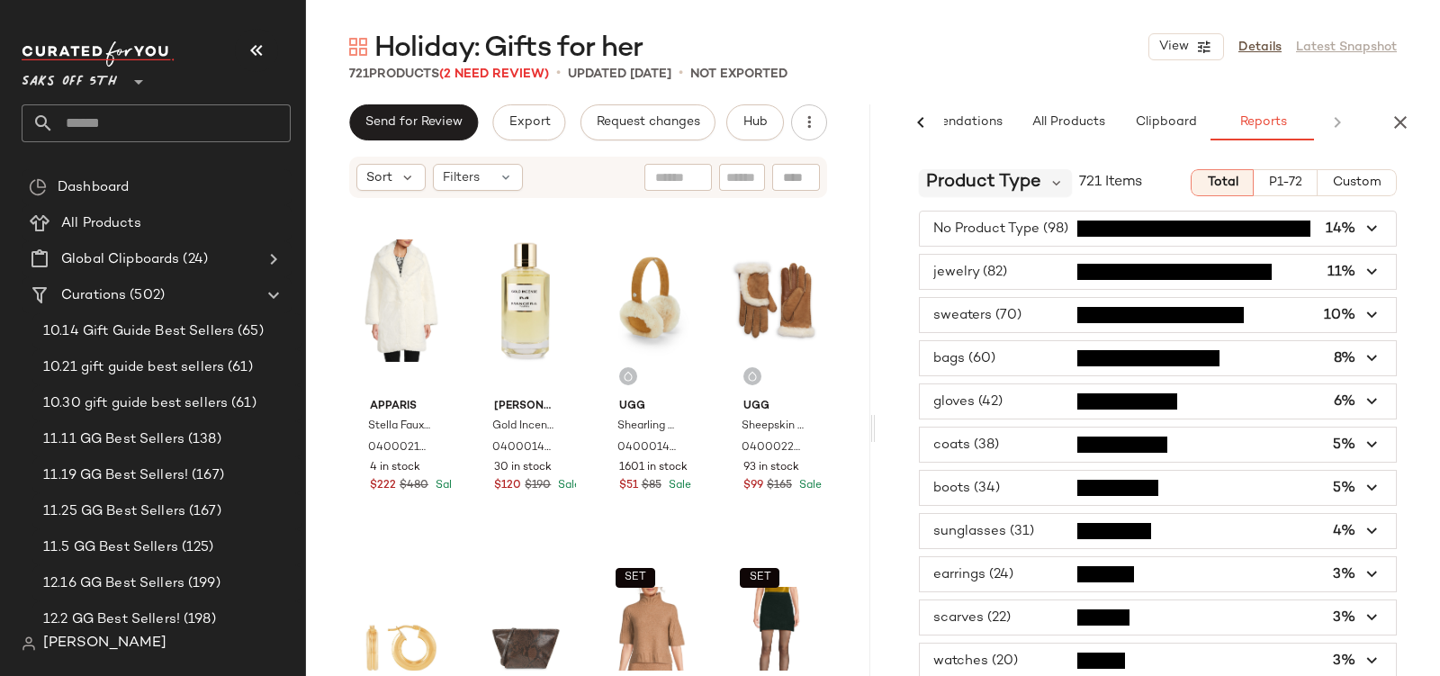
click at [962, 185] on span "Product Type" at bounding box center [983, 182] width 115 height 27
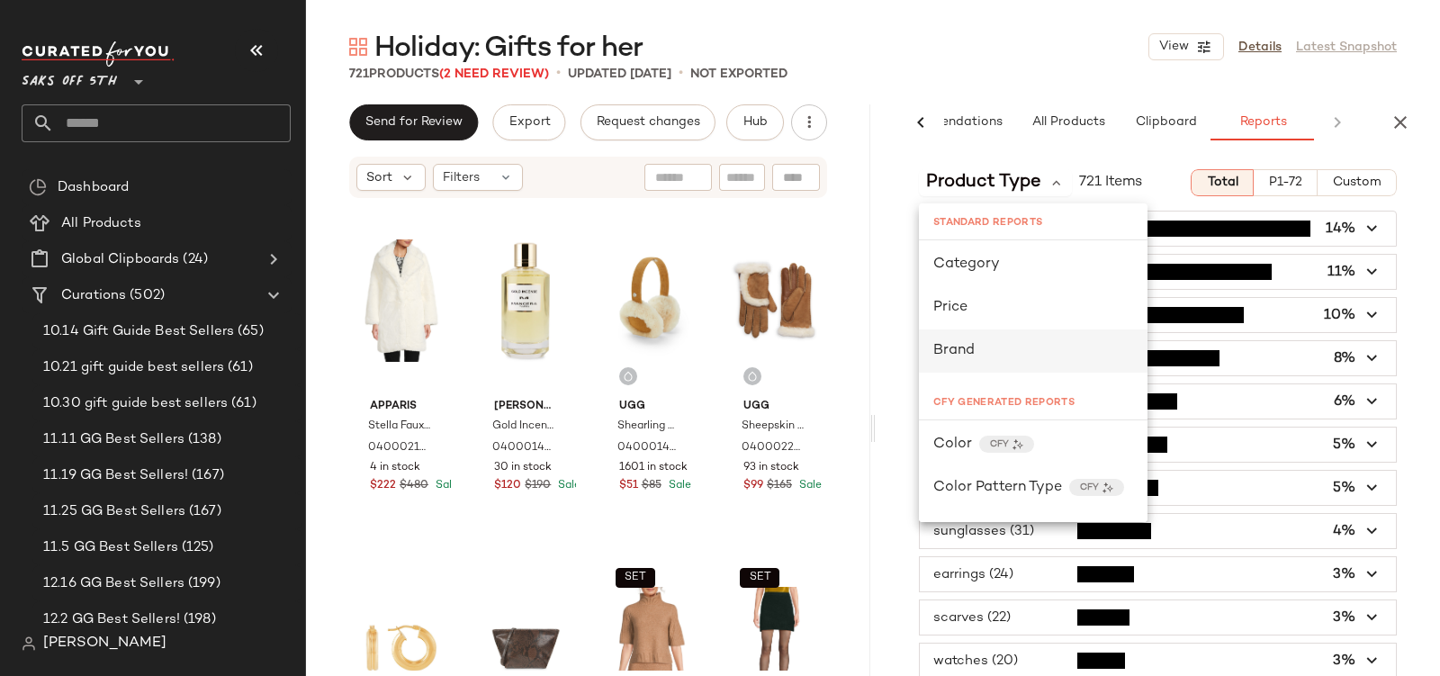
click at [989, 340] on div "Brand" at bounding box center [1033, 351] width 200 height 22
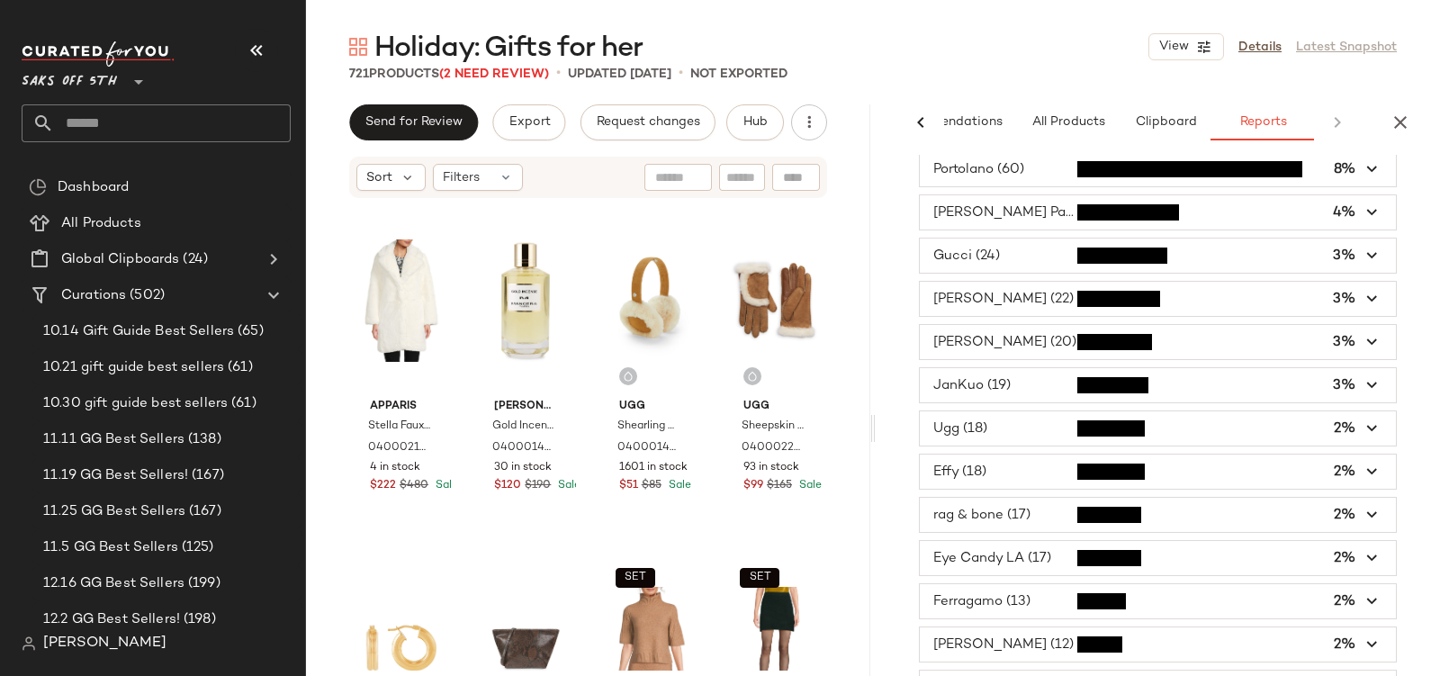
scroll to position [0, 0]
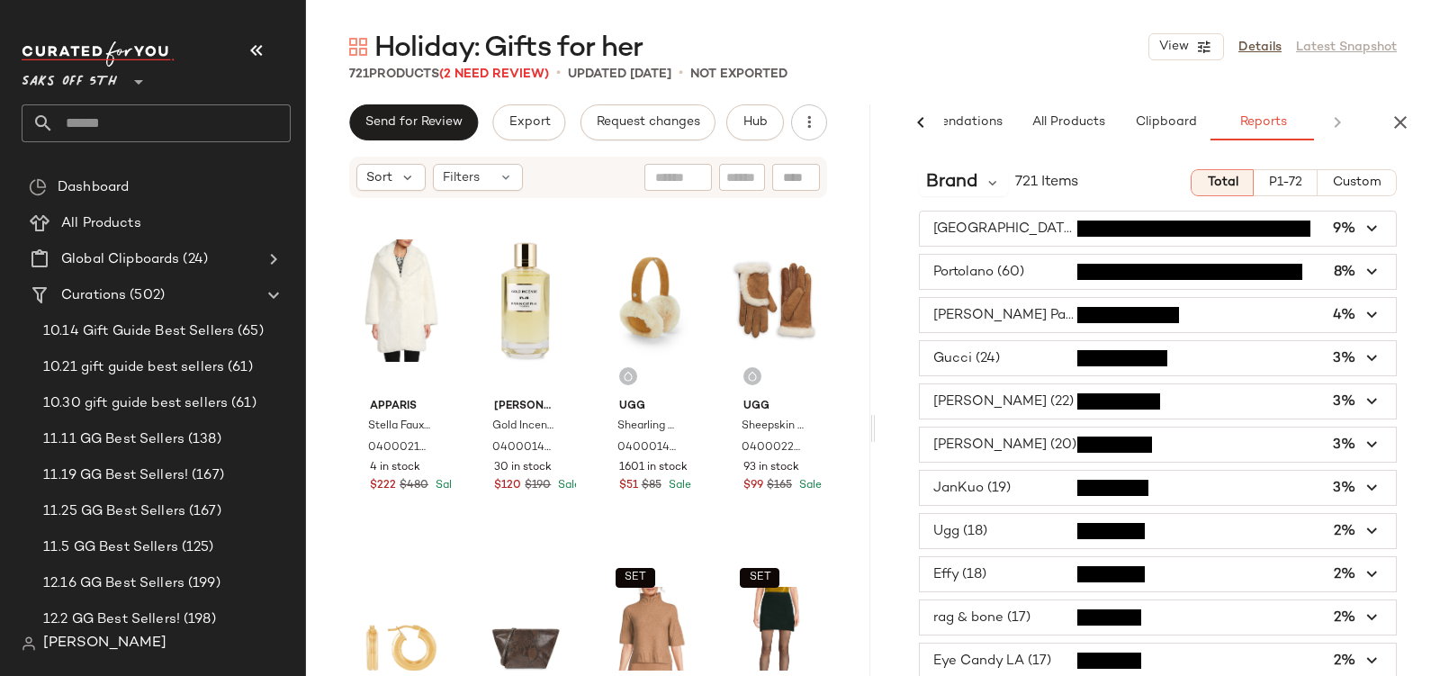
click at [1295, 162] on div "Brand 721 Items Total P1-72 Custom Saks Fifth Avenue (62) 9% Portolano (60) 8% …" at bounding box center [1158, 453] width 564 height 597
click at [1283, 177] on span "P1-72" at bounding box center [1285, 183] width 34 height 14
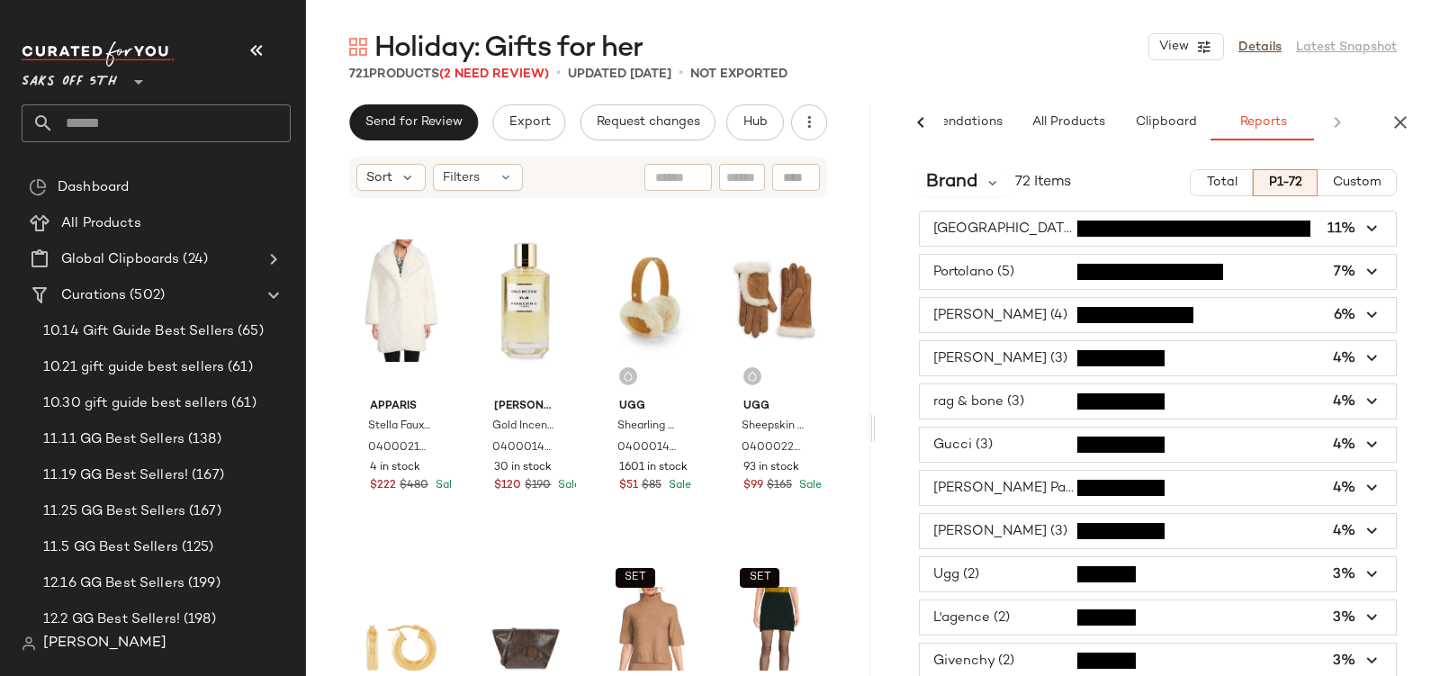
click at [1213, 183] on span "Total" at bounding box center [1221, 183] width 32 height 14
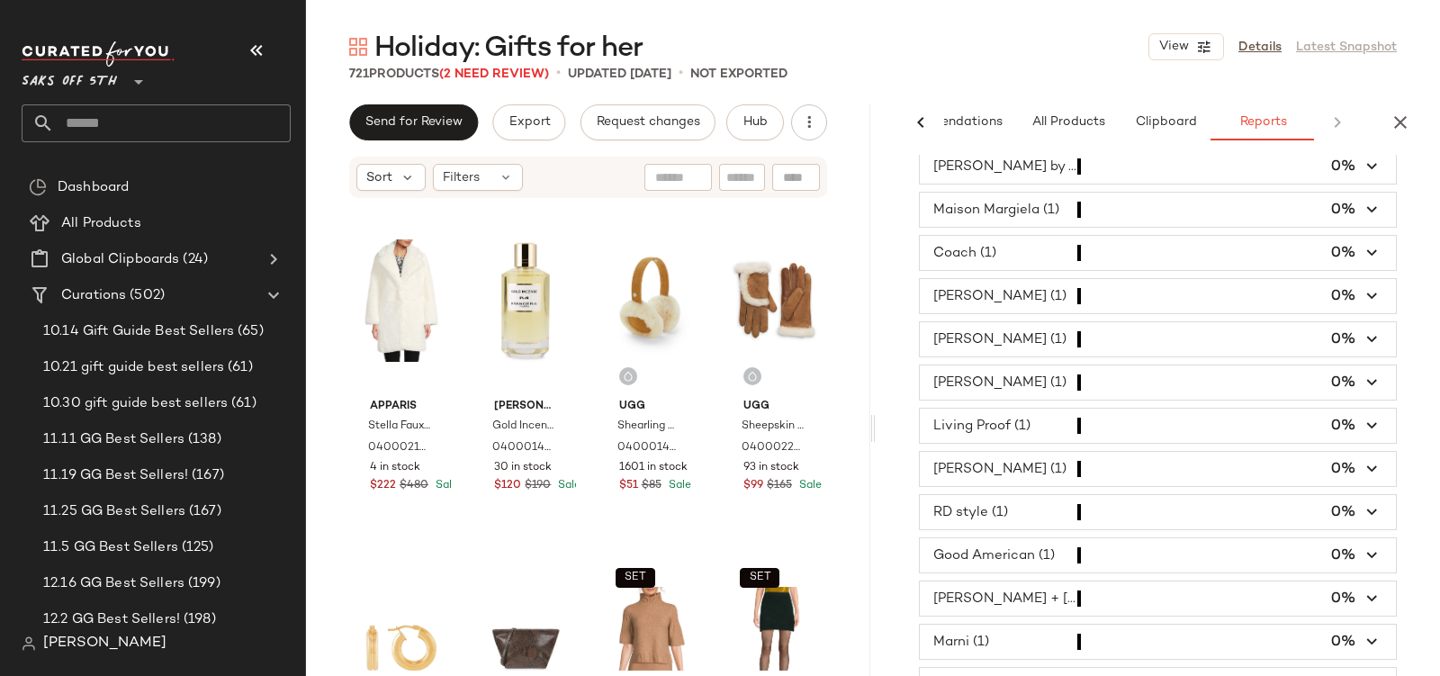
scroll to position [5852, 0]
type button "Total"
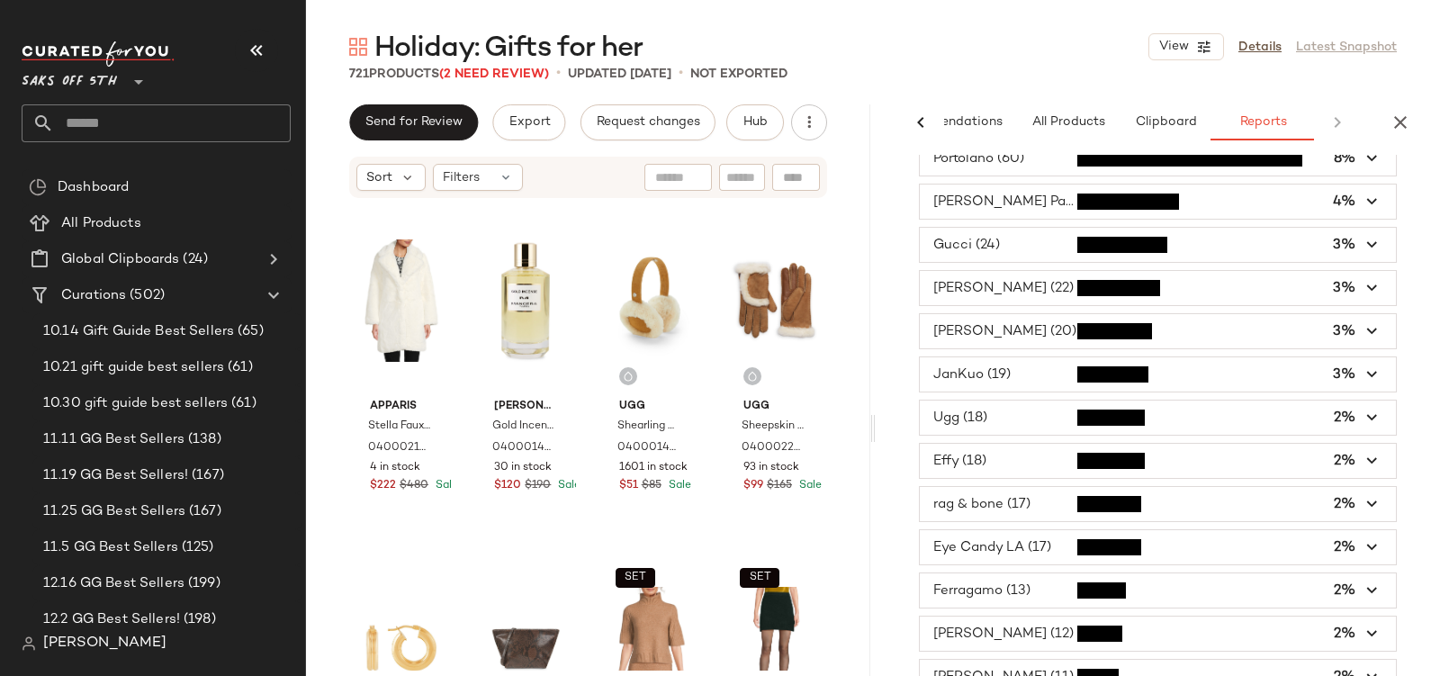
click at [1069, 464] on span "button" at bounding box center [1158, 461] width 476 height 34
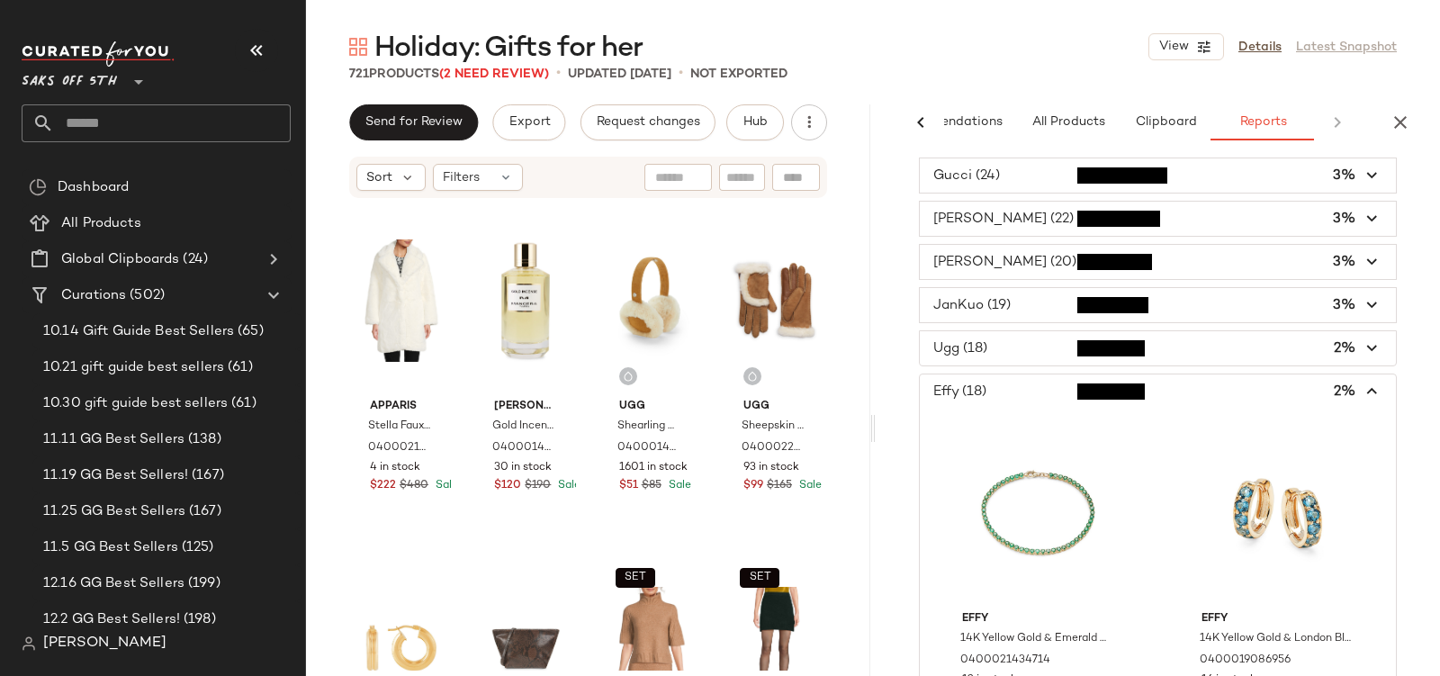
scroll to position [4195, 0]
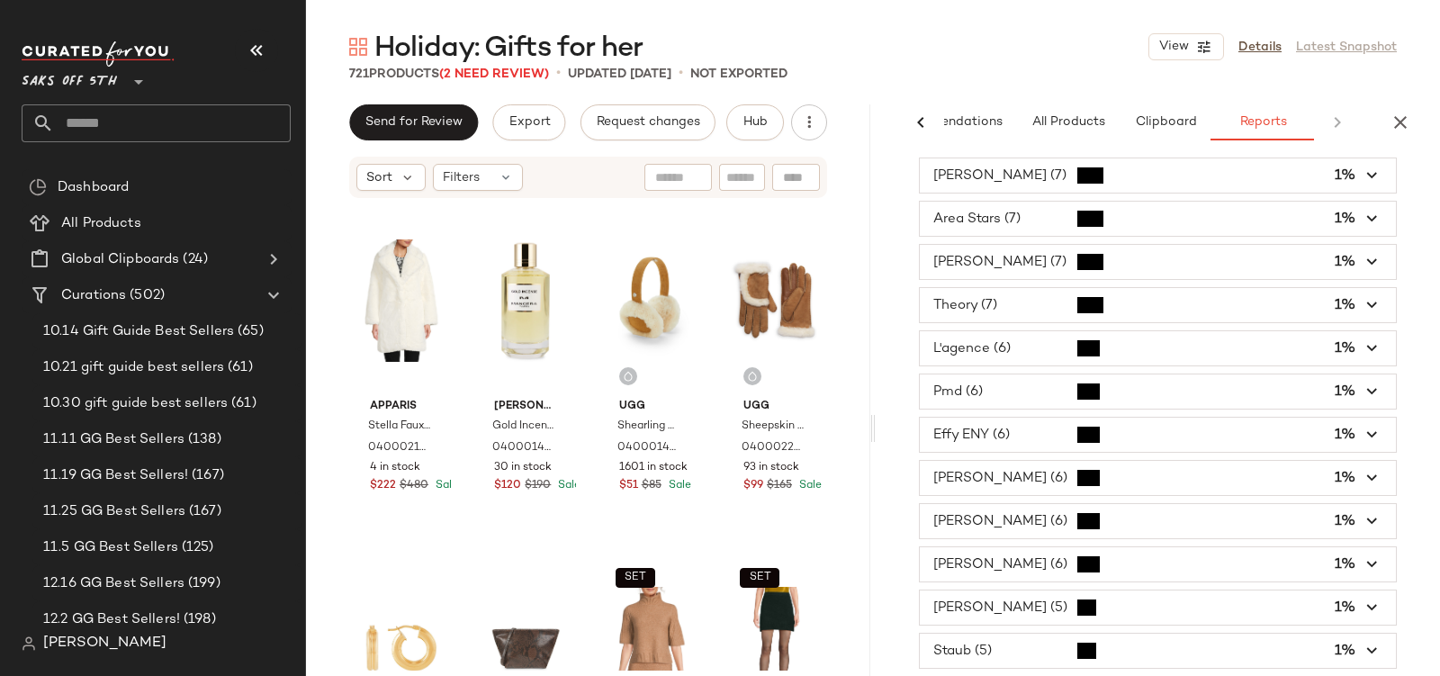
click at [987, 461] on span "button" at bounding box center [1158, 478] width 476 height 34
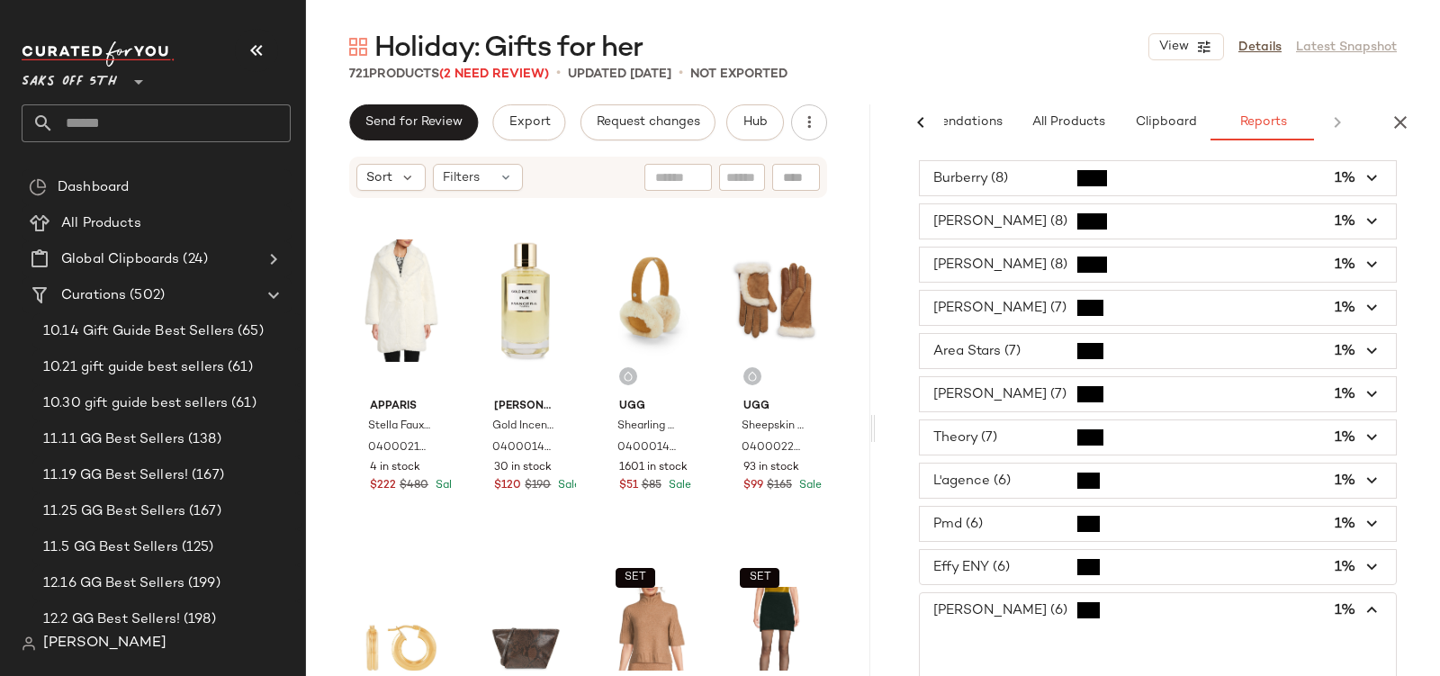
scroll to position [0, 0]
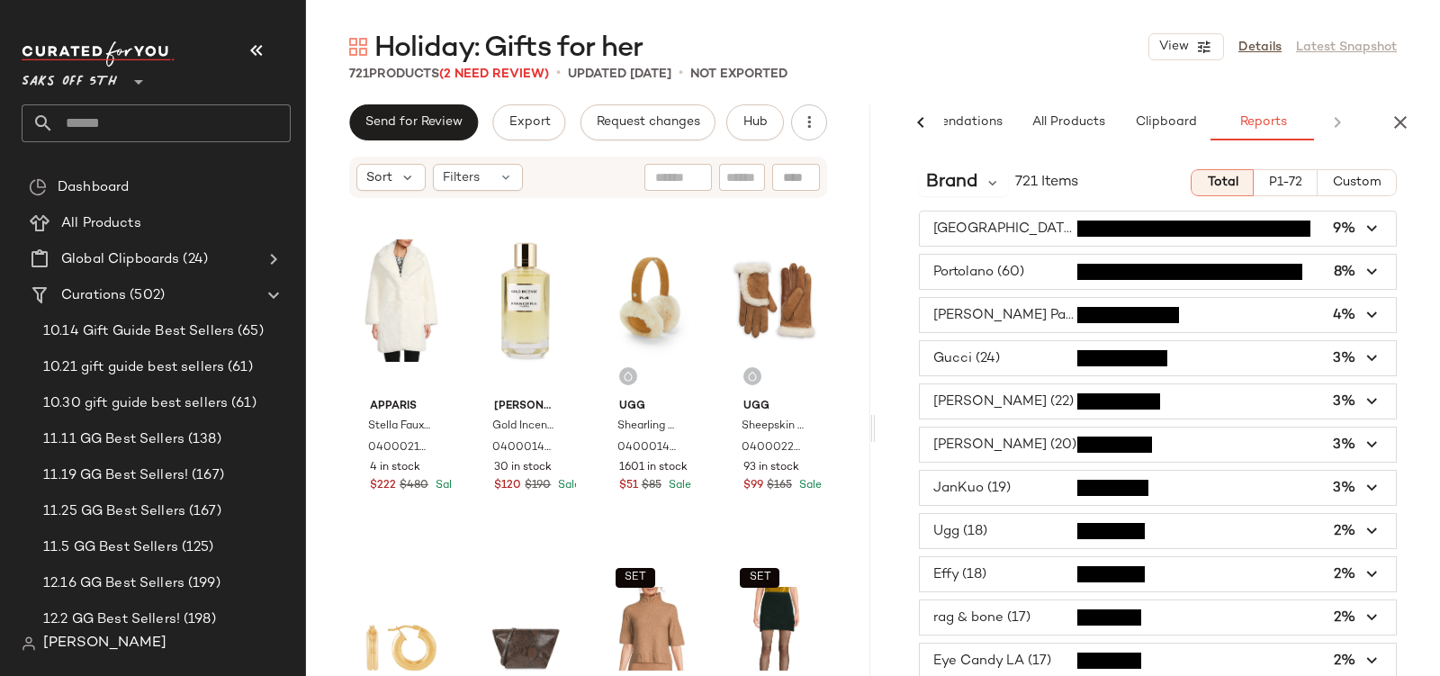
click at [1055, 365] on span "button" at bounding box center [1158, 358] width 476 height 34
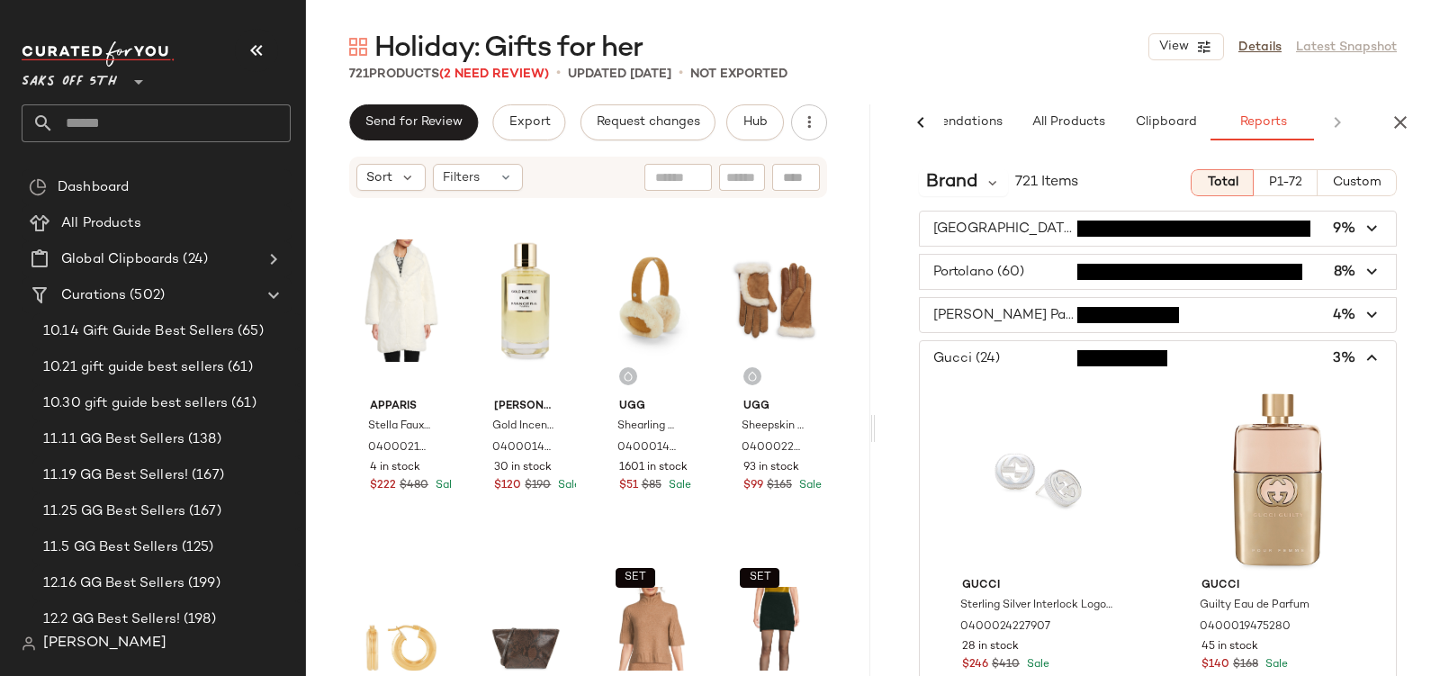
click at [1054, 365] on span "button" at bounding box center [1158, 358] width 476 height 34
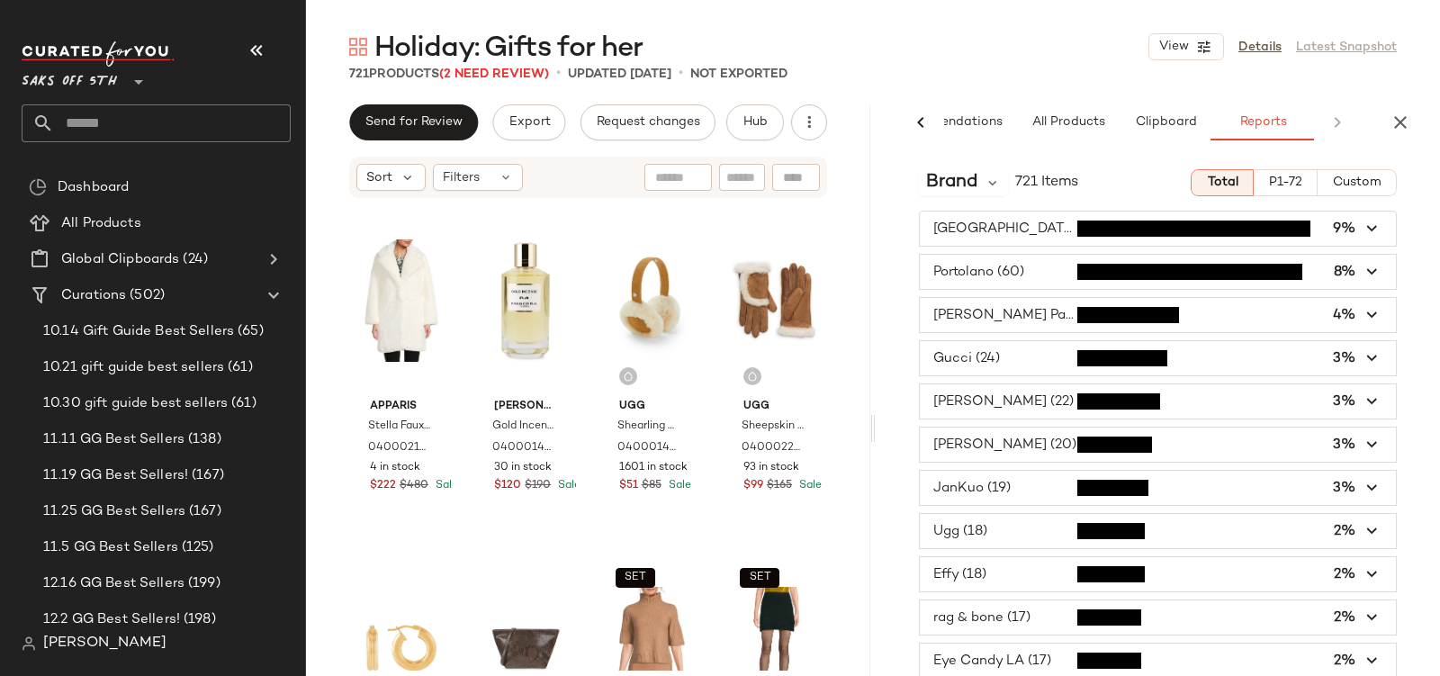
scroll to position [495, 0]
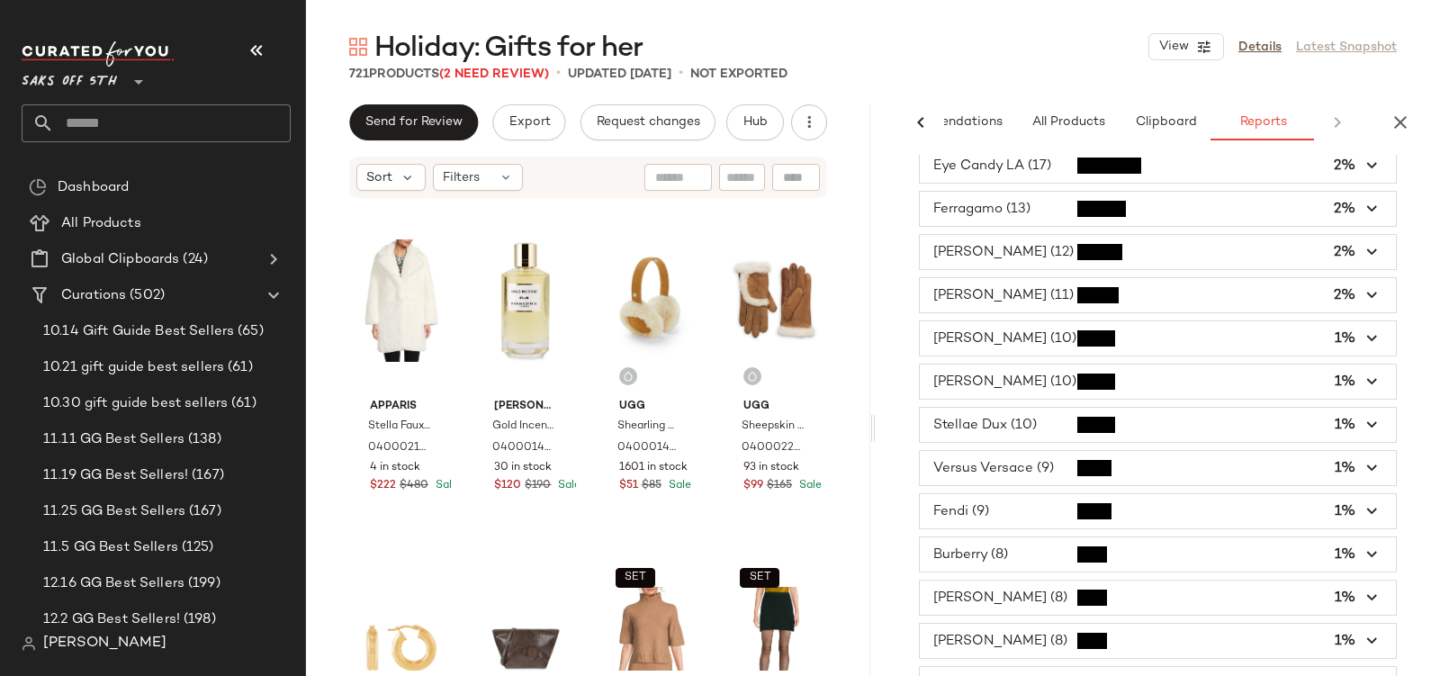
click at [1007, 451] on span "button" at bounding box center [1158, 468] width 476 height 34
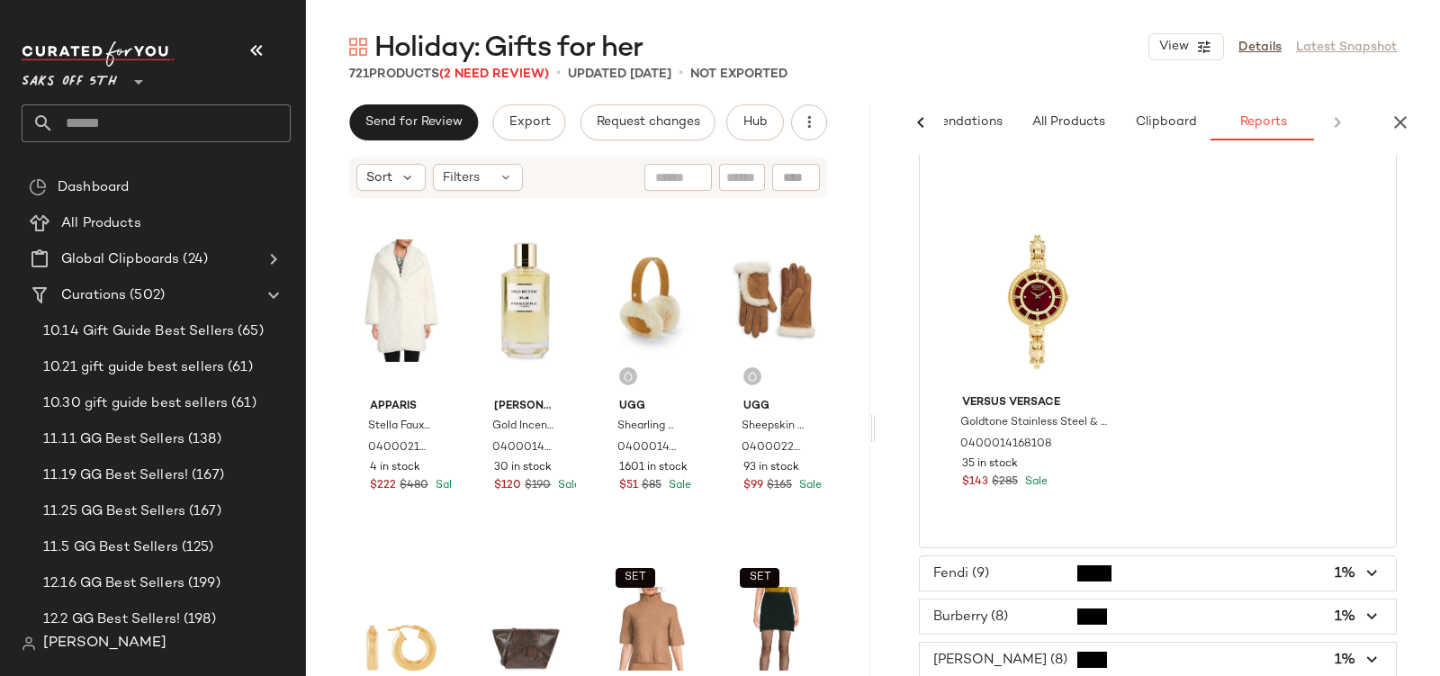
scroll to position [2862, 0]
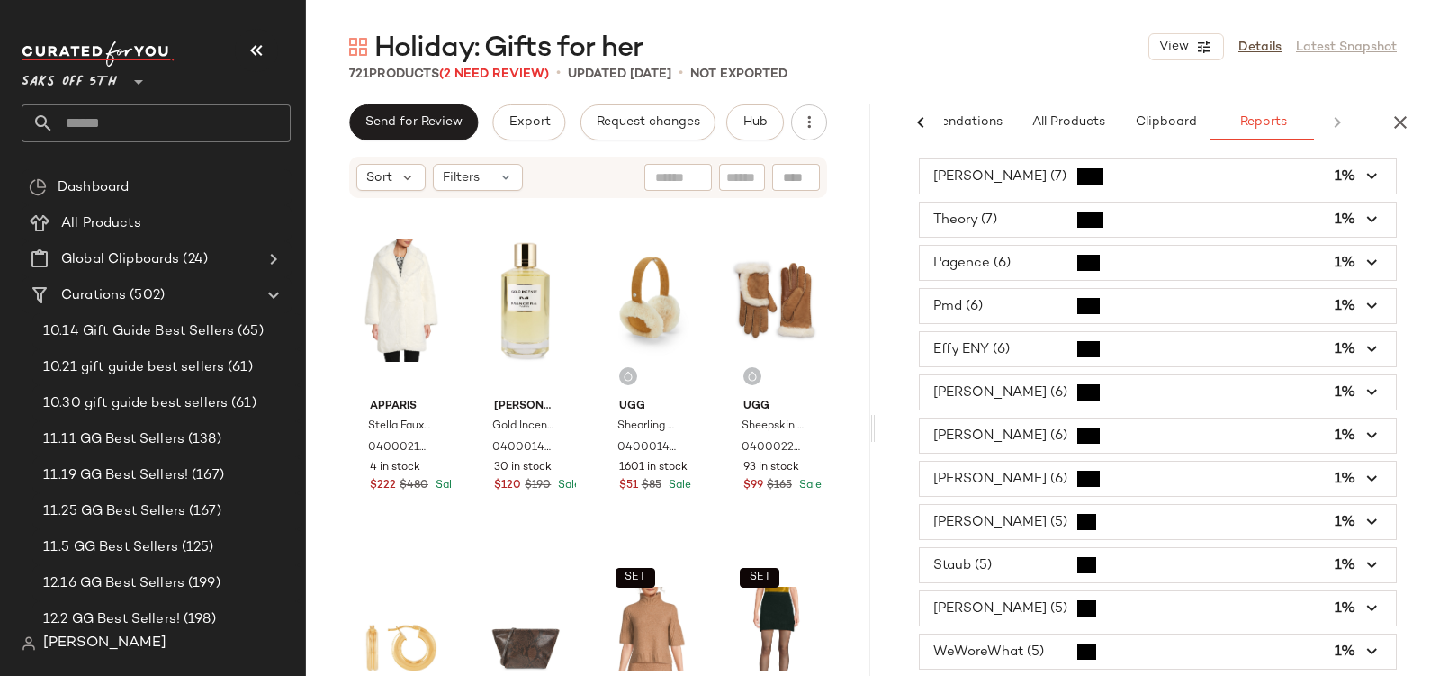
click at [964, 462] on span "button" at bounding box center [1158, 479] width 476 height 34
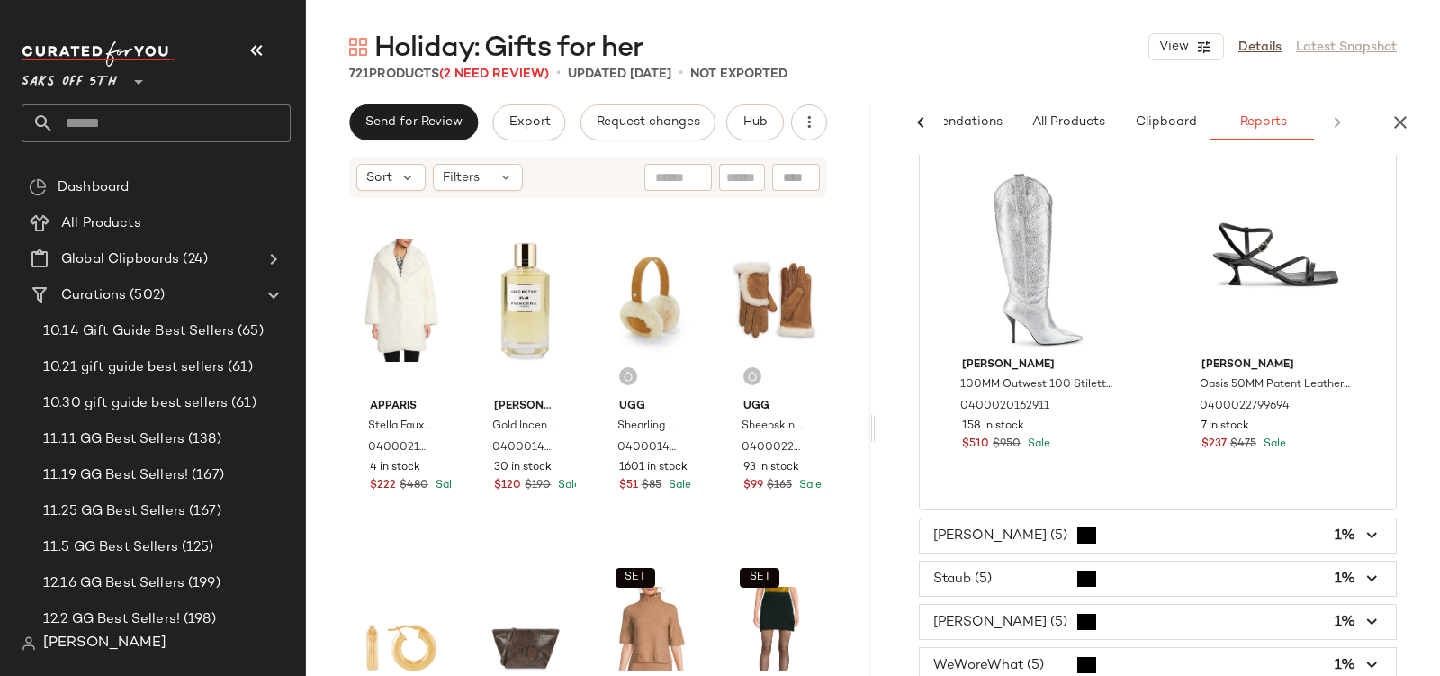
scroll to position [6917, 0]
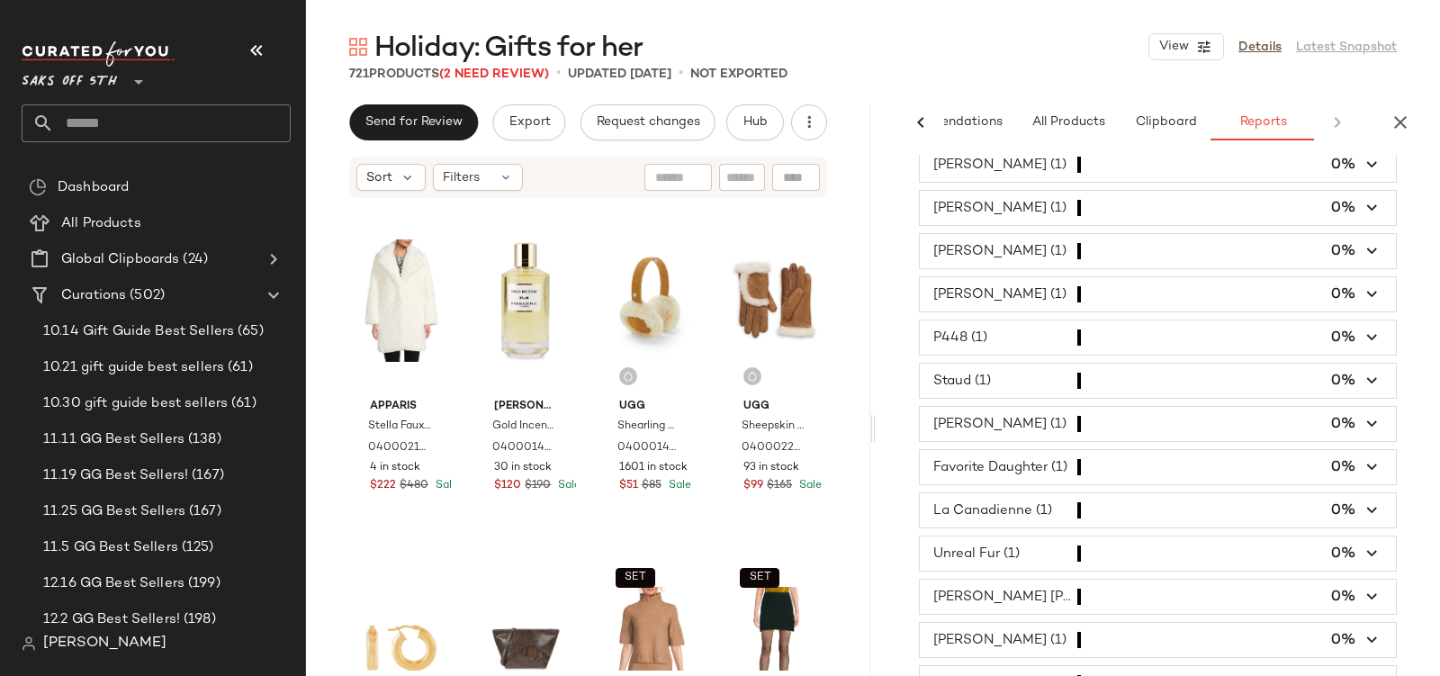
click at [1097, 666] on span "button" at bounding box center [1158, 683] width 476 height 34
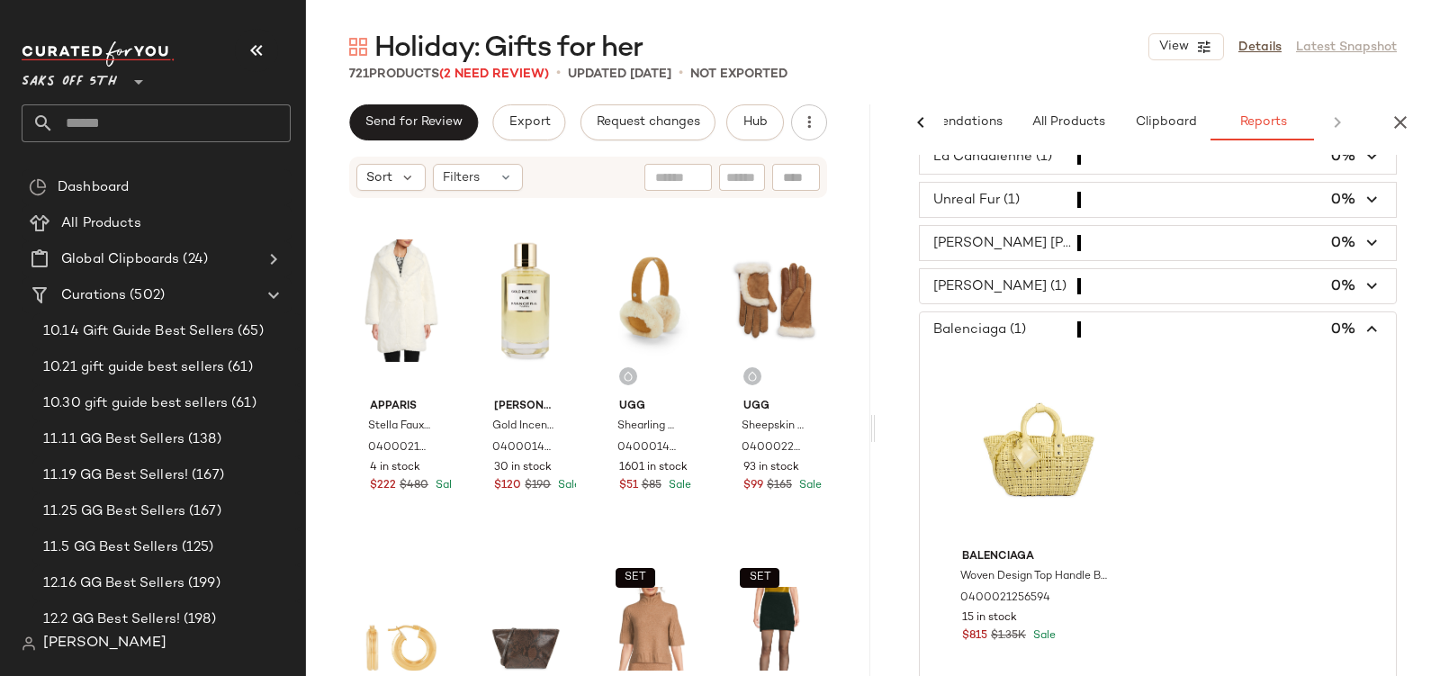
scroll to position [581, 0]
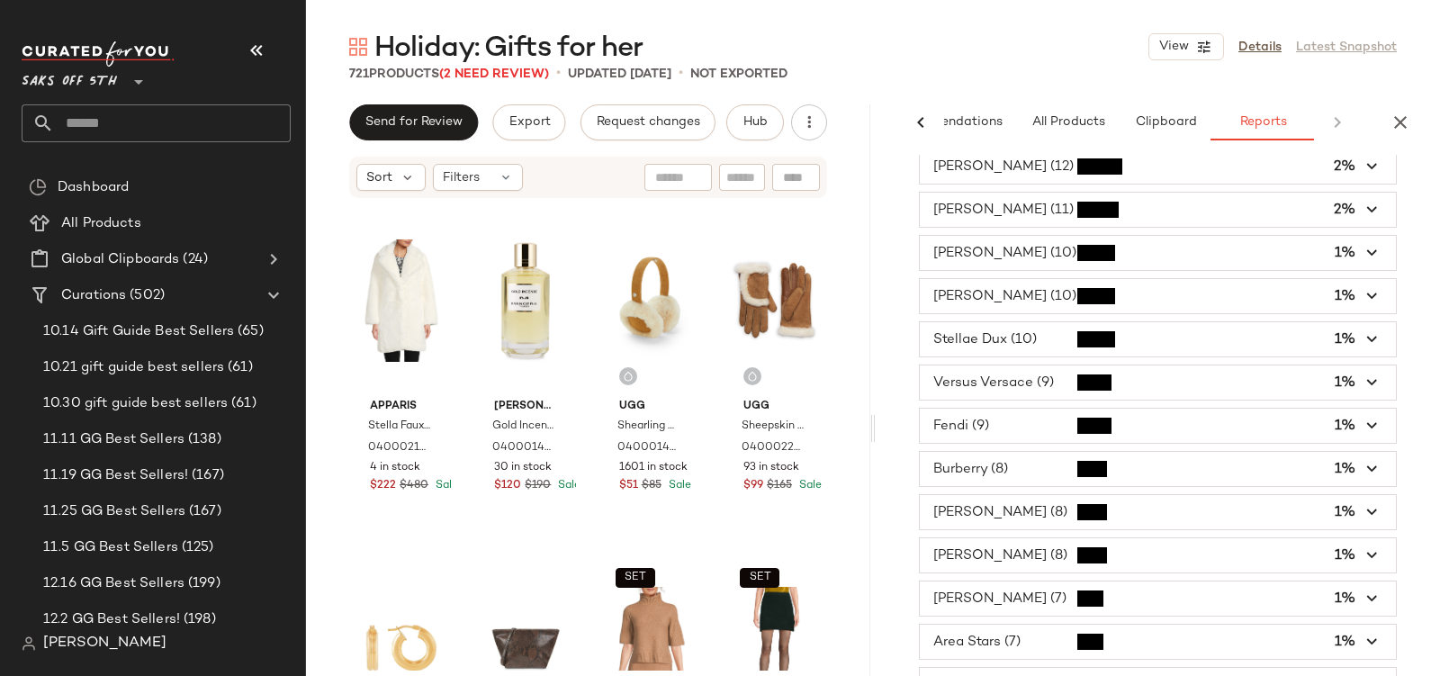
click at [1183, 460] on span "button" at bounding box center [1158, 469] width 476 height 34
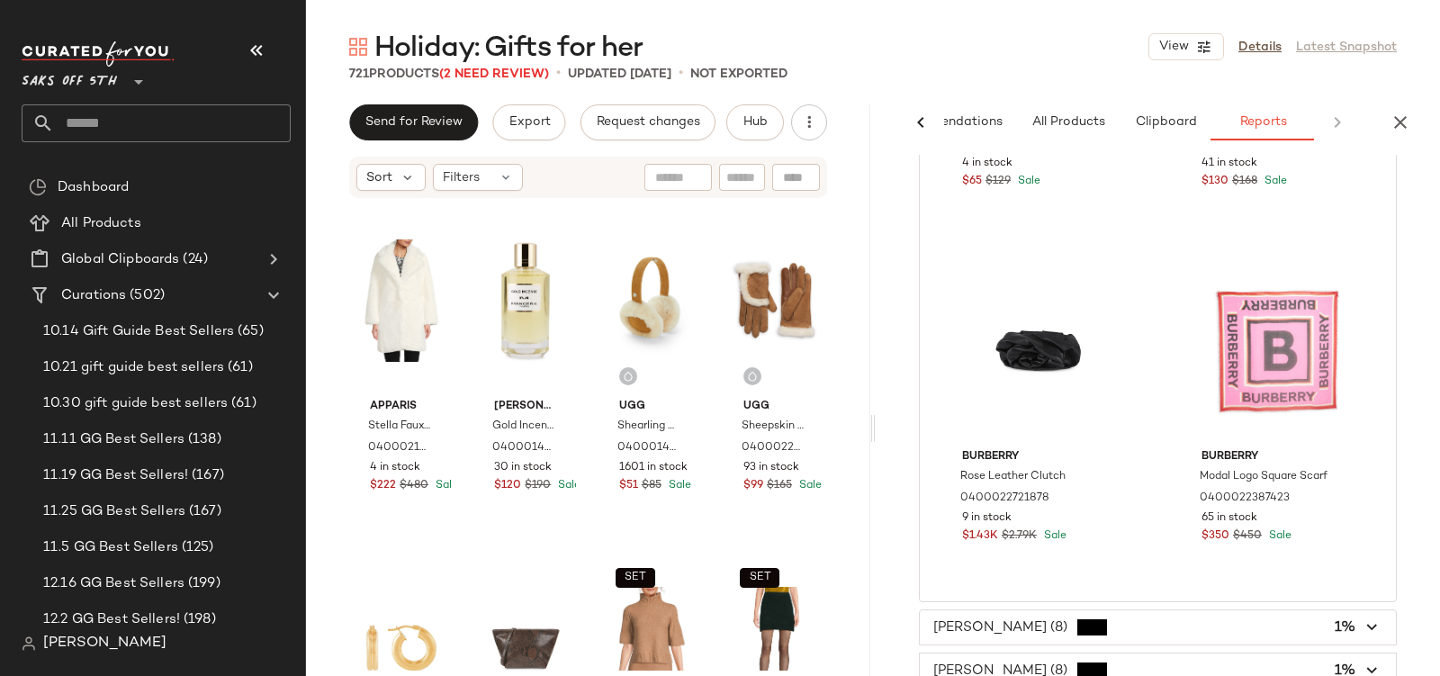
scroll to position [1925, 0]
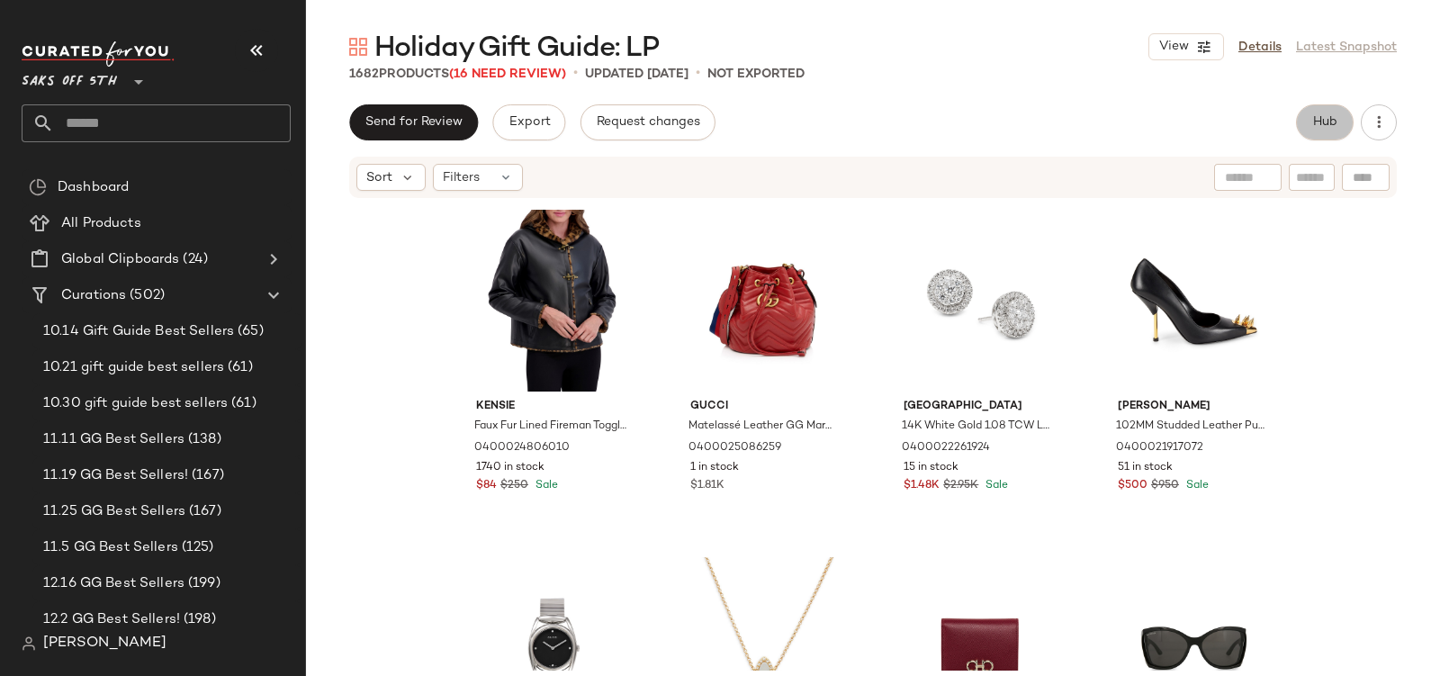
click at [1313, 130] on button "Hub" at bounding box center [1325, 122] width 58 height 36
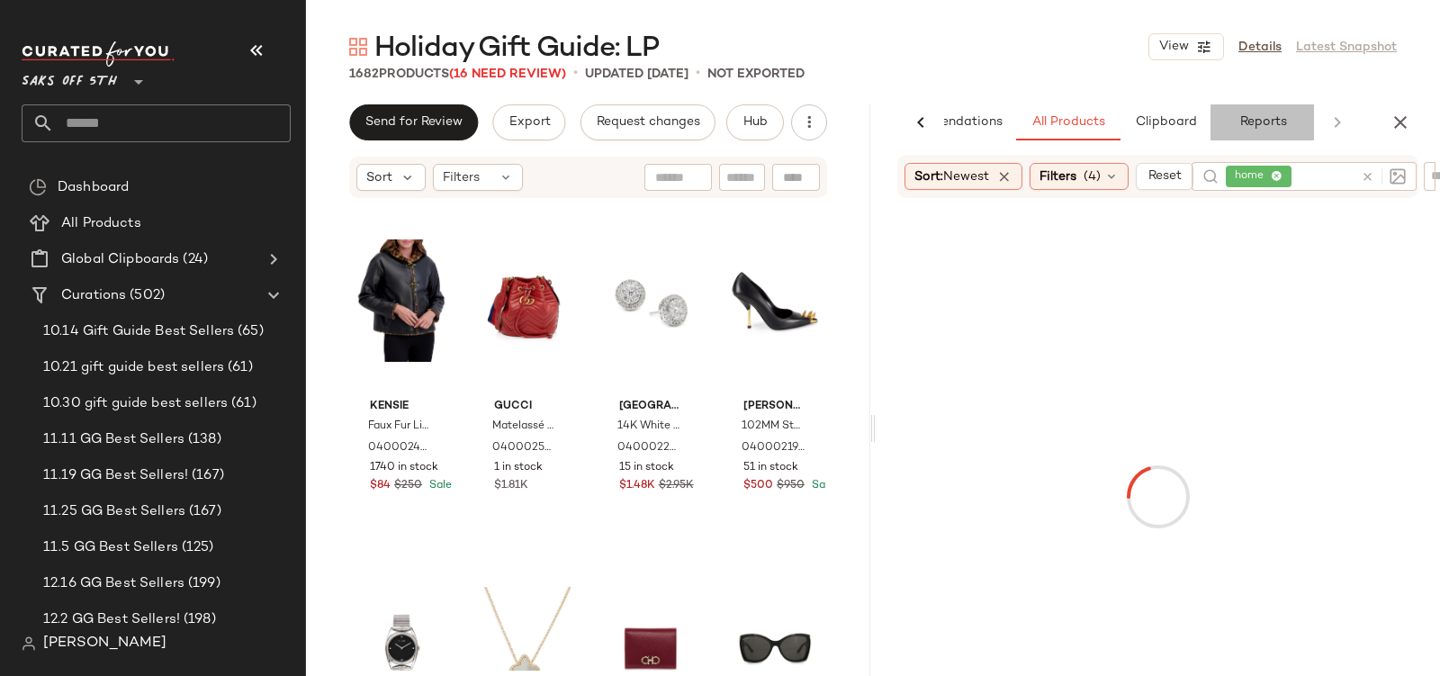
click at [1267, 126] on span "Reports" at bounding box center [1262, 122] width 48 height 14
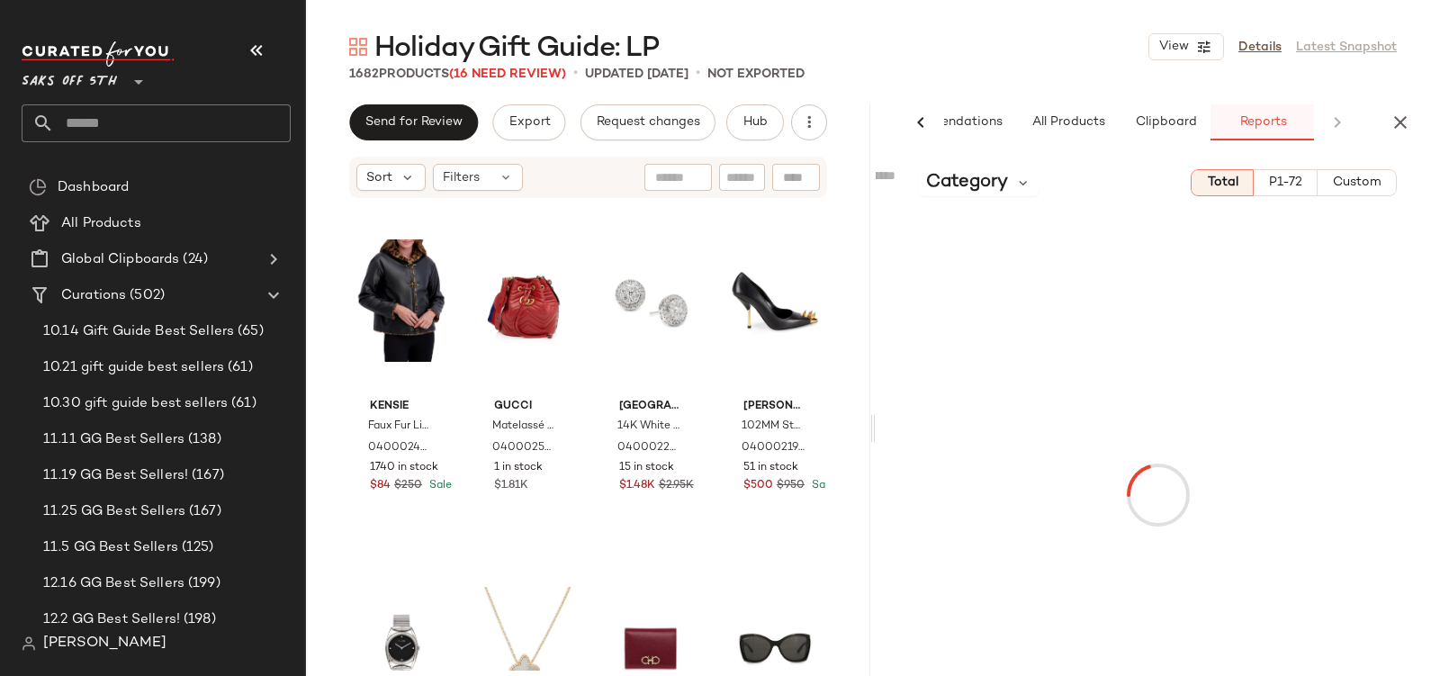
scroll to position [0, 86]
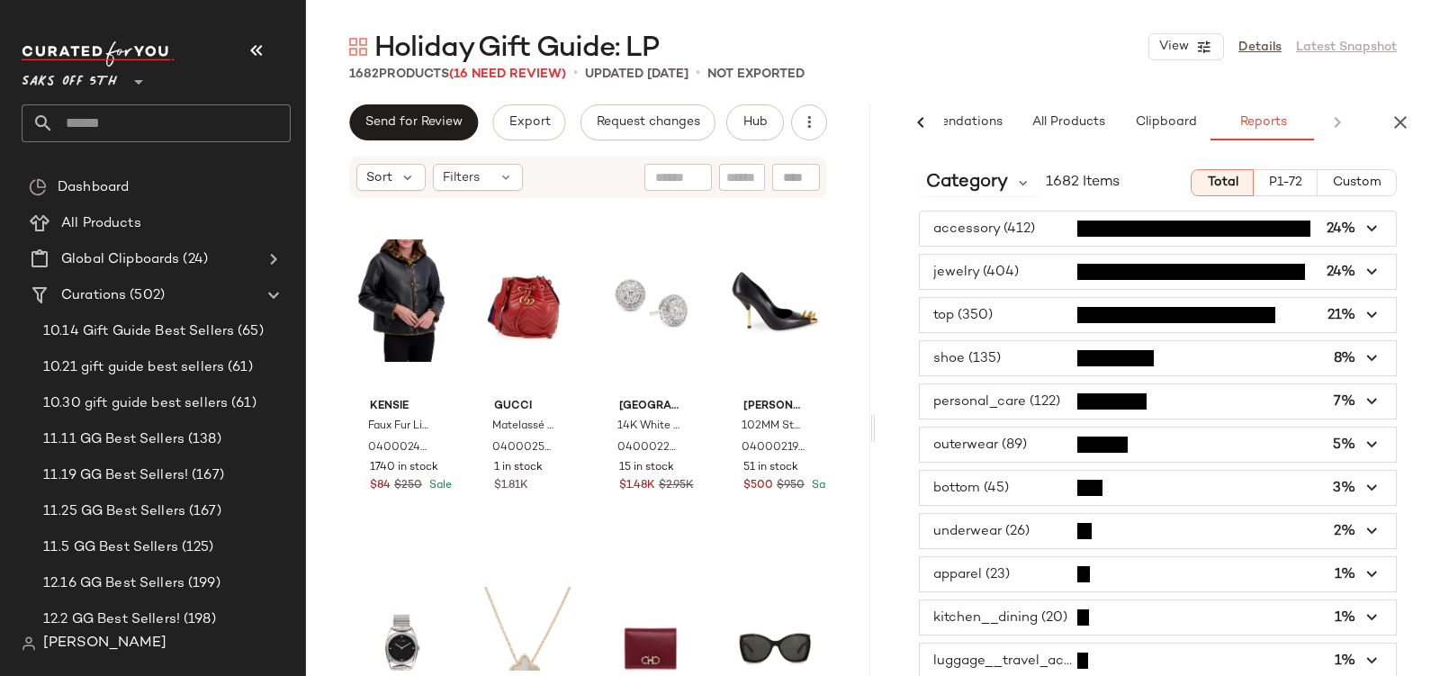
click at [965, 168] on div "Category 1682 Items Total P1-72 Custom accessory (412) 24% jewelry (404) 24% to…" at bounding box center [1158, 453] width 564 height 597
click at [957, 187] on span "Category" at bounding box center [967, 182] width 82 height 27
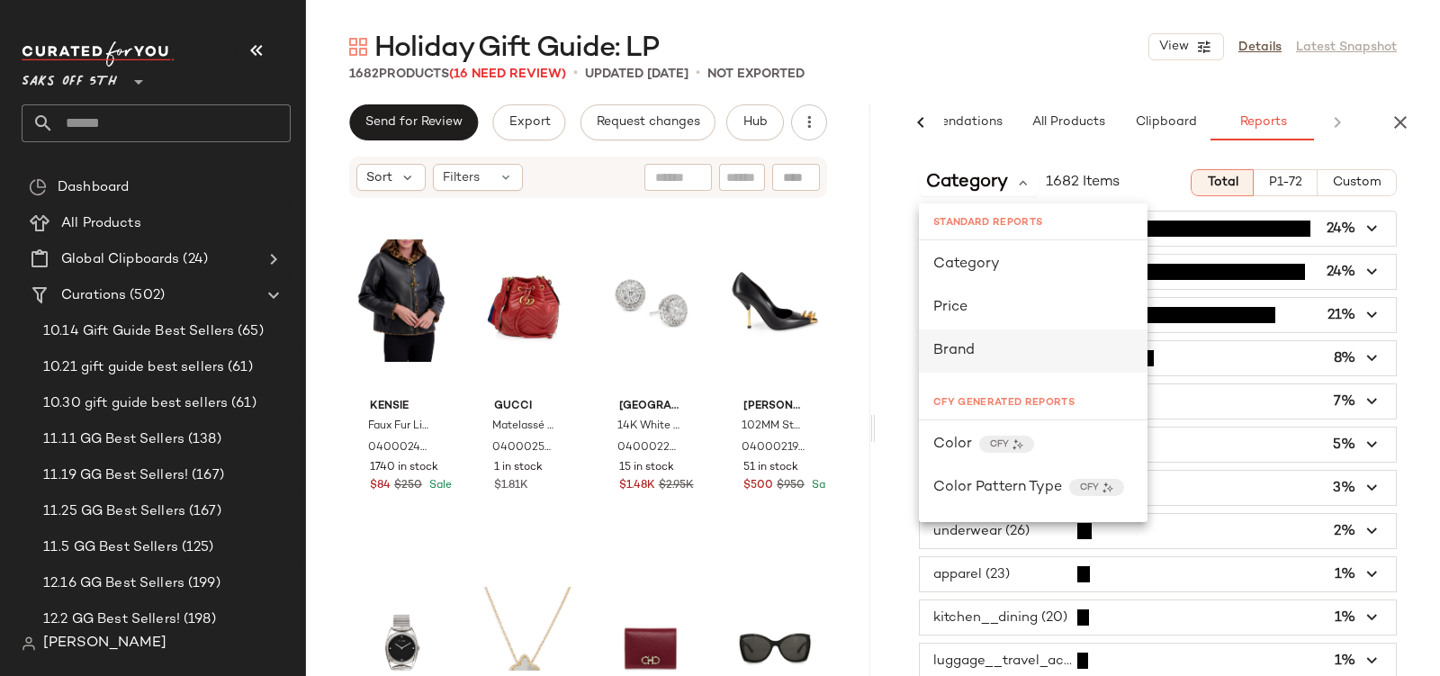
click at [942, 348] on span "Brand" at bounding box center [953, 350] width 41 height 15
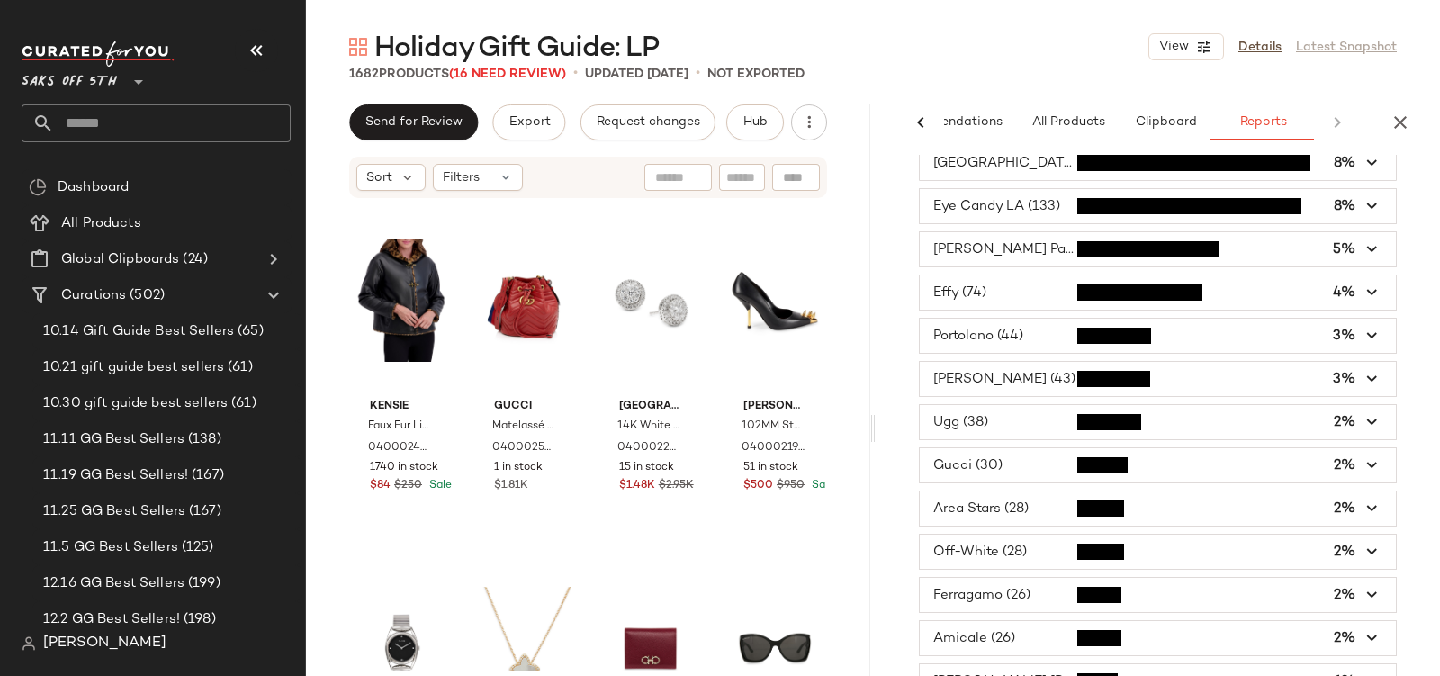
scroll to position [0, 0]
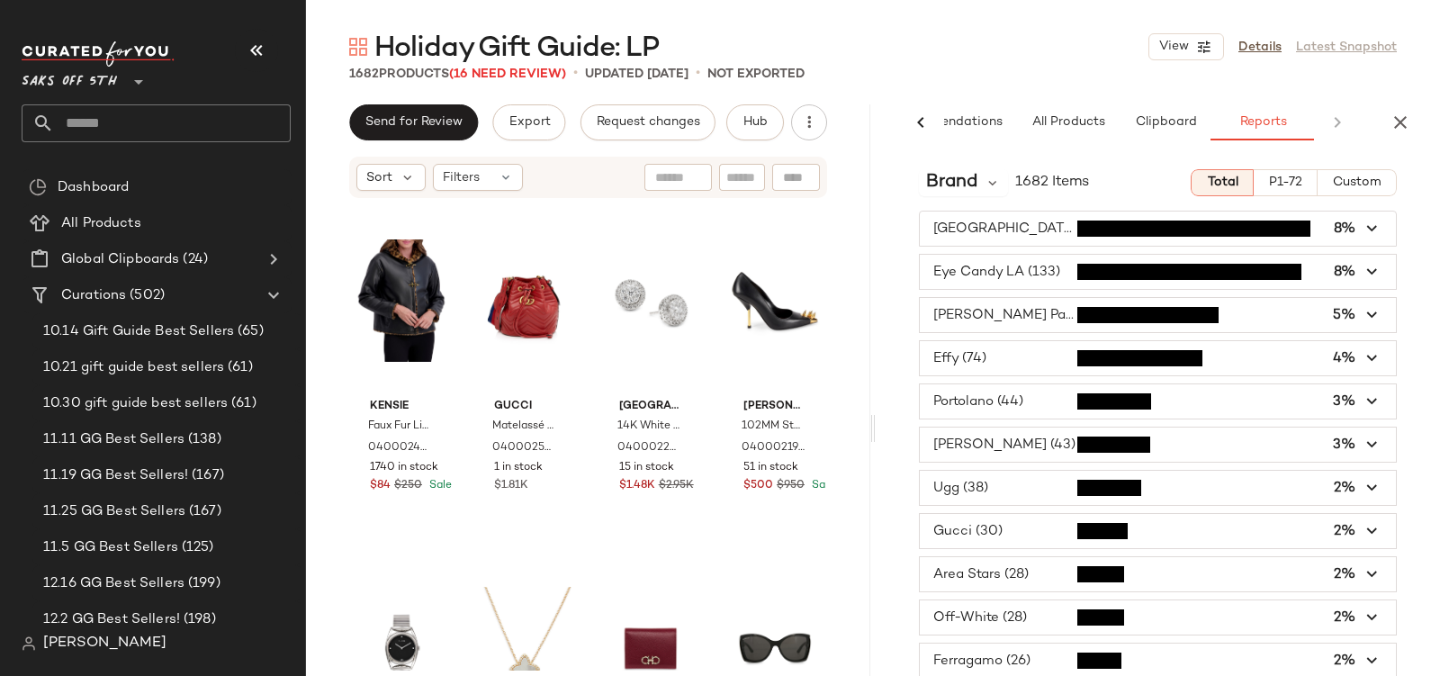
click at [998, 481] on span "button" at bounding box center [1158, 488] width 476 height 34
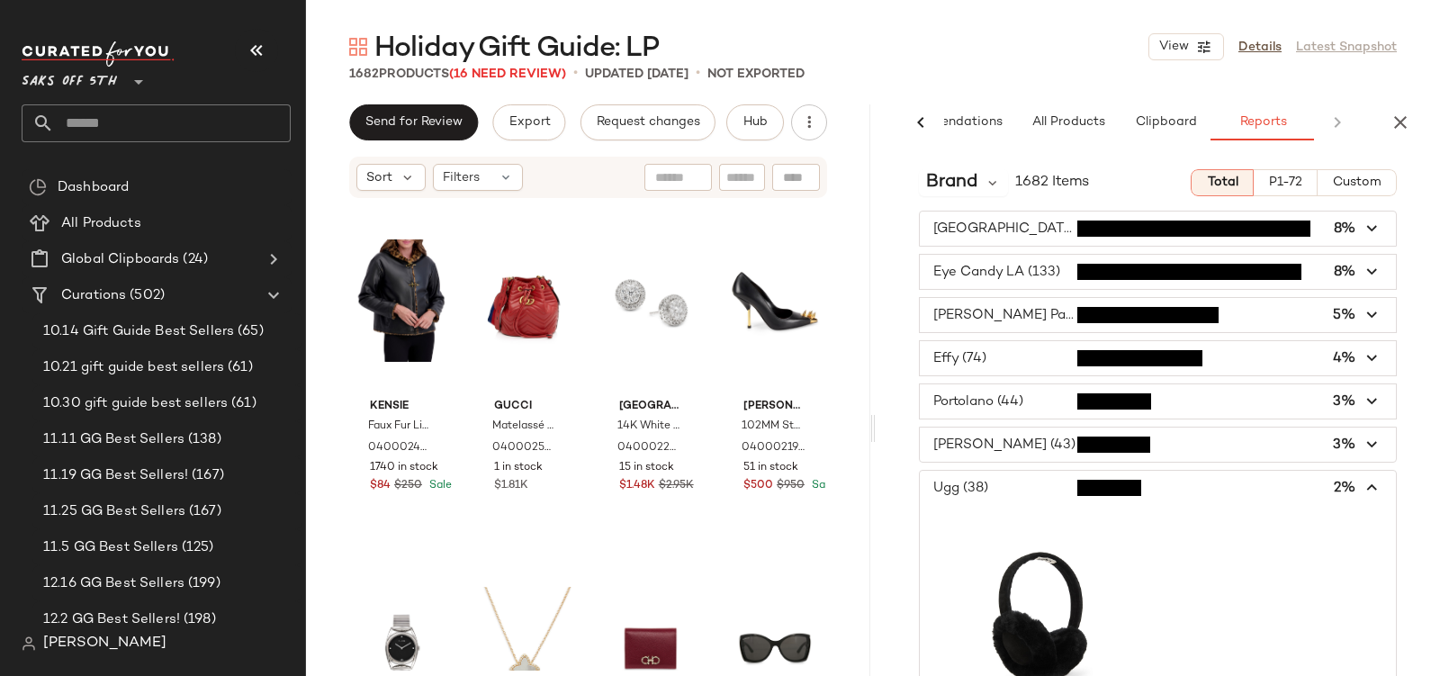
click at [998, 480] on span "button" at bounding box center [1158, 488] width 476 height 34
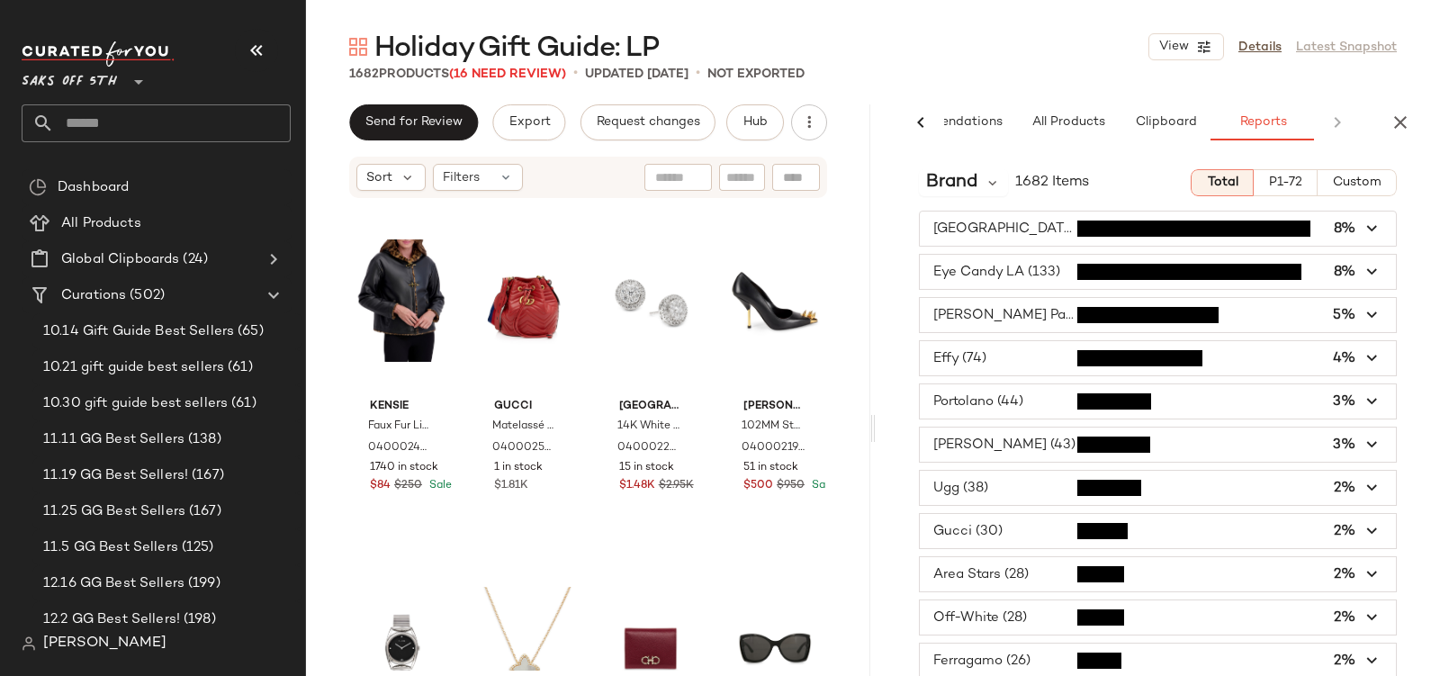
click at [1281, 187] on span "P1-72" at bounding box center [1285, 183] width 34 height 14
